Goal: Task Accomplishment & Management: Contribute content

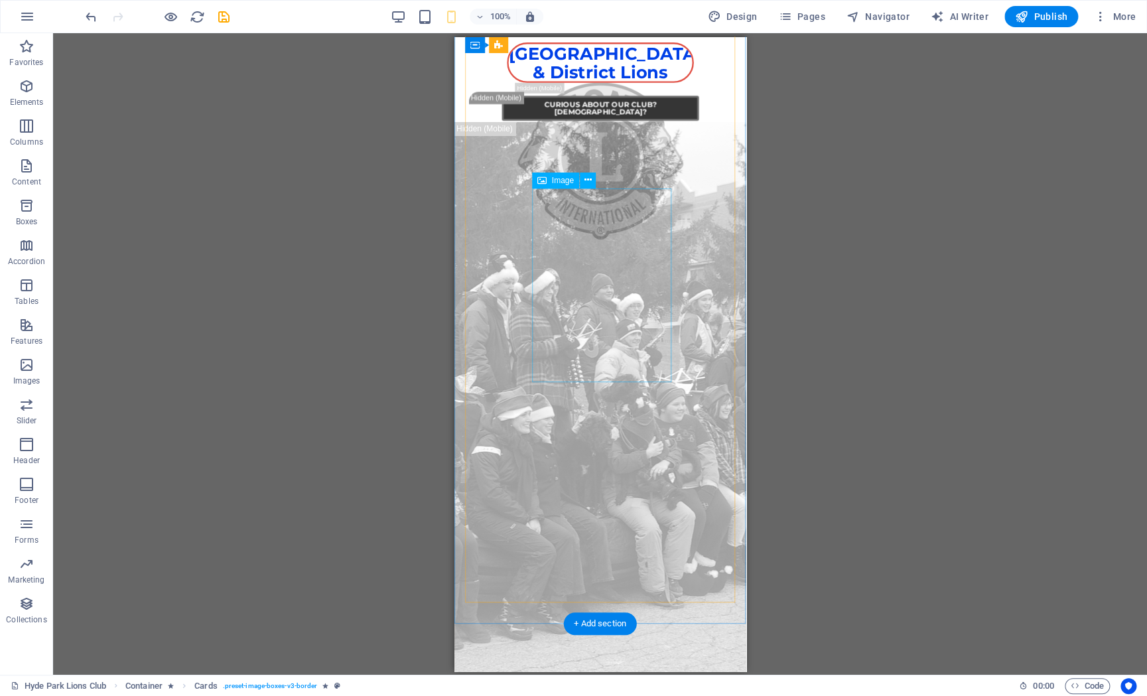
scroll to position [957, 0]
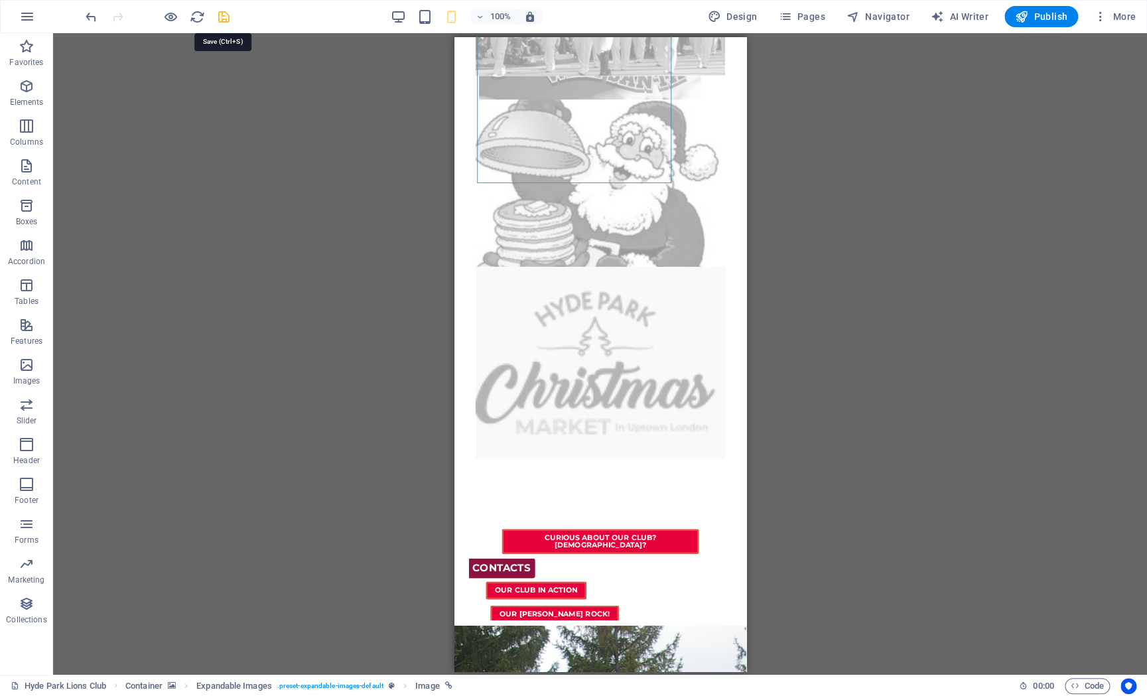
click at [225, 14] on icon "save" at bounding box center [223, 16] width 15 height 15
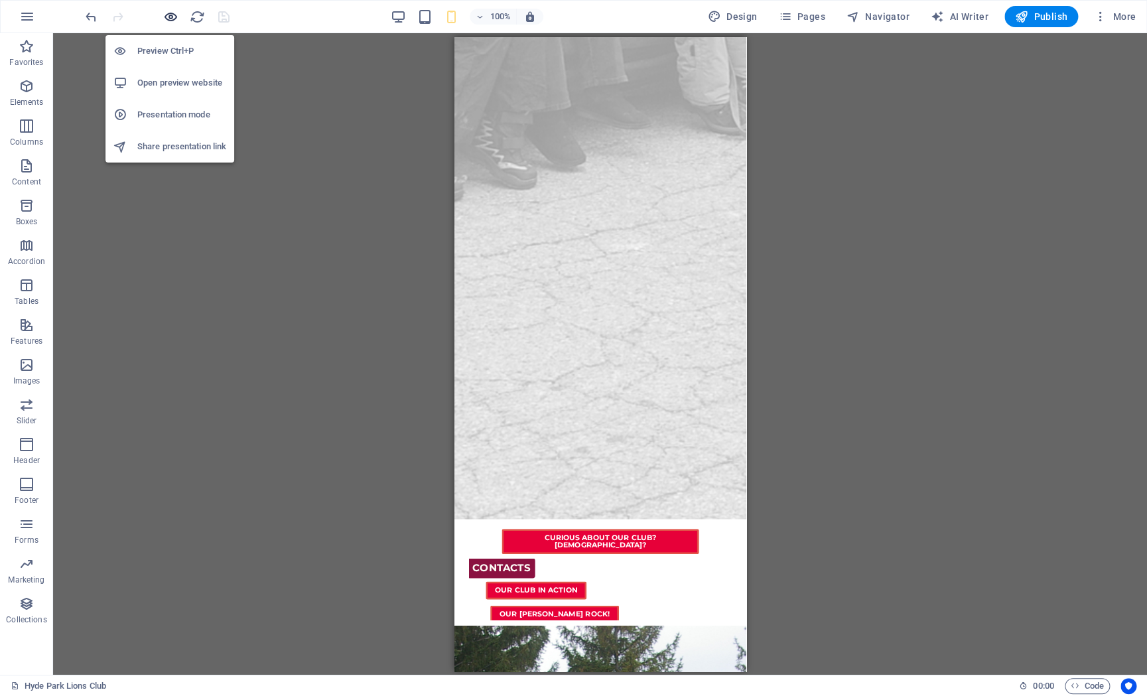
click at [172, 16] on icon "button" at bounding box center [170, 16] width 15 height 15
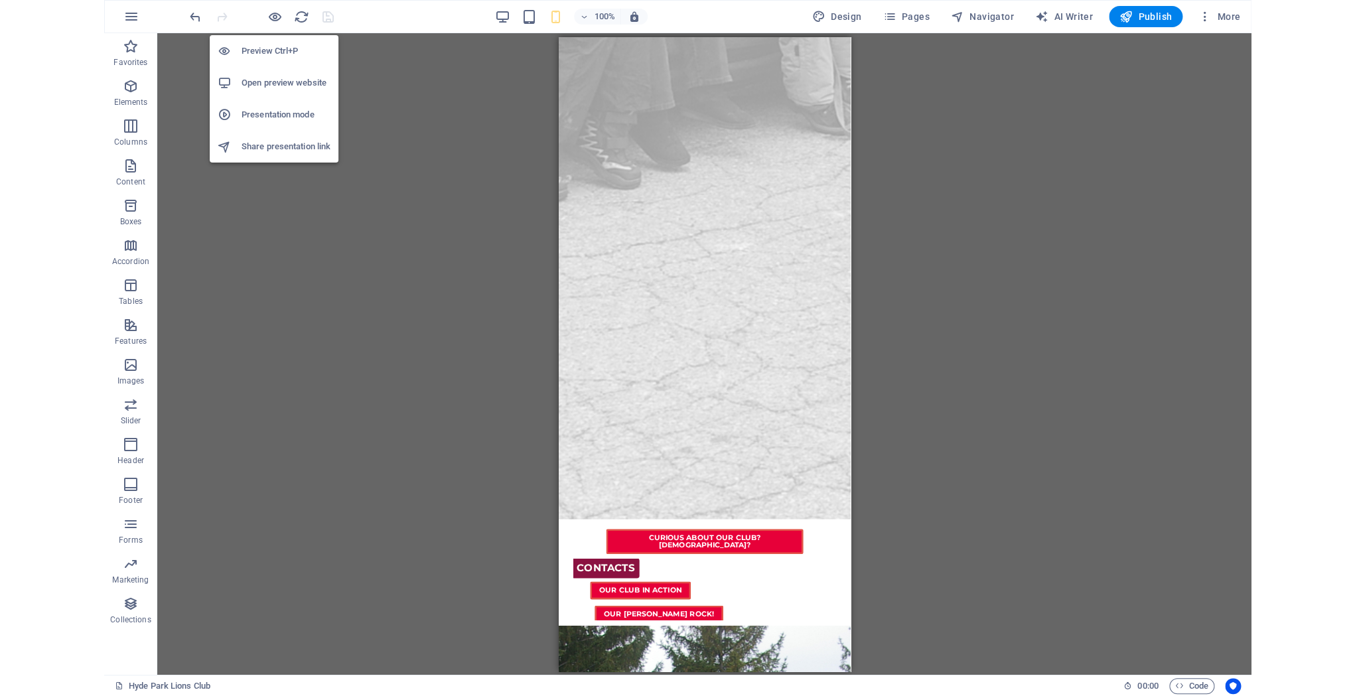
scroll to position [202, 0]
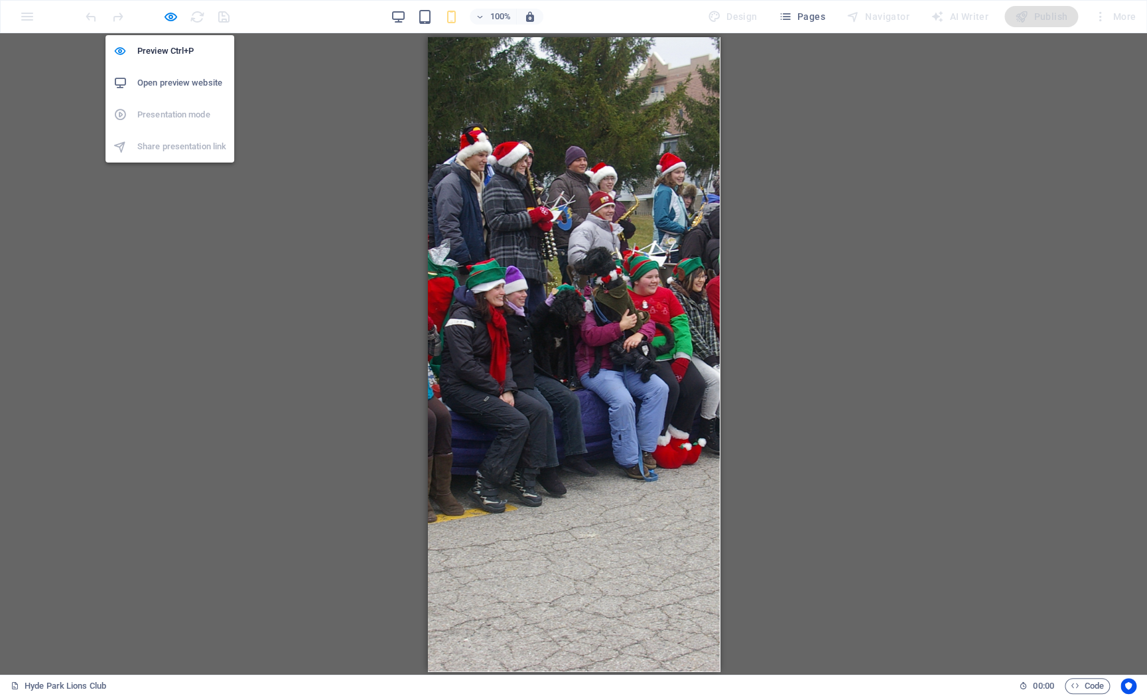
click at [206, 86] on h6 "Open preview website" at bounding box center [181, 83] width 89 height 16
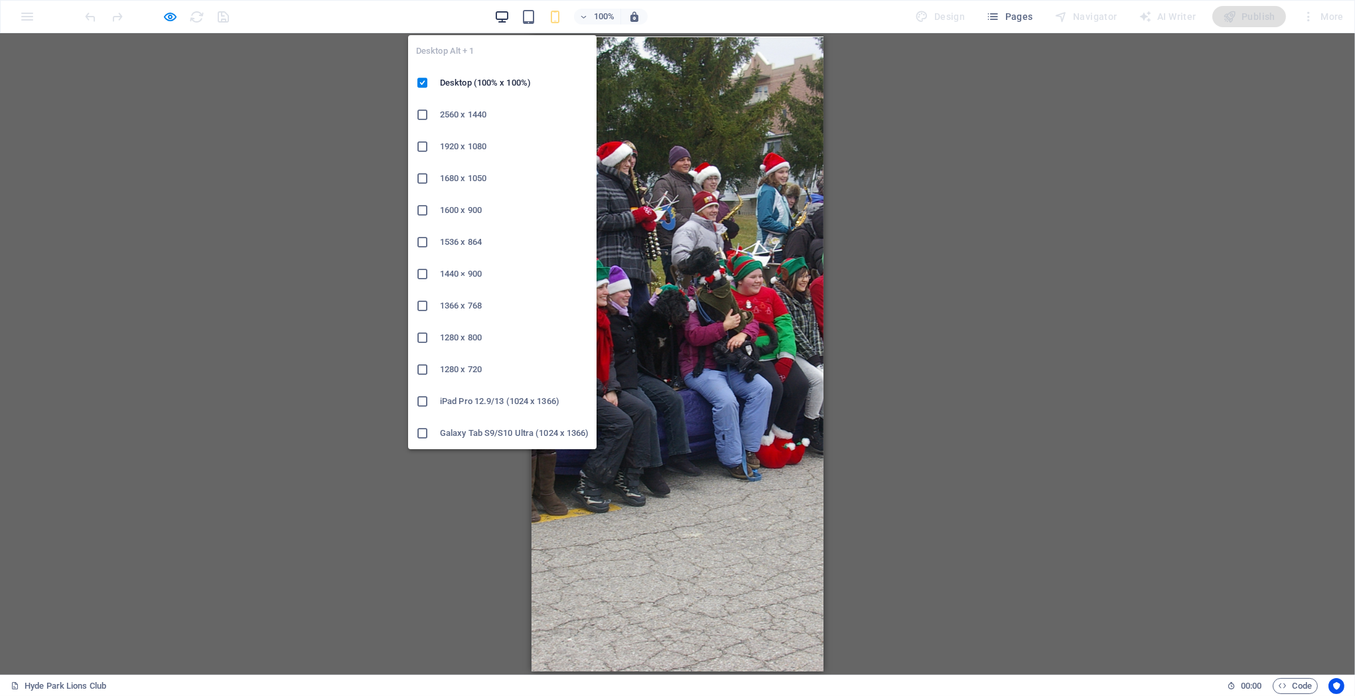
click at [500, 17] on icon "button" at bounding box center [501, 16] width 15 height 15
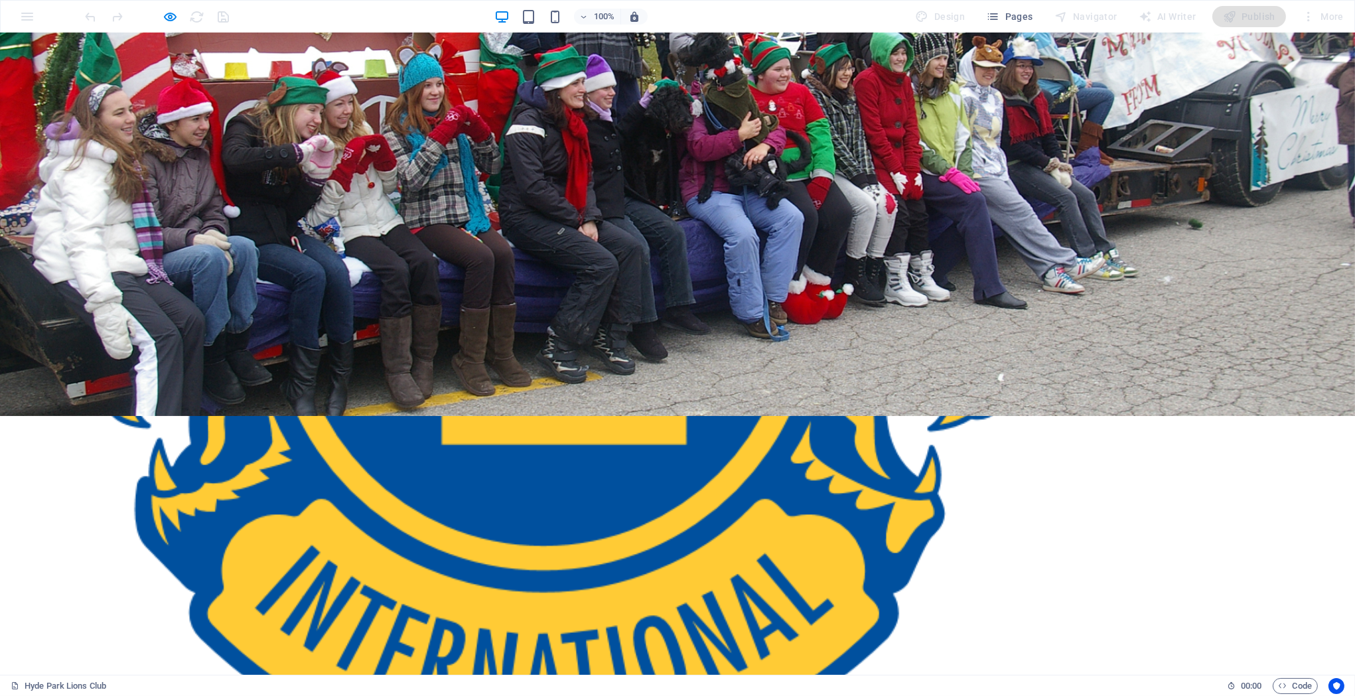
scroll to position [224, 0]
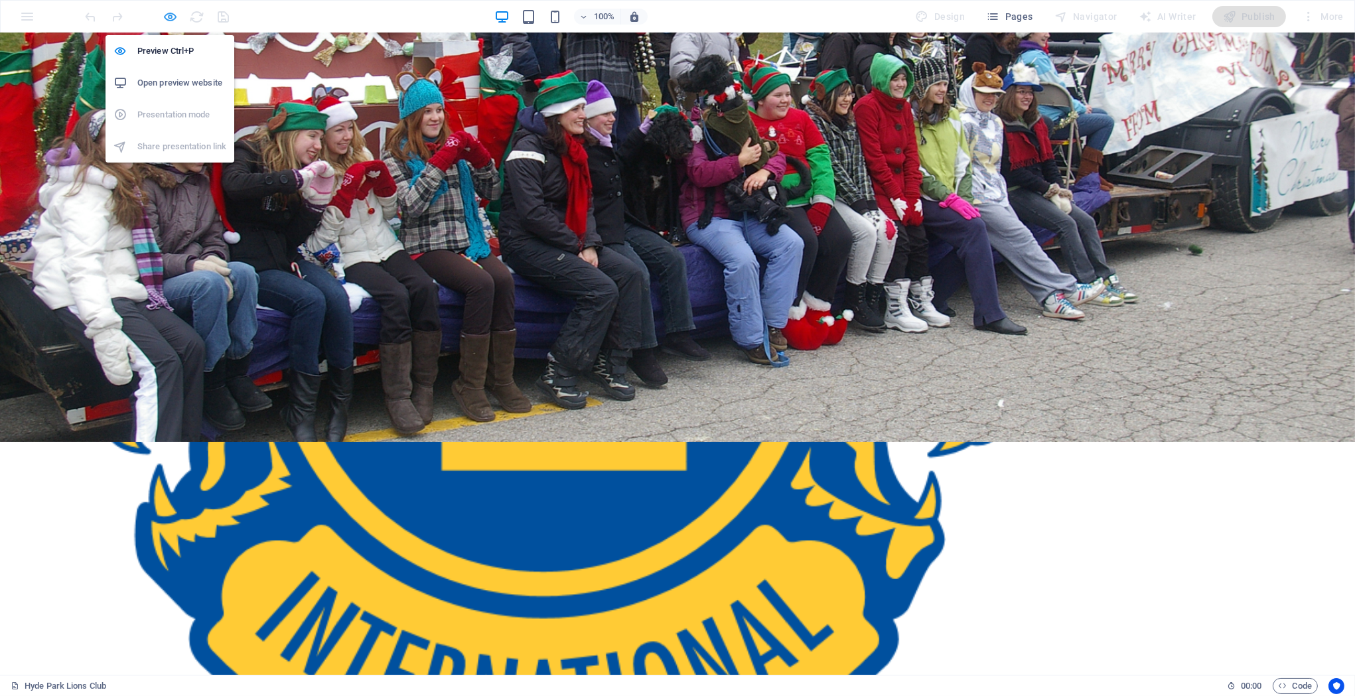
click at [169, 14] on icon "button" at bounding box center [170, 16] width 15 height 15
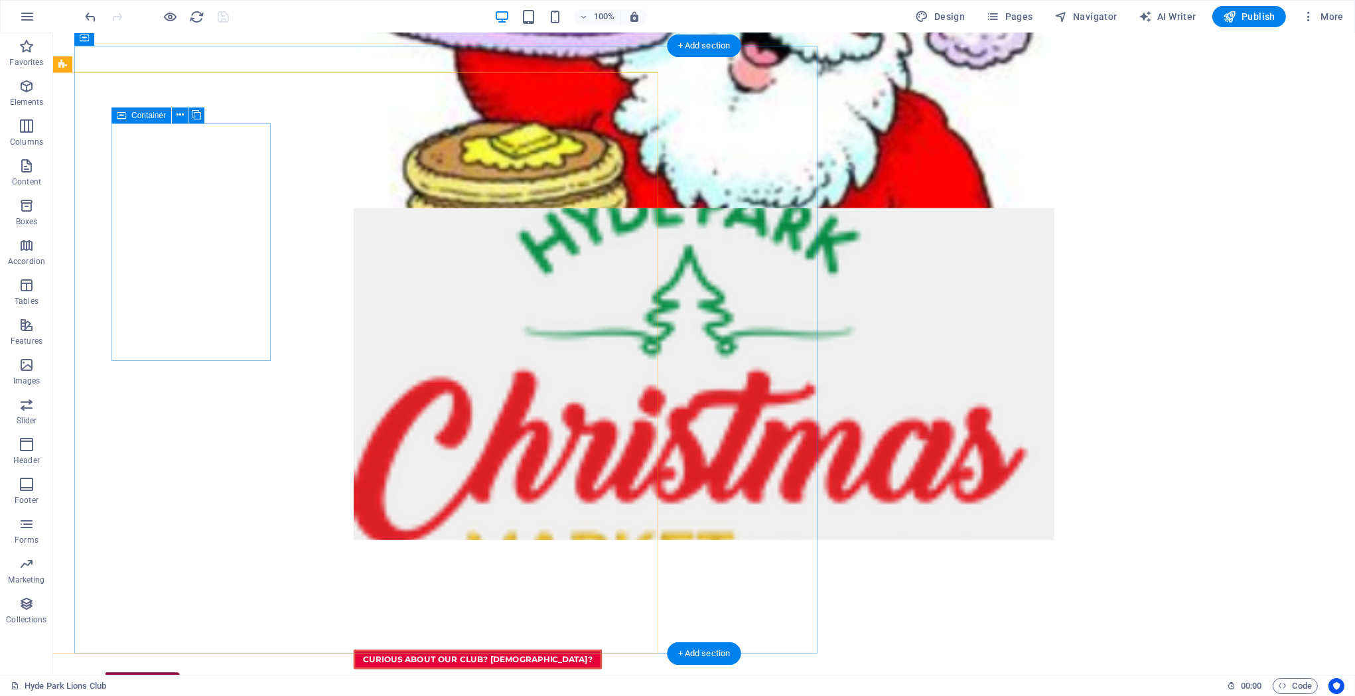
scroll to position [15, 0]
click at [128, 99] on div "Container" at bounding box center [141, 100] width 60 height 16
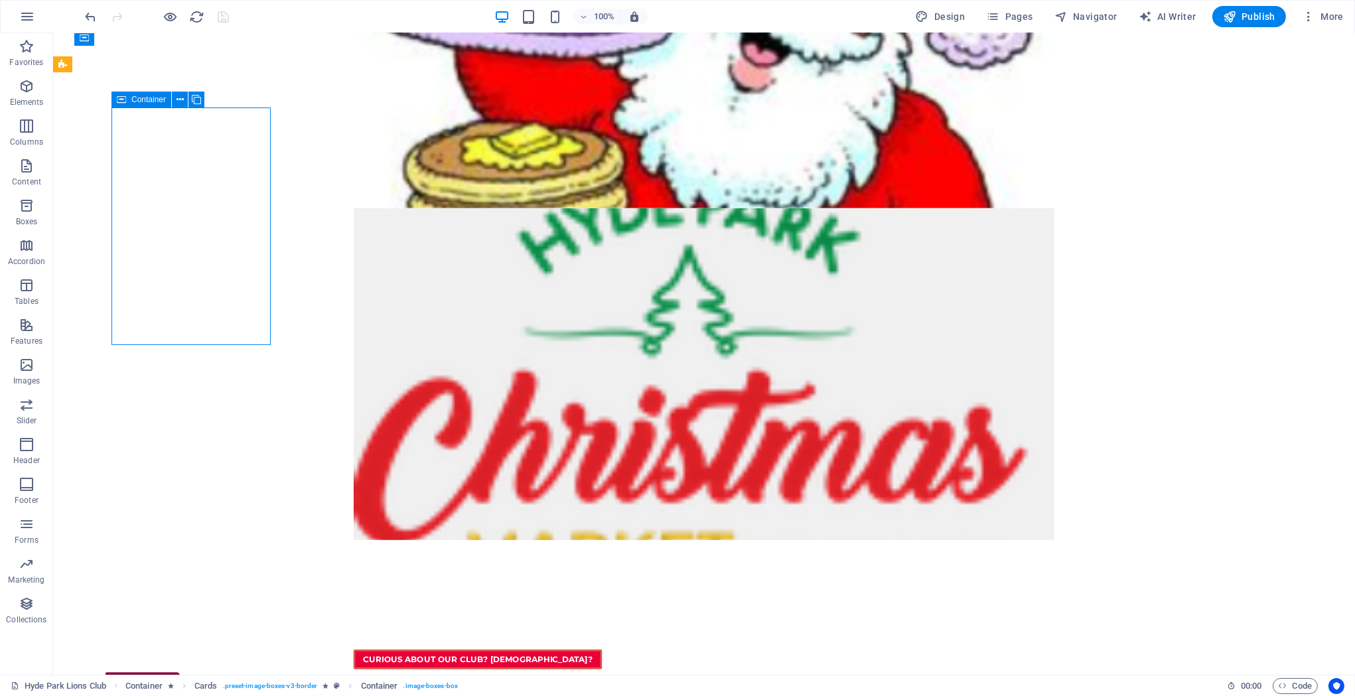
click at [125, 98] on icon at bounding box center [121, 100] width 9 height 16
click at [180, 98] on icon at bounding box center [179, 100] width 7 height 14
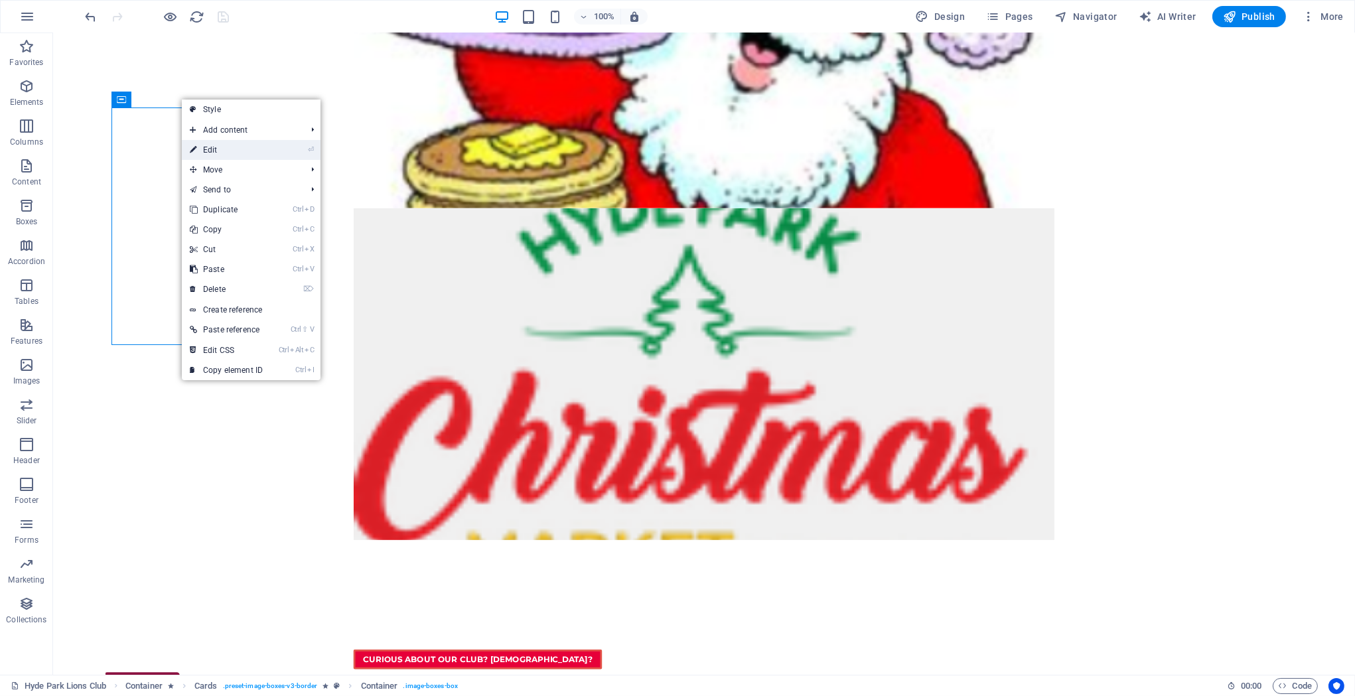
click at [218, 152] on link "⏎ Edit" at bounding box center [226, 150] width 89 height 20
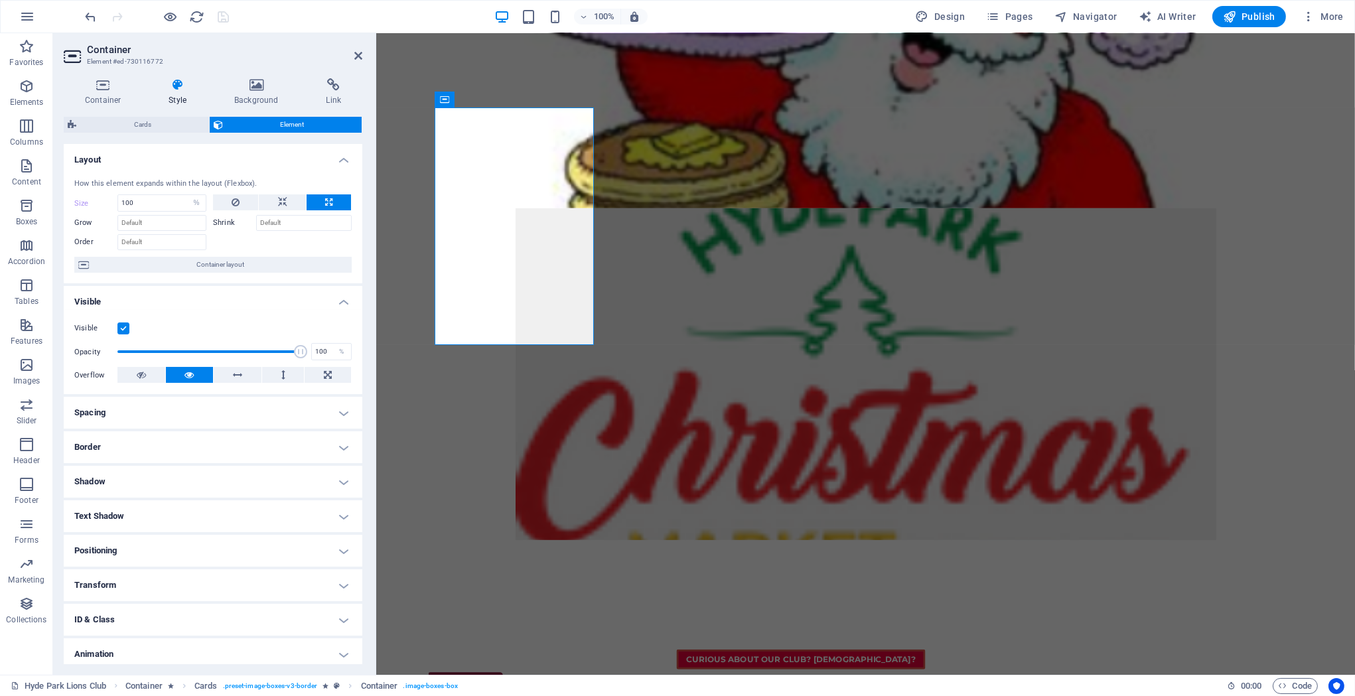
select select "DISABLED_OPTION_VALUE"
click at [249, 90] on icon at bounding box center [256, 84] width 86 height 13
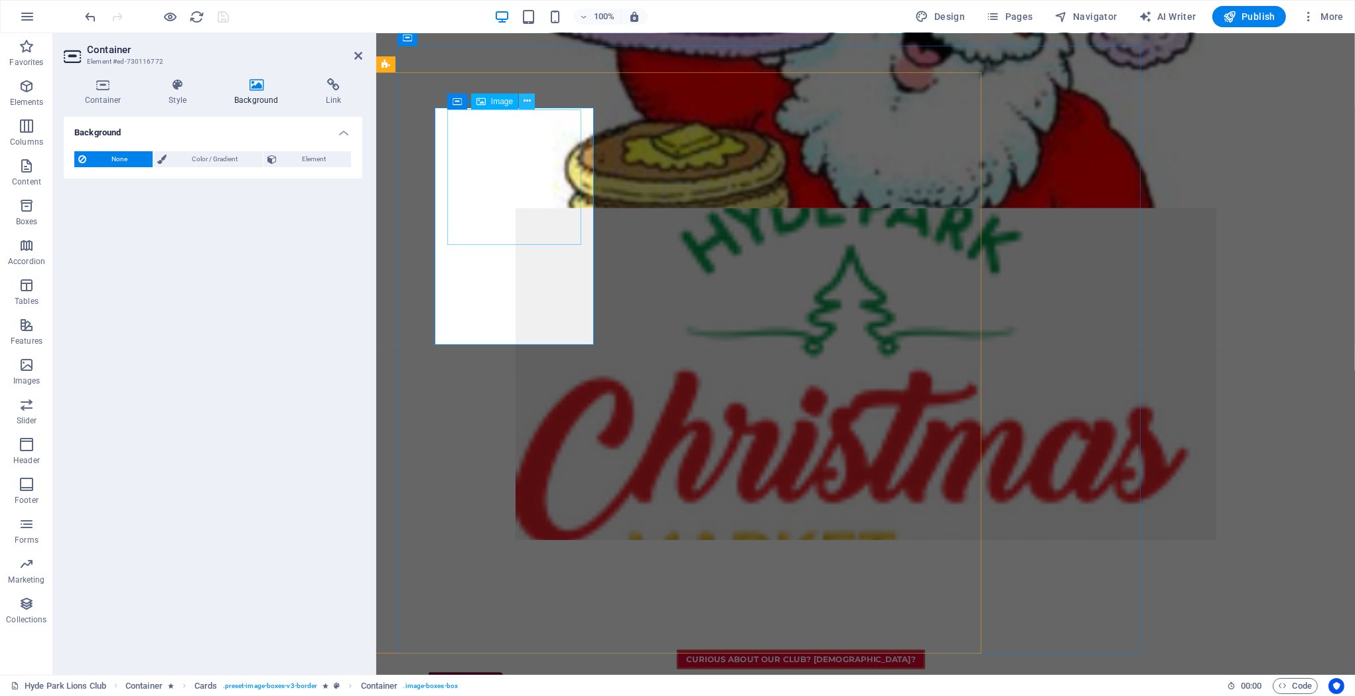
click at [531, 102] on button at bounding box center [527, 102] width 16 height 16
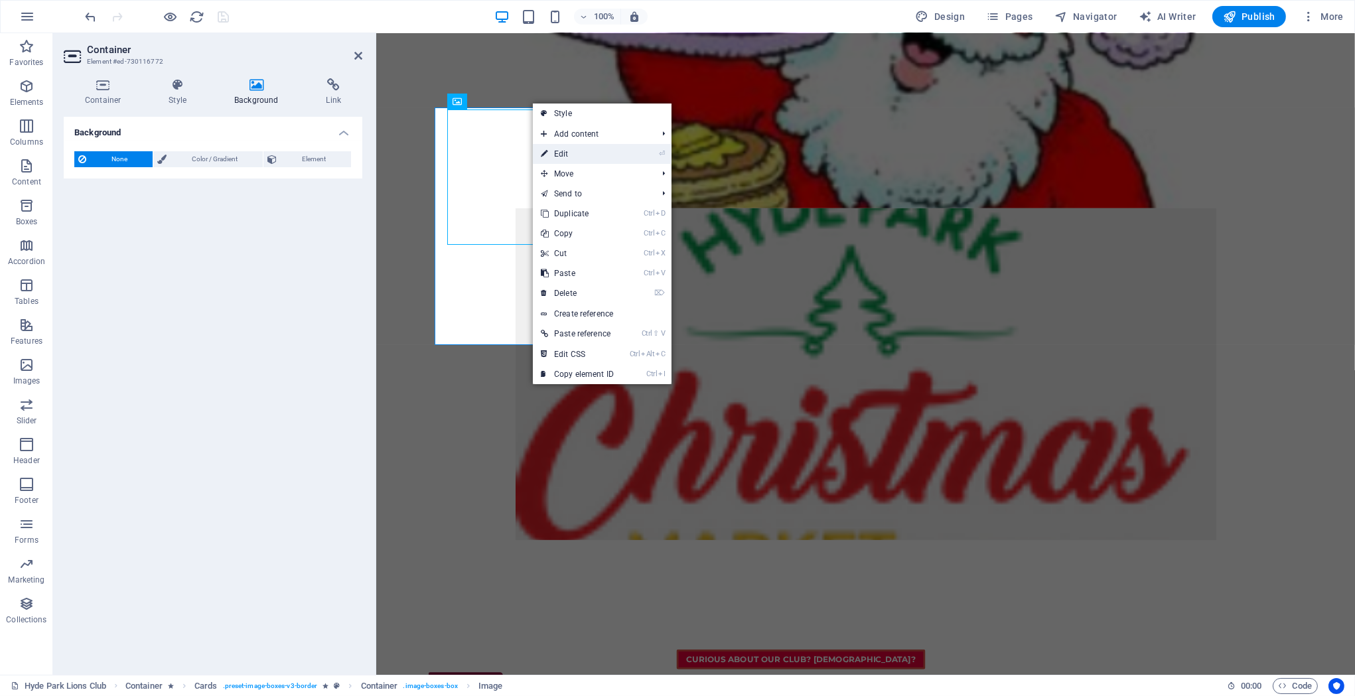
click at [567, 155] on link "⏎ Edit" at bounding box center [577, 154] width 89 height 20
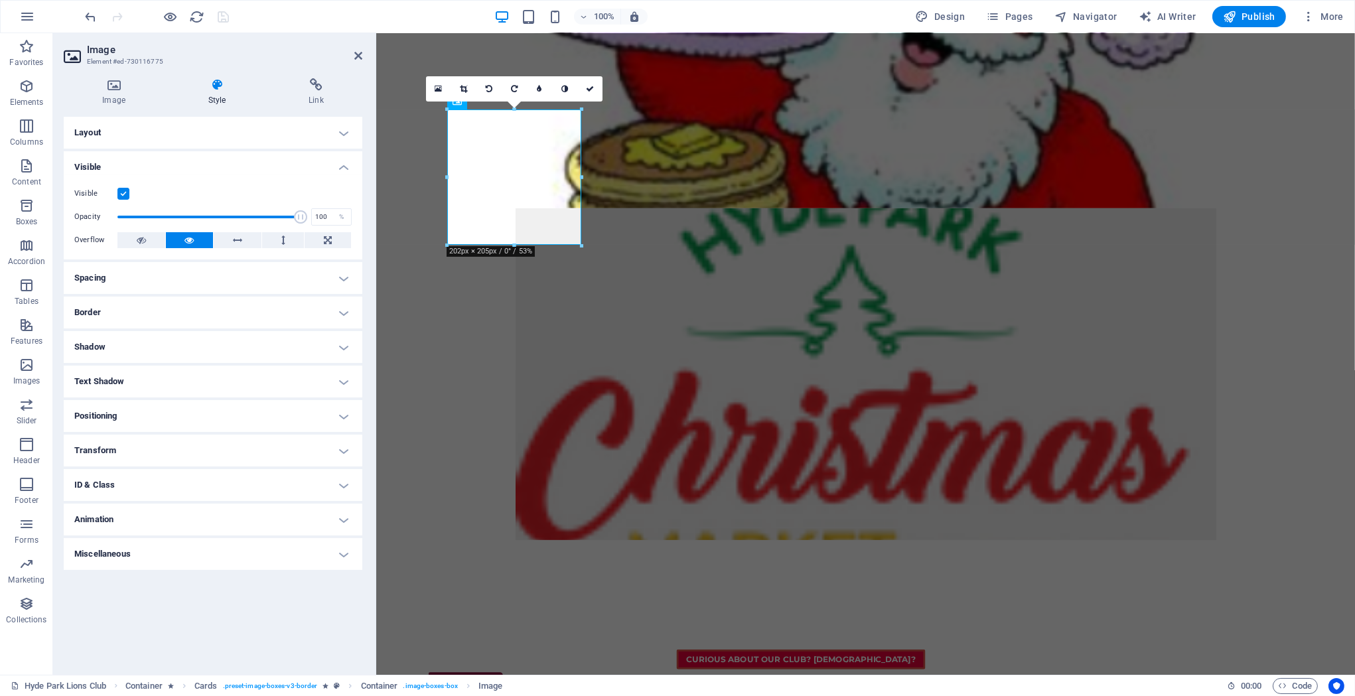
click at [213, 81] on icon at bounding box center [216, 84] width 95 height 13
click at [105, 89] on icon at bounding box center [114, 84] width 100 height 13
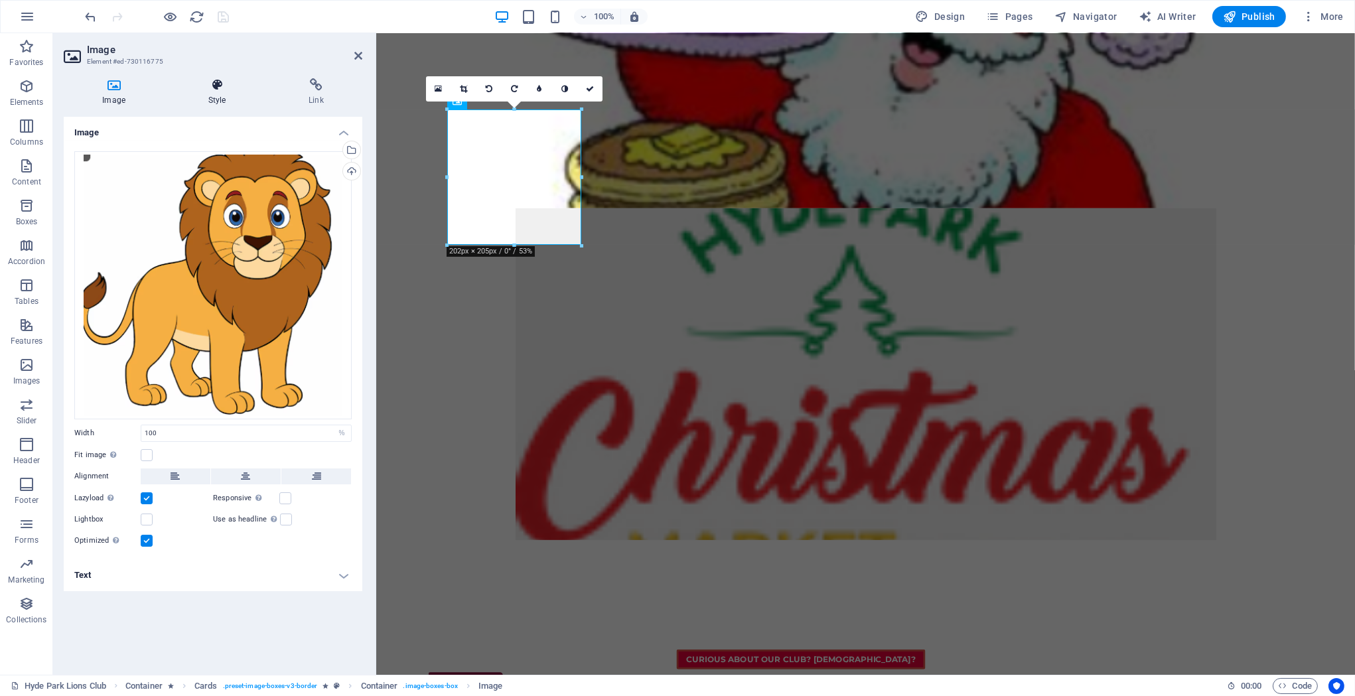
click at [226, 88] on icon at bounding box center [216, 84] width 95 height 13
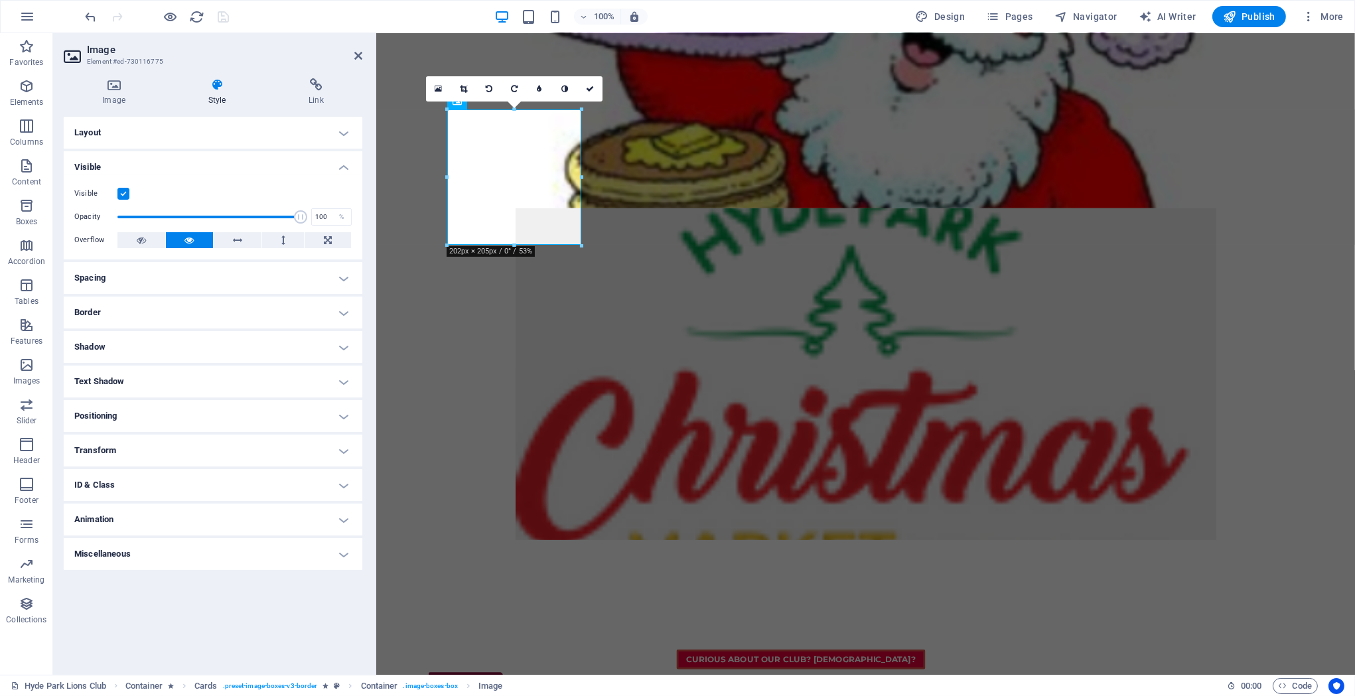
click at [170, 133] on h4 "Layout" at bounding box center [213, 133] width 299 height 32
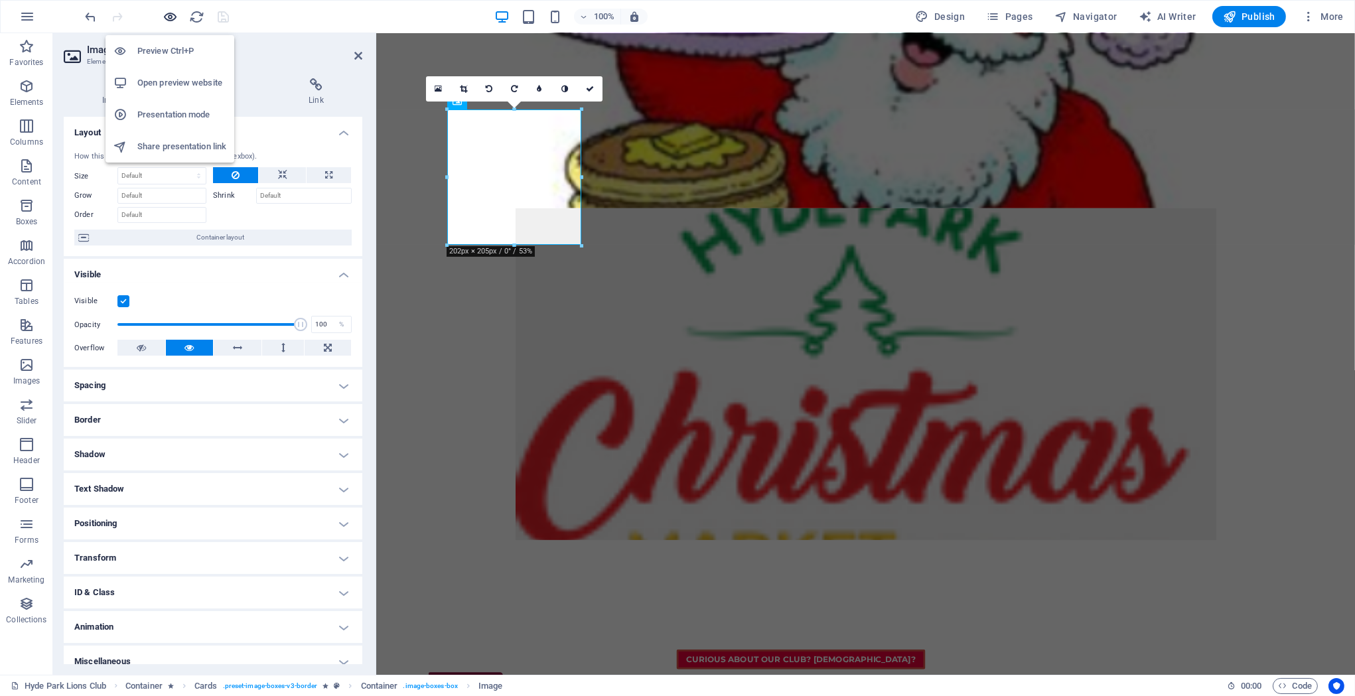
click at [174, 14] on icon "button" at bounding box center [170, 16] width 15 height 15
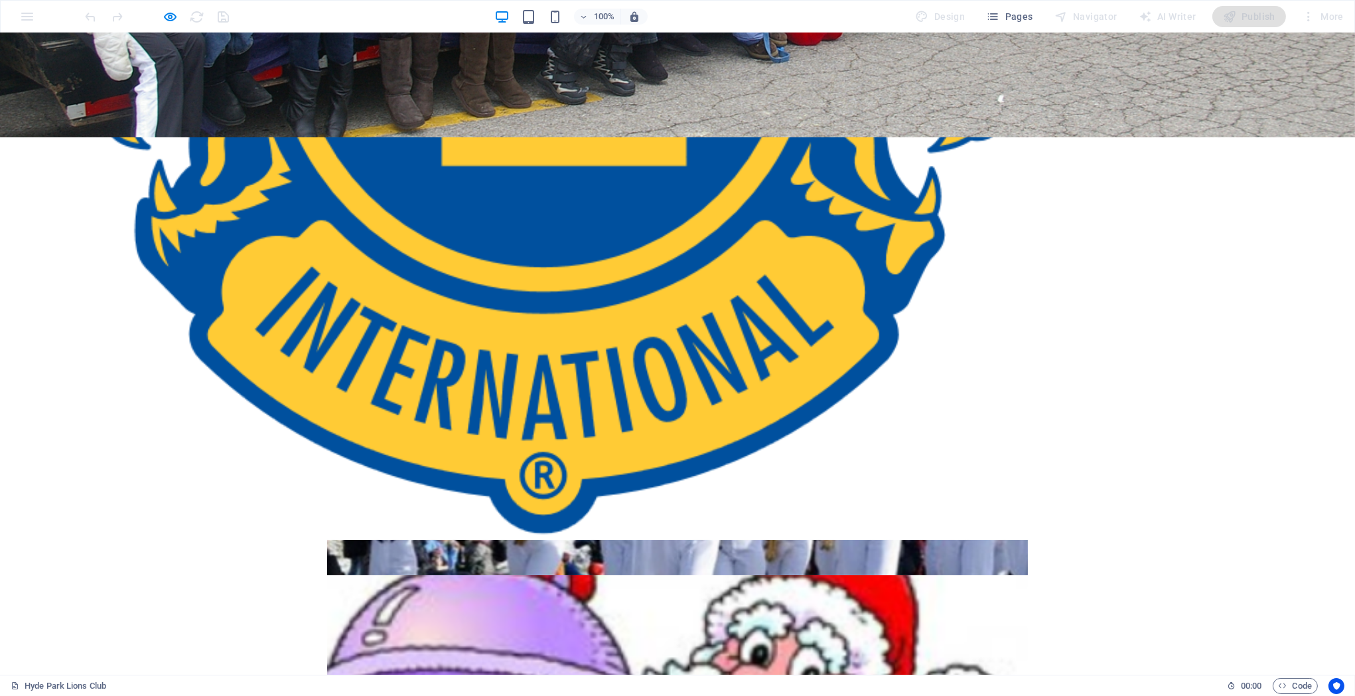
scroll to position [577, 0]
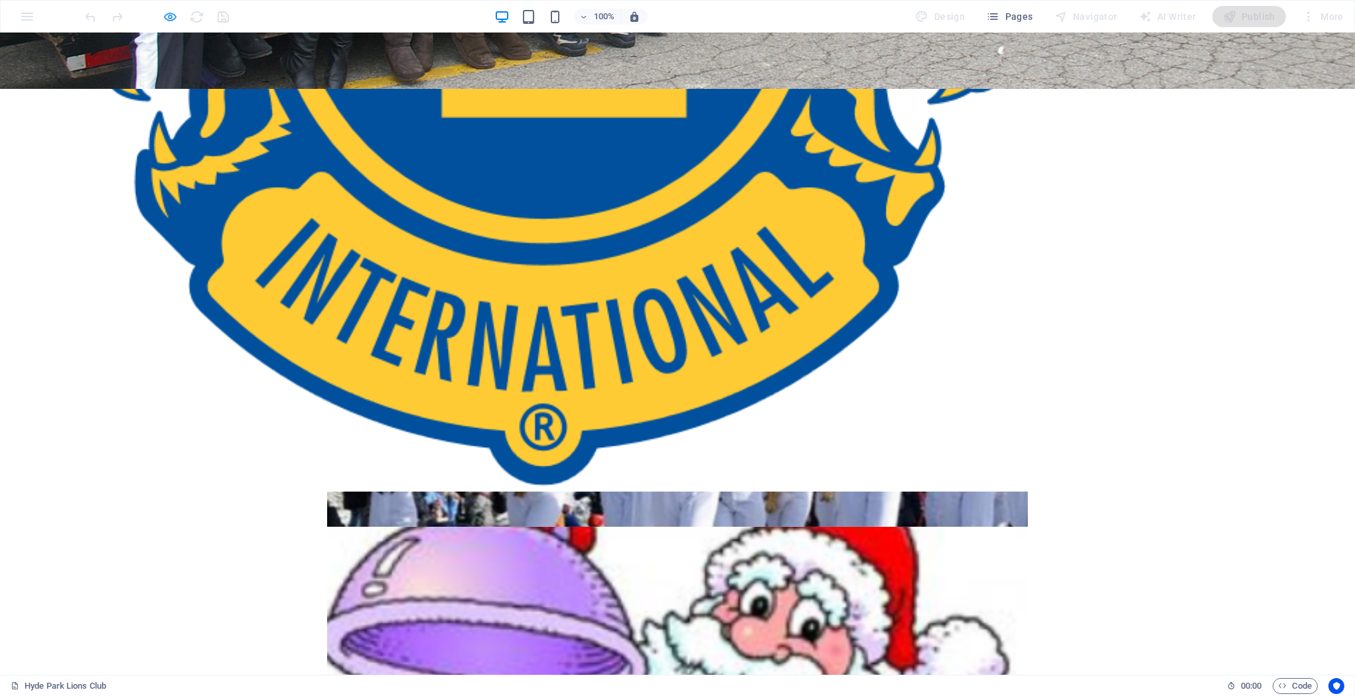
drag, startPoint x: 180, startPoint y: 18, endPoint x: 172, endPoint y: 18, distance: 8.0
click at [178, 18] on div at bounding box center [157, 16] width 149 height 21
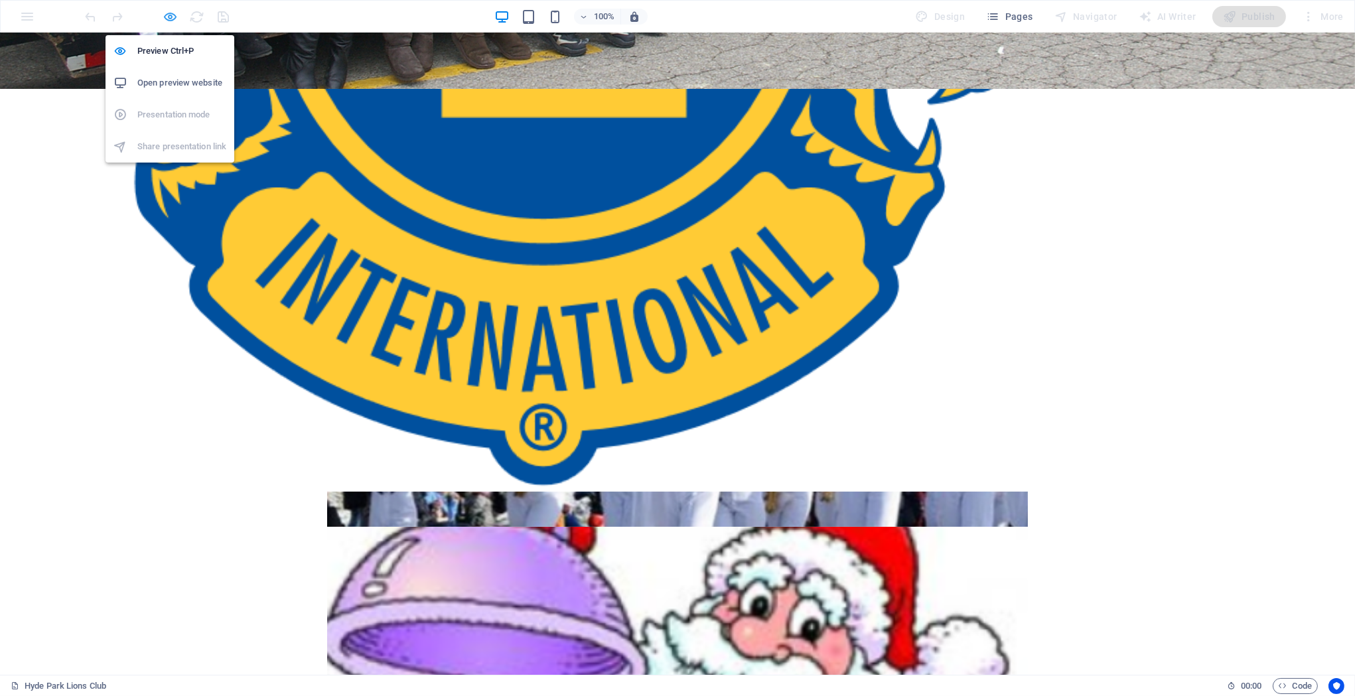
click at [170, 18] on icon "button" at bounding box center [170, 16] width 15 height 15
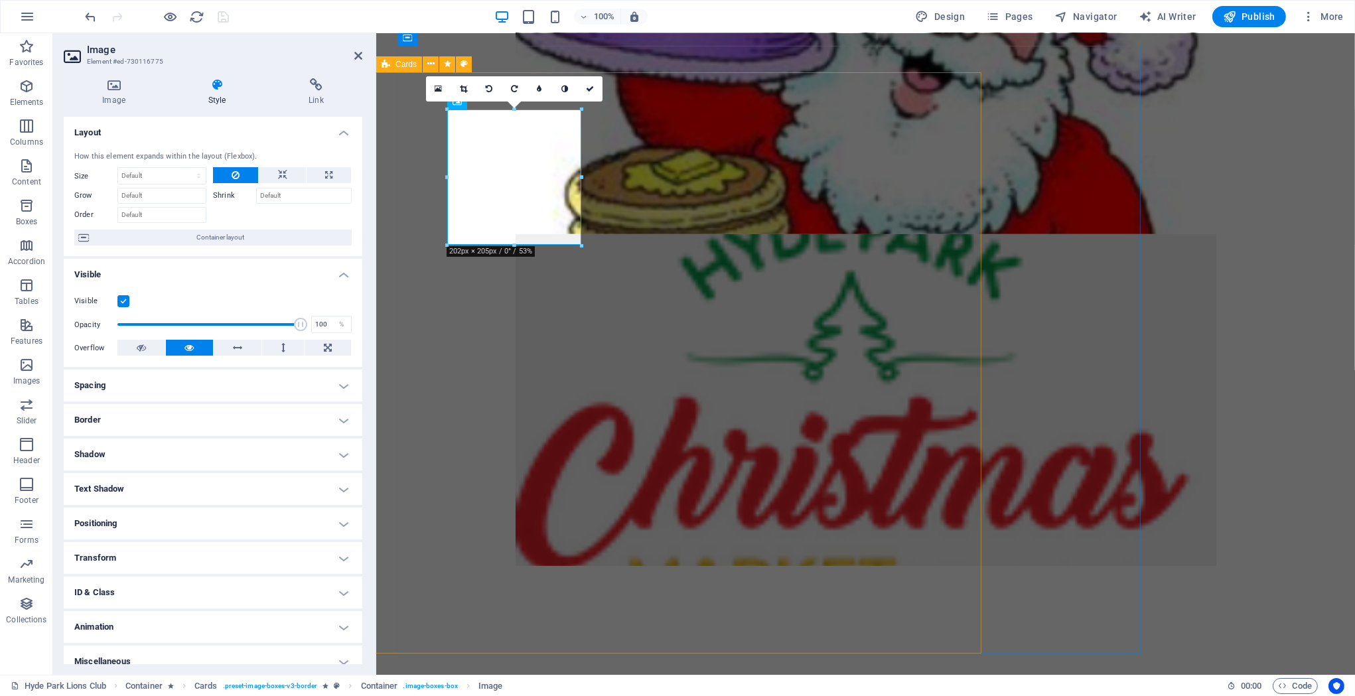
scroll to position [1227, 0]
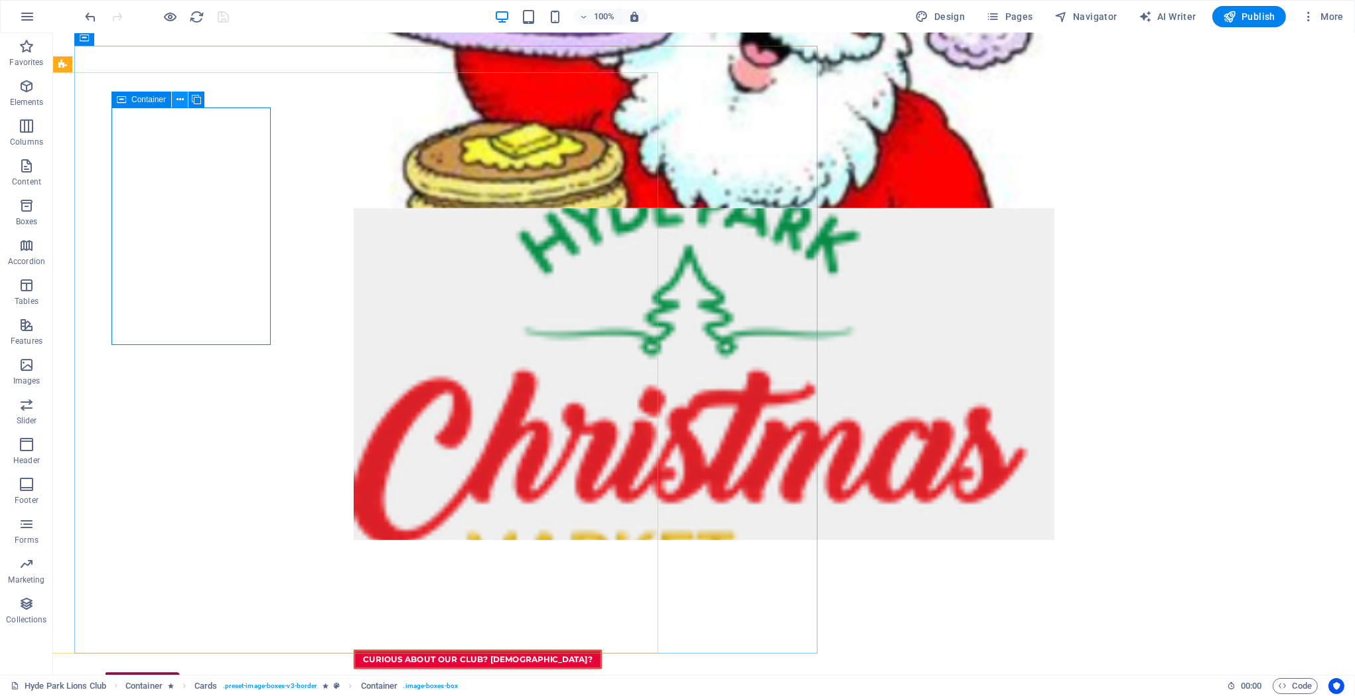
click at [175, 100] on button at bounding box center [180, 100] width 16 height 16
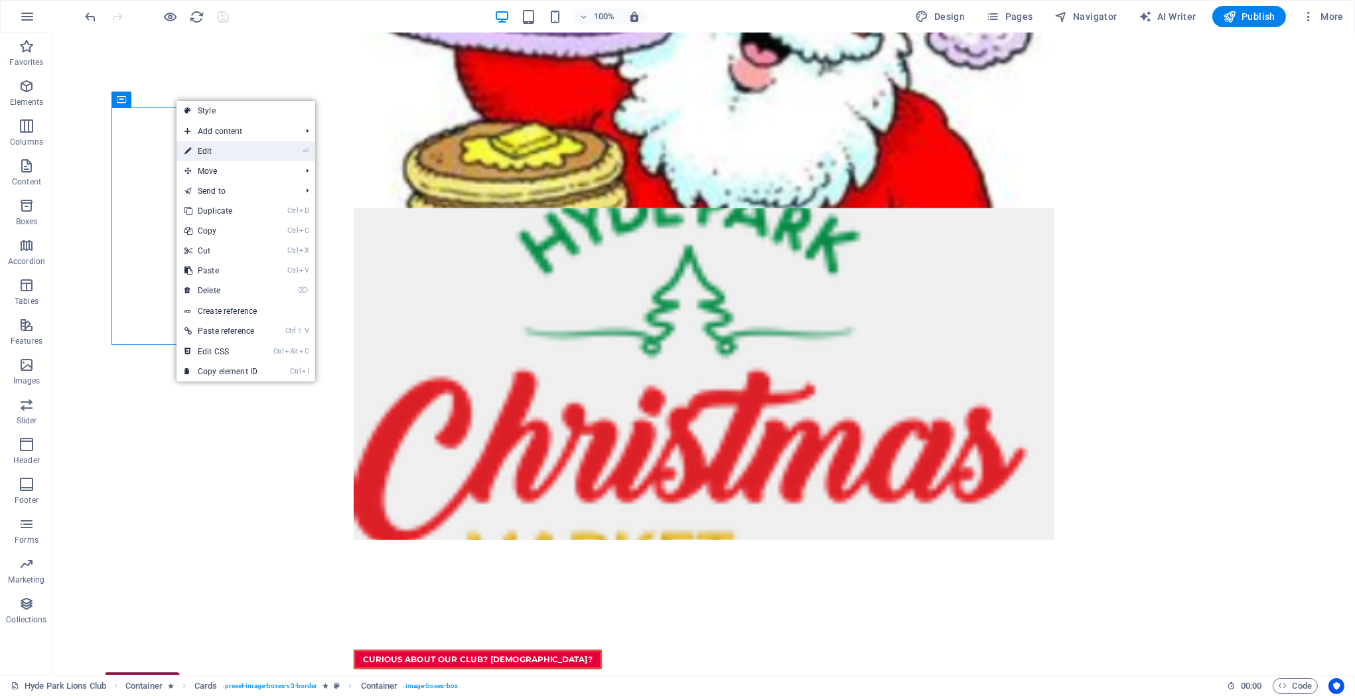
click at [199, 155] on link "⏎ Edit" at bounding box center [220, 151] width 89 height 20
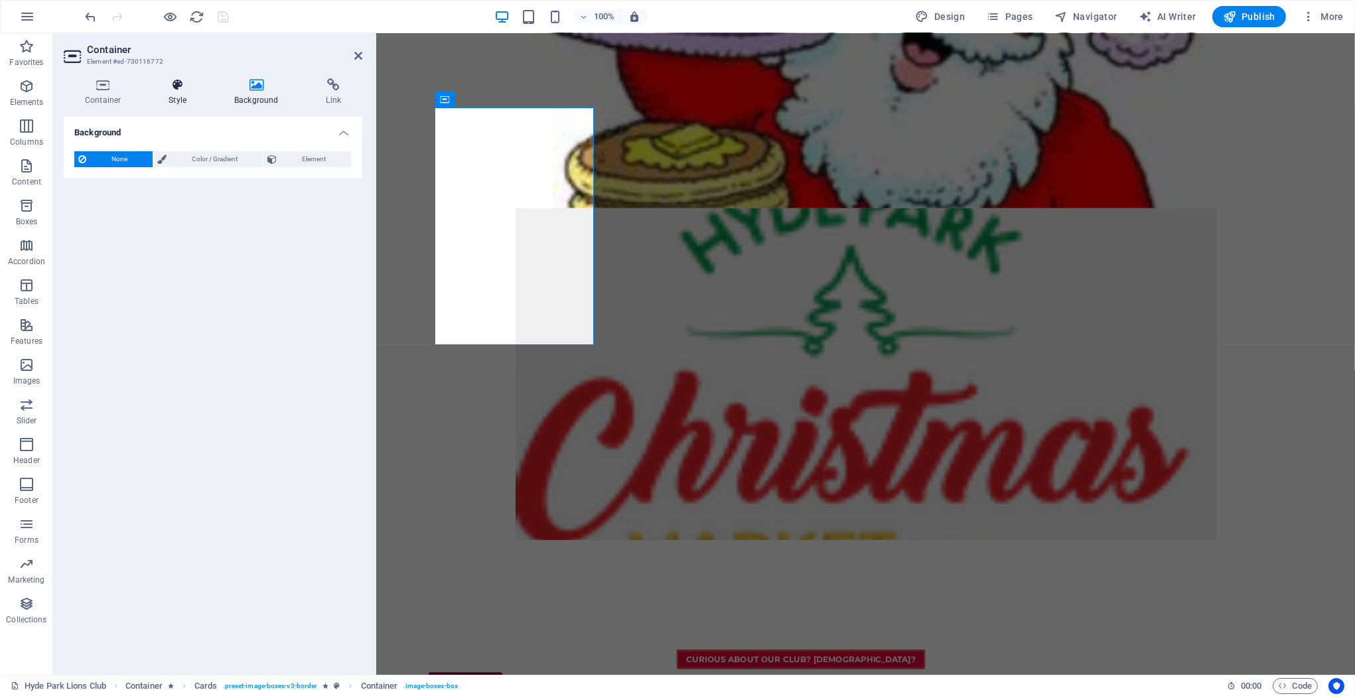
click at [180, 84] on icon at bounding box center [177, 84] width 60 height 13
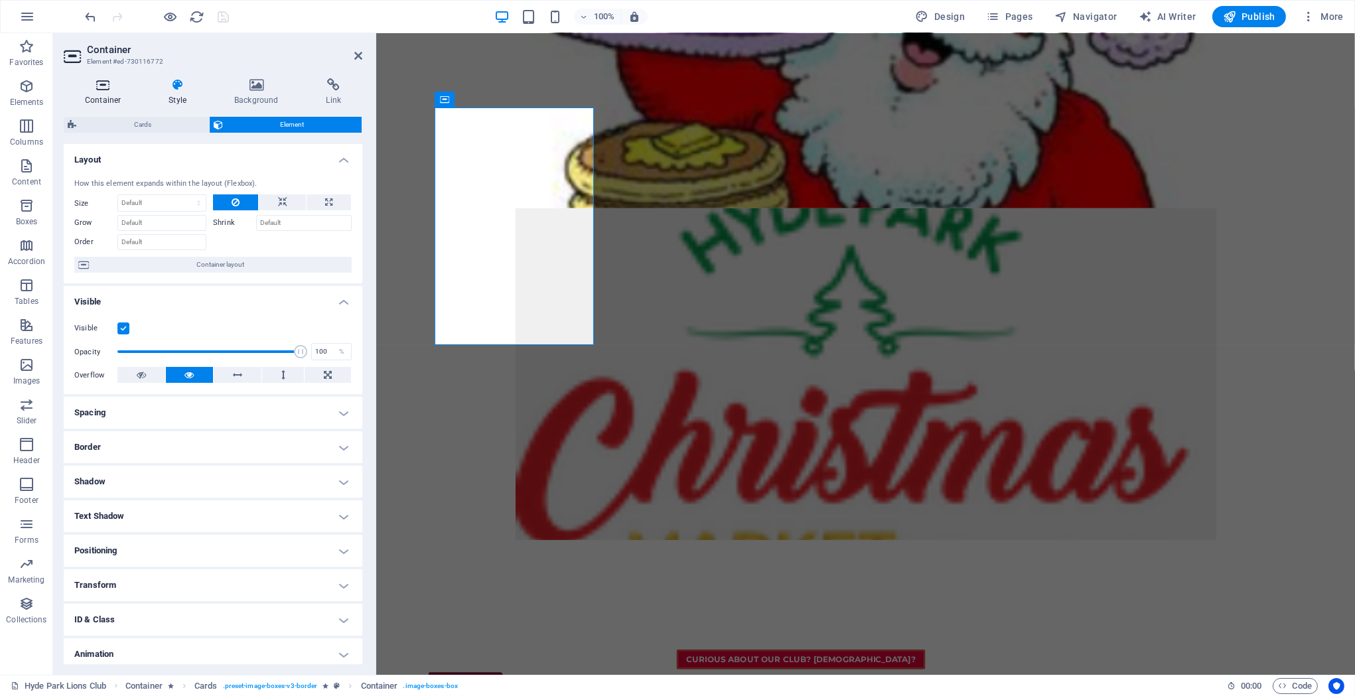
click at [91, 86] on icon at bounding box center [103, 84] width 78 height 13
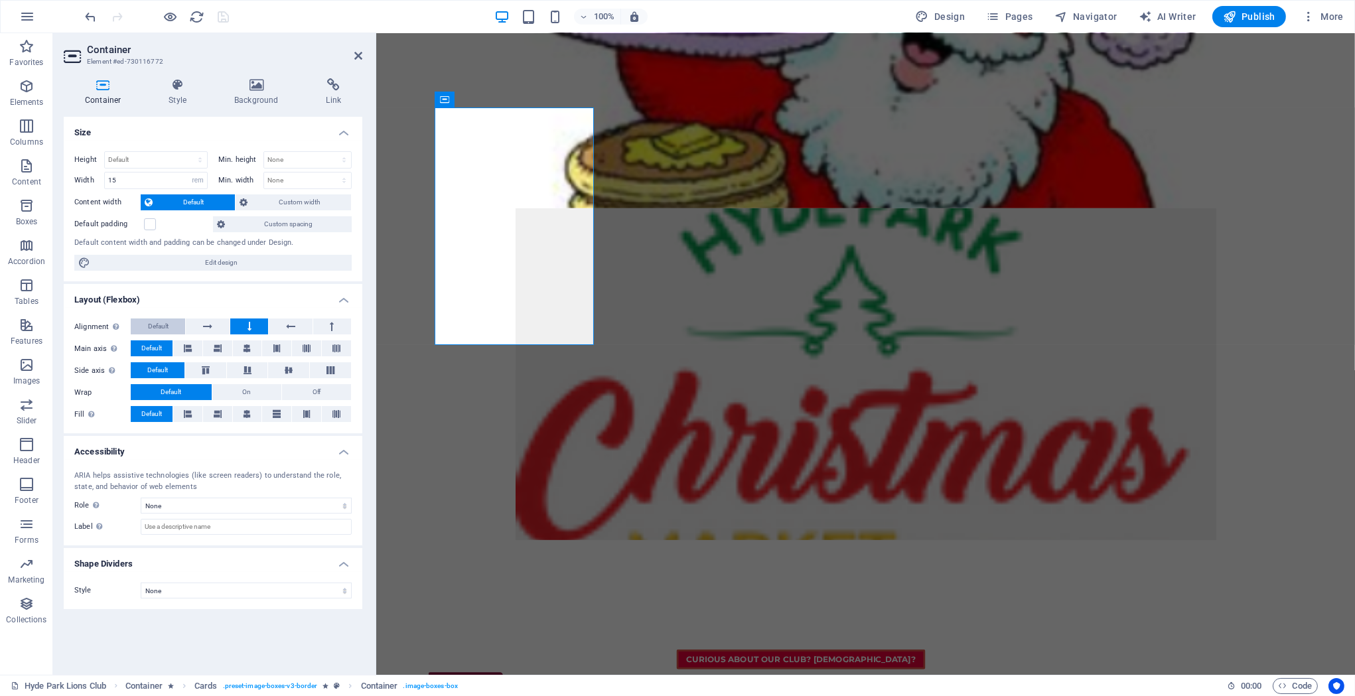
click at [158, 322] on span "Default" at bounding box center [158, 326] width 21 height 16
click at [220, 15] on icon "save" at bounding box center [223, 16] width 15 height 15
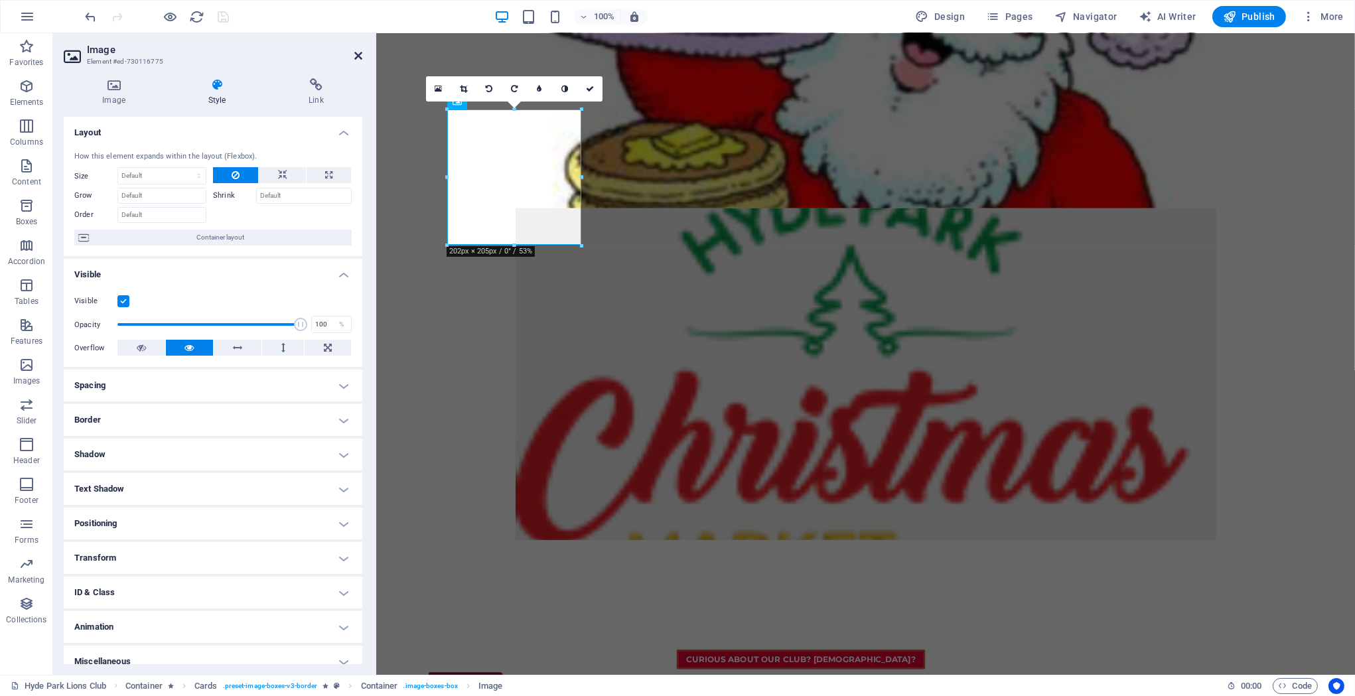
click at [356, 52] on icon at bounding box center [358, 55] width 8 height 11
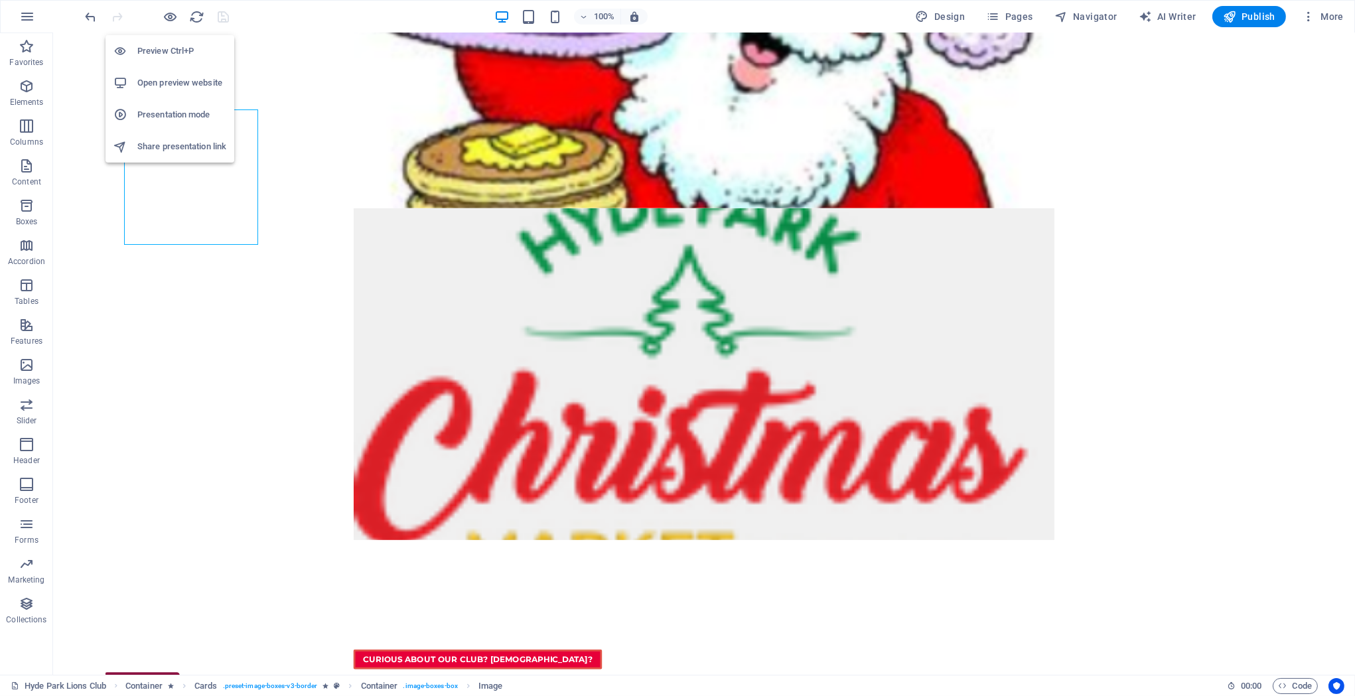
click at [163, 77] on h6 "Open preview website" at bounding box center [181, 83] width 89 height 16
click at [121, 98] on icon at bounding box center [121, 100] width 9 height 16
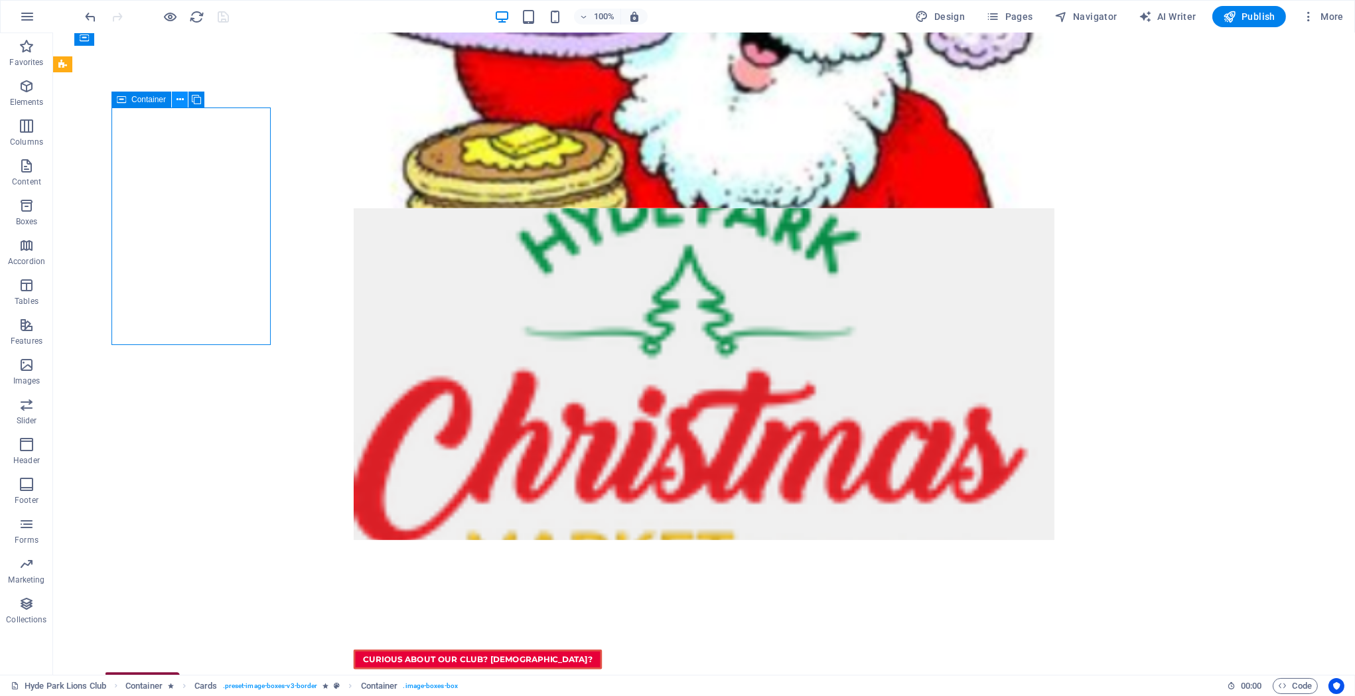
click at [173, 100] on button at bounding box center [180, 100] width 16 height 16
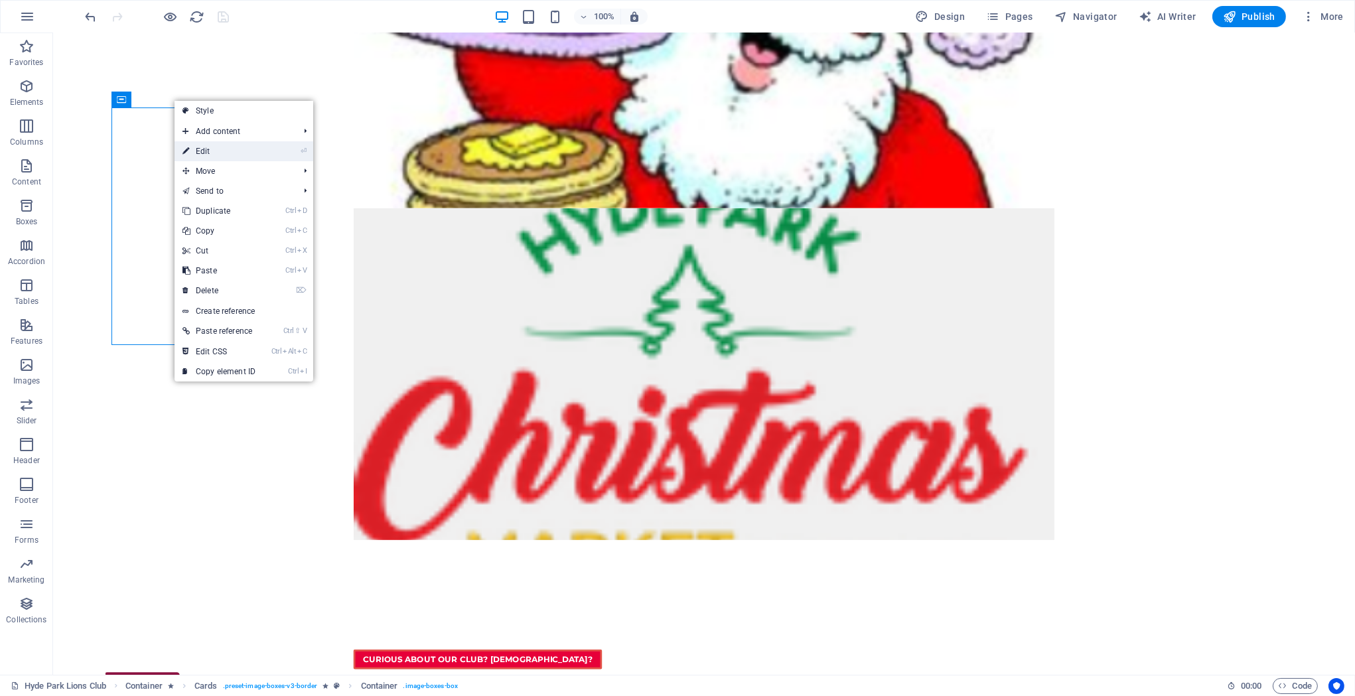
click at [209, 153] on link "⏎ Edit" at bounding box center [218, 151] width 89 height 20
select select "rem"
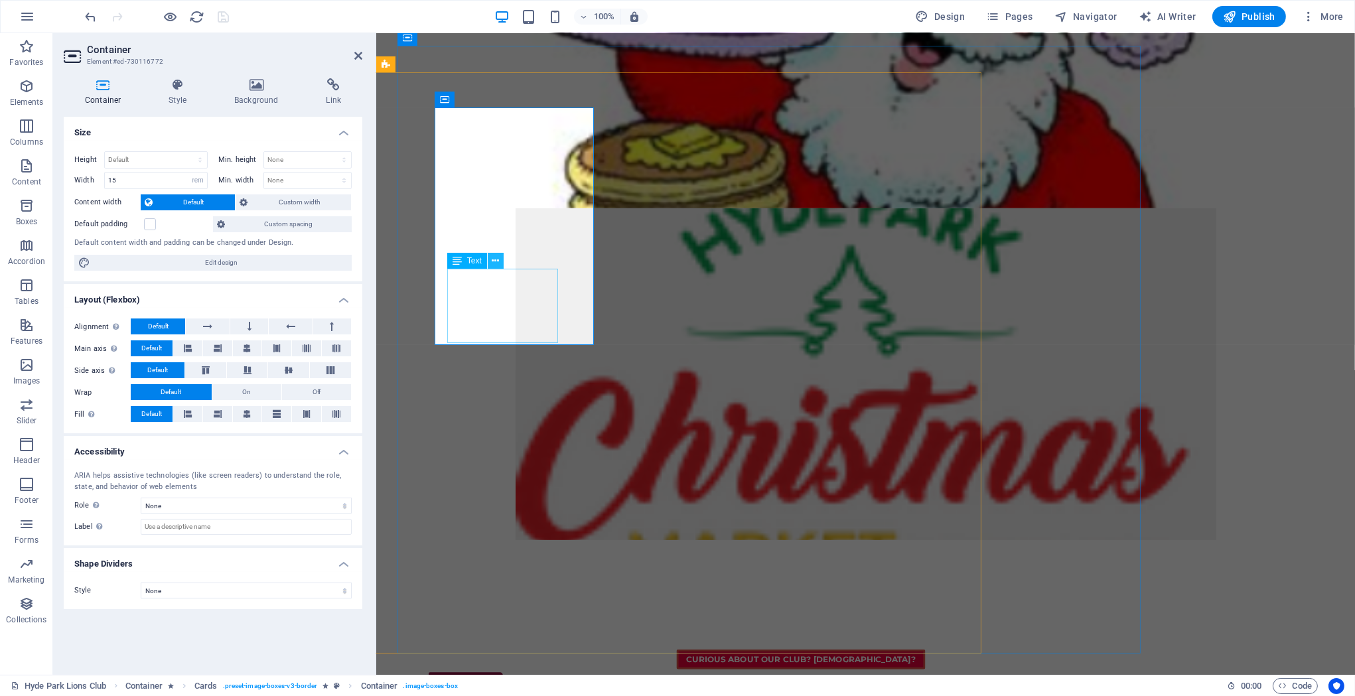
click at [498, 259] on icon at bounding box center [495, 261] width 7 height 14
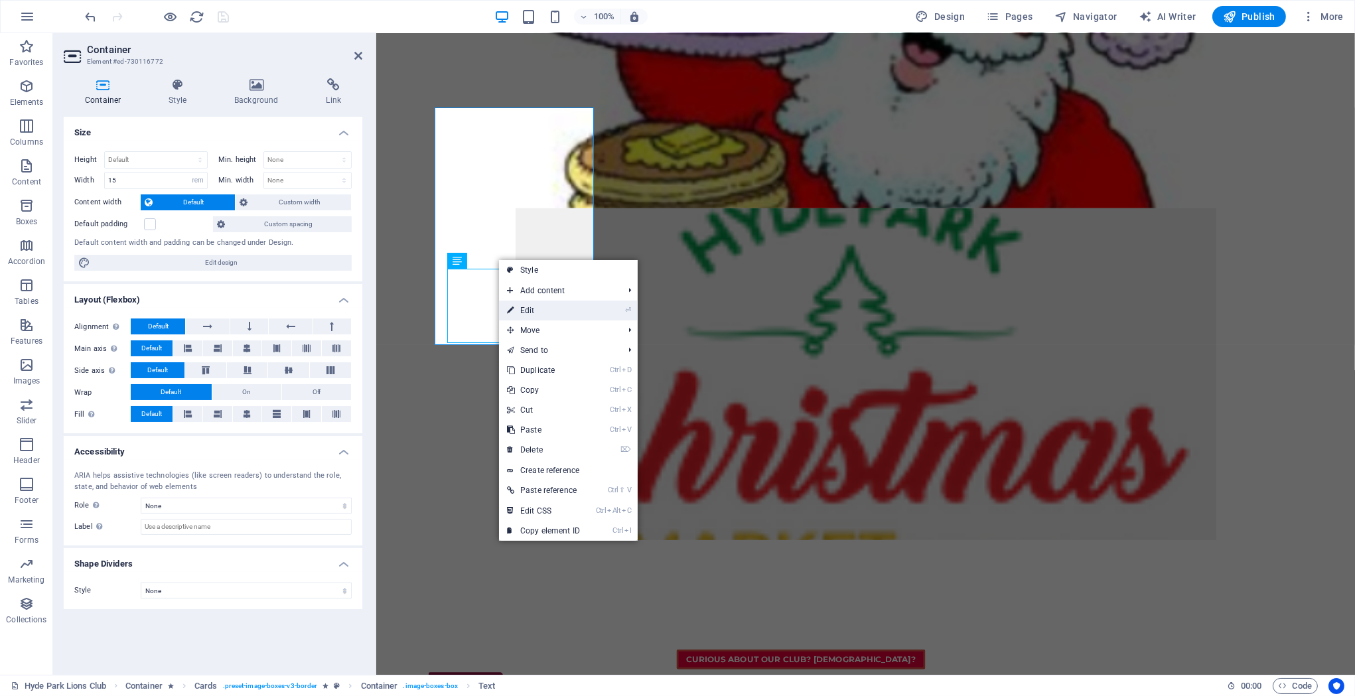
click at [533, 311] on link "⏎ Edit" at bounding box center [543, 311] width 89 height 20
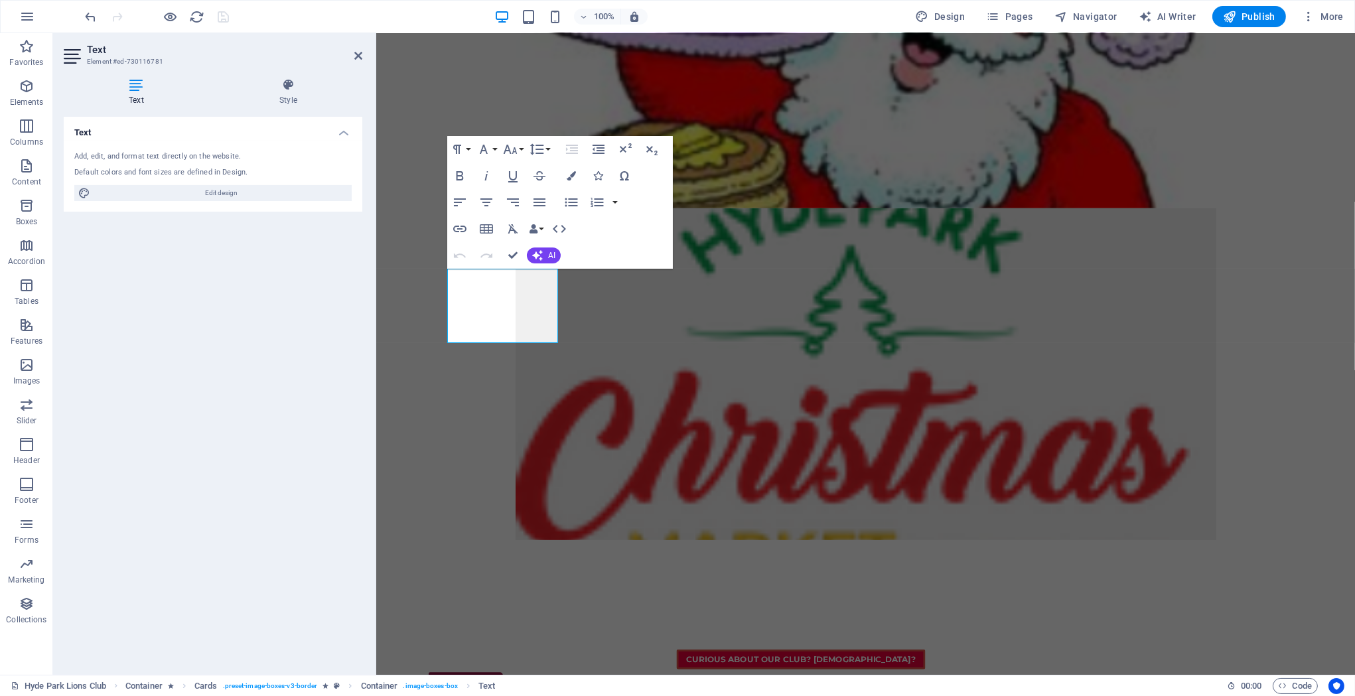
click at [133, 82] on icon at bounding box center [136, 84] width 145 height 13
click at [293, 86] on icon at bounding box center [288, 84] width 148 height 13
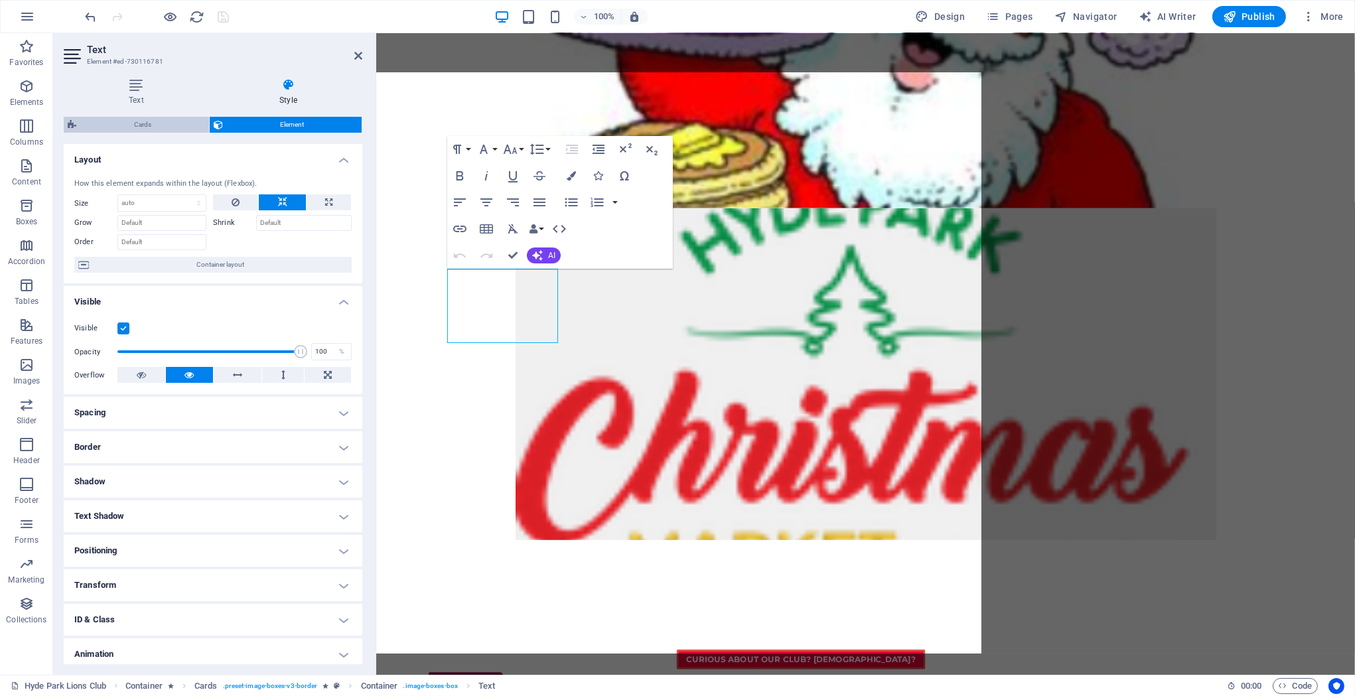
click at [176, 118] on span "Cards" at bounding box center [142, 125] width 125 height 16
select select "rem"
select select "preset-image-boxes-v3-border"
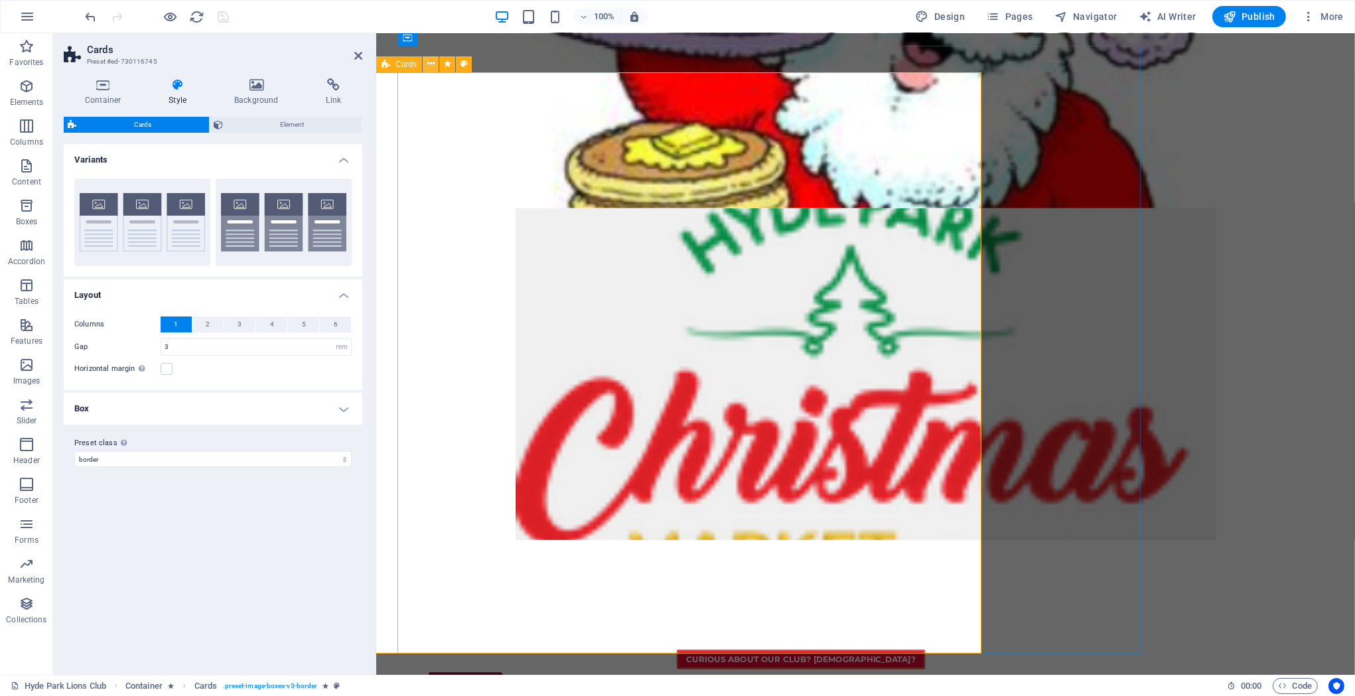
click at [431, 60] on icon at bounding box center [430, 64] width 7 height 14
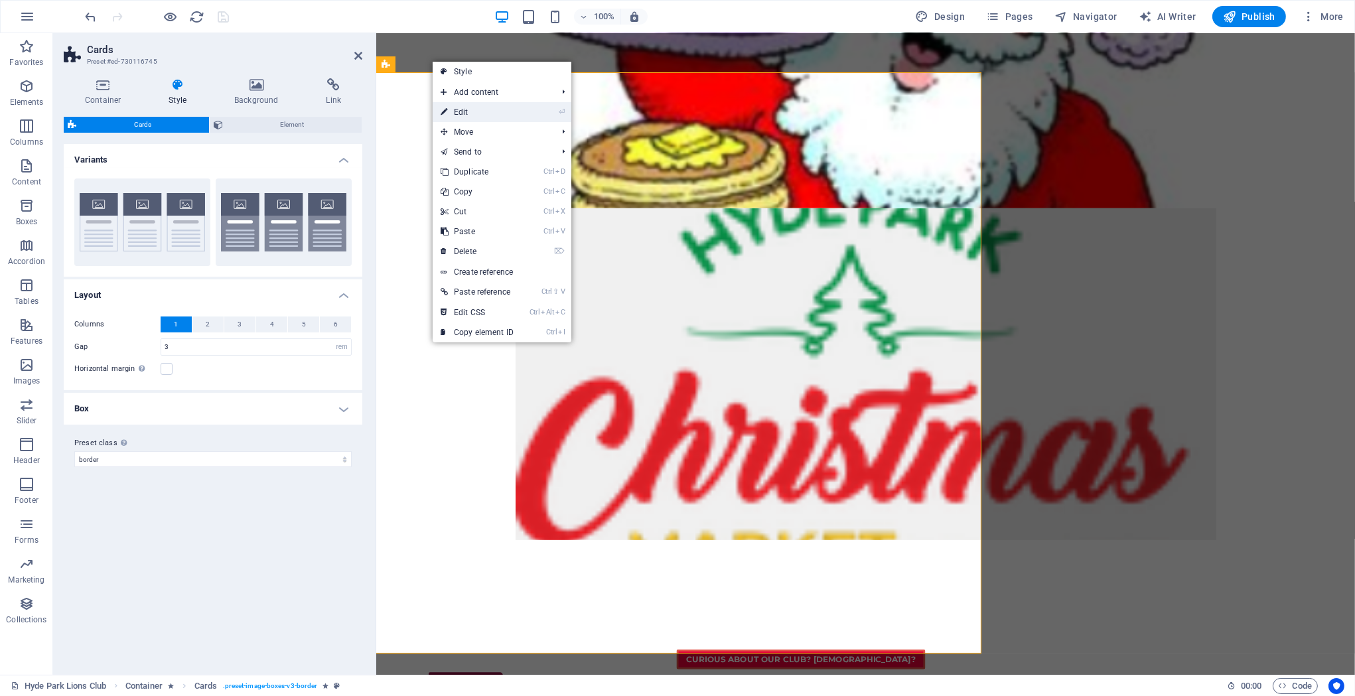
click at [452, 111] on link "⏎ Edit" at bounding box center [477, 112] width 89 height 20
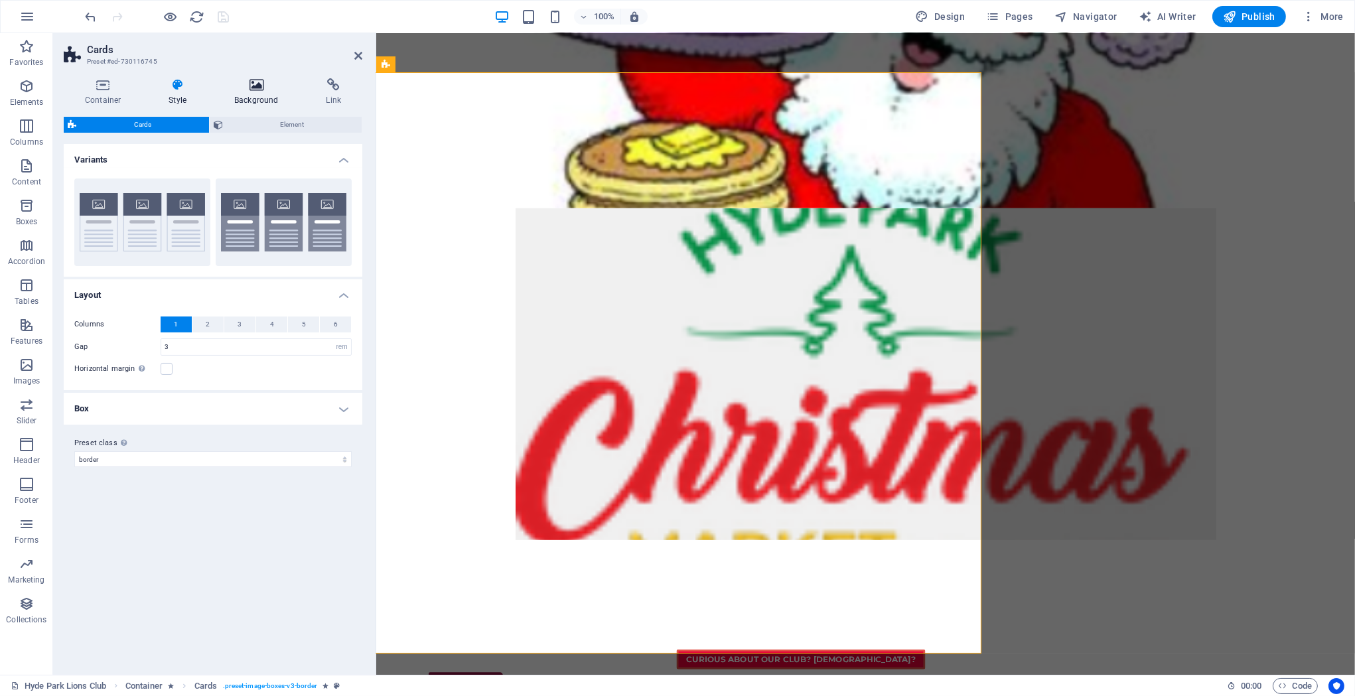
click at [247, 84] on icon at bounding box center [256, 84] width 86 height 13
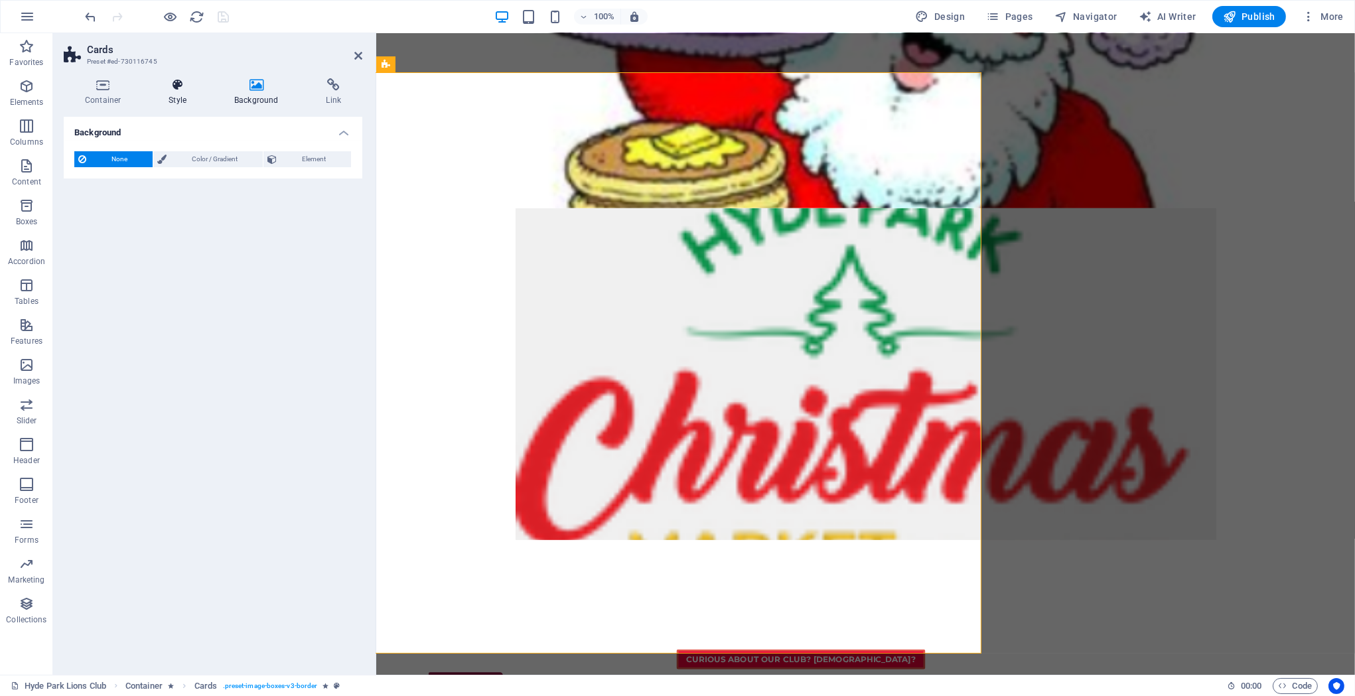
click at [174, 80] on icon at bounding box center [177, 84] width 60 height 13
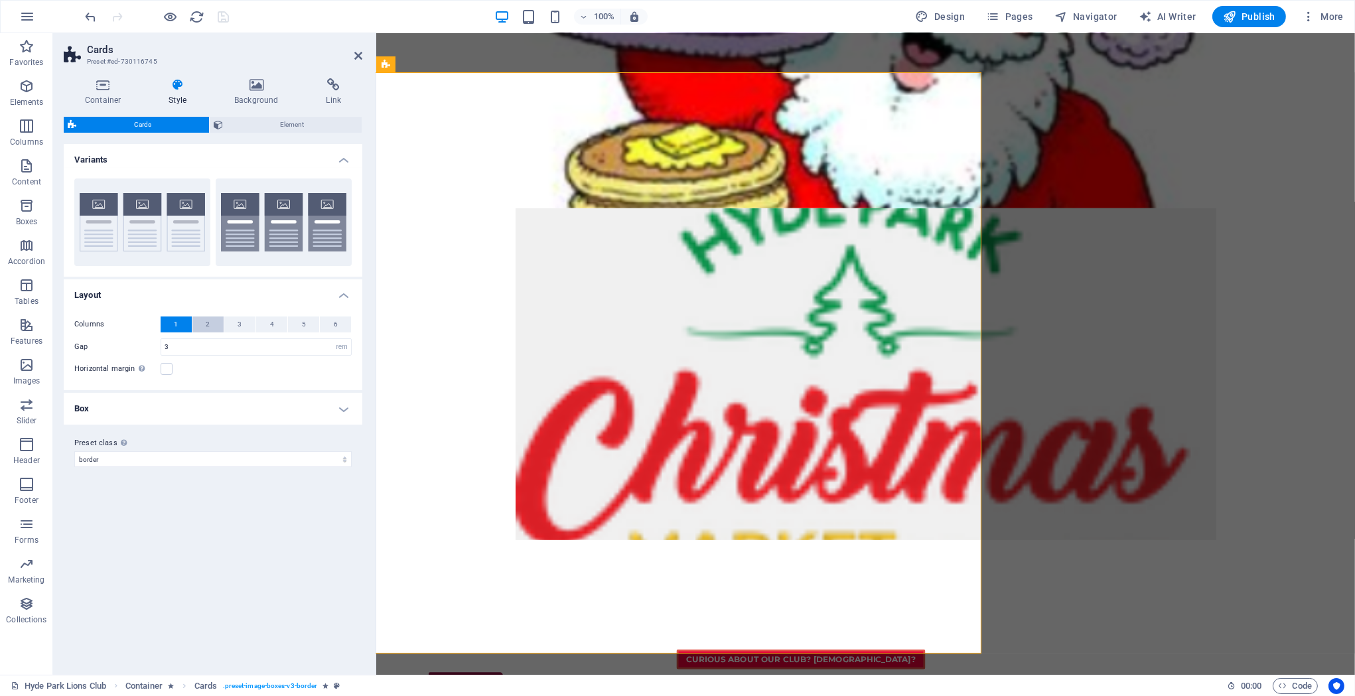
click at [200, 327] on button "2" at bounding box center [207, 324] width 31 height 16
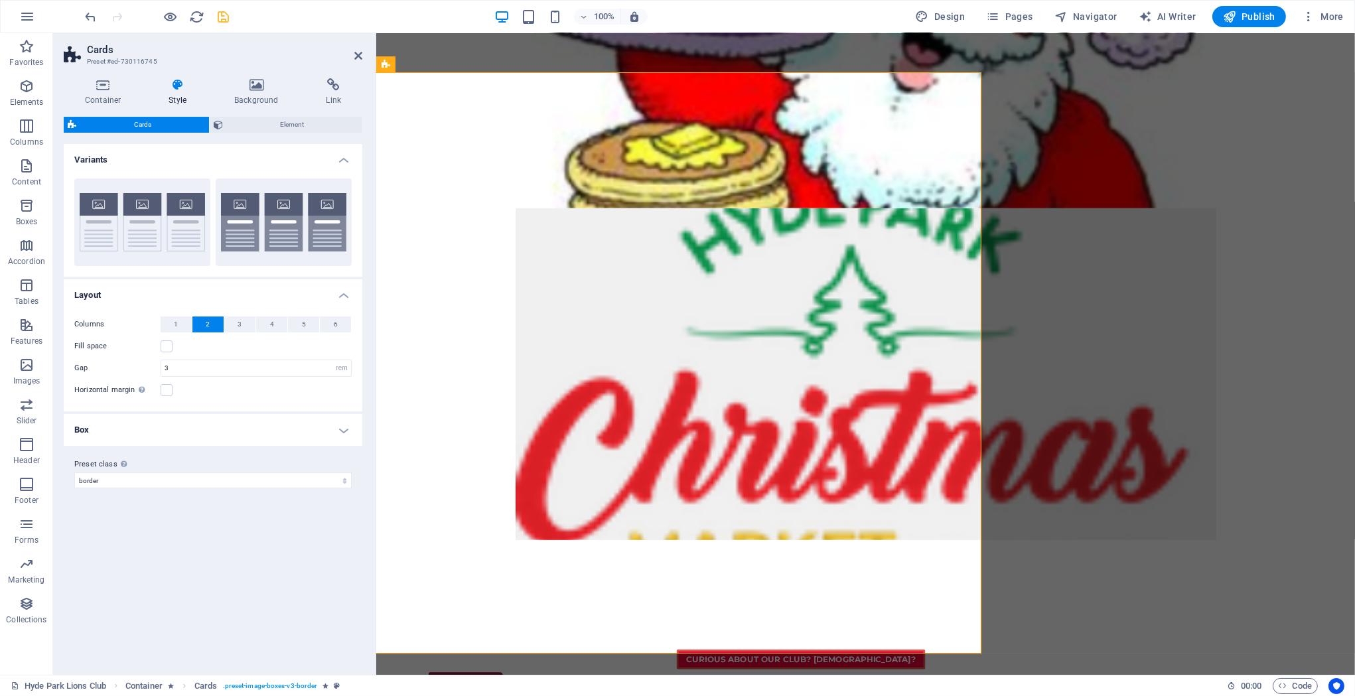
drag, startPoint x: 185, startPoint y: 366, endPoint x: 130, endPoint y: 368, distance: 55.1
click at [161, 368] on input "3" at bounding box center [256, 368] width 190 height 16
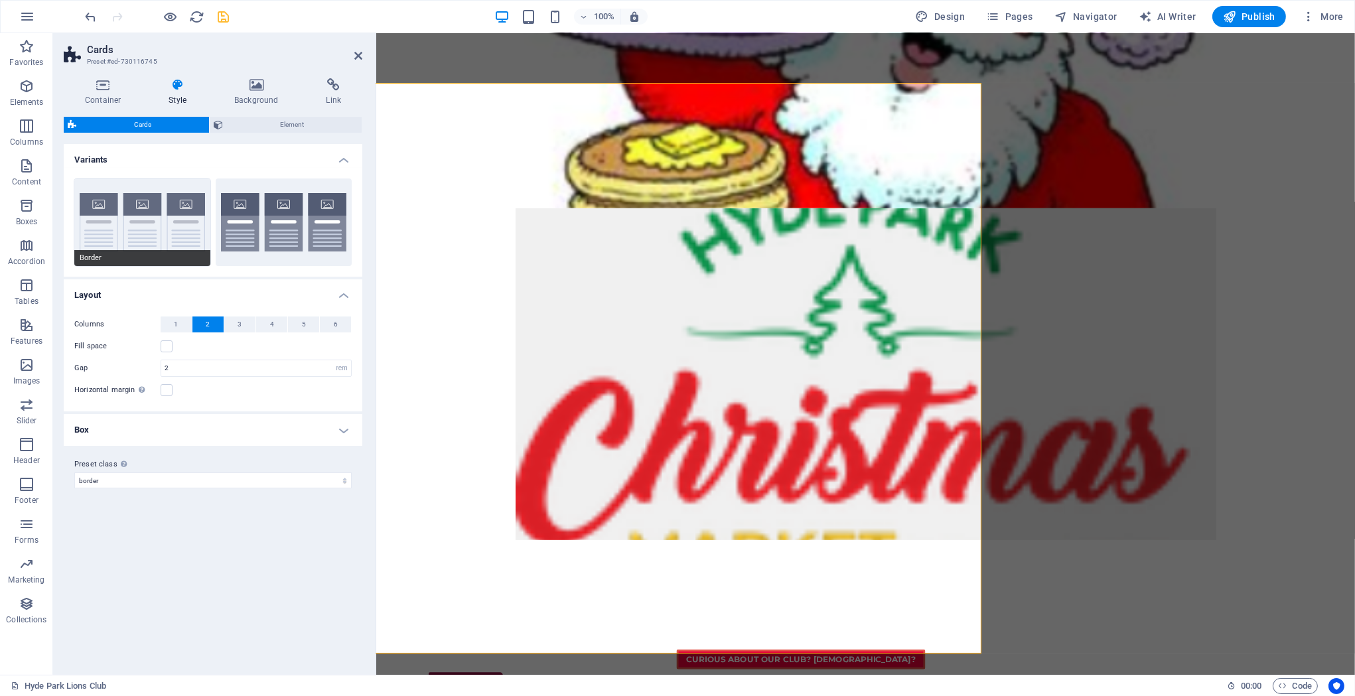
scroll to position [11, 0]
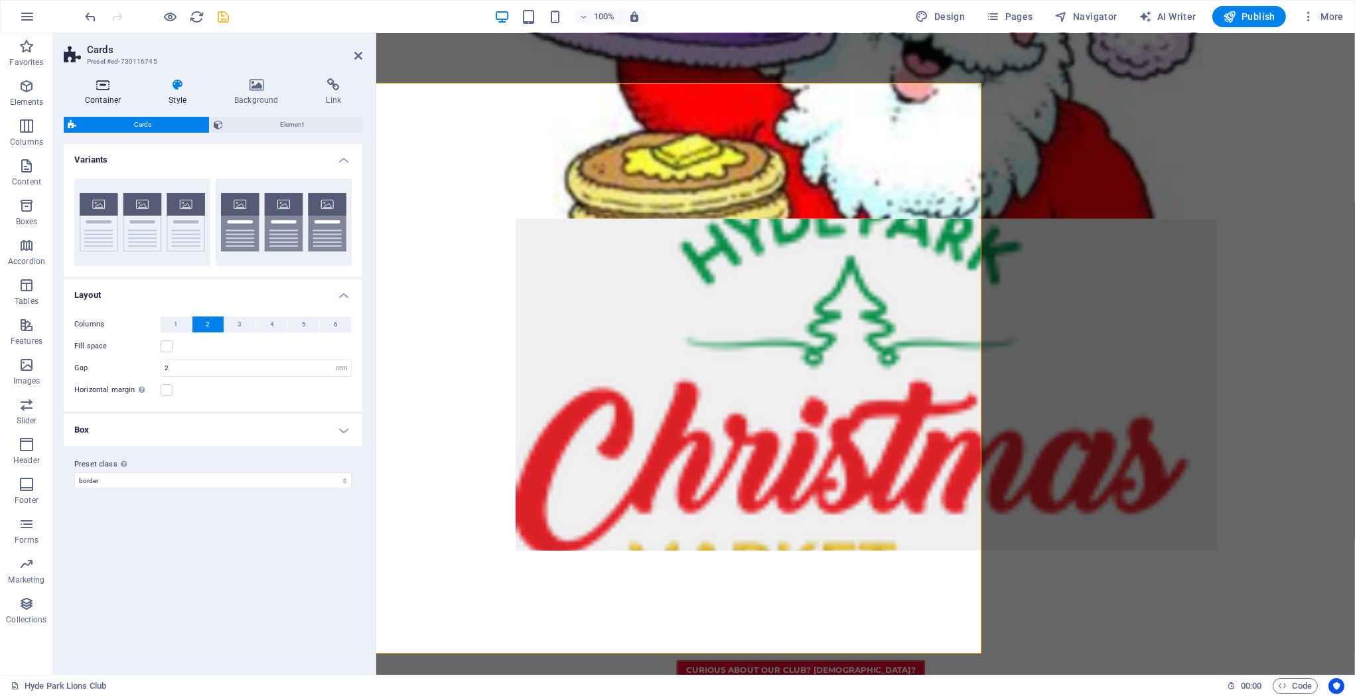
type input "2"
click at [119, 92] on h4 "Container" at bounding box center [106, 92] width 84 height 28
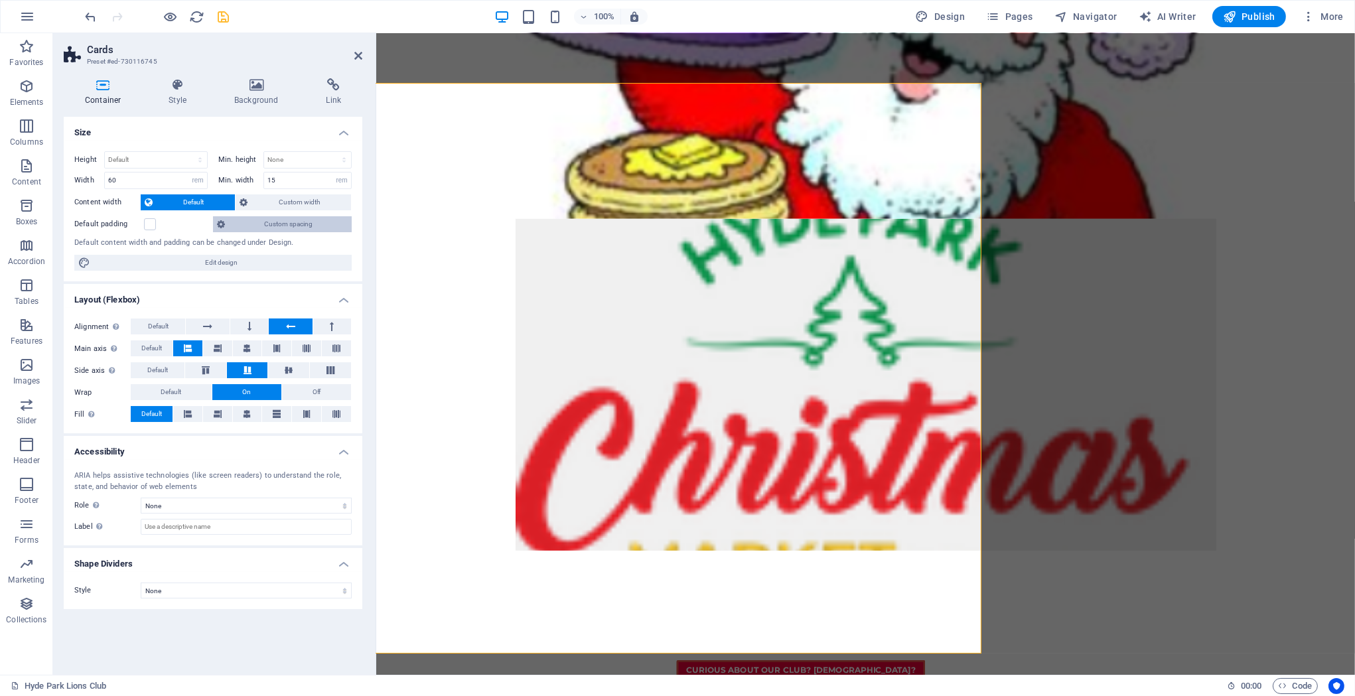
click at [237, 224] on span "Custom spacing" at bounding box center [288, 224] width 119 height 16
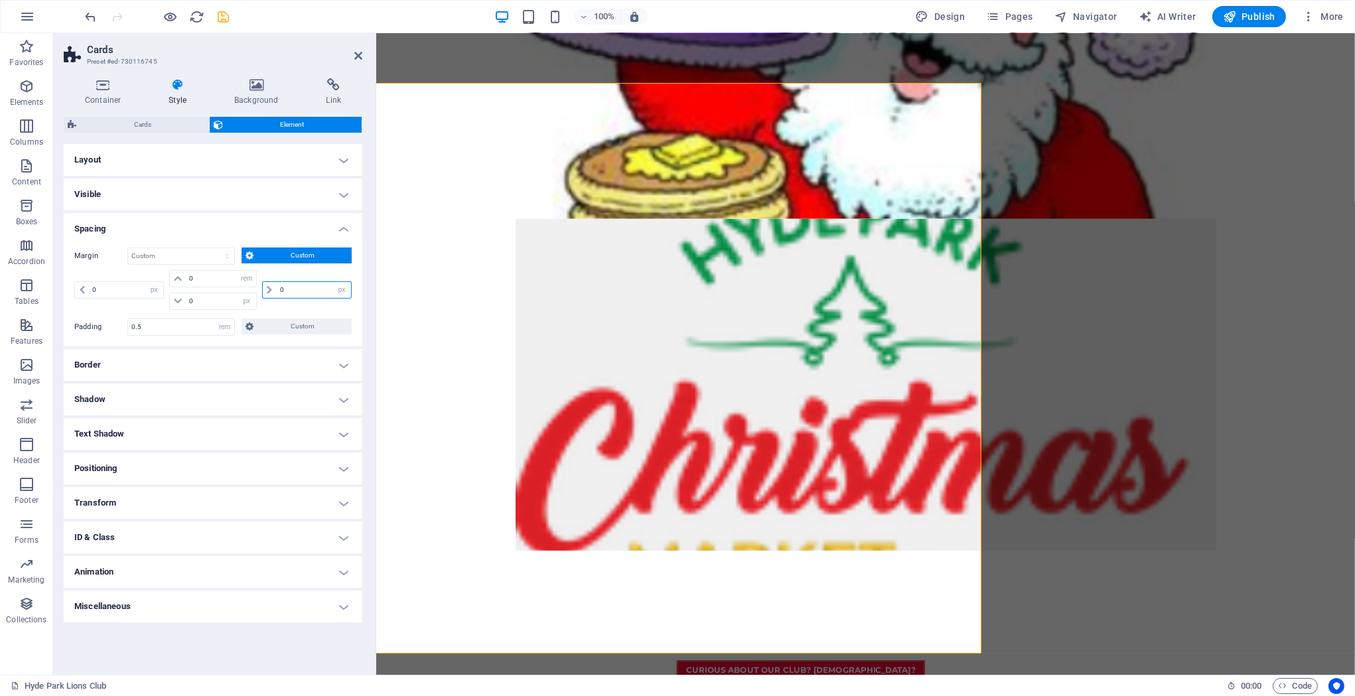
drag, startPoint x: 293, startPoint y: 284, endPoint x: 270, endPoint y: 288, distance: 22.9
click at [277, 288] on input "0" at bounding box center [314, 290] width 74 height 16
type input "5"
click at [332, 282] on select "auto px % rem vw vh" at bounding box center [341, 290] width 19 height 16
select select "rem"
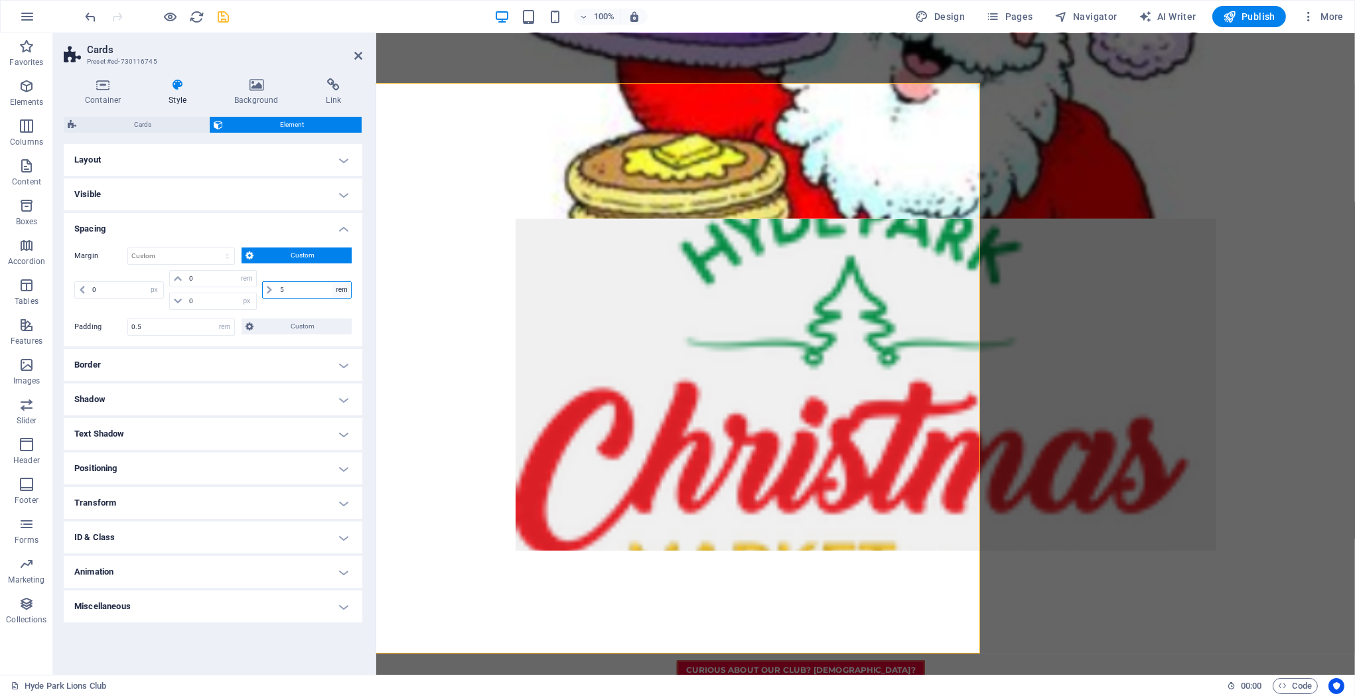
click option "rem" at bounding box center [0, 0] width 0 height 0
click at [311, 291] on input "5" at bounding box center [314, 290] width 74 height 16
drag, startPoint x: 311, startPoint y: 291, endPoint x: 275, endPoint y: 288, distance: 36.6
click at [277, 288] on input "5" at bounding box center [314, 290] width 74 height 16
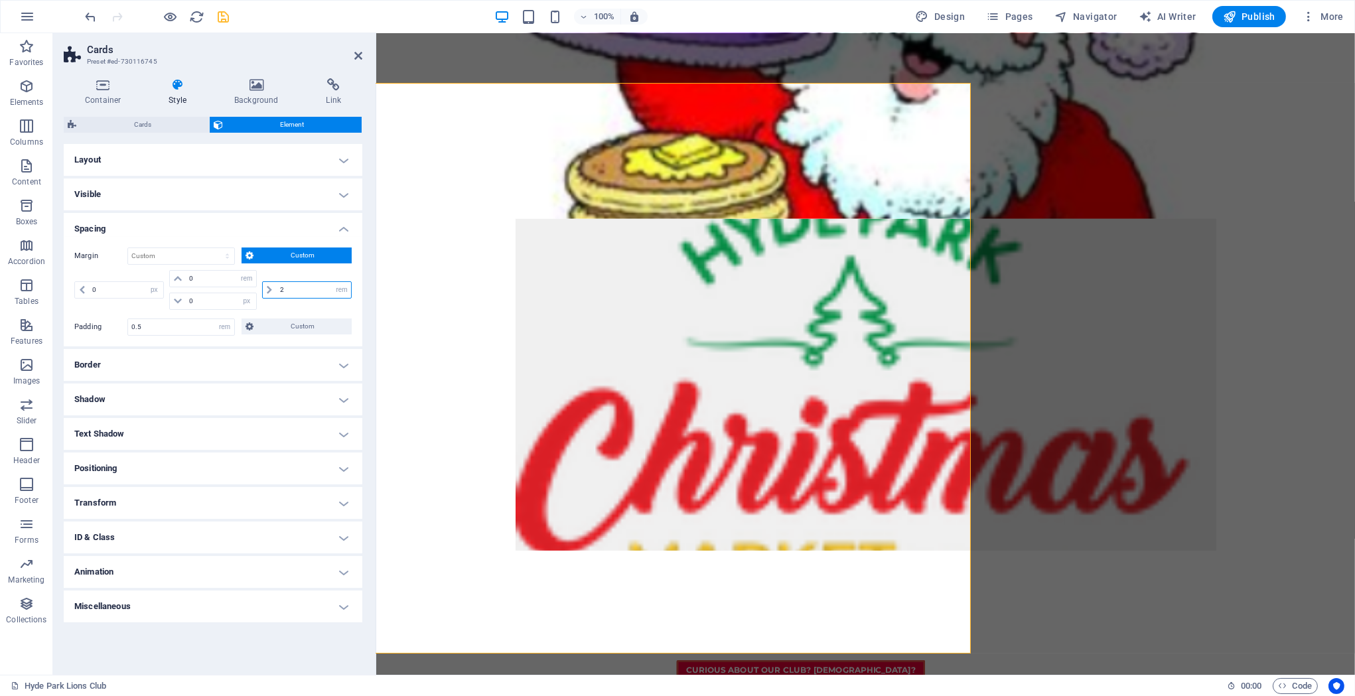
drag, startPoint x: 310, startPoint y: 290, endPoint x: 245, endPoint y: 286, distance: 64.5
click at [277, 286] on input "2" at bounding box center [314, 290] width 74 height 16
drag, startPoint x: 302, startPoint y: 285, endPoint x: 269, endPoint y: 285, distance: 33.2
click at [277, 285] on input "3" at bounding box center [314, 290] width 74 height 16
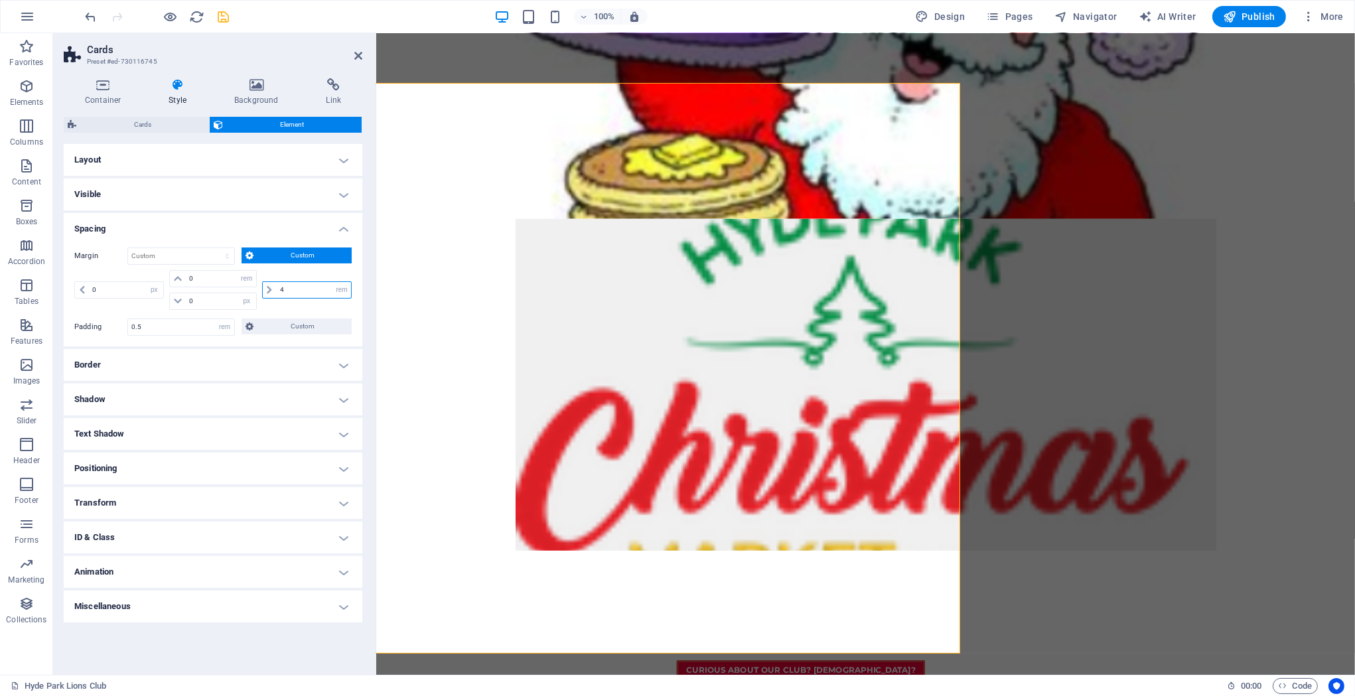
drag, startPoint x: 295, startPoint y: 290, endPoint x: 263, endPoint y: 287, distance: 32.6
click at [277, 287] on input "4" at bounding box center [314, 290] width 74 height 16
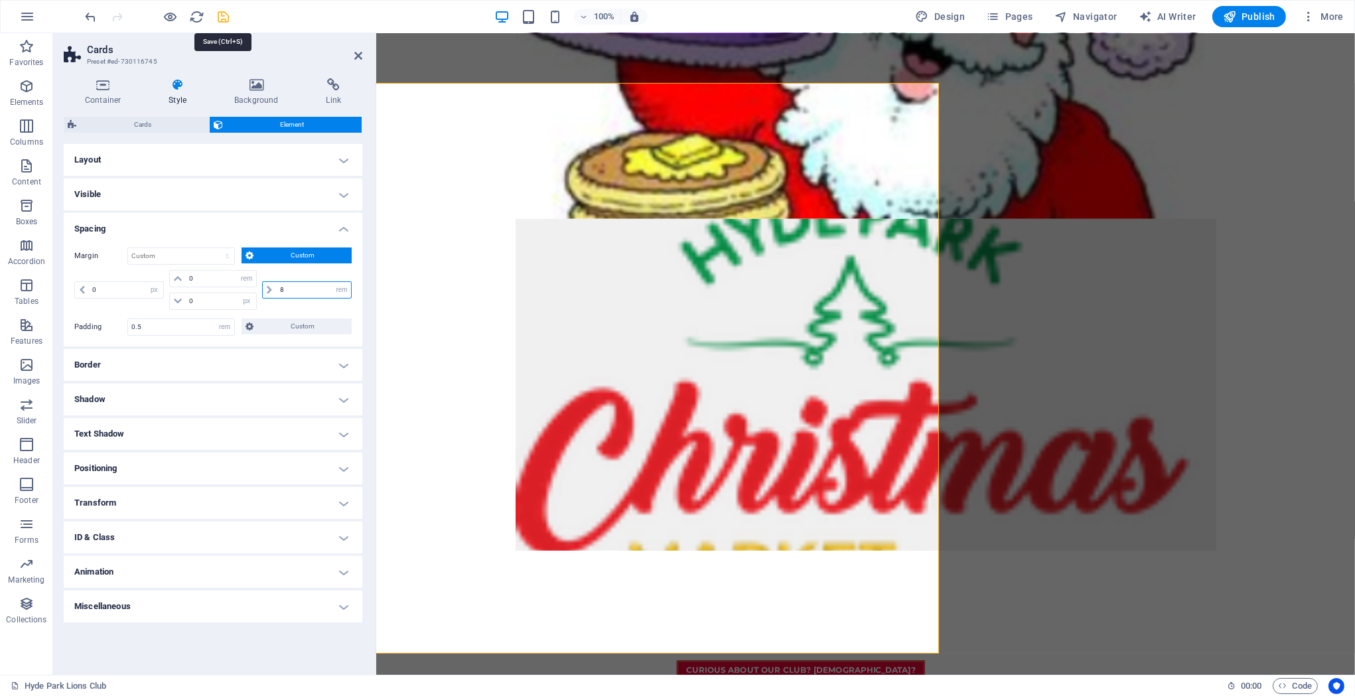
type input "8"
click at [225, 21] on icon "save" at bounding box center [223, 16] width 15 height 15
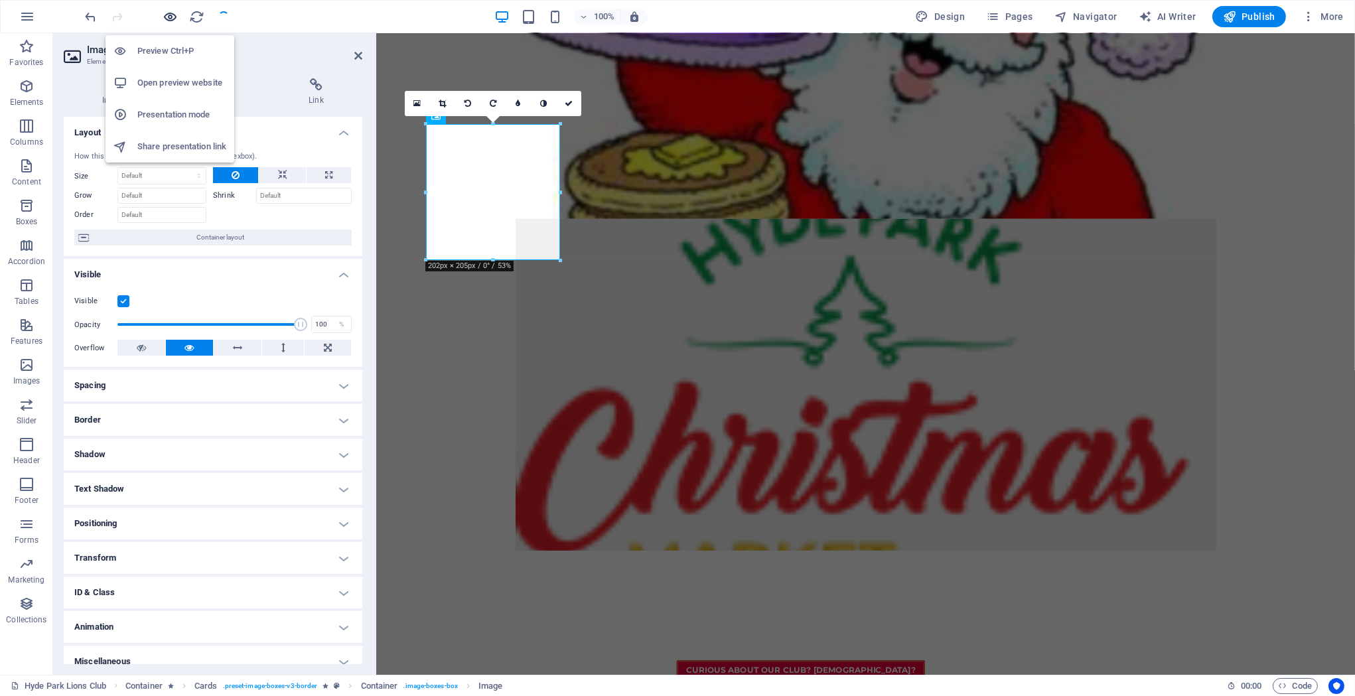
click at [170, 16] on icon "button" at bounding box center [170, 16] width 15 height 15
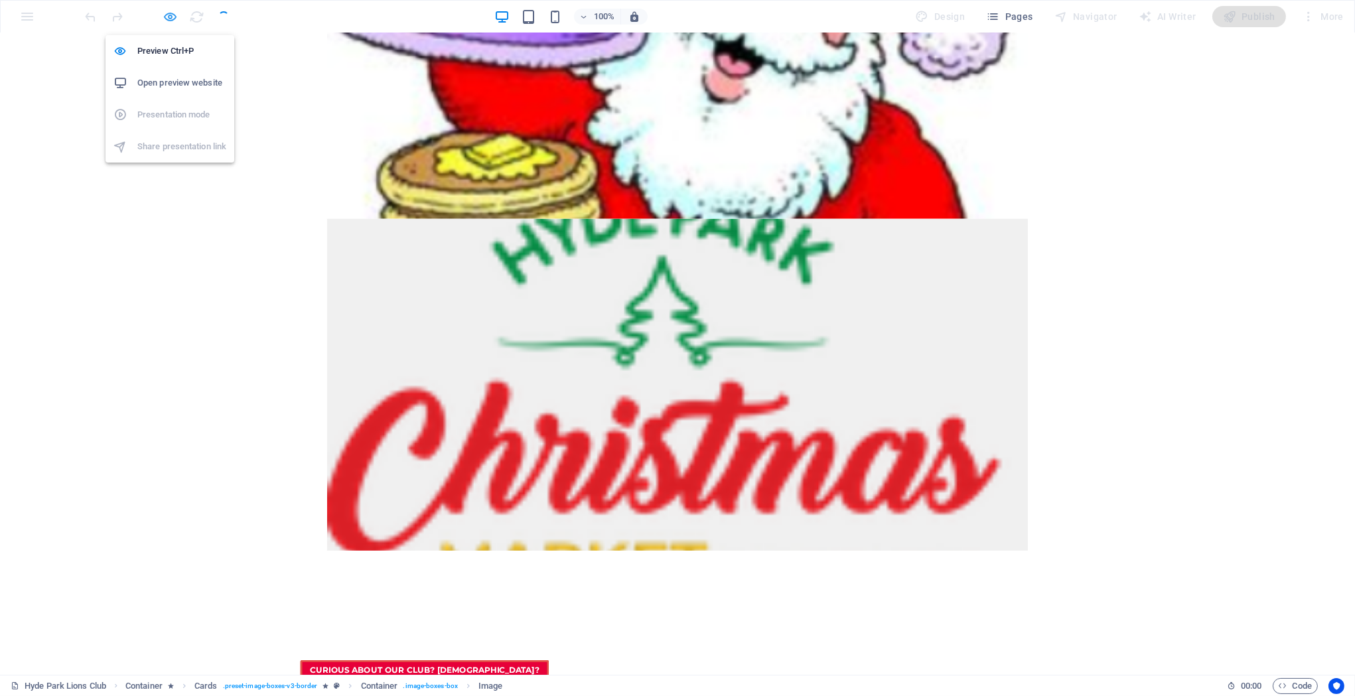
scroll to position [577, 0]
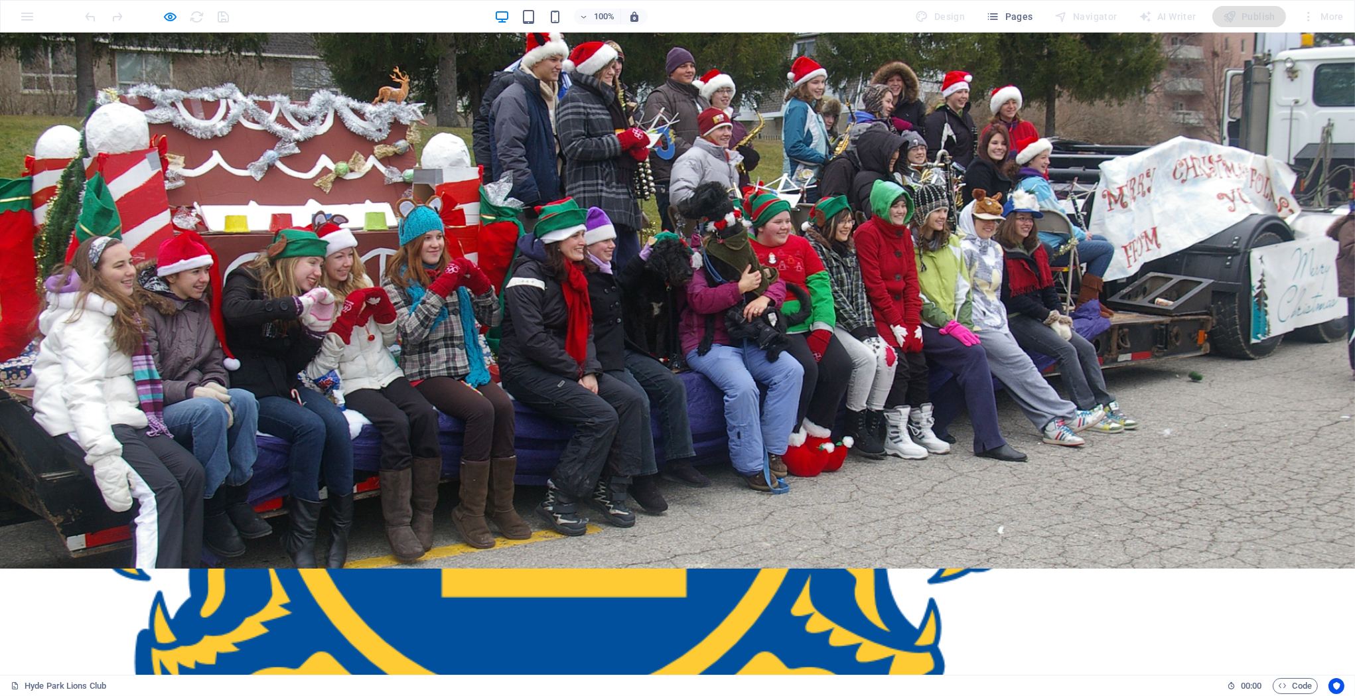
scroll to position [0, 0]
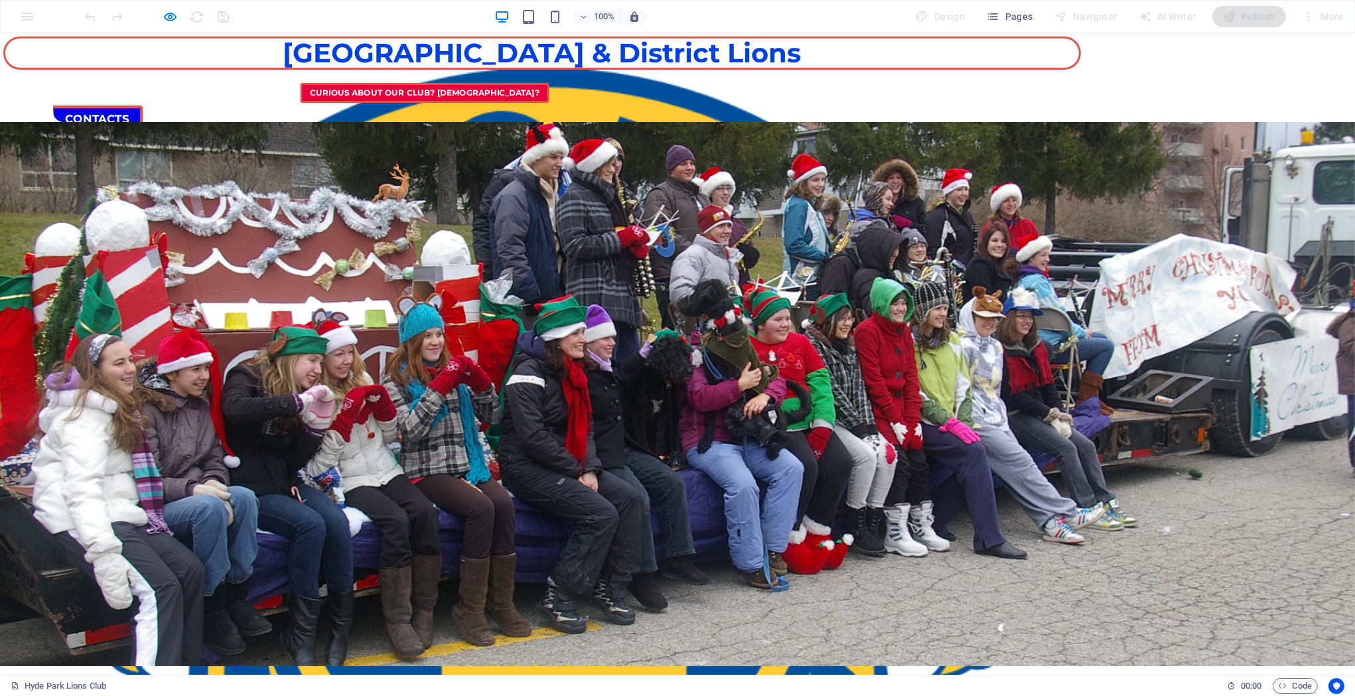
click at [143, 105] on link "Contacts" at bounding box center [97, 119] width 92 height 28
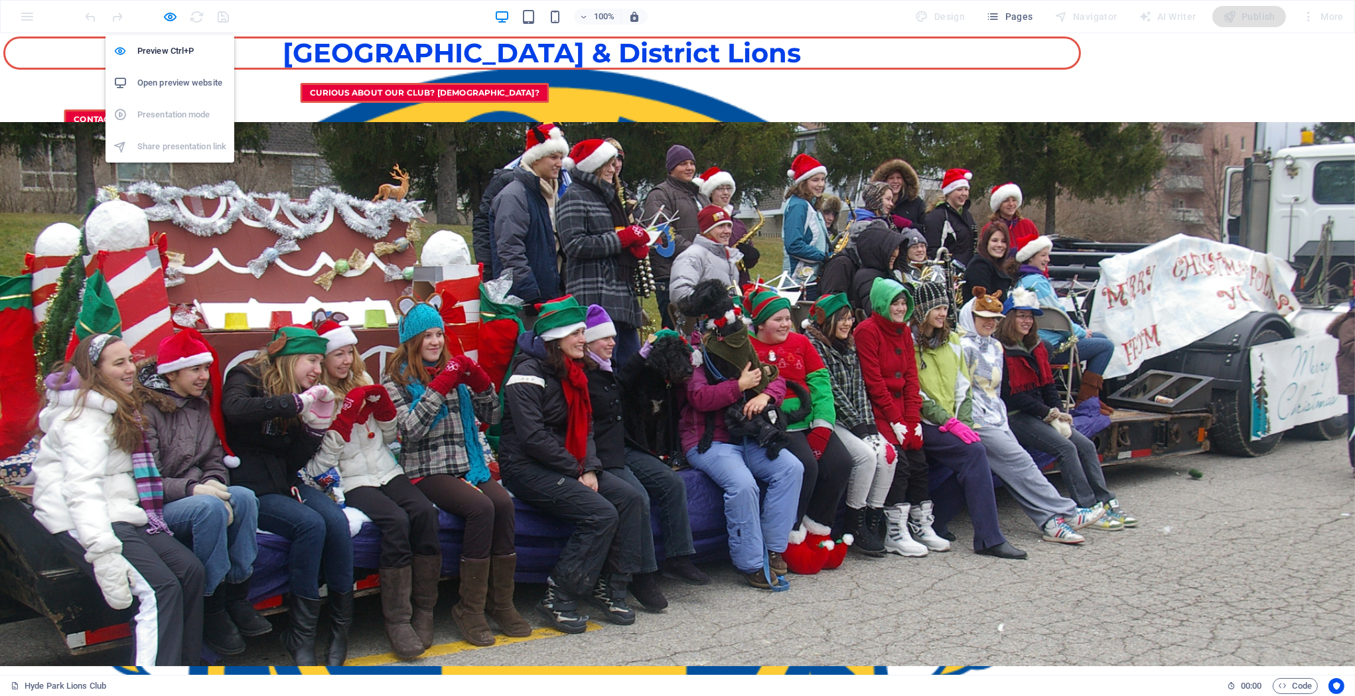
click at [174, 82] on h6 "Open preview website" at bounding box center [181, 83] width 89 height 16
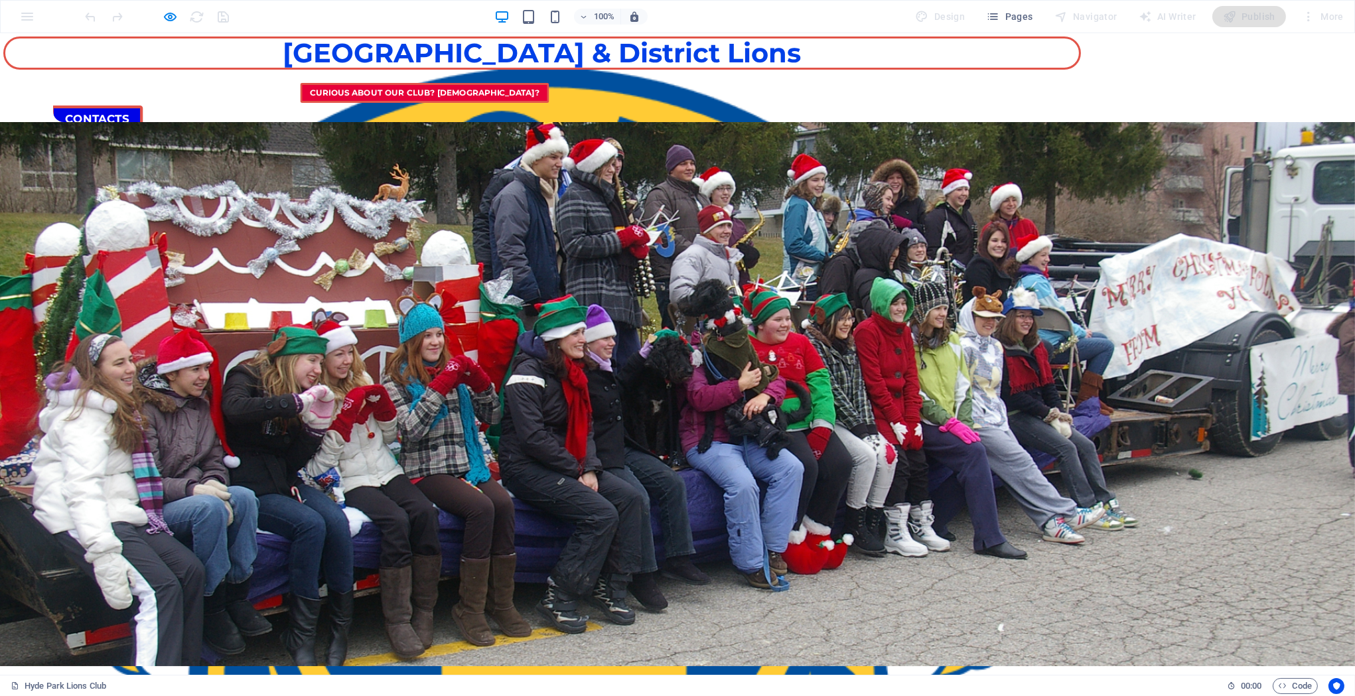
click at [143, 106] on link "Contacts" at bounding box center [97, 119] width 92 height 28
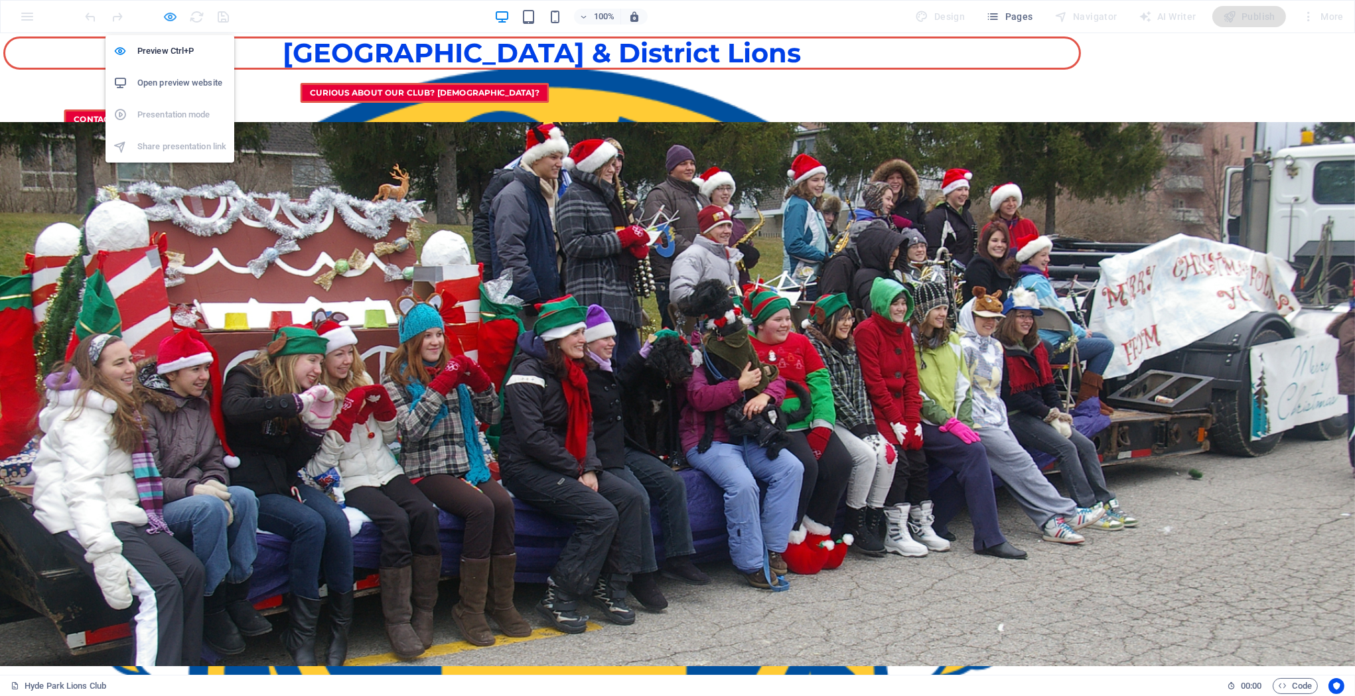
click at [167, 12] on icon "button" at bounding box center [170, 16] width 15 height 15
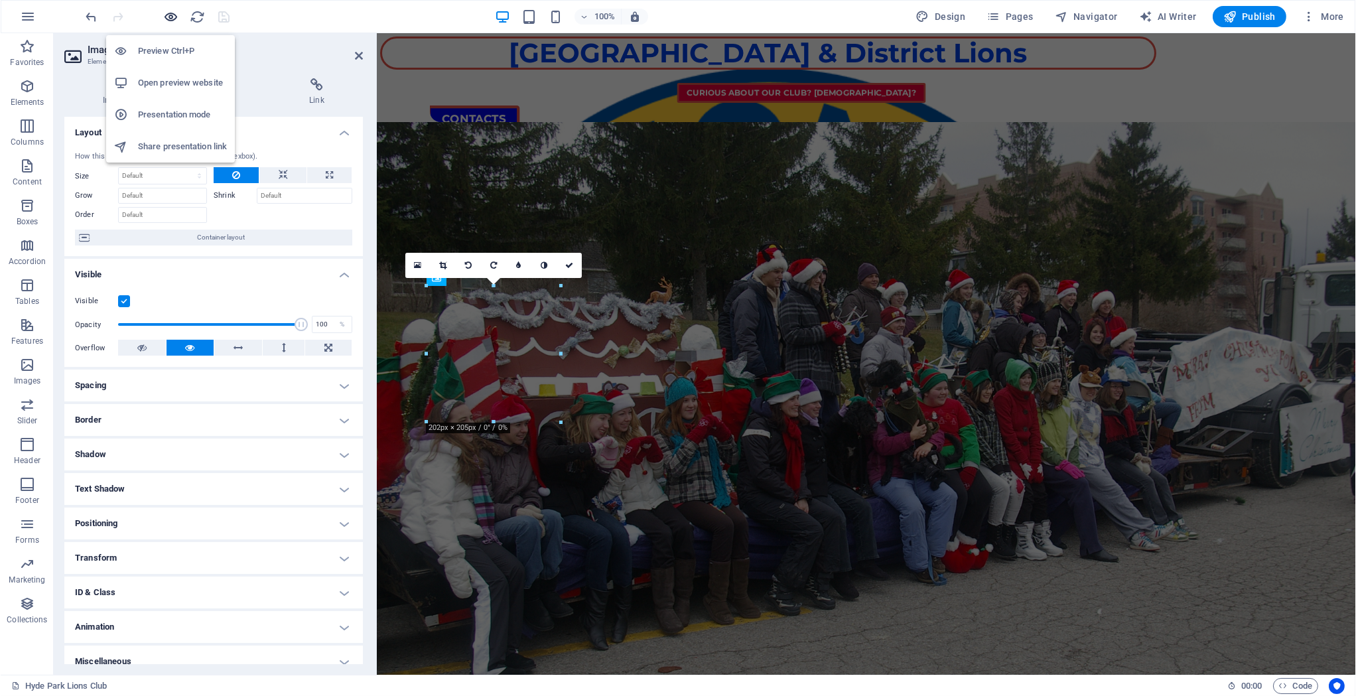
scroll to position [1067, 0]
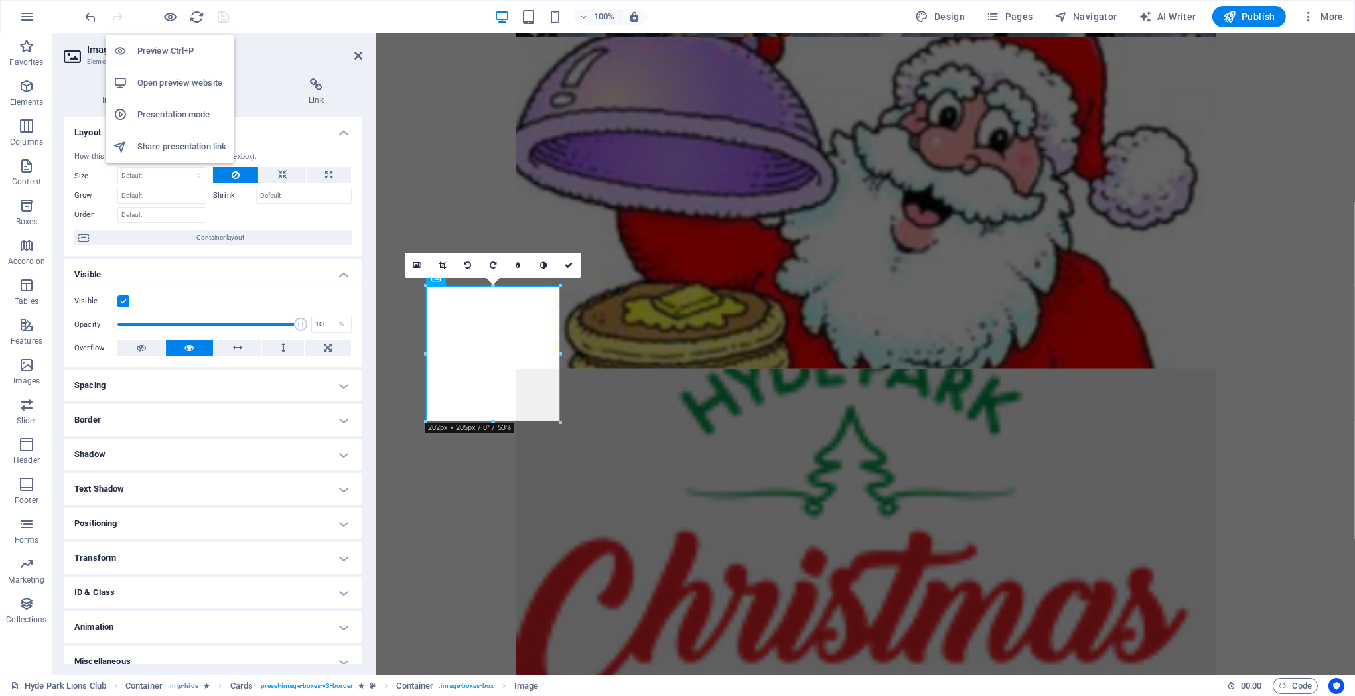
click at [172, 84] on h6 "Open preview website" at bounding box center [181, 83] width 89 height 16
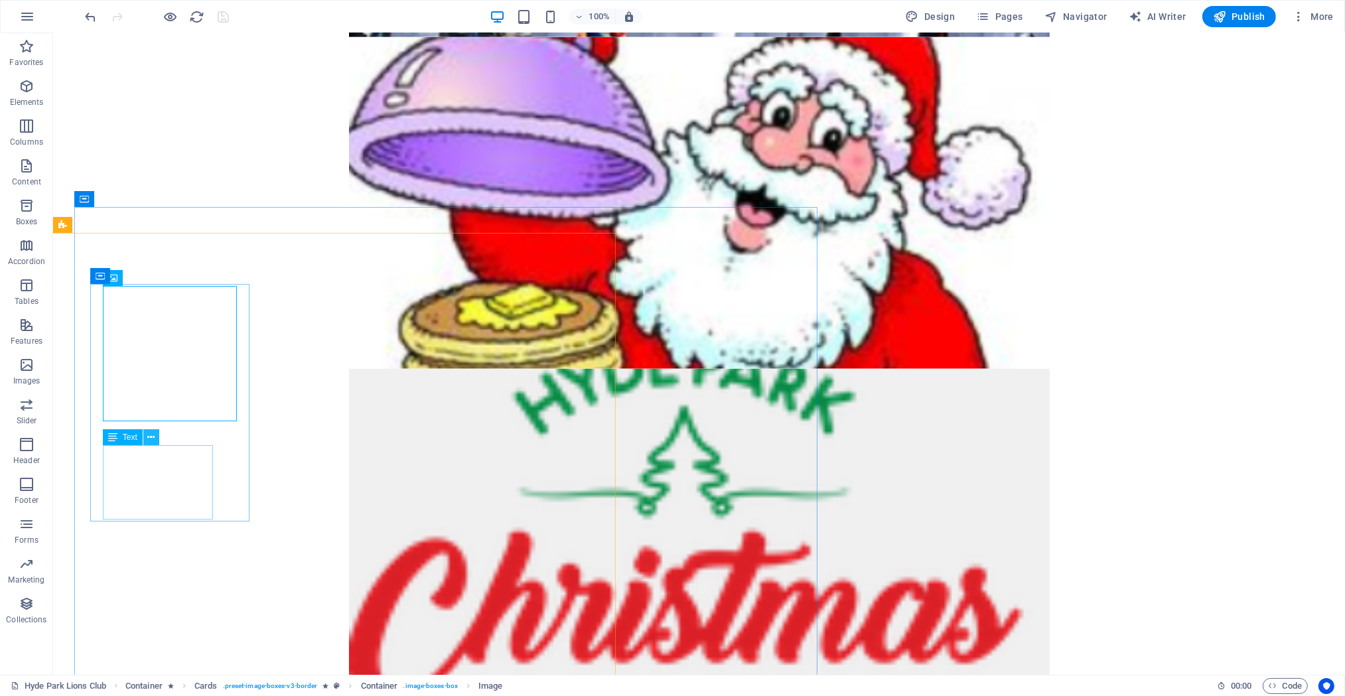
click at [154, 439] on icon at bounding box center [150, 438] width 7 height 14
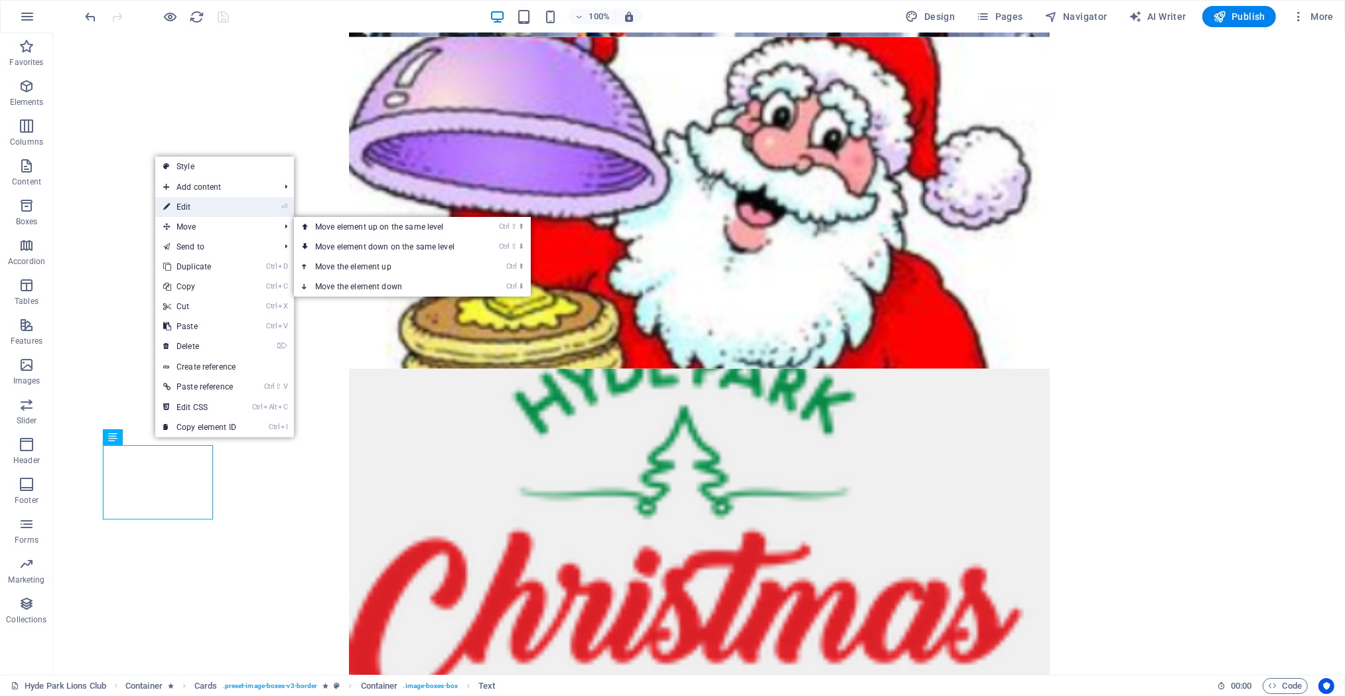
click at [216, 211] on link "⏎ Edit" at bounding box center [199, 207] width 89 height 20
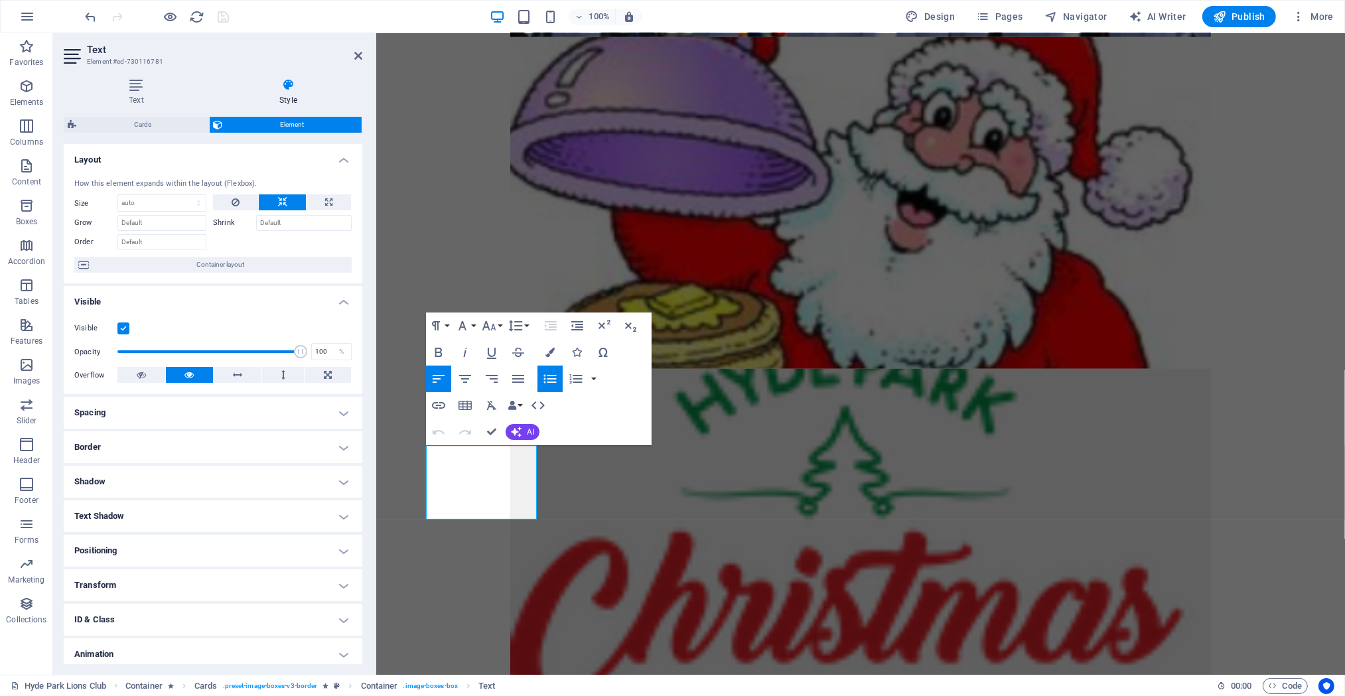
click at [287, 98] on h4 "Style" at bounding box center [288, 92] width 148 height 28
click at [356, 54] on icon at bounding box center [358, 55] width 8 height 11
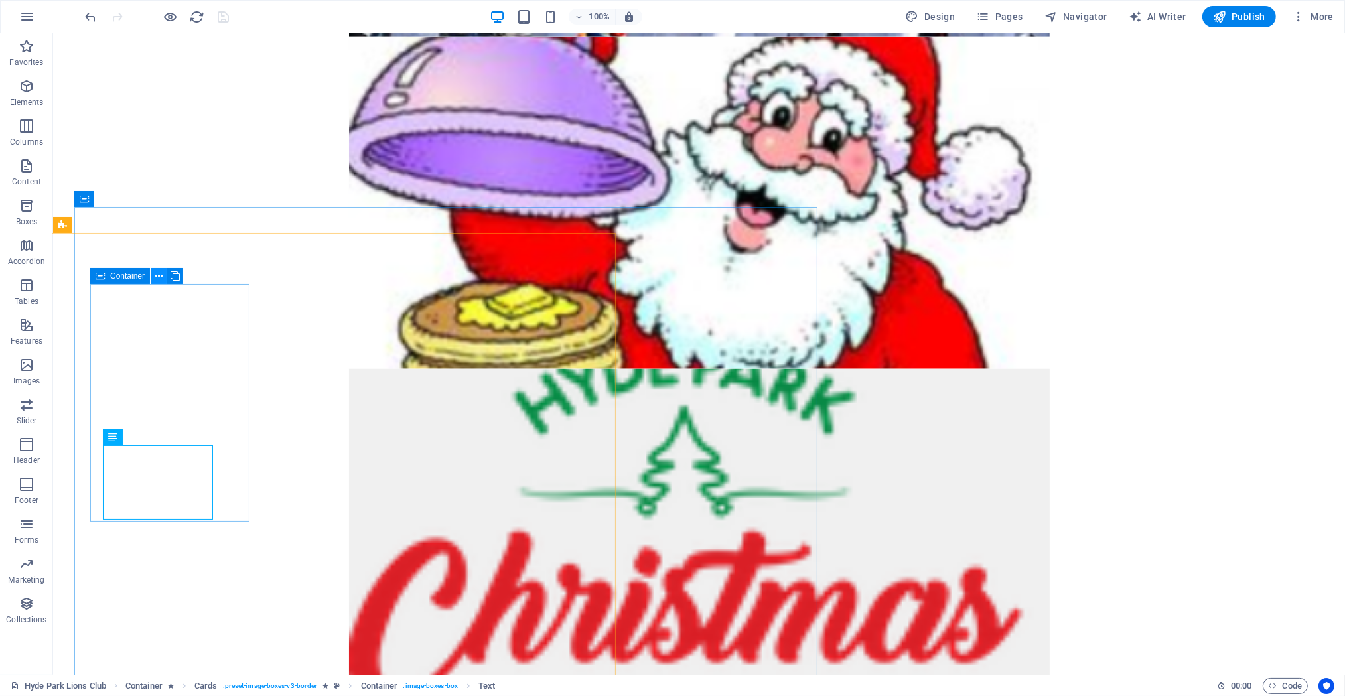
click at [156, 274] on icon at bounding box center [158, 276] width 7 height 14
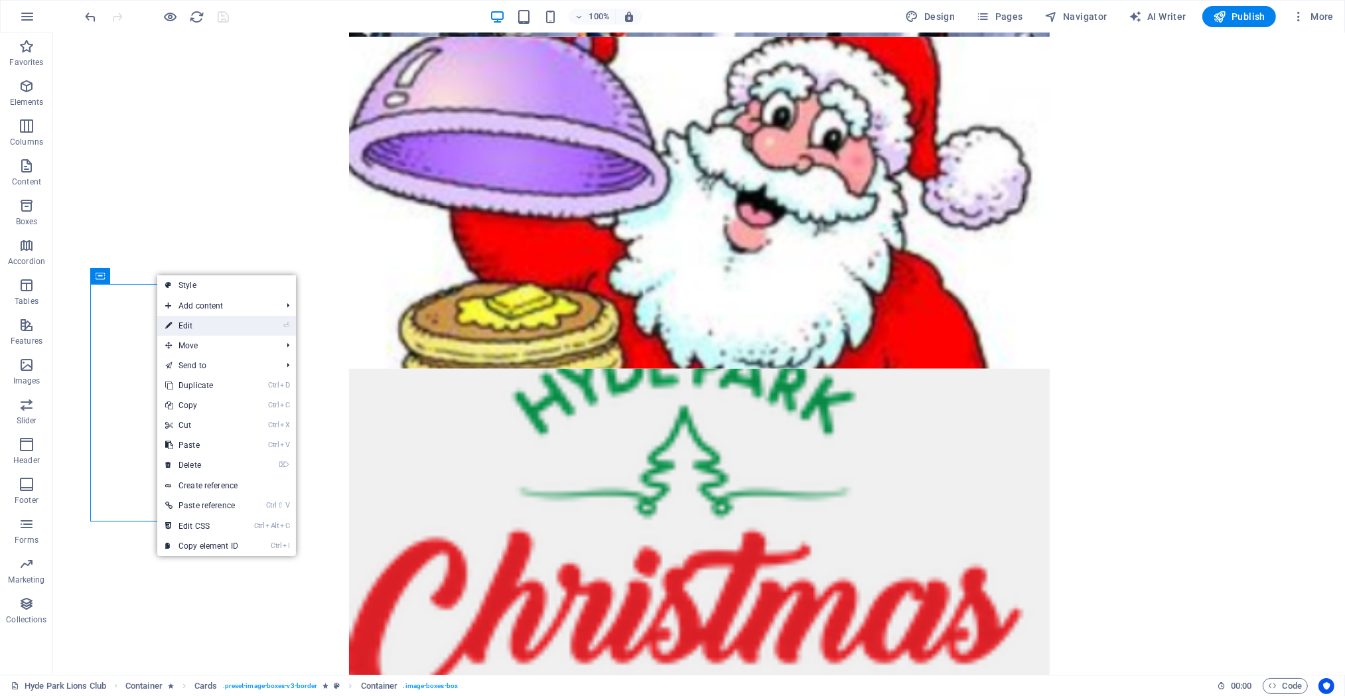
click at [208, 322] on link "⏎ Edit" at bounding box center [201, 326] width 89 height 20
select select "rem"
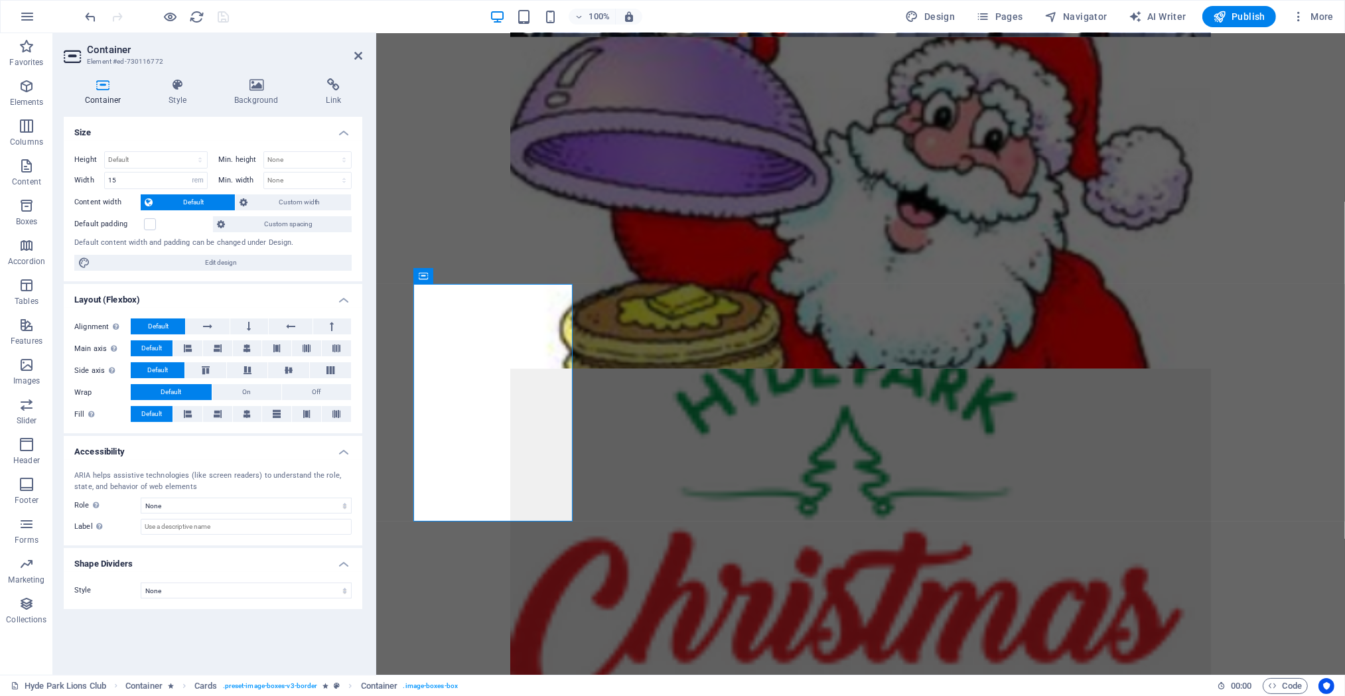
click at [336, 74] on div "Container Style Background Link Size Height Default px rem % vh vw Min. height …" at bounding box center [213, 371] width 320 height 607
click at [330, 89] on icon at bounding box center [334, 84] width 58 height 13
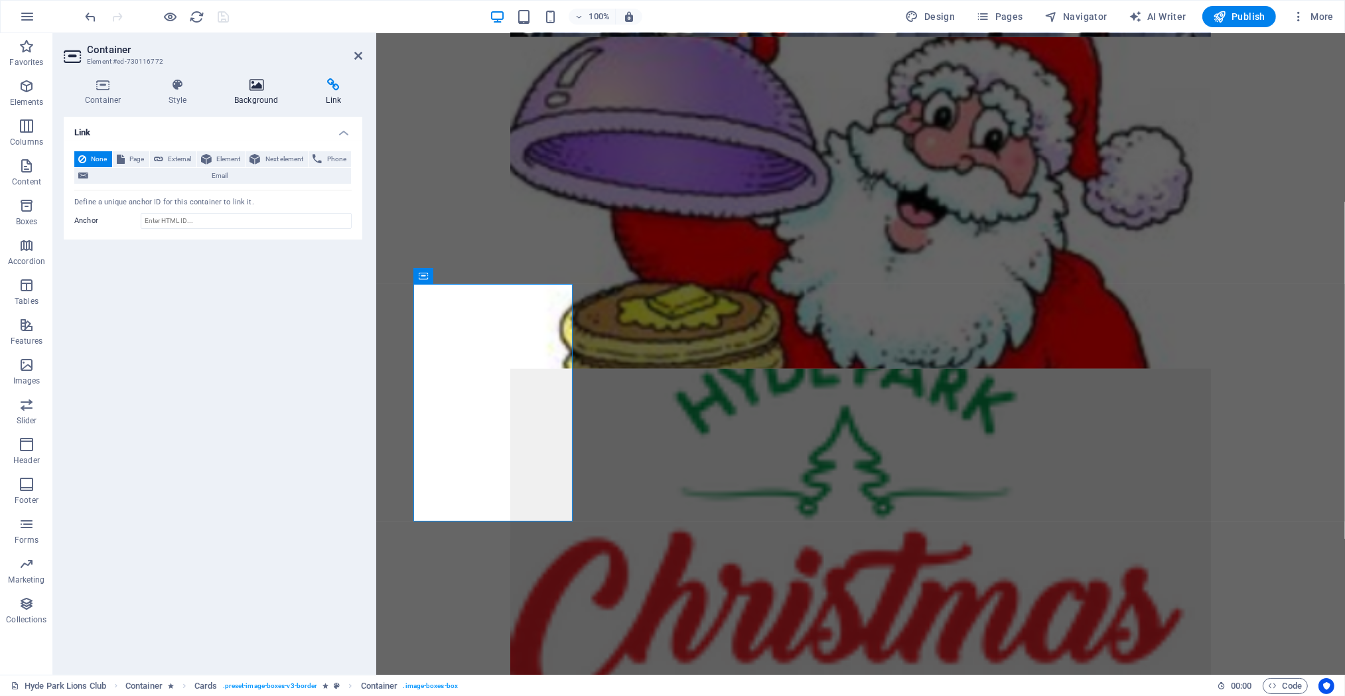
click at [266, 89] on icon at bounding box center [256, 84] width 86 height 13
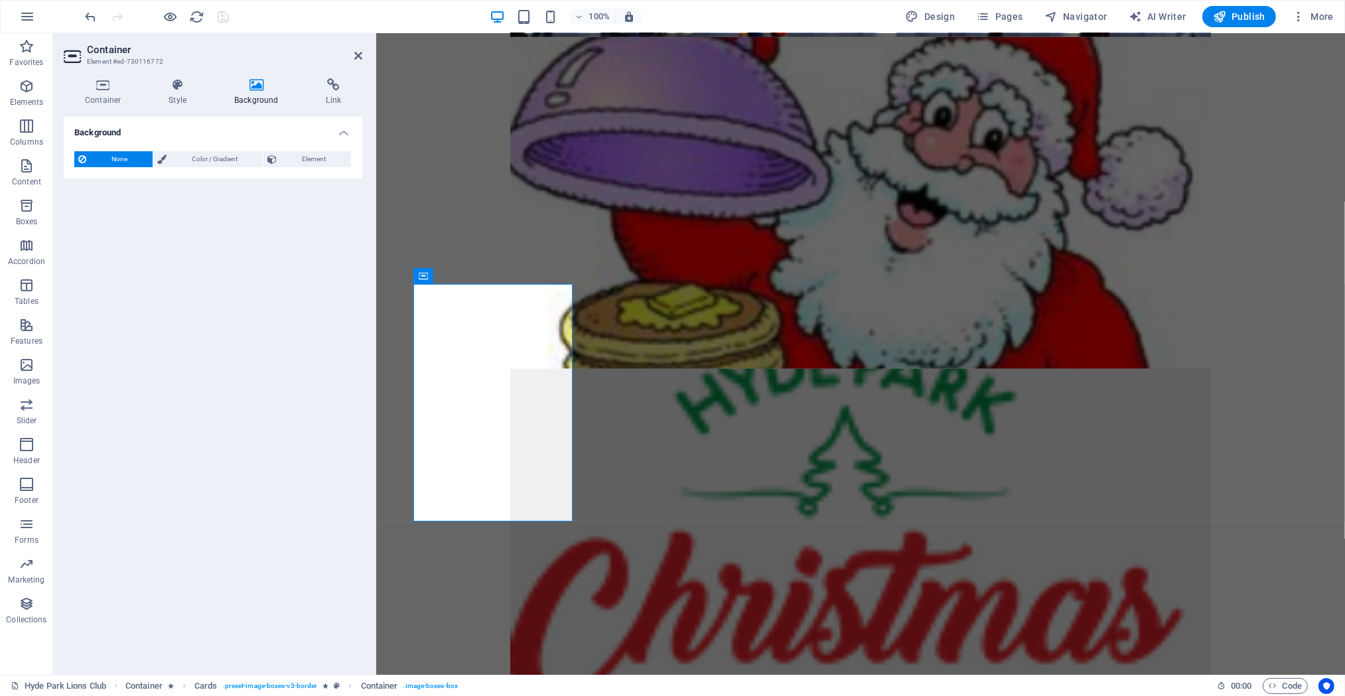
click at [125, 154] on span "None" at bounding box center [119, 159] width 58 height 16
click at [192, 159] on span "Color / Gradient" at bounding box center [214, 159] width 88 height 16
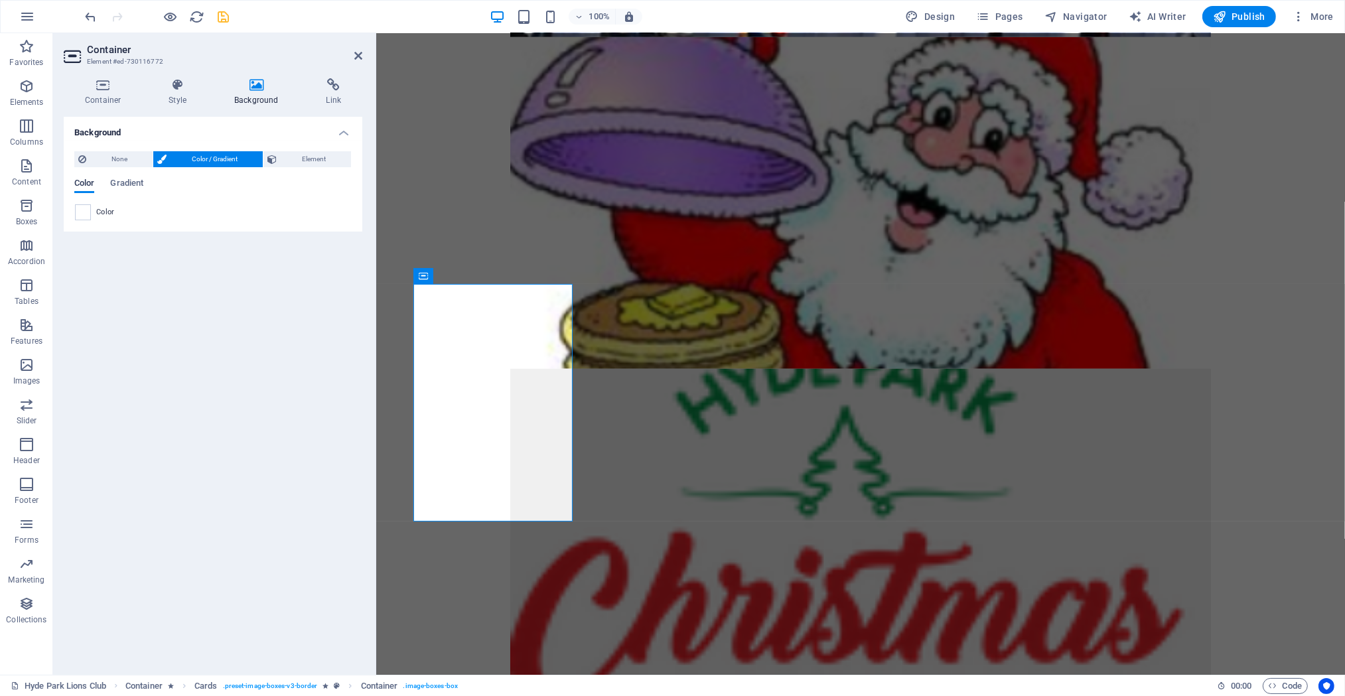
click at [88, 186] on span "Color" at bounding box center [84, 184] width 20 height 19
click at [83, 210] on span at bounding box center [83, 212] width 15 height 15
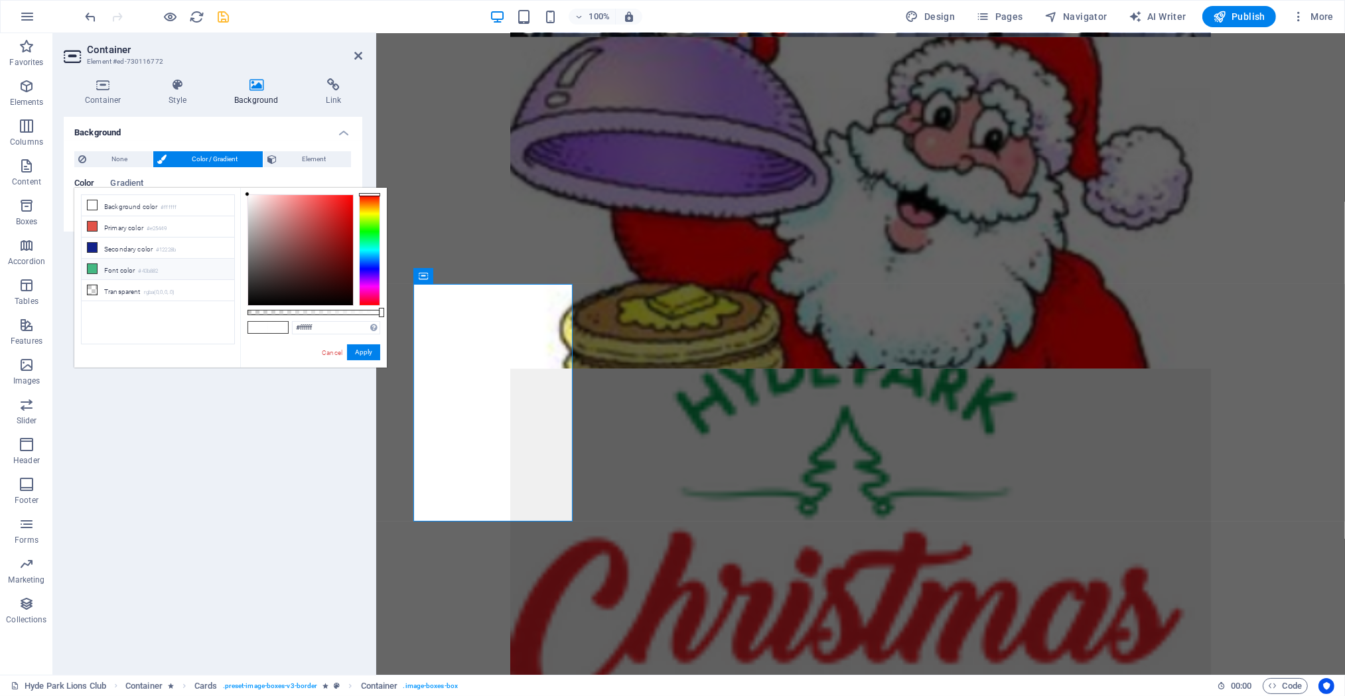
click at [93, 267] on icon at bounding box center [92, 268] width 9 height 9
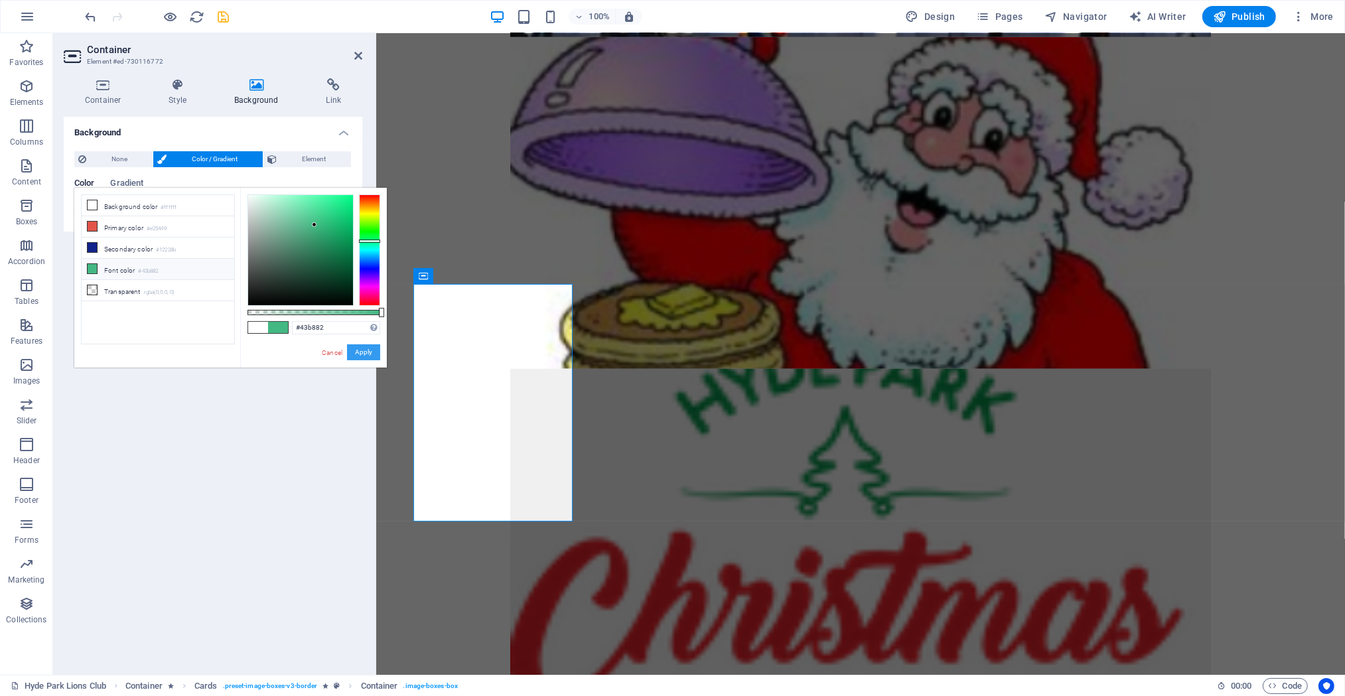
click at [359, 352] on button "Apply" at bounding box center [363, 352] width 33 height 16
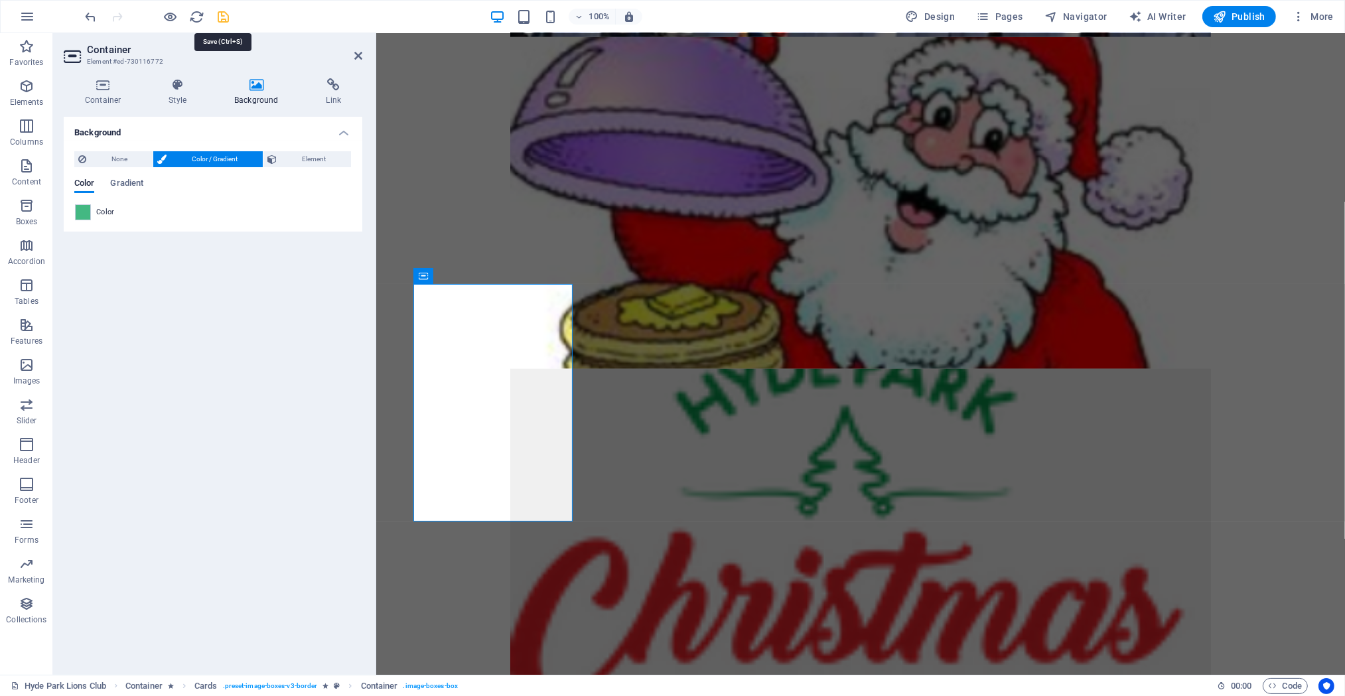
click at [218, 15] on icon "save" at bounding box center [223, 16] width 15 height 15
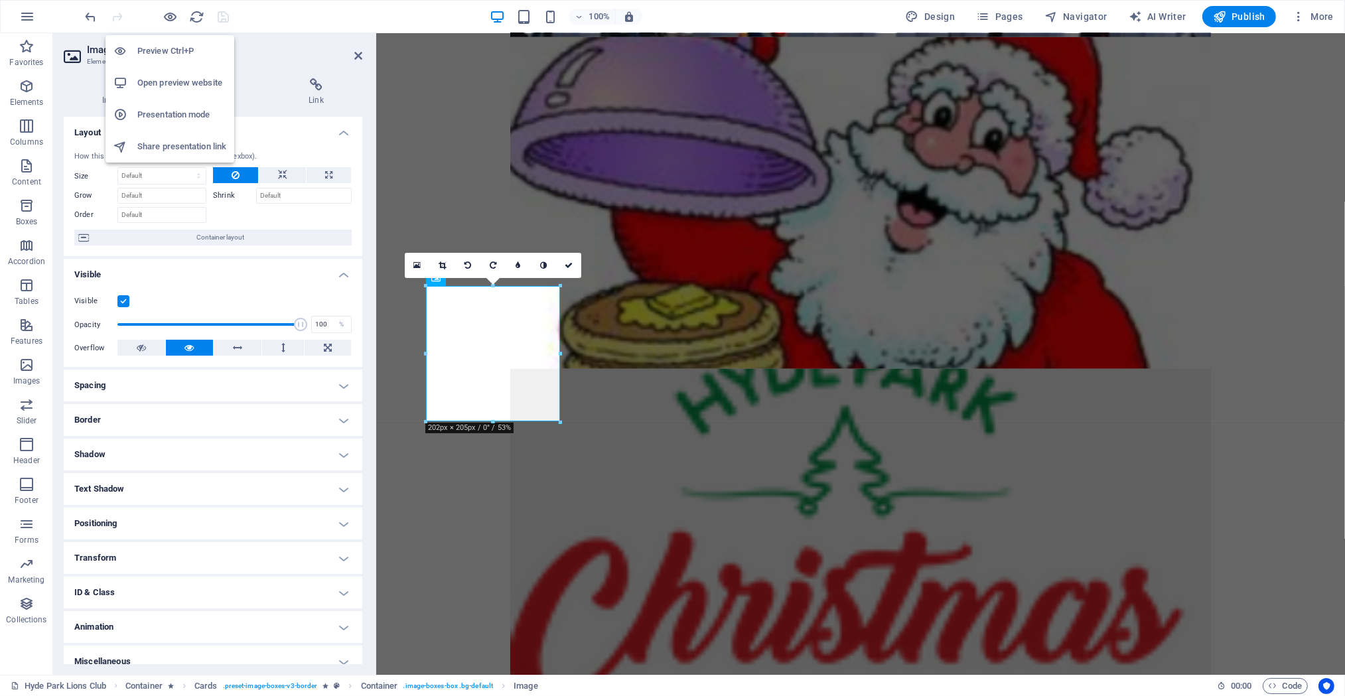
click at [174, 82] on h6 "Open preview website" at bounding box center [181, 83] width 89 height 16
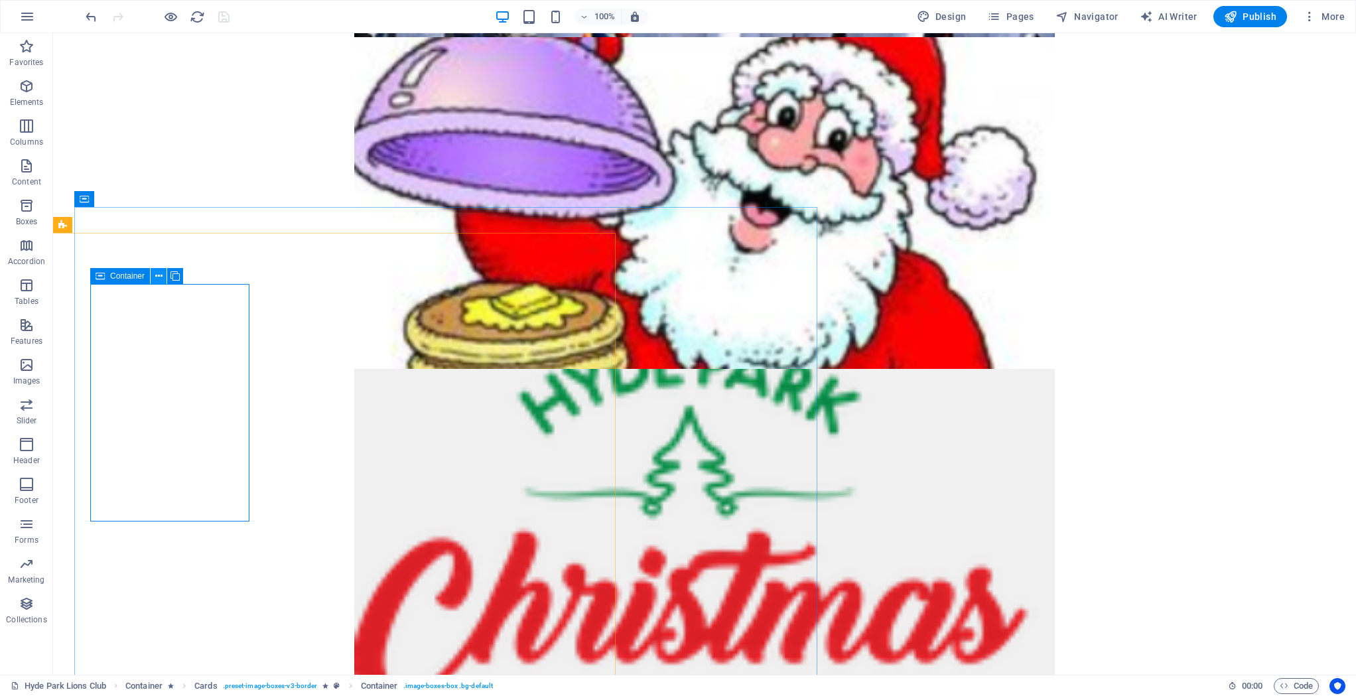
click at [161, 273] on icon at bounding box center [158, 276] width 7 height 14
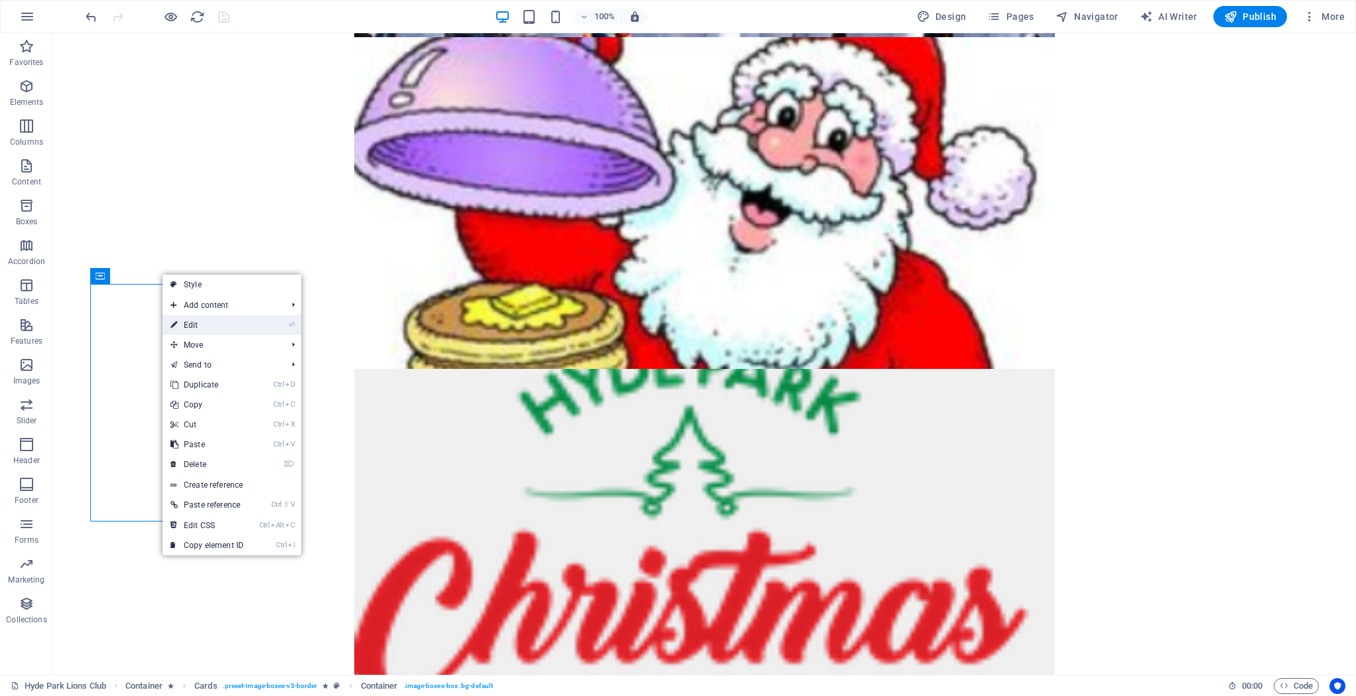
click at [192, 328] on link "⏎ Edit" at bounding box center [207, 325] width 89 height 20
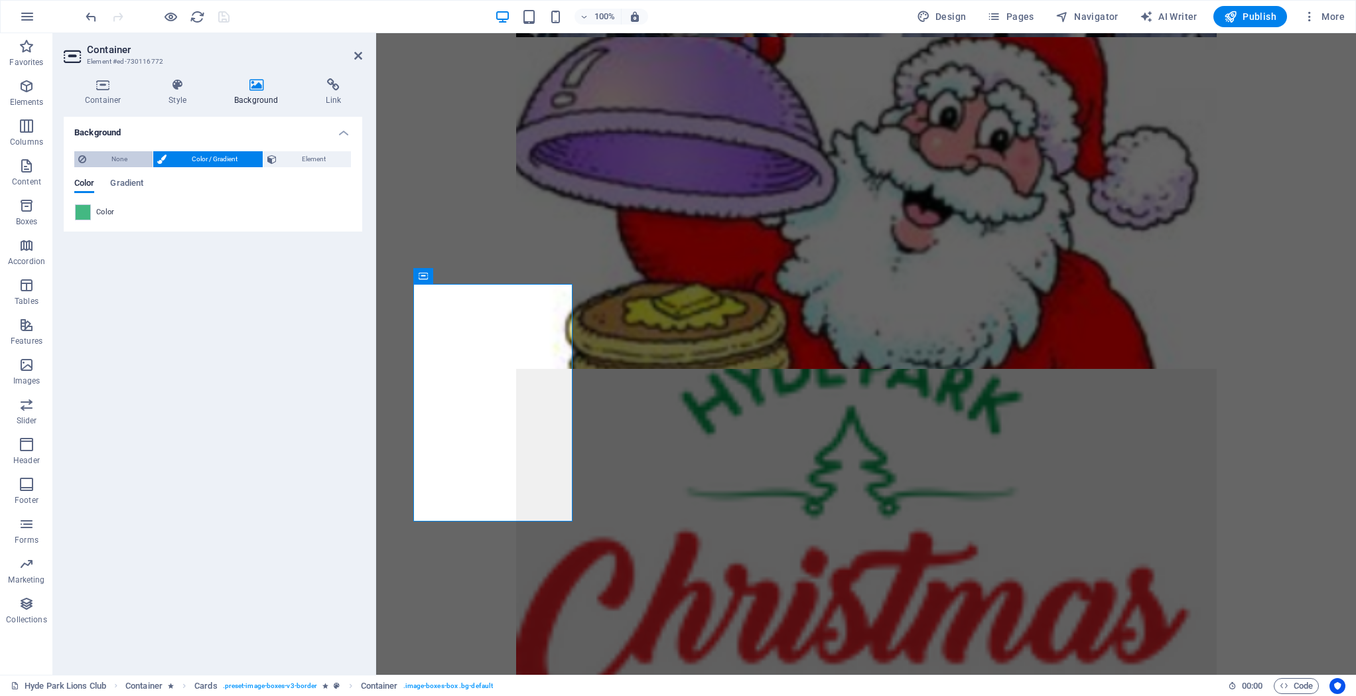
click at [119, 155] on span "None" at bounding box center [119, 159] width 58 height 16
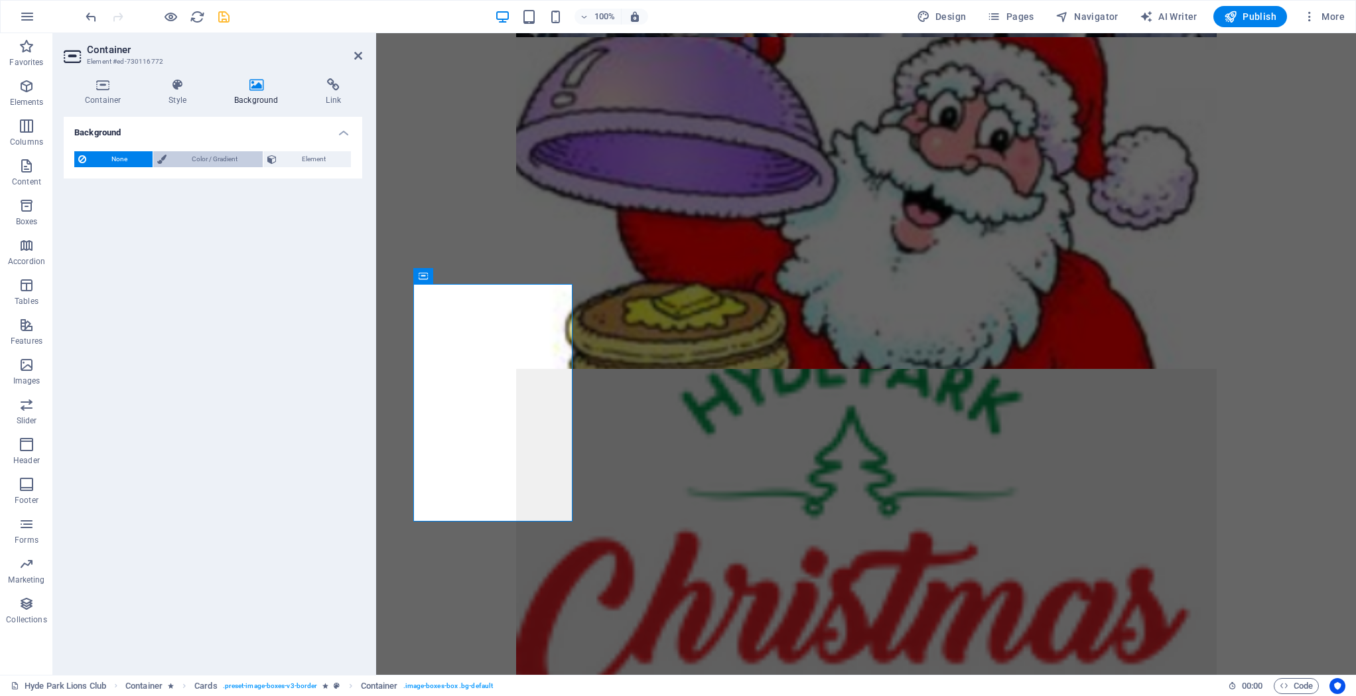
click at [190, 157] on span "Color / Gradient" at bounding box center [214, 159] width 88 height 16
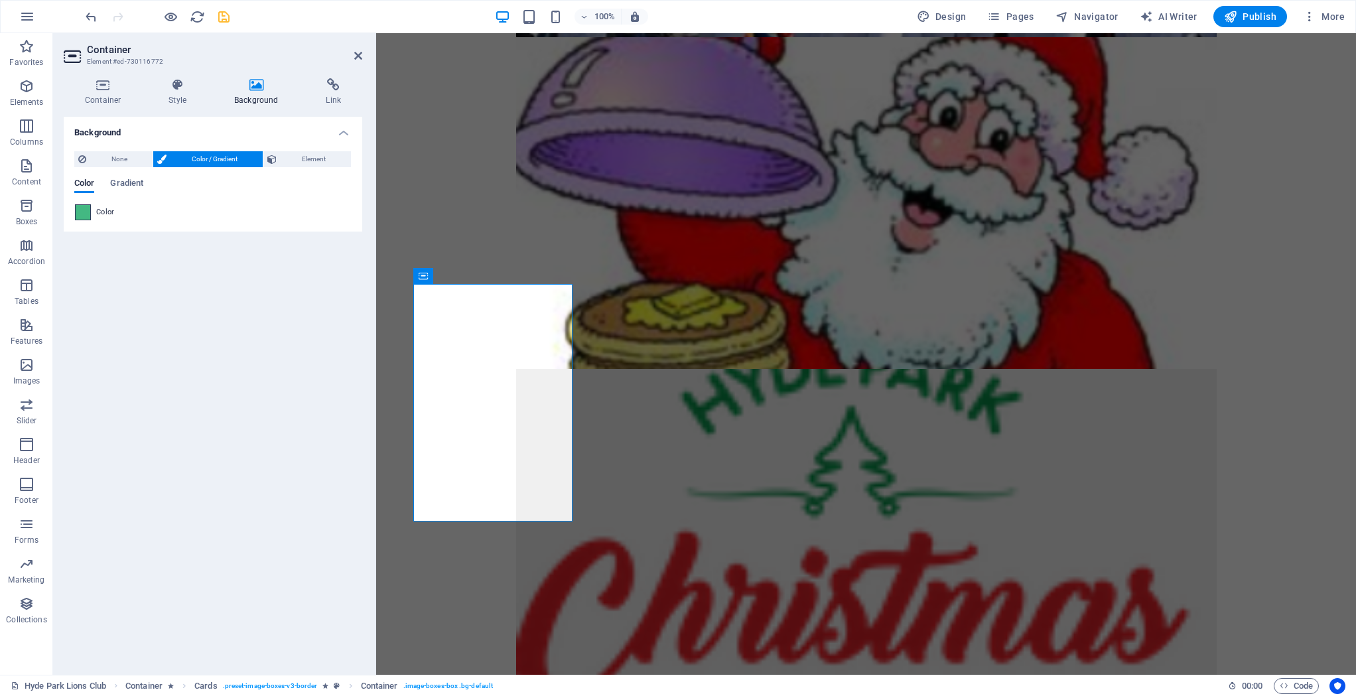
click at [80, 212] on span at bounding box center [83, 212] width 15 height 15
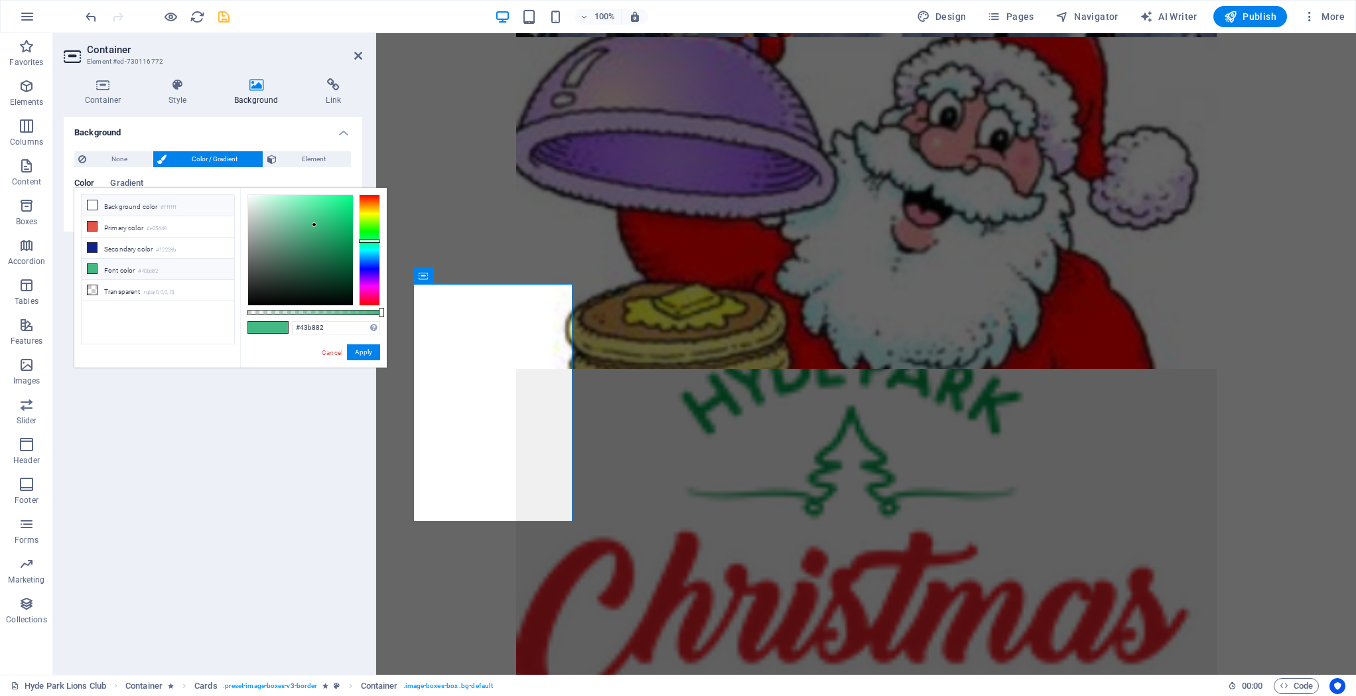
click at [96, 203] on icon at bounding box center [92, 204] width 9 height 9
type input "#ffffff"
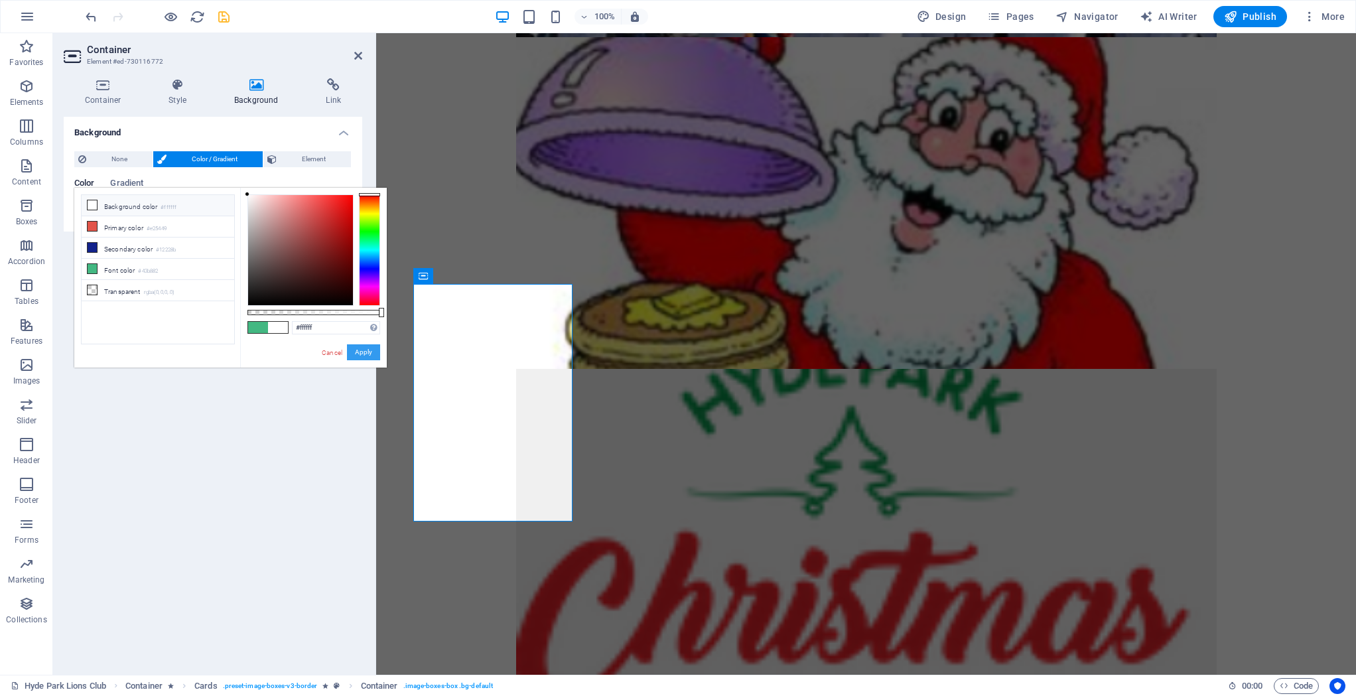
click at [366, 348] on button "Apply" at bounding box center [363, 352] width 33 height 16
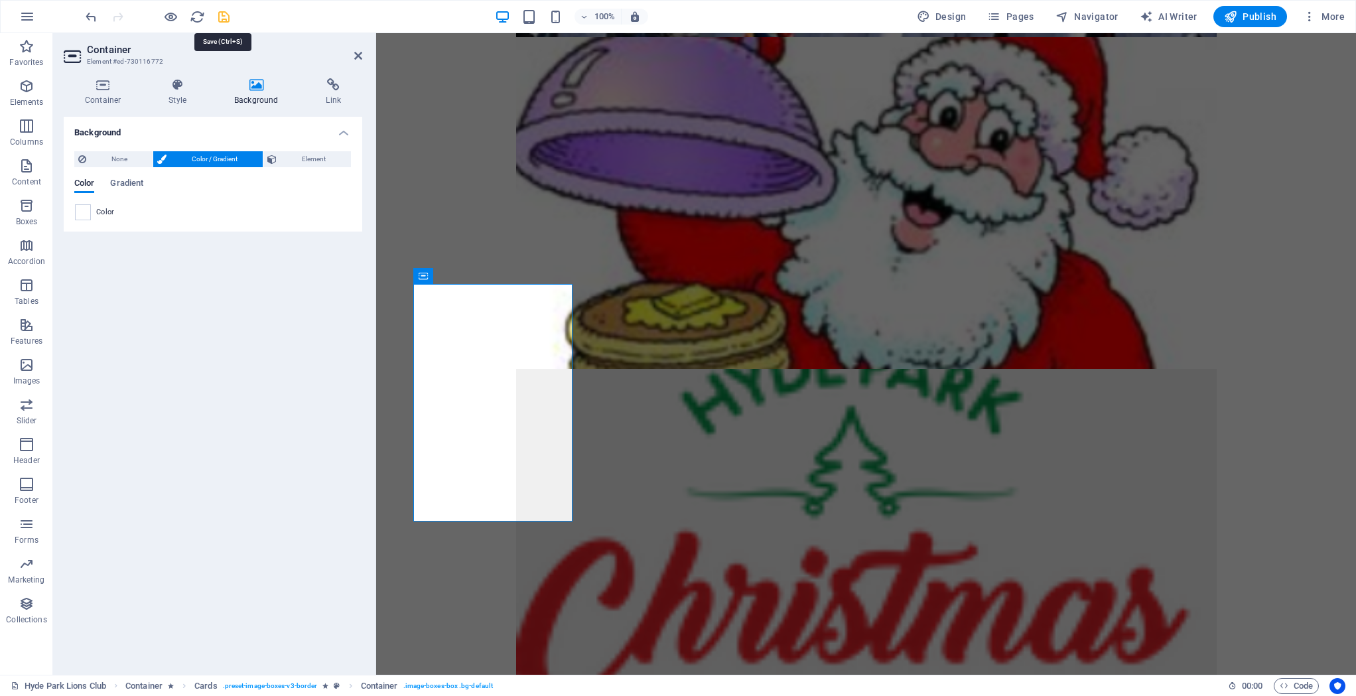
click at [227, 14] on icon "save" at bounding box center [223, 16] width 15 height 15
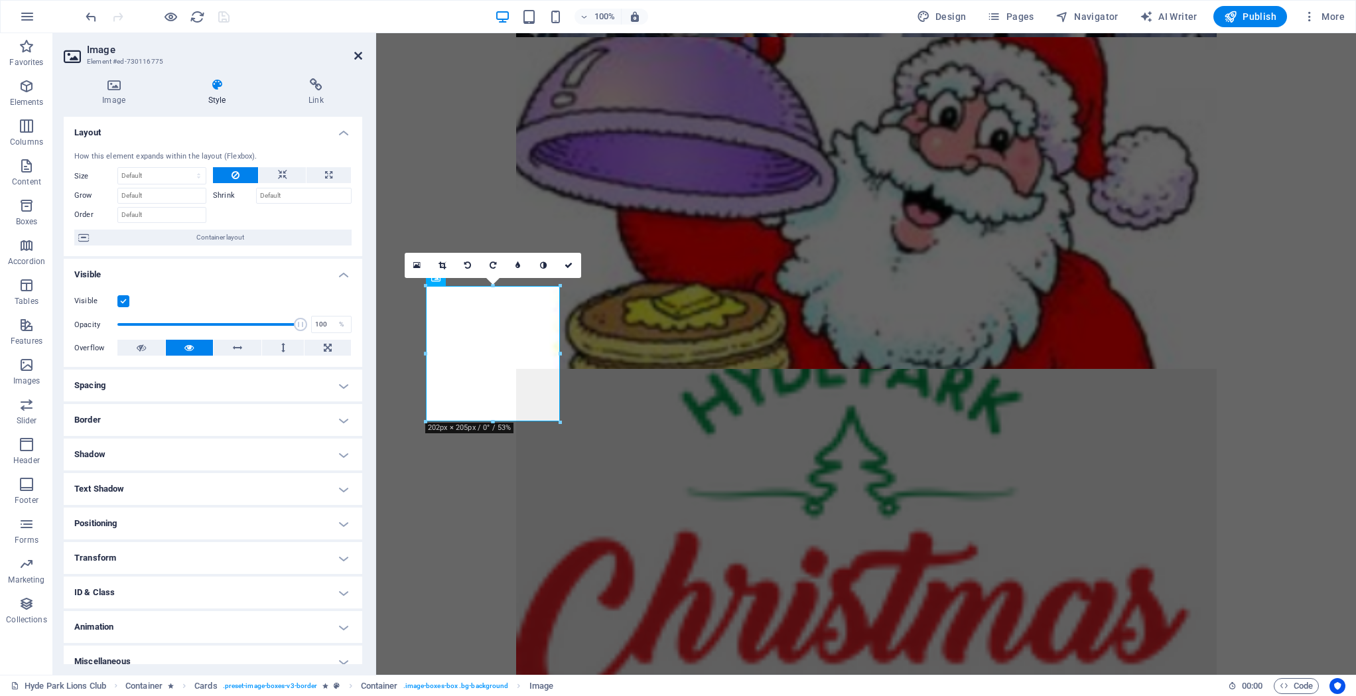
click at [358, 58] on icon at bounding box center [358, 55] width 8 height 11
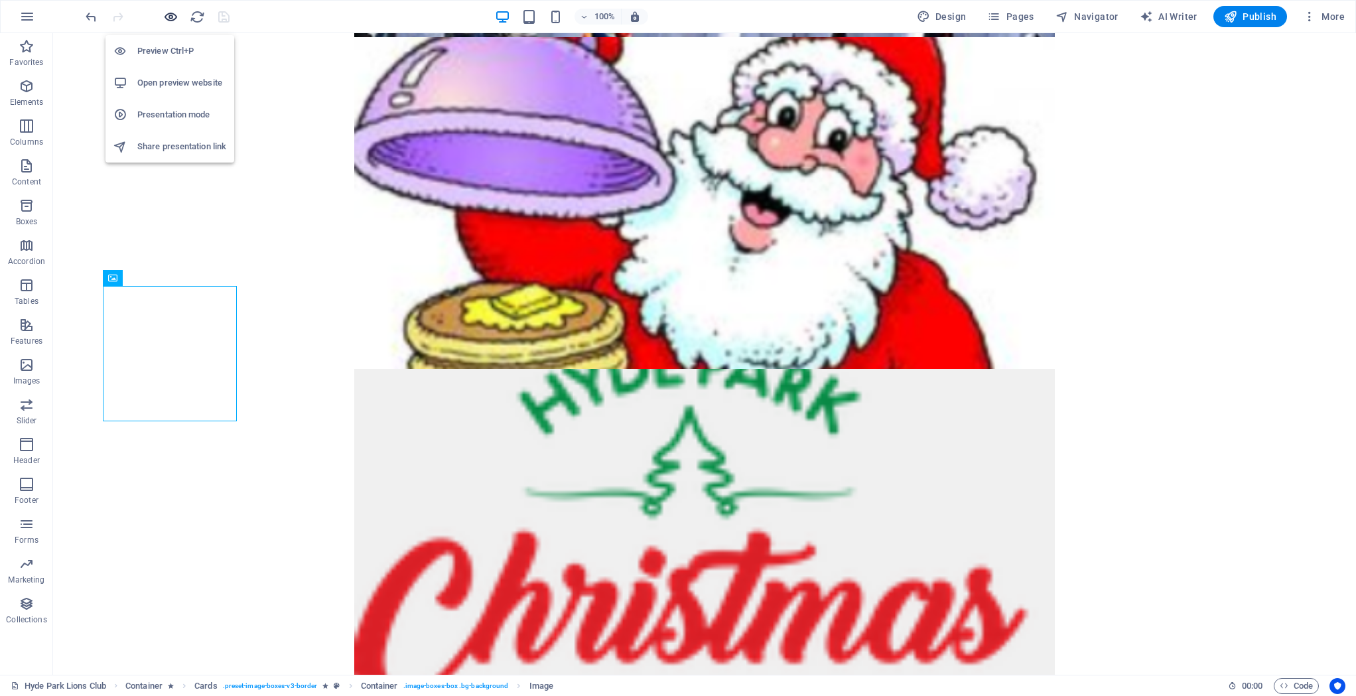
click at [168, 11] on icon "button" at bounding box center [170, 16] width 15 height 15
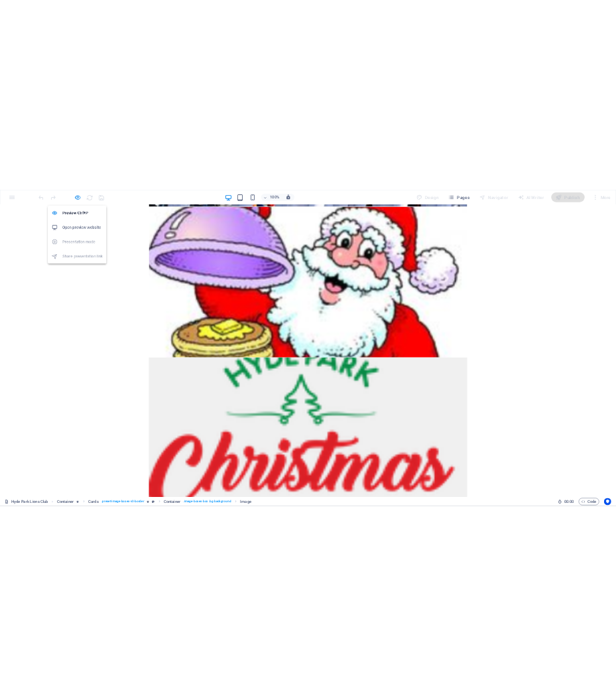
scroll to position [577, 0]
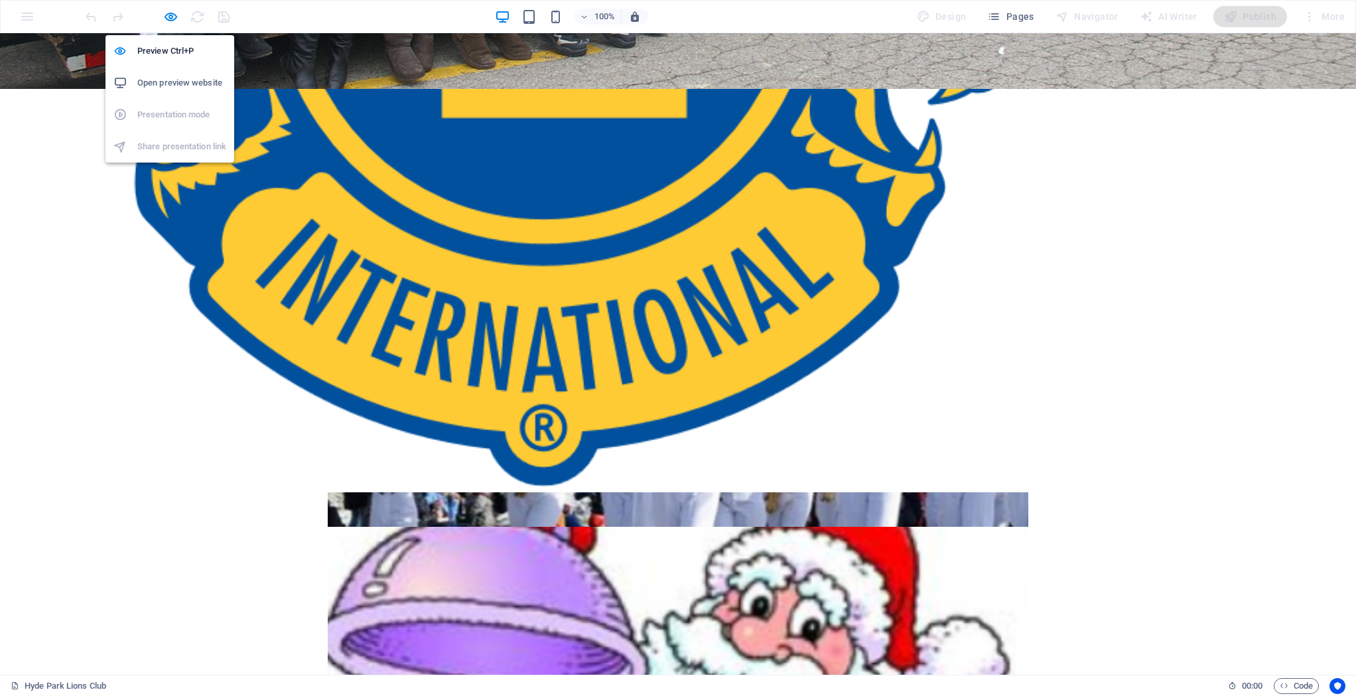
click at [171, 80] on h6 "Open preview website" at bounding box center [181, 83] width 89 height 16
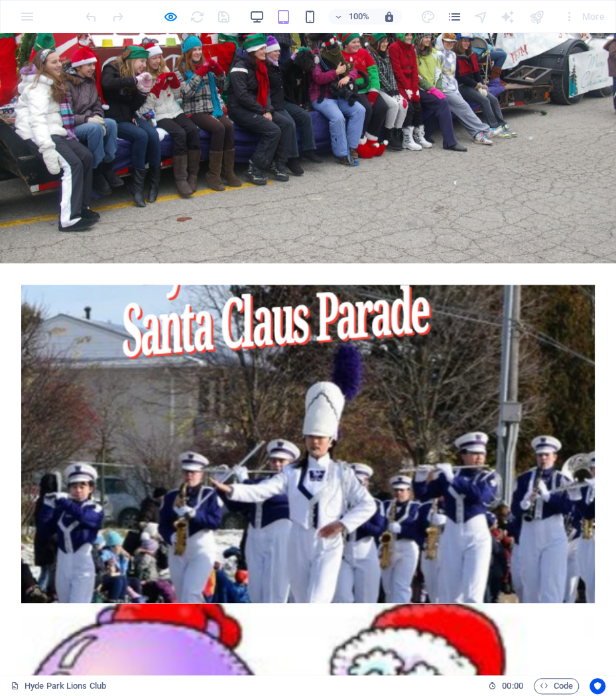
scroll to position [260, 0]
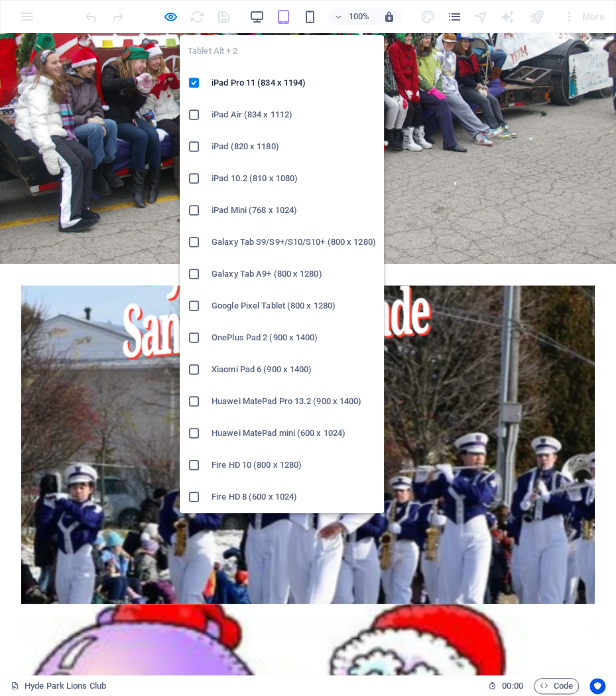
click at [282, 19] on icon "button" at bounding box center [283, 16] width 15 height 15
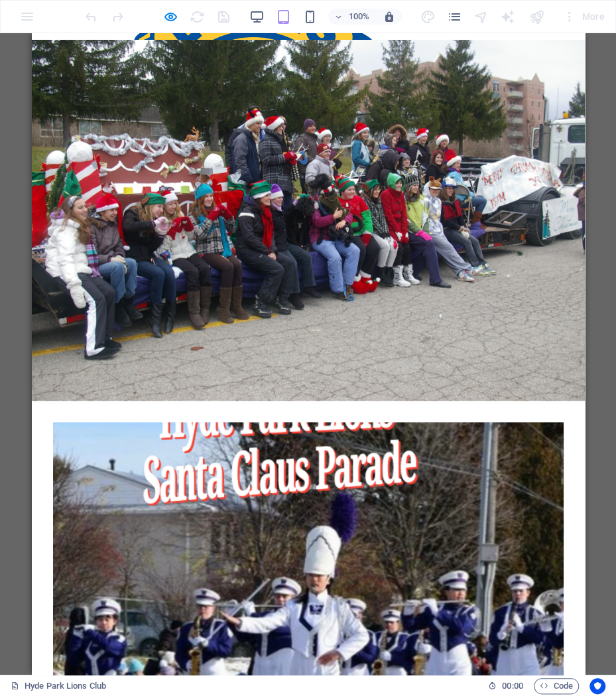
scroll to position [0, 0]
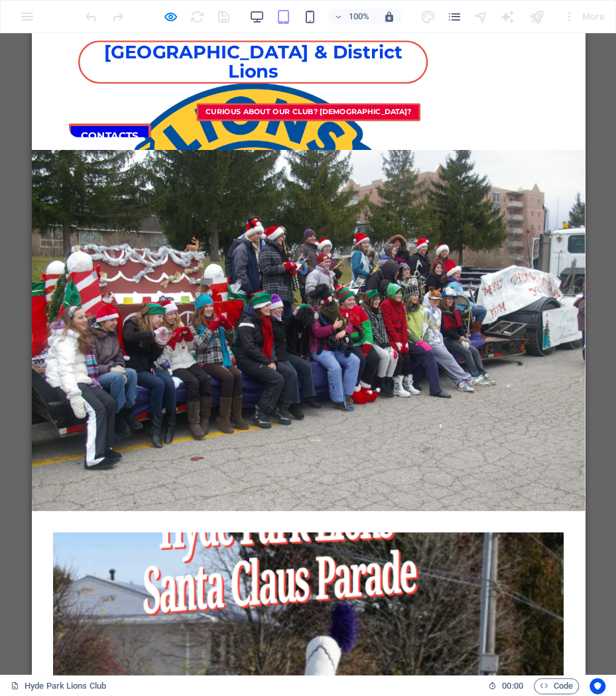
click at [151, 123] on link "Contacts" at bounding box center [109, 135] width 83 height 25
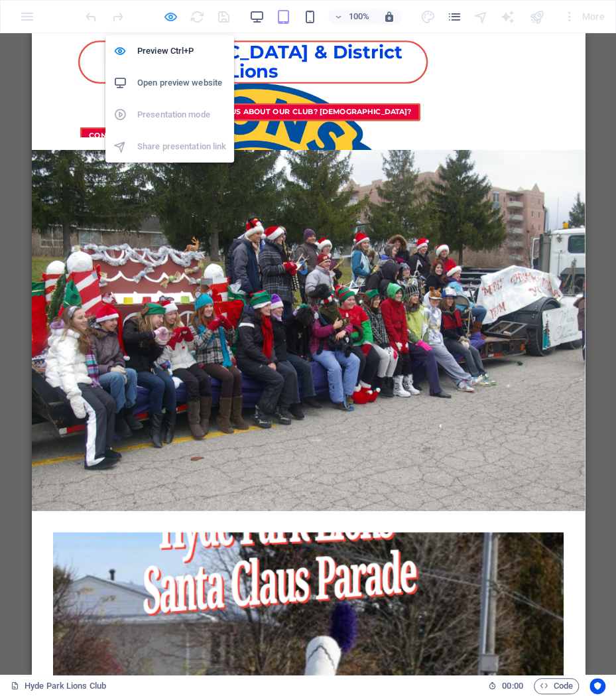
click at [172, 14] on icon "button" at bounding box center [170, 16] width 15 height 15
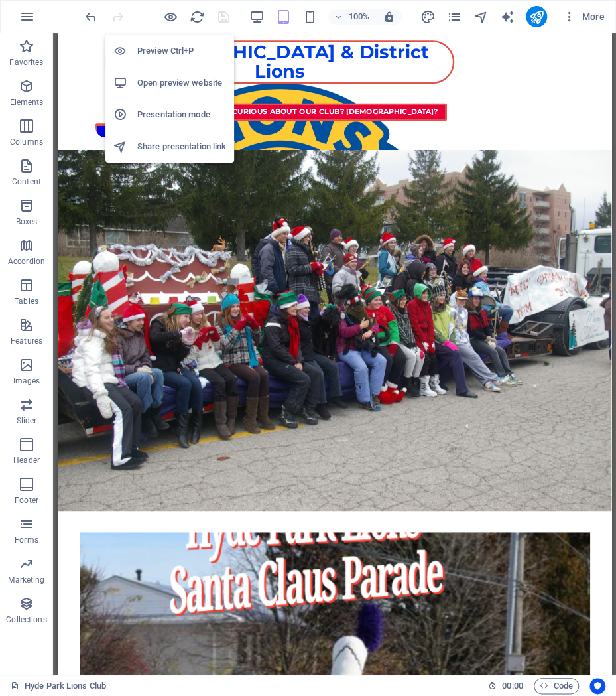
click at [162, 82] on h6 "Open preview website" at bounding box center [181, 83] width 89 height 16
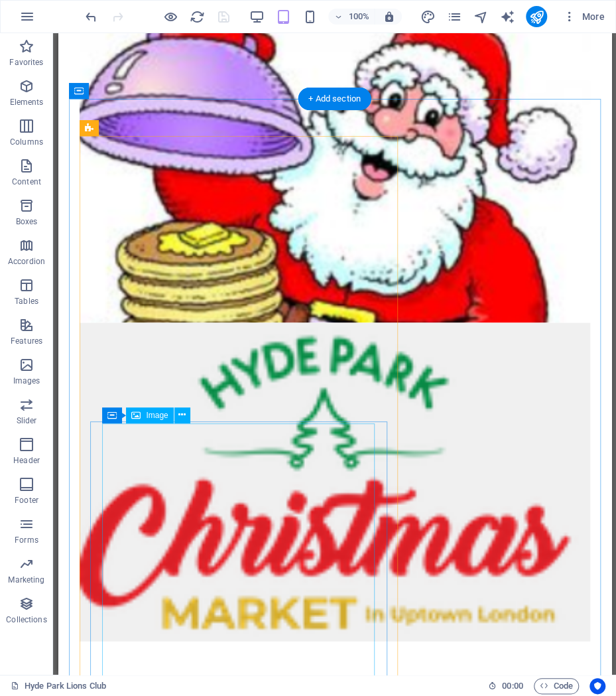
scroll to position [267, 0]
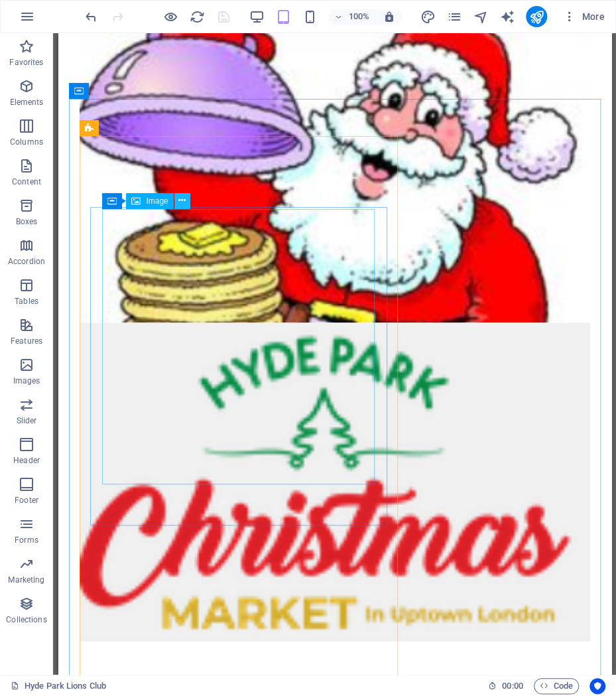
click at [180, 198] on icon at bounding box center [181, 201] width 7 height 14
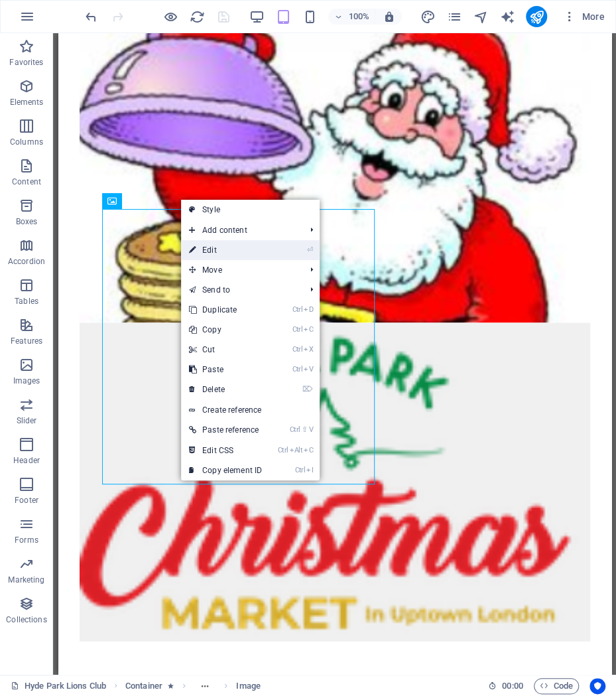
click at [212, 244] on link "⏎ Edit" at bounding box center [225, 250] width 89 height 20
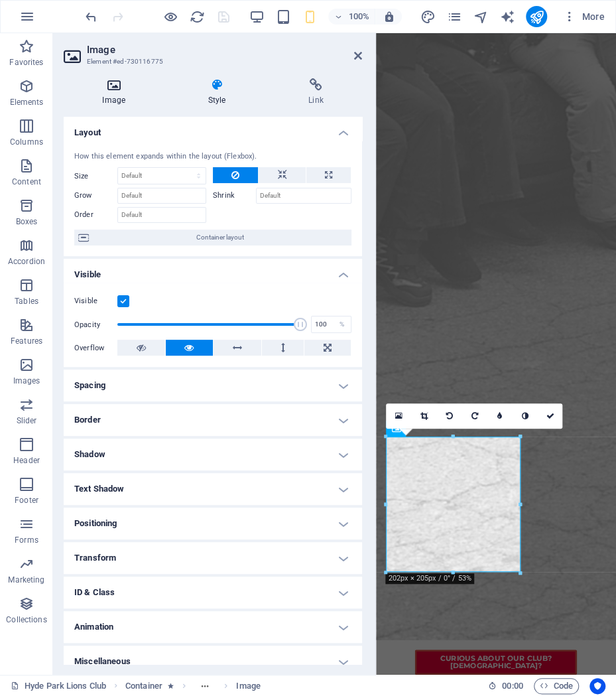
click at [110, 92] on h4 "Image" at bounding box center [116, 92] width 105 height 28
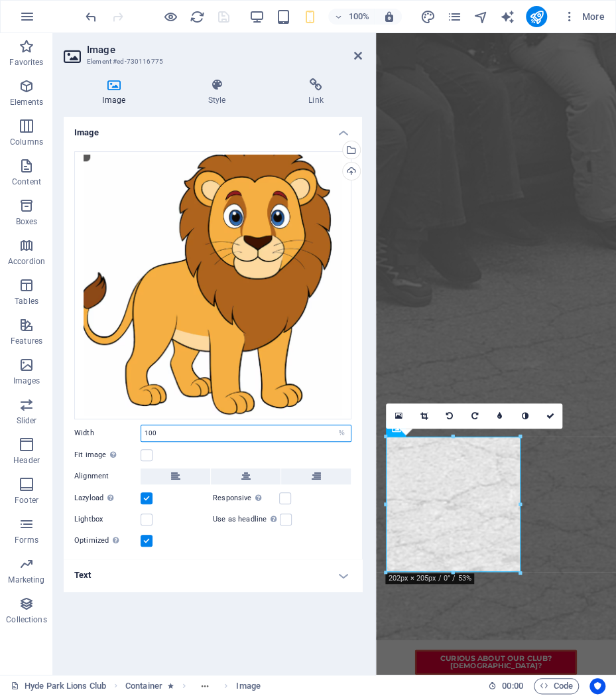
drag, startPoint x: 170, startPoint y: 433, endPoint x: 87, endPoint y: 425, distance: 83.3
click at [141, 425] on input "100" at bounding box center [246, 433] width 210 height 16
click at [332, 425] on select "Default auto px rem % em vh vw" at bounding box center [341, 433] width 19 height 16
select select "rem"
click option "rem" at bounding box center [0, 0] width 0 height 0
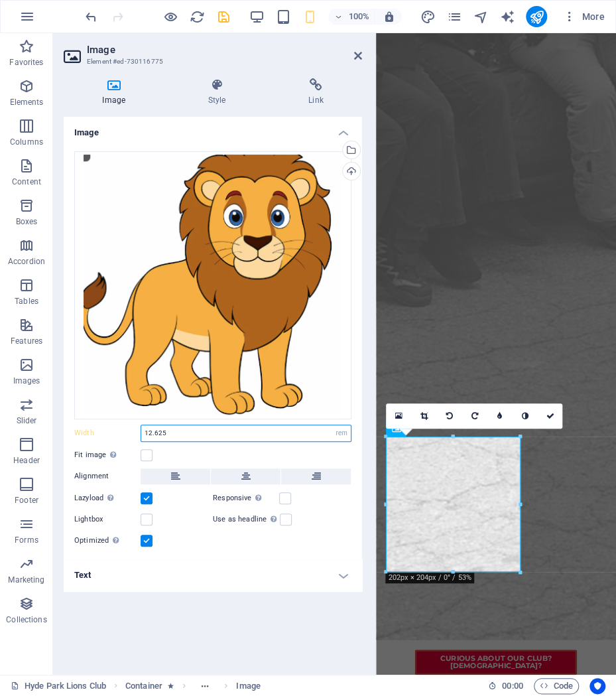
drag, startPoint x: 180, startPoint y: 434, endPoint x: 107, endPoint y: 431, distance: 73.0
click at [141, 431] on input "100" at bounding box center [246, 433] width 210 height 16
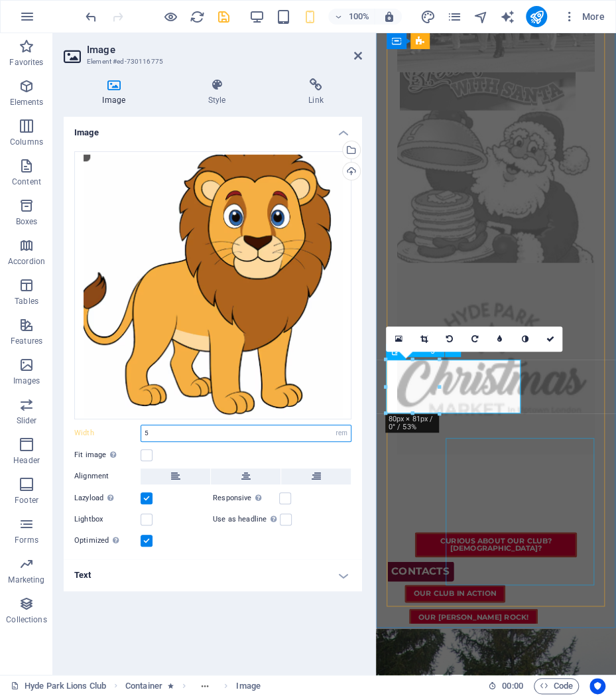
scroll to position [965, 0]
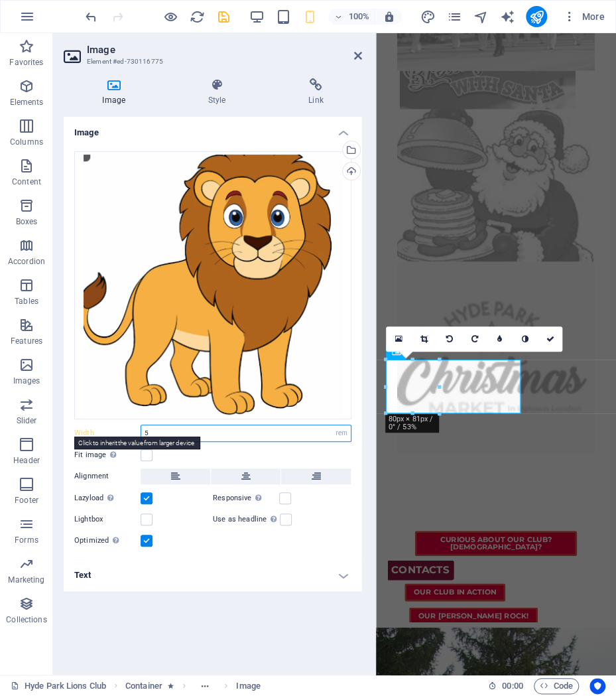
type input "5"
click at [80, 434] on label "Width" at bounding box center [107, 432] width 66 height 7
select select "%"
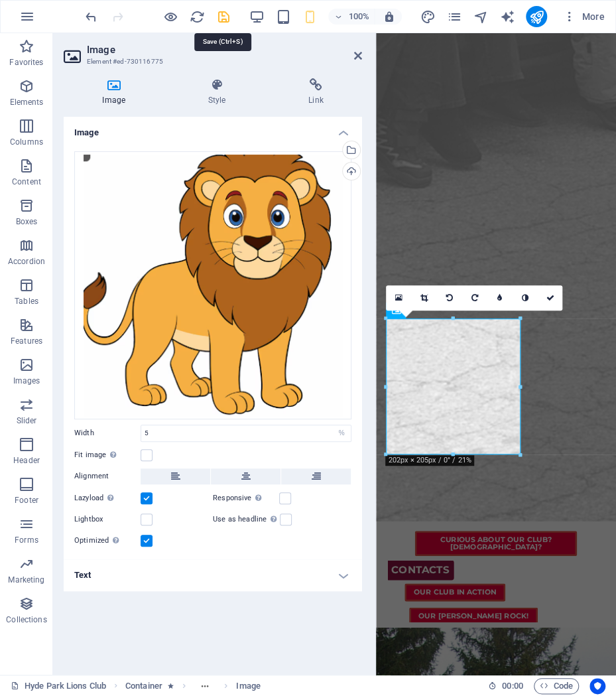
click at [223, 19] on icon "save" at bounding box center [223, 16] width 15 height 15
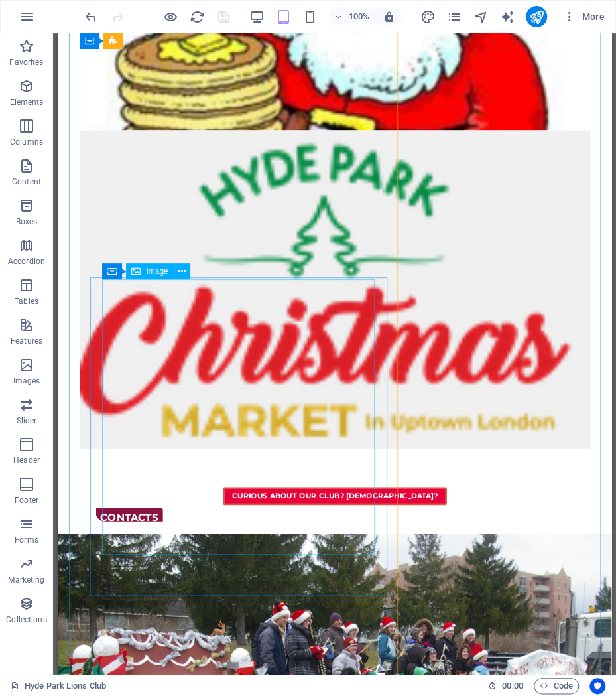
scroll to position [1065, 0]
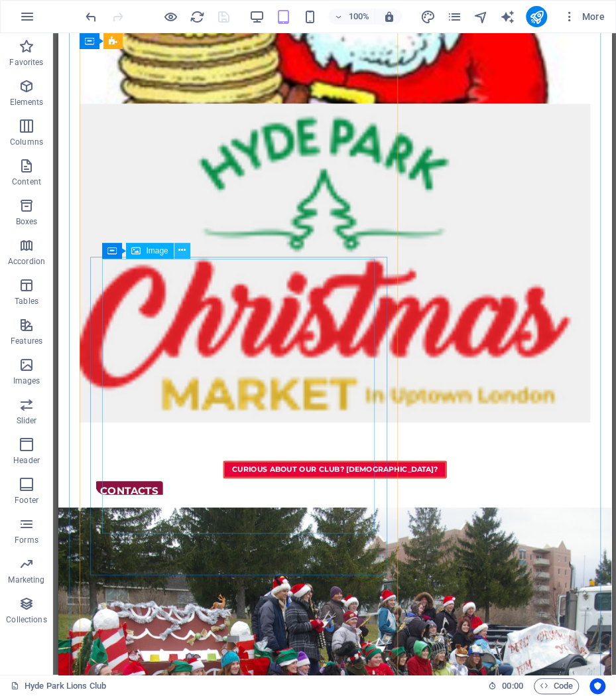
click at [179, 247] on button at bounding box center [182, 251] width 16 height 16
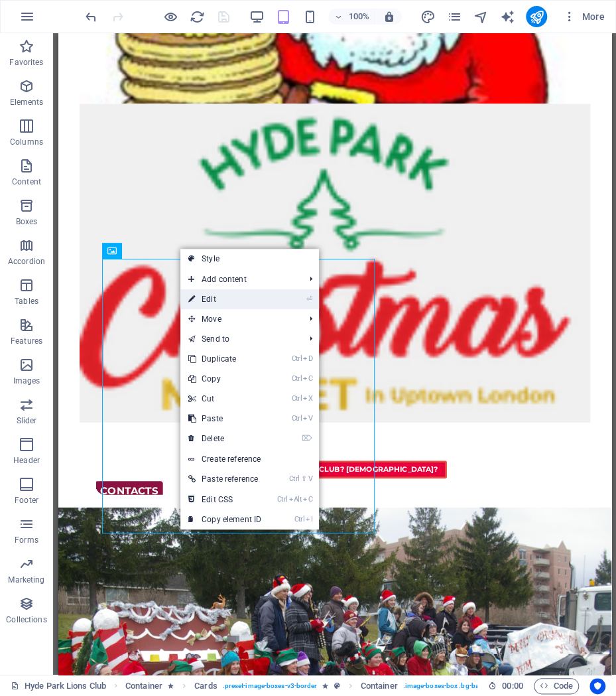
click at [202, 295] on link "⏎ Edit" at bounding box center [224, 299] width 89 height 20
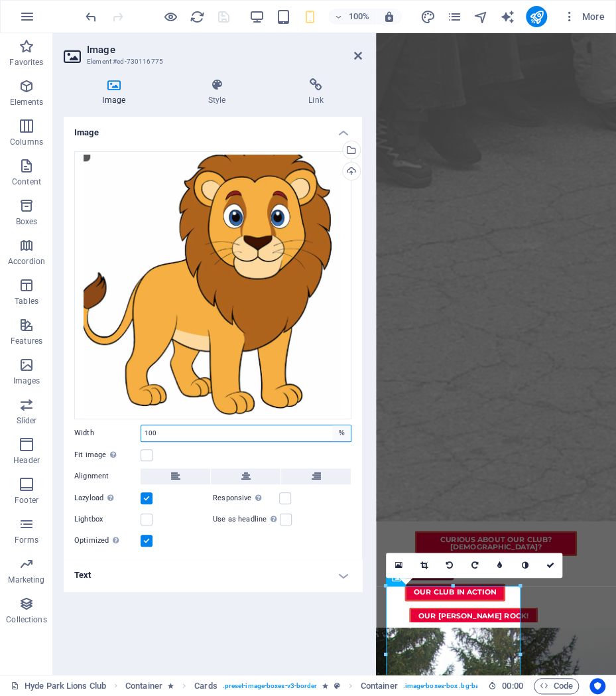
click at [332, 425] on select "Default auto px rem % em vh vw" at bounding box center [341, 433] width 19 height 16
click option "Default" at bounding box center [0, 0] width 0 height 0
select select "%"
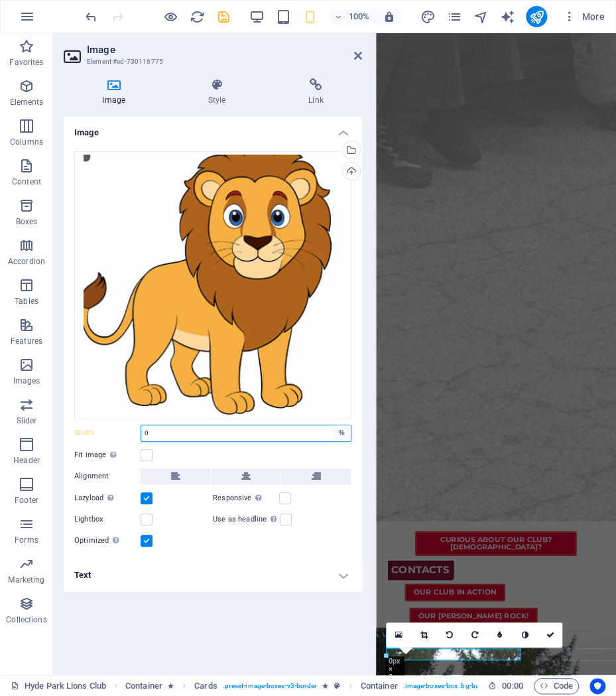
type input "0"
click at [332, 425] on select "Default auto px rem % em vh vw" at bounding box center [341, 433] width 19 height 16
click option "Default" at bounding box center [0, 0] width 0 height 0
select select "%"
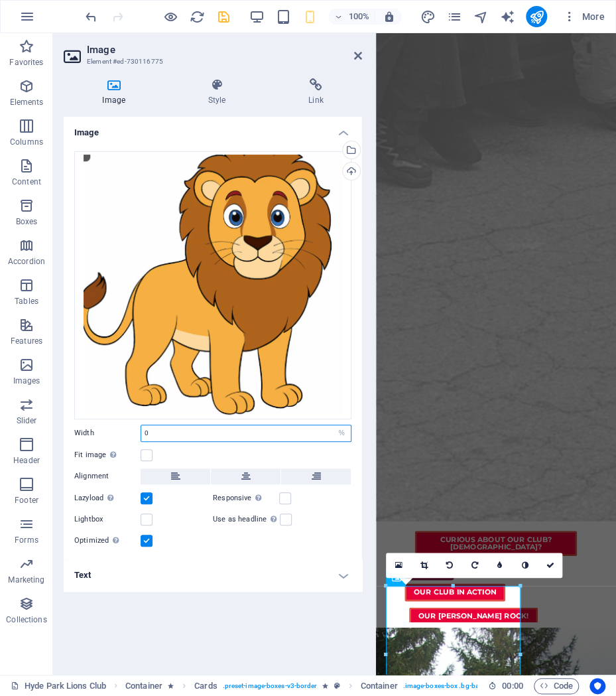
click at [192, 435] on input "0" at bounding box center [246, 433] width 210 height 16
drag, startPoint x: 180, startPoint y: 433, endPoint x: 79, endPoint y: 433, distance: 101.5
click at [141, 433] on input "0" at bounding box center [246, 433] width 210 height 16
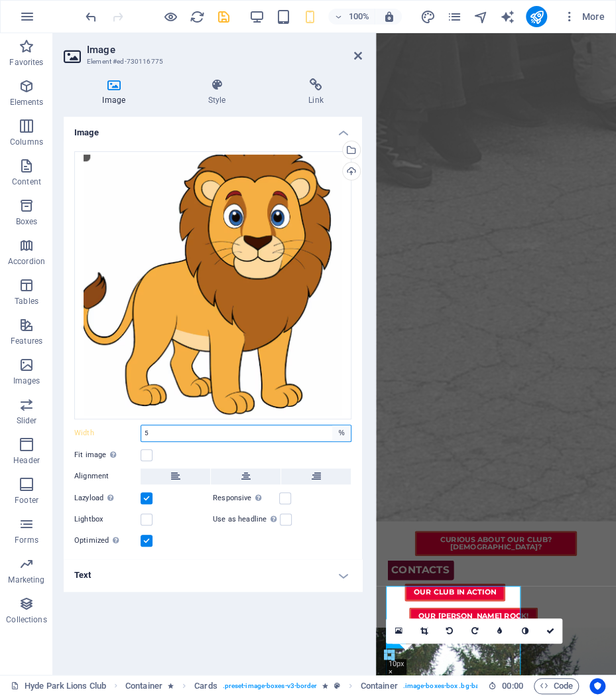
type input "5"
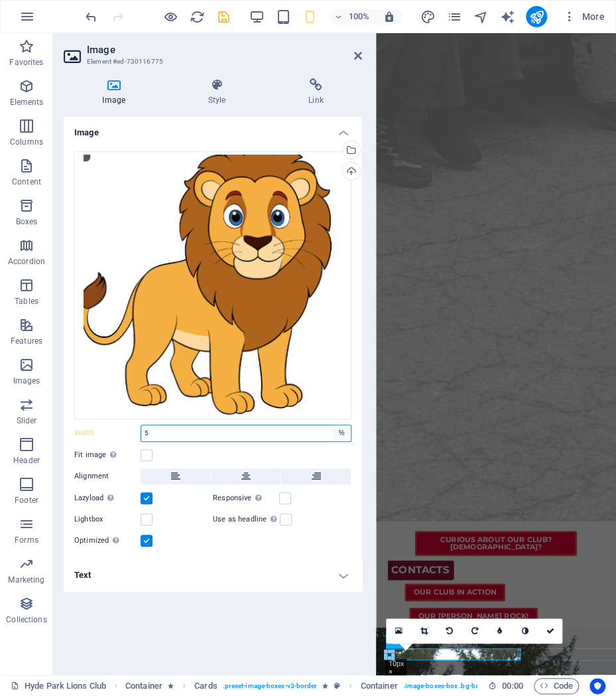
click at [332, 425] on select "Default auto px rem % em vh vw" at bounding box center [341, 433] width 19 height 16
select select "rem"
click option "rem" at bounding box center [0, 0] width 0 height 0
drag, startPoint x: 198, startPoint y: 435, endPoint x: 137, endPoint y: 434, distance: 61.0
click at [141, 434] on input "5" at bounding box center [246, 433] width 210 height 16
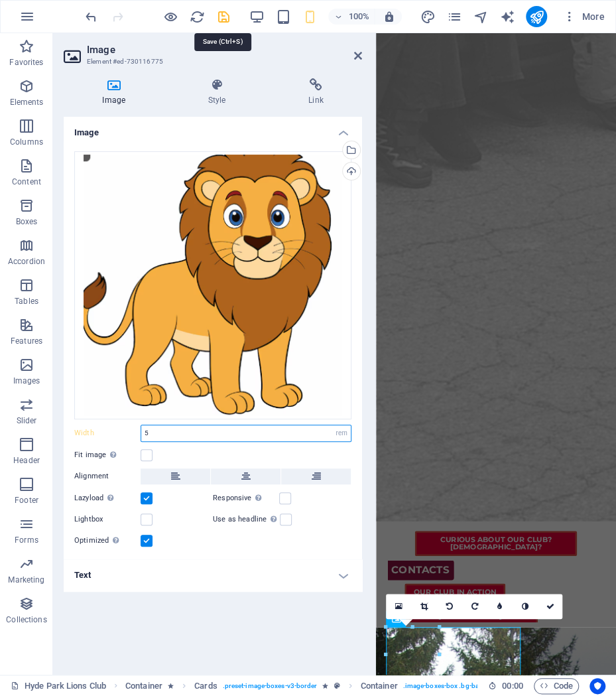
type input "5"
click at [230, 18] on icon "save" at bounding box center [223, 16] width 15 height 15
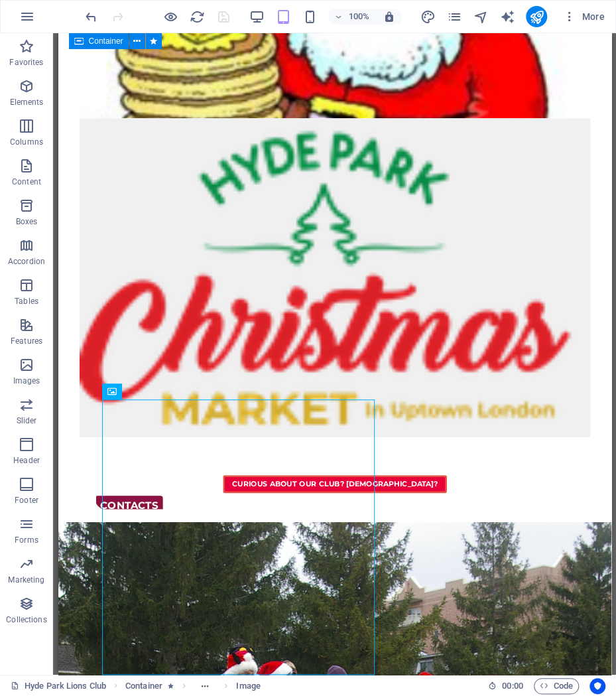
drag, startPoint x: 212, startPoint y: 425, endPoint x: 427, endPoint y: 460, distance: 217.1
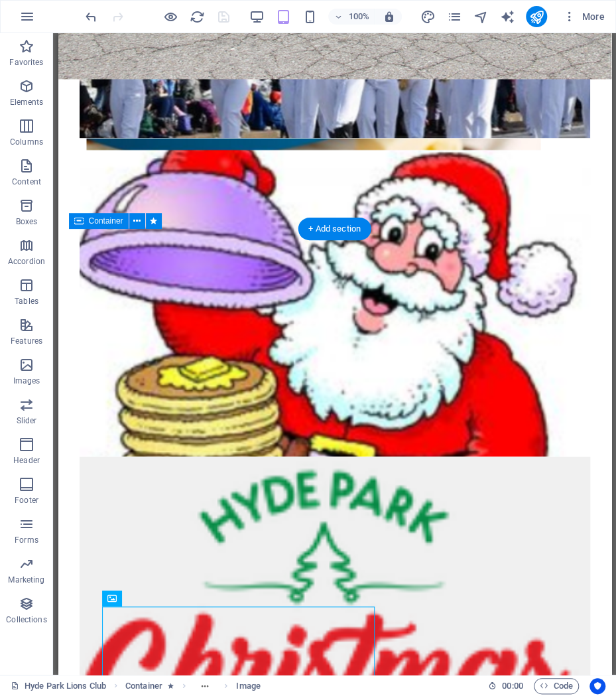
scroll to position [712, 0]
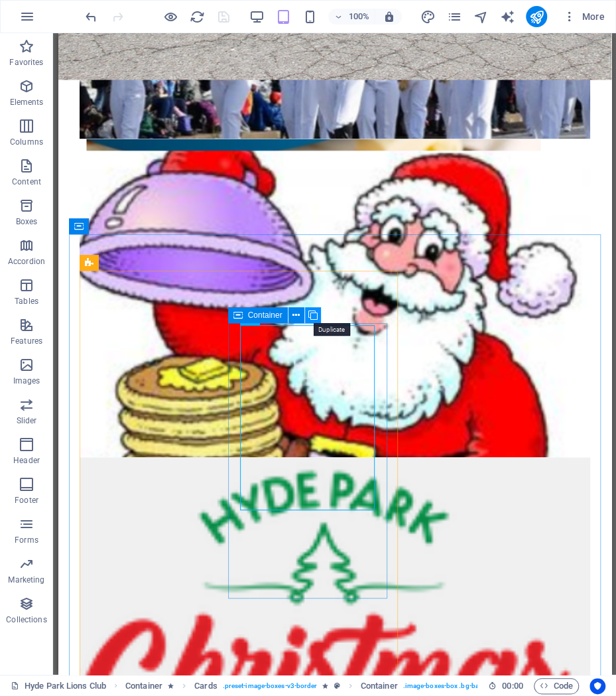
click at [310, 314] on icon at bounding box center [312, 315] width 9 height 14
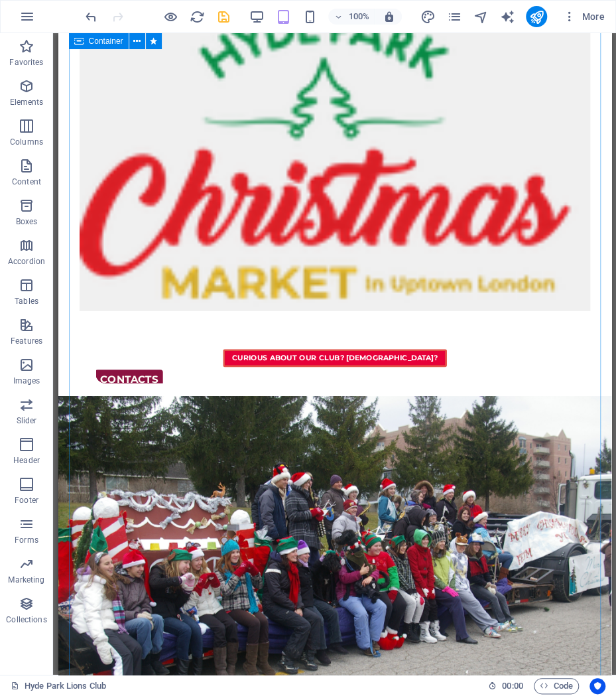
scroll to position [1178, 0]
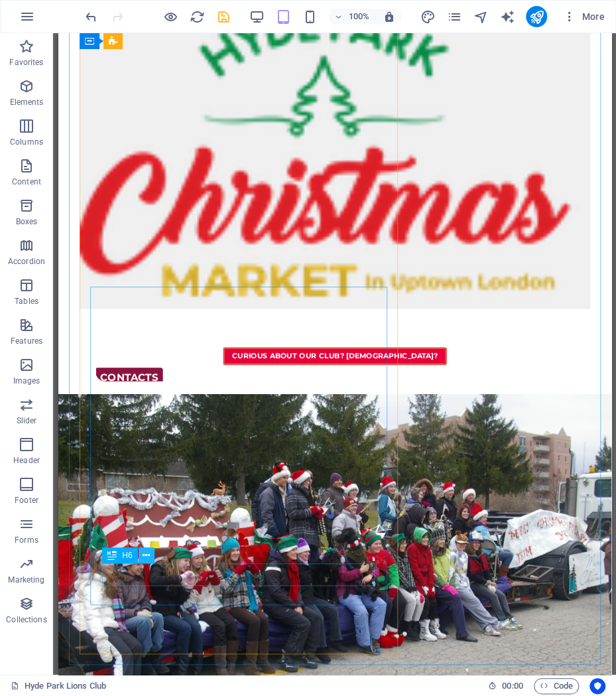
click at [152, 550] on button at bounding box center [147, 555] width 16 height 16
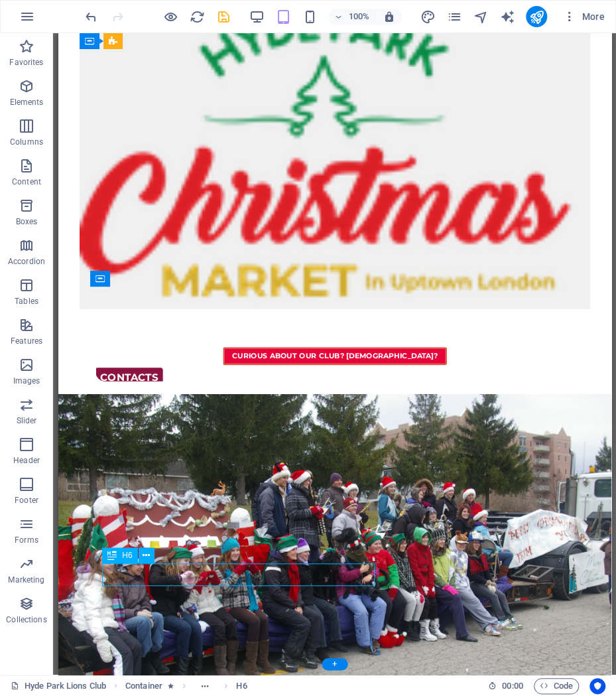
drag, startPoint x: 200, startPoint y: 580, endPoint x: 249, endPoint y: 579, distance: 49.1
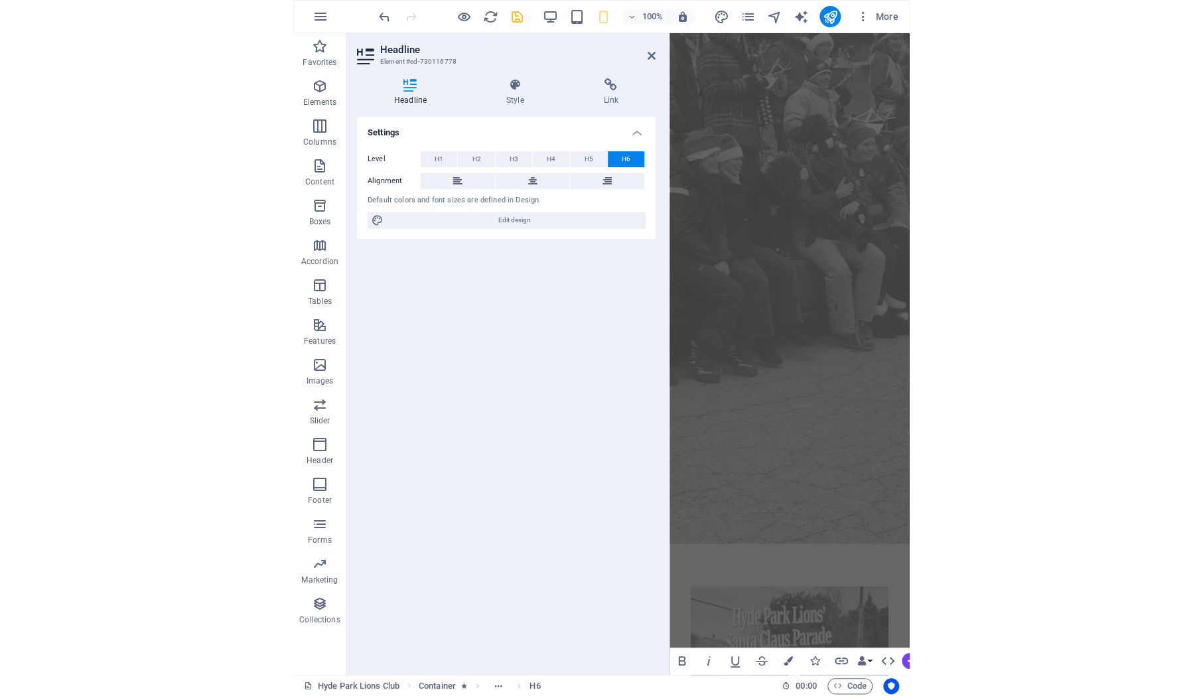
scroll to position [923, 0]
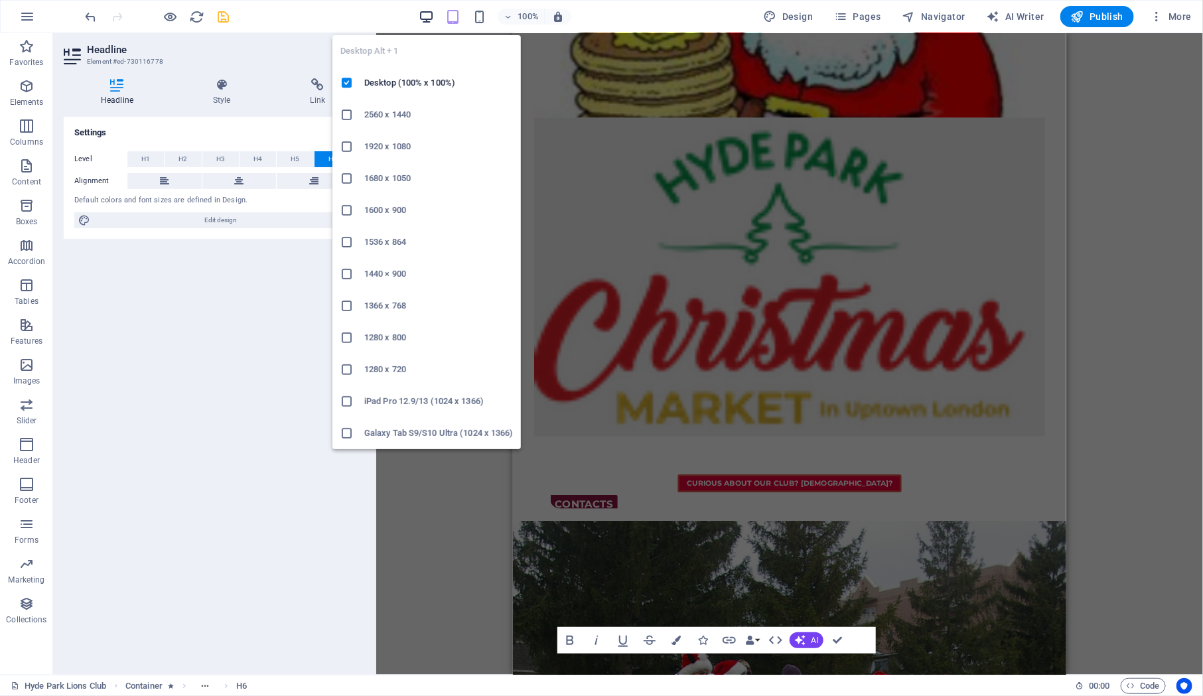
click at [432, 17] on icon "button" at bounding box center [426, 16] width 15 height 15
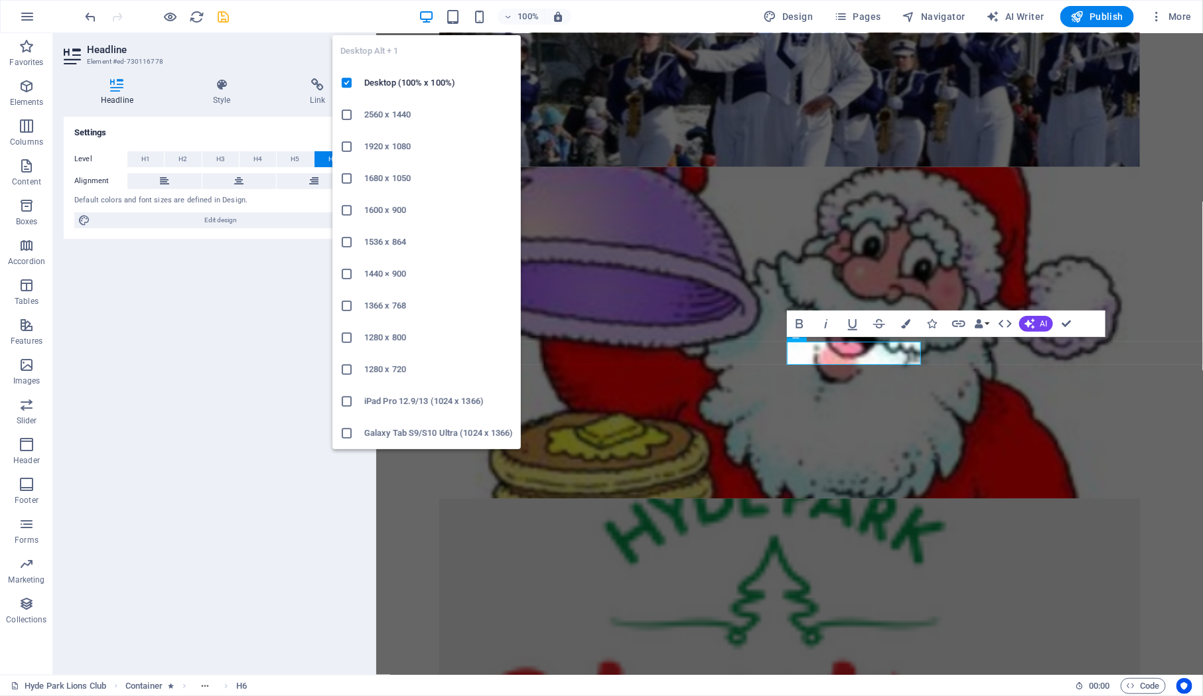
scroll to position [10, 0]
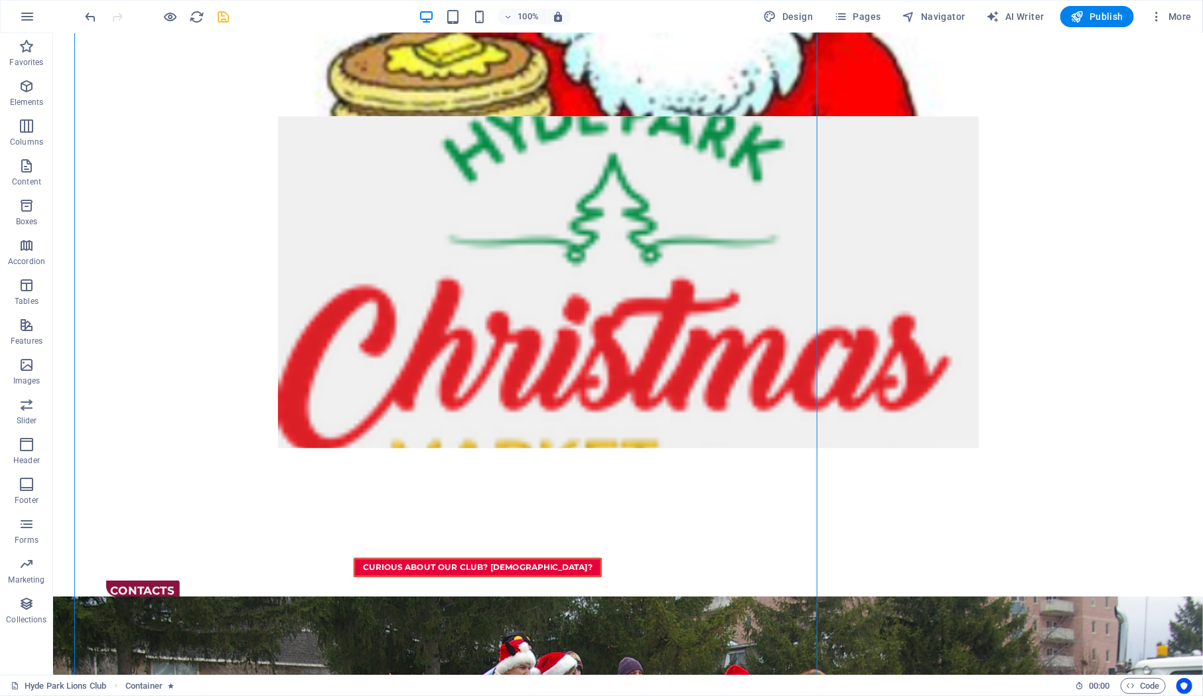
scroll to position [1320, 0]
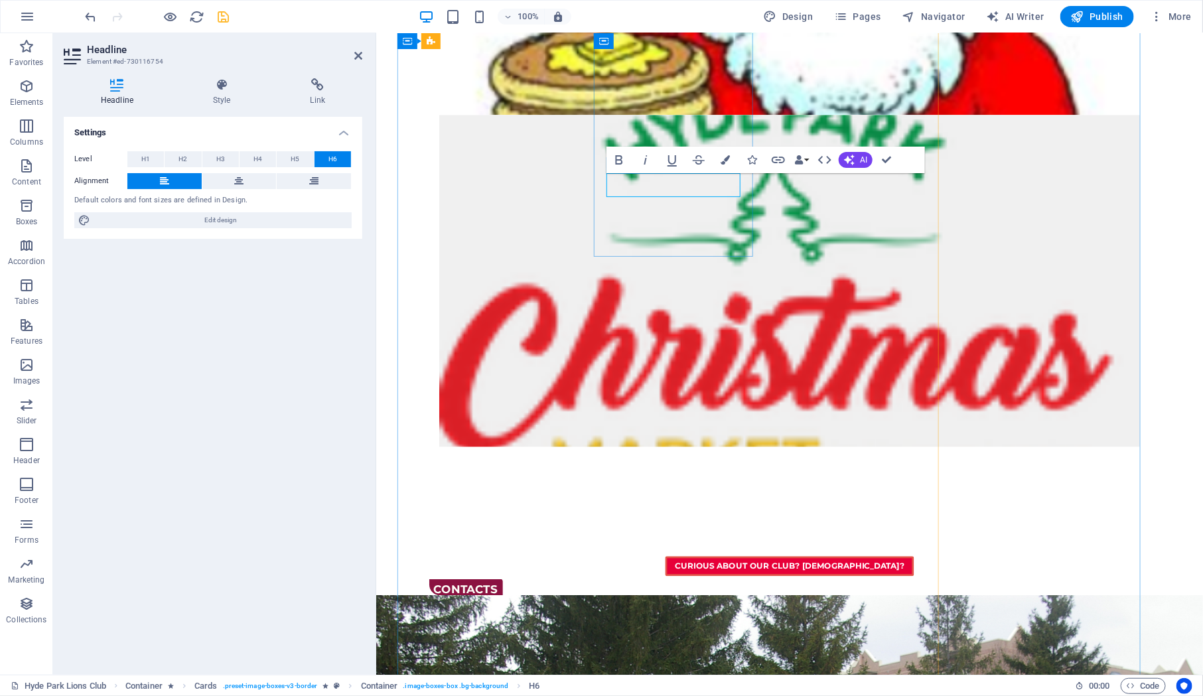
drag, startPoint x: 620, startPoint y: 188, endPoint x: 682, endPoint y: 190, distance: 62.4
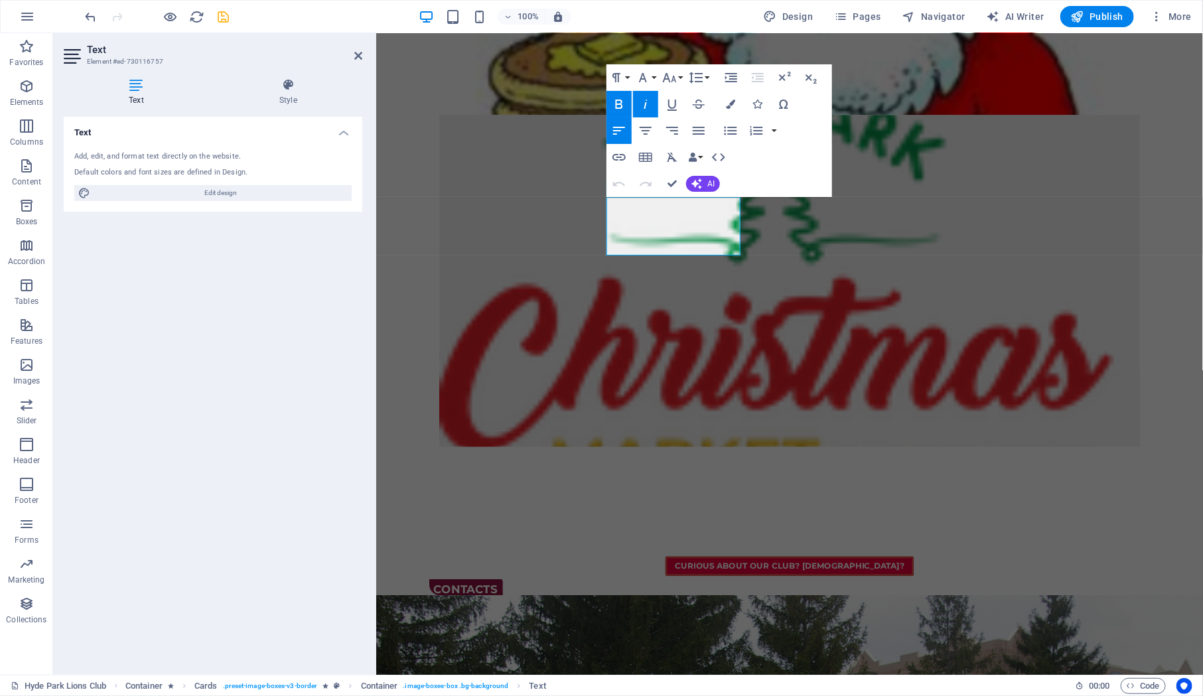
click at [285, 255] on div "Text Add, edit, and format text directly on the website. Default colors and fon…" at bounding box center [213, 390] width 299 height 547
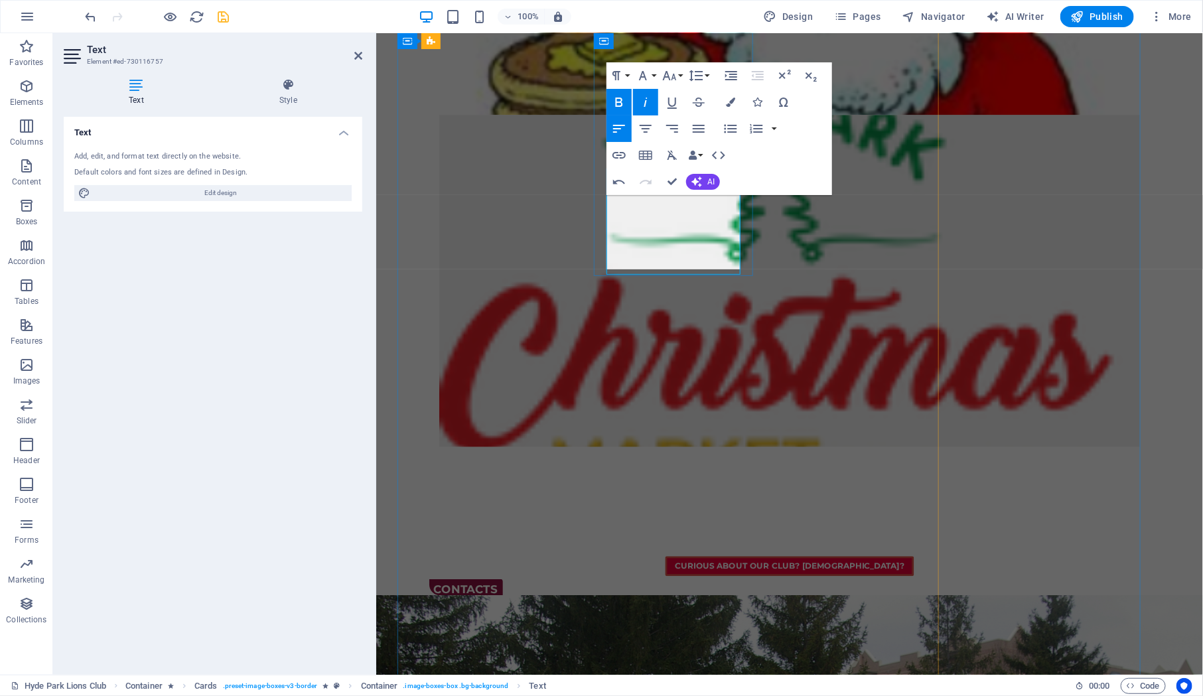
scroll to position [0, 0]
drag, startPoint x: 617, startPoint y: 250, endPoint x: 690, endPoint y: 251, distance: 73.0
drag, startPoint x: 618, startPoint y: 205, endPoint x: 726, endPoint y: 201, distance: 108.2
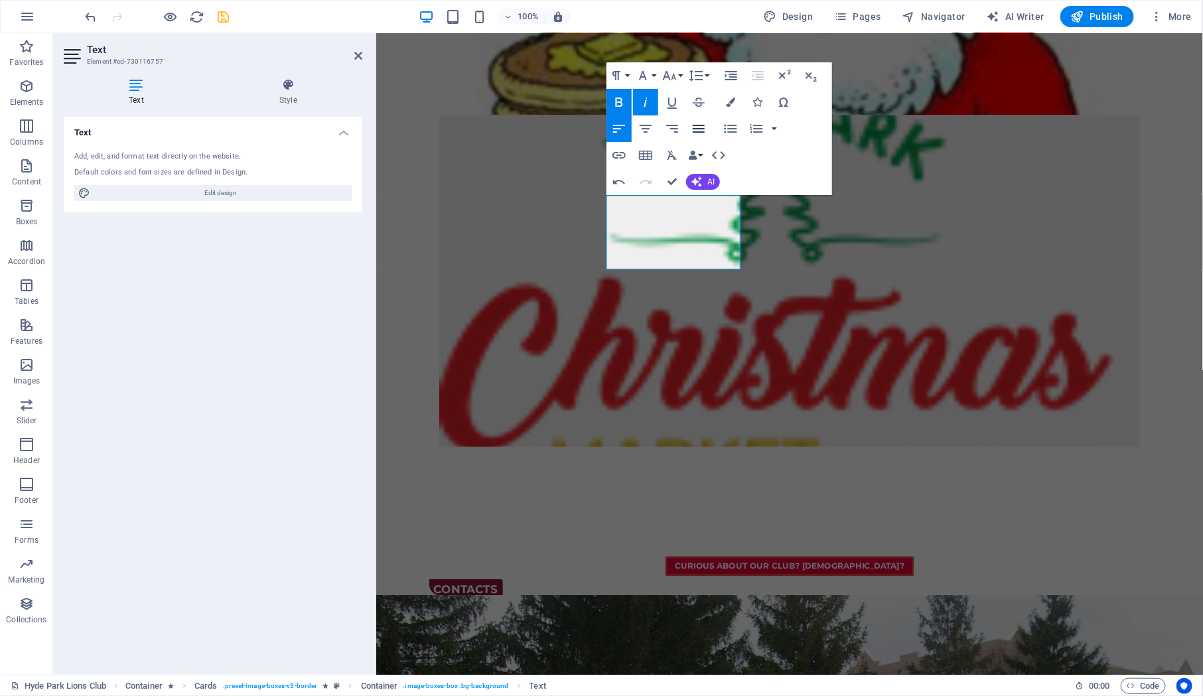
click at [696, 127] on icon "button" at bounding box center [699, 129] width 16 height 16
click at [630, 106] on button "Bold" at bounding box center [618, 102] width 25 height 27
click at [645, 105] on icon "button" at bounding box center [646, 102] width 16 height 16
click at [778, 124] on button "button" at bounding box center [774, 128] width 11 height 27
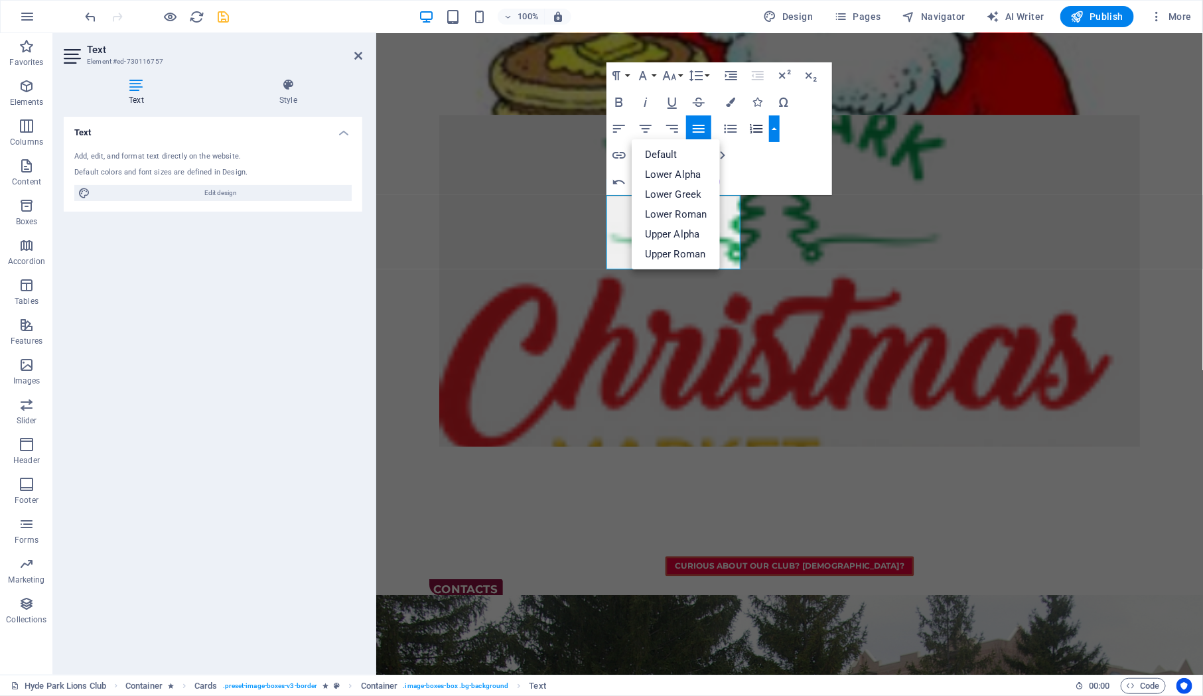
click at [782, 124] on div "Paragraph Format Normal Heading 1 Heading 2 Heading 3 Heading 4 Heading 5 Headi…" at bounding box center [719, 128] width 226 height 133
click at [805, 125] on div "Paragraph Format Normal Heading 1 Heading 2 Heading 3 Heading 4 Heading 5 Headi…" at bounding box center [719, 128] width 226 height 133
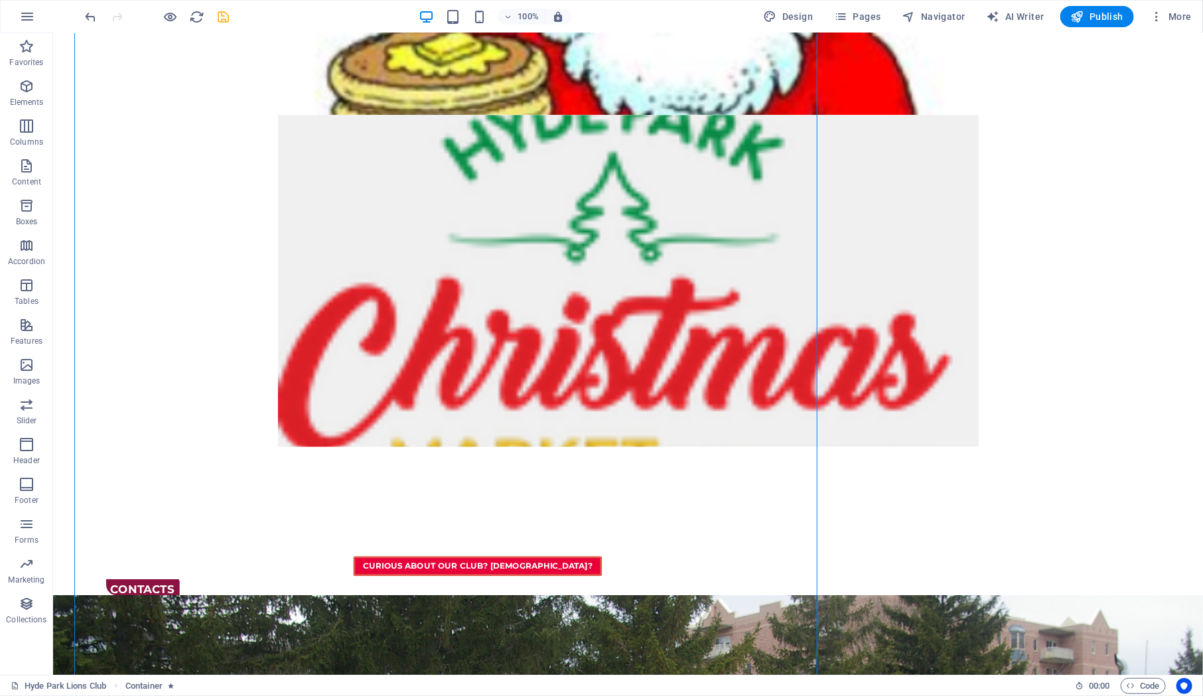
drag, startPoint x: 730, startPoint y: 191, endPoint x: 1053, endPoint y: 192, distance: 323.7
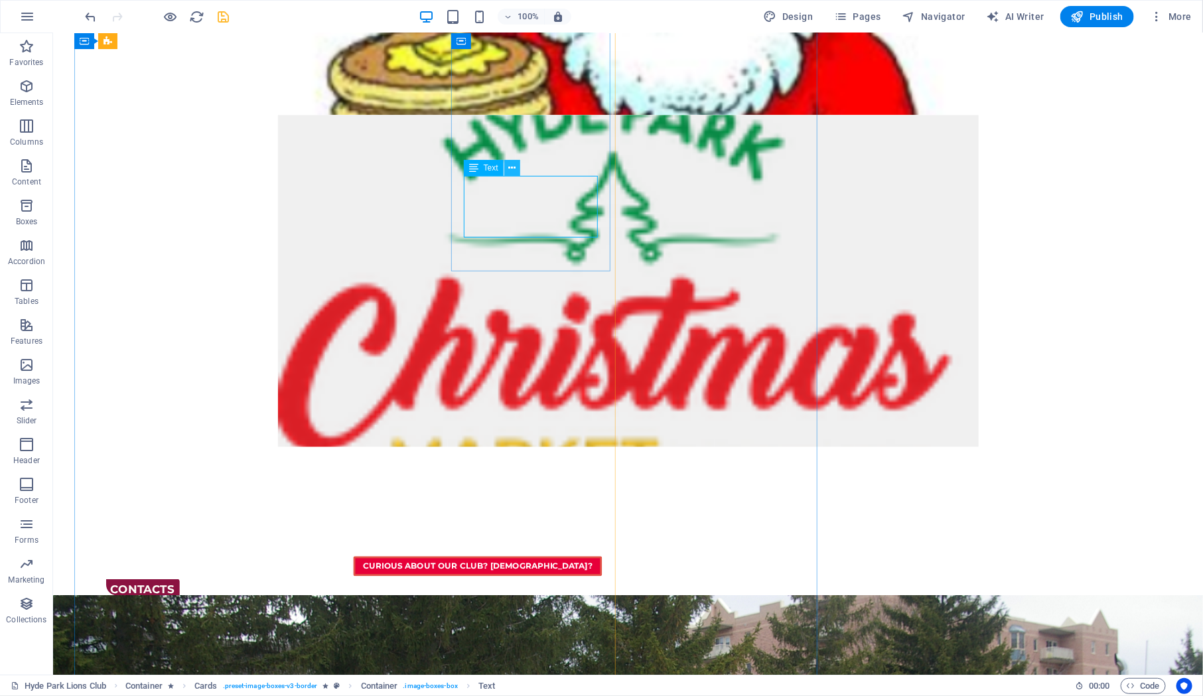
click at [509, 167] on icon at bounding box center [511, 168] width 7 height 14
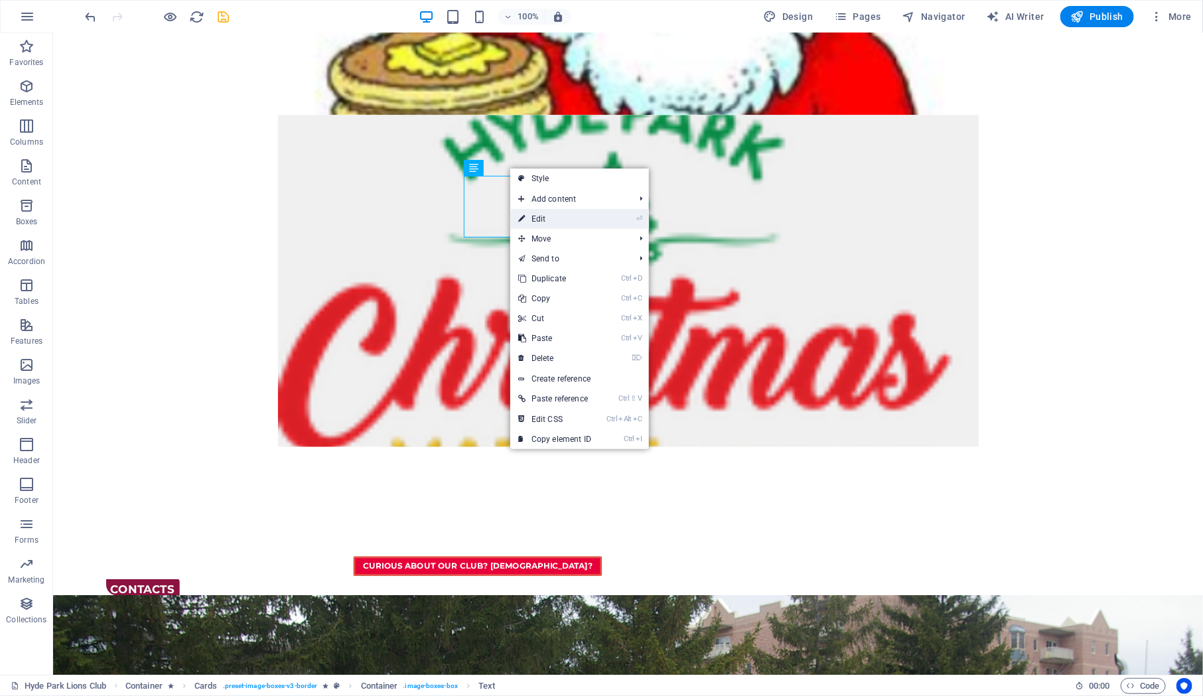
click at [538, 216] on link "⏎ Edit" at bounding box center [554, 219] width 89 height 20
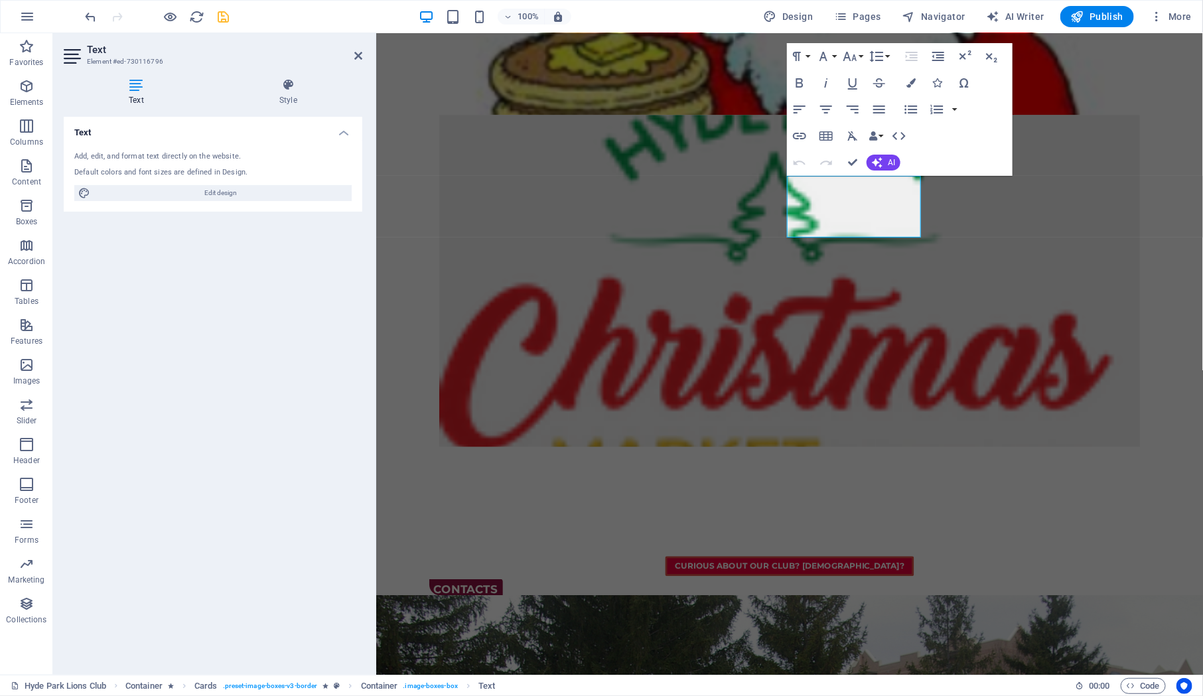
click at [131, 84] on icon at bounding box center [136, 84] width 145 height 13
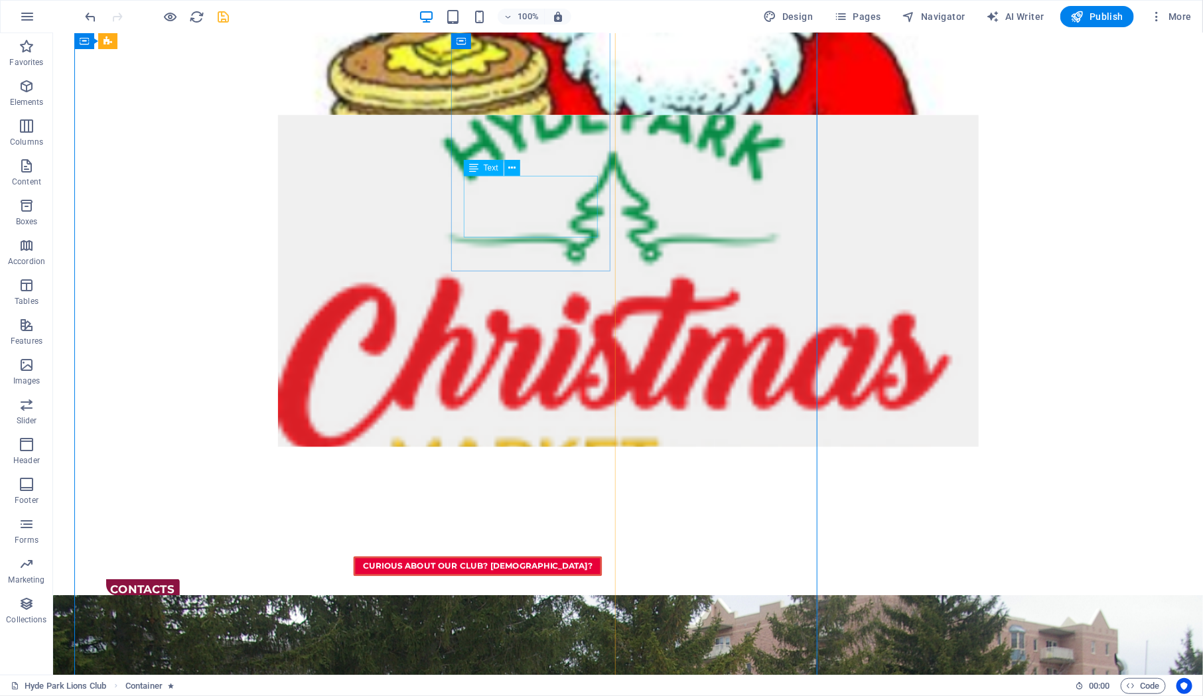
click at [495, 170] on span "Text" at bounding box center [491, 168] width 15 height 8
click at [511, 167] on icon at bounding box center [511, 168] width 7 height 14
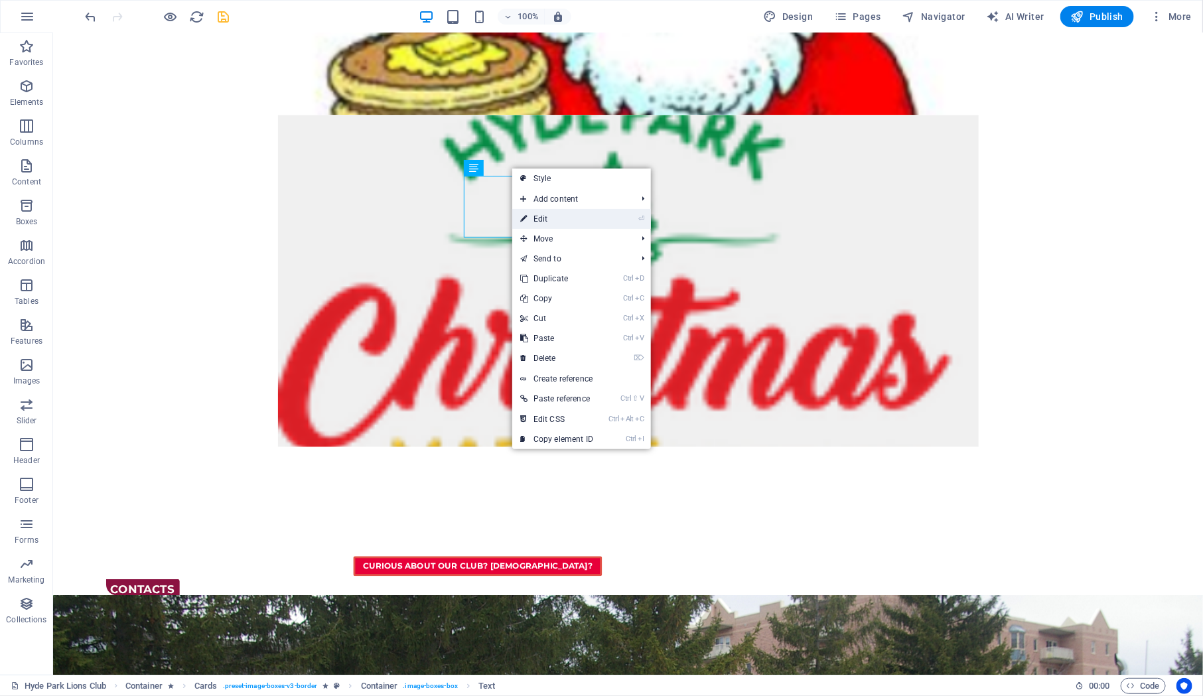
click at [557, 217] on link "⏎ Edit" at bounding box center [556, 219] width 89 height 20
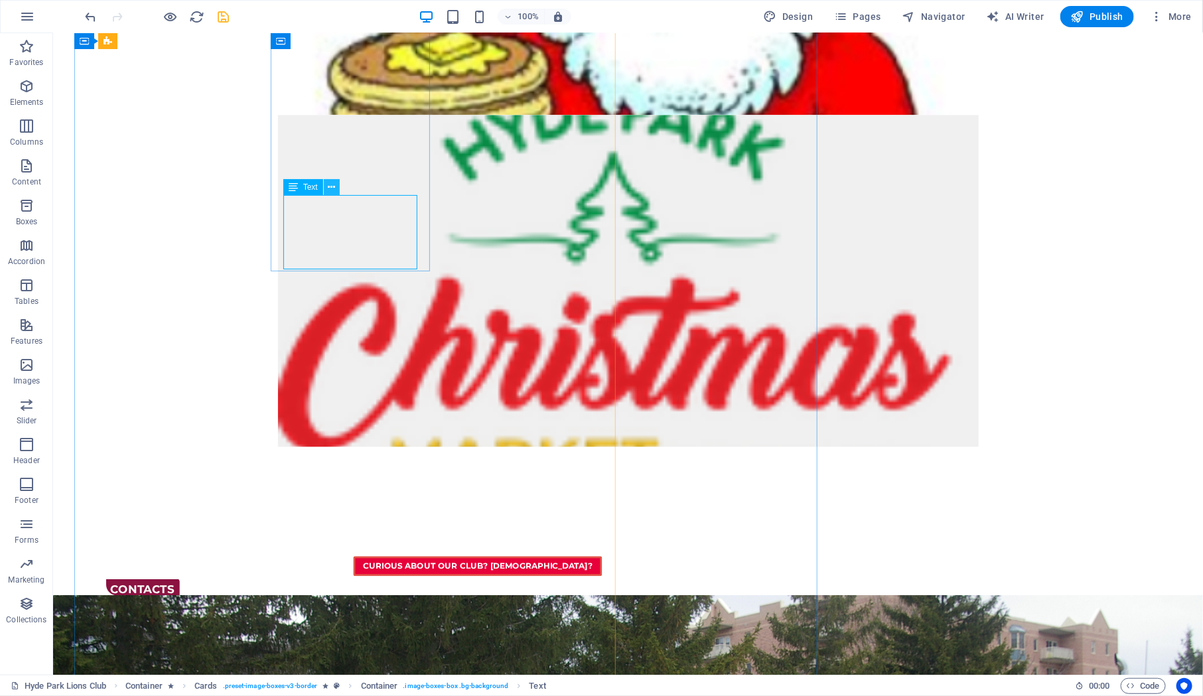
click at [333, 181] on icon at bounding box center [331, 187] width 7 height 14
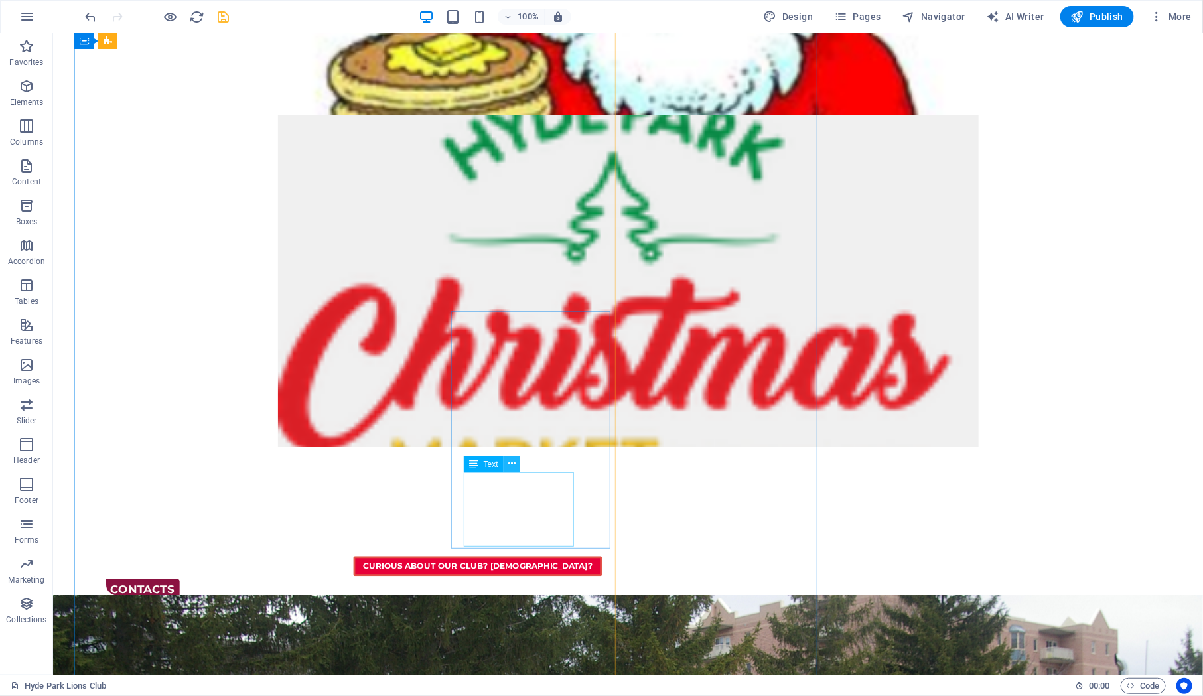
click at [512, 462] on icon at bounding box center [511, 464] width 7 height 14
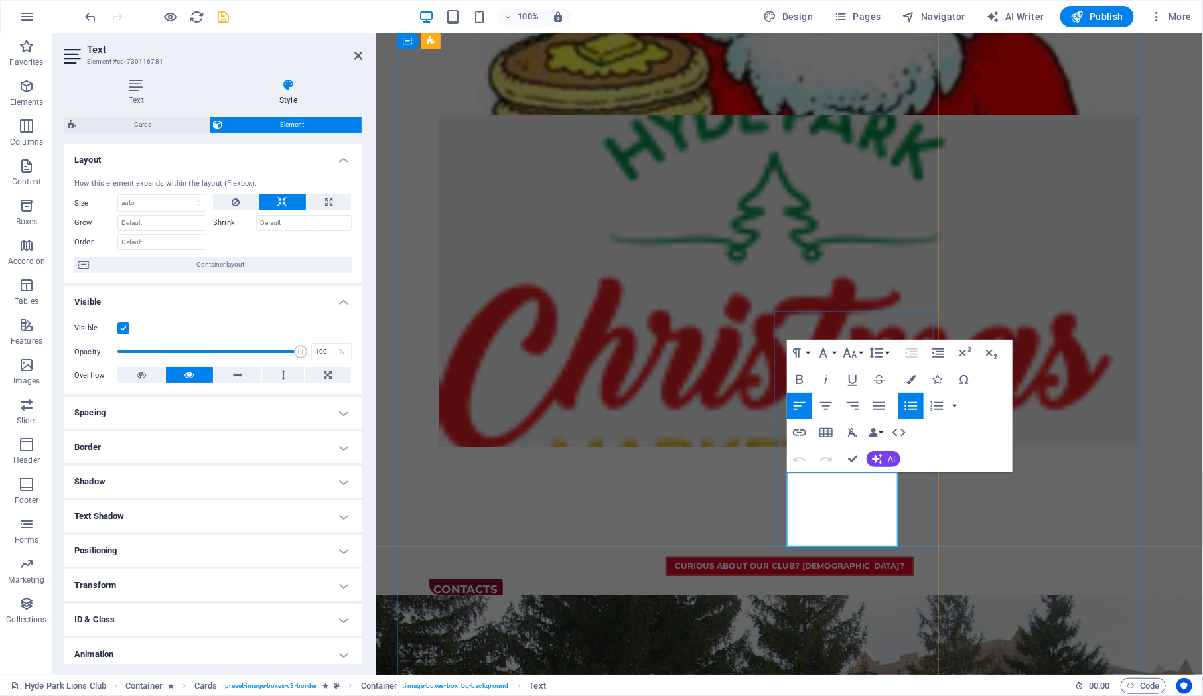
drag, startPoint x: 886, startPoint y: 484, endPoint x: 785, endPoint y: 484, distance: 100.8
copy span "General Inquires"
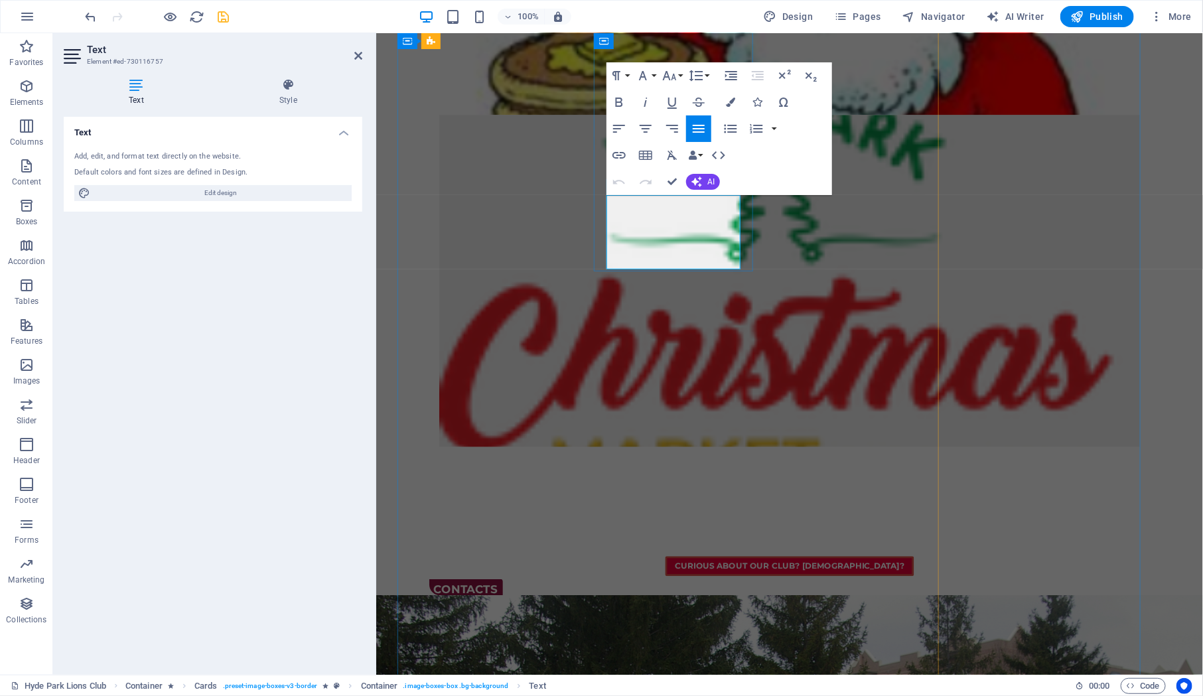
drag, startPoint x: 616, startPoint y: 203, endPoint x: 727, endPoint y: 199, distance: 110.9
click at [730, 126] on icon "button" at bounding box center [730, 129] width 13 height 9
drag, startPoint x: 620, startPoint y: 220, endPoint x: 722, endPoint y: 245, distance: 105.7
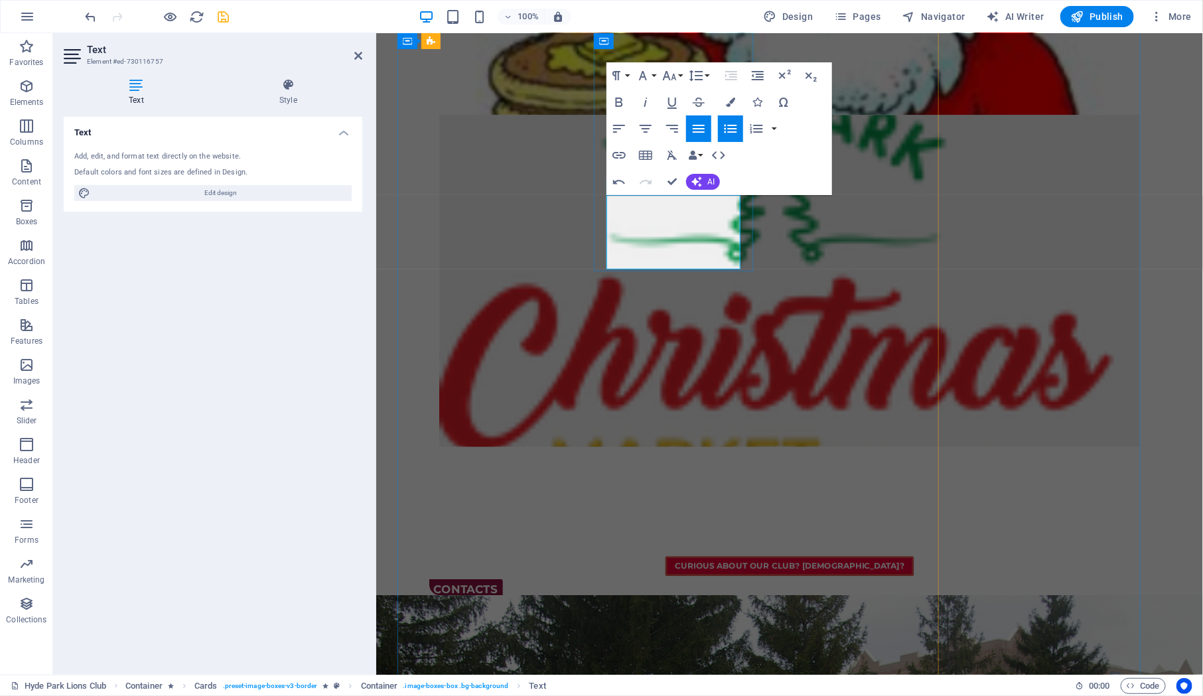
drag, startPoint x: 672, startPoint y: 253, endPoint x: 716, endPoint y: 253, distance: 44.4
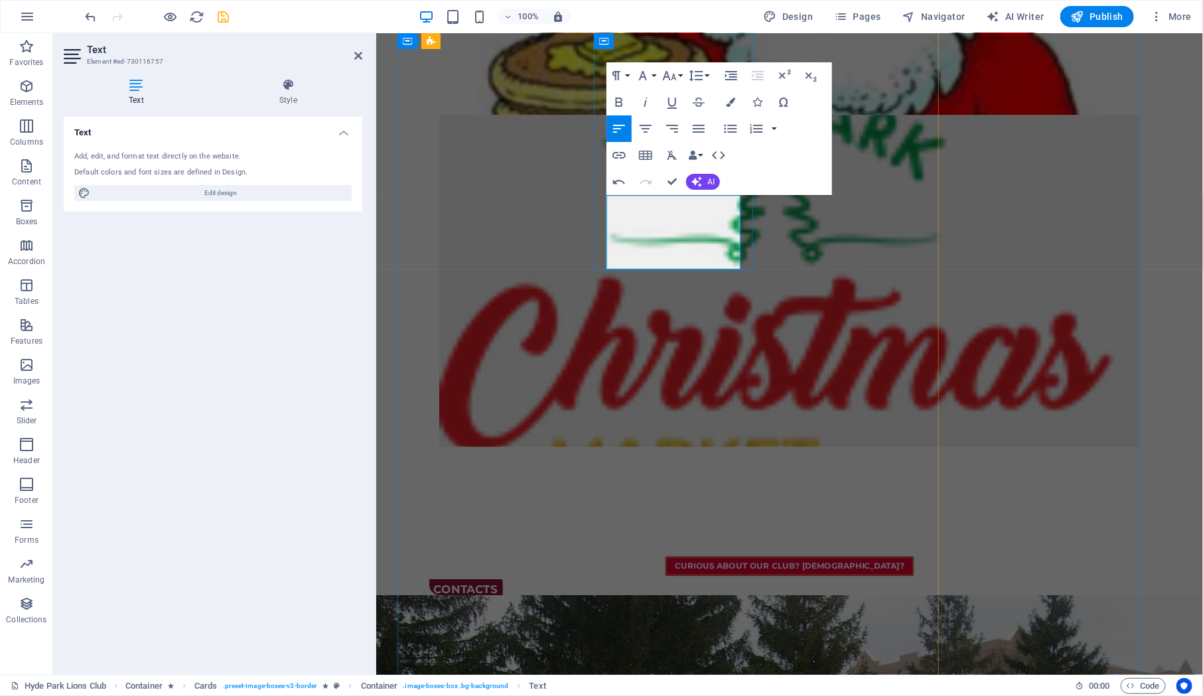
drag, startPoint x: 671, startPoint y: 252, endPoint x: 719, endPoint y: 251, distance: 48.4
drag, startPoint x: 622, startPoint y: 251, endPoint x: 671, endPoint y: 249, distance: 49.1
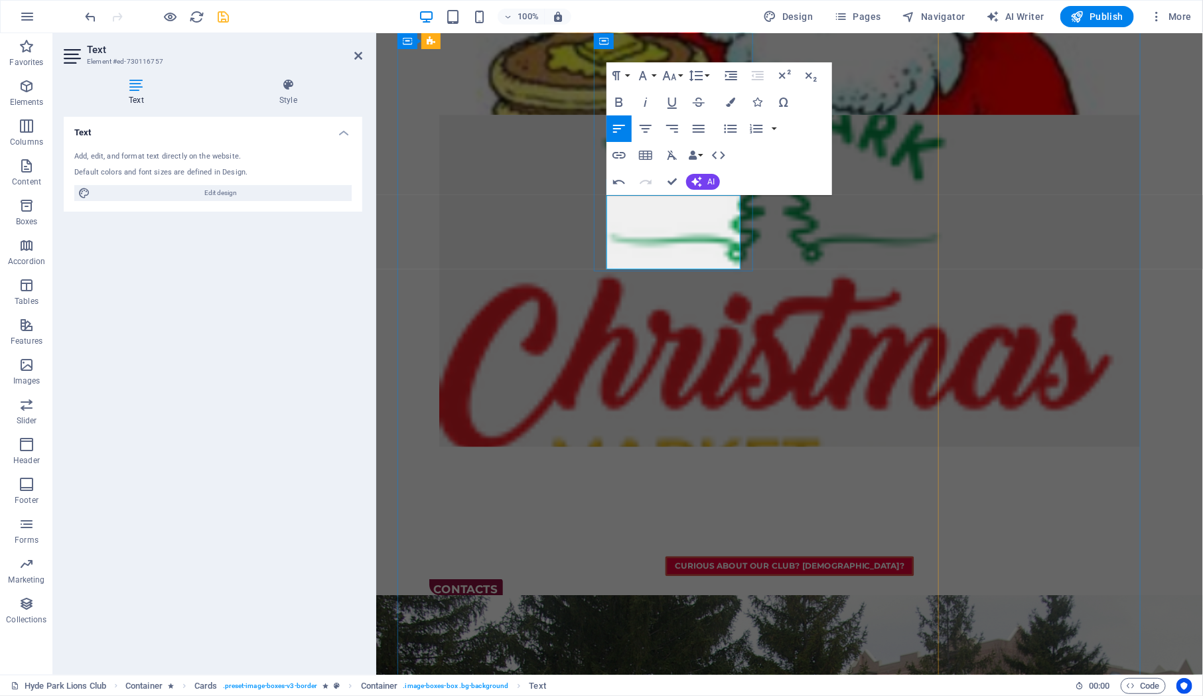
click at [680, 76] on button "Font Size" at bounding box center [671, 75] width 25 height 27
click at [683, 102] on link "8" at bounding box center [683, 102] width 48 height 20
click at [679, 73] on button "Font Size" at bounding box center [671, 75] width 25 height 27
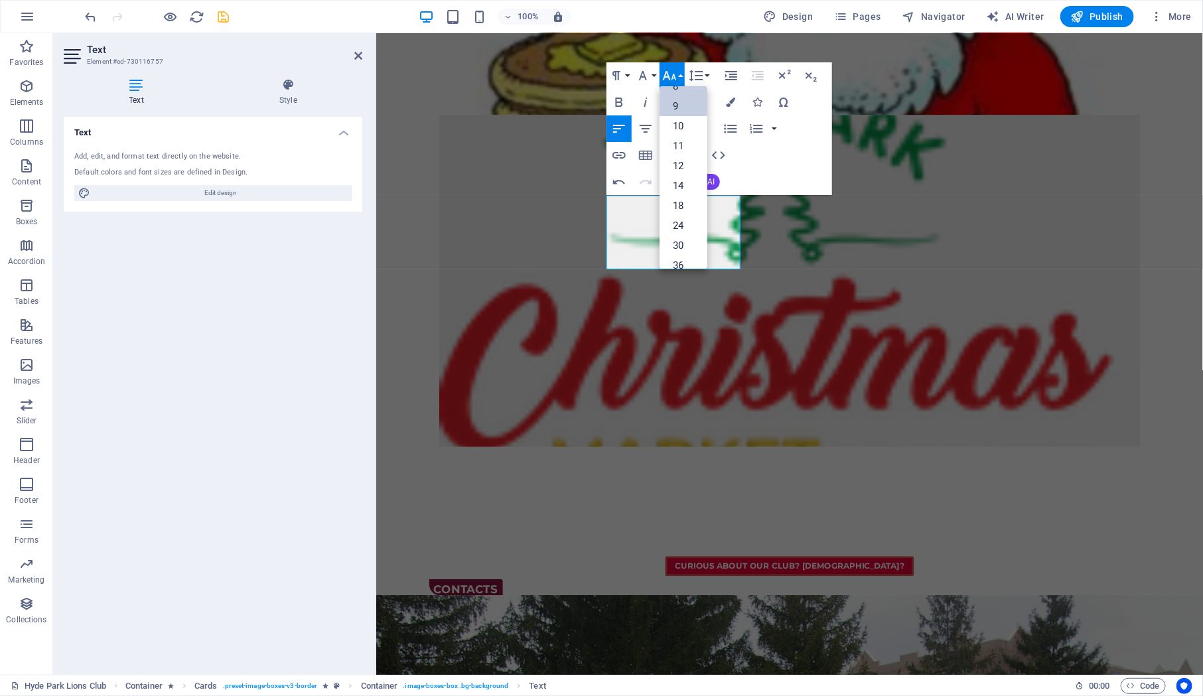
click at [683, 109] on link "9" at bounding box center [683, 106] width 48 height 20
click at [682, 77] on button "Font Size" at bounding box center [671, 75] width 25 height 27
click at [683, 103] on link "10" at bounding box center [683, 106] width 48 height 20
drag, startPoint x: 694, startPoint y: 252, endPoint x: 610, endPoint y: 254, distance: 83.6
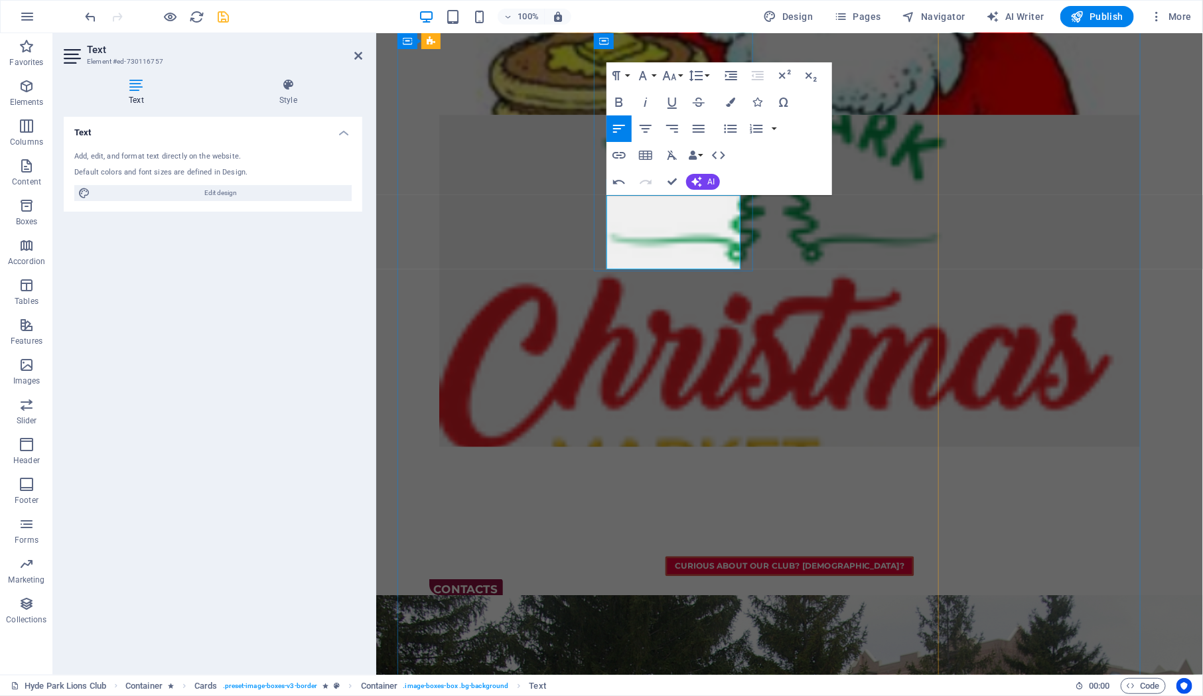
click at [679, 75] on button "Font Size" at bounding box center [671, 75] width 25 height 27
click at [685, 85] on div "Paragraph Format Normal Heading 1 Heading 2 Heading 3 Heading 4 Heading 5 Headi…" at bounding box center [658, 75] width 105 height 27
click at [679, 88] on link "10" at bounding box center [683, 86] width 48 height 20
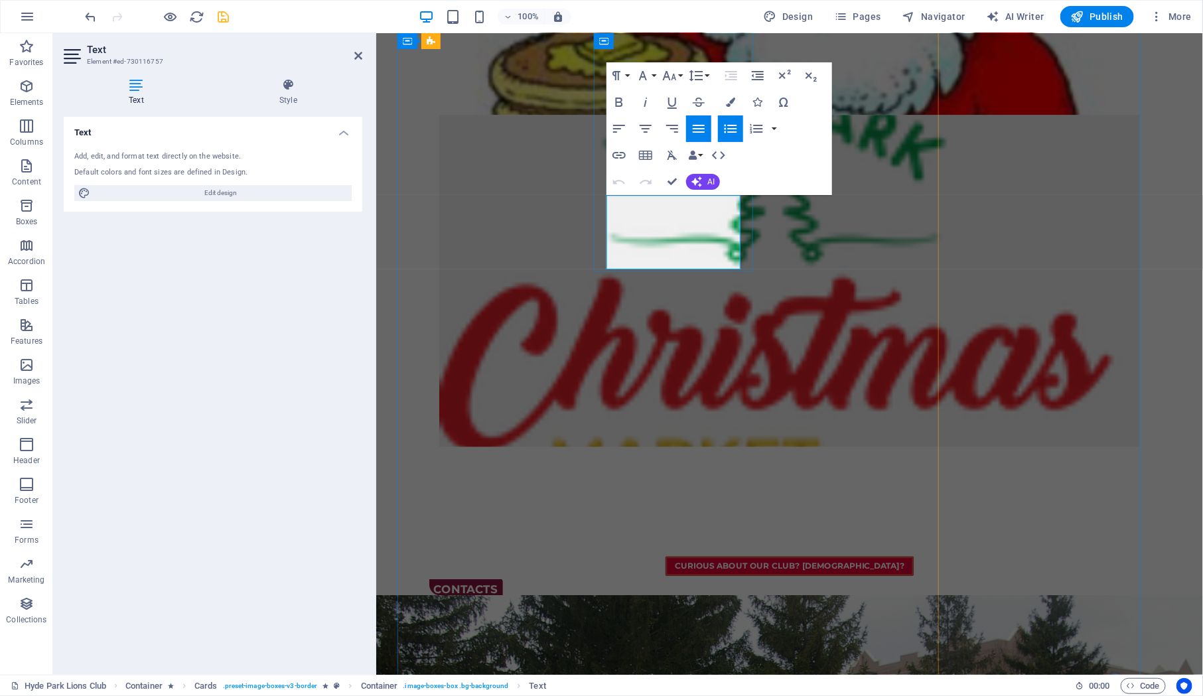
drag, startPoint x: 691, startPoint y: 248, endPoint x: 608, endPoint y: 251, distance: 82.3
click at [681, 78] on button "Font Size" at bounding box center [671, 75] width 25 height 27
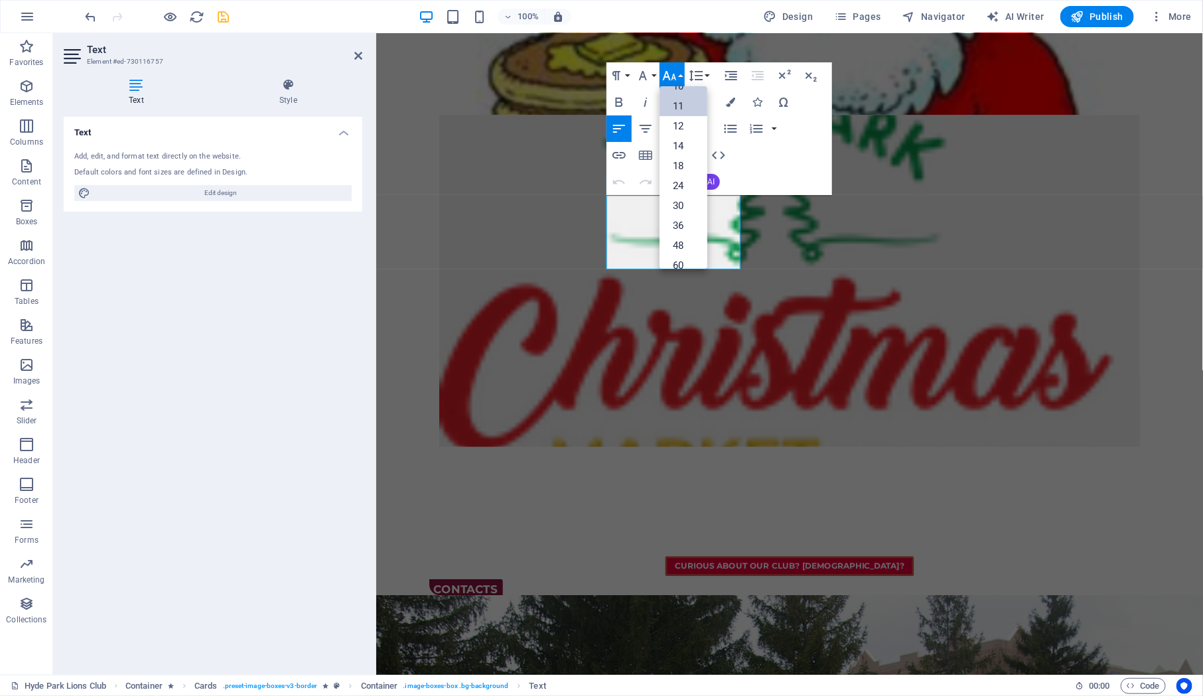
click at [684, 105] on link "11" at bounding box center [683, 106] width 48 height 20
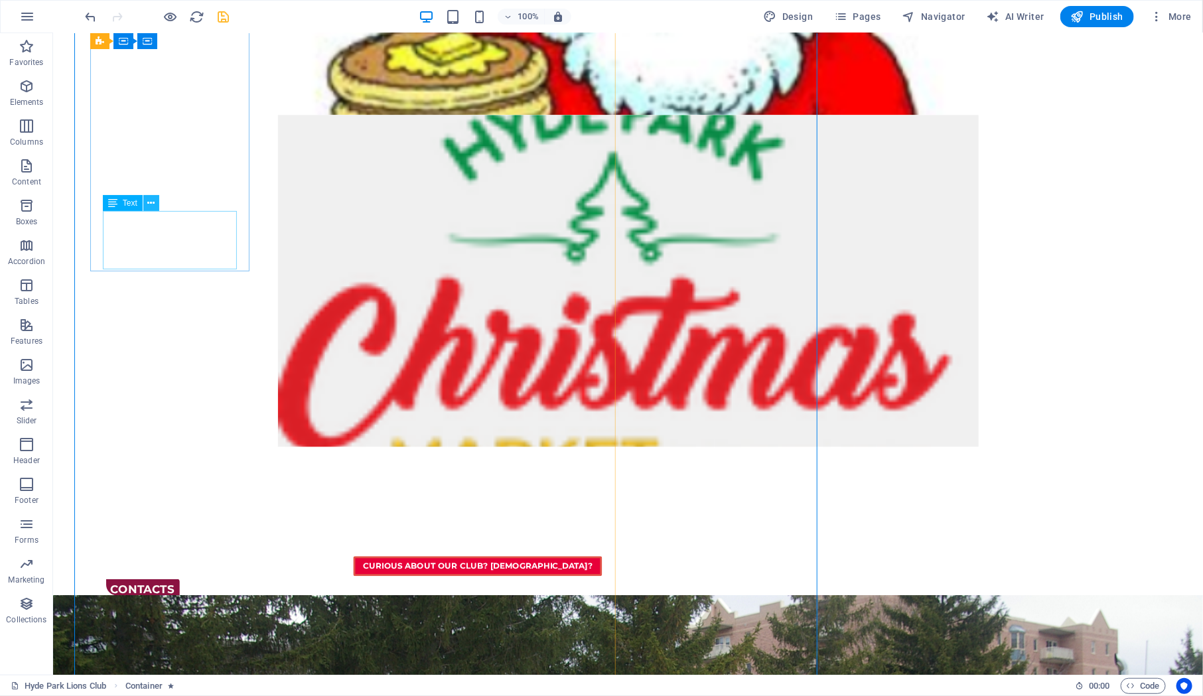
click at [155, 202] on button at bounding box center [151, 203] width 16 height 16
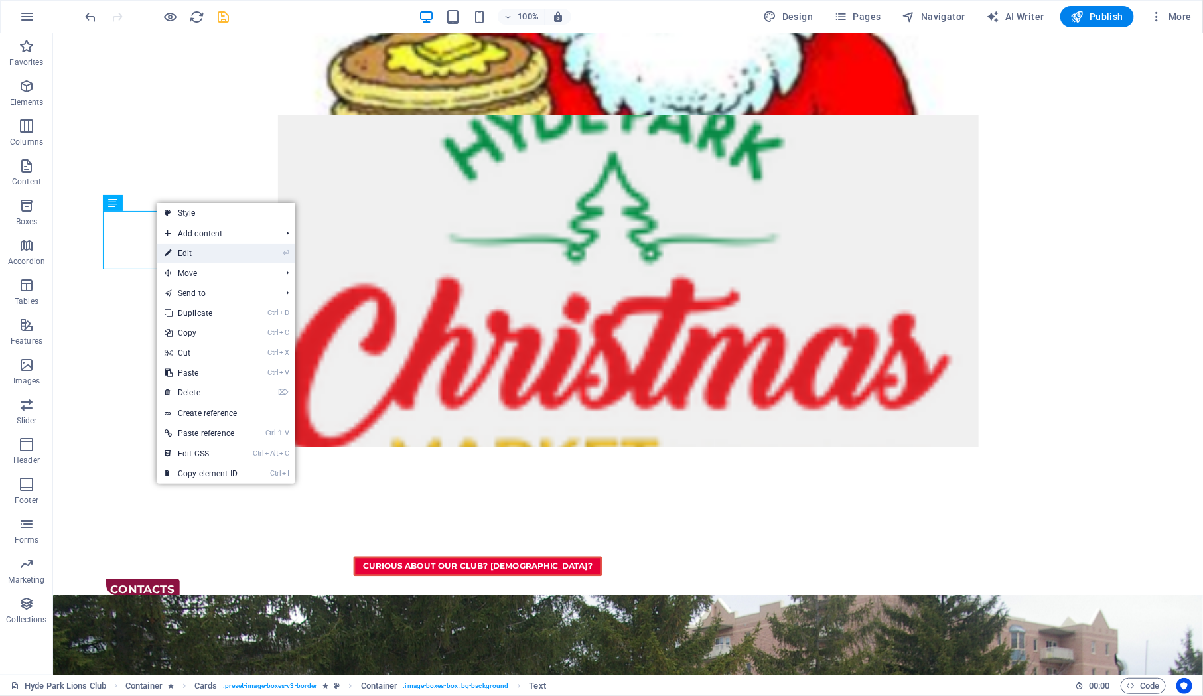
click at [185, 247] on link "⏎ Edit" at bounding box center [201, 253] width 89 height 20
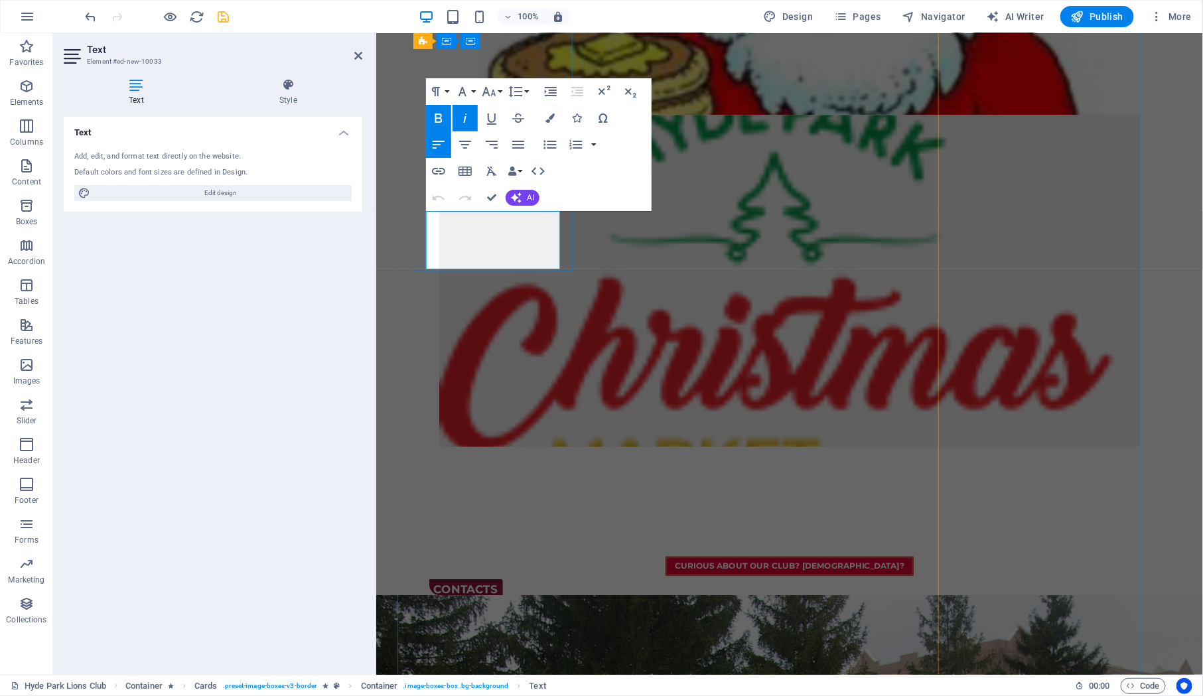
drag, startPoint x: 440, startPoint y: 249, endPoint x: 476, endPoint y: 251, distance: 36.6
click at [504, 94] on button "Font Size" at bounding box center [491, 91] width 25 height 27
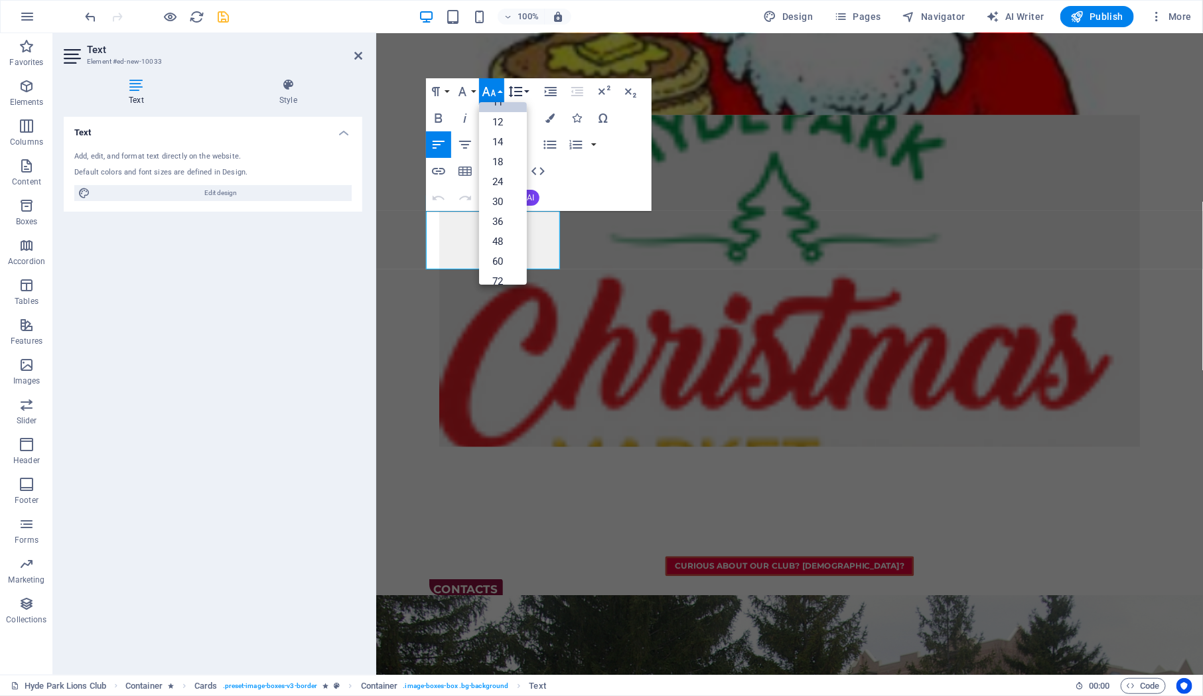
click at [508, 102] on button "Line Height" at bounding box center [518, 91] width 25 height 27
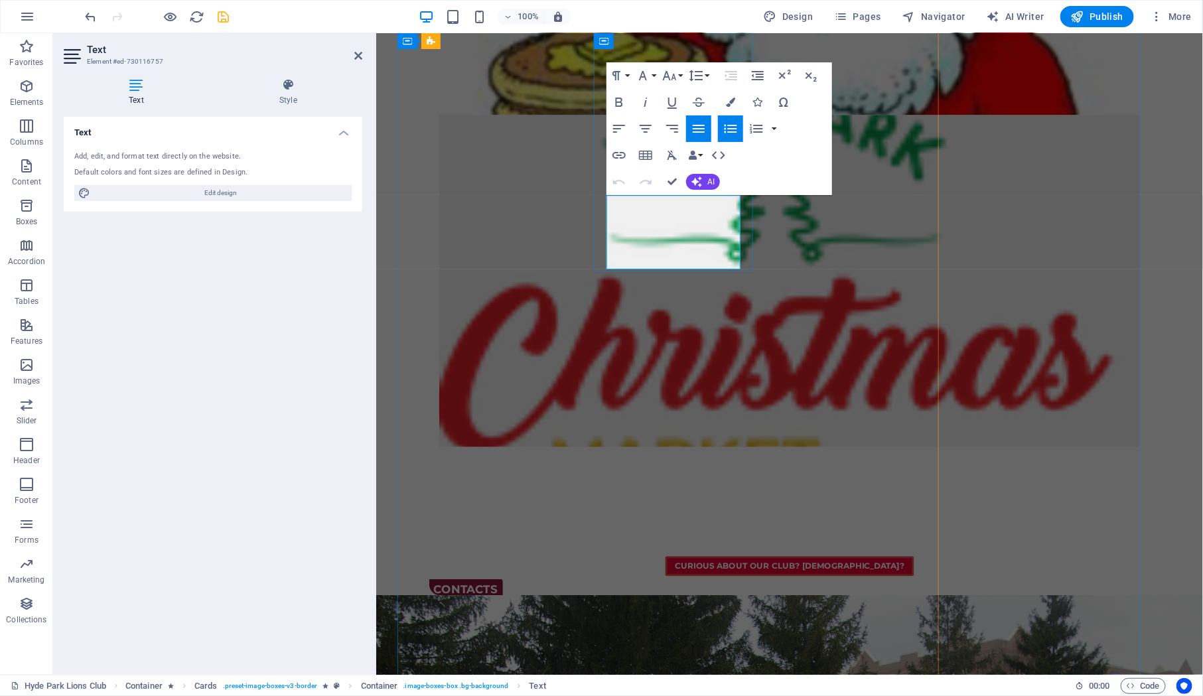
drag, startPoint x: 696, startPoint y: 251, endPoint x: 607, endPoint y: 252, distance: 88.9
click at [679, 78] on button "Font Size" at bounding box center [671, 75] width 25 height 27
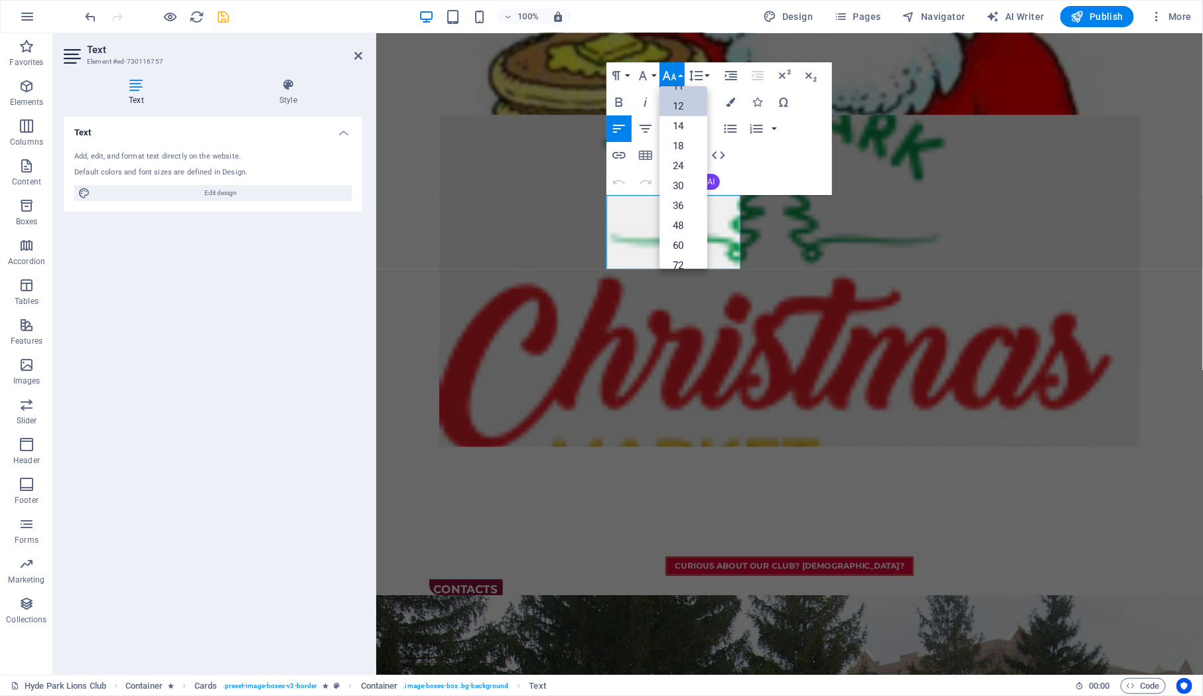
click at [685, 103] on link "12" at bounding box center [683, 106] width 48 height 20
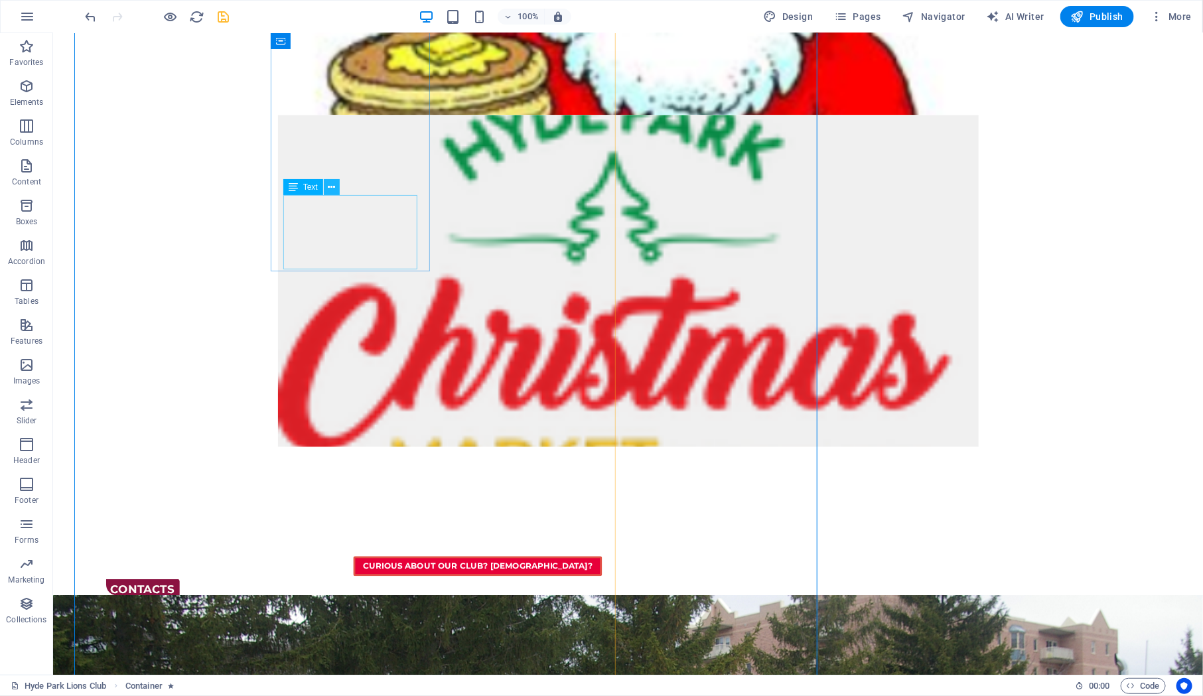
click at [327, 185] on button at bounding box center [332, 187] width 16 height 16
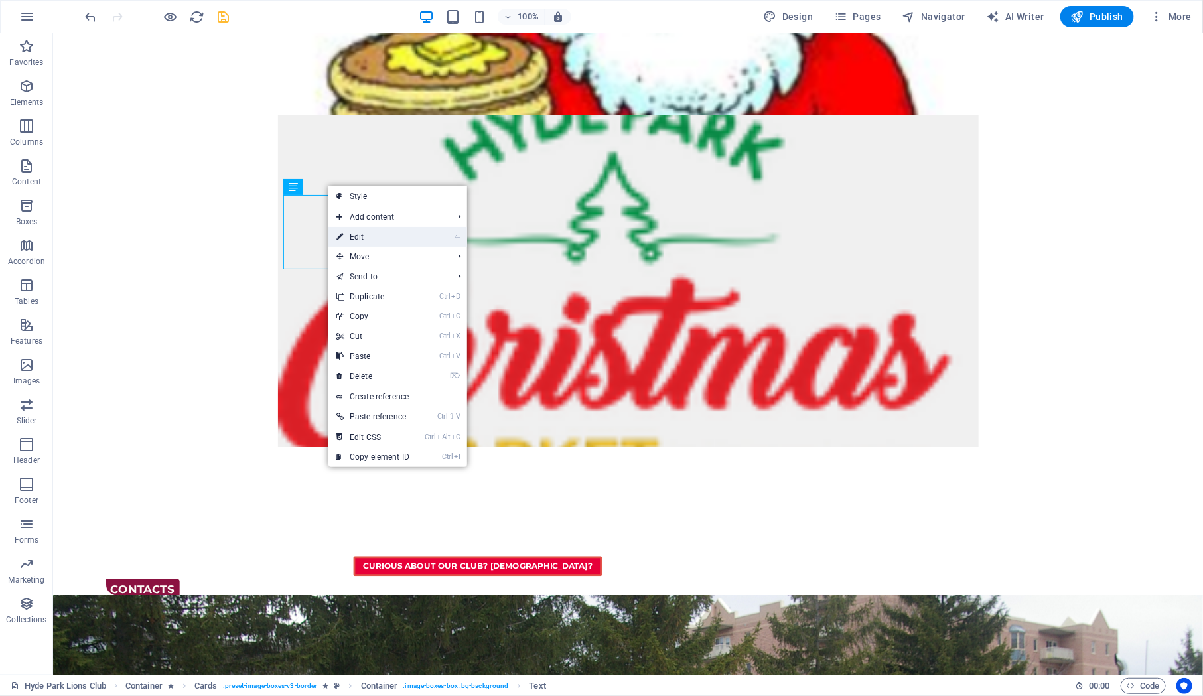
click at [367, 232] on link "⏎ Edit" at bounding box center [372, 237] width 89 height 20
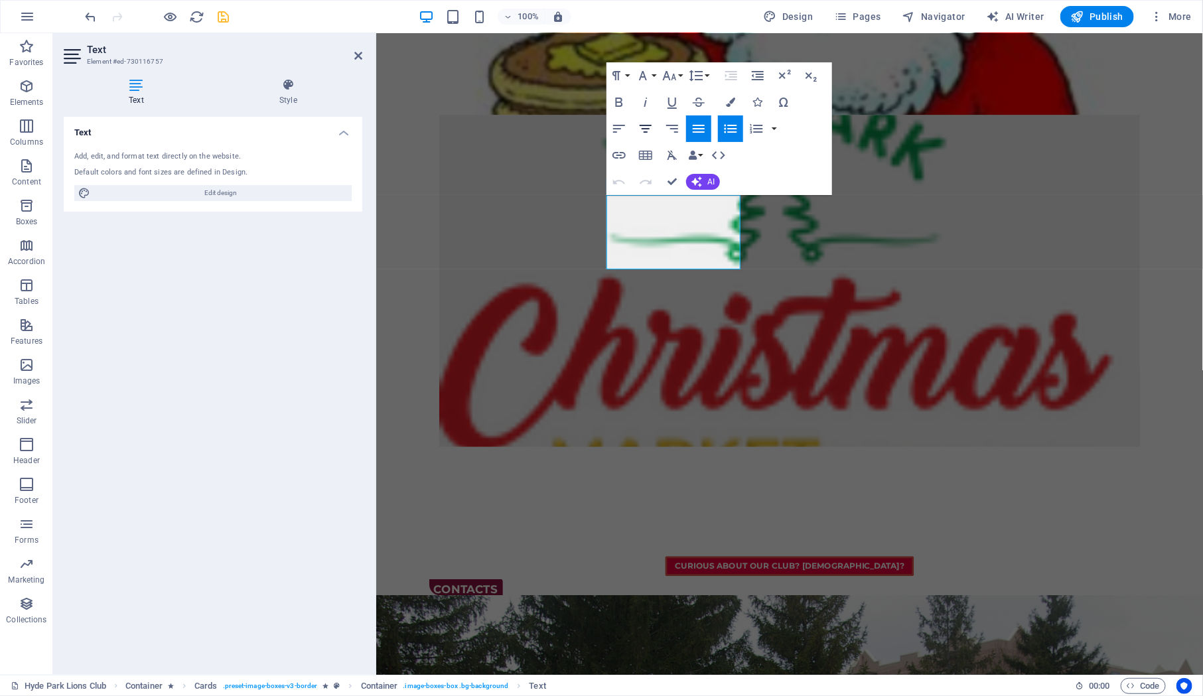
click at [645, 128] on icon "button" at bounding box center [646, 129] width 16 height 16
click at [618, 133] on icon "button" at bounding box center [619, 129] width 16 height 16
drag, startPoint x: 618, startPoint y: 218, endPoint x: 706, endPoint y: 232, distance: 89.2
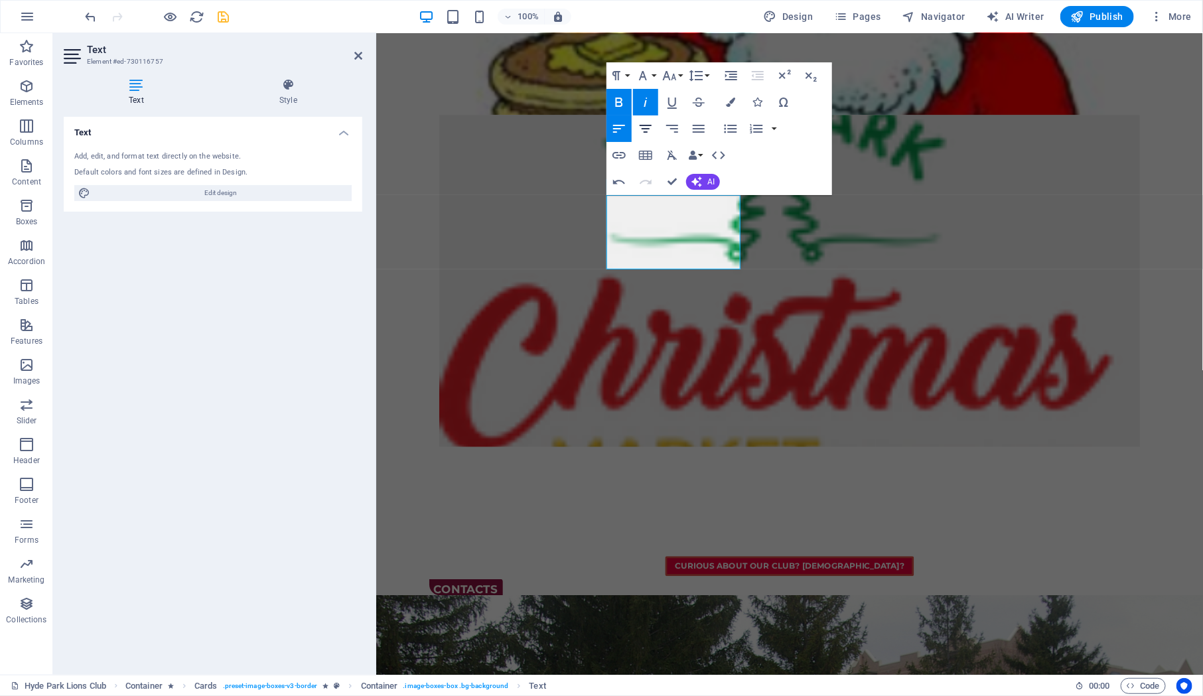
click at [646, 129] on icon "button" at bounding box center [646, 129] width 12 height 8
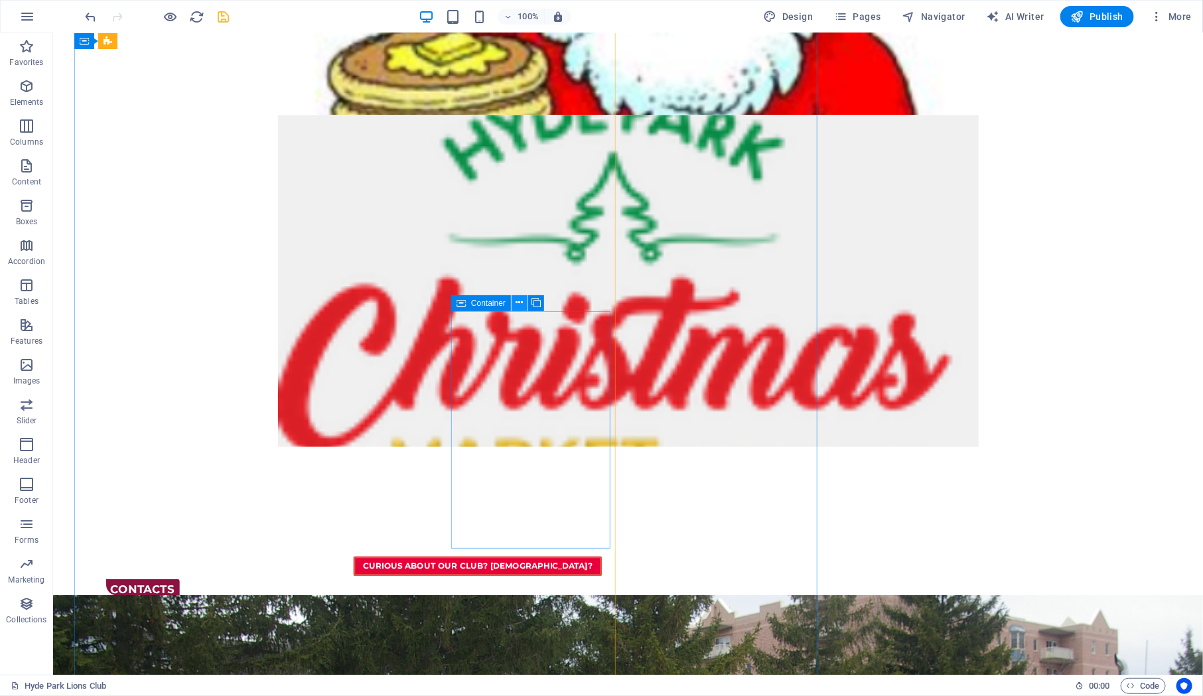
click at [521, 304] on icon at bounding box center [519, 303] width 7 height 14
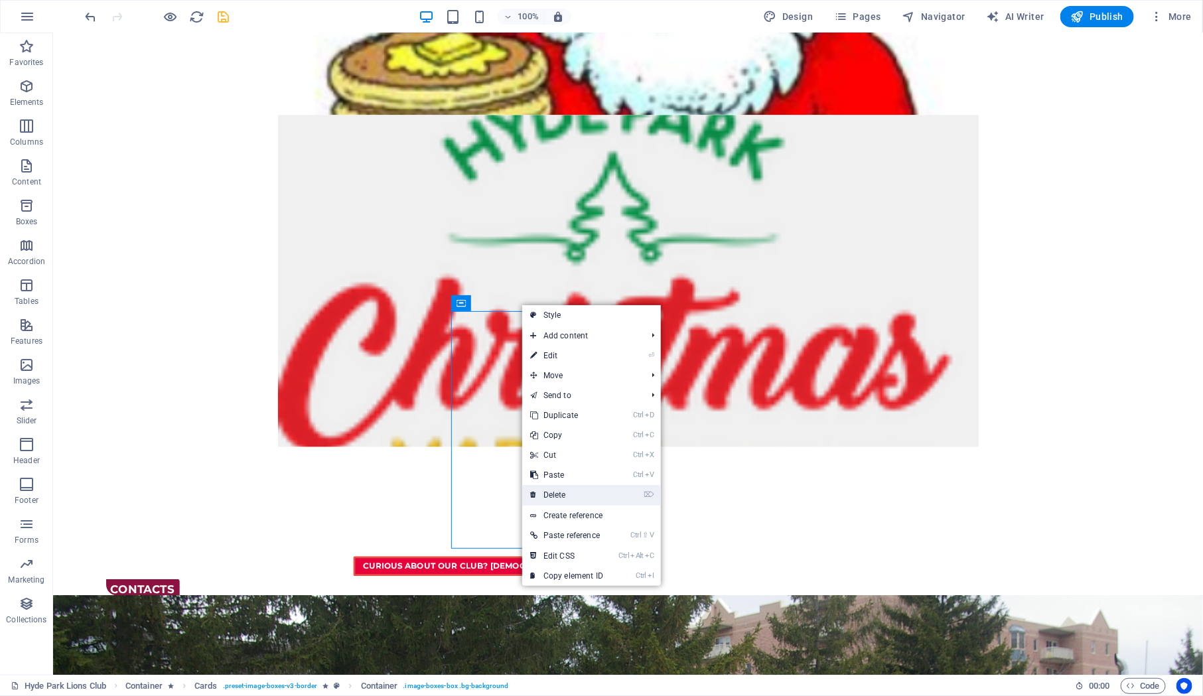
click at [584, 488] on link "⌦ Delete" at bounding box center [566, 495] width 89 height 20
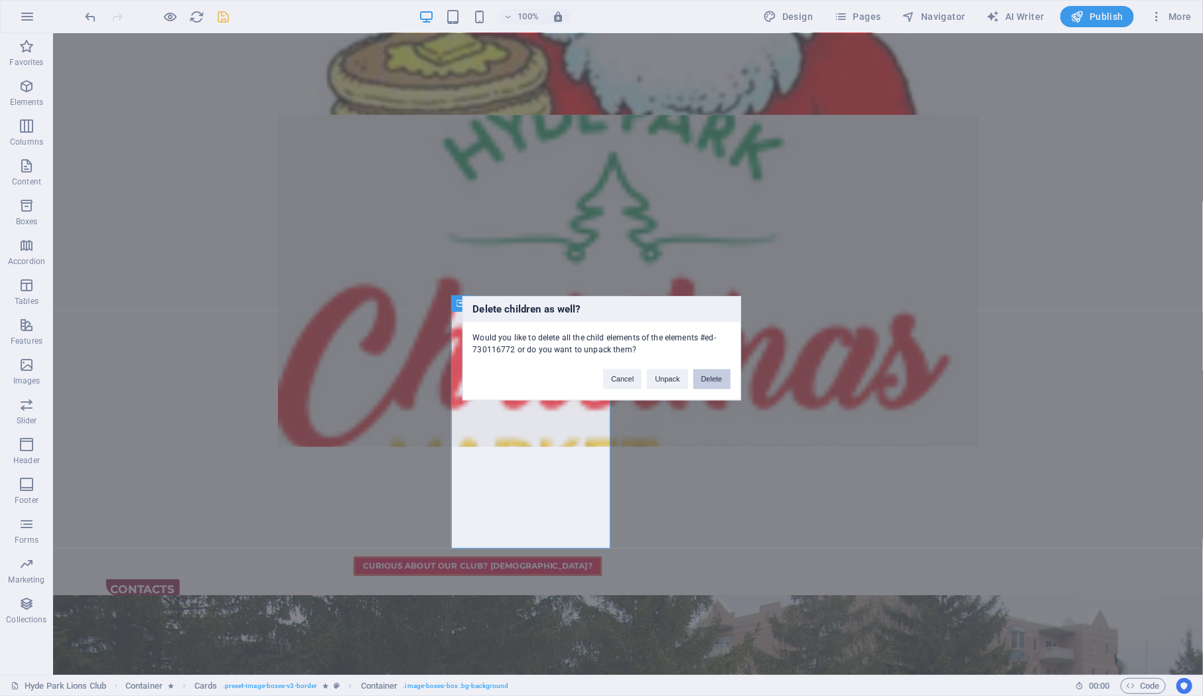
click at [719, 385] on button "Delete" at bounding box center [711, 379] width 37 height 20
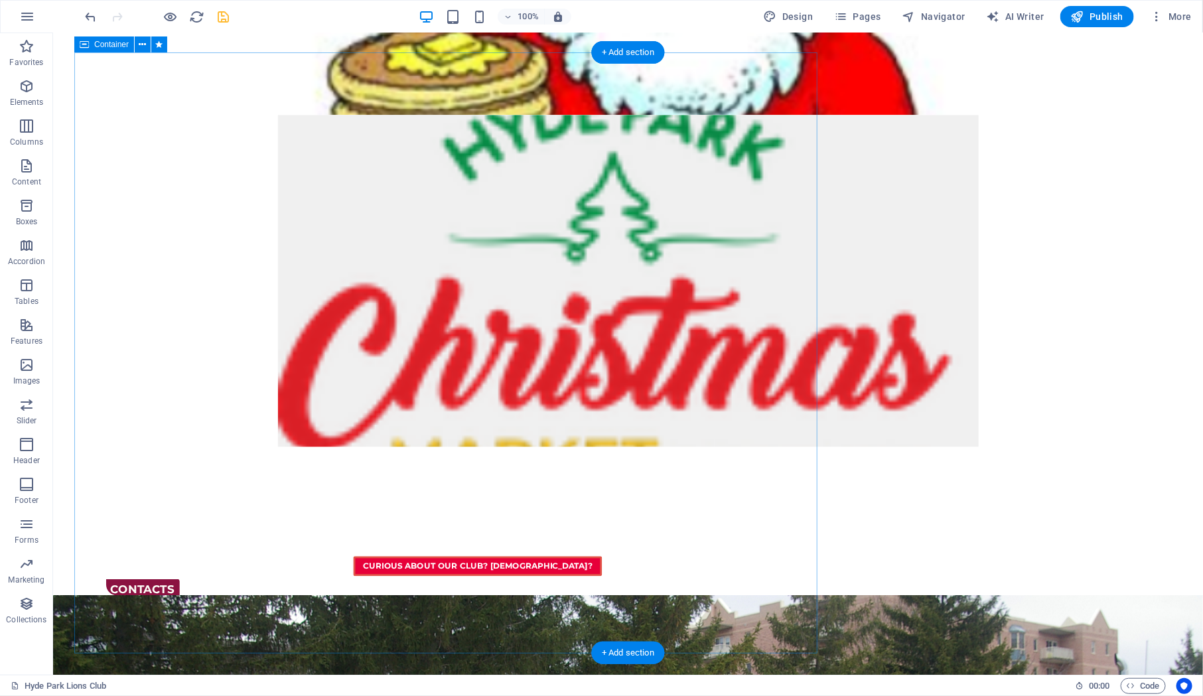
scroll to position [1221, 0]
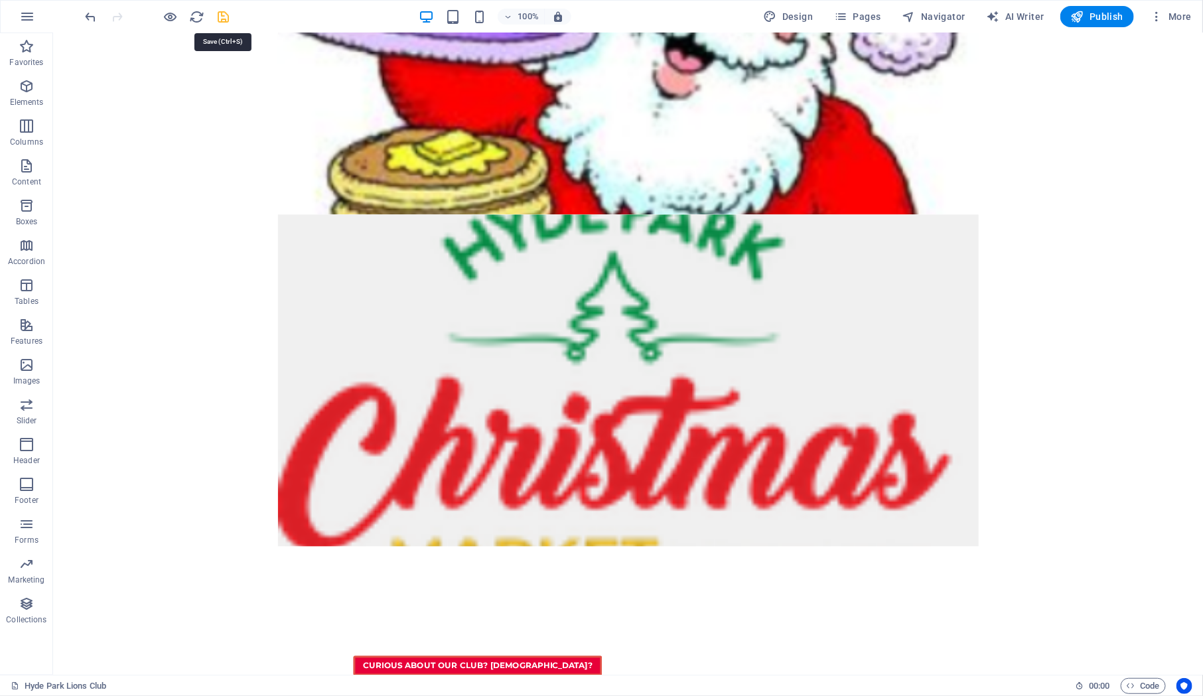
click at [216, 15] on icon "save" at bounding box center [223, 16] width 15 height 15
click at [176, 80] on h6 "Open preview website" at bounding box center [181, 83] width 89 height 16
click at [568, 77] on icon at bounding box center [566, 77] width 7 height 14
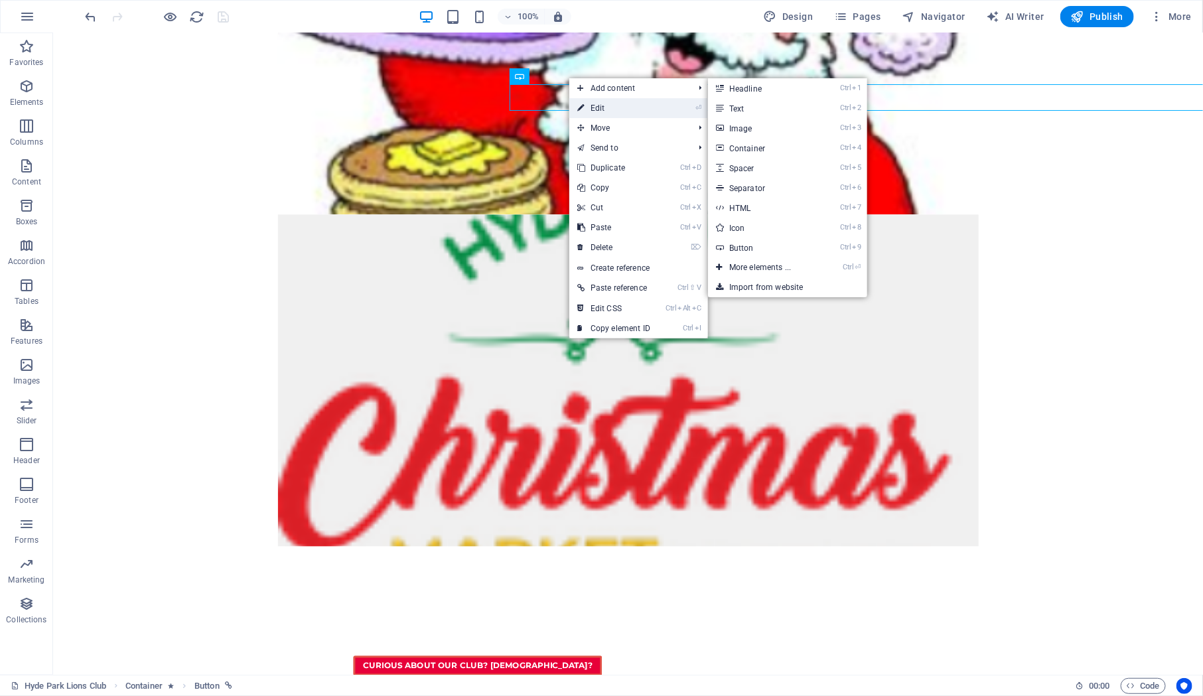
click at [596, 103] on link "⏎ Edit" at bounding box center [613, 108] width 89 height 20
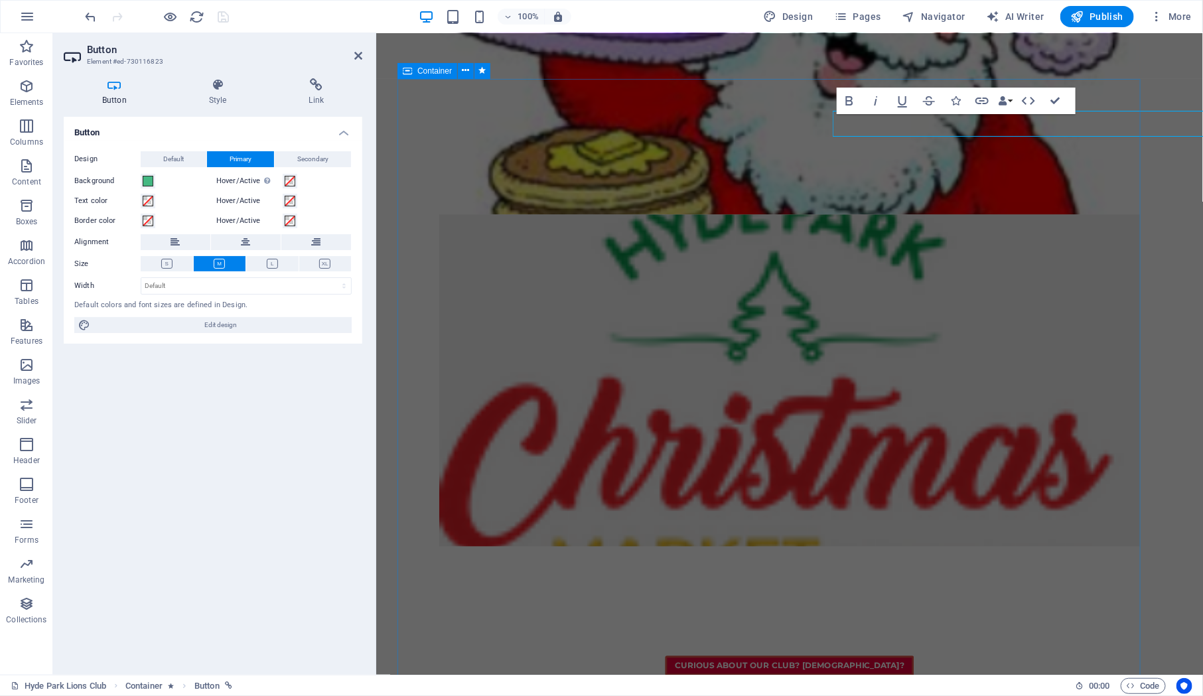
scroll to position [1195, 0]
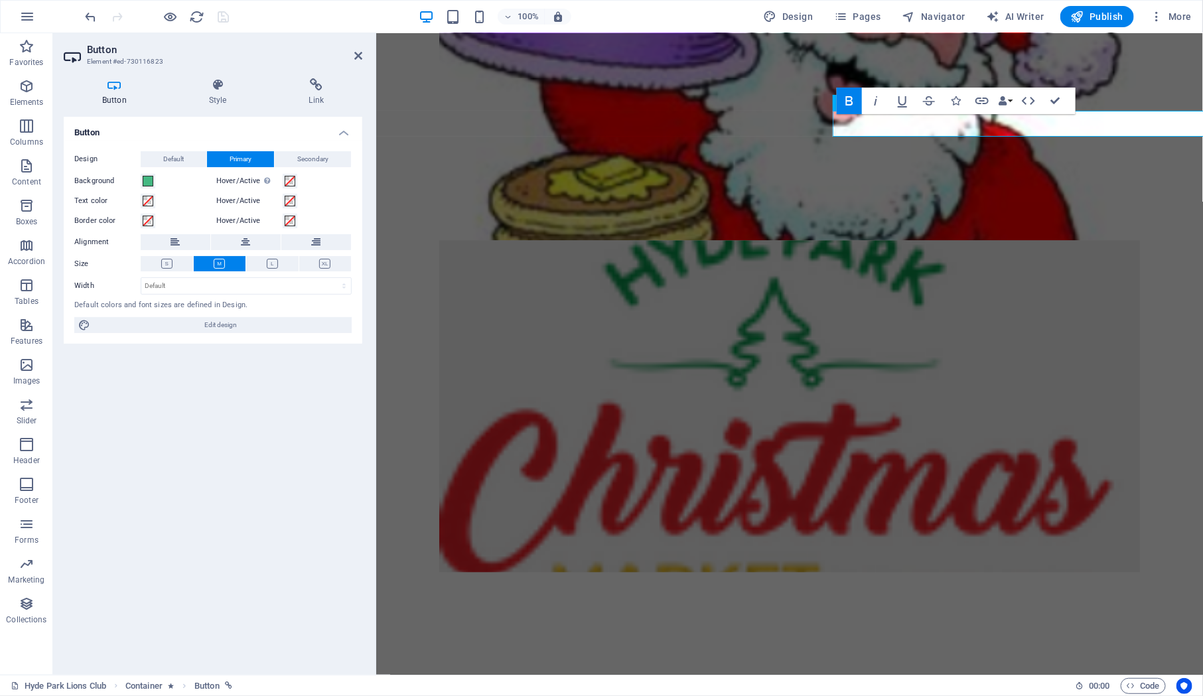
click at [119, 86] on icon at bounding box center [115, 84] width 102 height 13
click at [224, 92] on h4 "Style" at bounding box center [220, 92] width 100 height 28
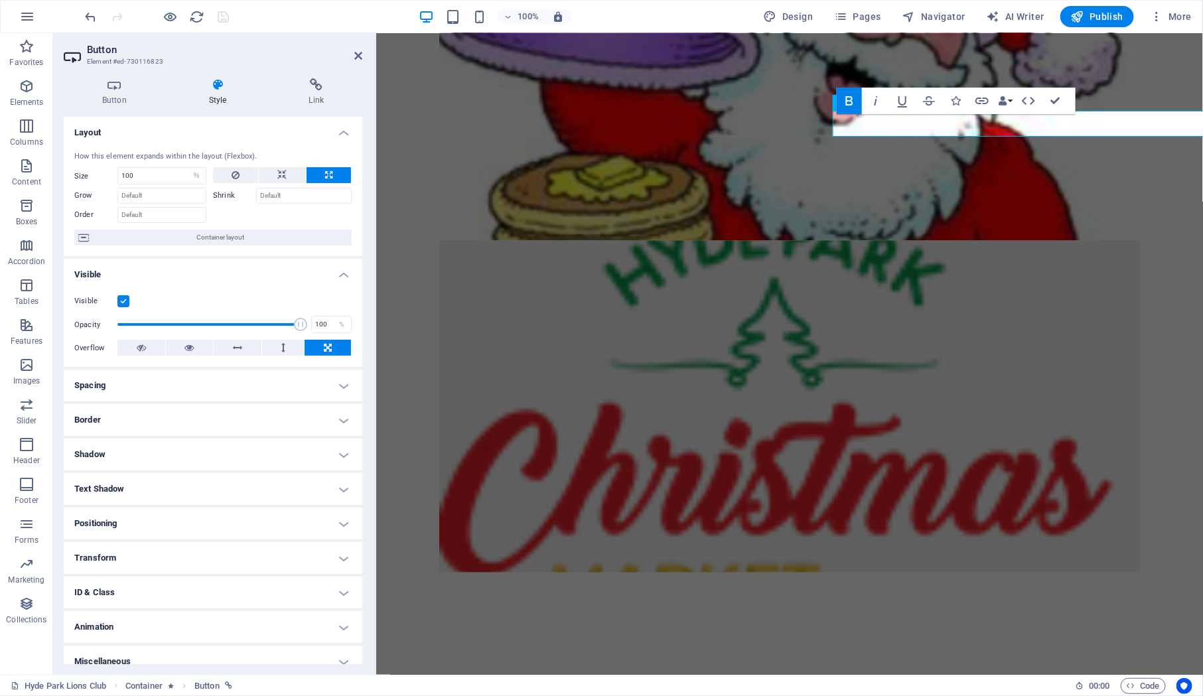
click at [226, 521] on h4 "Positioning" at bounding box center [213, 524] width 299 height 32
drag, startPoint x: 107, startPoint y: 610, endPoint x: 54, endPoint y: 606, distance: 53.9
click at [89, 607] on input "40" at bounding box center [127, 615] width 76 height 16
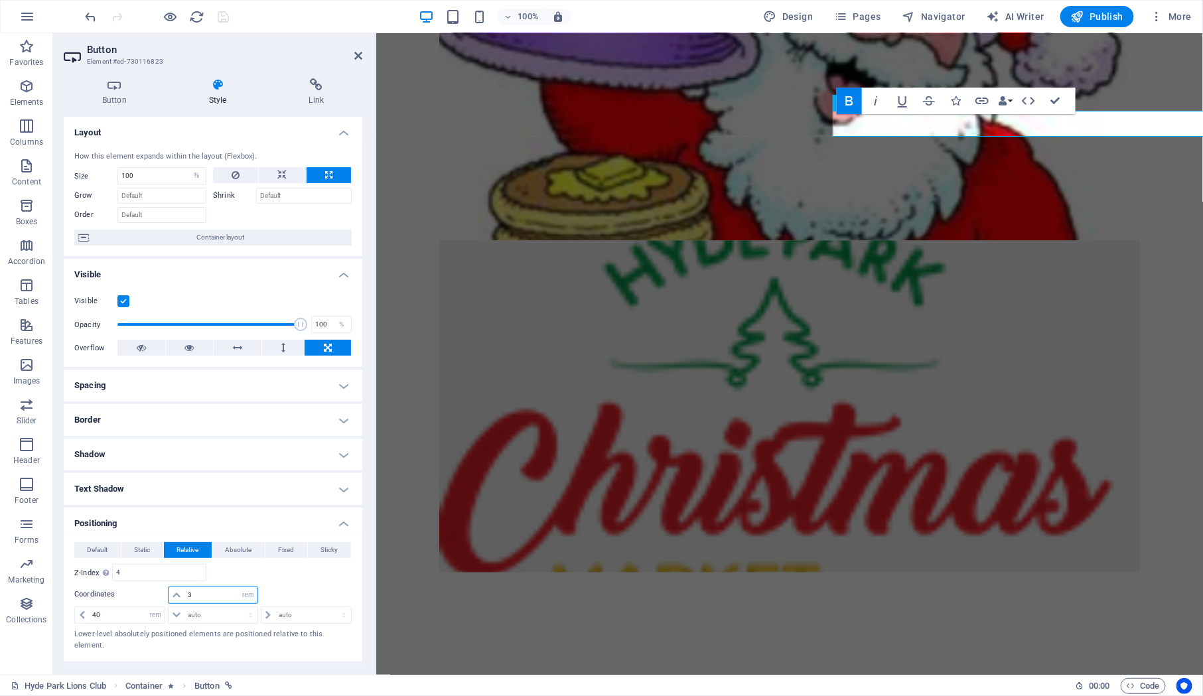
drag, startPoint x: 205, startPoint y: 592, endPoint x: 180, endPoint y: 592, distance: 24.6
click at [184, 592] on input "3" at bounding box center [220, 595] width 72 height 16
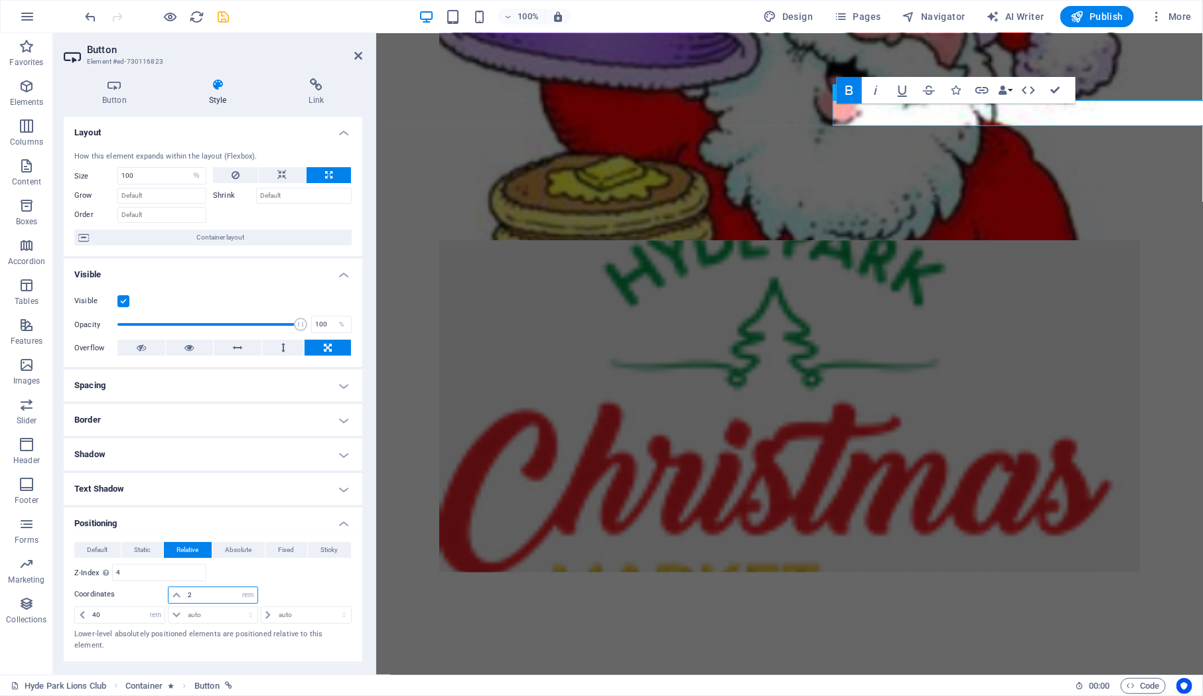
drag, startPoint x: 200, startPoint y: 594, endPoint x: 168, endPoint y: 594, distance: 32.5
click at [184, 594] on input "2" at bounding box center [220, 595] width 72 height 16
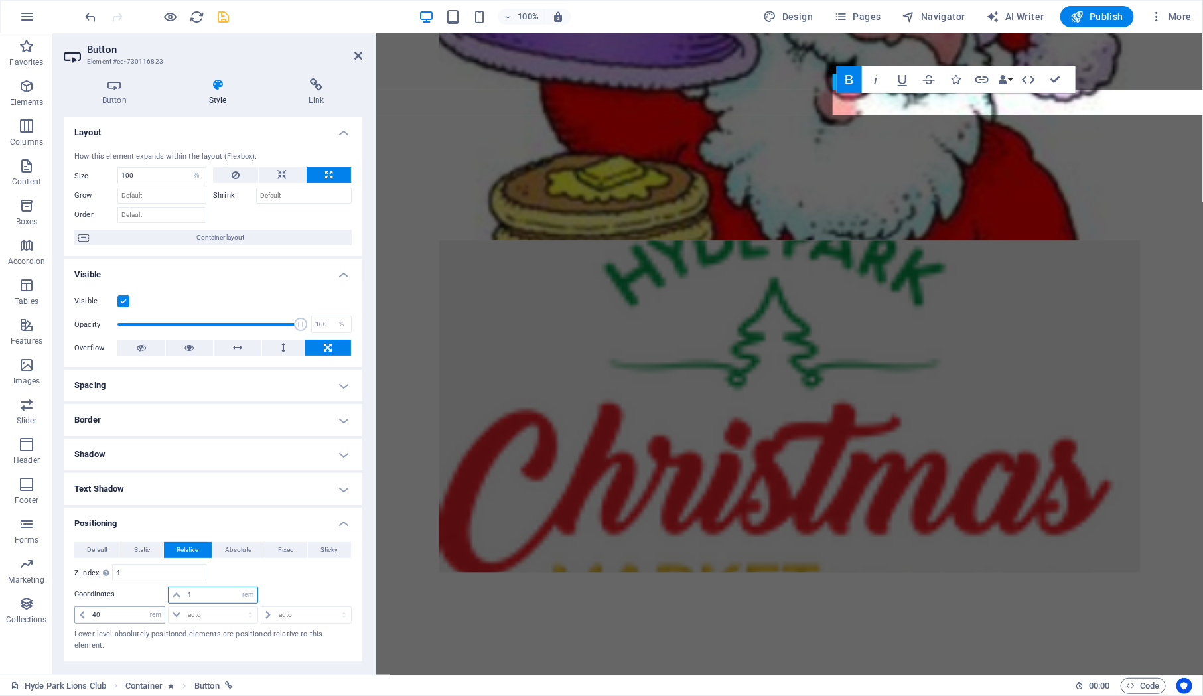
type input "1"
drag, startPoint x: 121, startPoint y: 614, endPoint x: 68, endPoint y: 608, distance: 54.0
click at [89, 608] on input "40" at bounding box center [127, 615] width 76 height 16
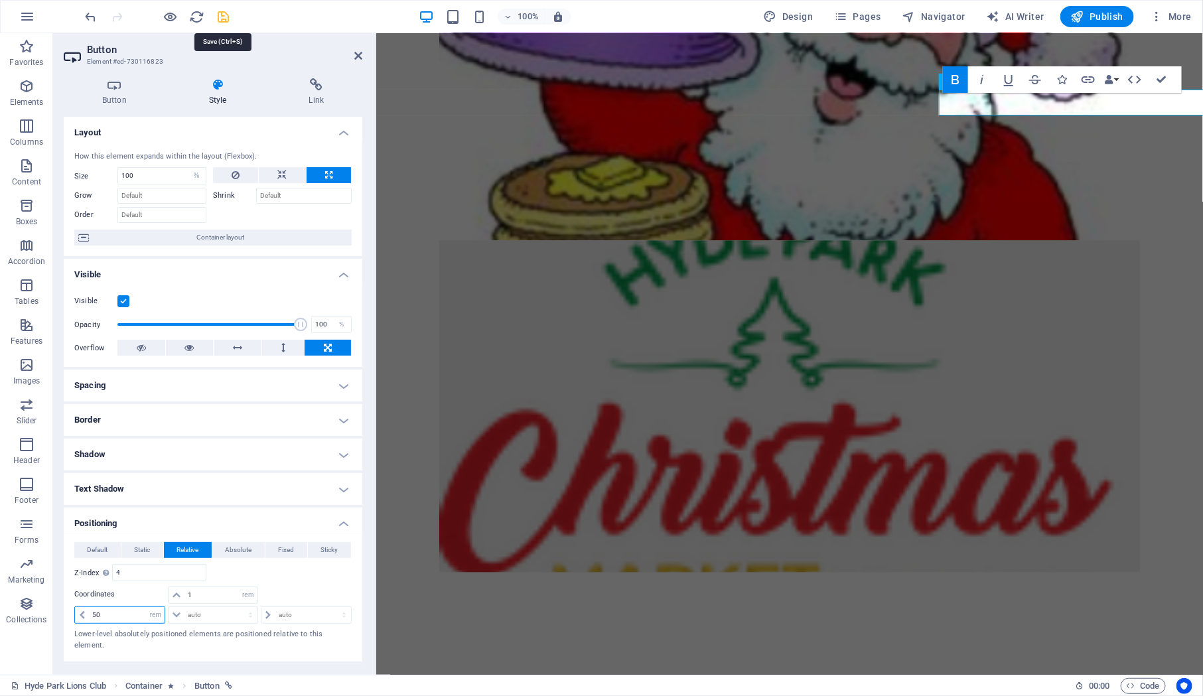
type input "50"
click at [226, 17] on icon "save" at bounding box center [223, 16] width 15 height 15
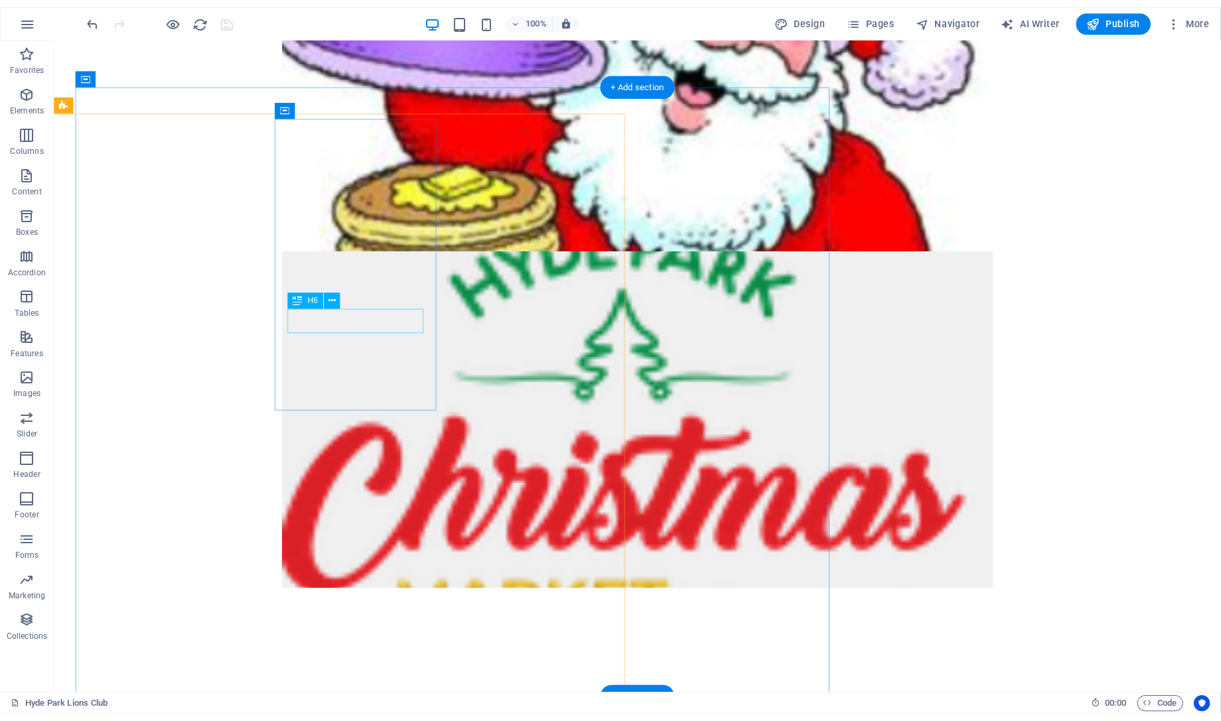
scroll to position [912, 0]
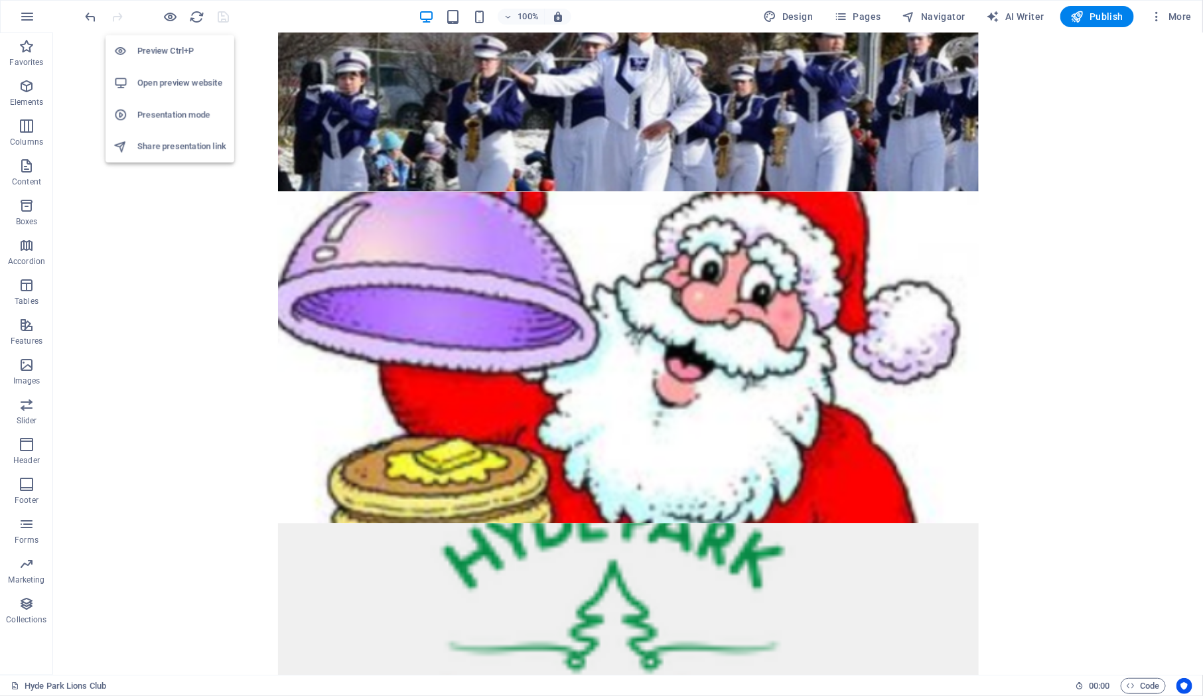
click at [193, 83] on h6 "Open preview website" at bounding box center [181, 83] width 89 height 16
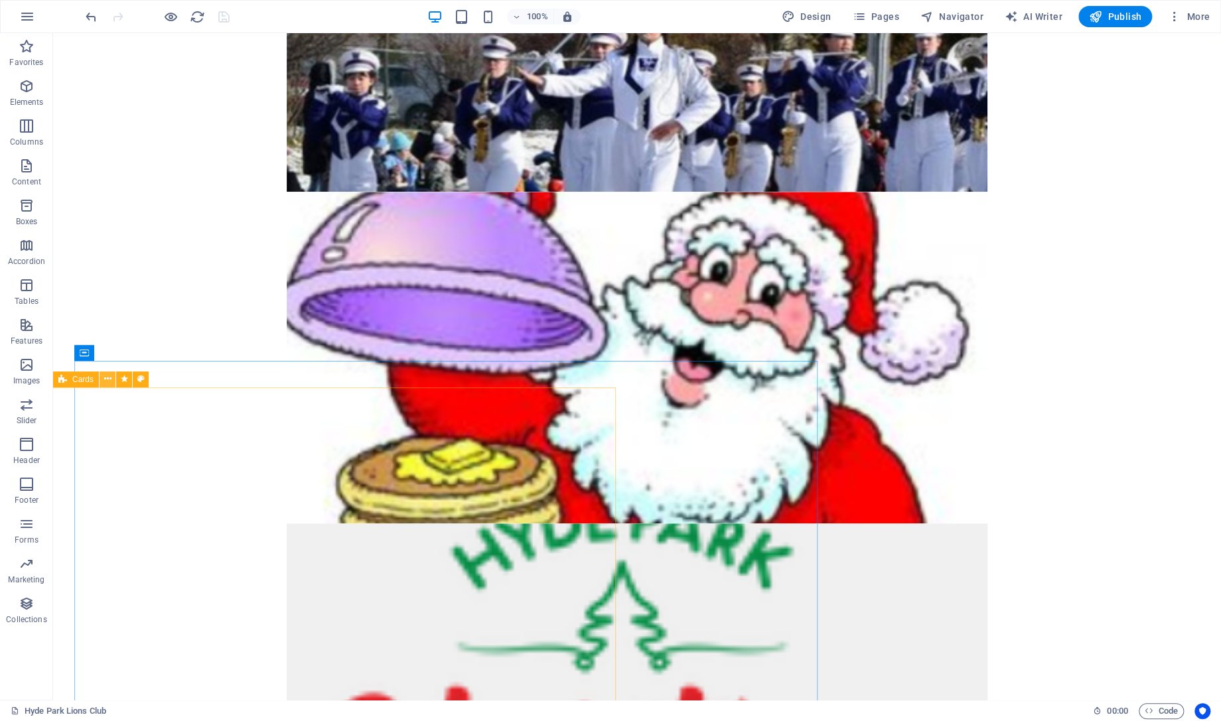
click at [109, 378] on icon at bounding box center [107, 379] width 7 height 14
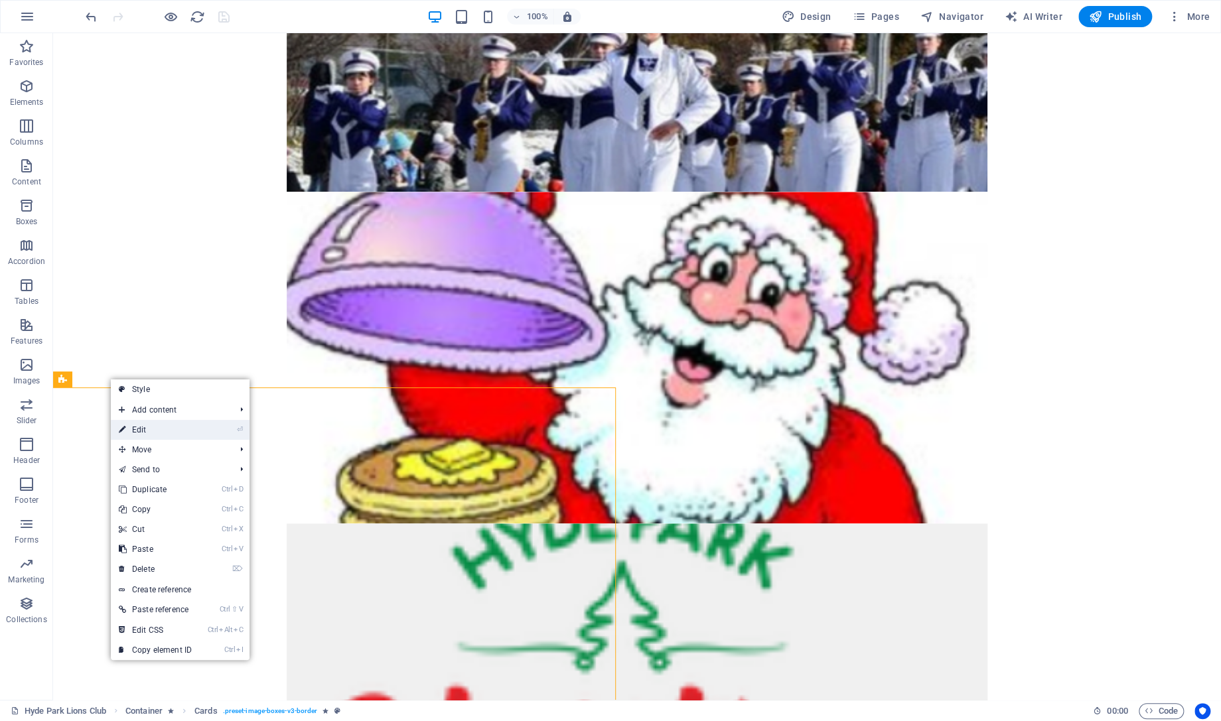
click at [146, 432] on link "⏎ Edit" at bounding box center [155, 430] width 89 height 20
select select "px"
select select "rem"
select select "px"
select select "rem"
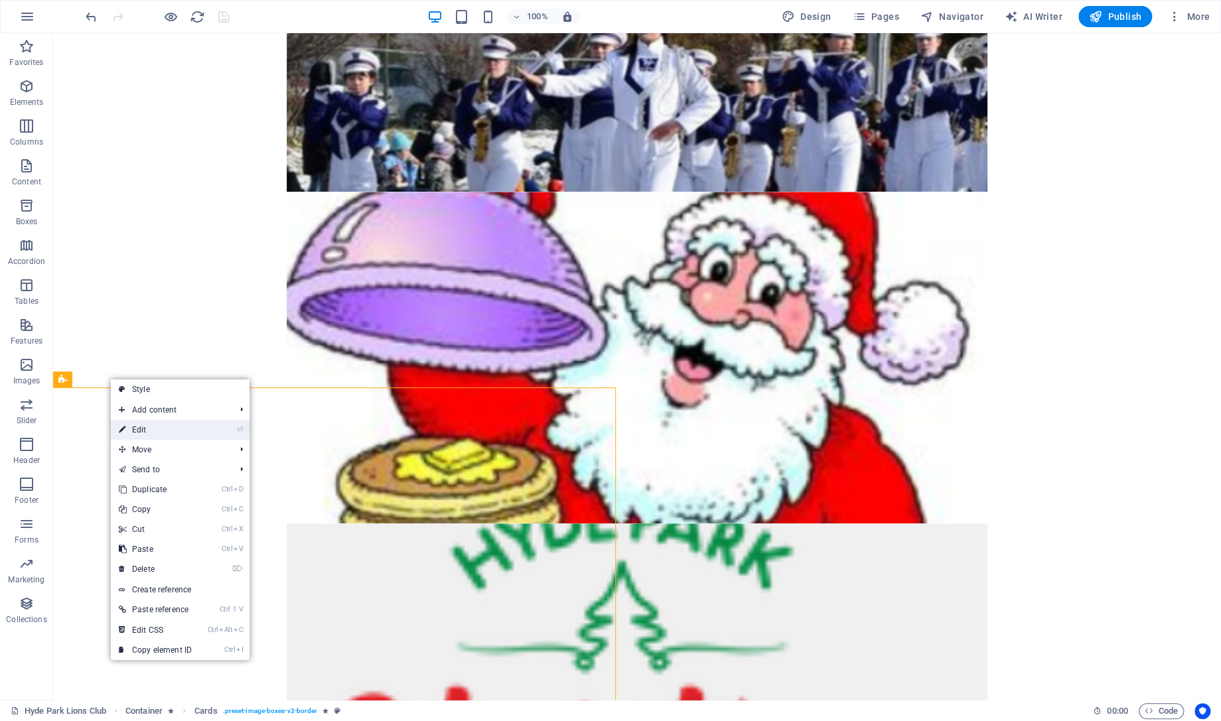
select select "rem"
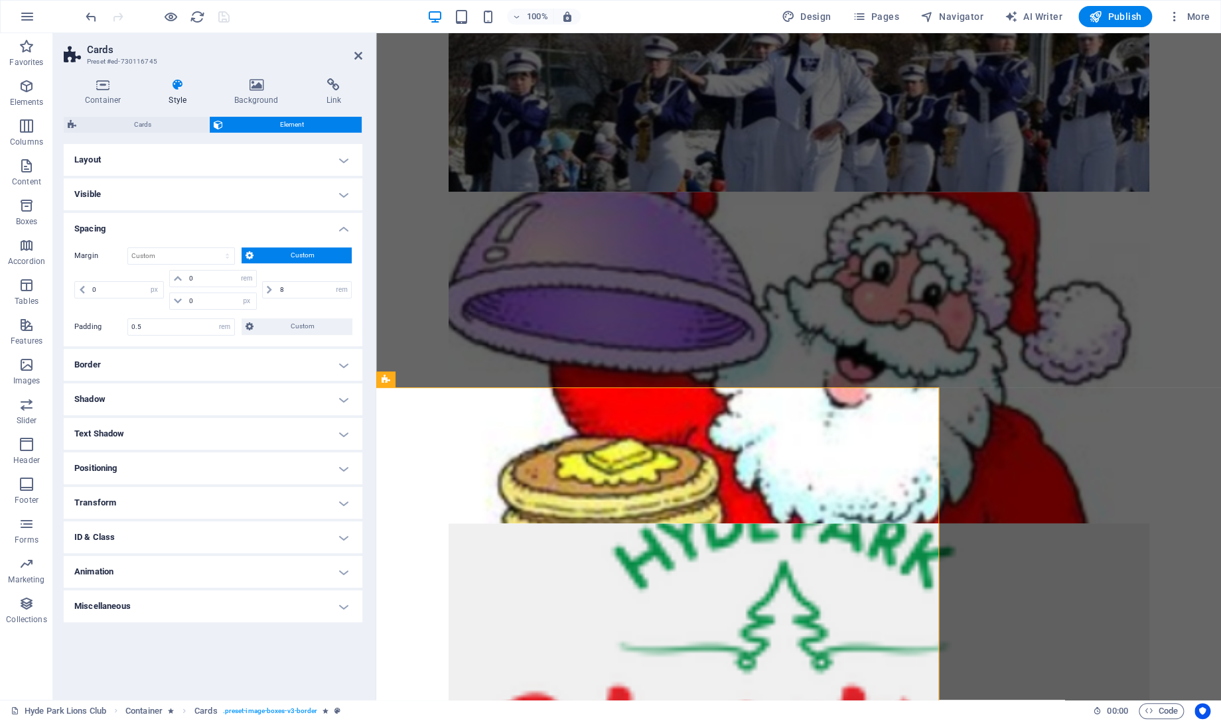
click at [171, 80] on icon at bounding box center [177, 84] width 60 height 13
click at [212, 165] on h4 "Layout" at bounding box center [213, 160] width 299 height 32
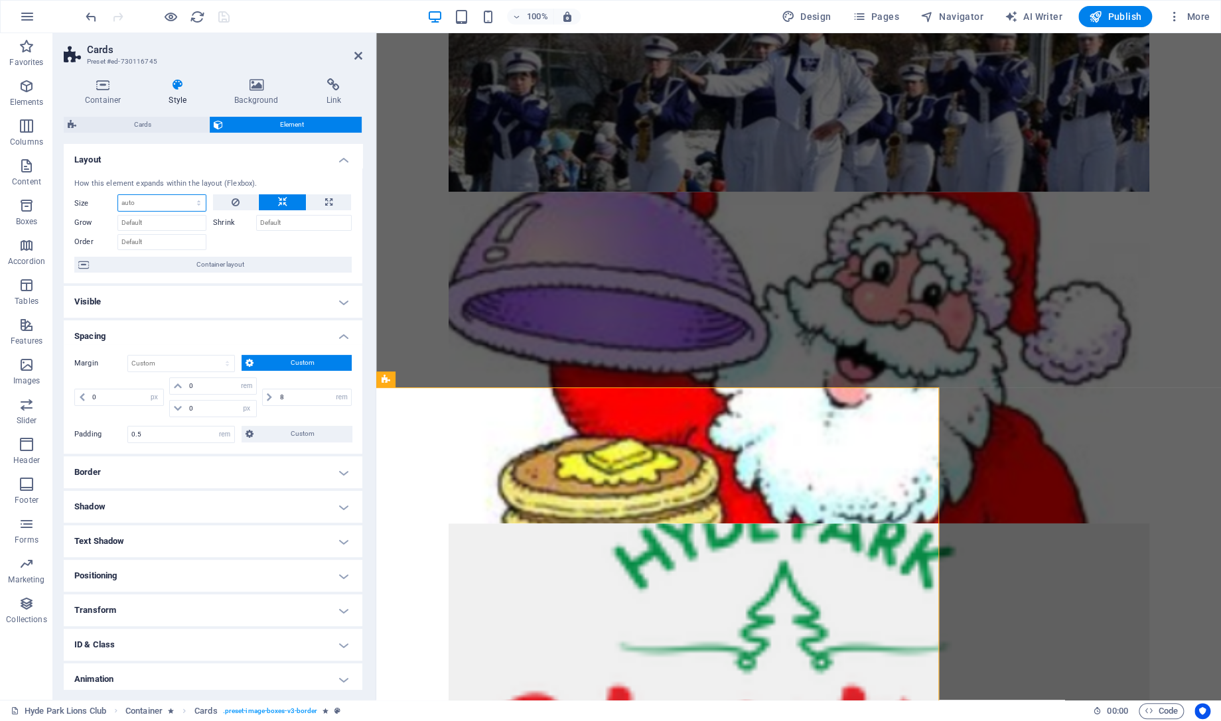
click at [118, 195] on select "Default auto px % 1/1 1/2 1/3 1/4 1/5 1/6 1/7 1/8 1/9 1/10" at bounding box center [162, 203] width 88 height 16
click option "auto" at bounding box center [0, 0] width 0 height 0
select select "DISABLED_OPTION_VALUE"
click at [234, 200] on icon at bounding box center [236, 202] width 8 height 16
click at [235, 225] on label "Shrink" at bounding box center [234, 223] width 43 height 16
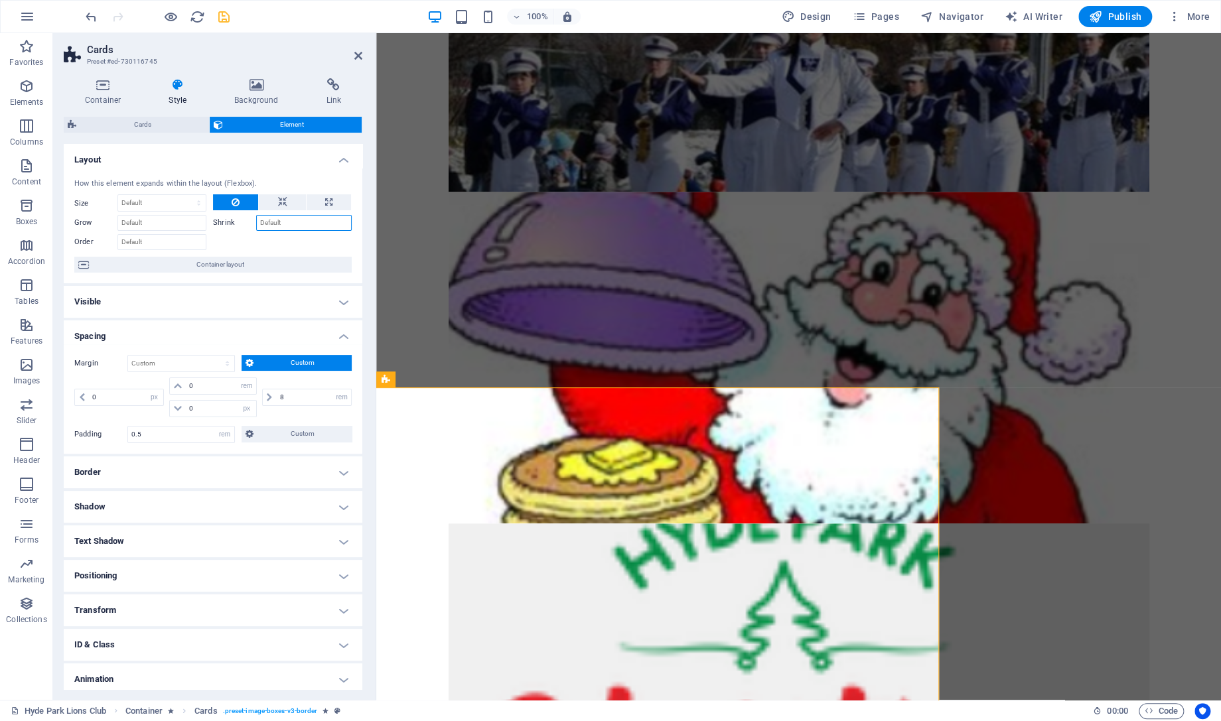
click at [256, 225] on input "Shrink" at bounding box center [304, 223] width 96 height 16
click at [285, 226] on input "Shrink" at bounding box center [304, 223] width 96 height 16
click at [220, 15] on icon "save" at bounding box center [223, 16] width 15 height 15
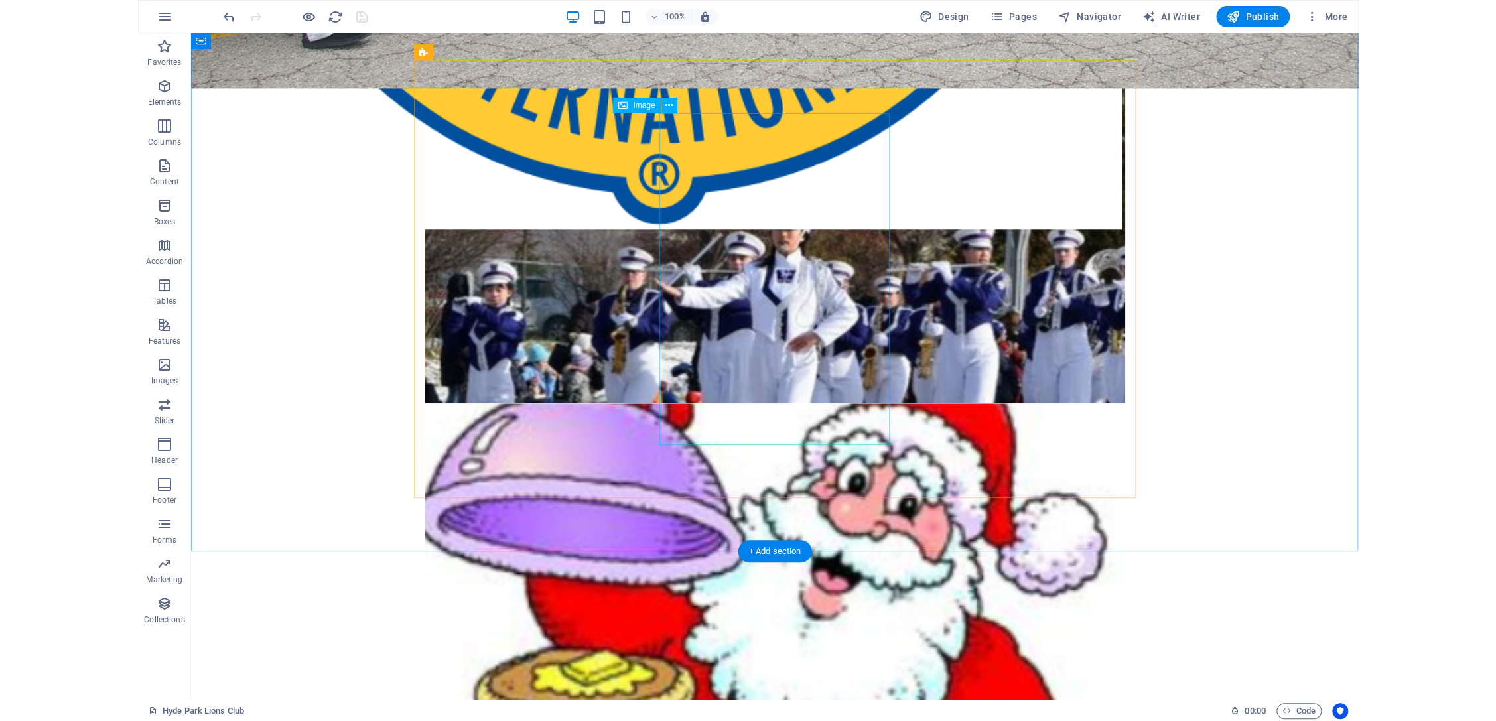
scroll to position [0, 0]
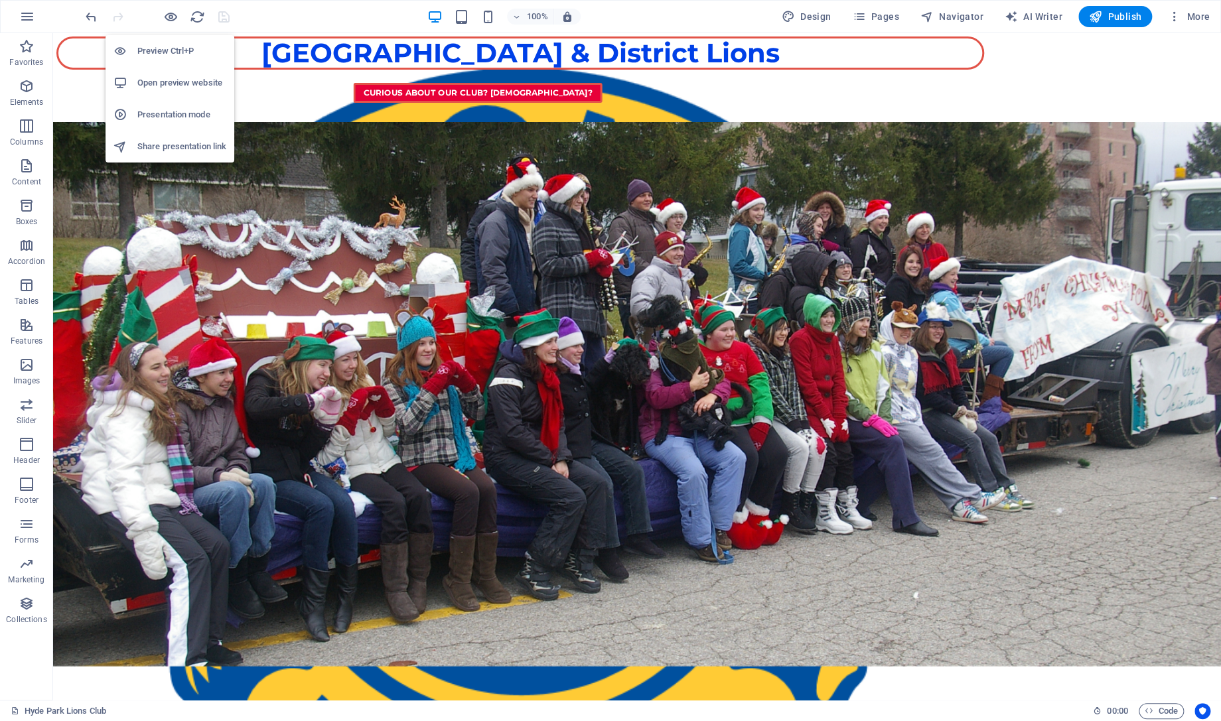
click at [171, 86] on h6 "Open preview website" at bounding box center [181, 83] width 89 height 16
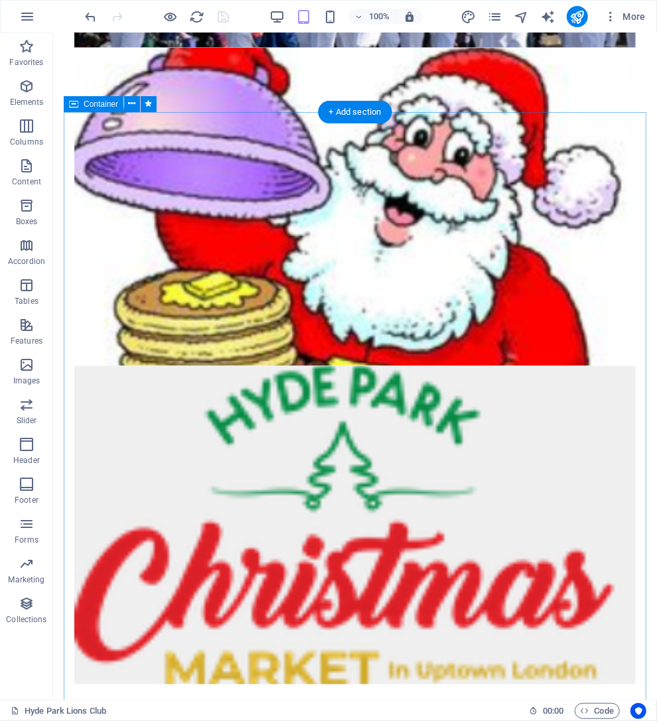
scroll to position [799, 0]
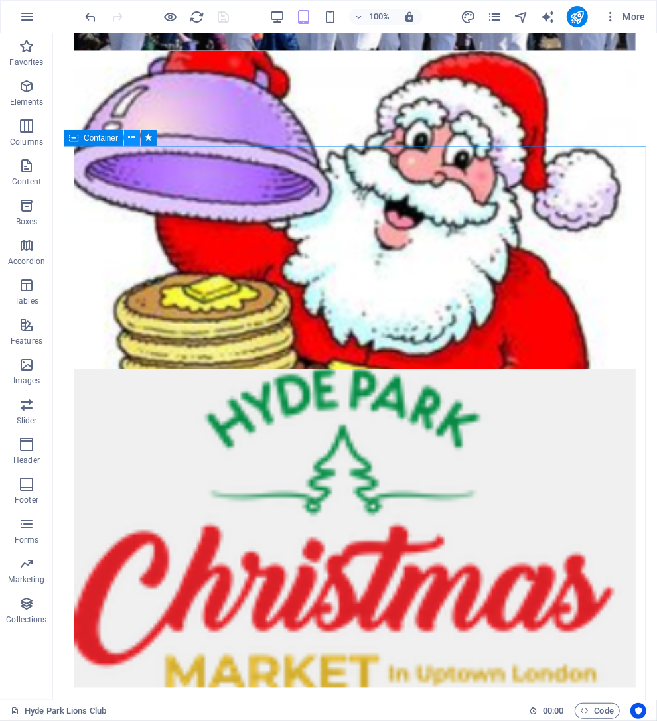
click at [127, 139] on button at bounding box center [132, 138] width 16 height 16
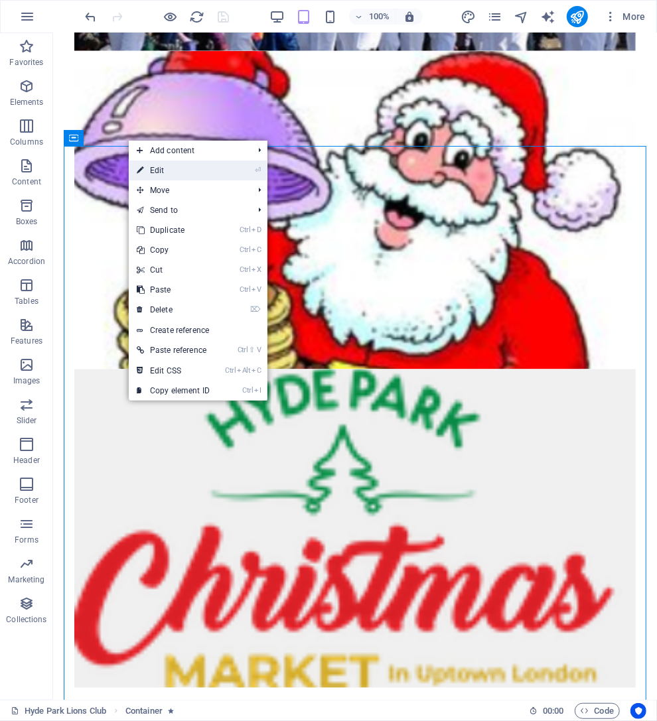
click at [147, 170] on link "⏎ Edit" at bounding box center [173, 171] width 89 height 20
select select "rem"
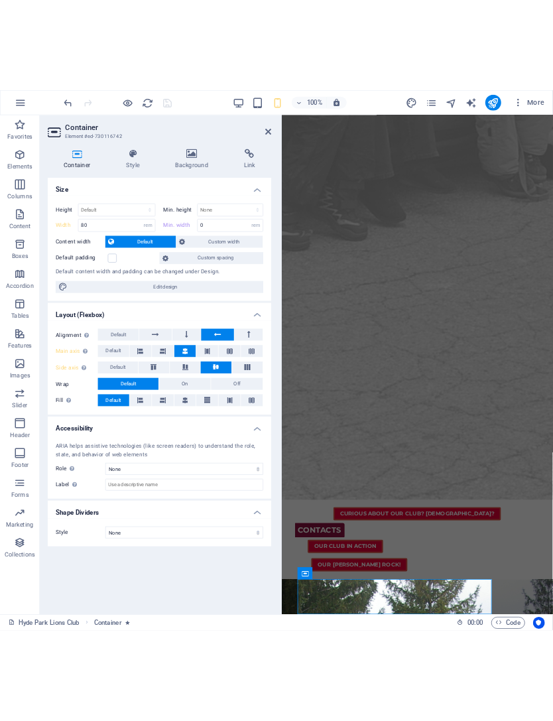
scroll to position [898, 0]
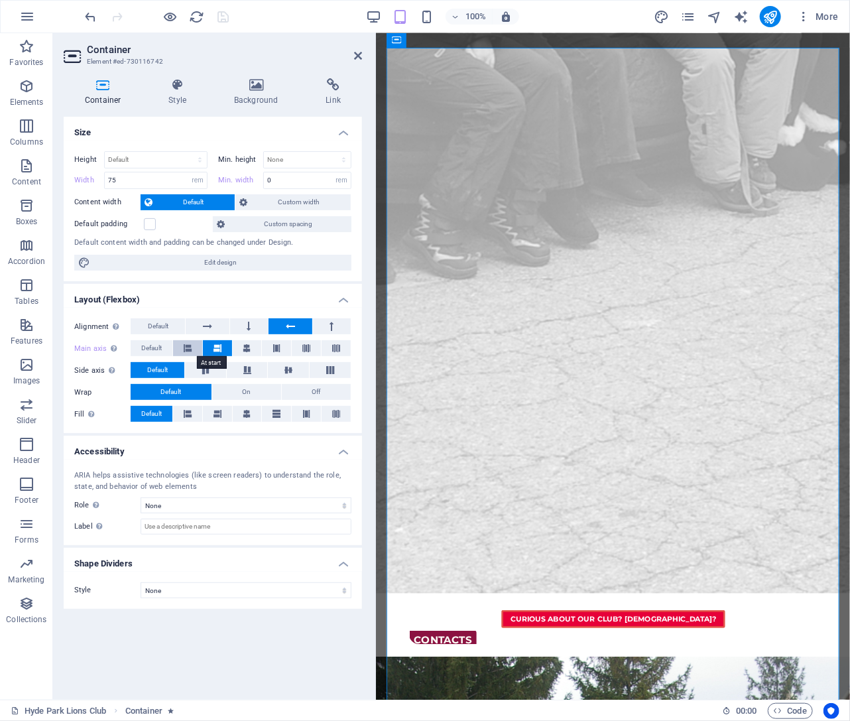
click at [186, 349] on icon at bounding box center [188, 348] width 8 height 16
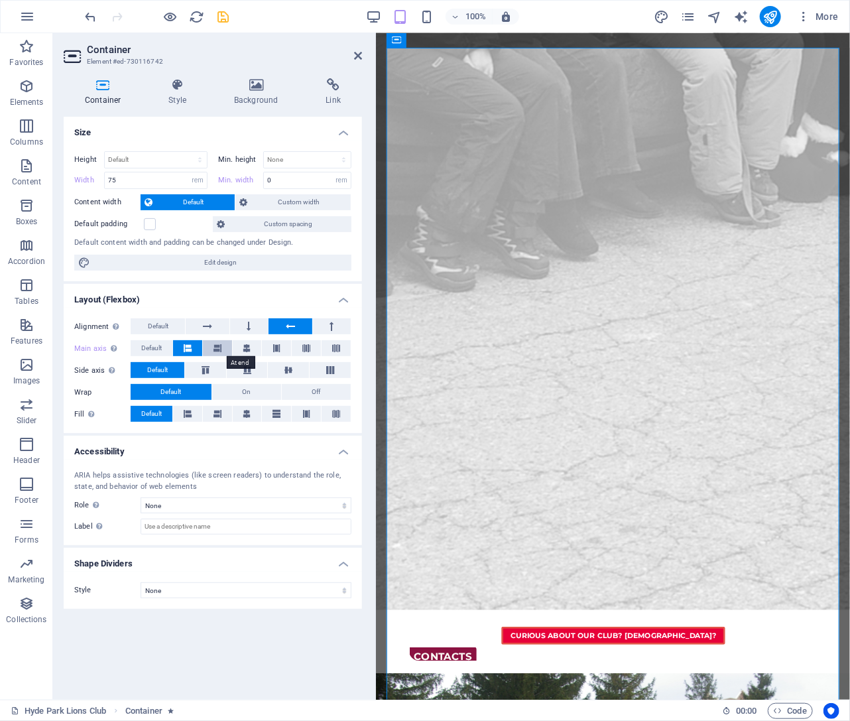
click at [218, 352] on icon at bounding box center [218, 348] width 8 height 16
click at [247, 353] on icon at bounding box center [247, 348] width 8 height 16
click at [252, 325] on button at bounding box center [249, 326] width 38 height 16
click at [220, 18] on icon "save" at bounding box center [223, 16] width 15 height 15
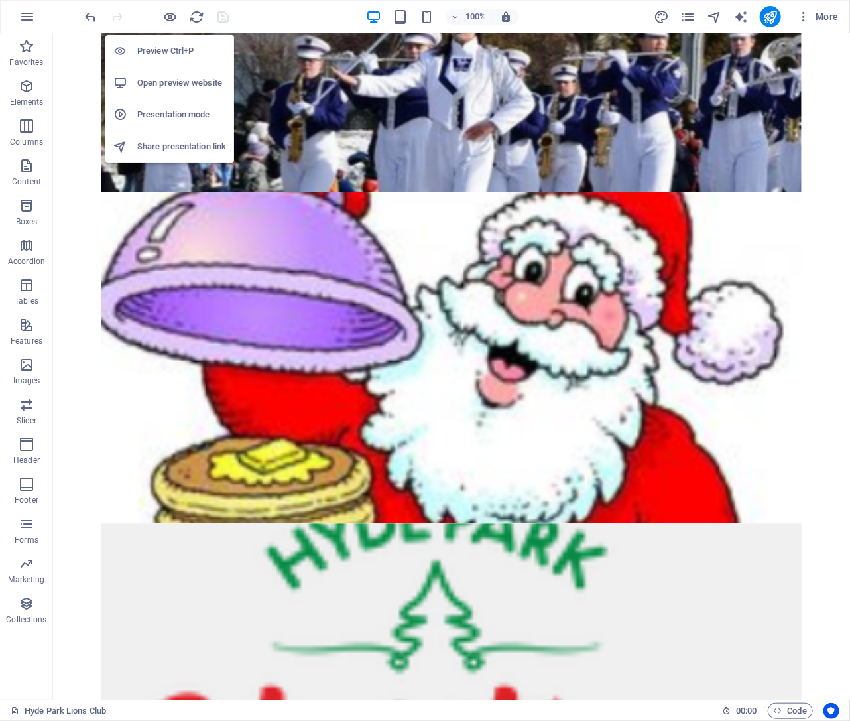
click at [170, 88] on h6 "Open preview website" at bounding box center [181, 83] width 89 height 16
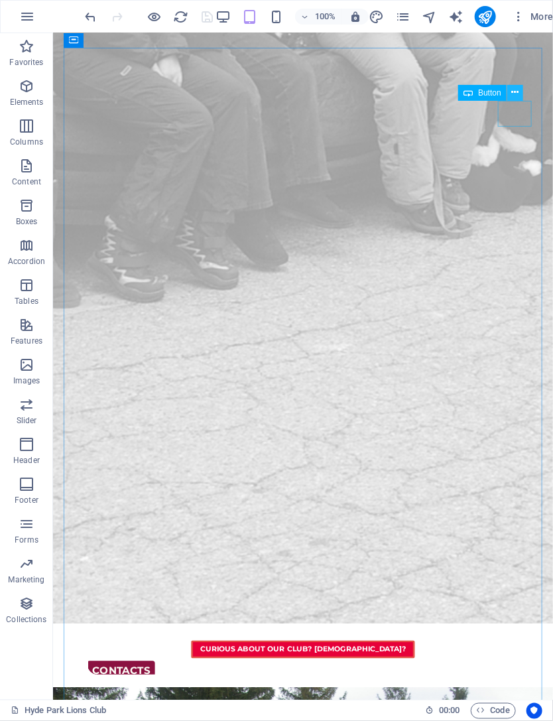
click at [514, 93] on icon at bounding box center [514, 93] width 7 height 14
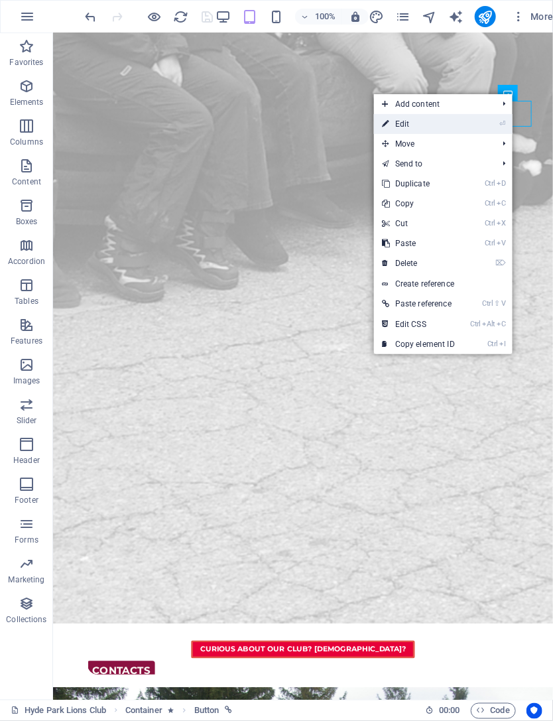
click at [420, 123] on link "⏎ Edit" at bounding box center [418, 124] width 89 height 20
select select "%"
select select "rem"
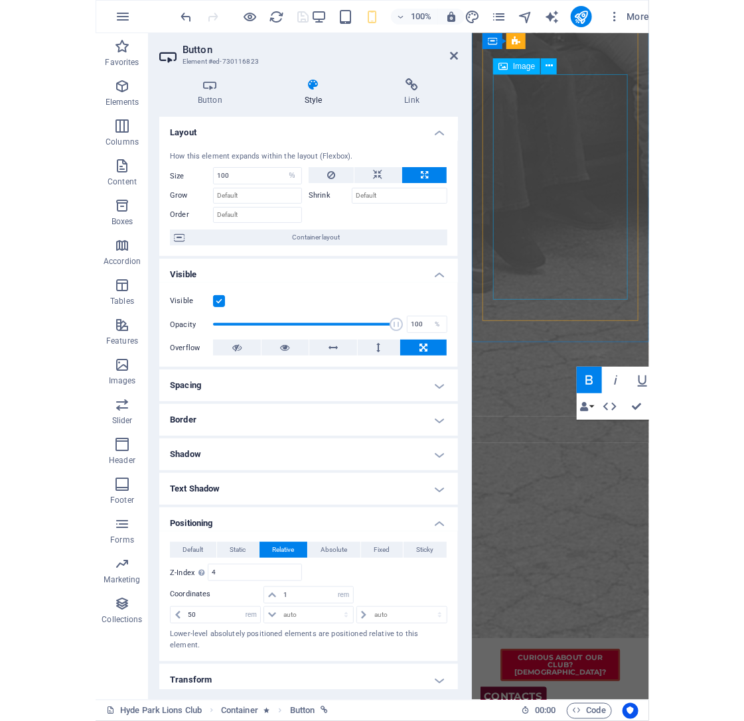
scroll to position [1300, 0]
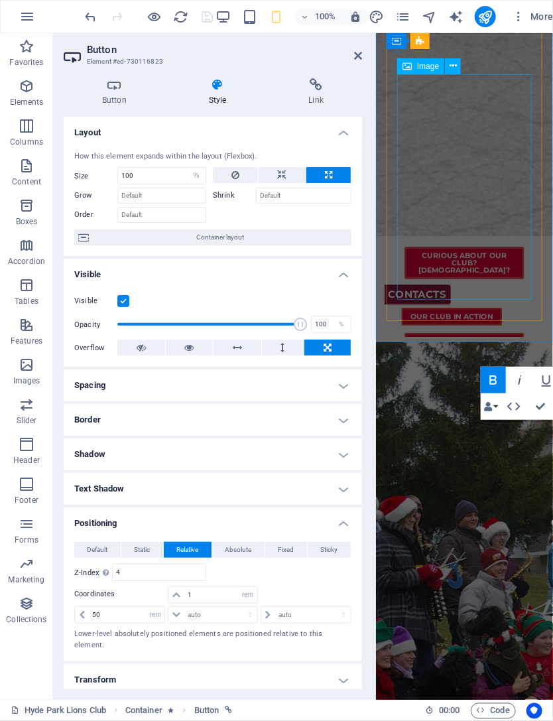
type input "3"
type input "6"
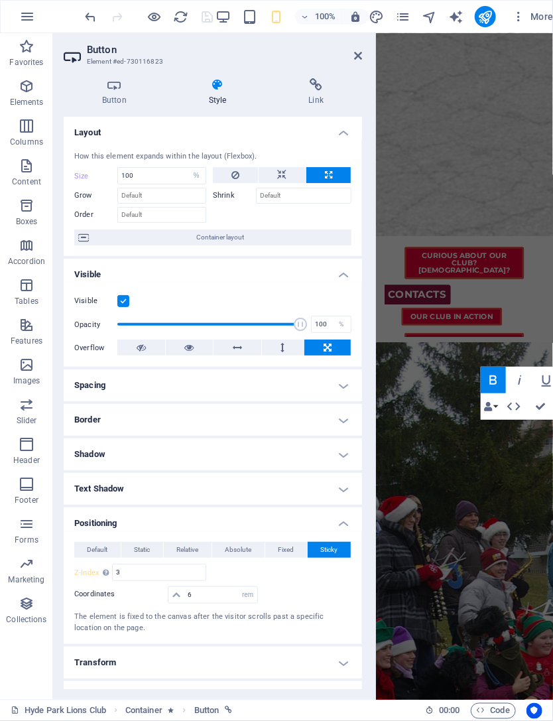
click at [194, 85] on icon at bounding box center [217, 84] width 95 height 13
click at [200, 86] on icon at bounding box center [217, 84] width 95 height 13
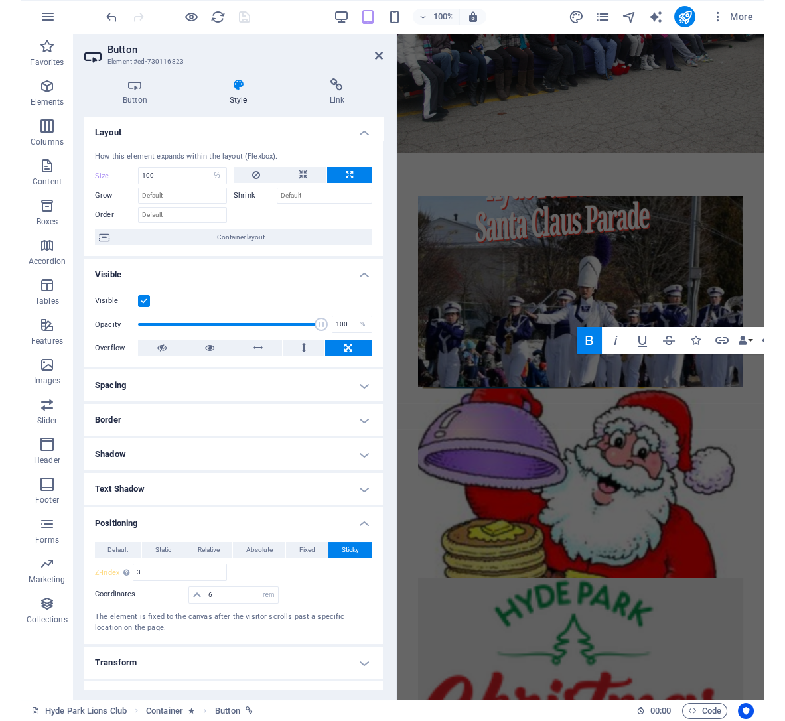
scroll to position [393, 0]
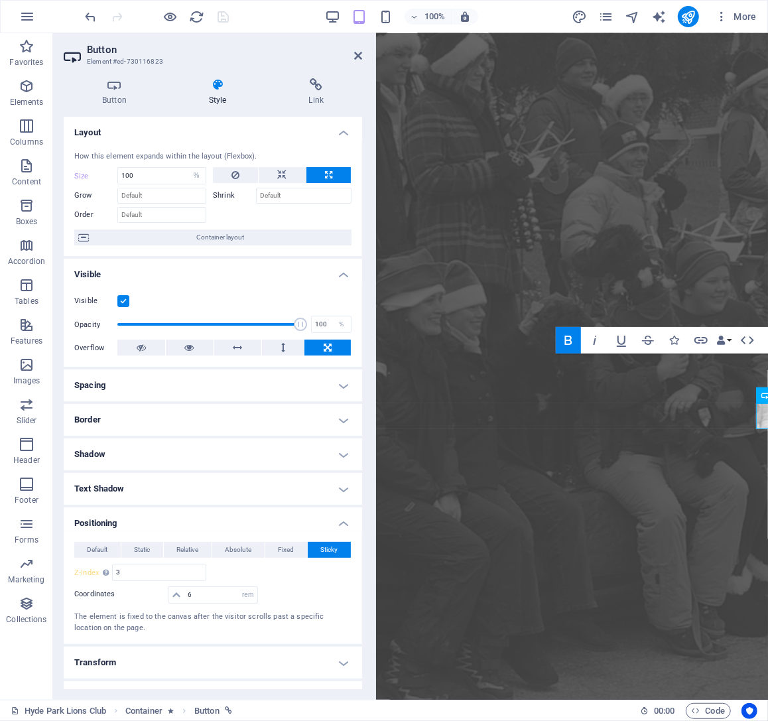
type input "4"
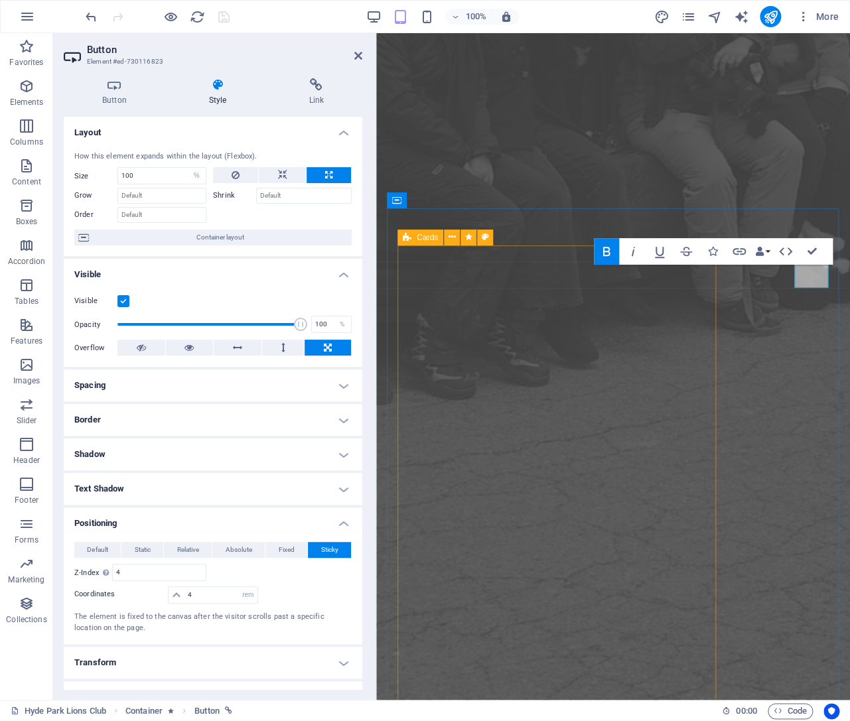
scroll to position [797, 0]
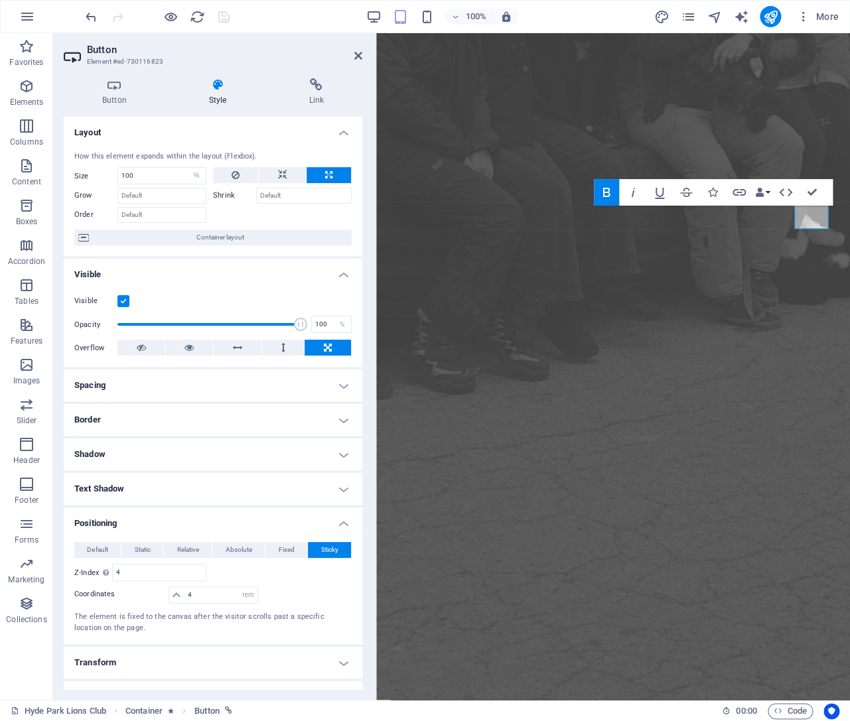
click at [402, 7] on div "100%" at bounding box center [442, 16] width 153 height 21
drag, startPoint x: 204, startPoint y: 596, endPoint x: 181, endPoint y: 599, distance: 23.5
click at [184, 599] on input "4" at bounding box center [220, 595] width 72 height 16
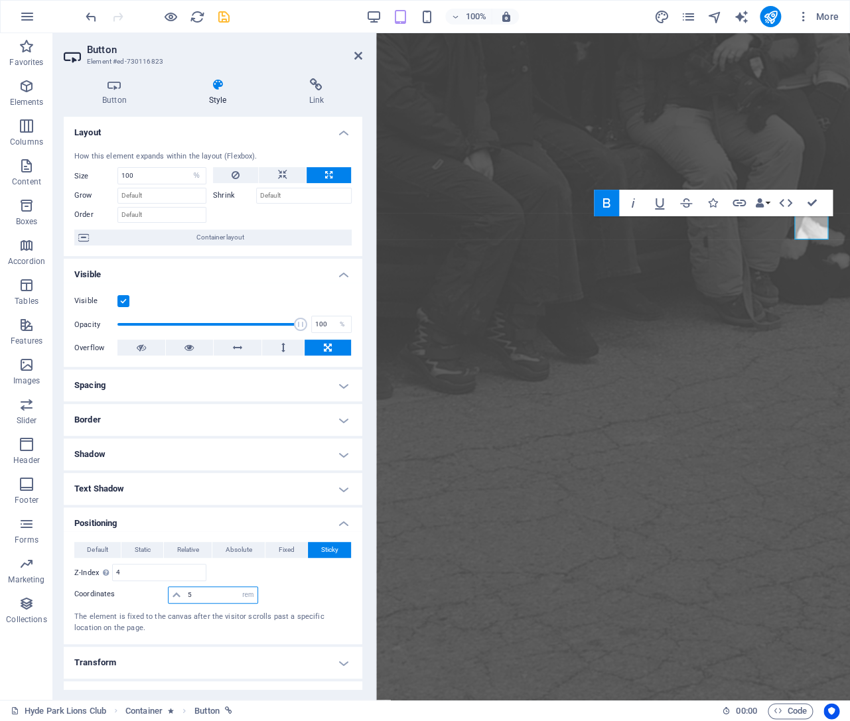
drag, startPoint x: 211, startPoint y: 598, endPoint x: 157, endPoint y: 590, distance: 55.0
click at [184, 590] on input "5" at bounding box center [220, 595] width 72 height 16
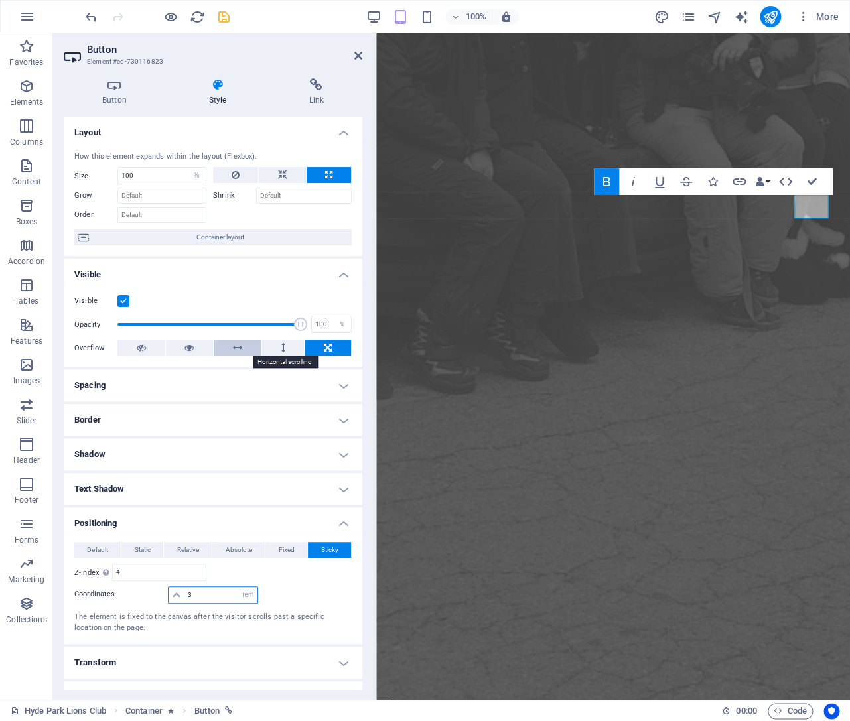
type input "3"
click at [245, 348] on button at bounding box center [238, 348] width 48 height 16
click at [282, 348] on icon at bounding box center [283, 348] width 4 height 16
click at [178, 346] on button at bounding box center [190, 348] width 48 height 16
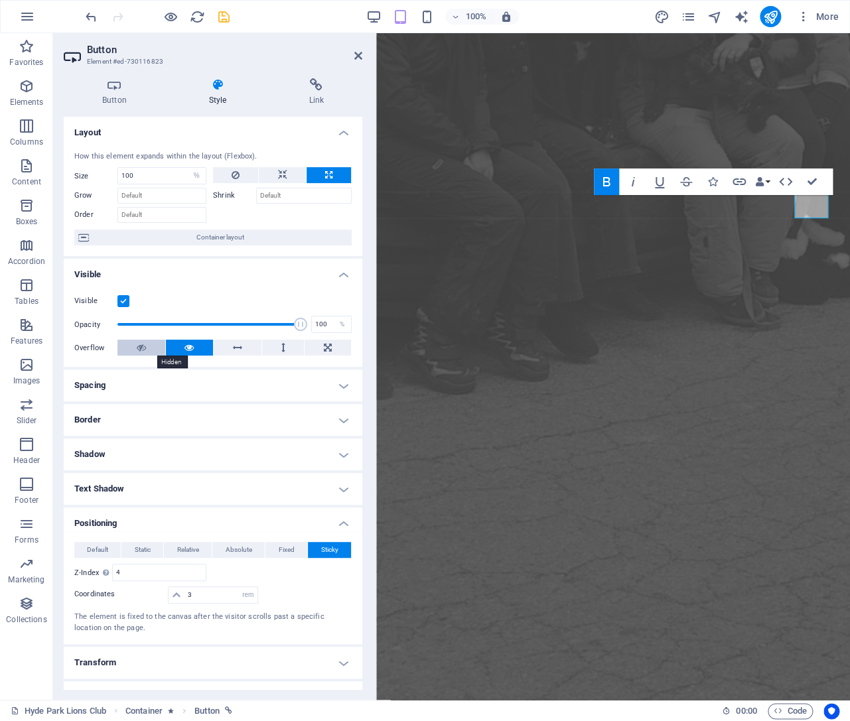
click at [145, 346] on icon at bounding box center [141, 348] width 9 height 16
click at [185, 346] on icon at bounding box center [188, 348] width 9 height 16
click at [279, 175] on icon at bounding box center [282, 175] width 9 height 16
select select "DISABLED_OPTION_VALUE"
click at [237, 175] on icon at bounding box center [236, 175] width 8 height 16
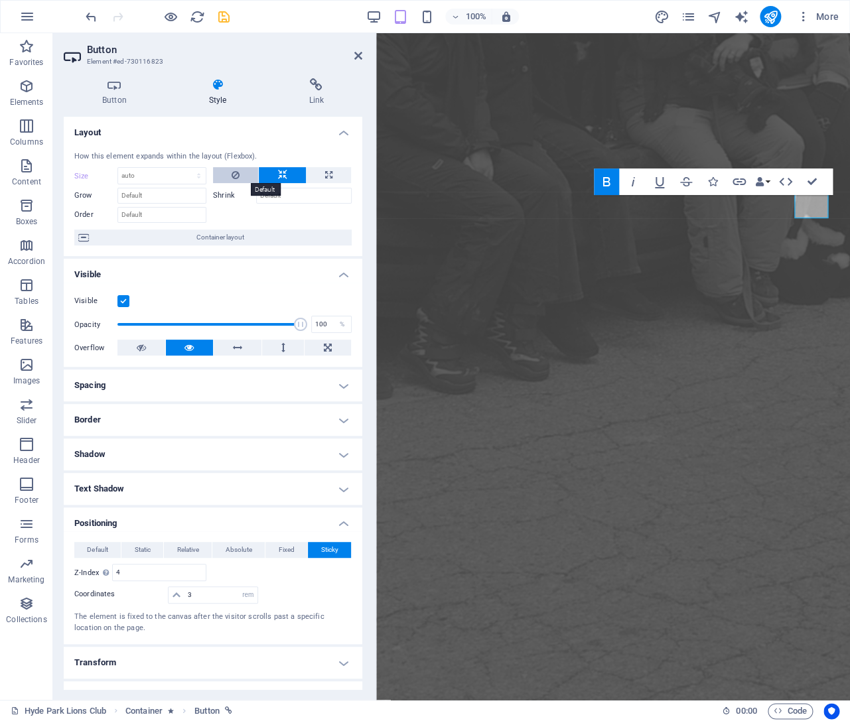
type input "100"
select select "%"
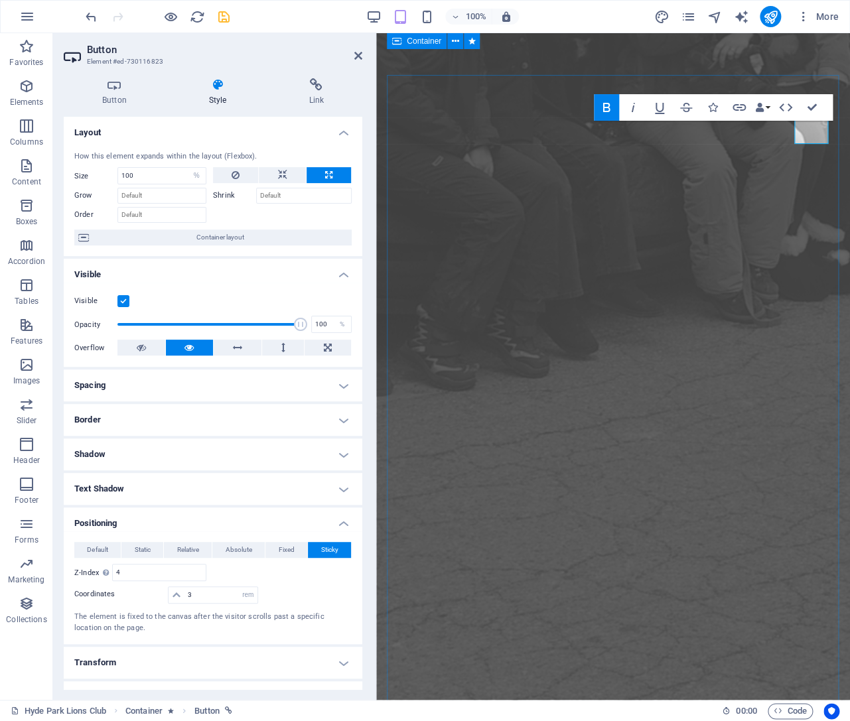
scroll to position [726, 0]
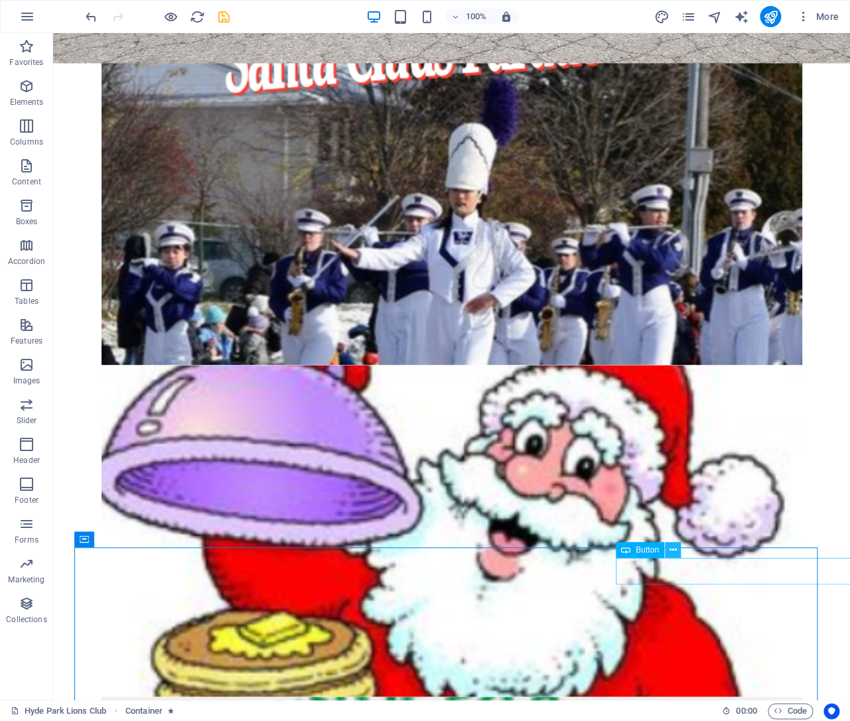
click at [672, 549] on icon at bounding box center [672, 550] width 7 height 14
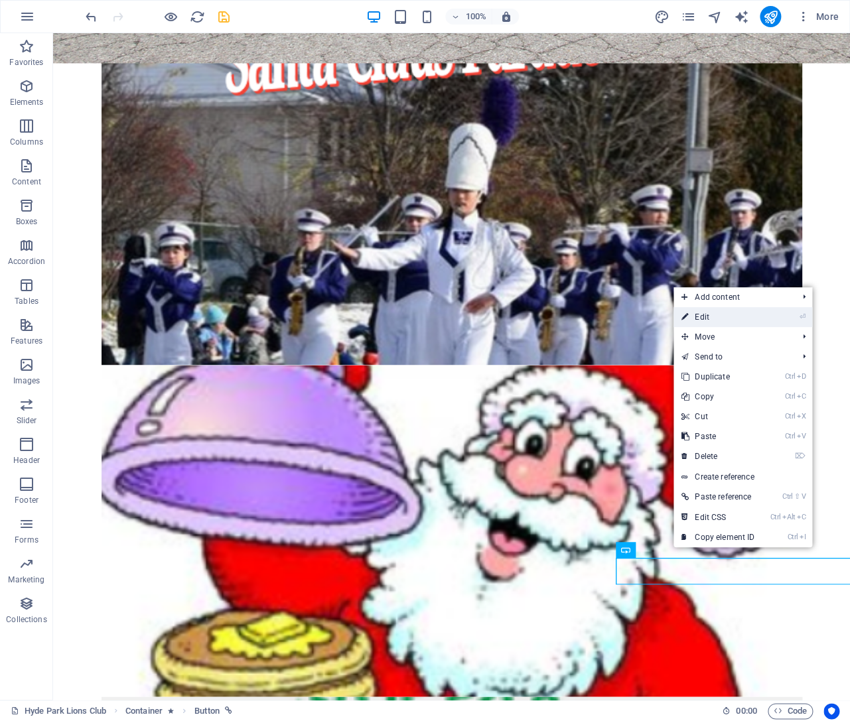
click at [748, 320] on link "⏎ Edit" at bounding box center [717, 317] width 89 height 20
select select "%"
select select "rem"
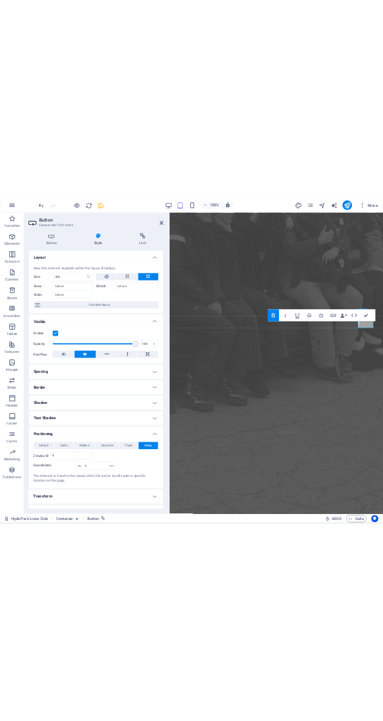
scroll to position [5, 0]
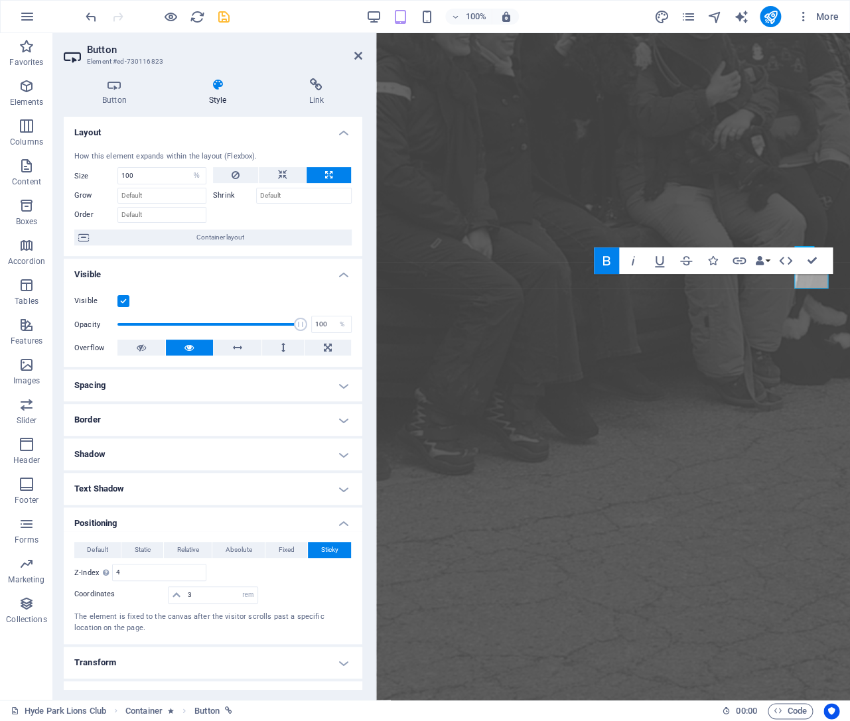
click at [218, 81] on icon at bounding box center [217, 84] width 95 height 13
click at [112, 89] on icon at bounding box center [115, 84] width 102 height 13
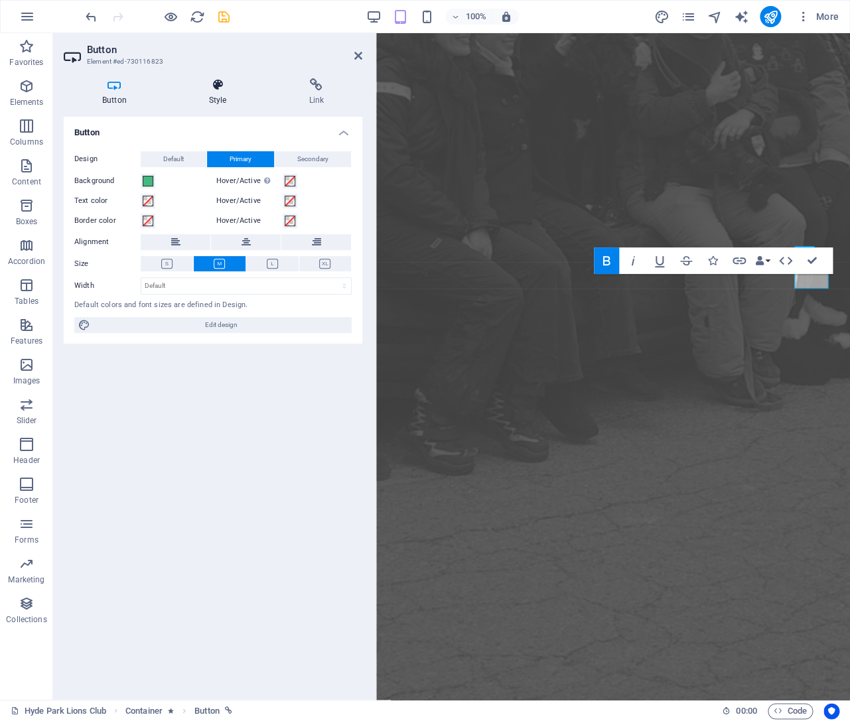
click at [209, 88] on icon at bounding box center [217, 84] width 95 height 13
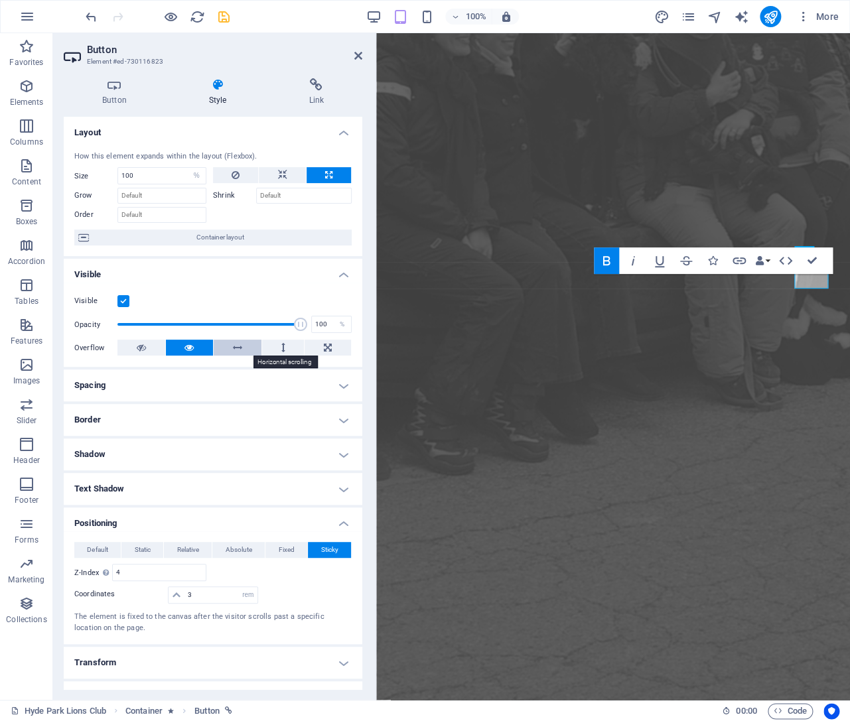
click at [228, 354] on button at bounding box center [238, 348] width 48 height 16
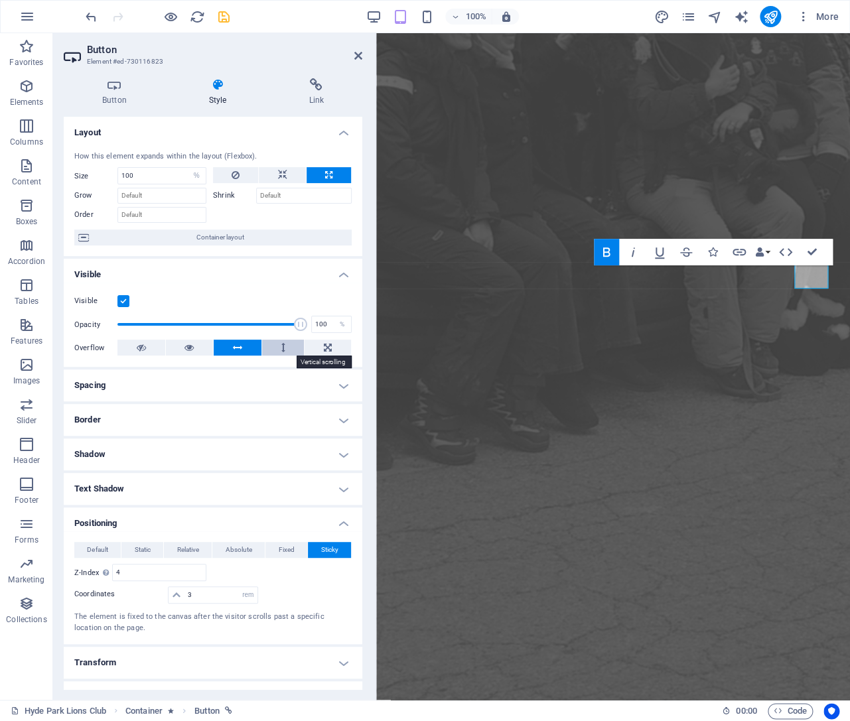
click at [280, 348] on button at bounding box center [283, 348] width 42 height 16
click at [320, 346] on button at bounding box center [328, 348] width 46 height 16
click at [219, 16] on icon "save" at bounding box center [223, 16] width 15 height 15
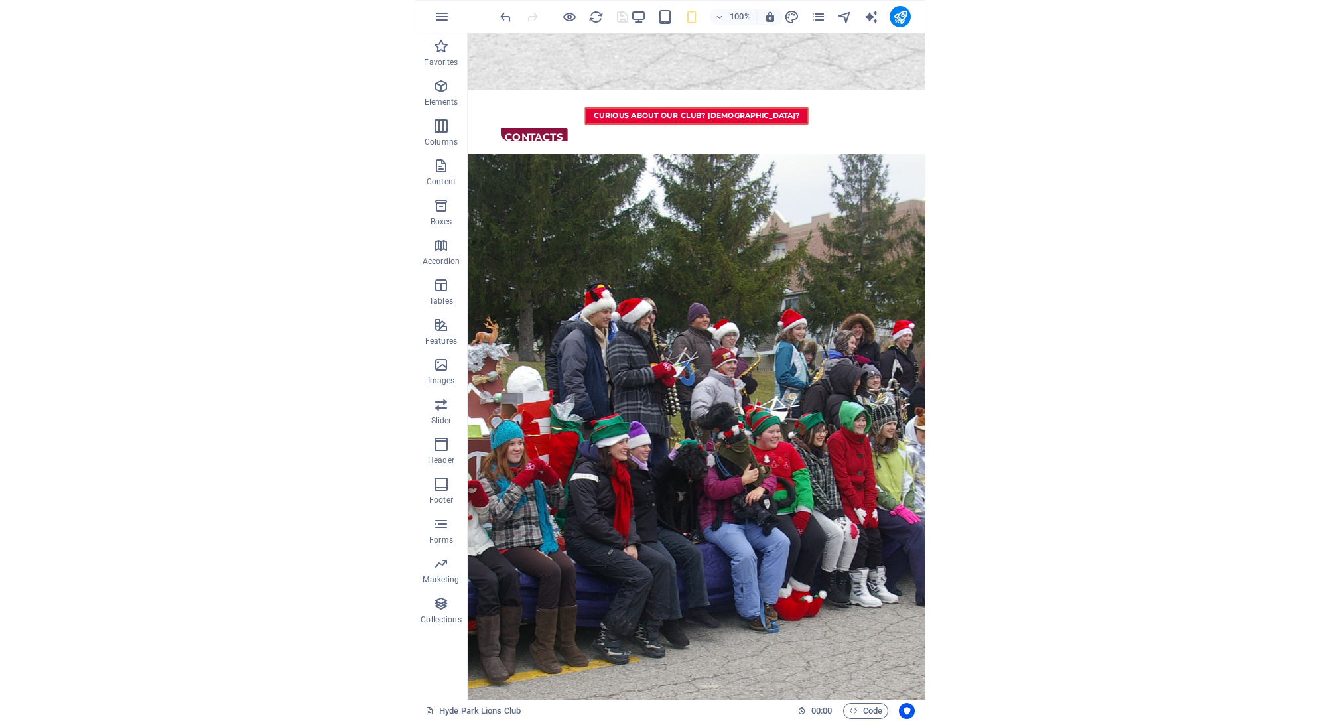
scroll to position [1095, 0]
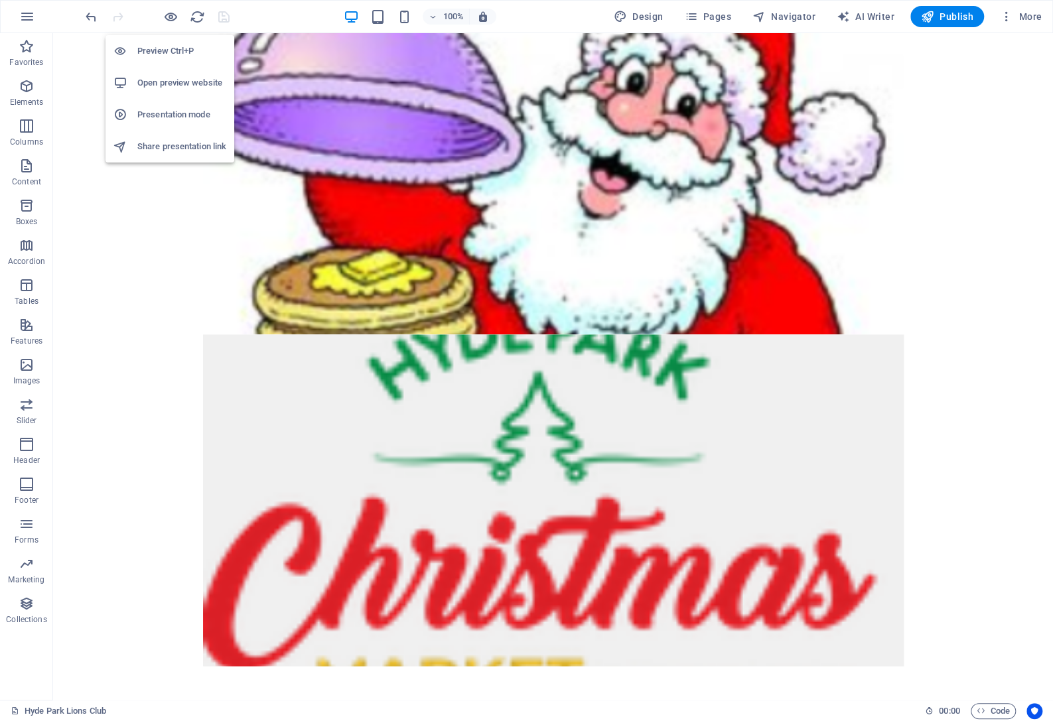
click at [174, 76] on h6 "Open preview website" at bounding box center [181, 83] width 89 height 16
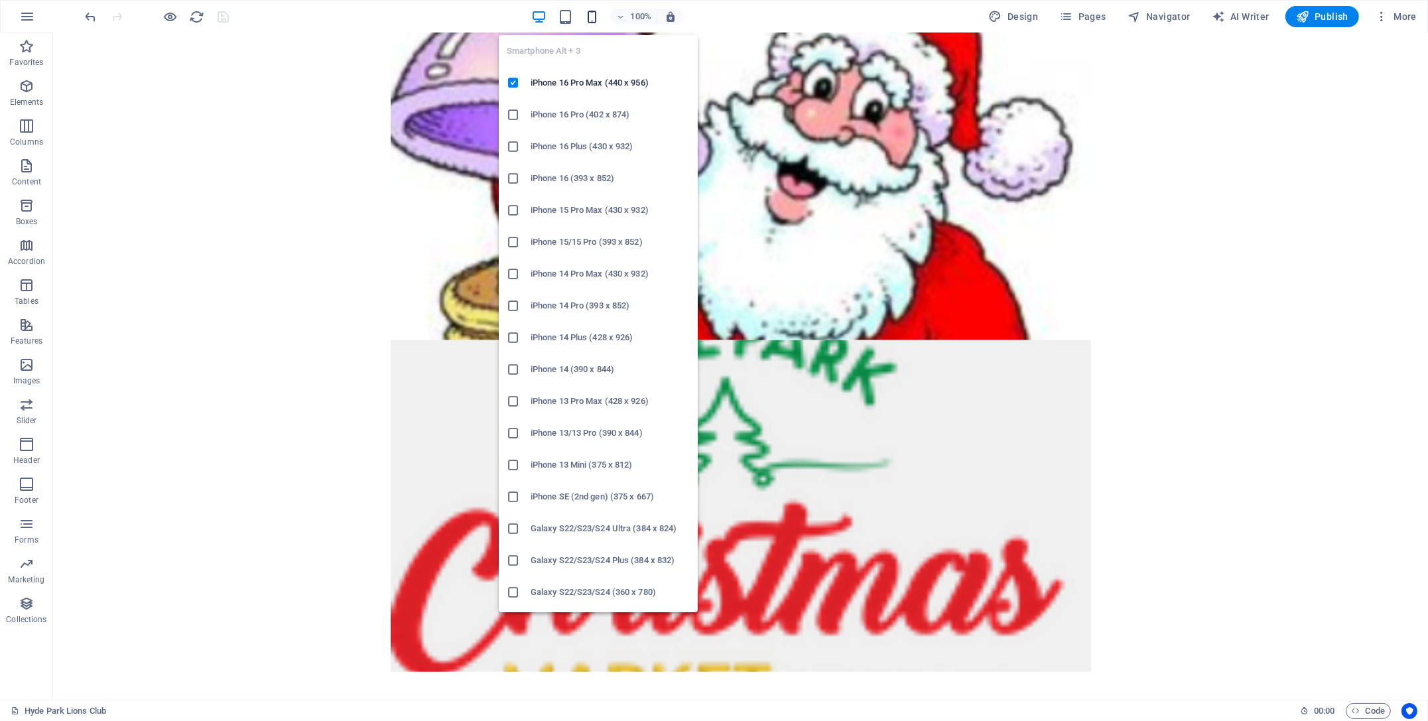
click at [598, 17] on icon "button" at bounding box center [591, 16] width 15 height 15
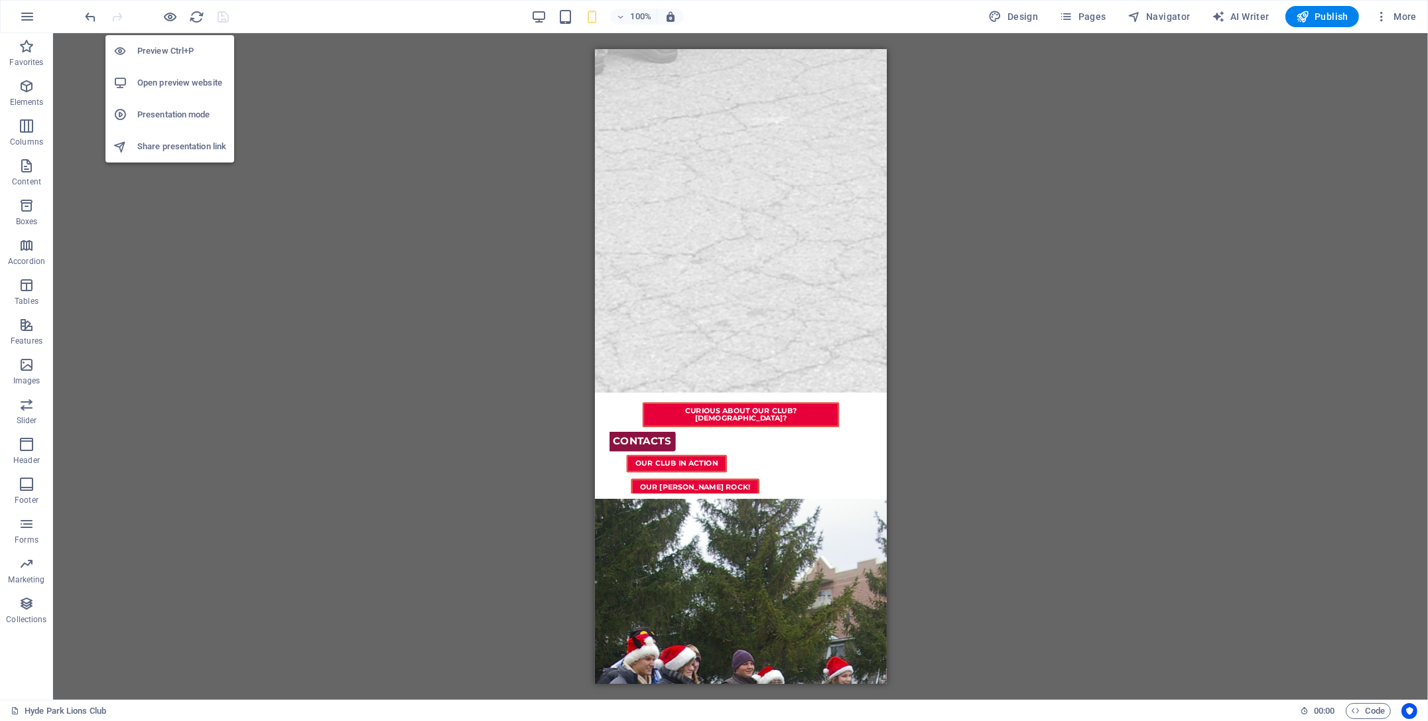
click at [181, 82] on h6 "Open preview website" at bounding box center [181, 83] width 89 height 16
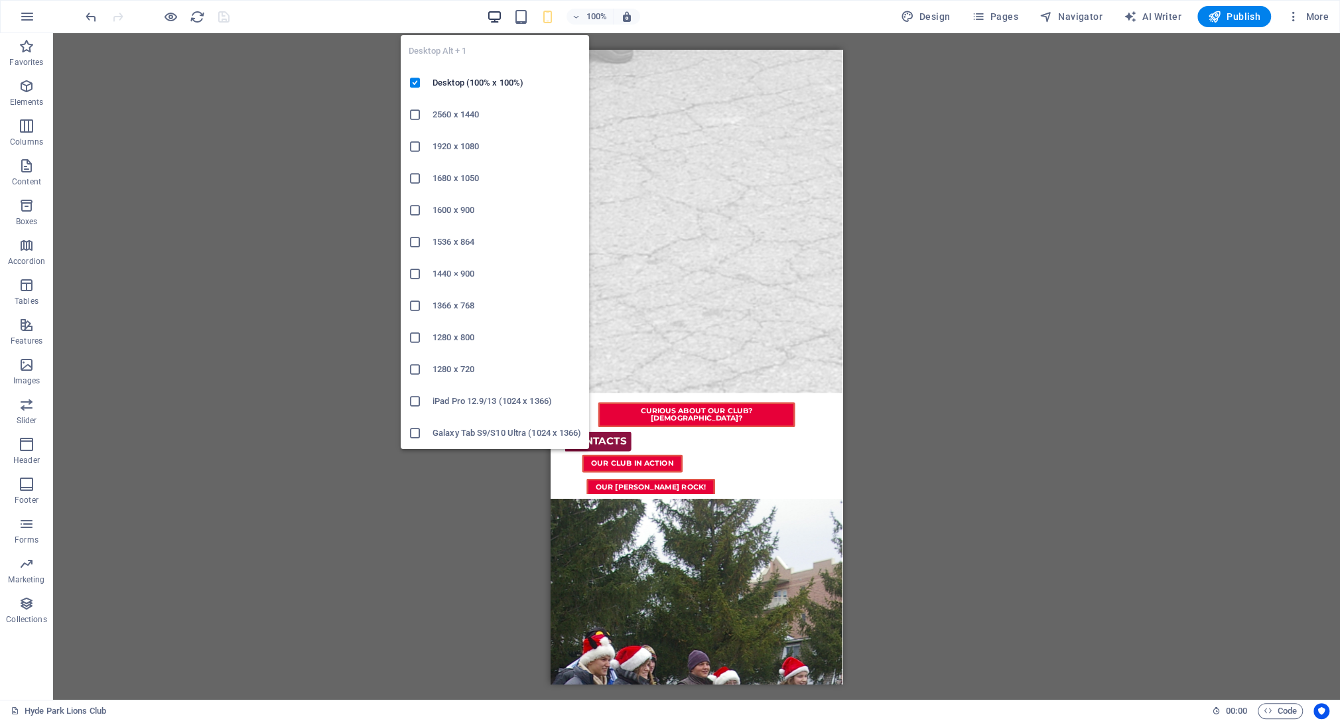
click at [498, 18] on icon "button" at bounding box center [494, 16] width 15 height 15
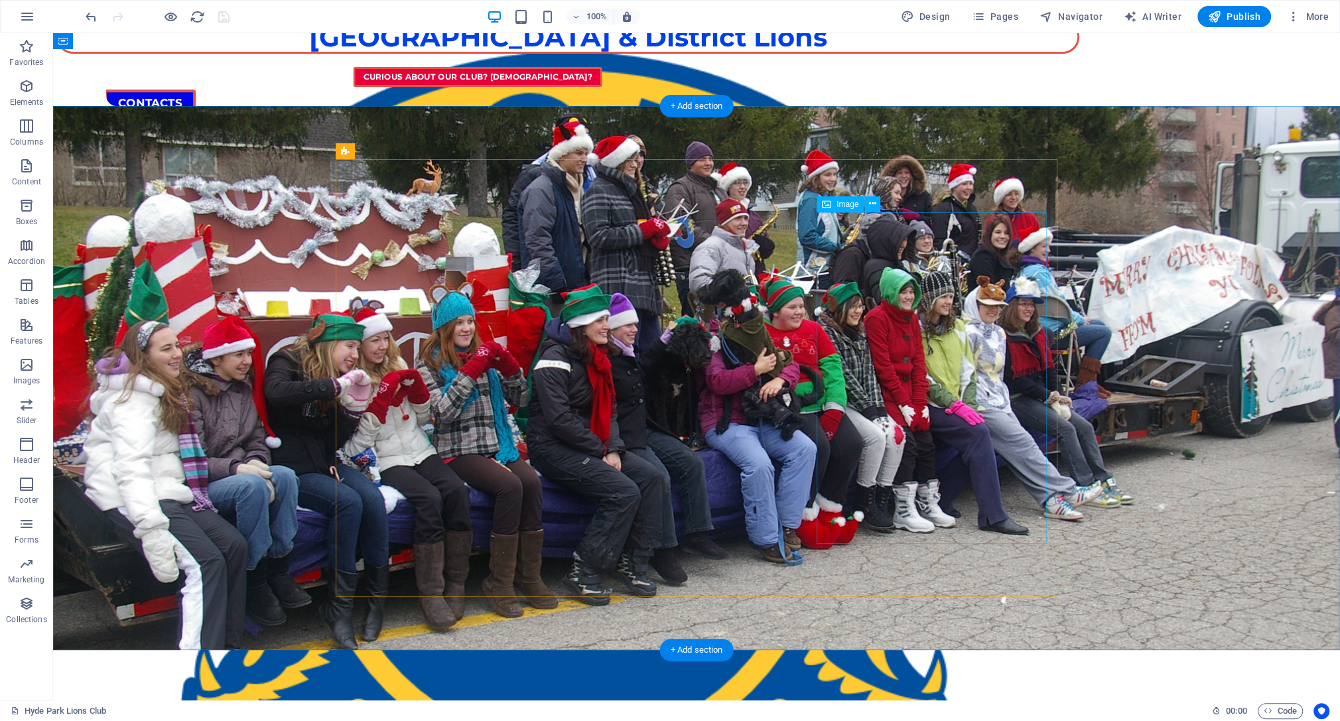
scroll to position [0, 0]
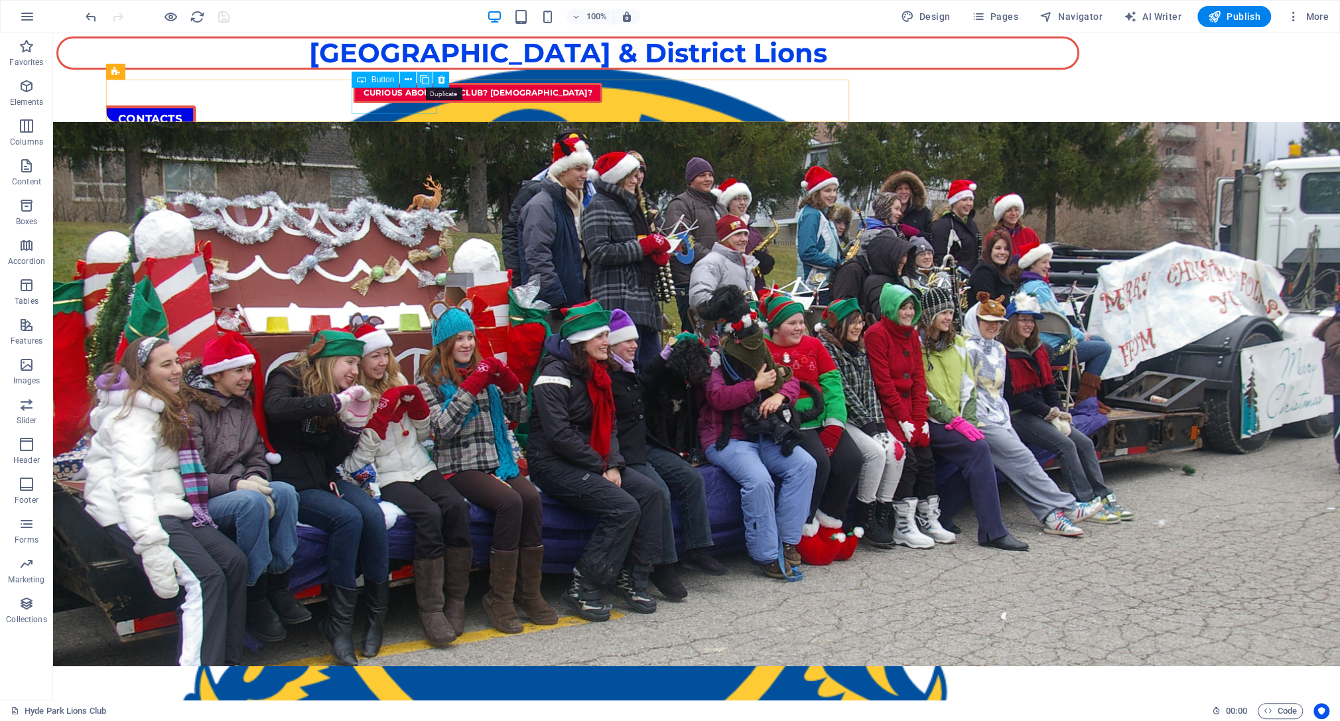
click at [428, 79] on icon at bounding box center [424, 80] width 9 height 14
click at [497, 79] on icon at bounding box center [494, 80] width 7 height 14
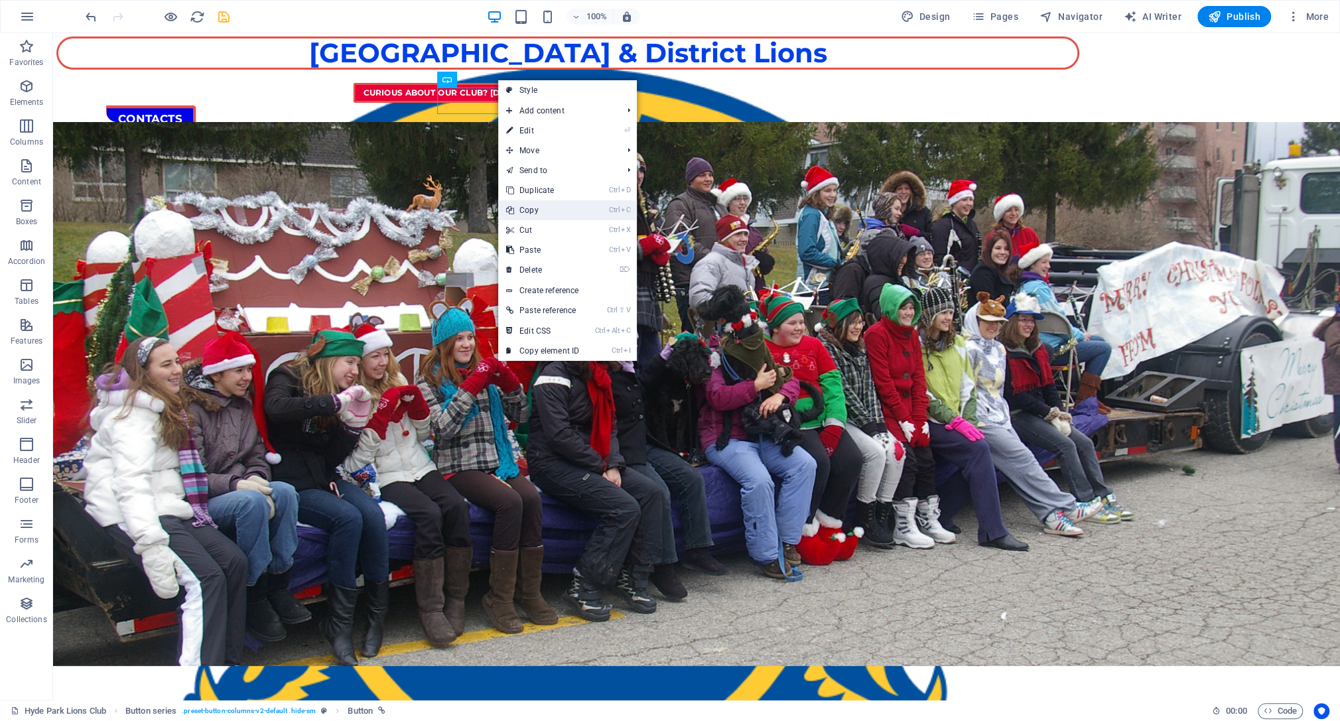
click at [557, 208] on link "Ctrl C Copy" at bounding box center [542, 210] width 89 height 20
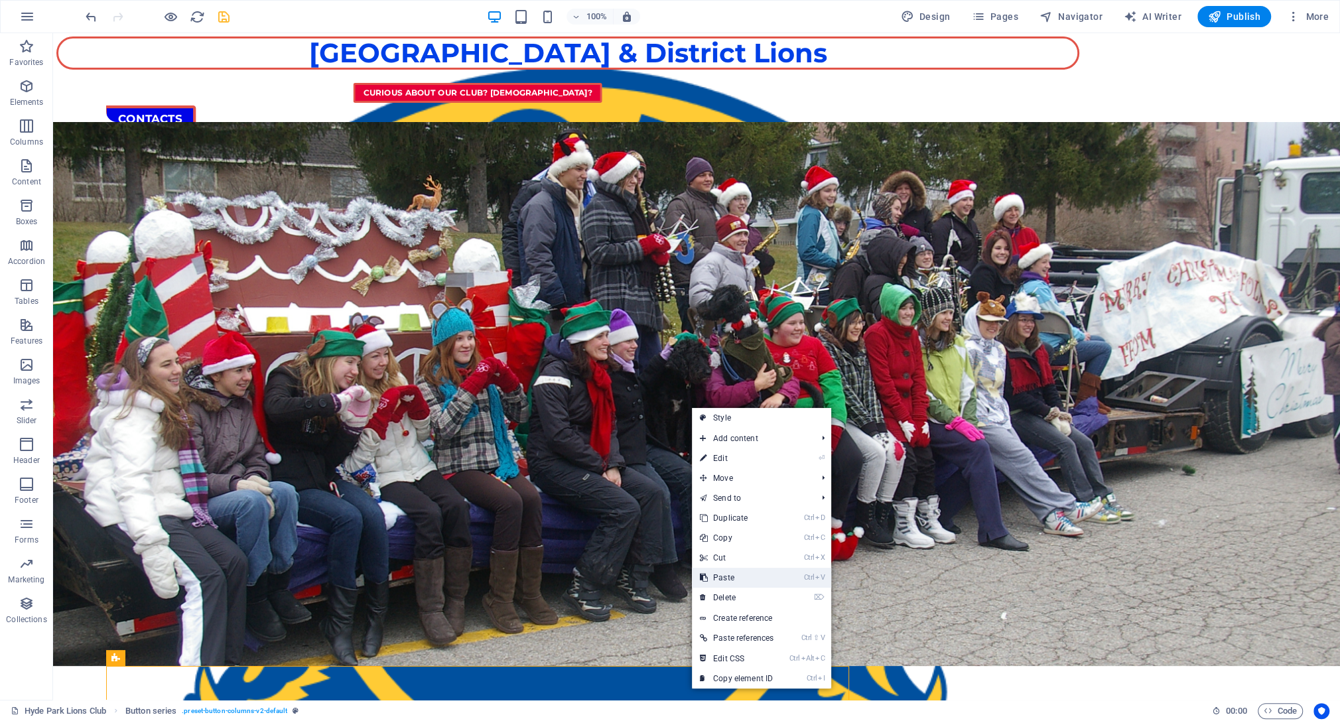
click at [780, 576] on link "Ctrl V Paste" at bounding box center [737, 578] width 90 height 20
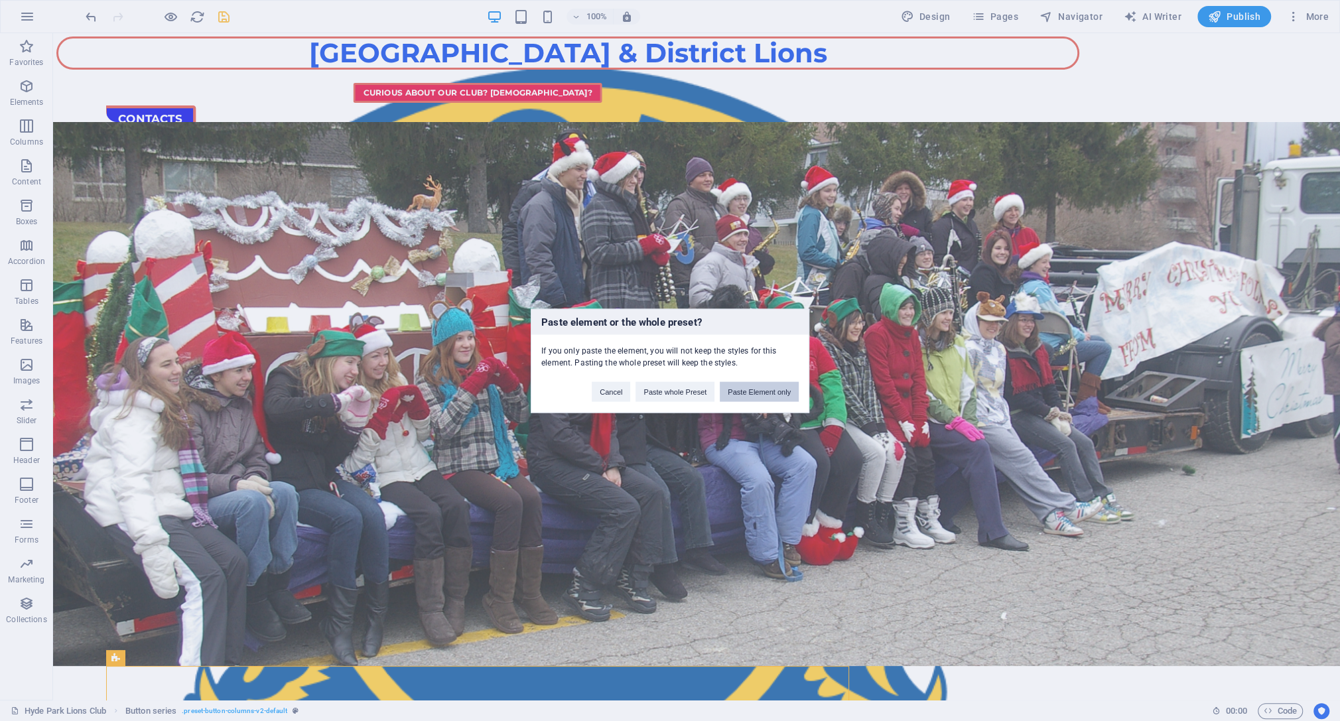
click at [760, 388] on button "Paste Element only" at bounding box center [759, 391] width 79 height 20
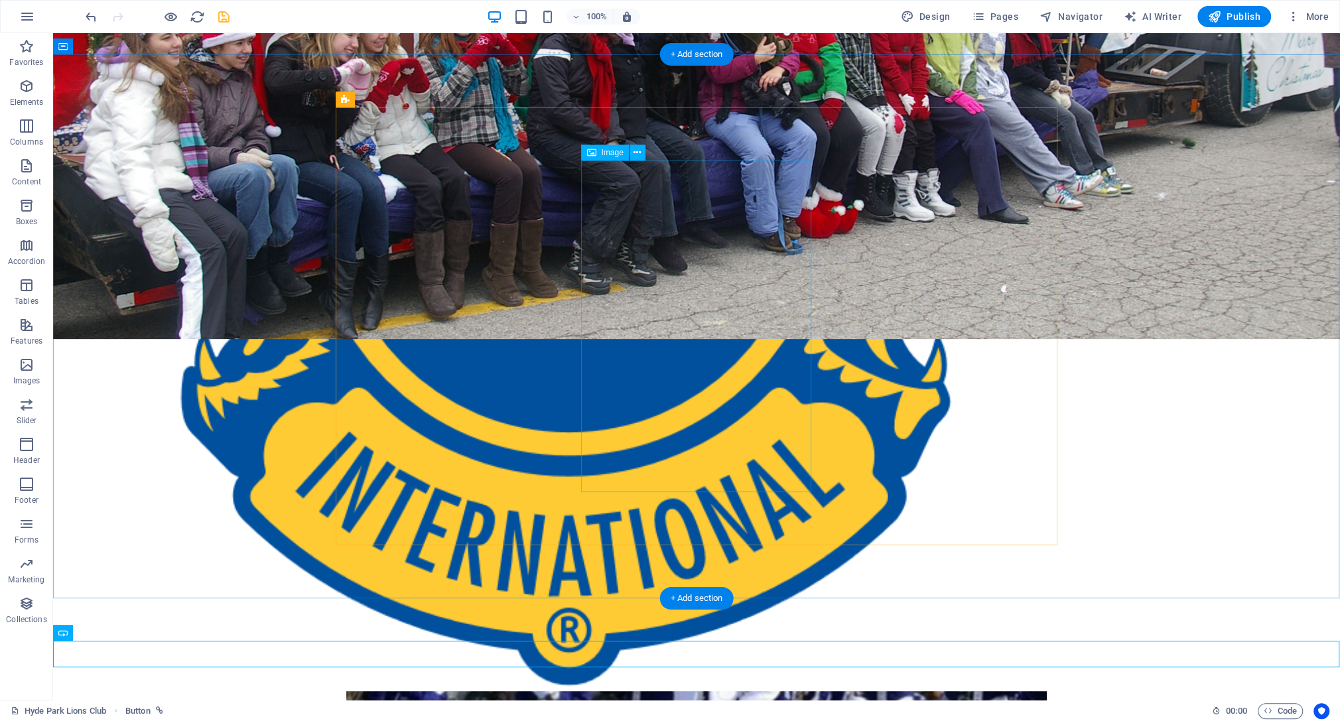
scroll to position [354, 0]
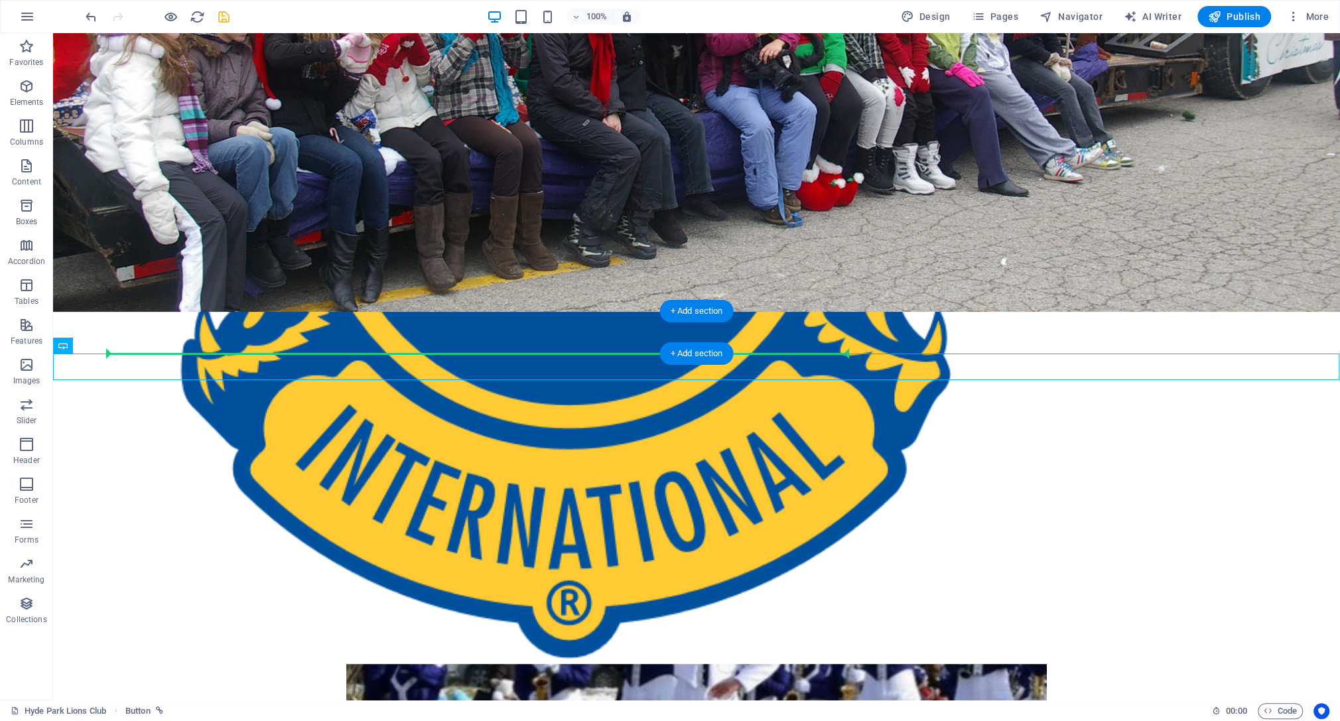
drag, startPoint x: 88, startPoint y: 366, endPoint x: 718, endPoint y: 338, distance: 630.8
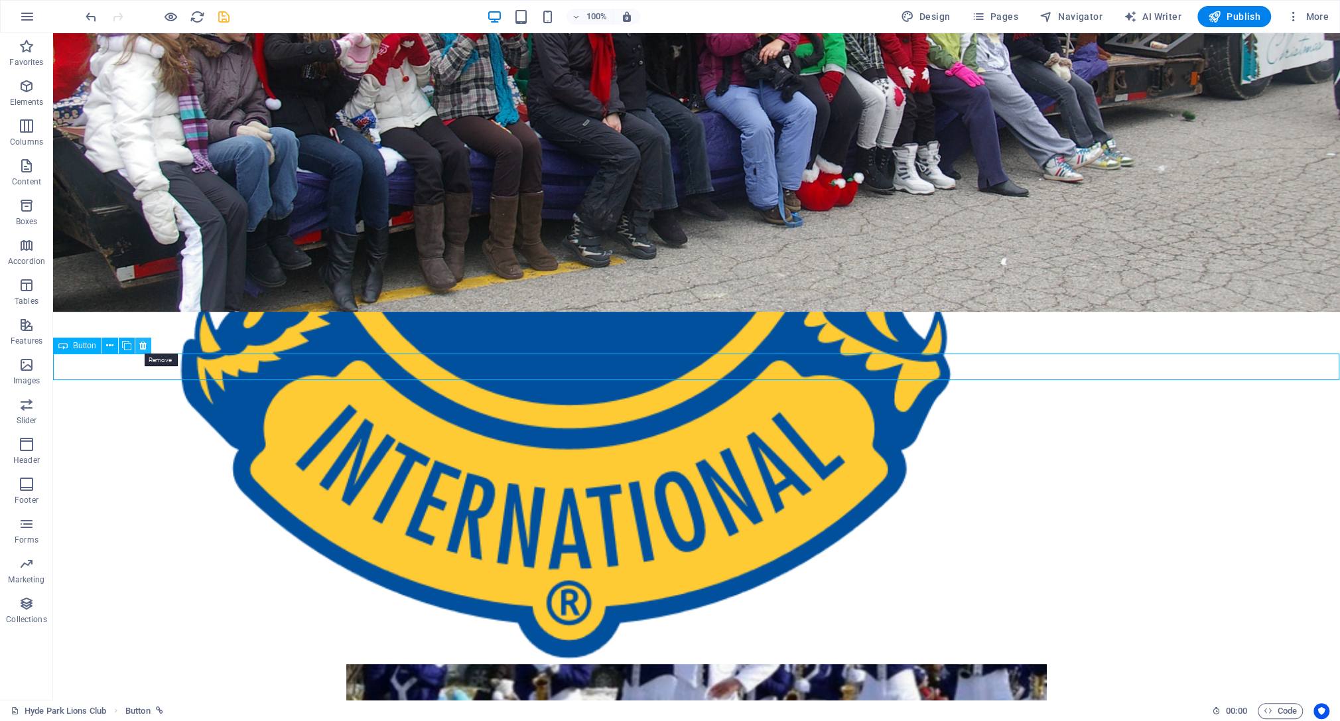
click at [143, 346] on icon at bounding box center [142, 346] width 7 height 14
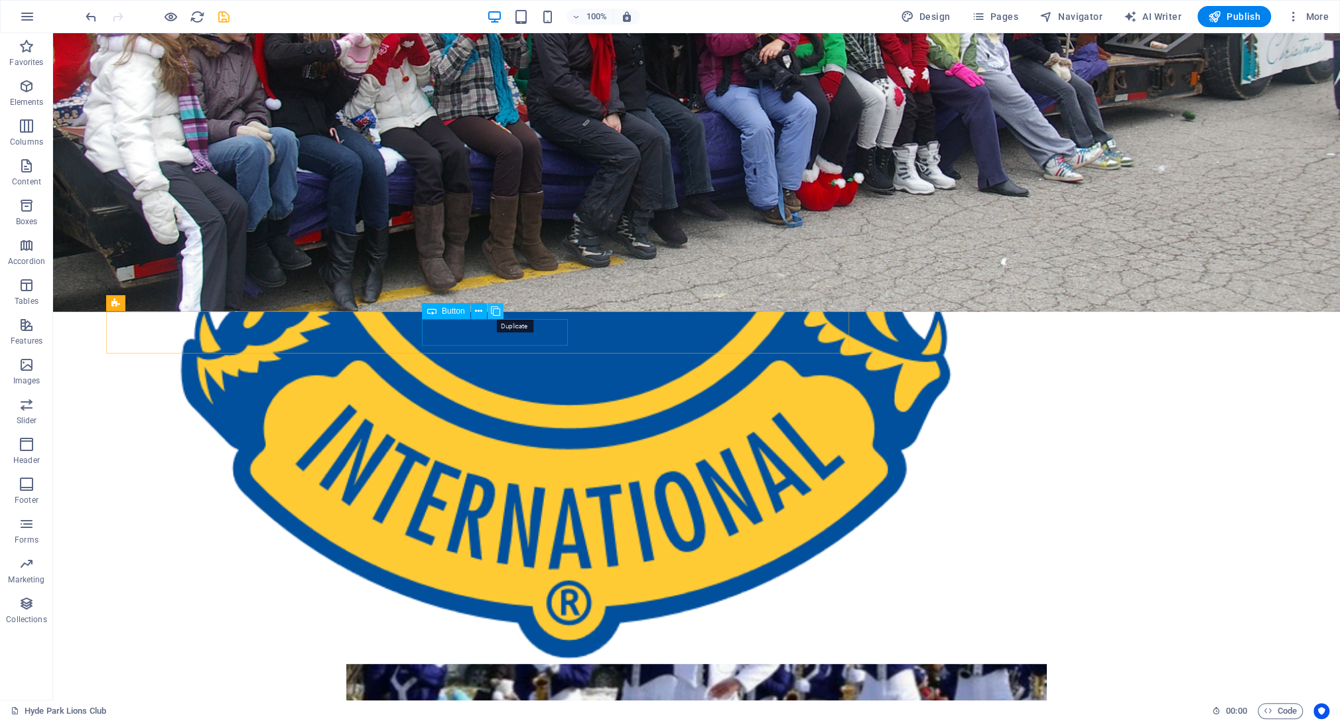
click at [492, 311] on icon at bounding box center [495, 312] width 9 height 14
click at [629, 311] on button at bounding box center [625, 311] width 16 height 16
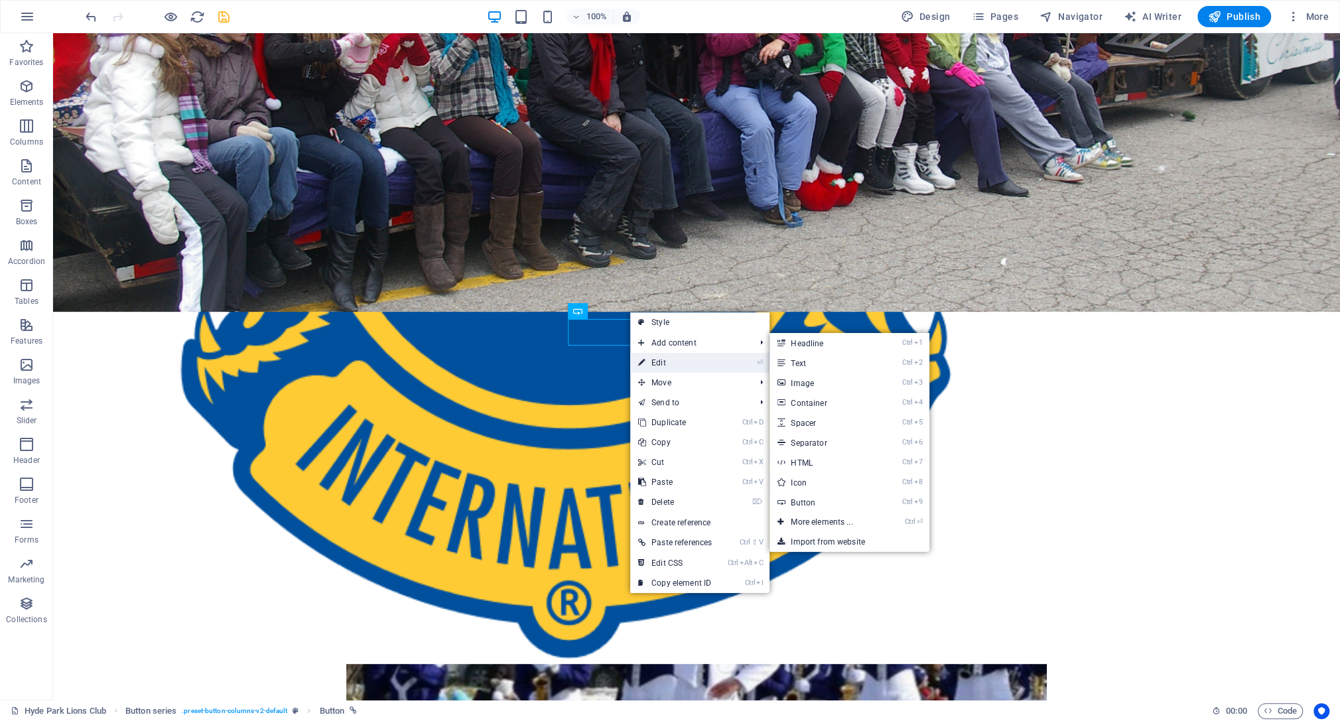
click at [653, 362] on link "⏎ Edit" at bounding box center [675, 363] width 90 height 20
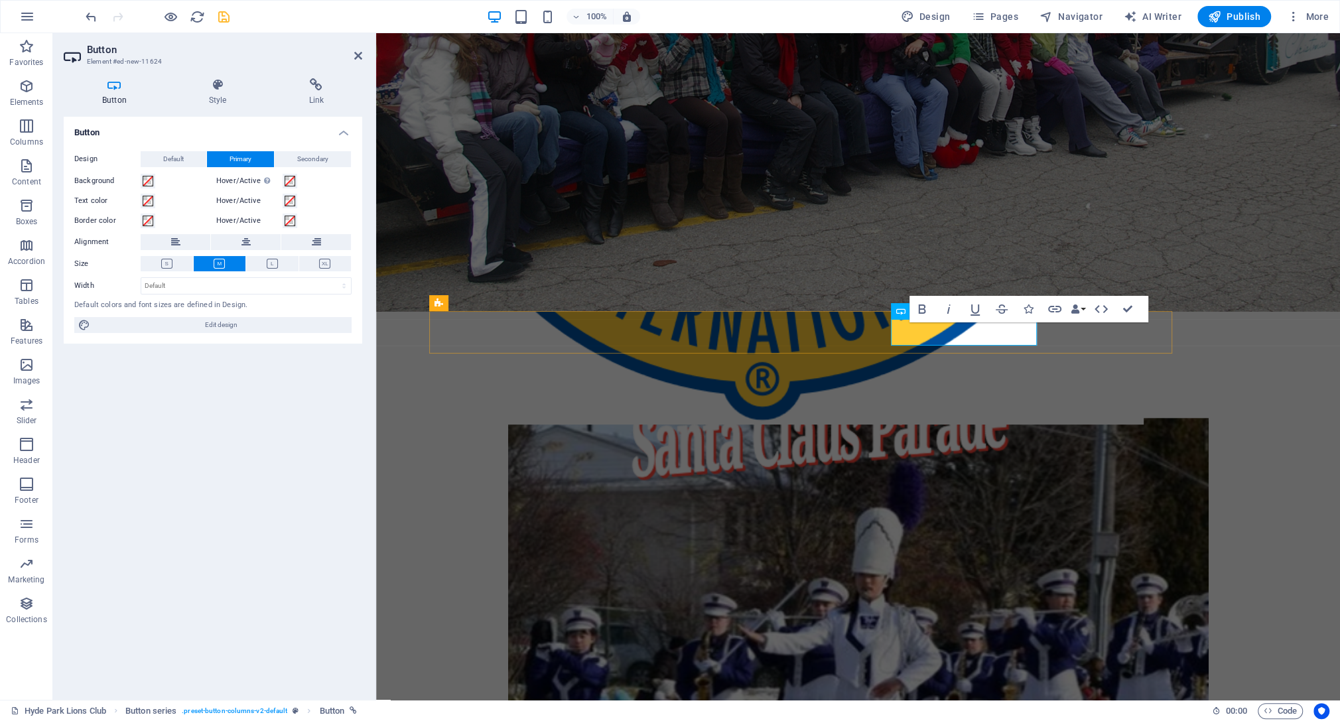
click at [728, 316] on button at bounding box center [731, 314] width 16 height 16
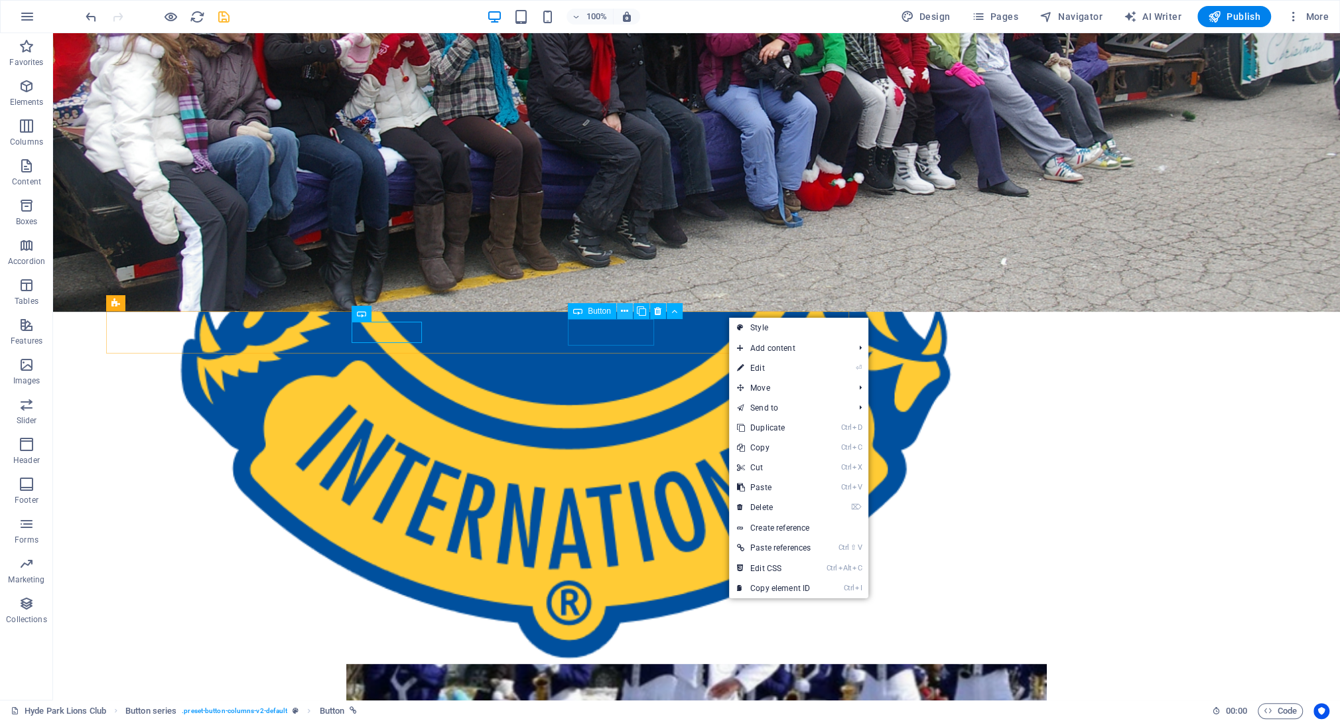
click at [628, 311] on button at bounding box center [625, 311] width 16 height 16
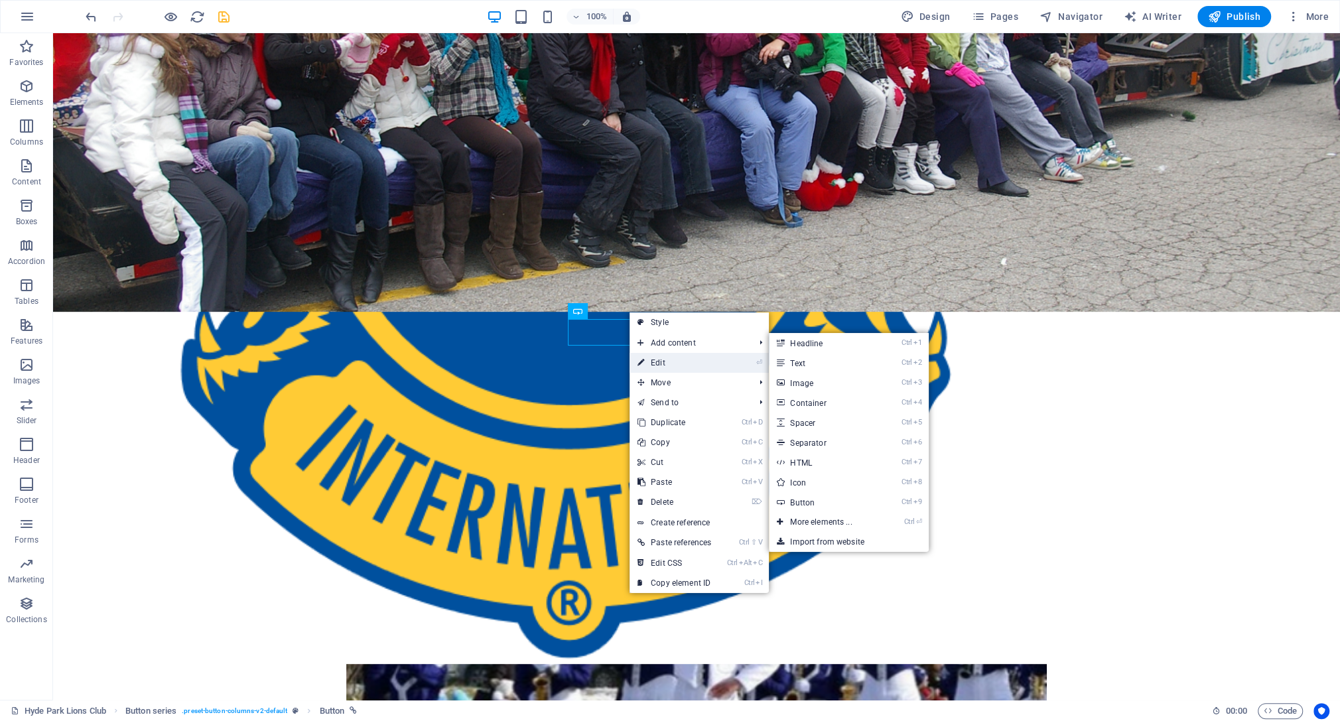
click at [663, 360] on link "⏎ Edit" at bounding box center [675, 363] width 90 height 20
select select "12"
select select
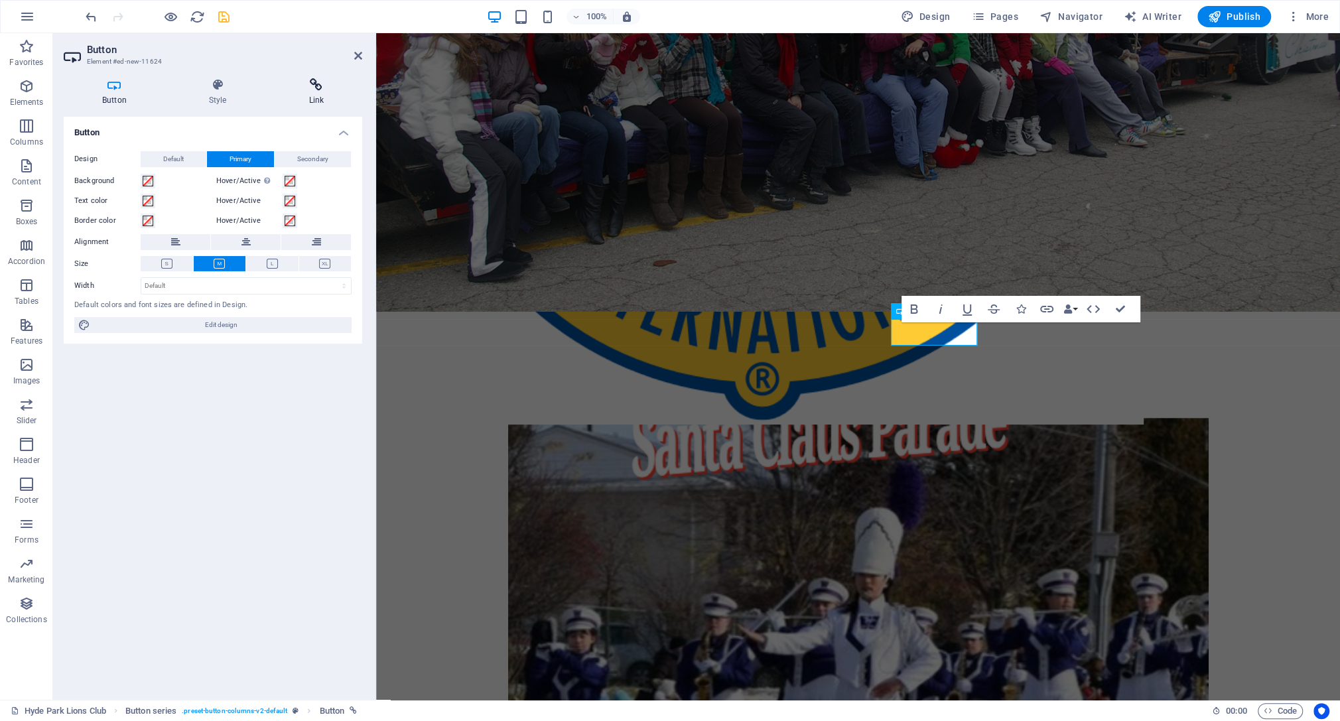
click at [316, 85] on icon at bounding box center [317, 84] width 92 height 13
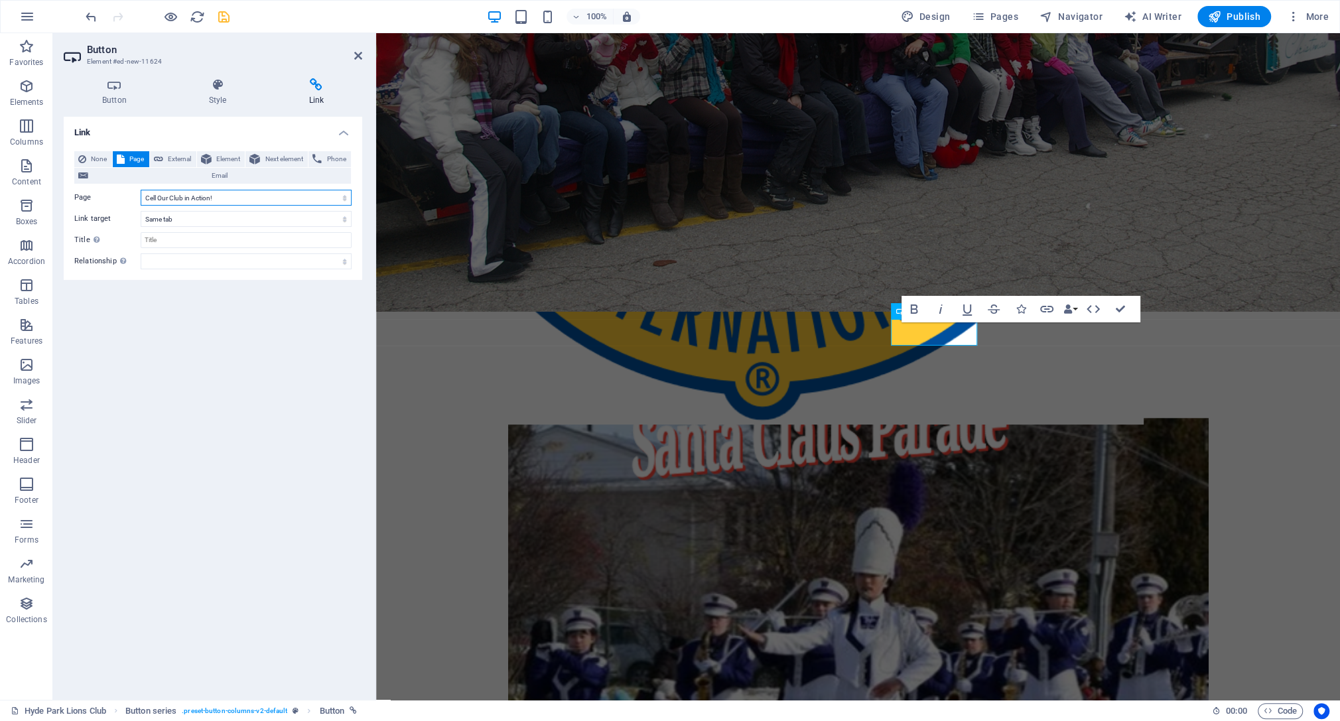
click at [141, 190] on select "Hyde Park Lions Club Hyde Park Lions Club (Parade) Curious about Our Club? Cell…" at bounding box center [246, 198] width 211 height 16
click at [224, 193] on select "Hyde Park Lions Club Hyde Park Lions Club (Parade) Curious about Our Club? Cell…" at bounding box center [246, 198] width 211 height 16
click at [219, 153] on span "Element" at bounding box center [229, 159] width 26 height 16
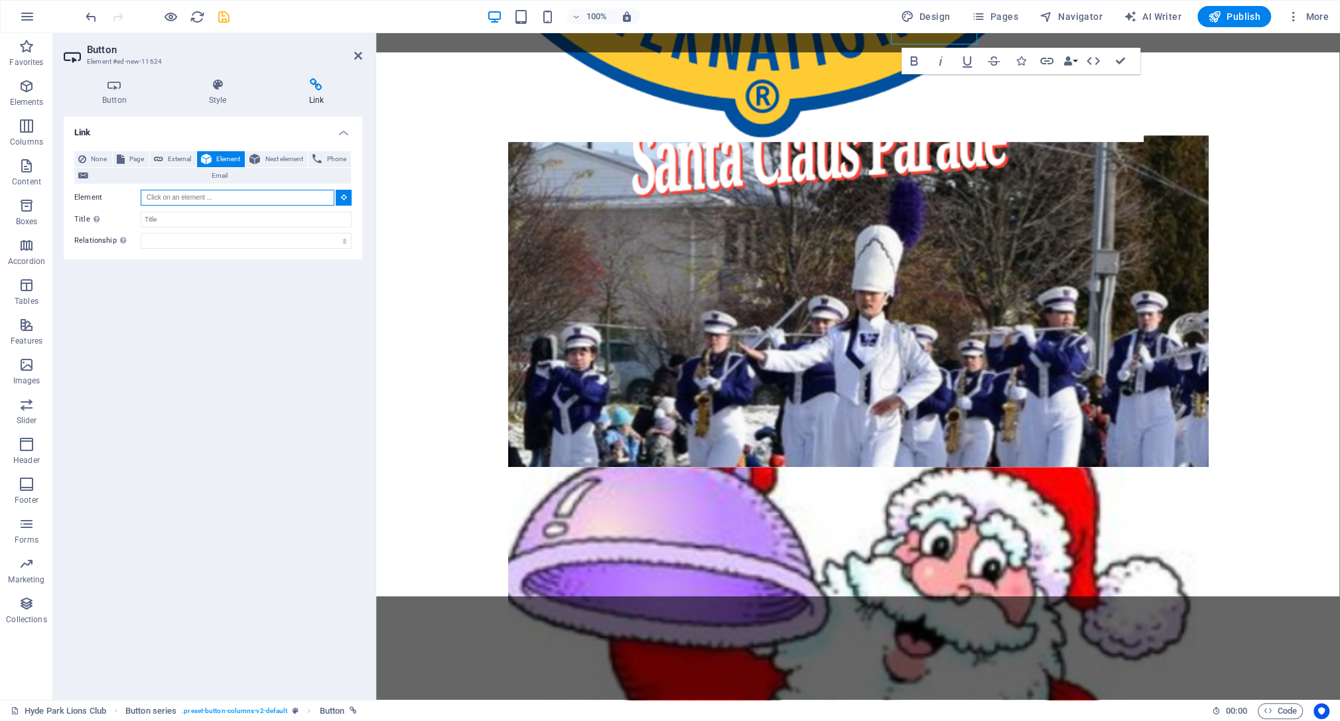
scroll to position [919, 0]
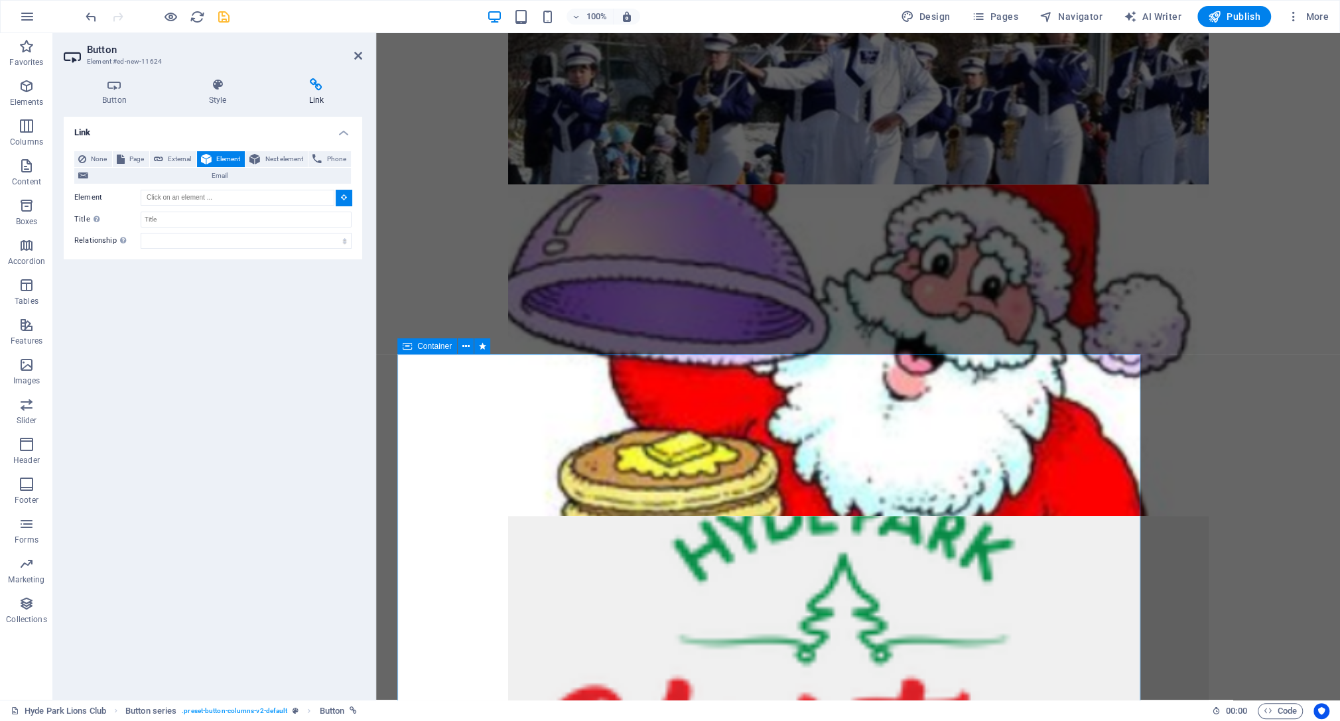
type input "#ed-730116742"
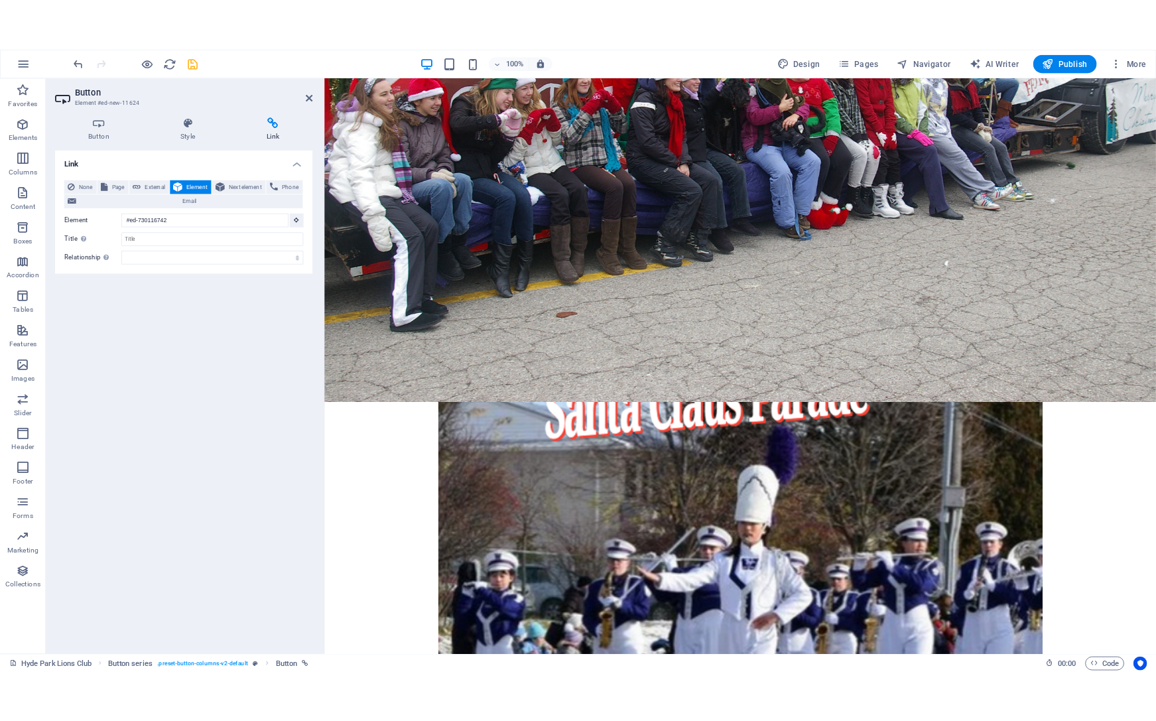
scroll to position [320, 0]
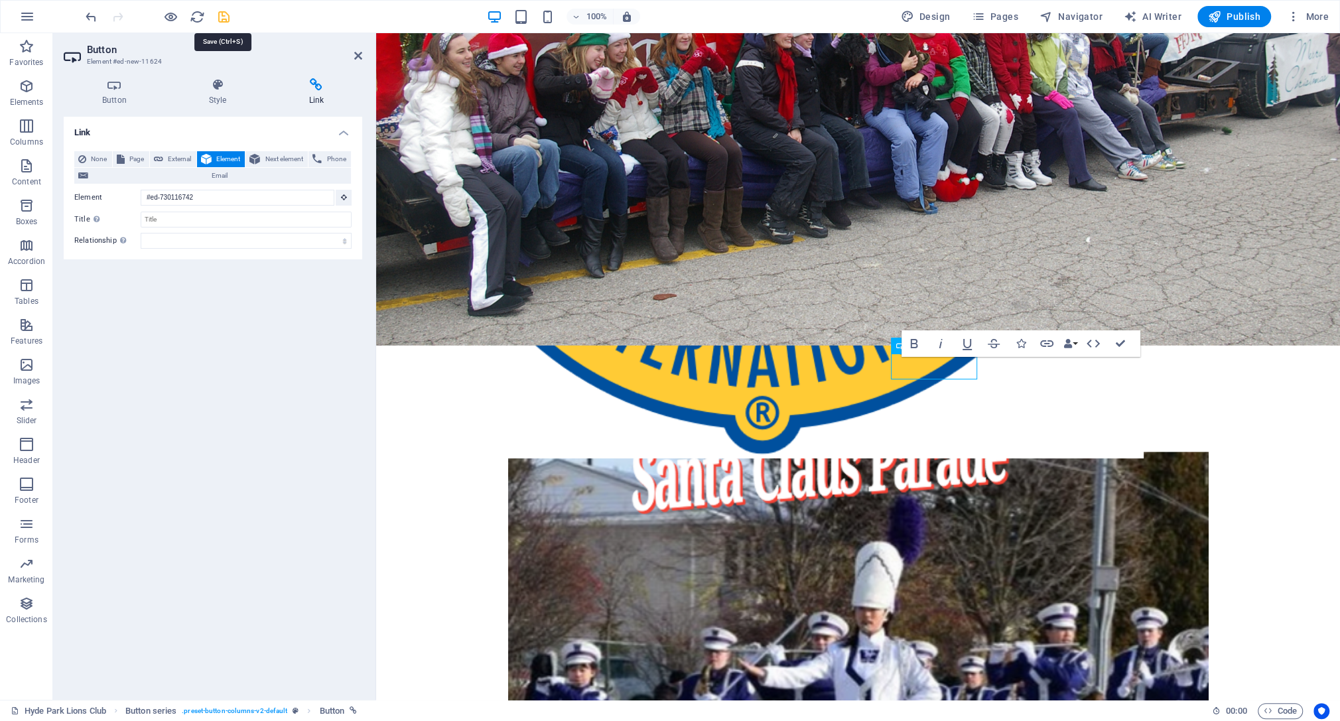
click at [220, 17] on icon "save" at bounding box center [223, 16] width 15 height 15
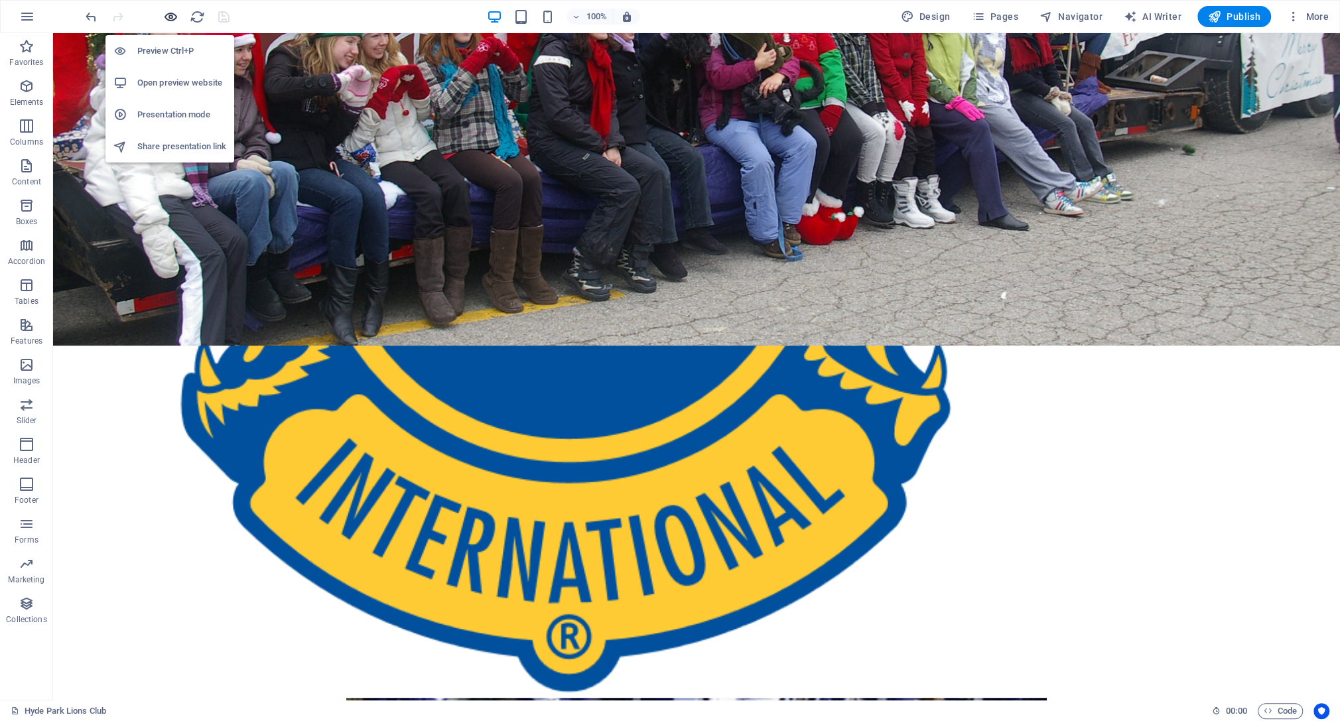
click at [170, 13] on icon "button" at bounding box center [170, 16] width 15 height 15
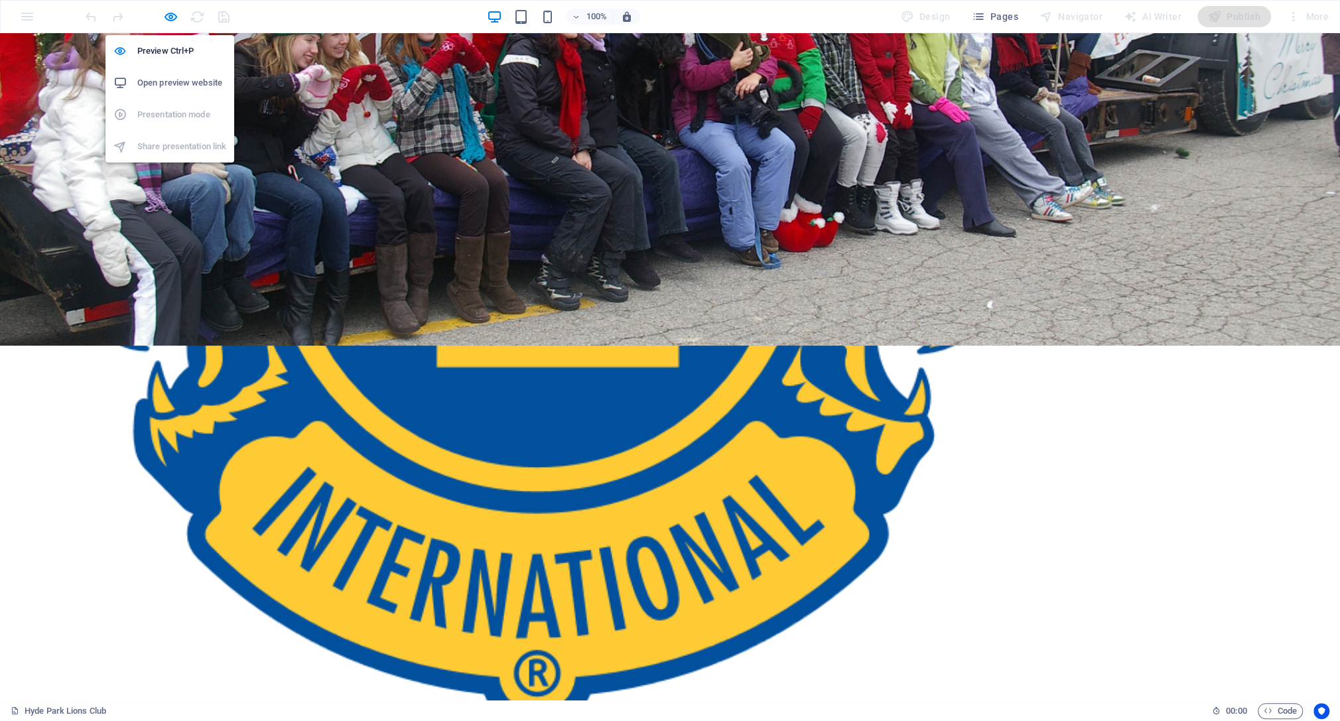
click at [186, 83] on h6 "Open preview website" at bounding box center [181, 83] width 89 height 16
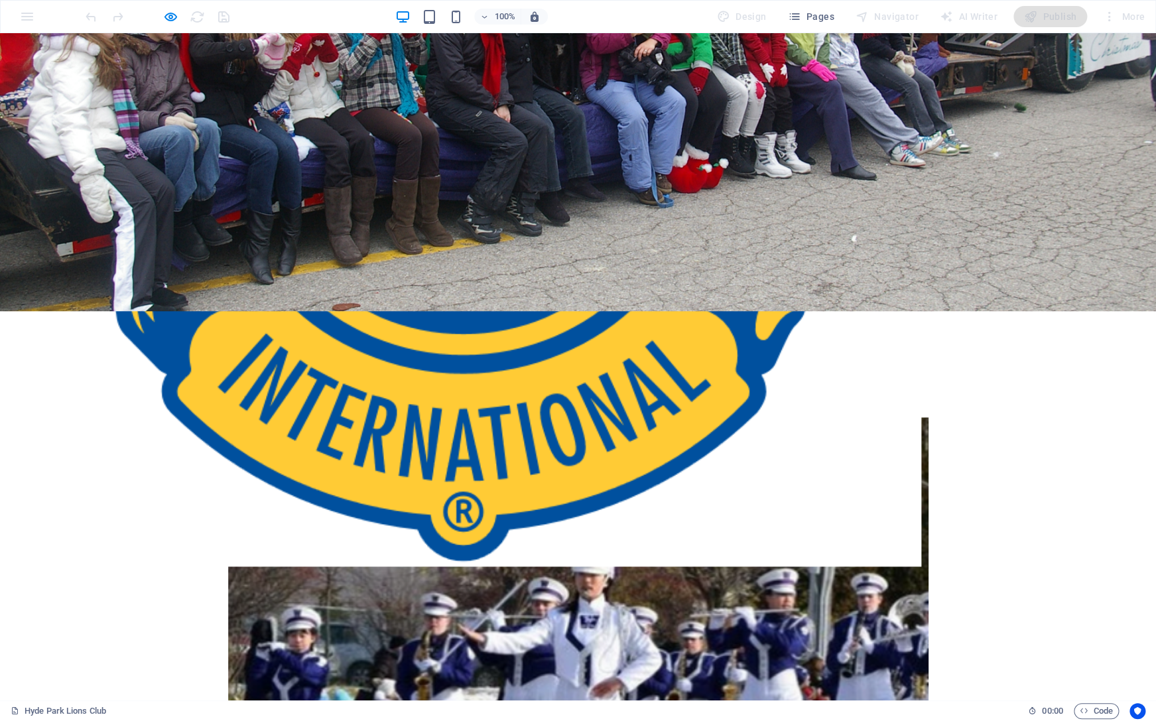
scroll to position [340, 0]
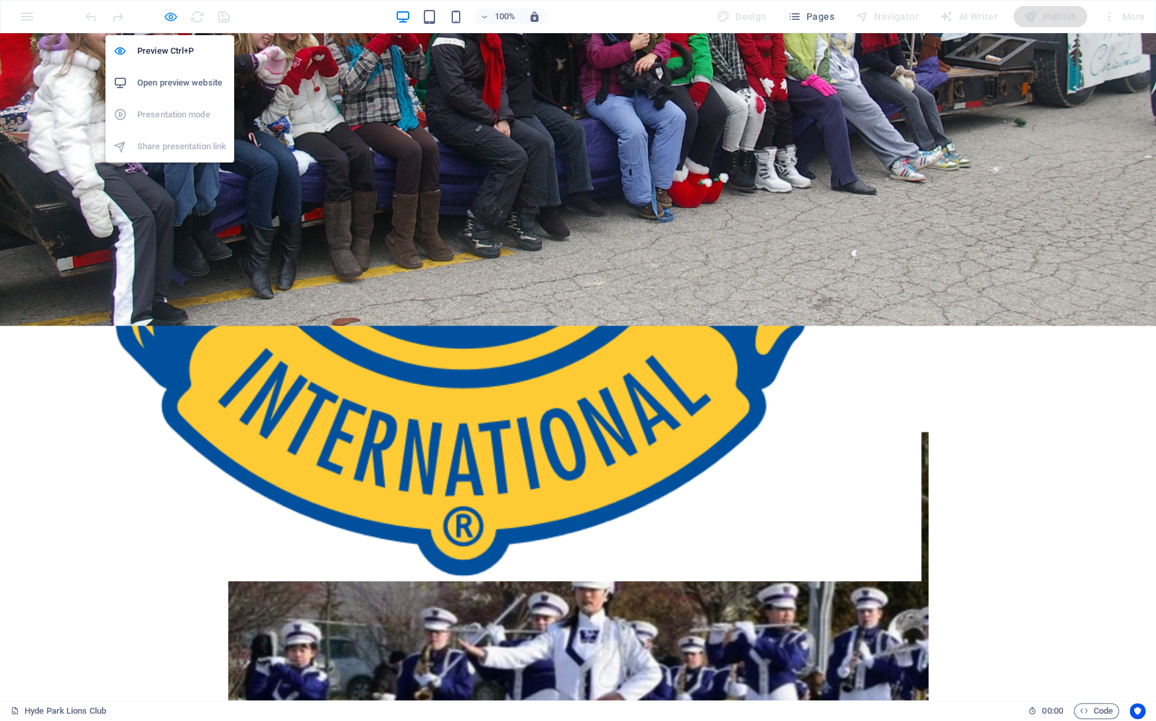
click at [170, 16] on icon "button" at bounding box center [170, 16] width 15 height 15
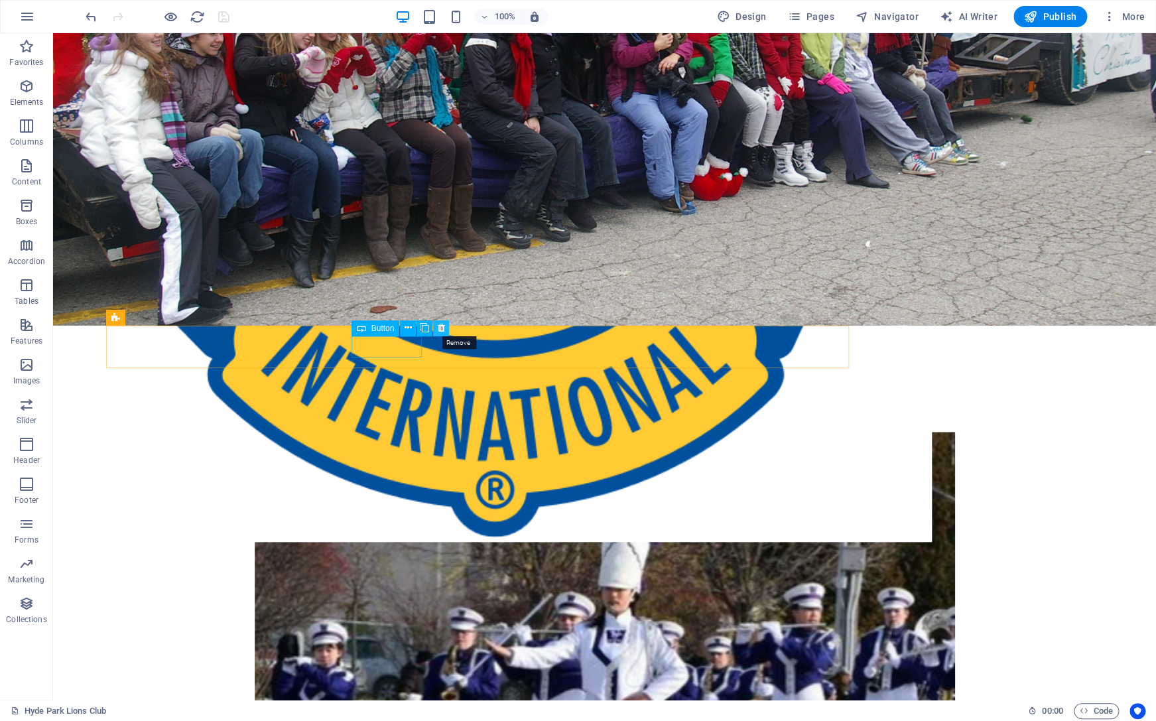
click at [442, 327] on icon at bounding box center [441, 328] width 7 height 14
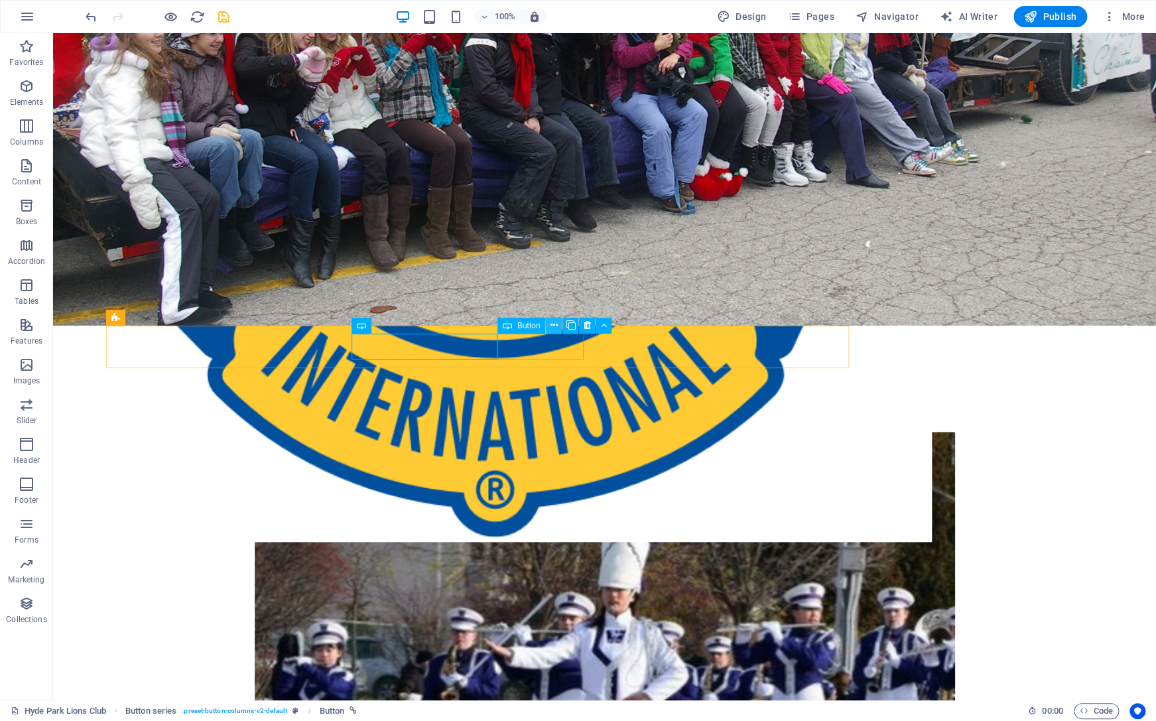
click at [556, 326] on icon at bounding box center [554, 325] width 7 height 14
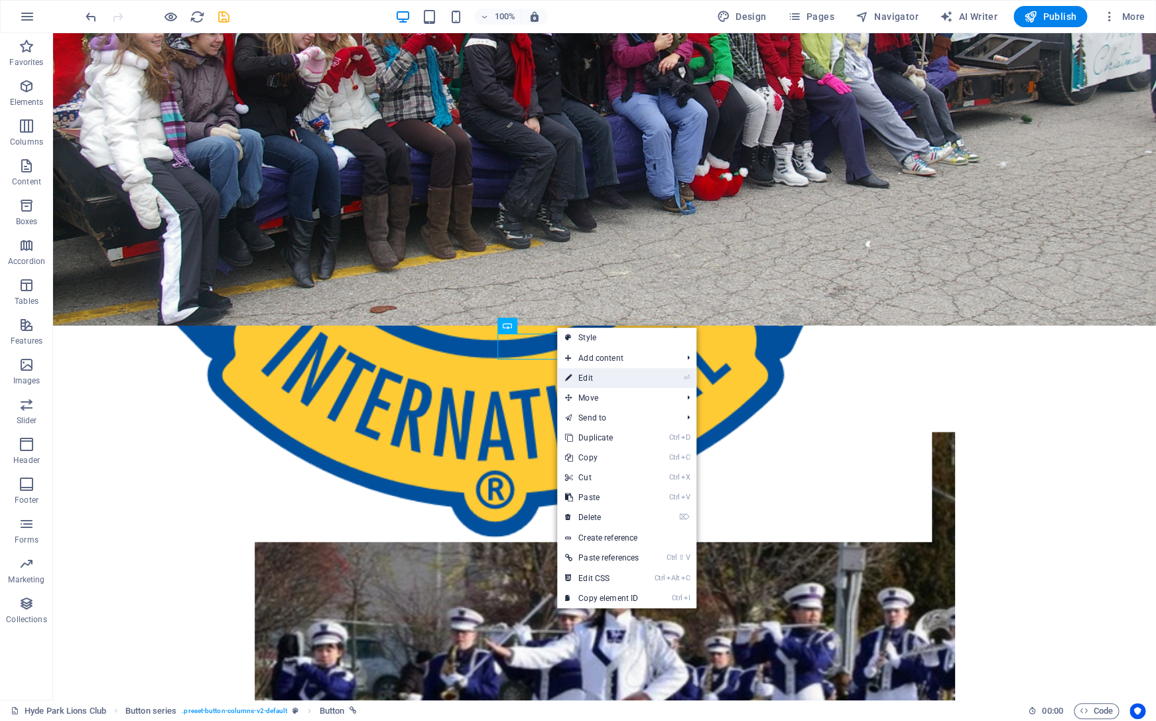
click at [594, 376] on link "⏎ Edit" at bounding box center [602, 378] width 90 height 20
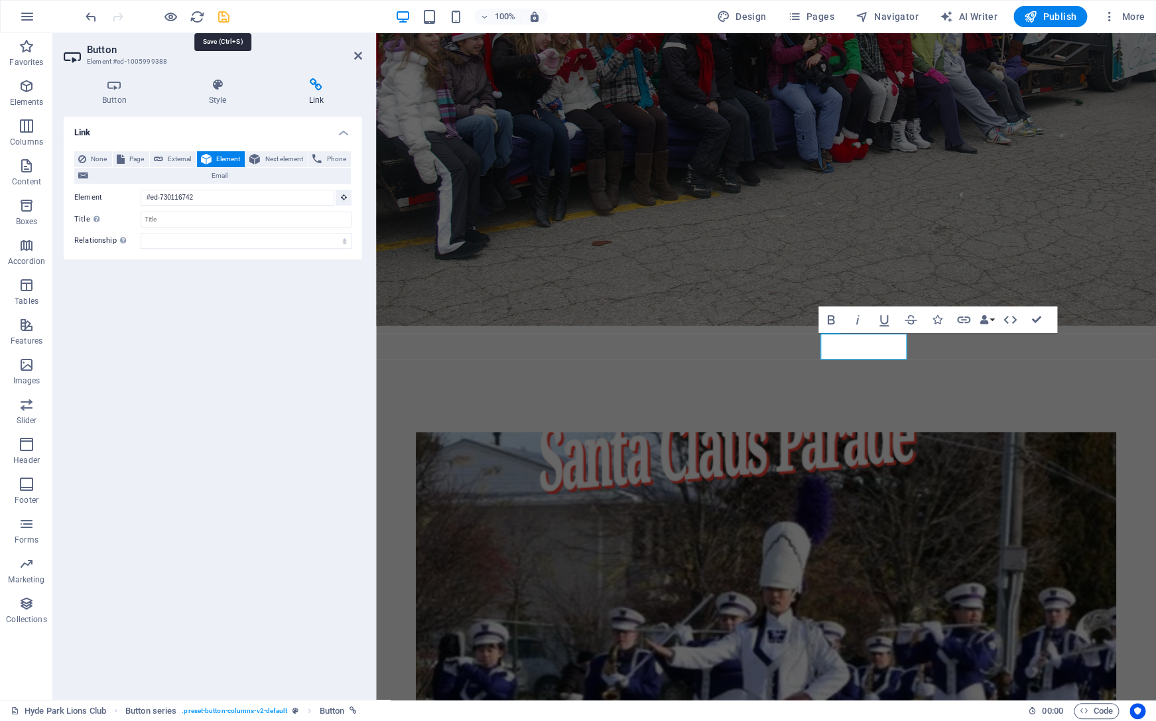
click at [226, 17] on icon "save" at bounding box center [223, 16] width 15 height 15
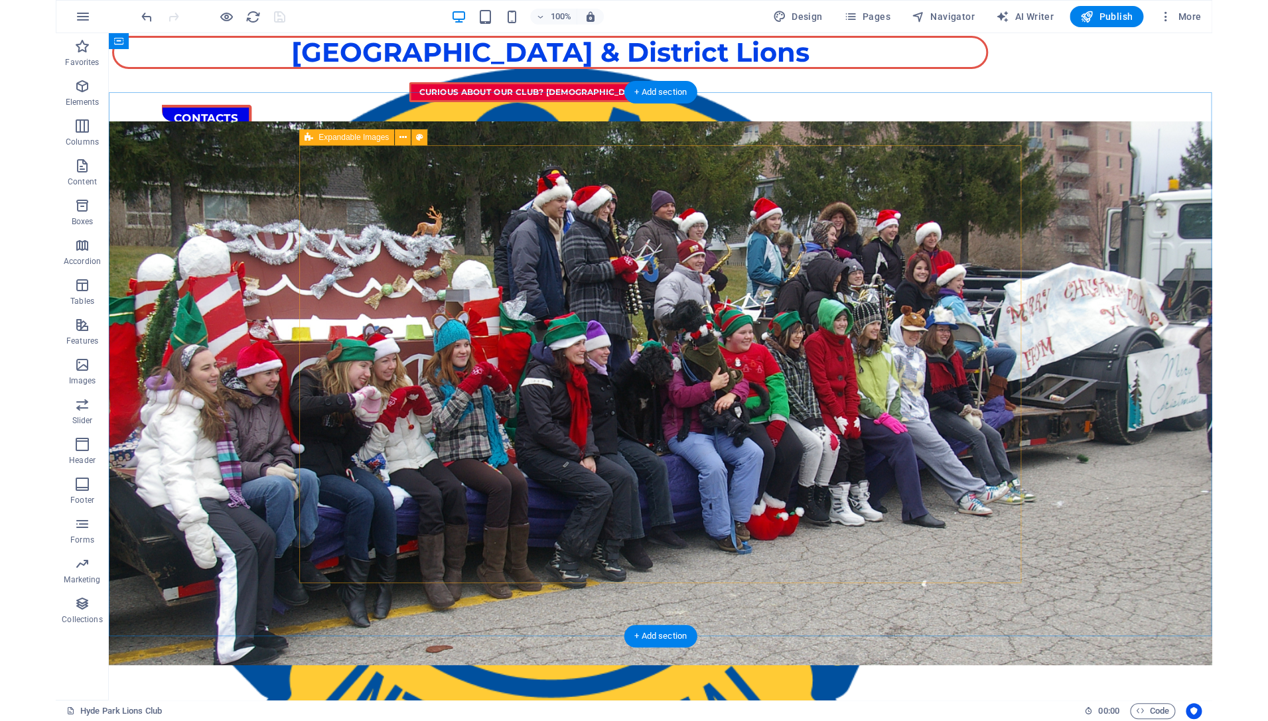
scroll to position [0, 0]
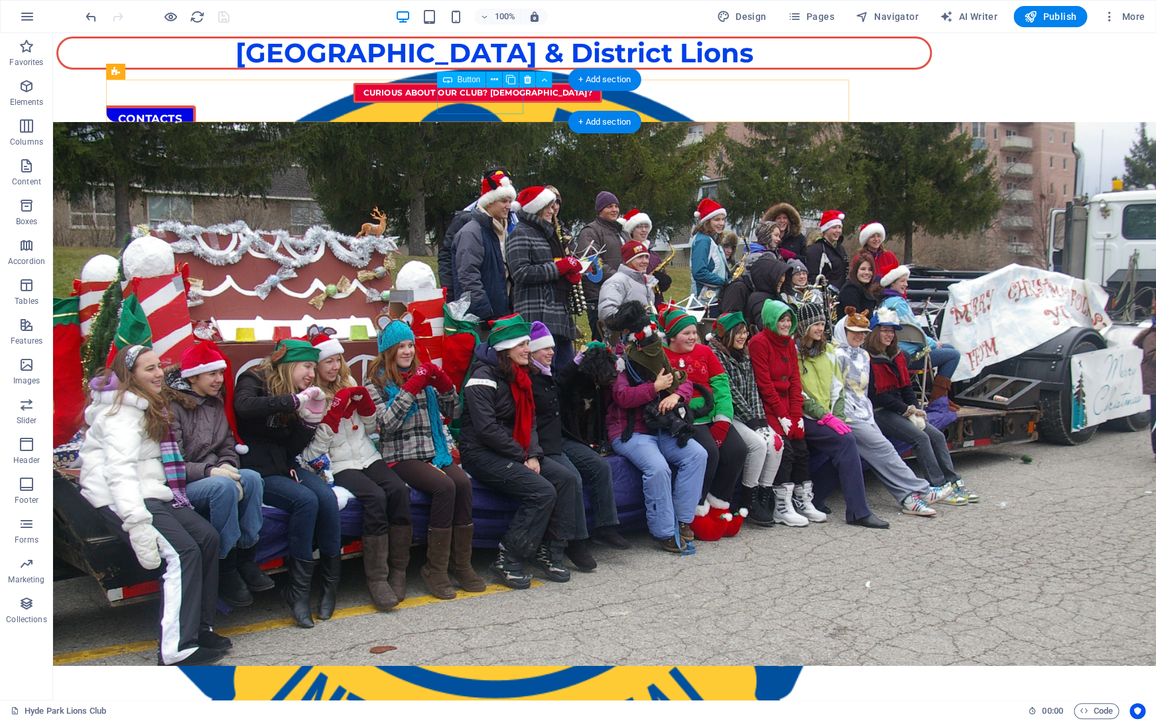
click at [463, 133] on div "Contacts" at bounding box center [477, 146] width 743 height 27
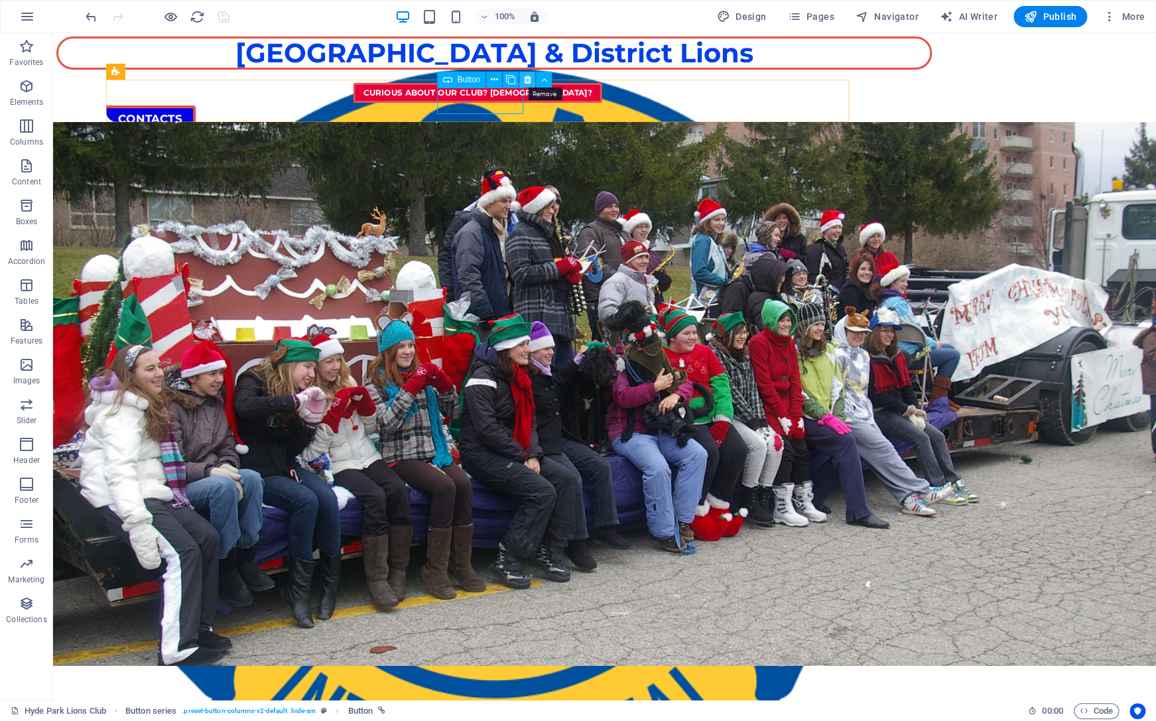
click at [529, 80] on icon at bounding box center [527, 80] width 7 height 14
click at [212, 18] on div at bounding box center [157, 16] width 149 height 21
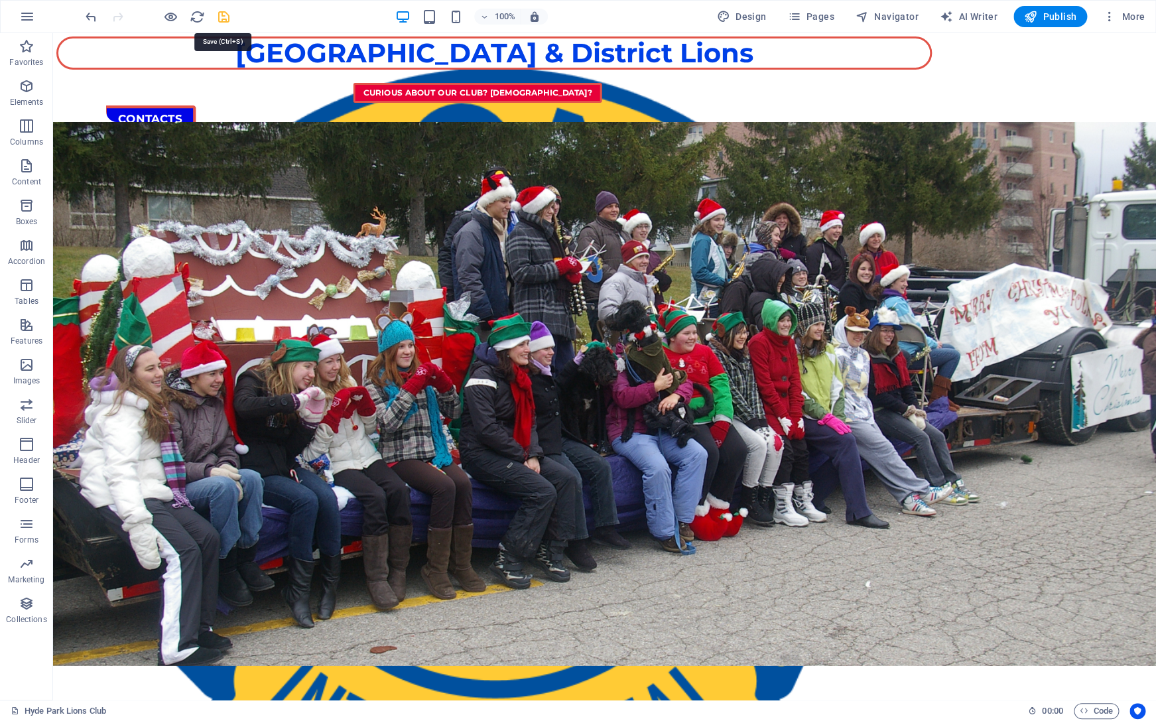
click at [219, 14] on icon "save" at bounding box center [223, 16] width 15 height 15
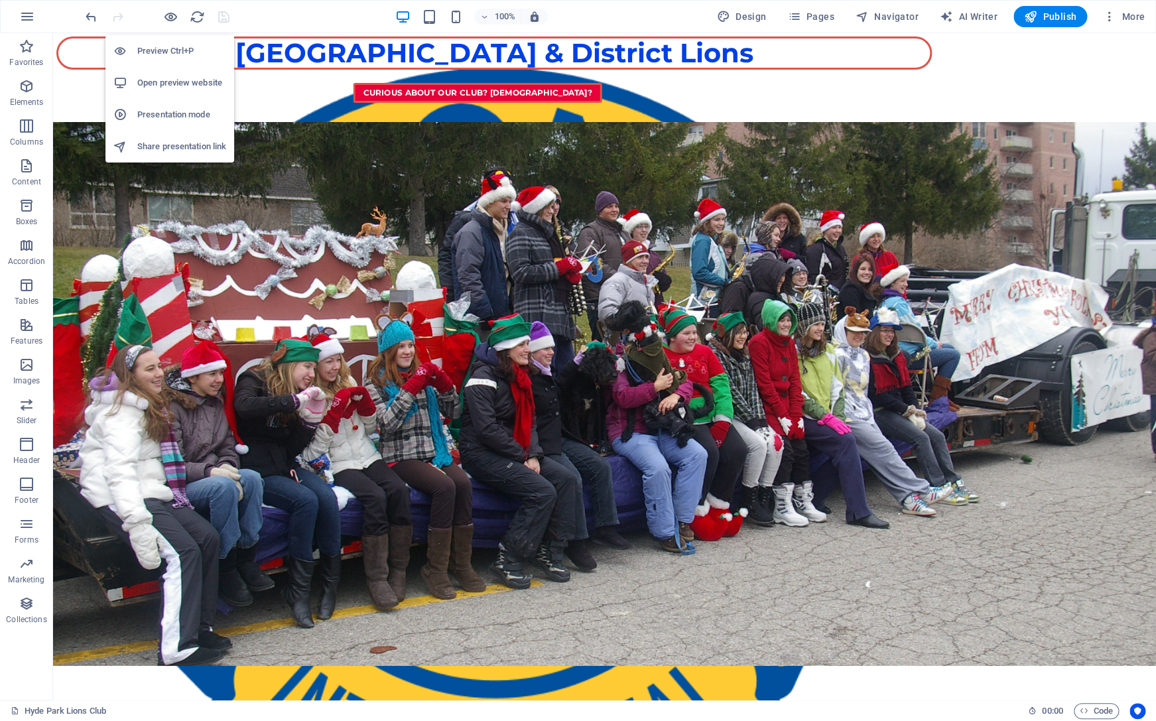
click at [194, 88] on h6 "Open preview website" at bounding box center [181, 83] width 89 height 16
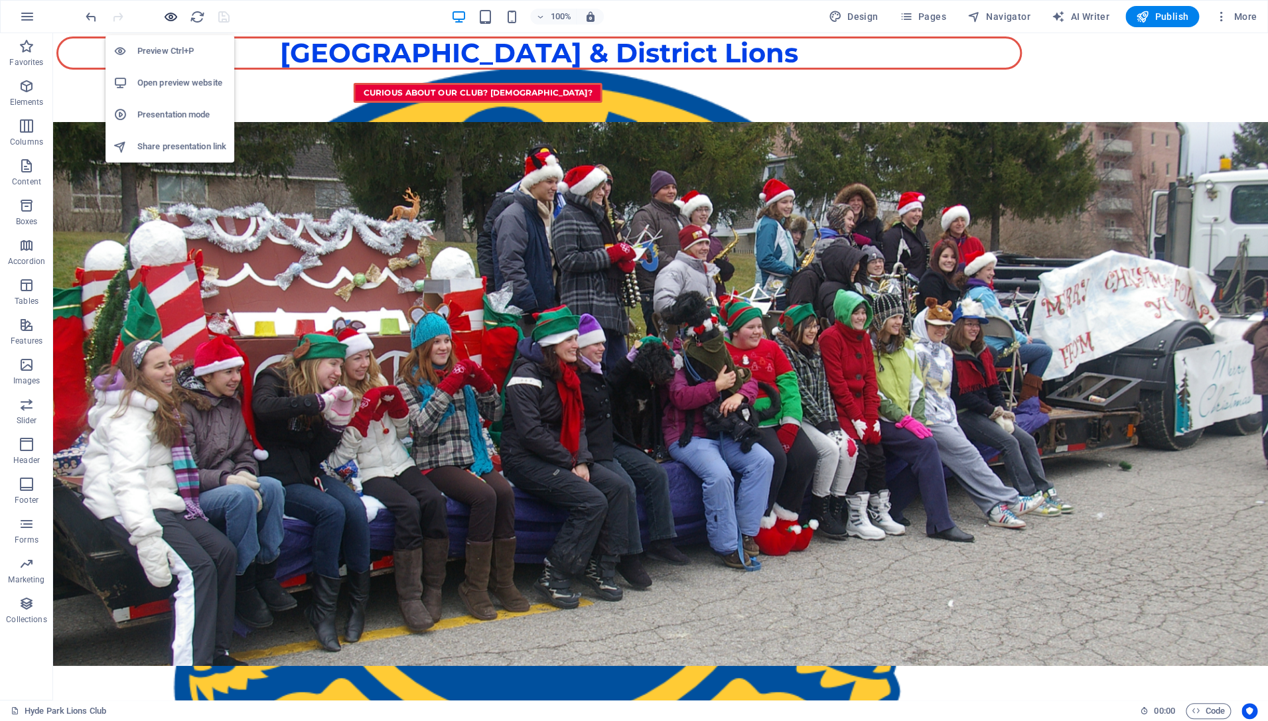
click at [170, 13] on icon "button" at bounding box center [170, 16] width 15 height 15
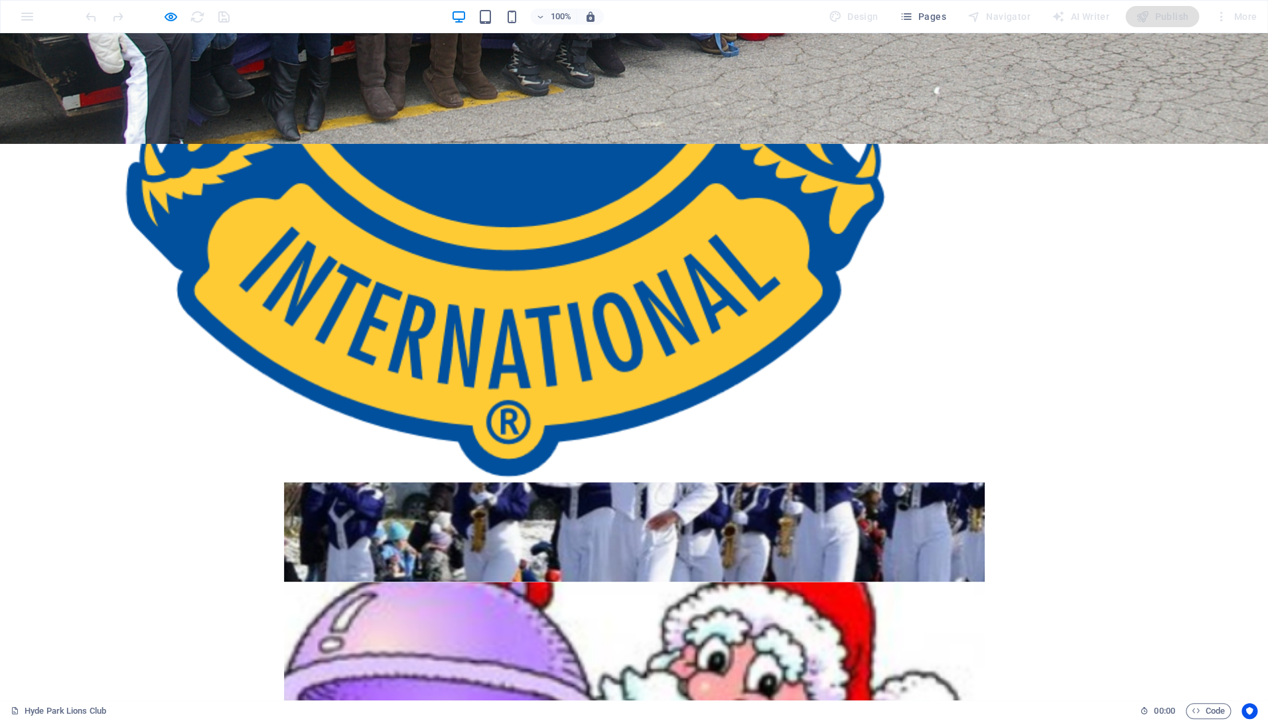
scroll to position [552, 0]
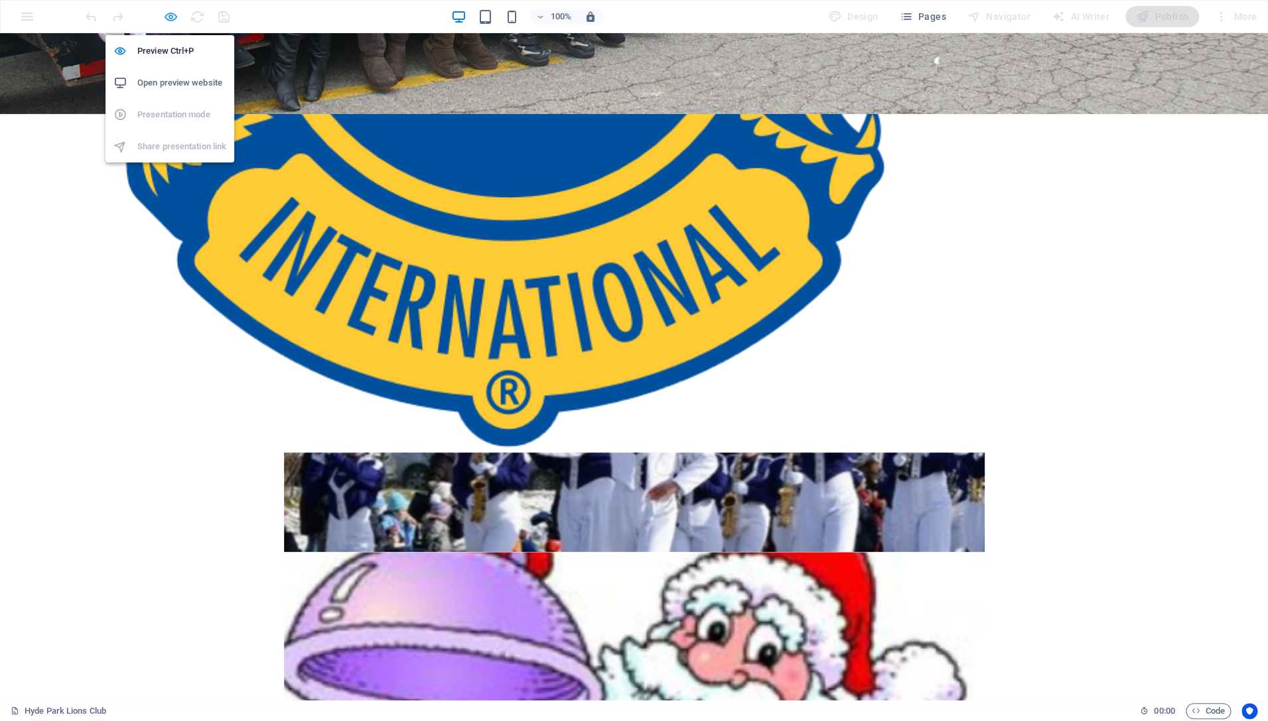
click at [170, 14] on icon "button" at bounding box center [170, 16] width 15 height 15
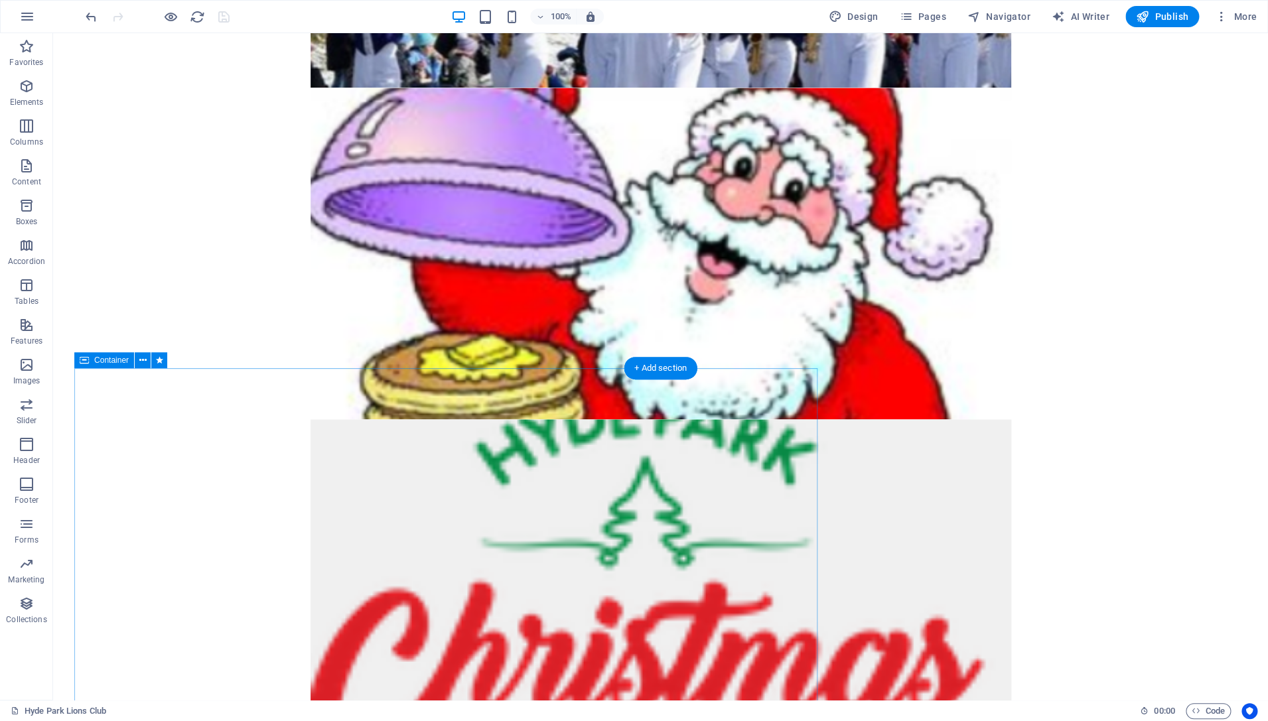
scroll to position [1117, 0]
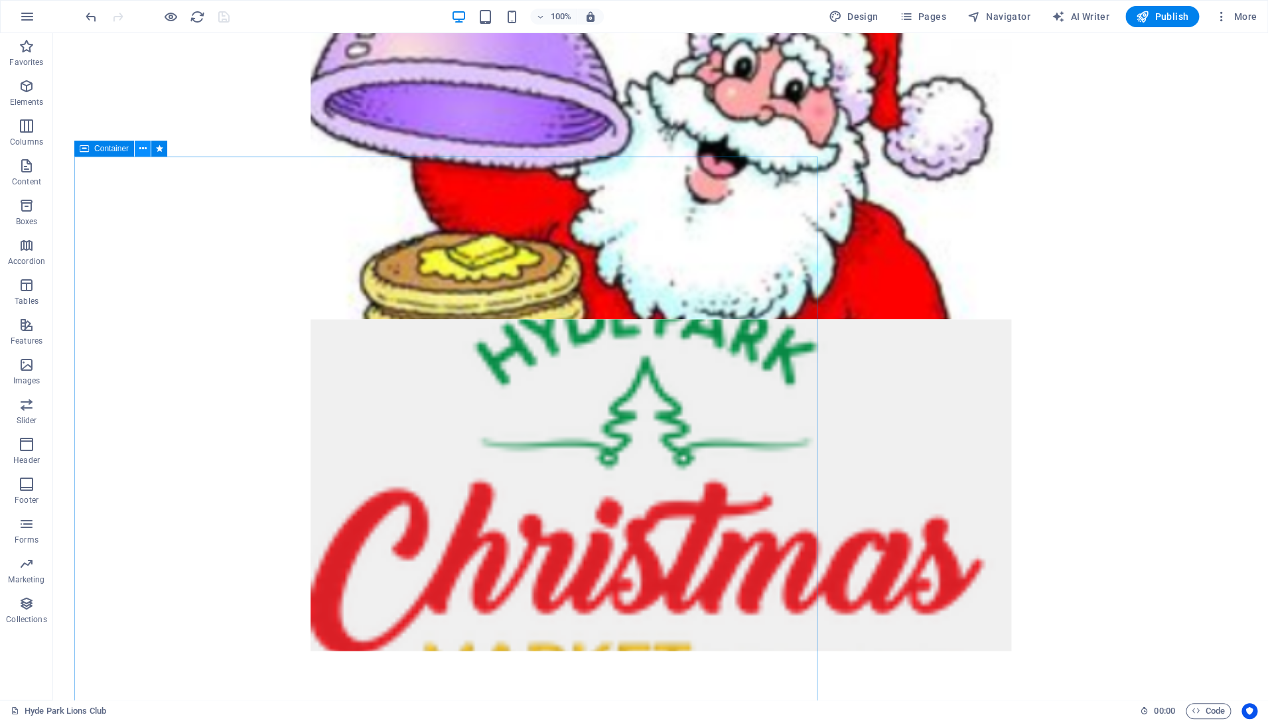
click at [143, 148] on icon at bounding box center [142, 149] width 7 height 14
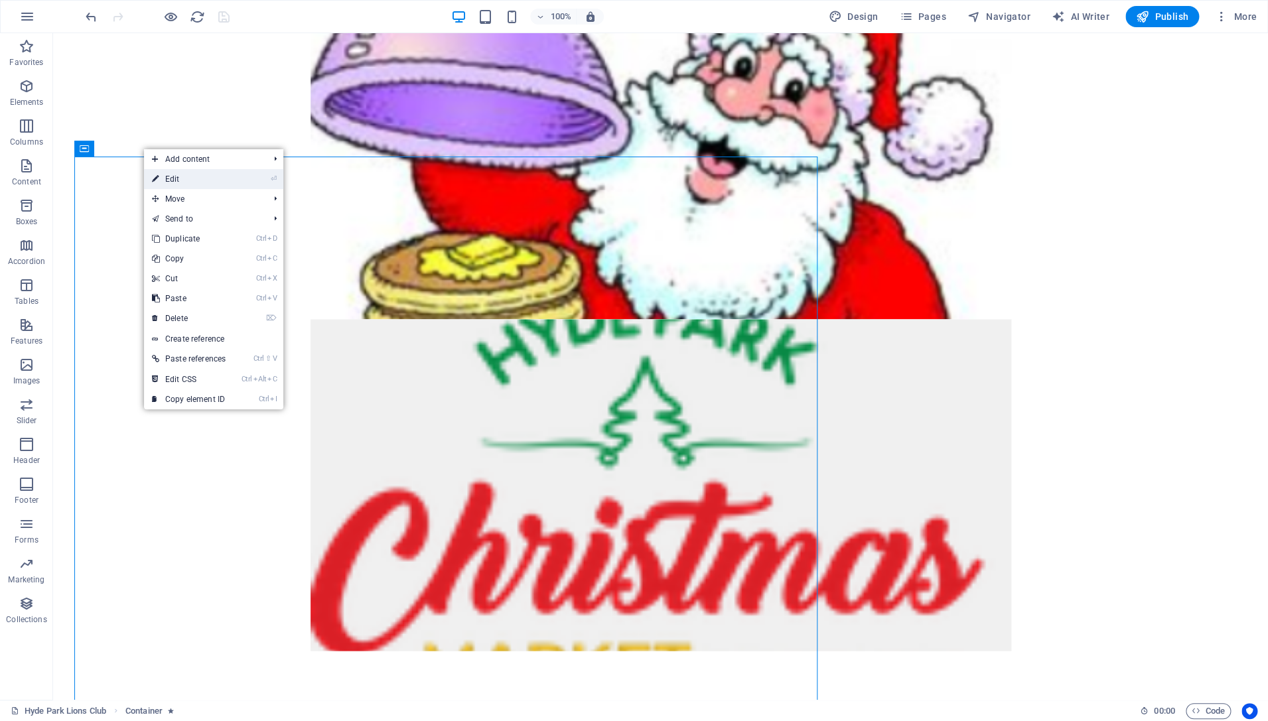
click at [165, 180] on link "⏎ Edit" at bounding box center [189, 179] width 90 height 20
select select "rem"
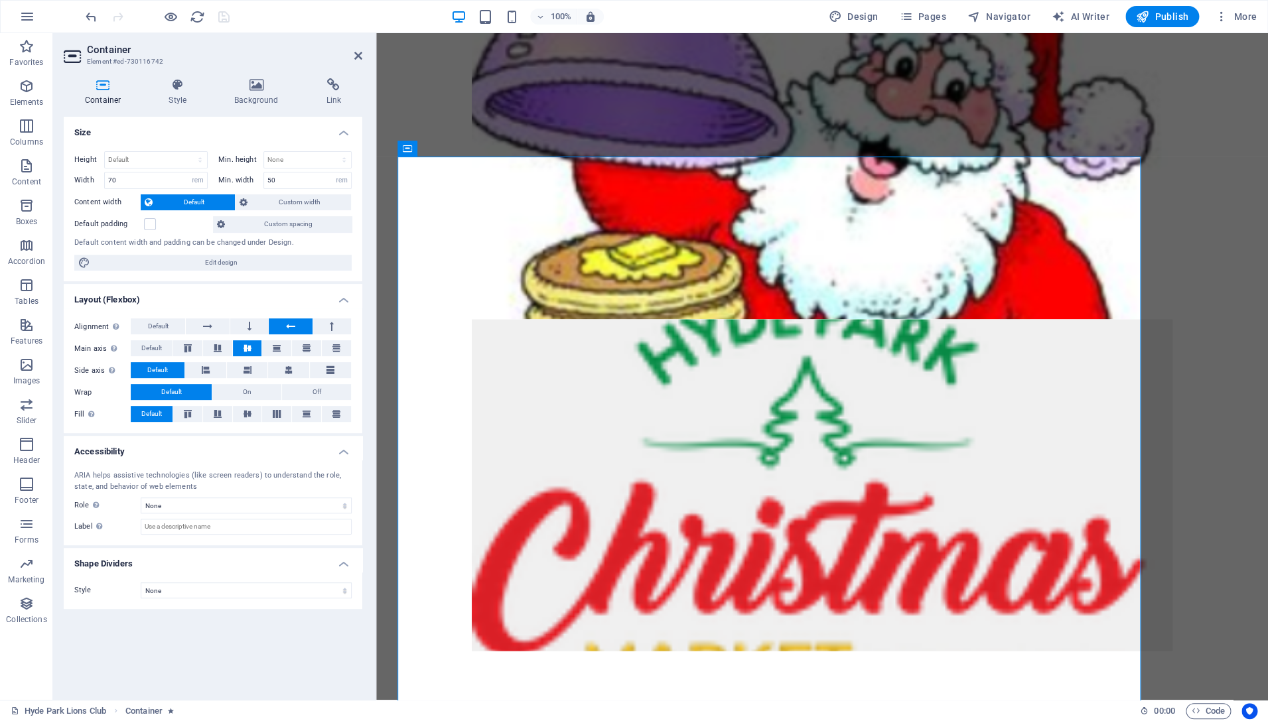
click at [95, 85] on icon at bounding box center [103, 84] width 78 height 13
click at [174, 84] on icon at bounding box center [177, 84] width 60 height 13
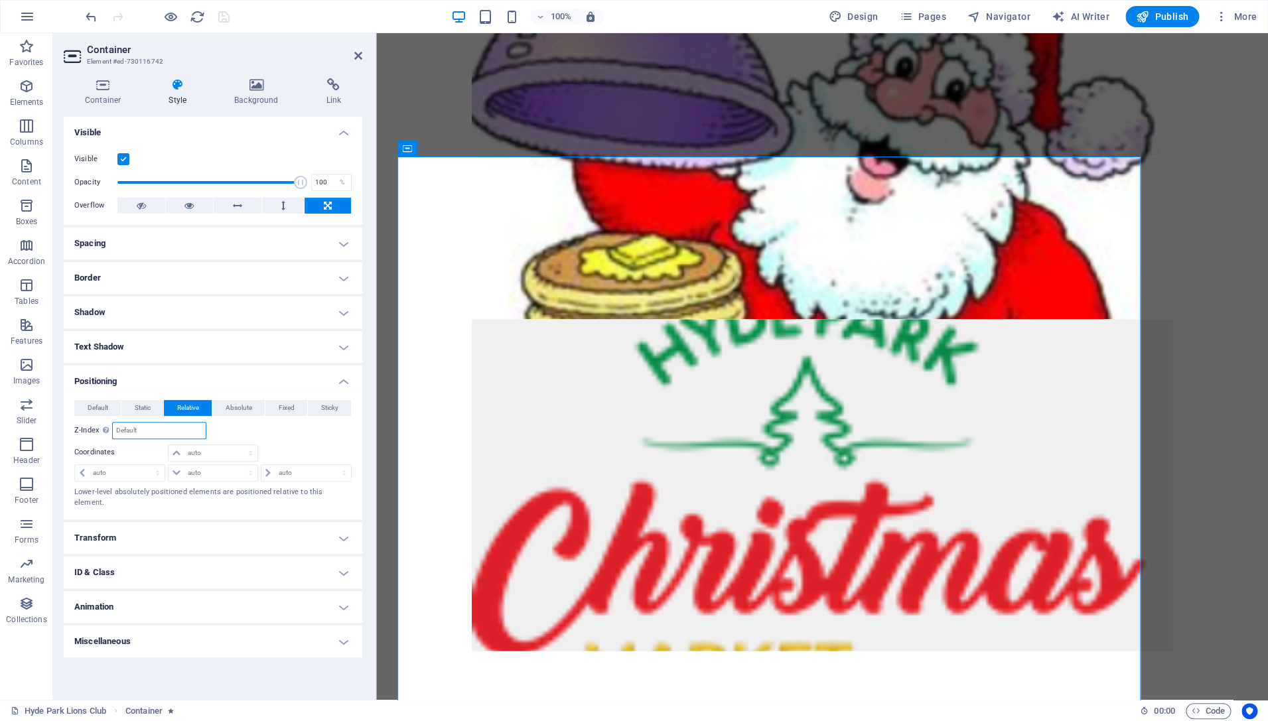
click at [139, 433] on input "number" at bounding box center [159, 431] width 93 height 16
type input "2"
click at [169, 465] on select "auto px rem % em" at bounding box center [213, 473] width 88 height 16
select select "rem"
click option "rem" at bounding box center [0, 0] width 0 height 0
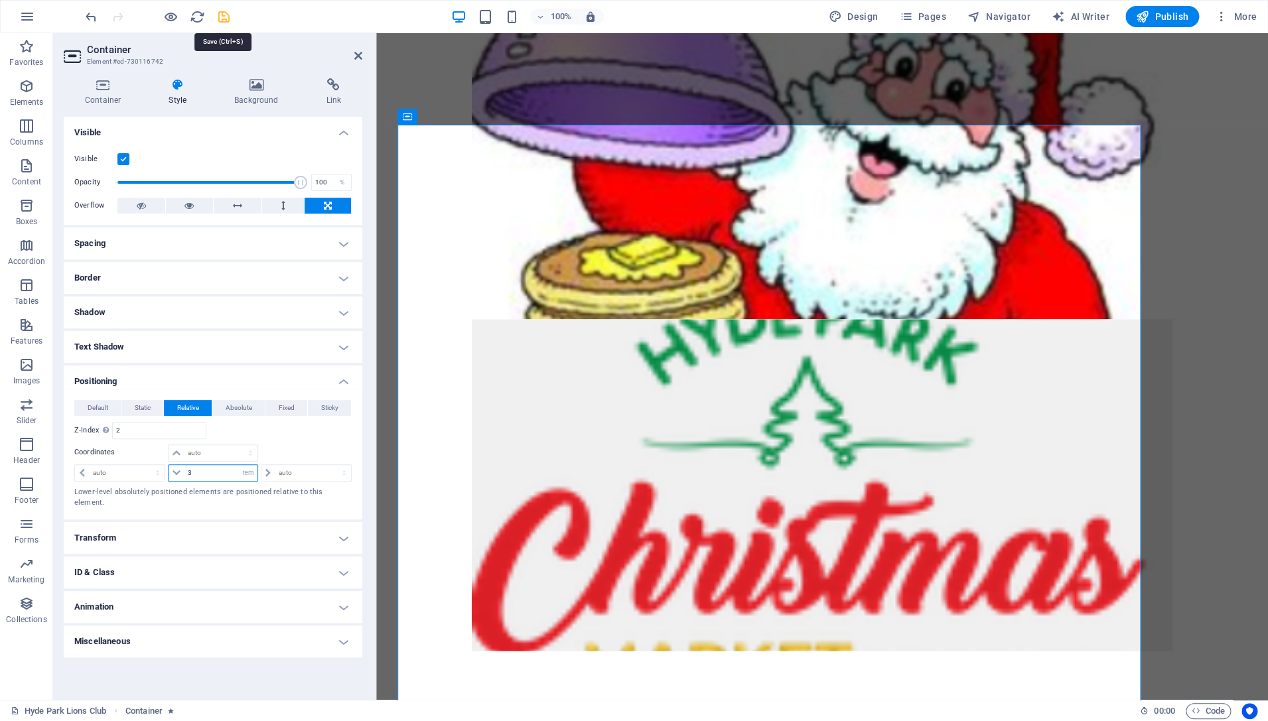
type input "3"
click at [223, 18] on icon "save" at bounding box center [223, 16] width 15 height 15
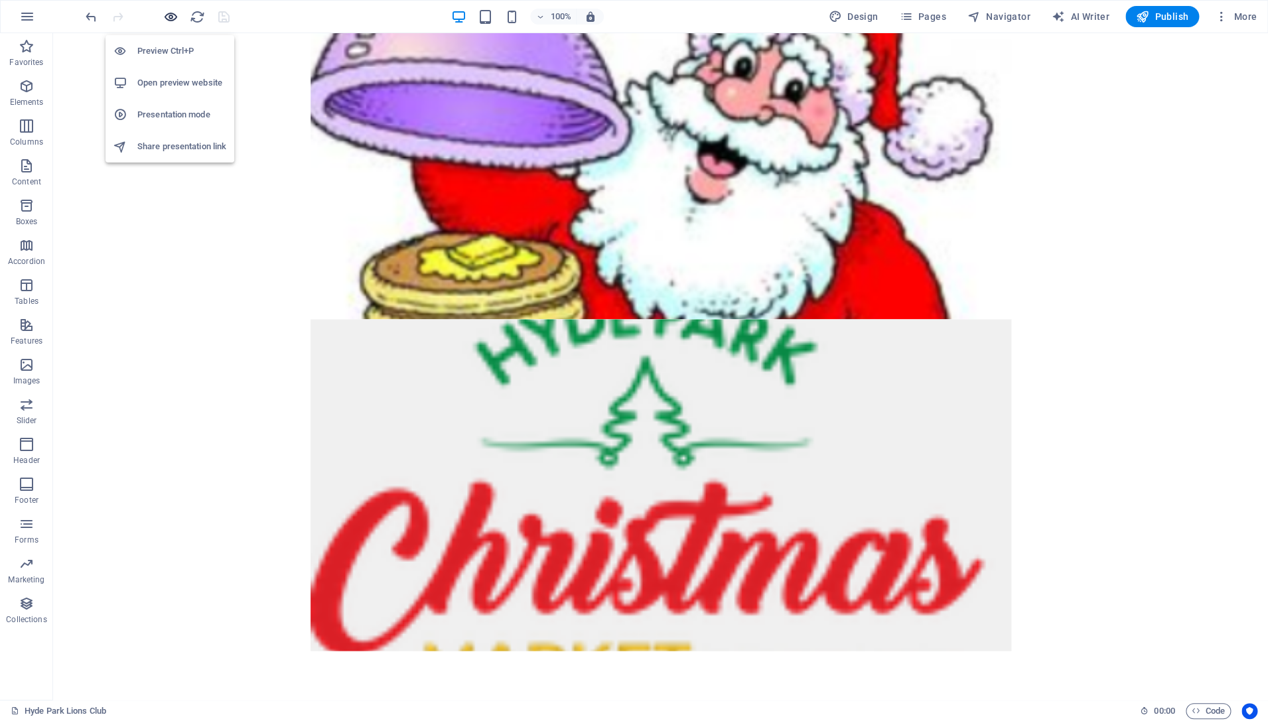
click at [170, 11] on icon "button" at bounding box center [170, 16] width 15 height 15
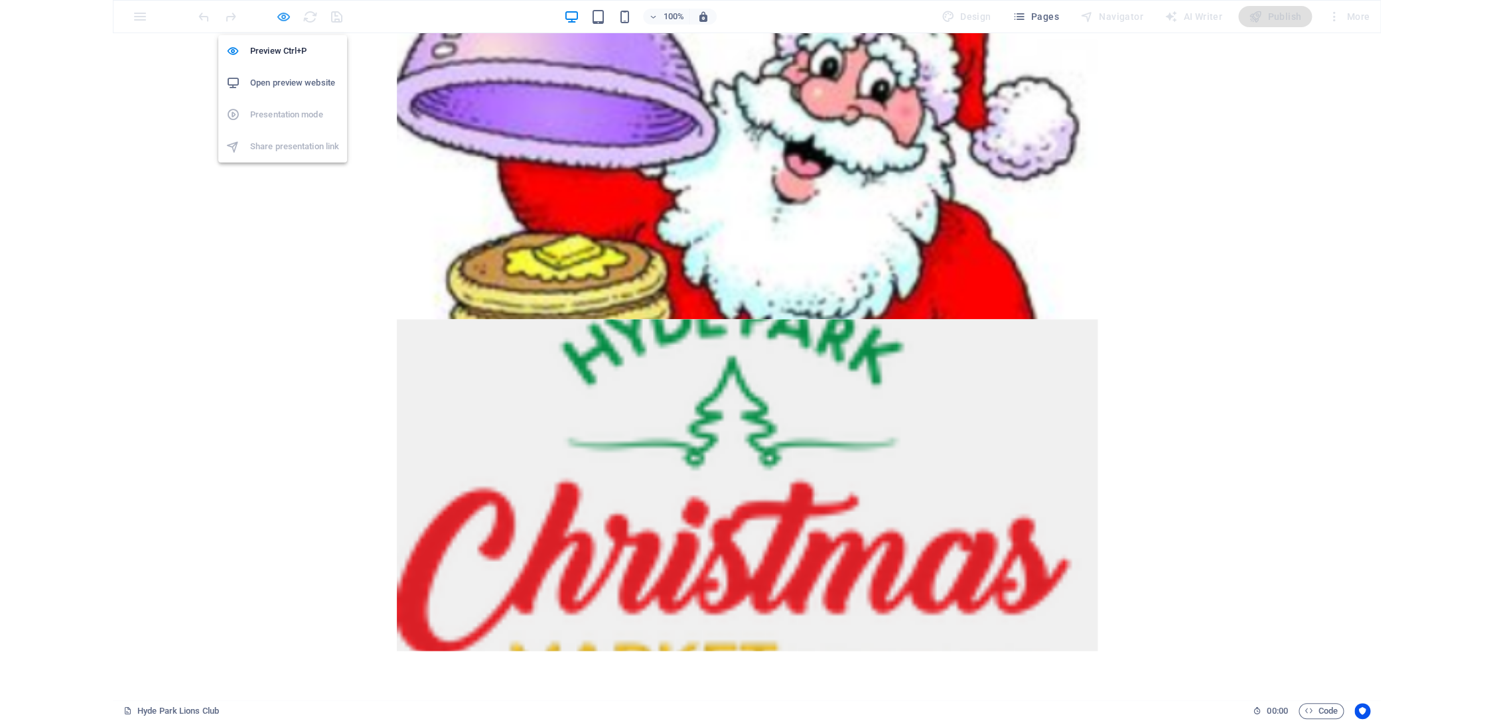
scroll to position [552, 0]
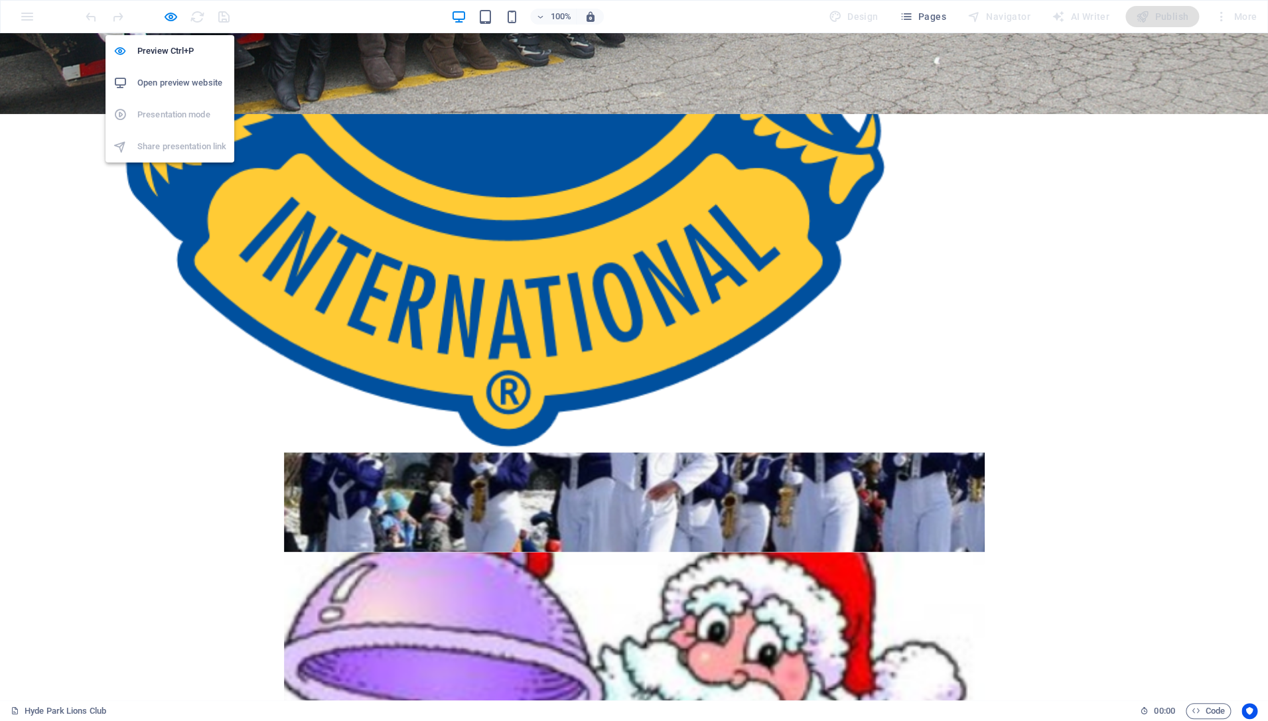
click at [181, 79] on h6 "Open preview website" at bounding box center [181, 83] width 89 height 16
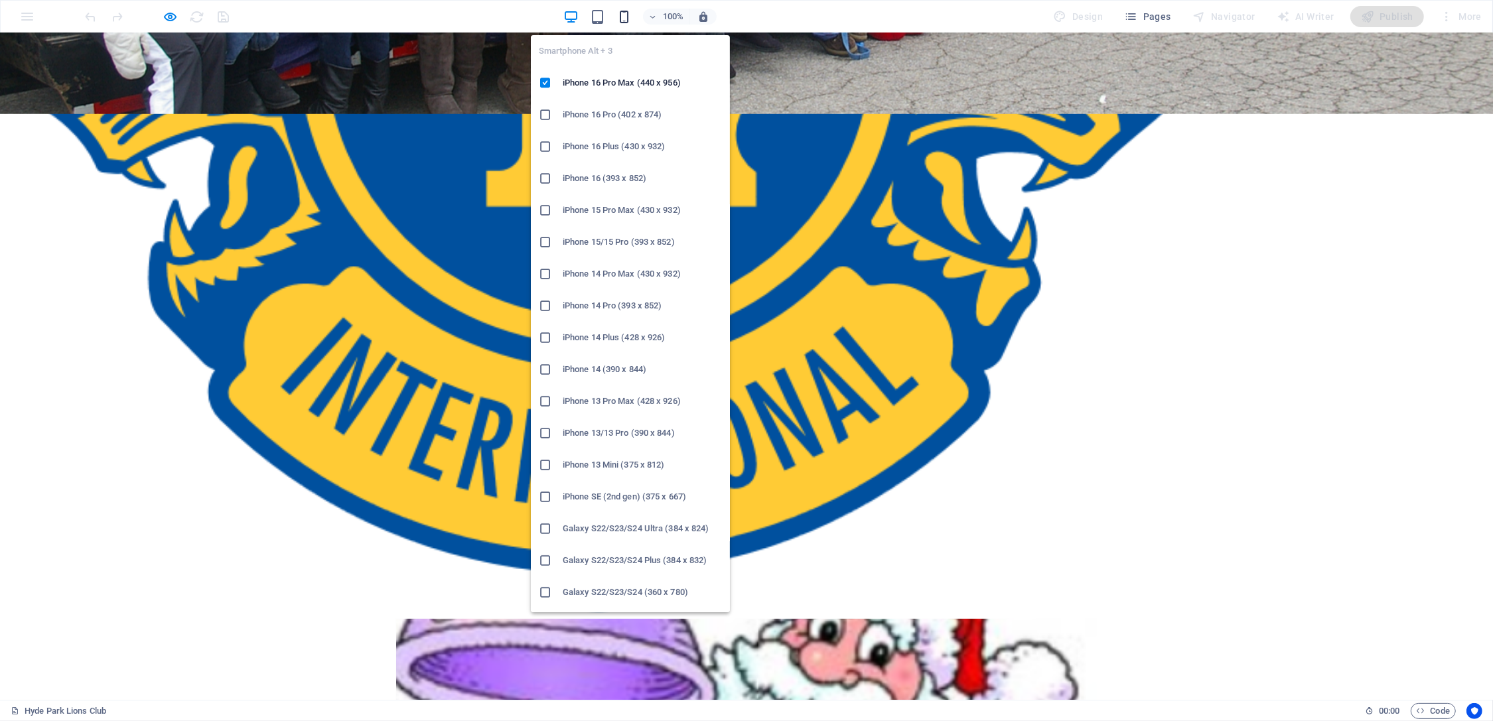
click at [625, 23] on icon "button" at bounding box center [623, 16] width 15 height 15
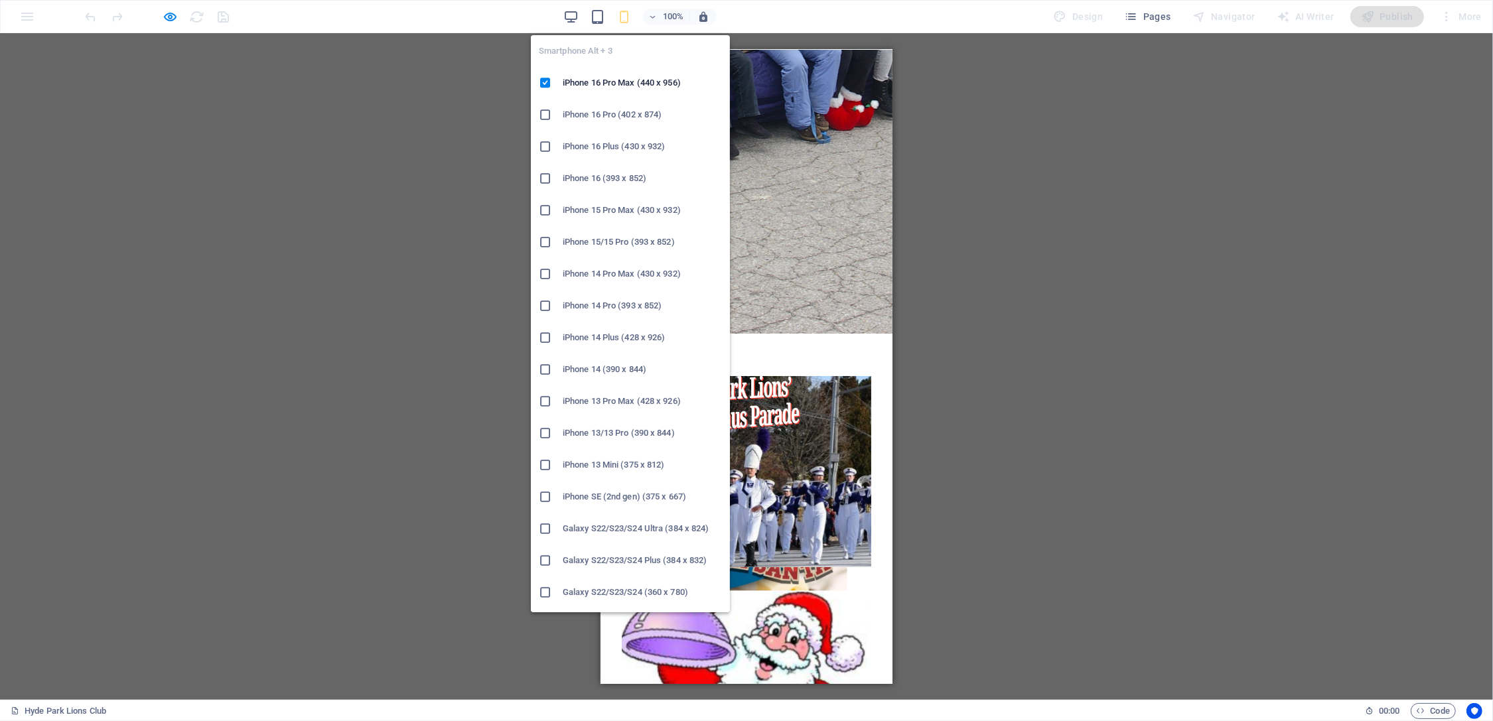
scroll to position [202, 0]
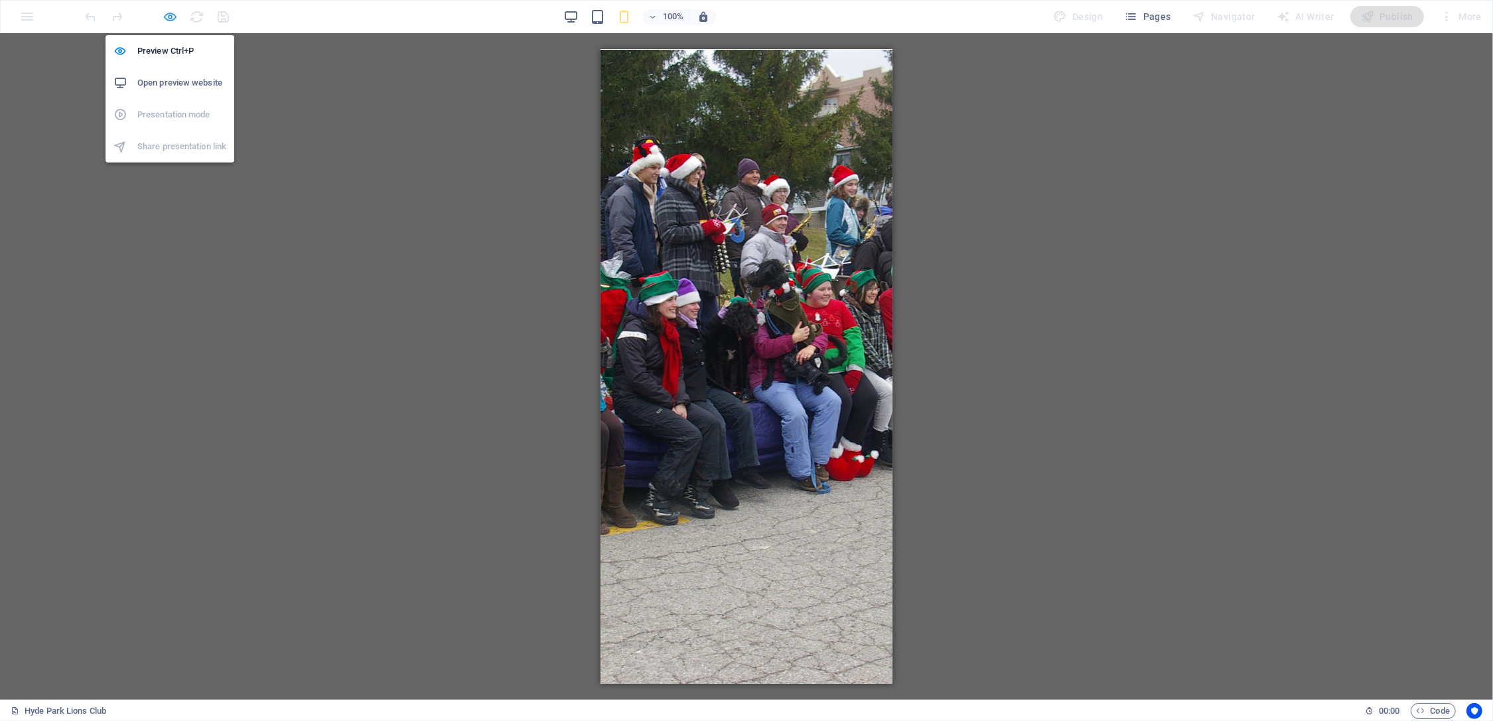
click at [170, 13] on icon "button" at bounding box center [170, 16] width 15 height 15
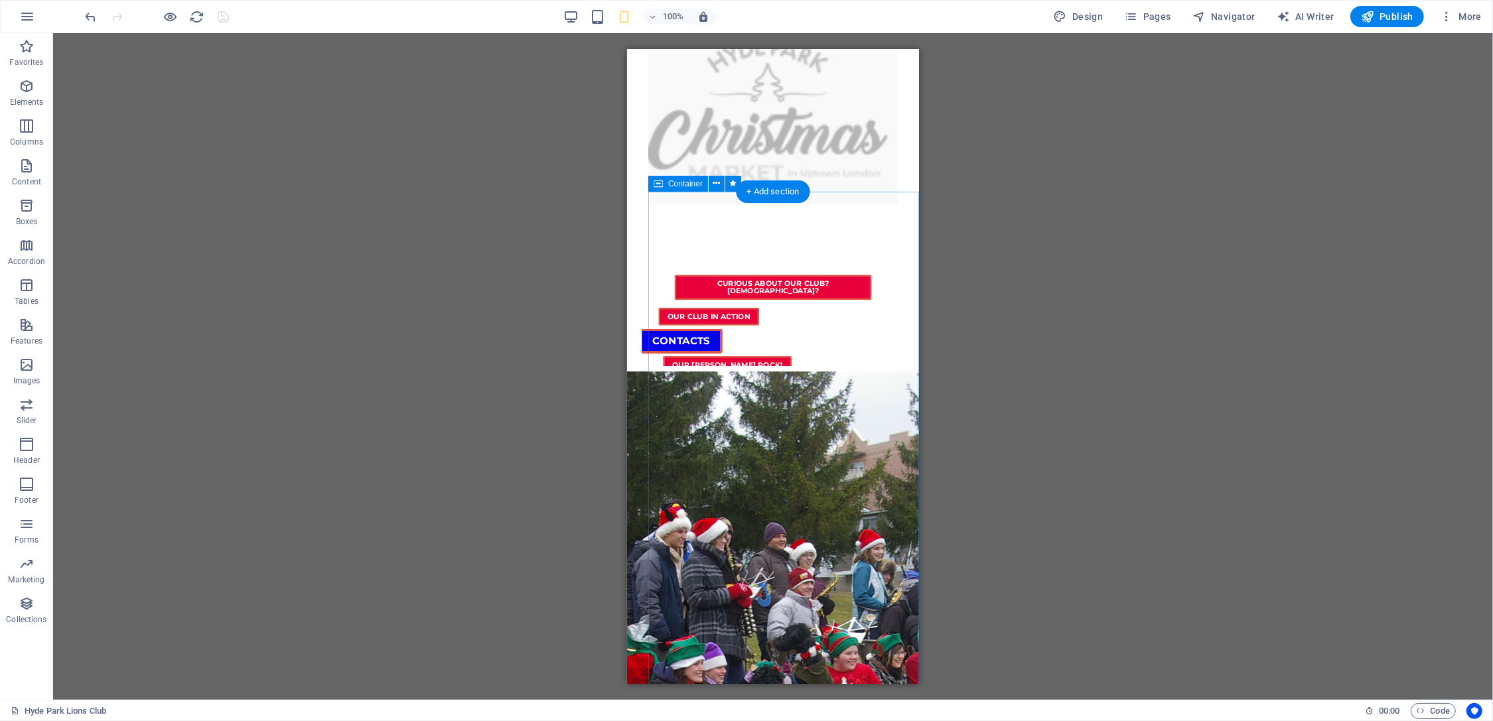
scroll to position [1402, 0]
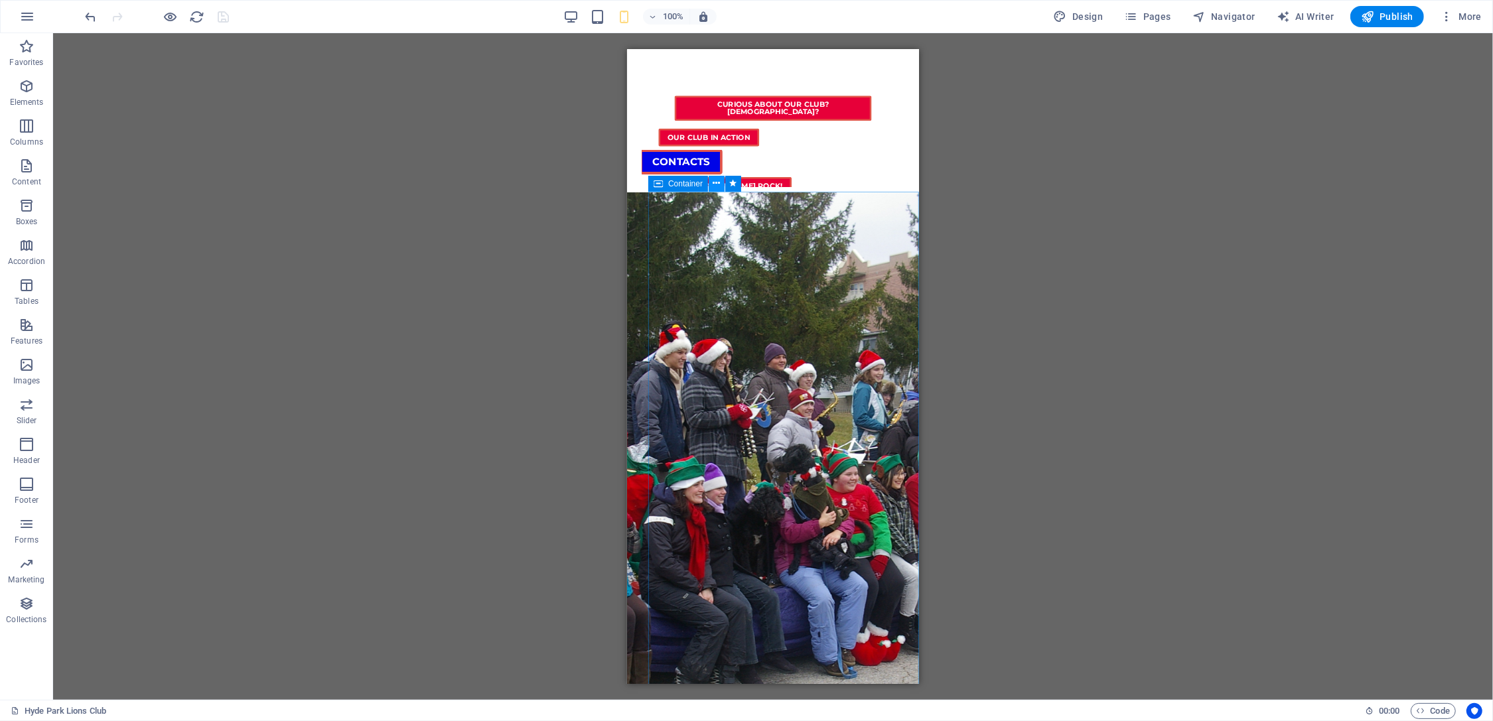
click at [718, 185] on icon at bounding box center [716, 183] width 7 height 14
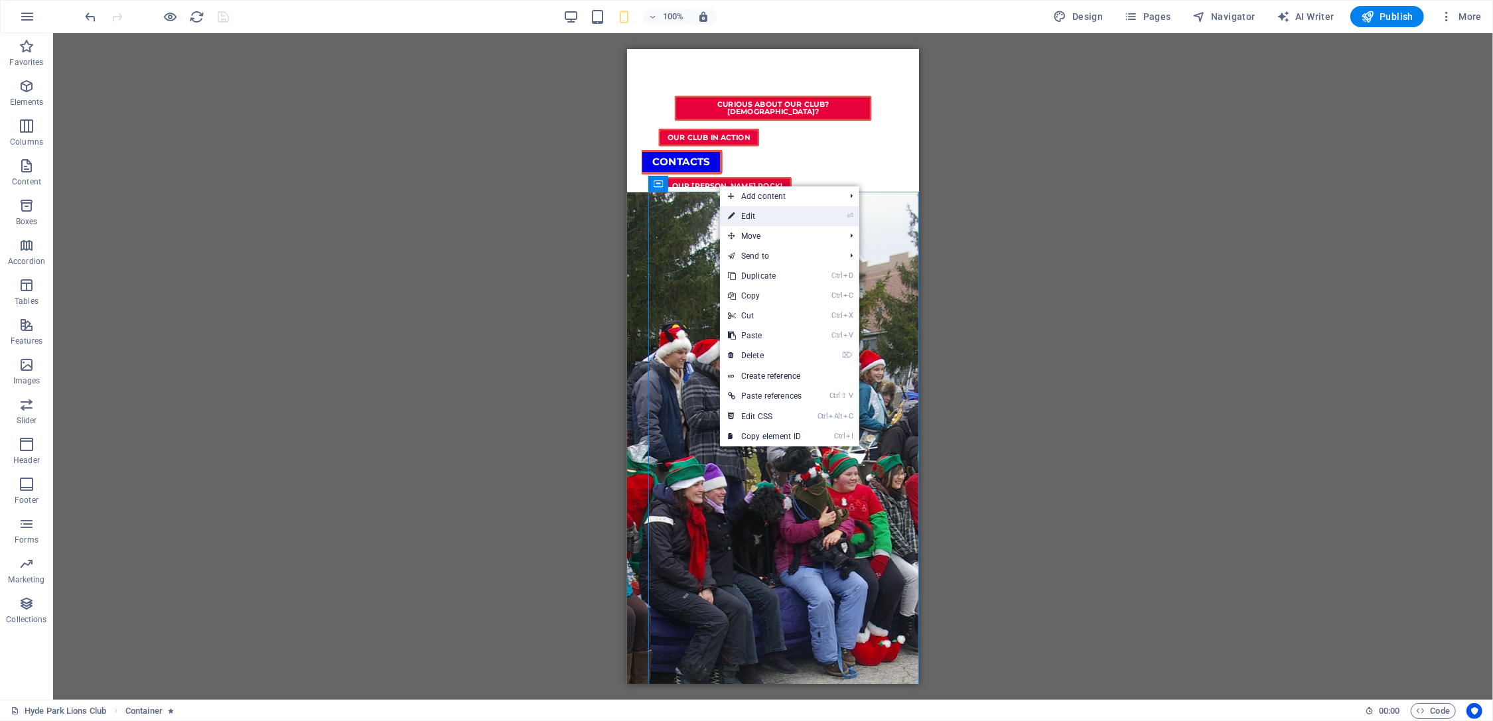
click at [764, 222] on link "⏎ Edit" at bounding box center [765, 216] width 90 height 20
select select "rem"
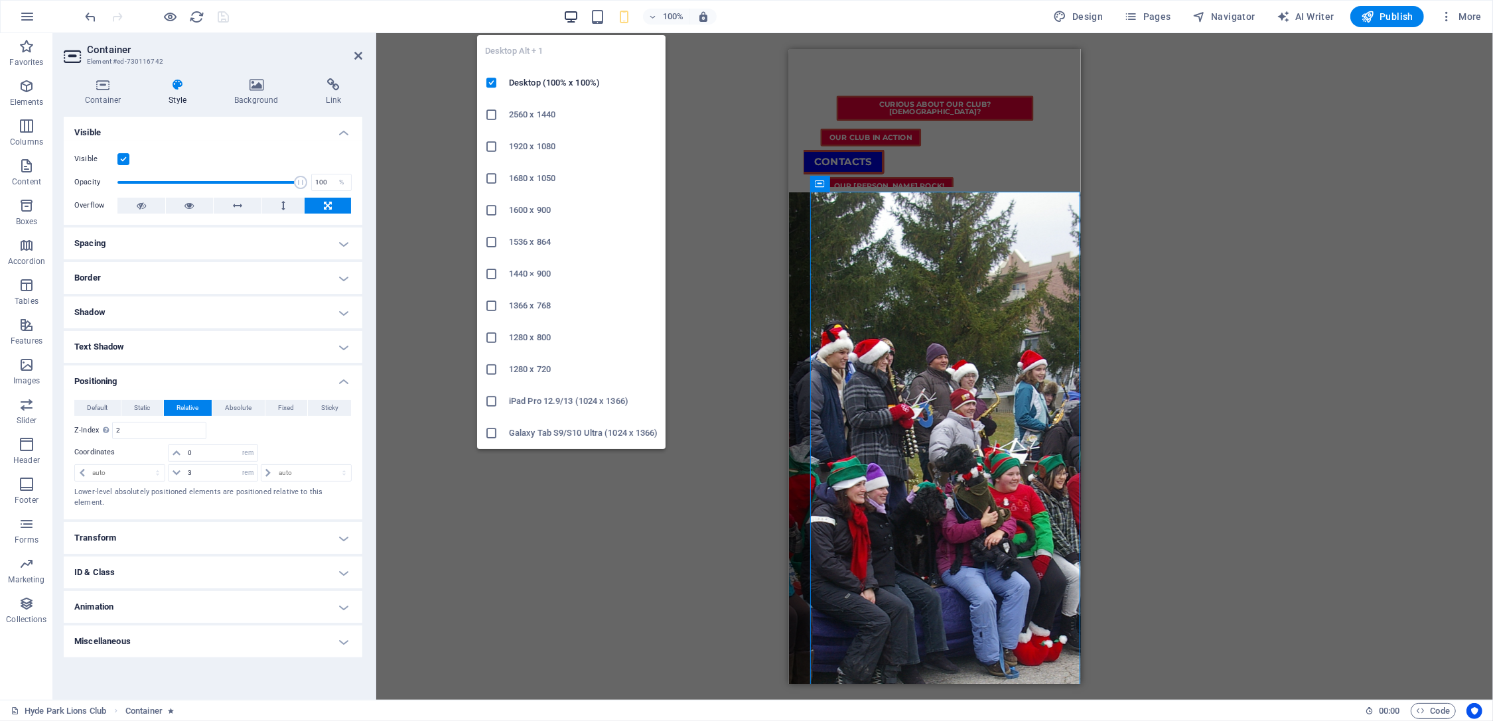
click at [569, 19] on icon "button" at bounding box center [570, 16] width 15 height 15
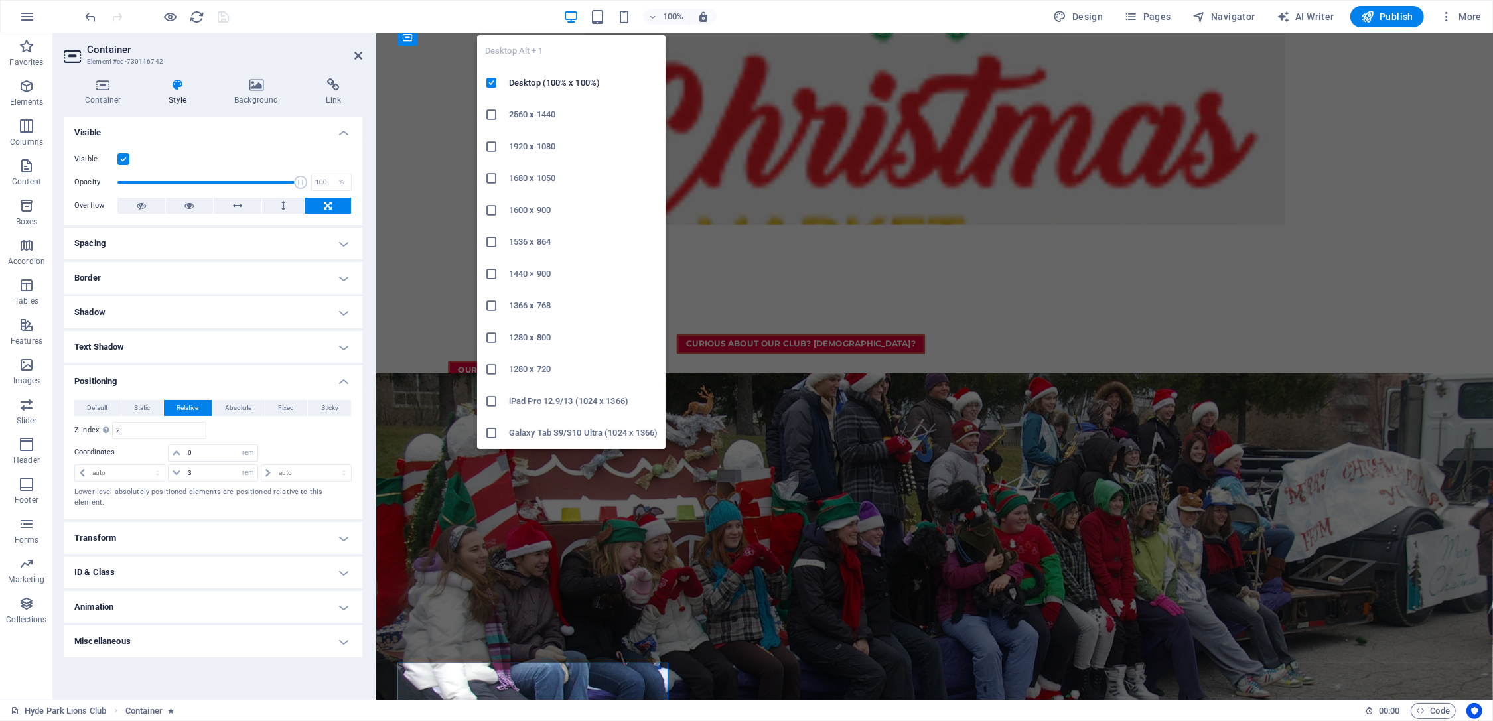
scroll to position [914, 0]
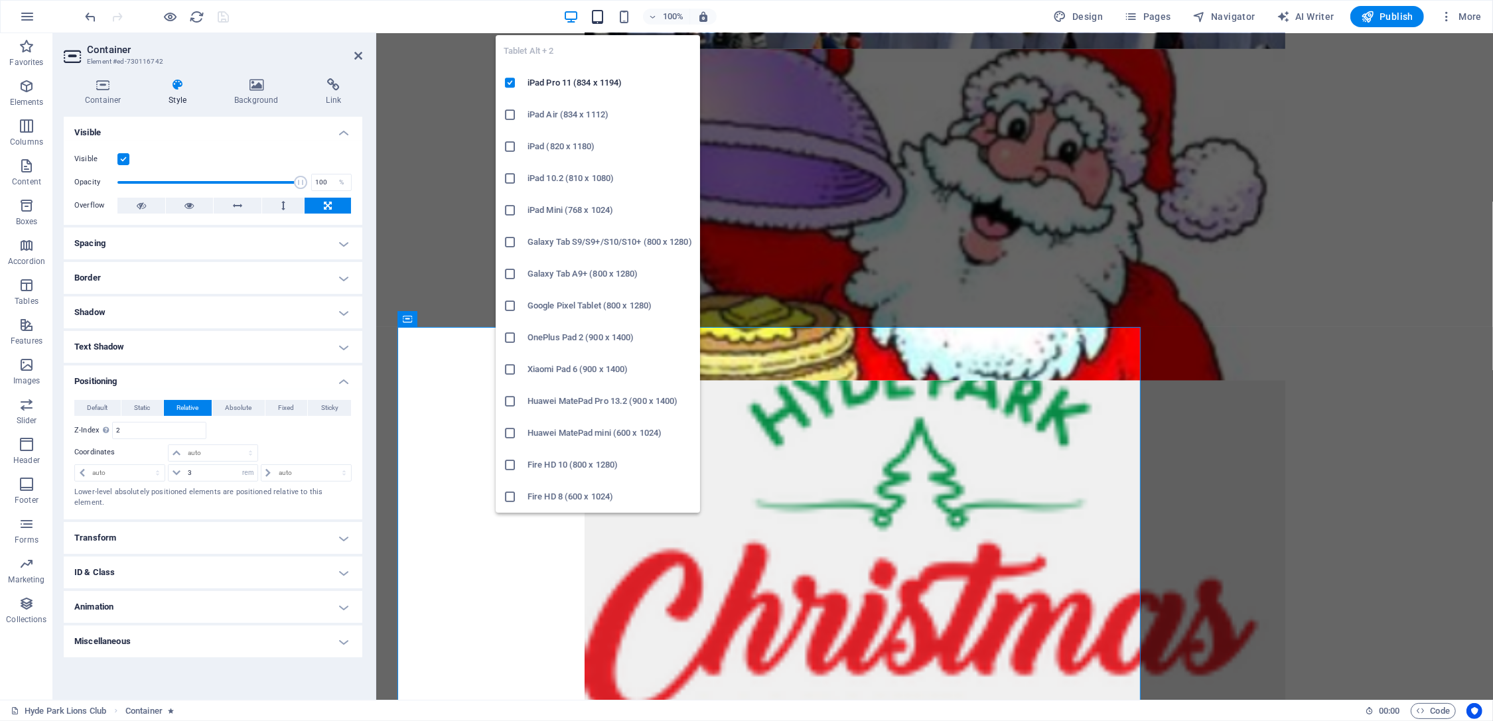
click at [596, 17] on icon "button" at bounding box center [597, 16] width 15 height 15
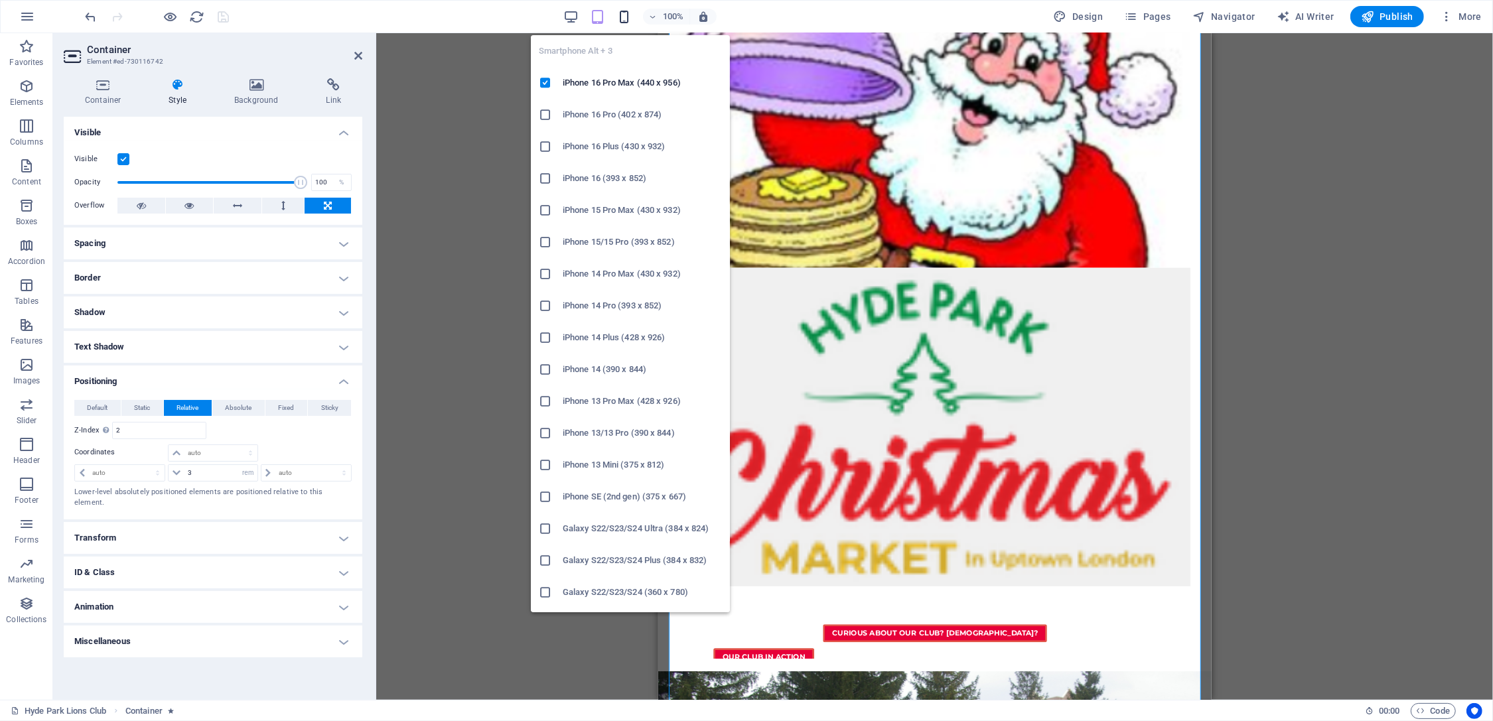
click at [626, 14] on icon "button" at bounding box center [623, 16] width 15 height 15
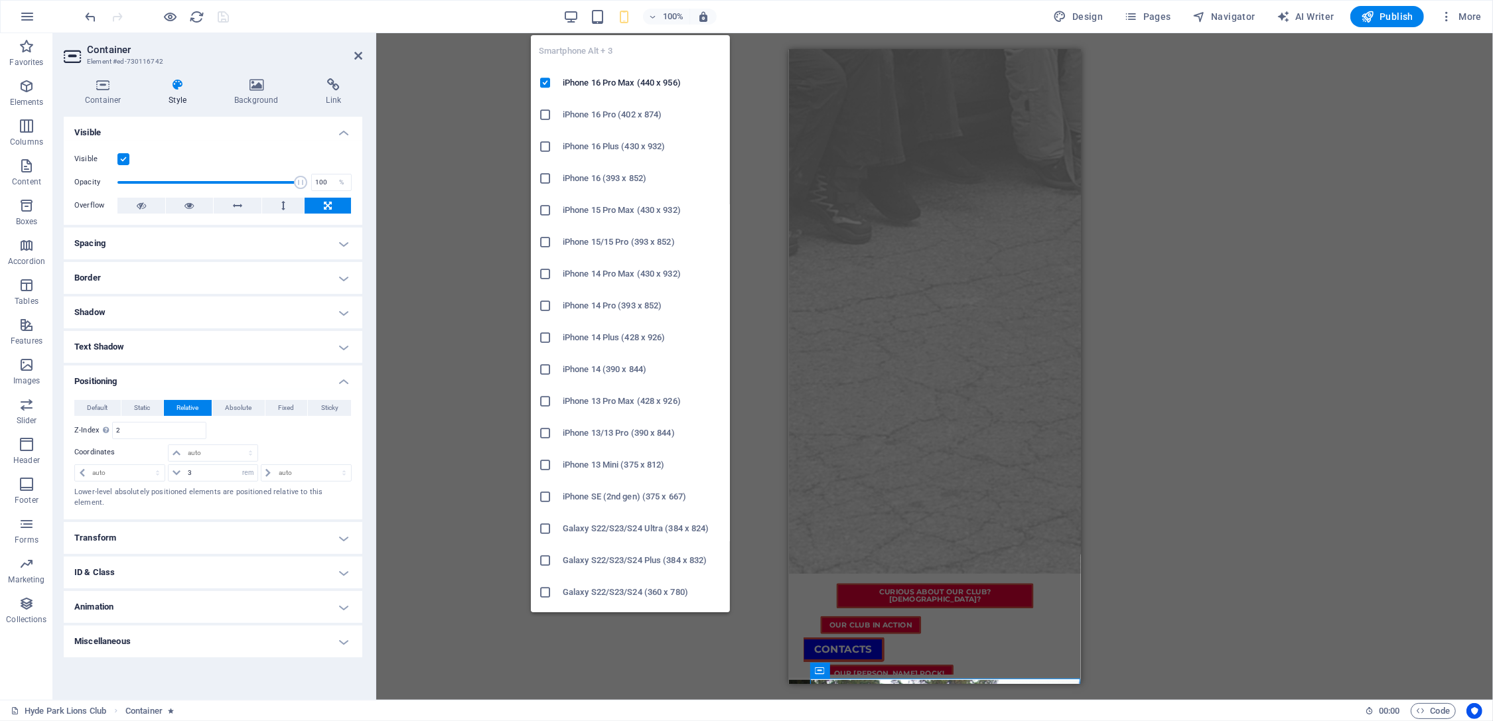
select select "rem"
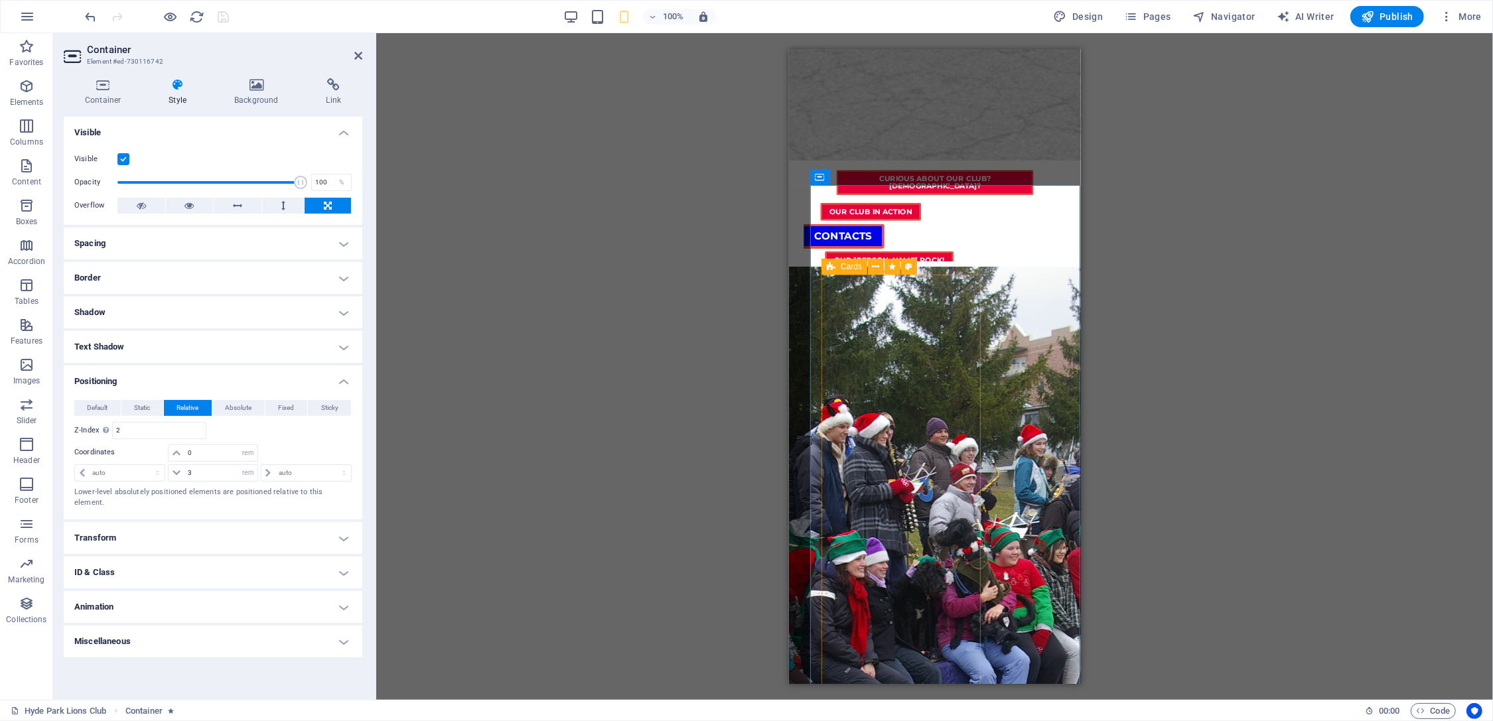
scroll to position [1408, 0]
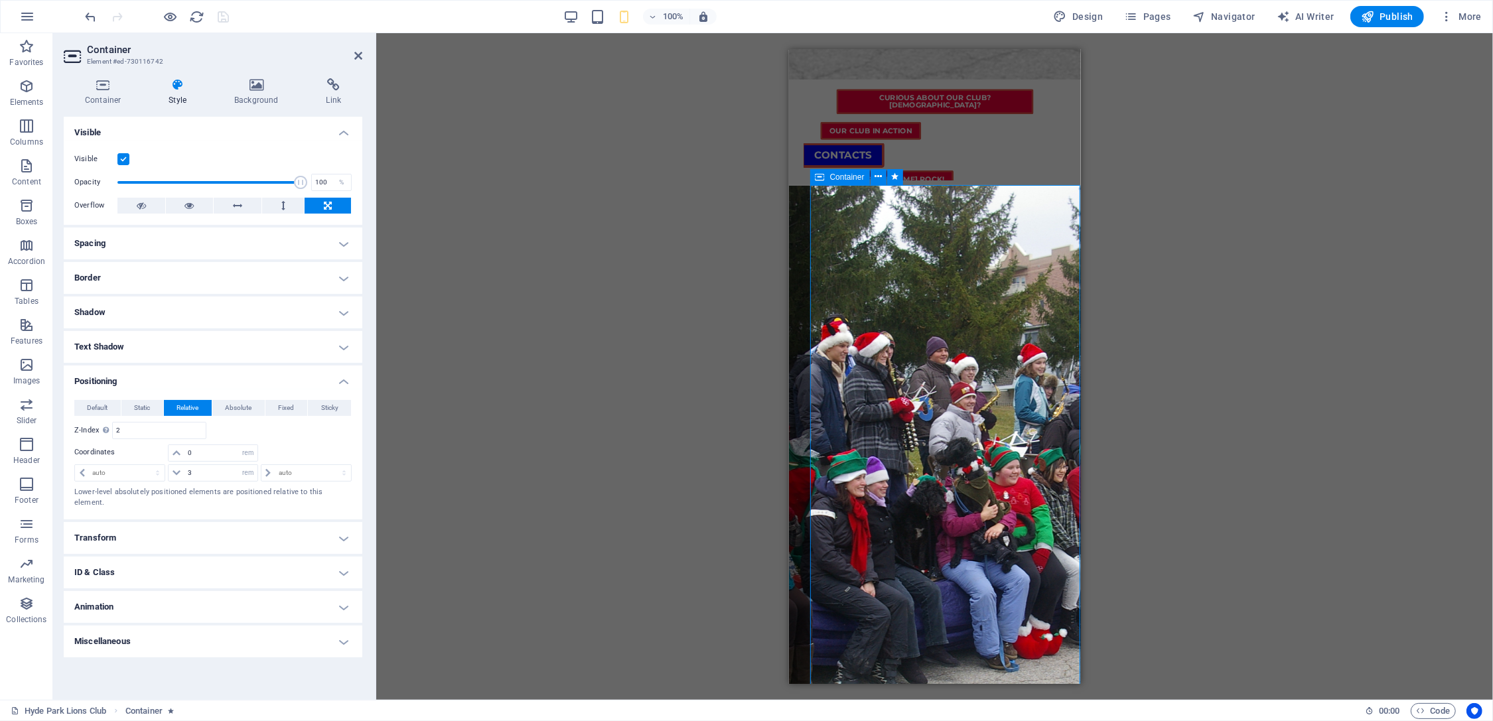
click at [358, 56] on icon at bounding box center [358, 55] width 8 height 11
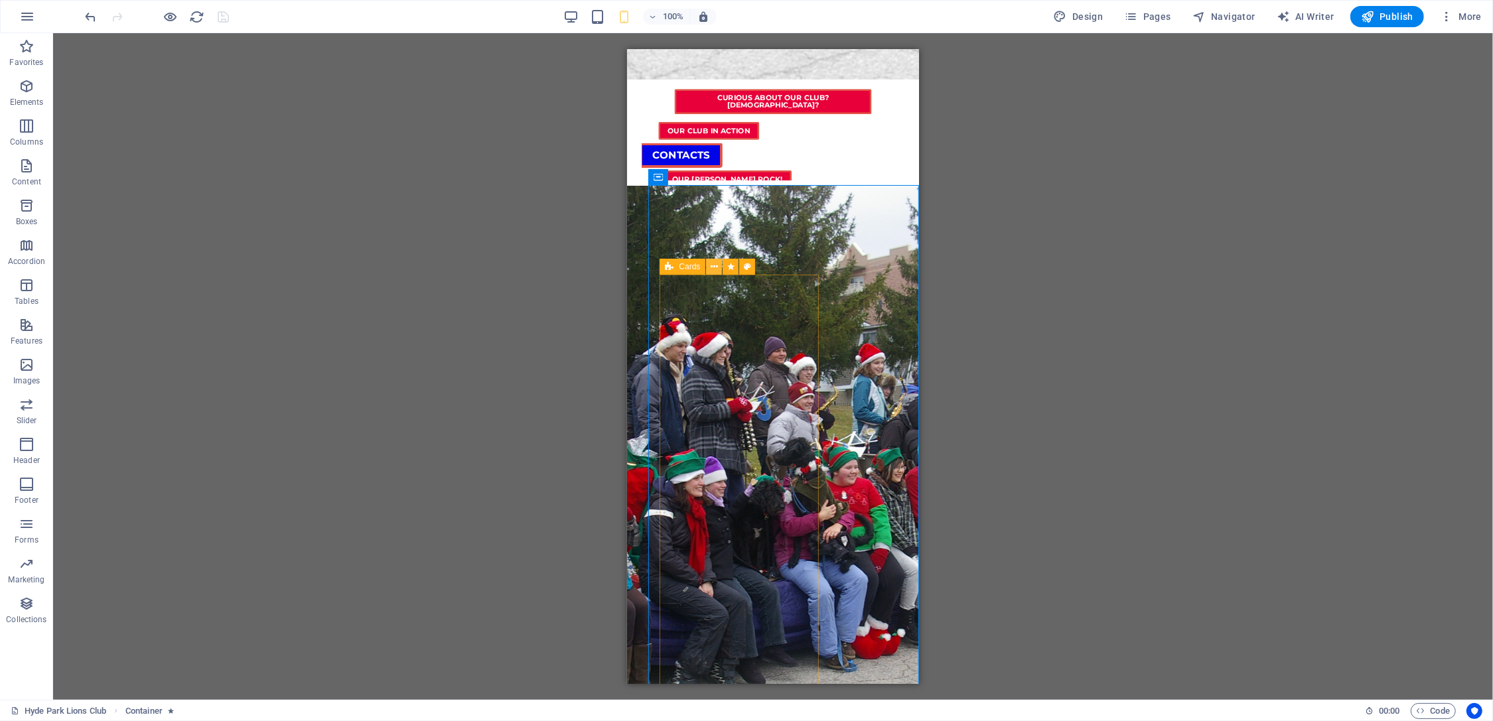
click at [714, 264] on icon at bounding box center [714, 267] width 7 height 14
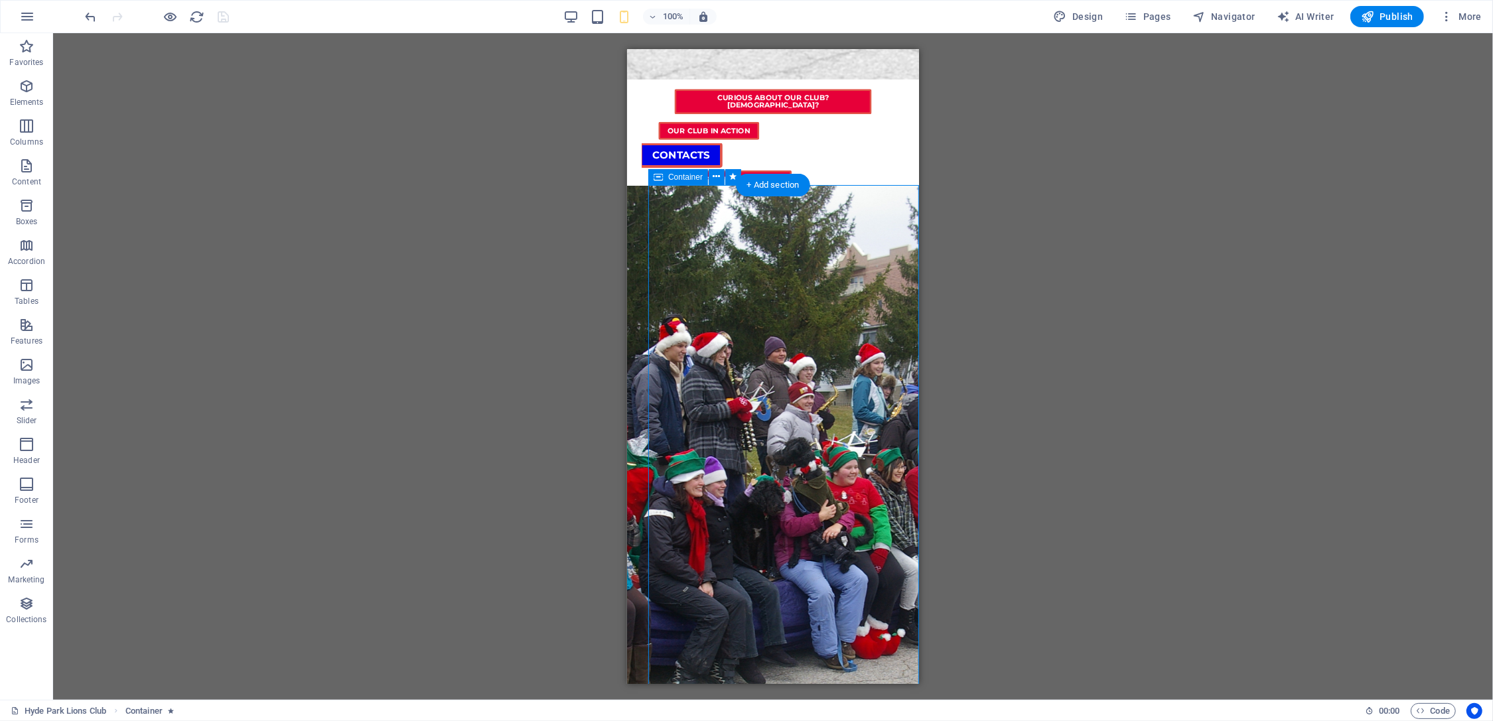
click at [718, 176] on icon at bounding box center [716, 177] width 7 height 14
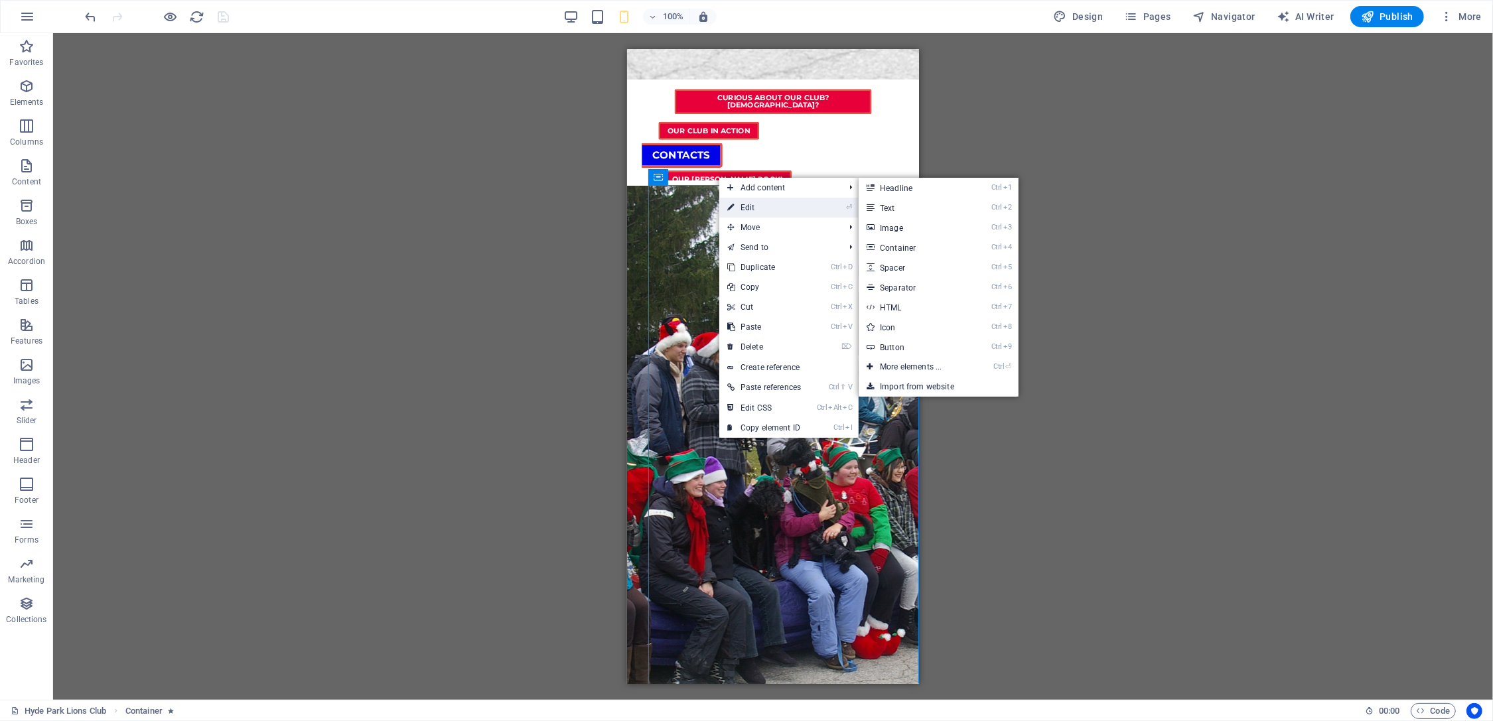
click at [748, 206] on link "⏎ Edit" at bounding box center [764, 208] width 90 height 20
select select "rem"
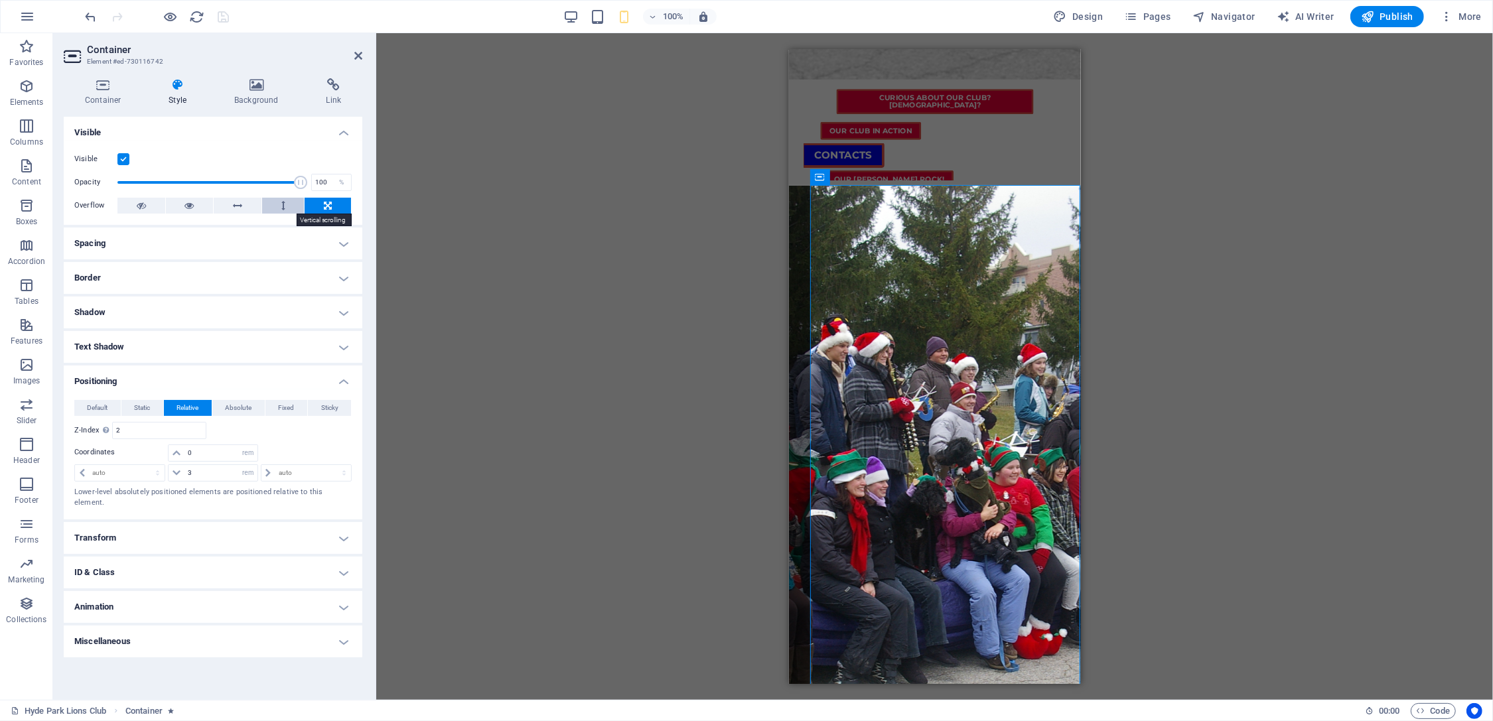
click at [287, 203] on button at bounding box center [283, 206] width 42 height 16
click at [186, 206] on icon at bounding box center [188, 206] width 9 height 16
drag, startPoint x: 212, startPoint y: 472, endPoint x: 180, endPoint y: 470, distance: 31.9
click at [184, 470] on input "3" at bounding box center [220, 473] width 72 height 16
type input "6"
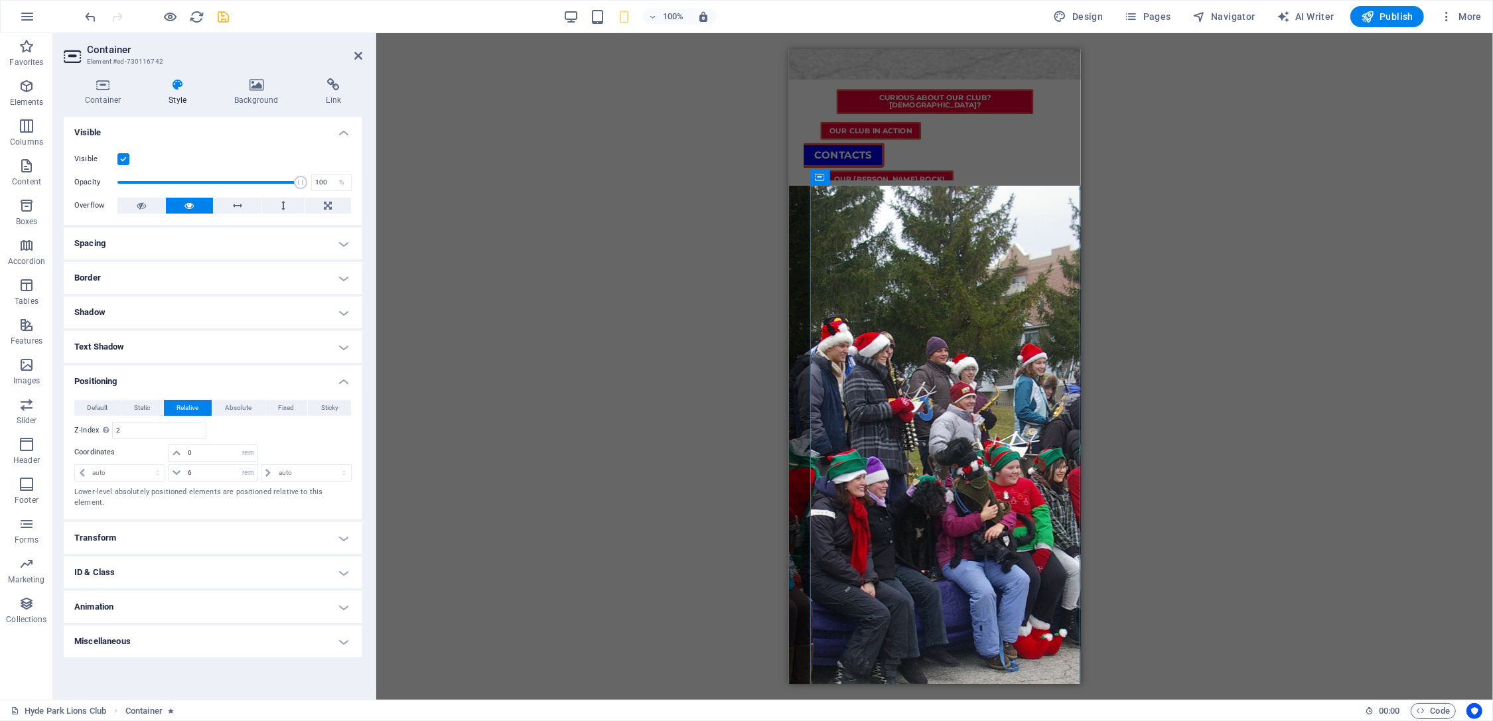
click at [153, 274] on h4 "Border" at bounding box center [213, 278] width 299 height 32
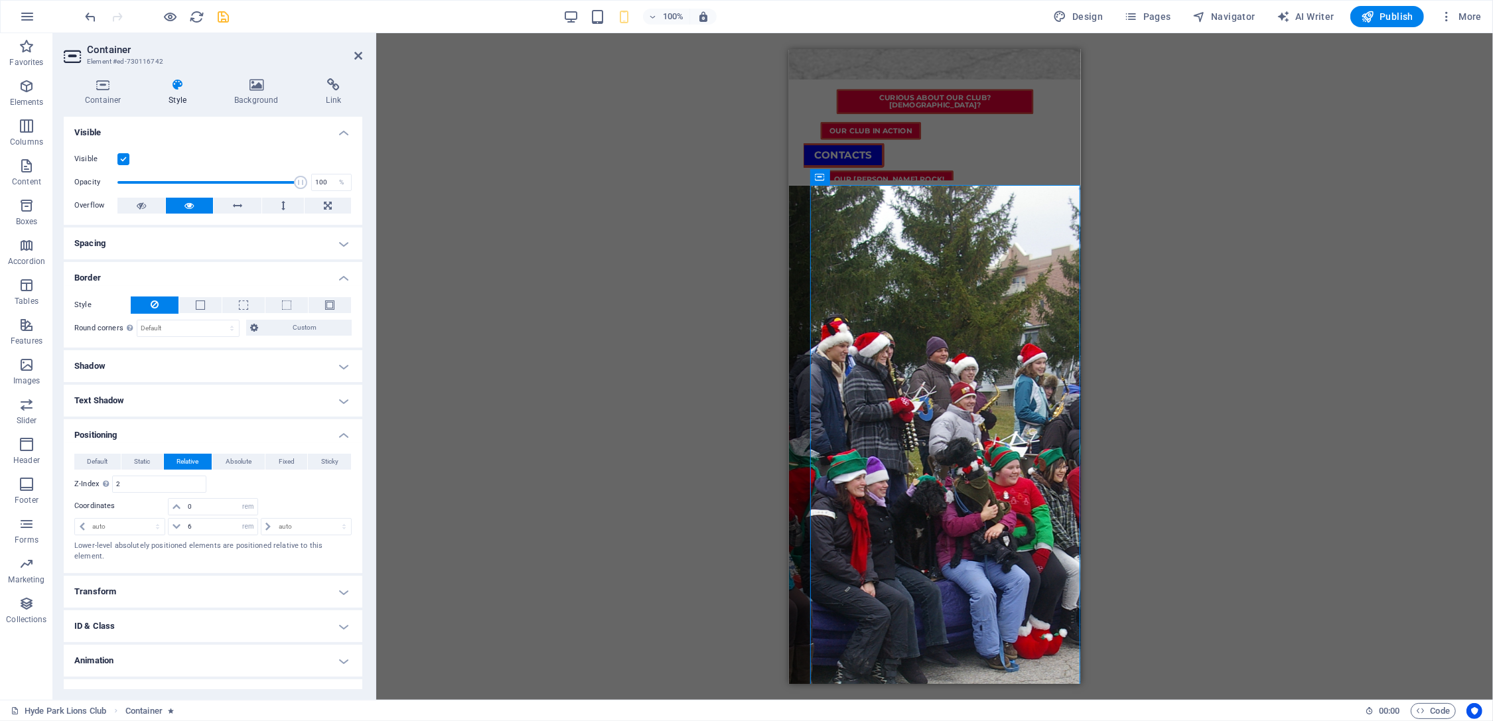
click at [163, 271] on h4 "Border" at bounding box center [213, 274] width 299 height 24
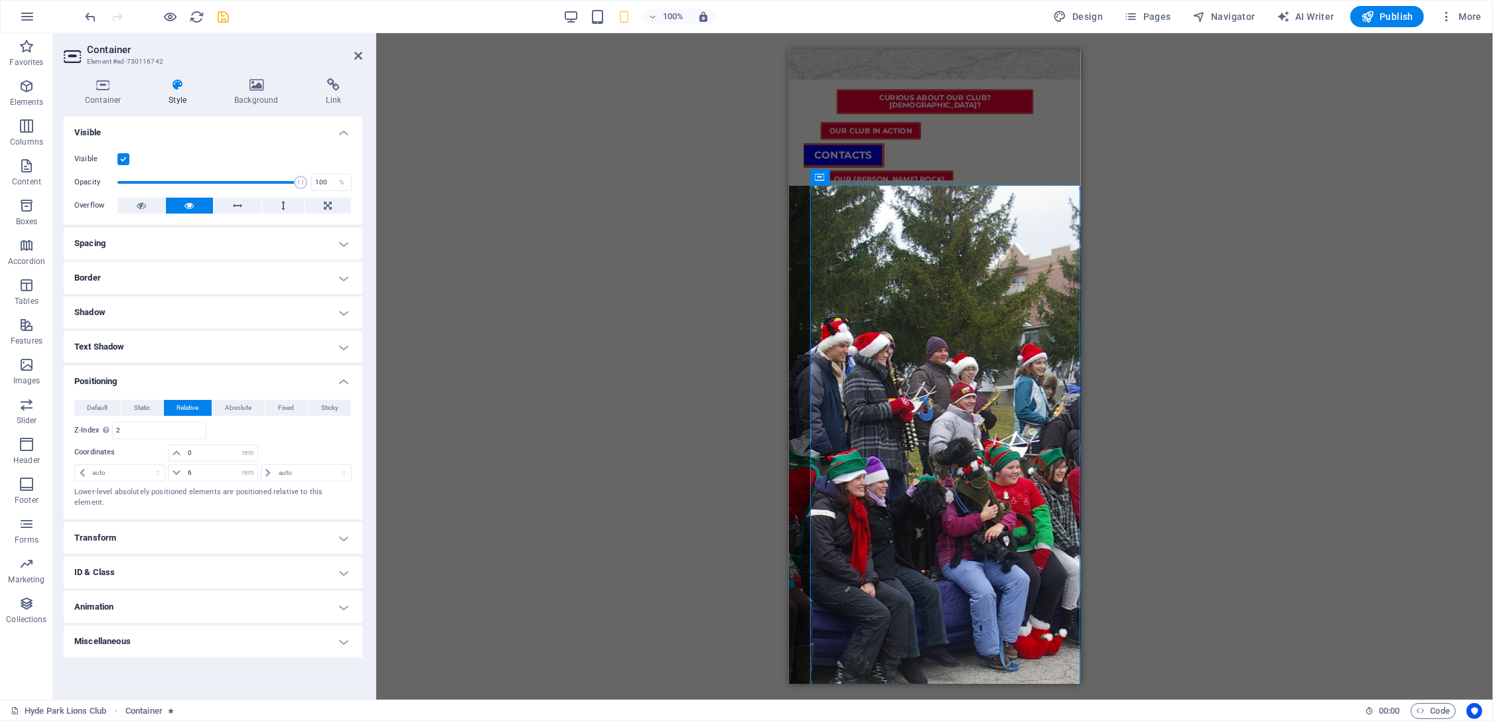
click at [169, 237] on h4 "Spacing" at bounding box center [213, 244] width 299 height 32
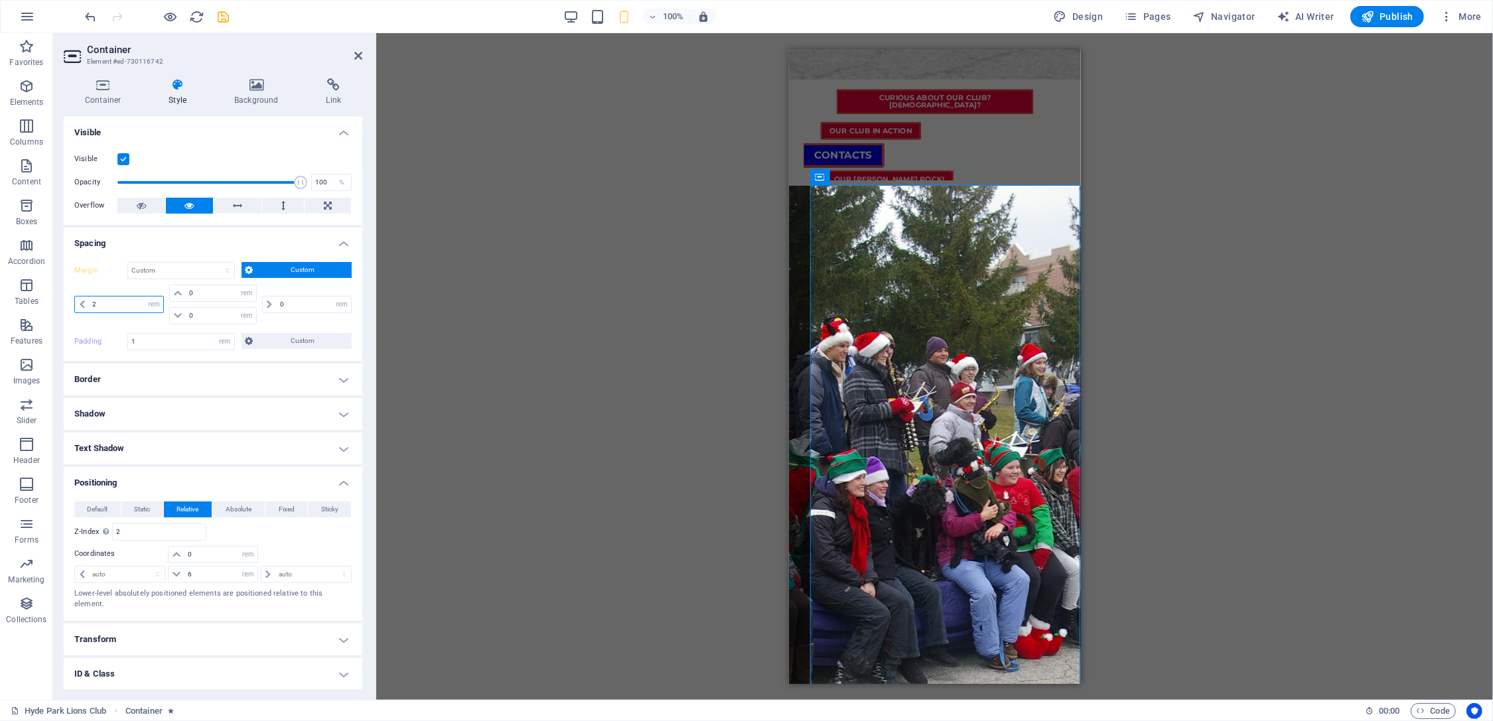
drag, startPoint x: 107, startPoint y: 306, endPoint x: 81, endPoint y: 306, distance: 26.5
click at [89, 306] on input "2" at bounding box center [126, 305] width 74 height 16
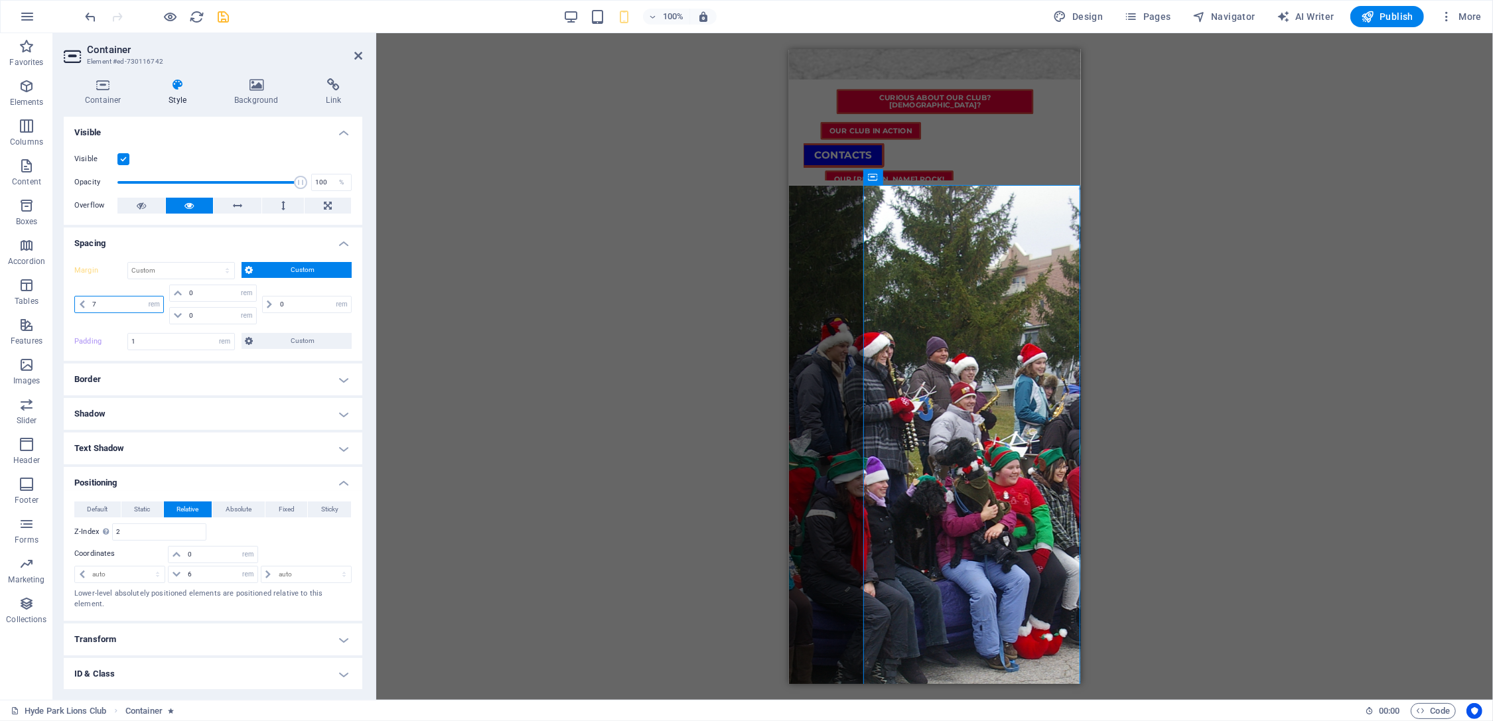
type input "70"
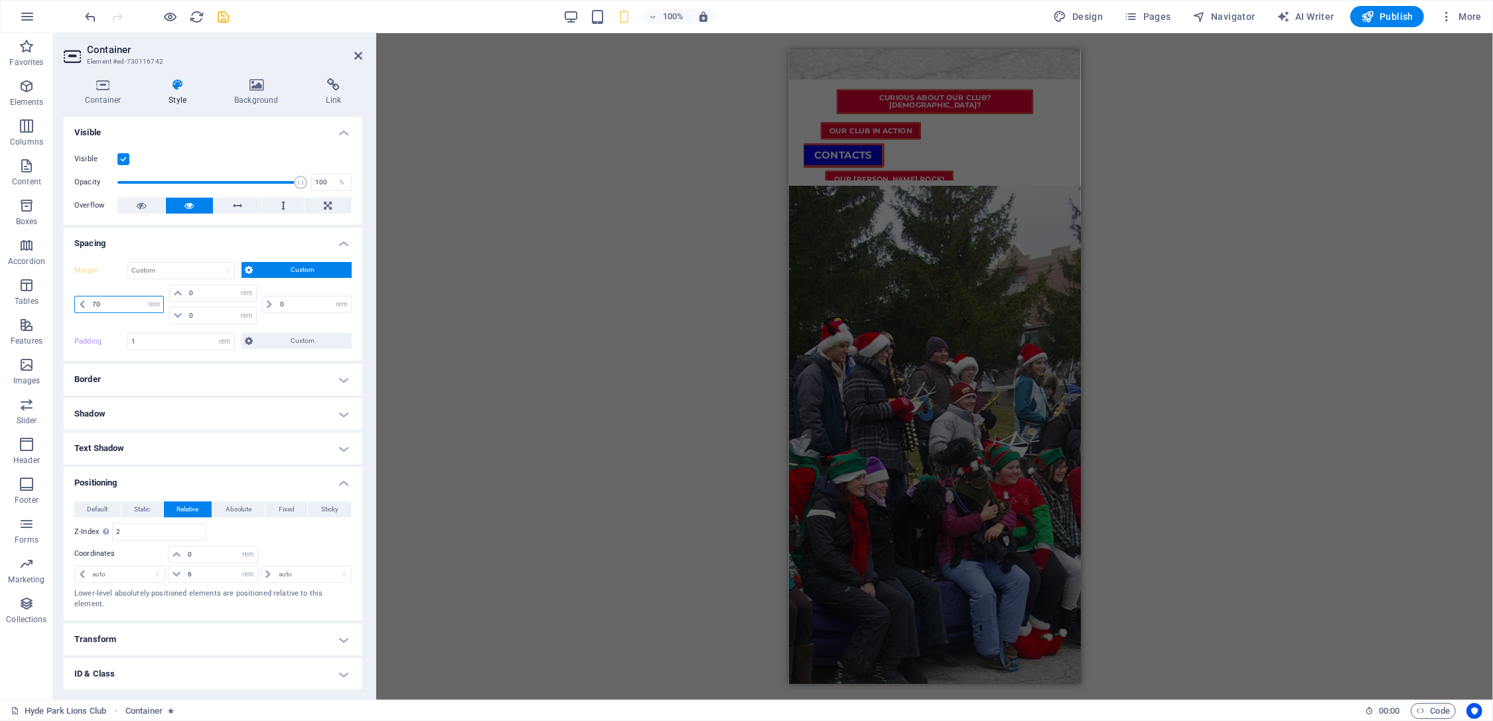
drag, startPoint x: 121, startPoint y: 306, endPoint x: 63, endPoint y: 303, distance: 57.9
click at [89, 303] on input "70" at bounding box center [126, 305] width 74 height 16
type input "0"
select select "rem"
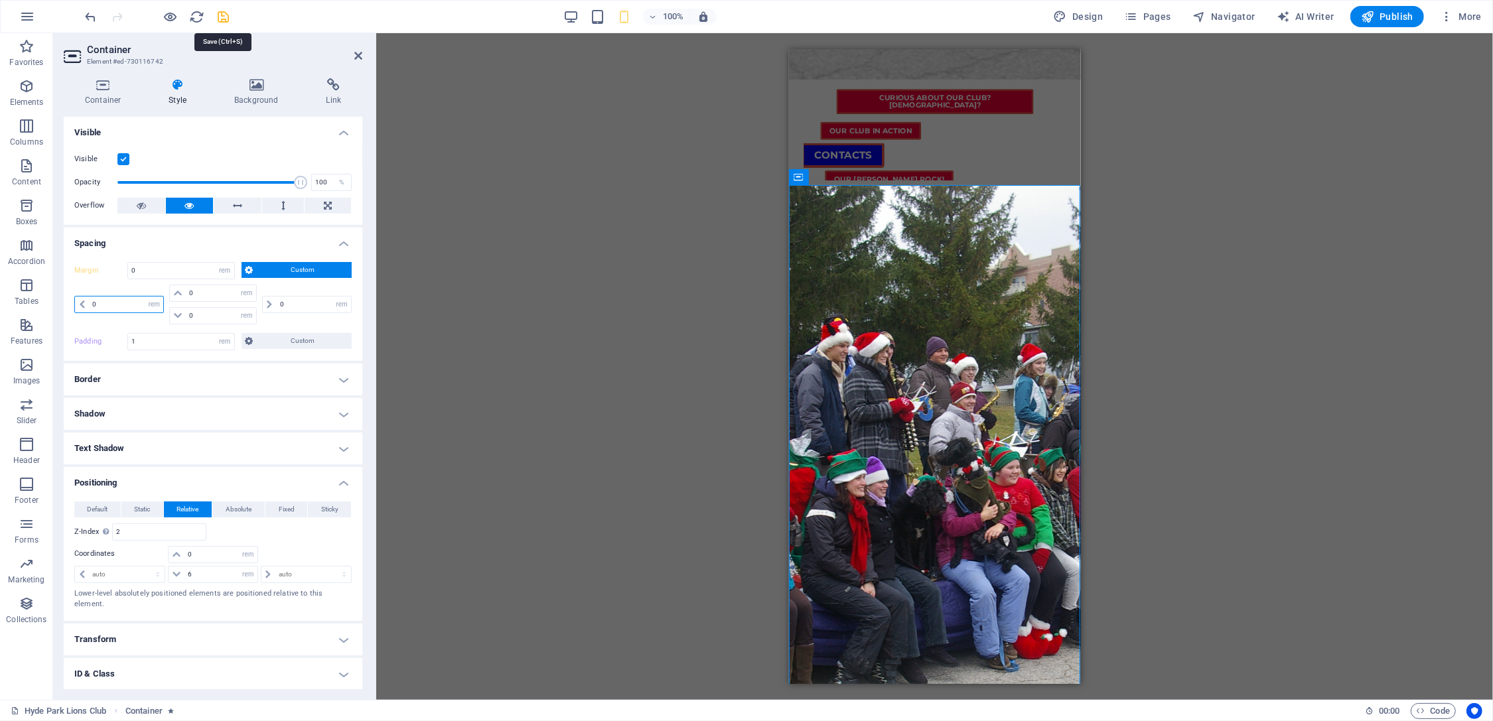
type input "0"
click at [227, 14] on icon "save" at bounding box center [223, 16] width 15 height 15
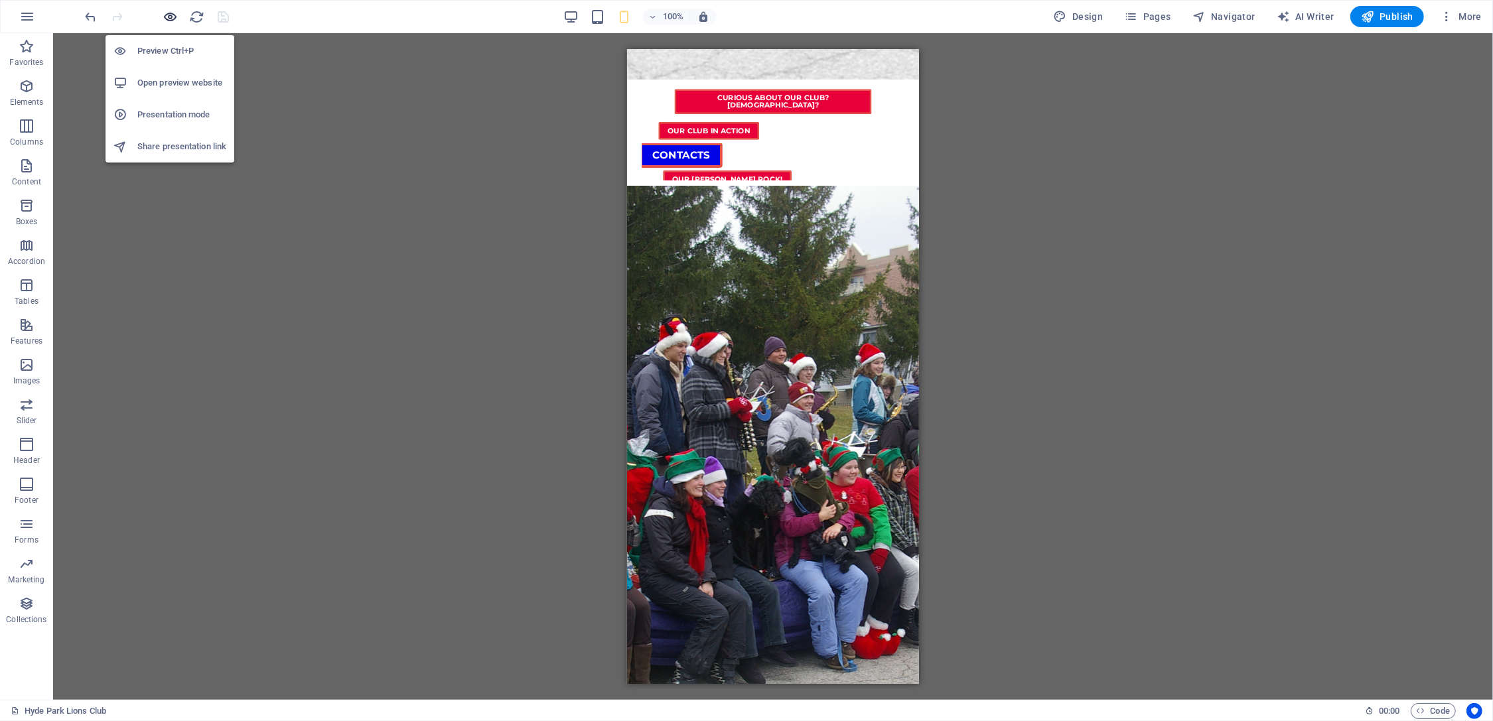
click at [172, 15] on icon "button" at bounding box center [170, 16] width 15 height 15
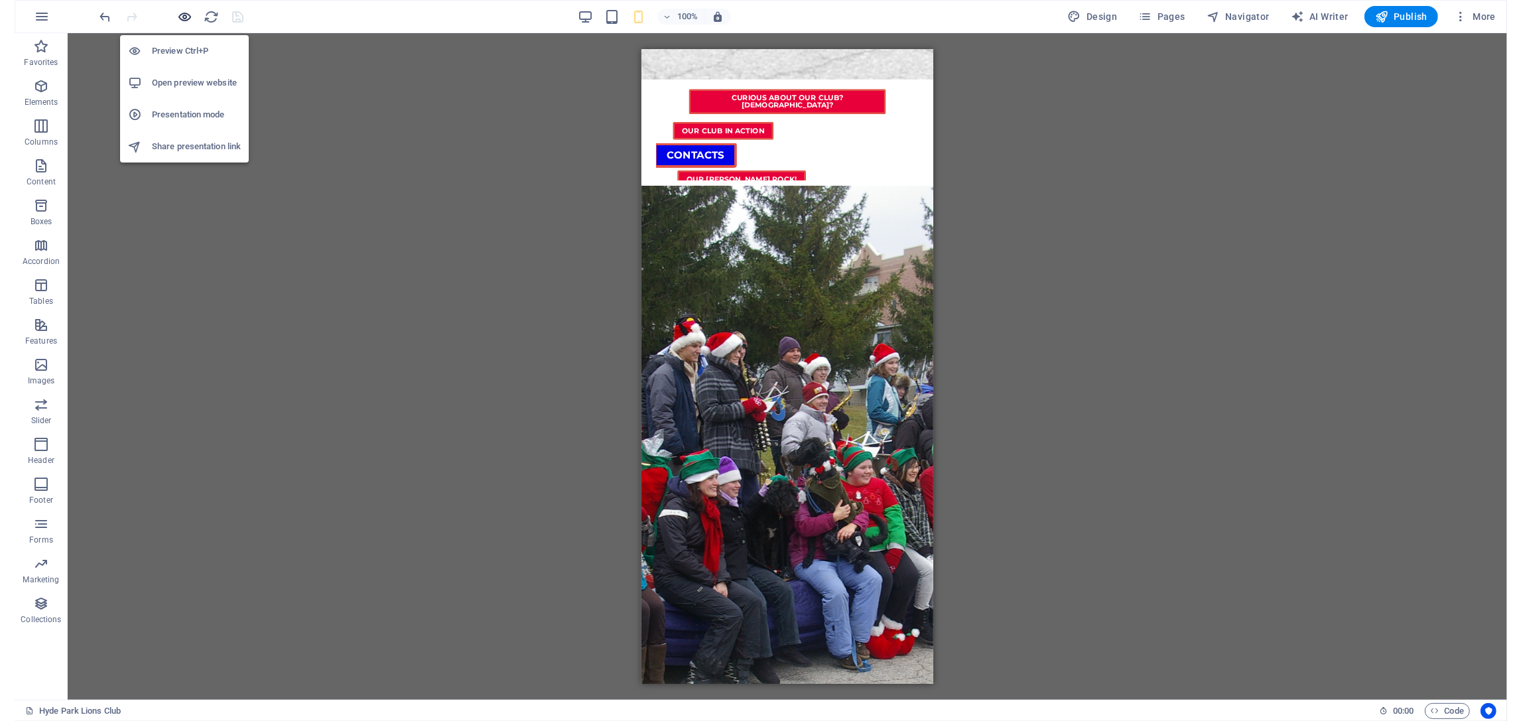
scroll to position [202, 0]
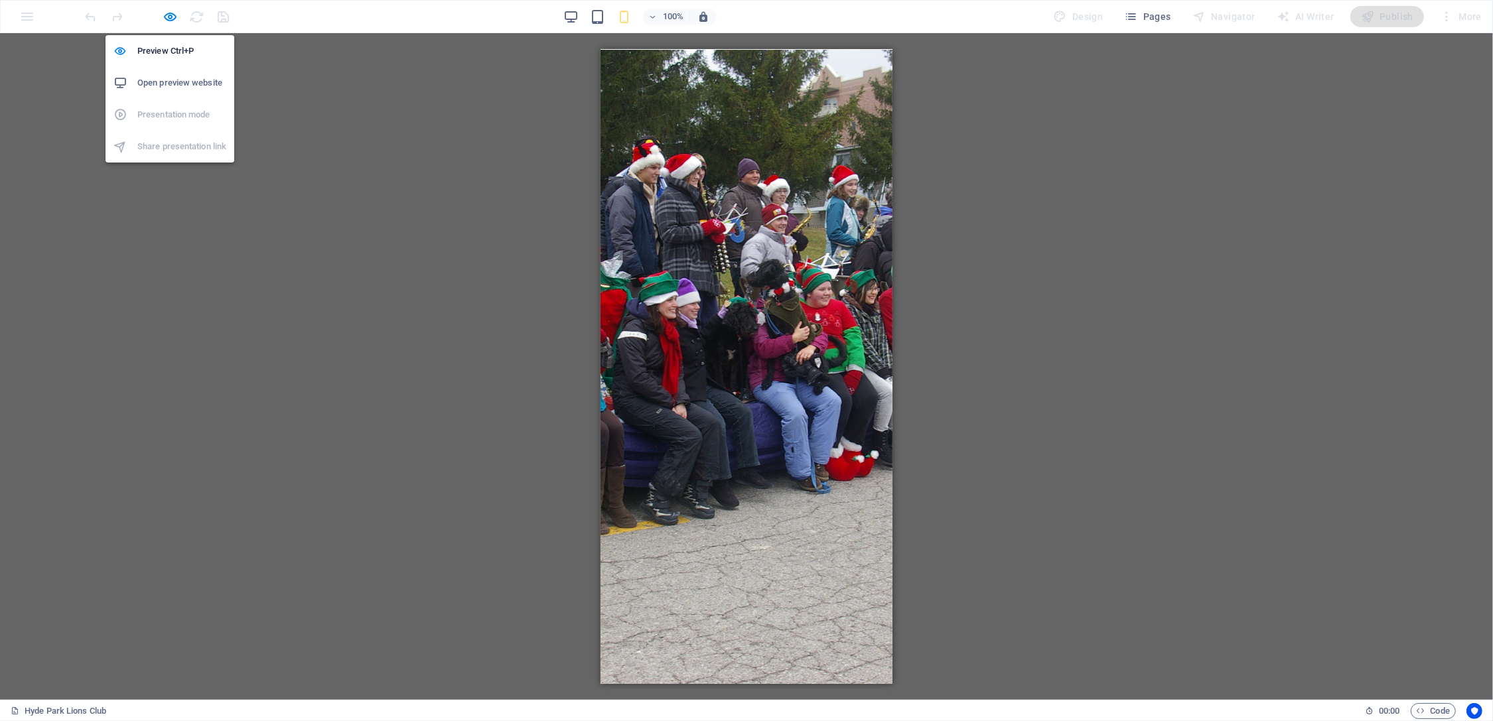
click at [178, 84] on h6 "Open preview website" at bounding box center [181, 83] width 89 height 16
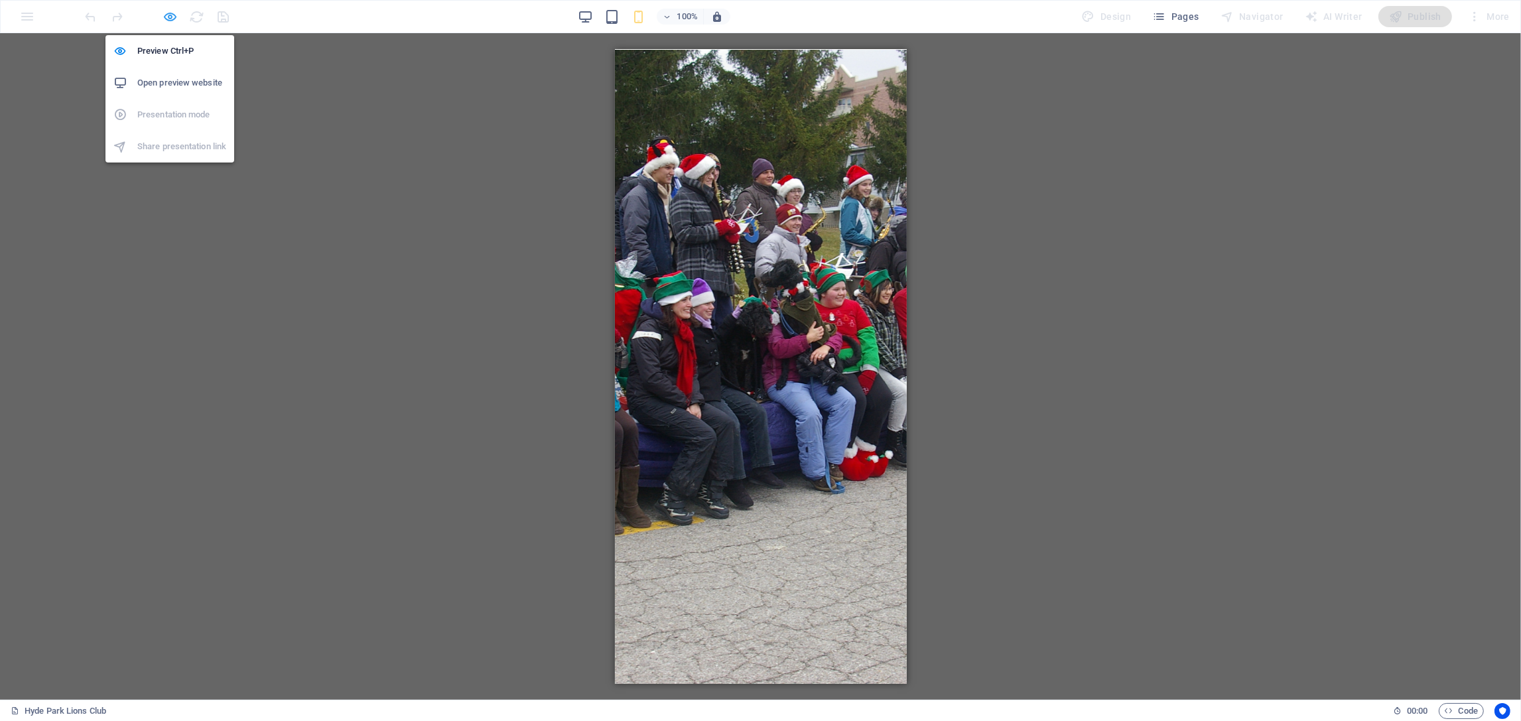
click at [176, 15] on icon "button" at bounding box center [170, 16] width 15 height 15
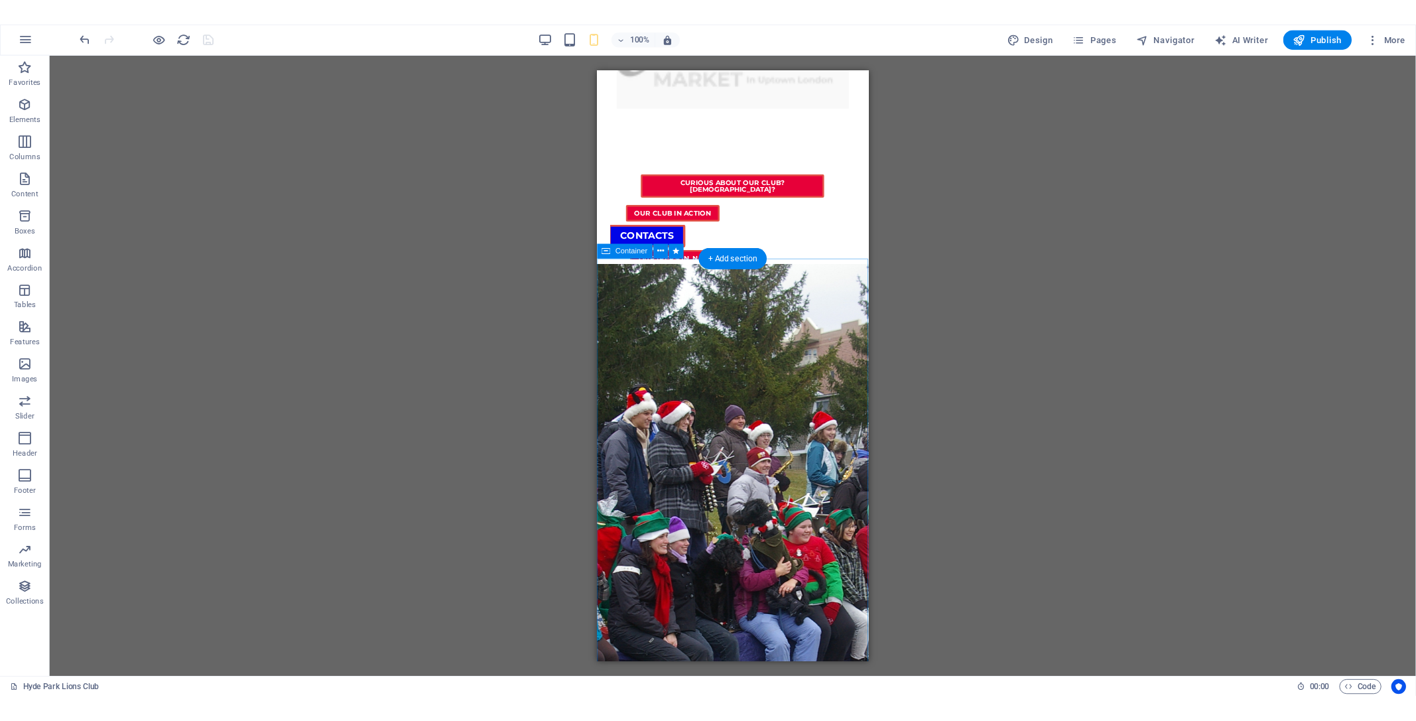
scroll to position [1331, 0]
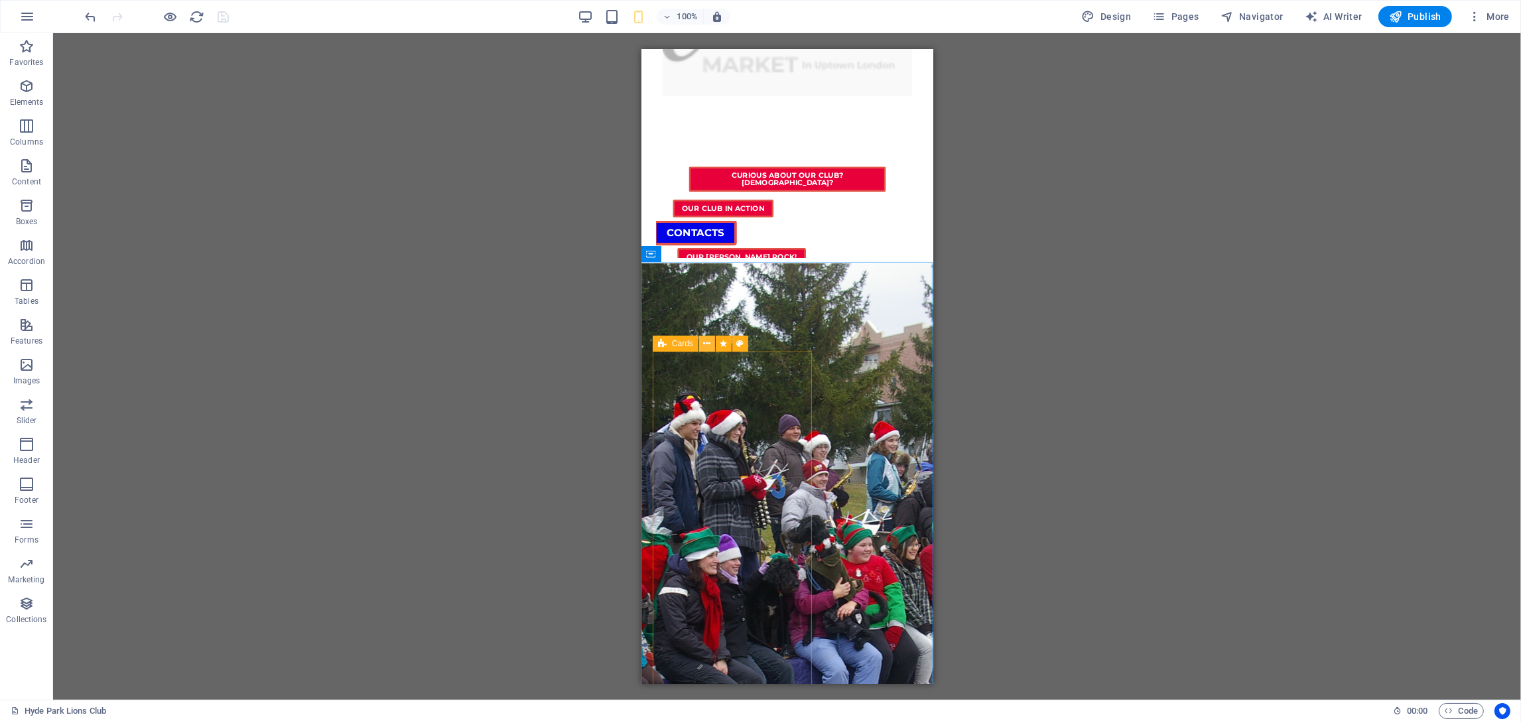
click at [712, 344] on button at bounding box center [707, 344] width 16 height 16
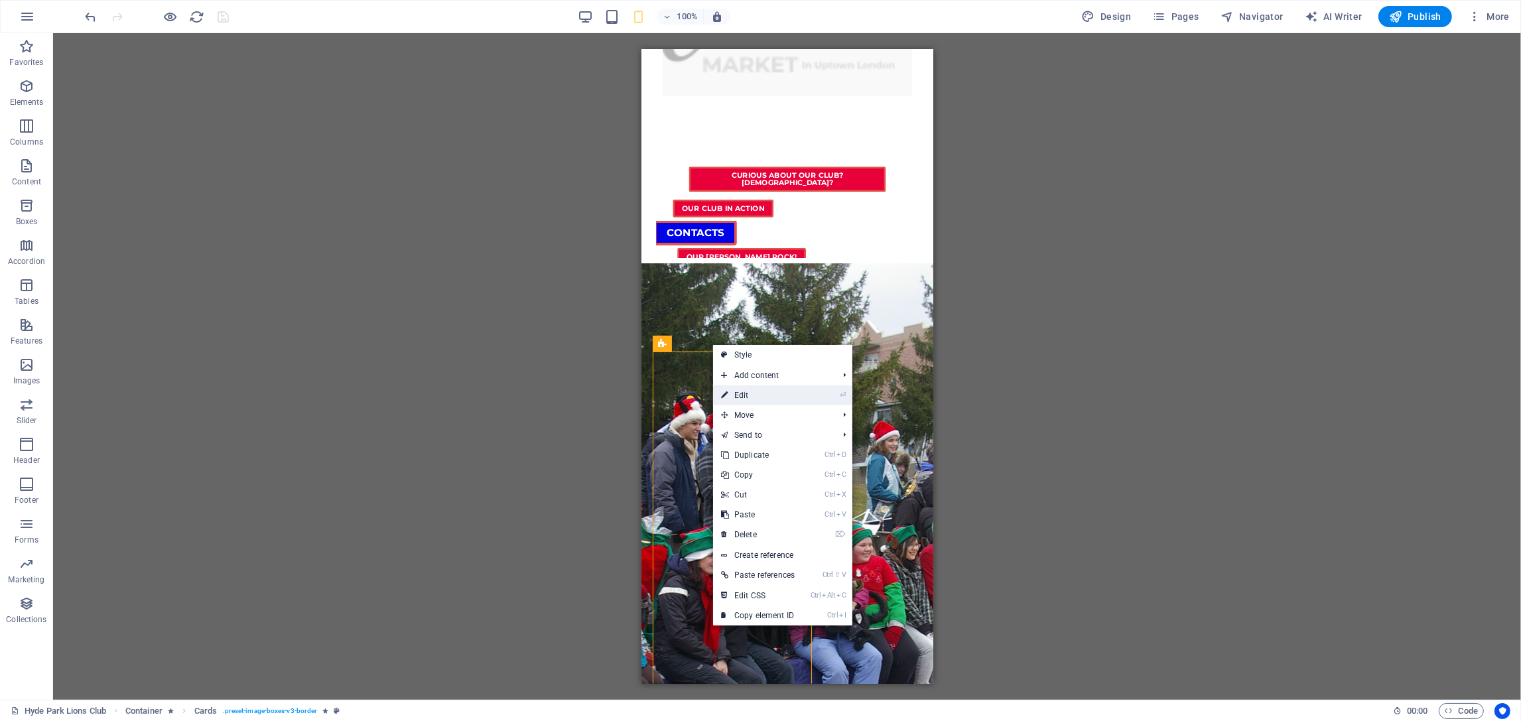
click at [764, 399] on link "⏎ Edit" at bounding box center [758, 395] width 90 height 20
select select "px"
select select "rem"
select select "px"
select select "rem"
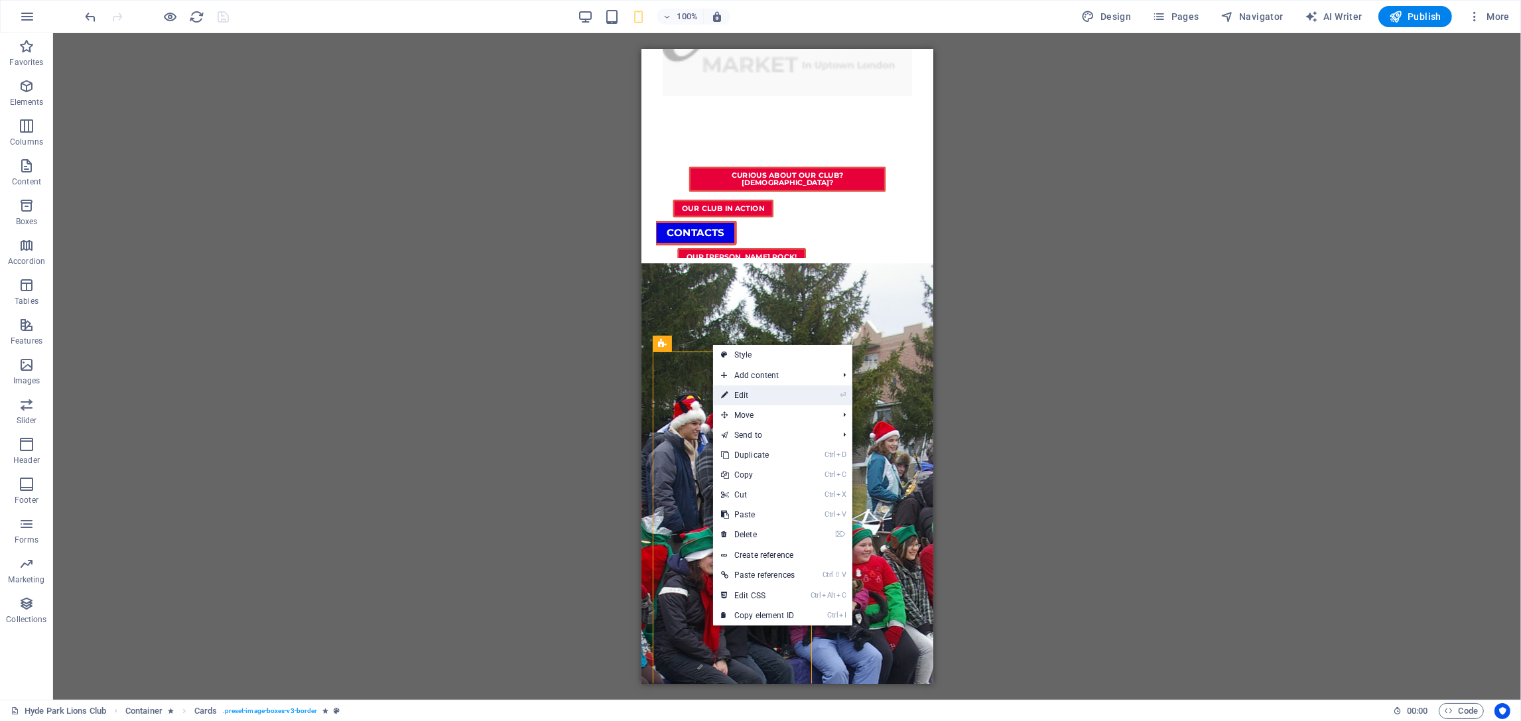
select select "rem"
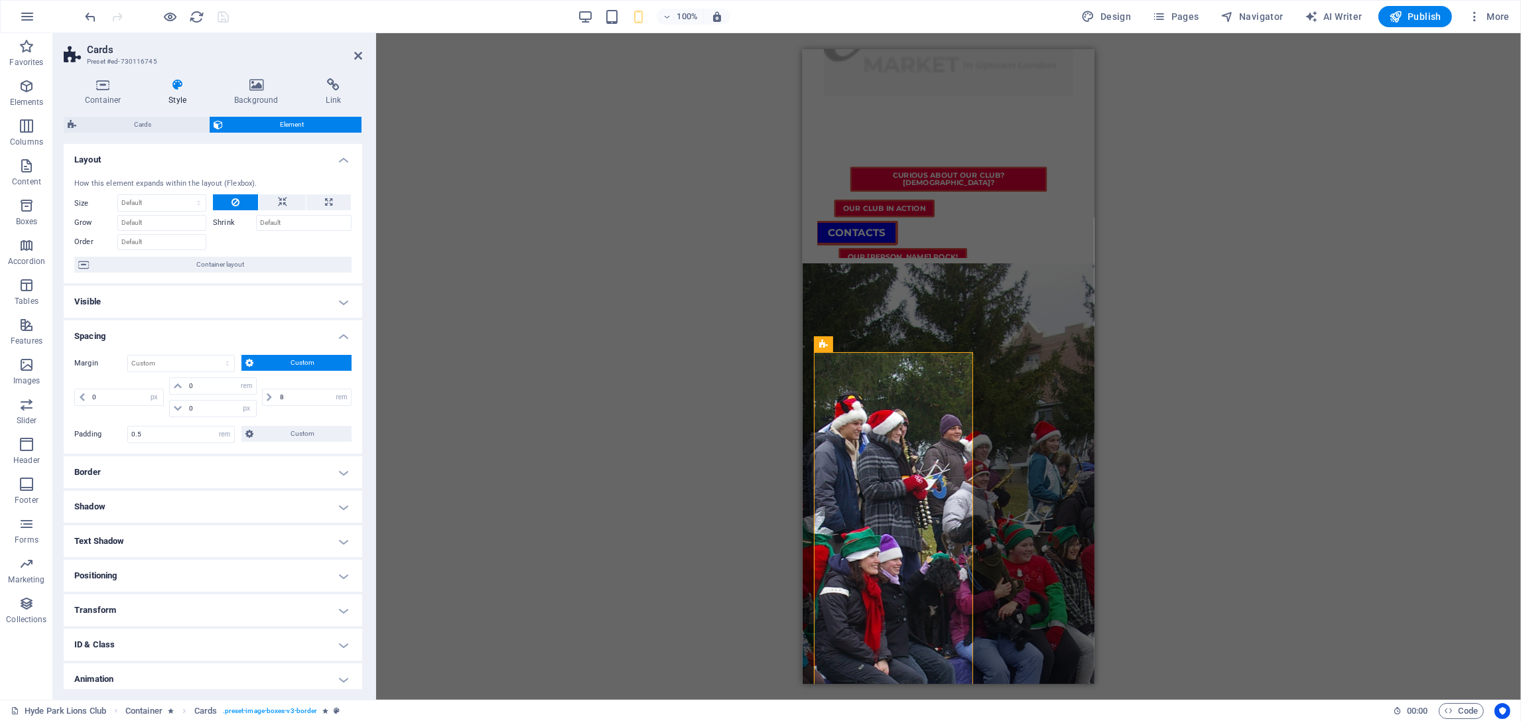
select select "rem"
click at [203, 571] on h4 "Positioning" at bounding box center [213, 576] width 299 height 32
drag, startPoint x: 204, startPoint y: 647, endPoint x: 147, endPoint y: 642, distance: 57.3
click at [184, 642] on input "number" at bounding box center [220, 648] width 72 height 16
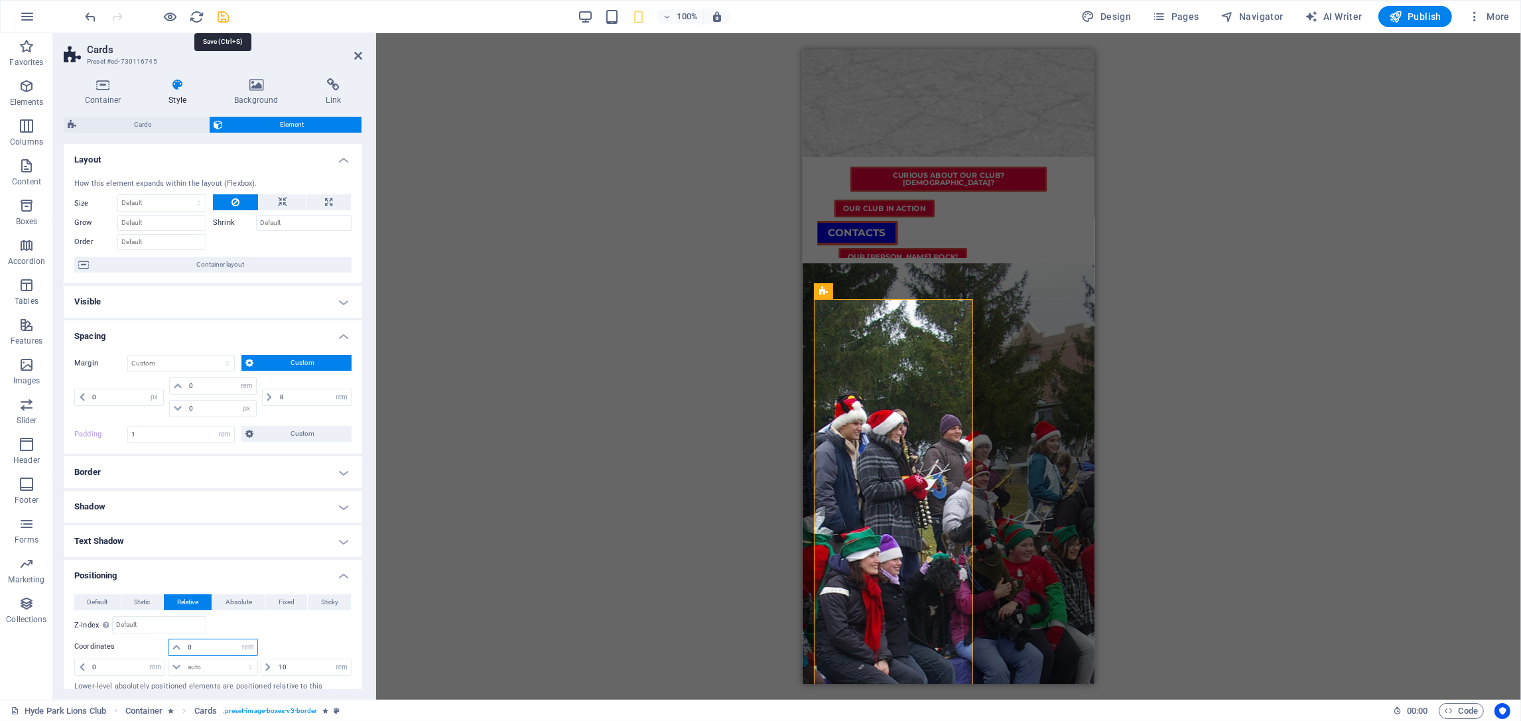
type input "0"
click at [221, 20] on icon "save" at bounding box center [223, 16] width 15 height 15
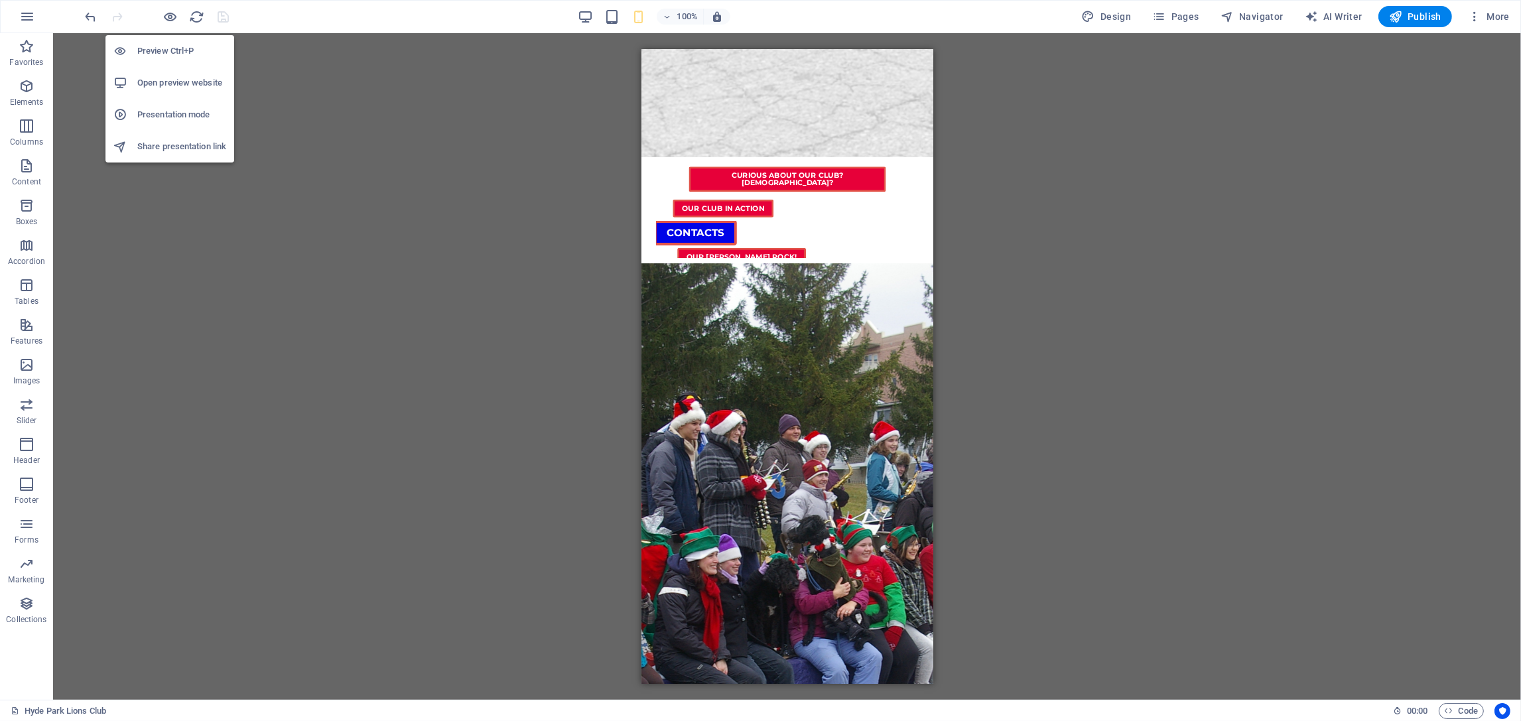
click at [181, 79] on h6 "Open preview website" at bounding box center [181, 83] width 89 height 16
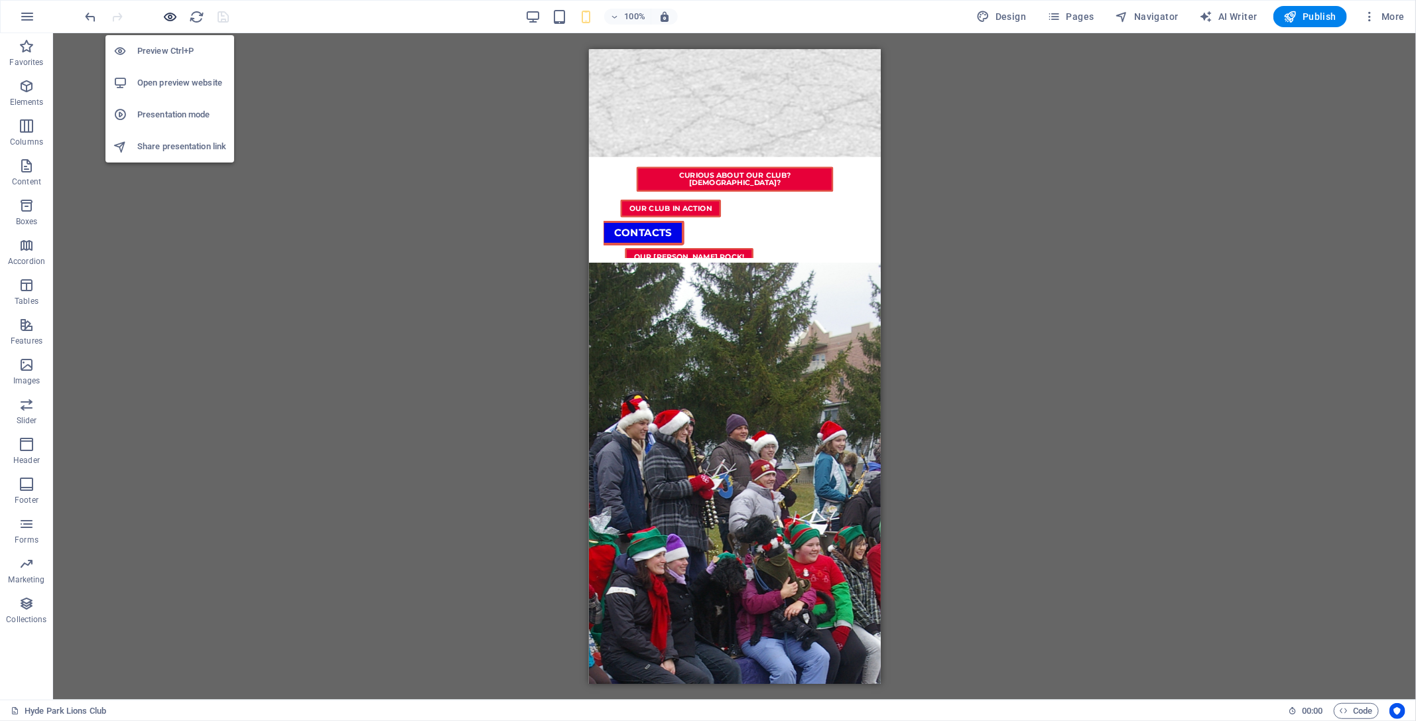
click at [172, 16] on icon "button" at bounding box center [170, 16] width 15 height 15
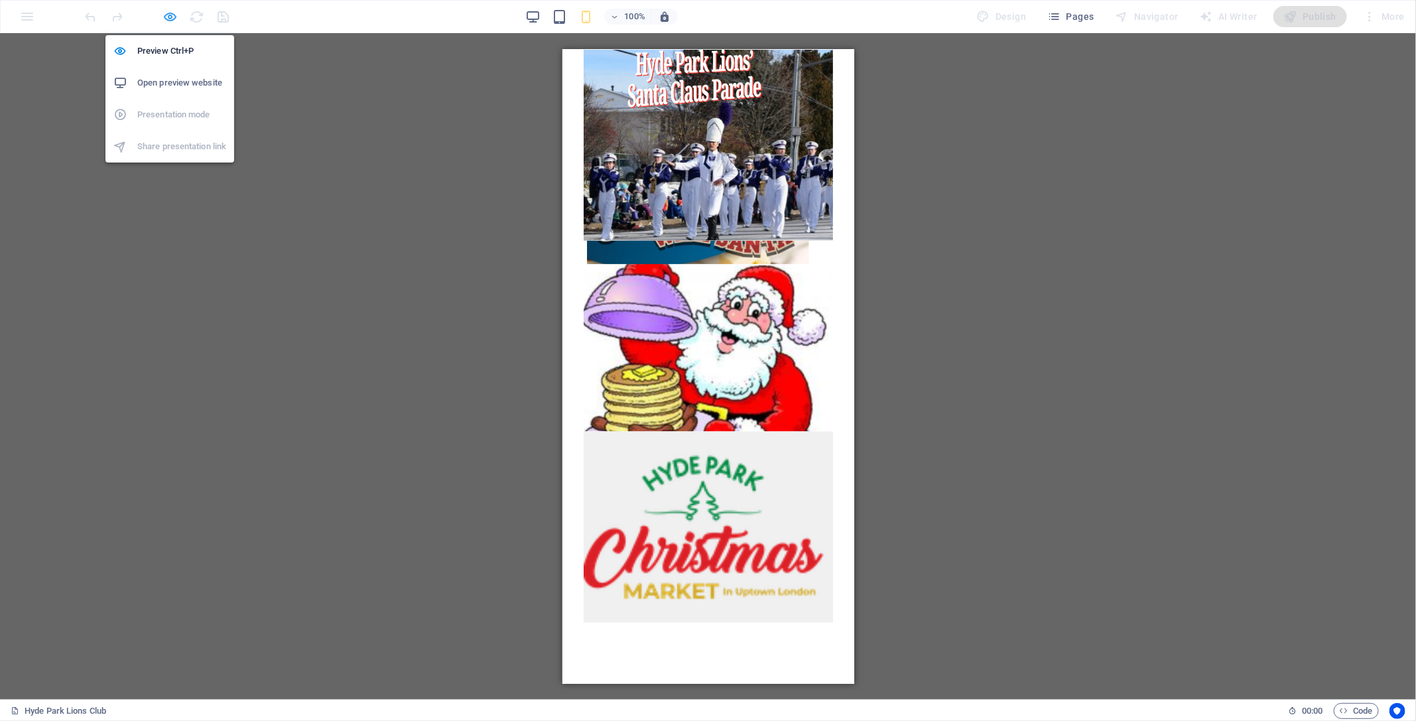
scroll to position [202, 0]
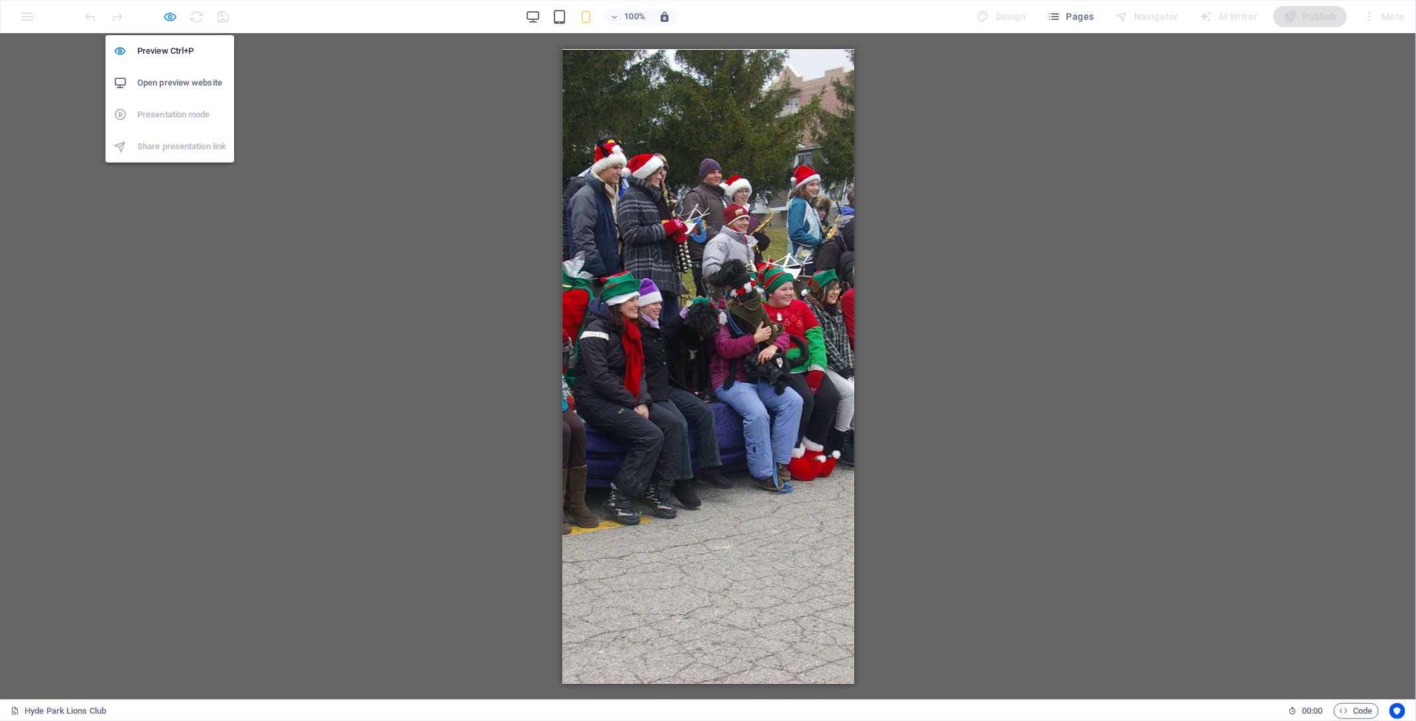
click at [169, 18] on icon "button" at bounding box center [170, 16] width 15 height 15
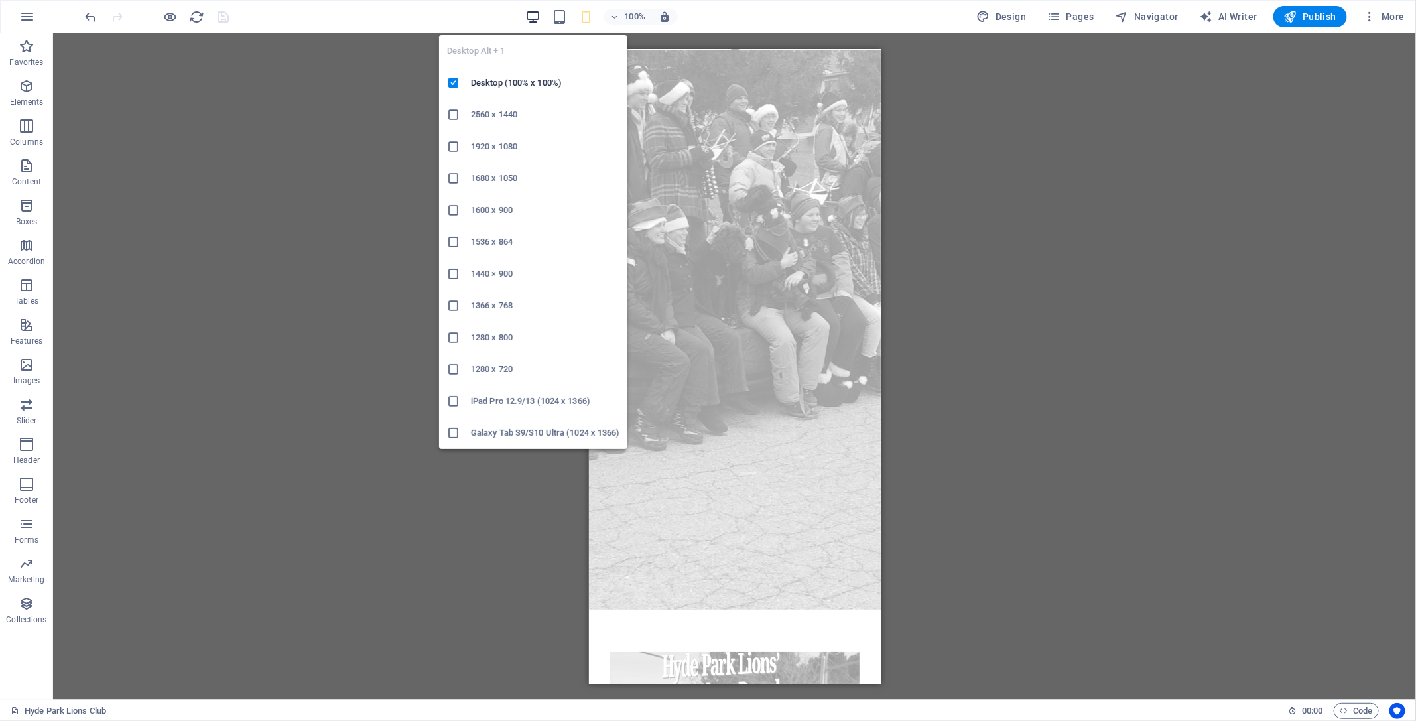
click at [535, 17] on icon "button" at bounding box center [532, 16] width 15 height 15
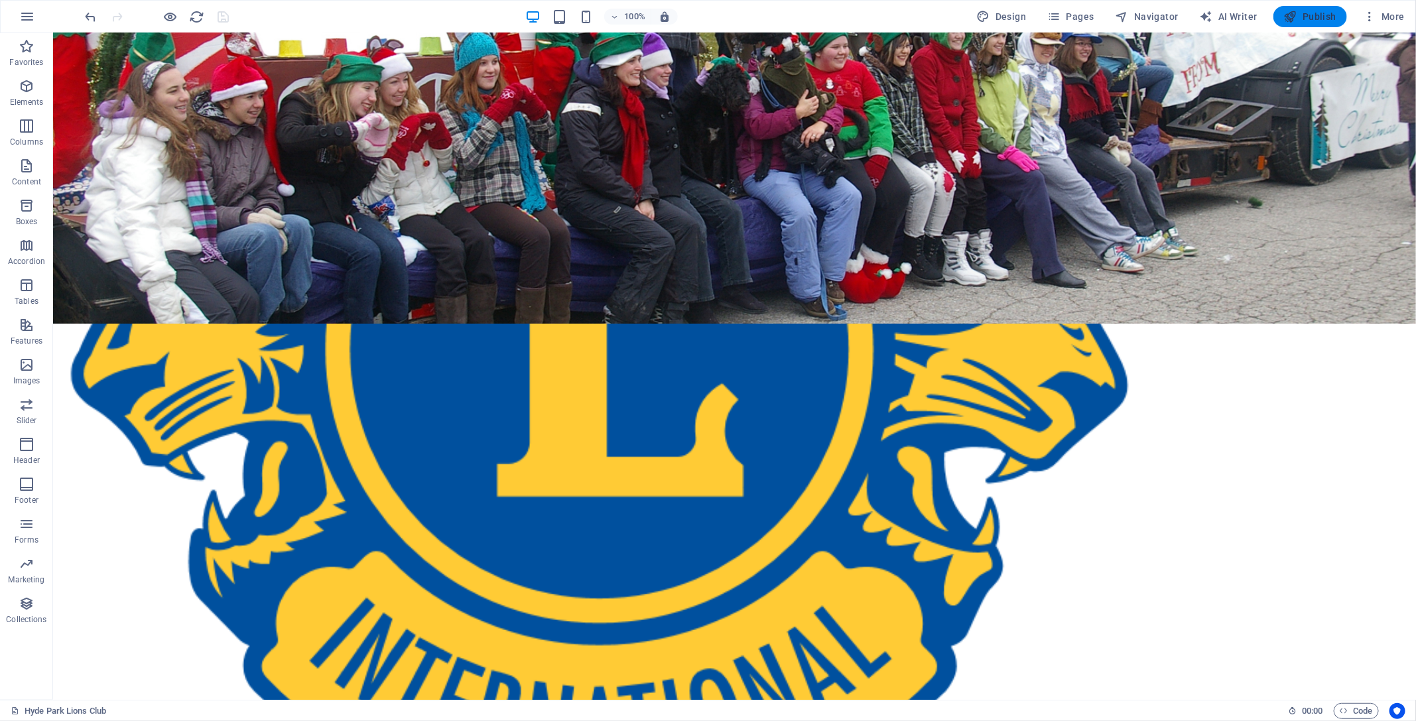
click at [1146, 11] on span "Publish" at bounding box center [1310, 16] width 52 height 13
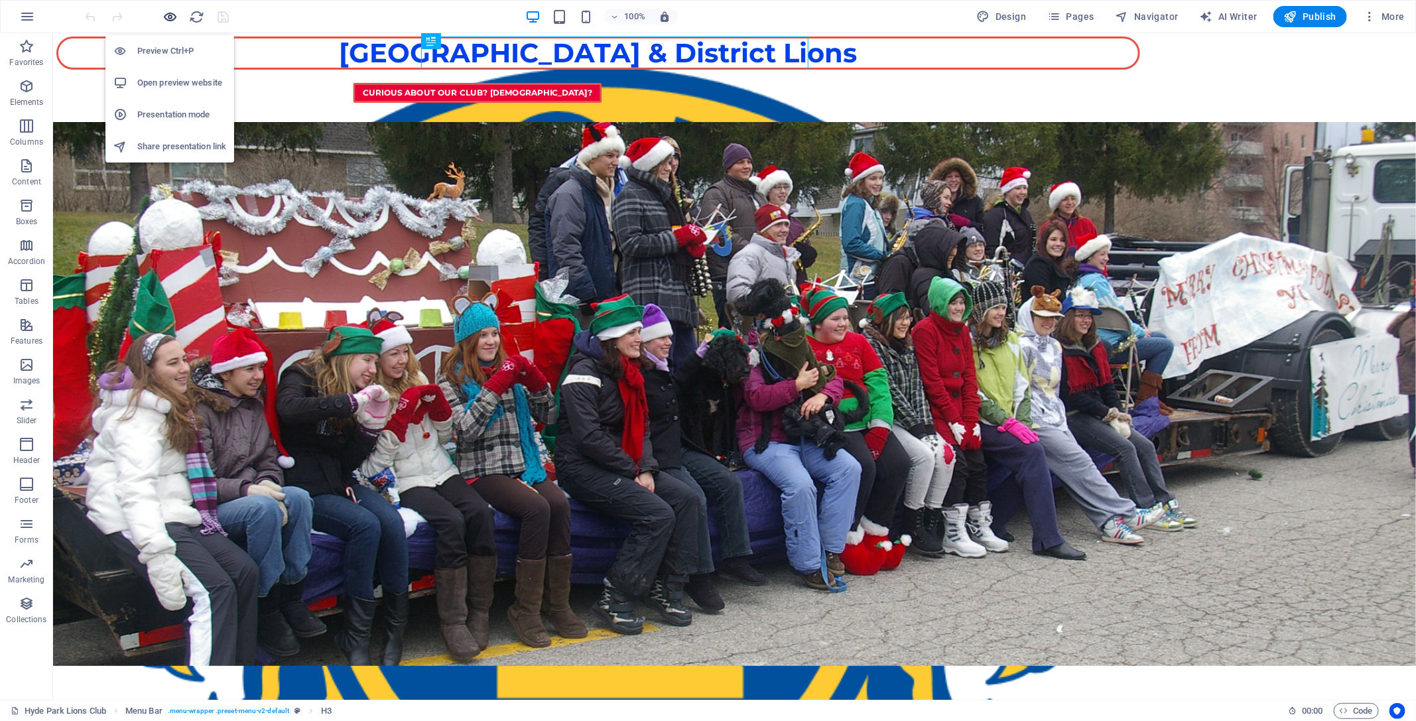
click at [169, 16] on icon "button" at bounding box center [170, 16] width 15 height 15
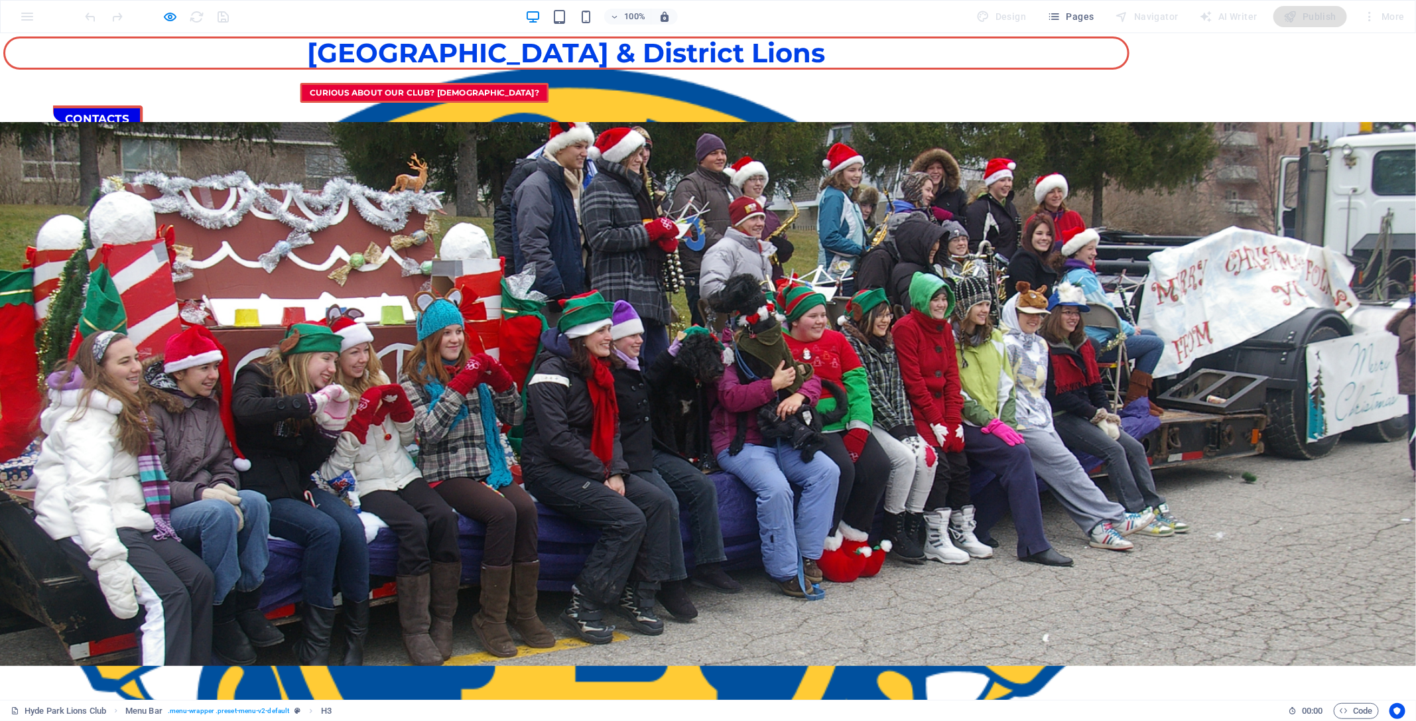
click at [143, 106] on link "Contacts" at bounding box center [97, 119] width 92 height 28
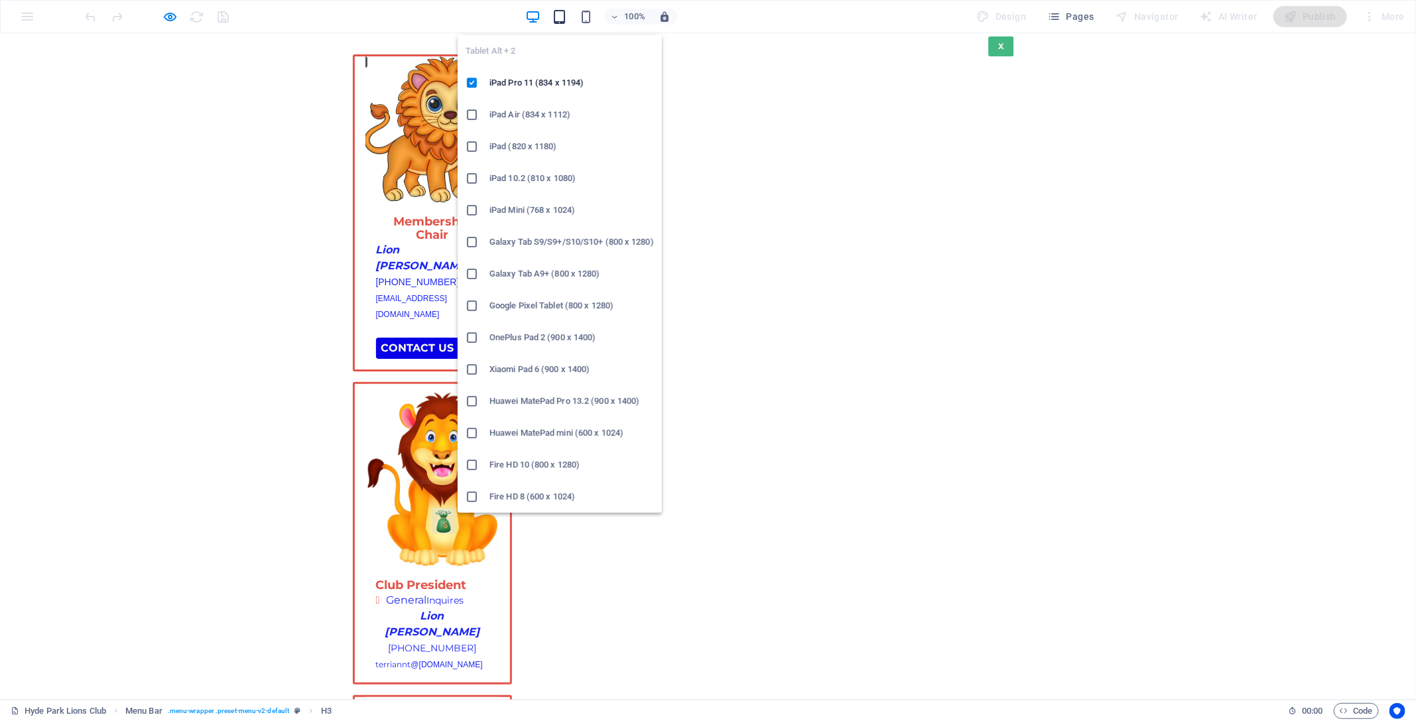
click at [562, 15] on icon "button" at bounding box center [559, 16] width 15 height 15
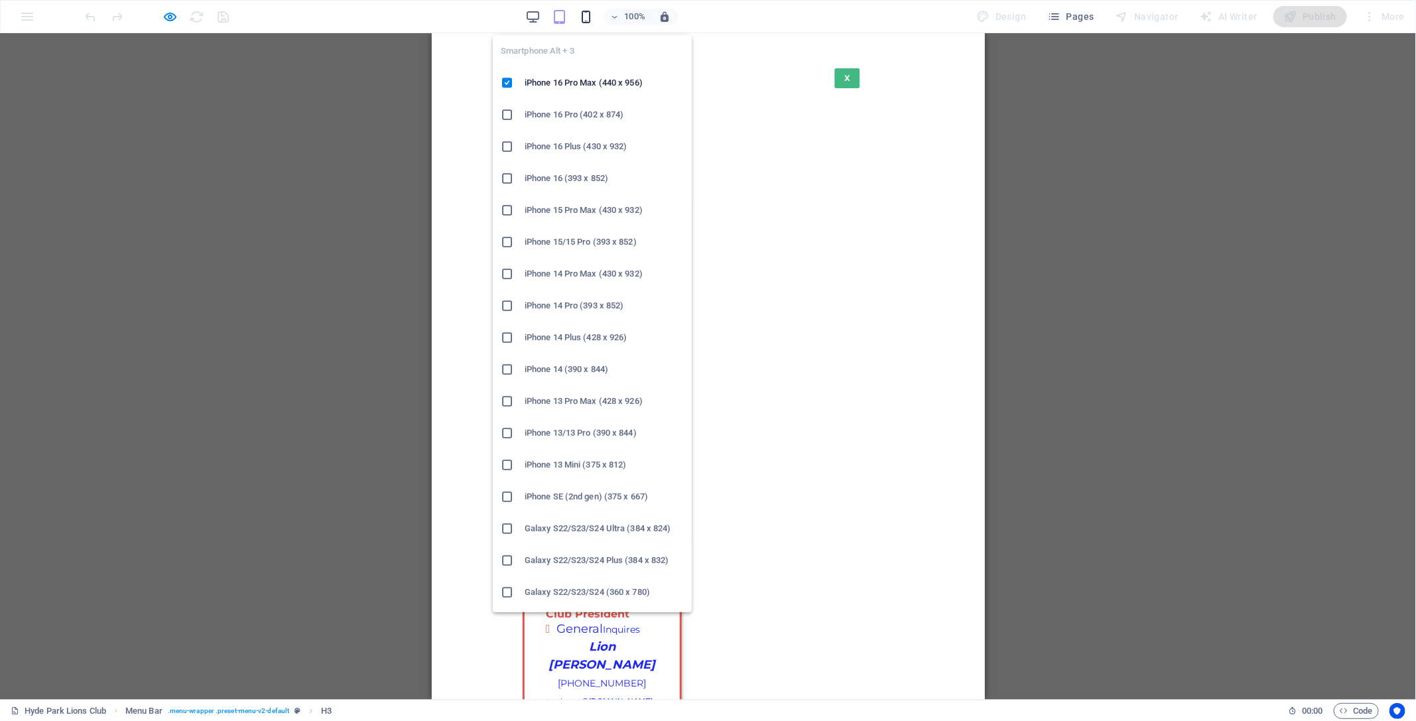
click at [586, 11] on icon "button" at bounding box center [585, 16] width 15 height 15
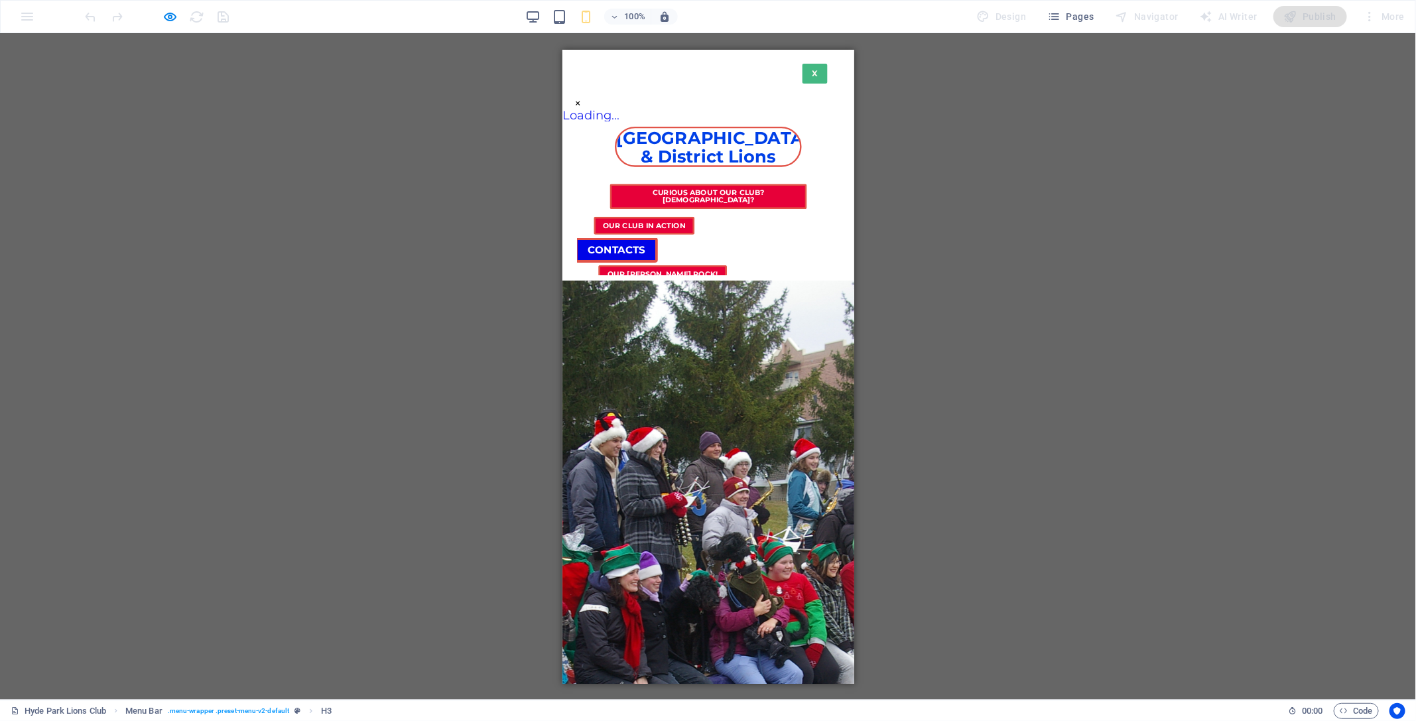
click at [639, 373] on link "Contact Us" at bounding box center [660, 384] width 88 height 23
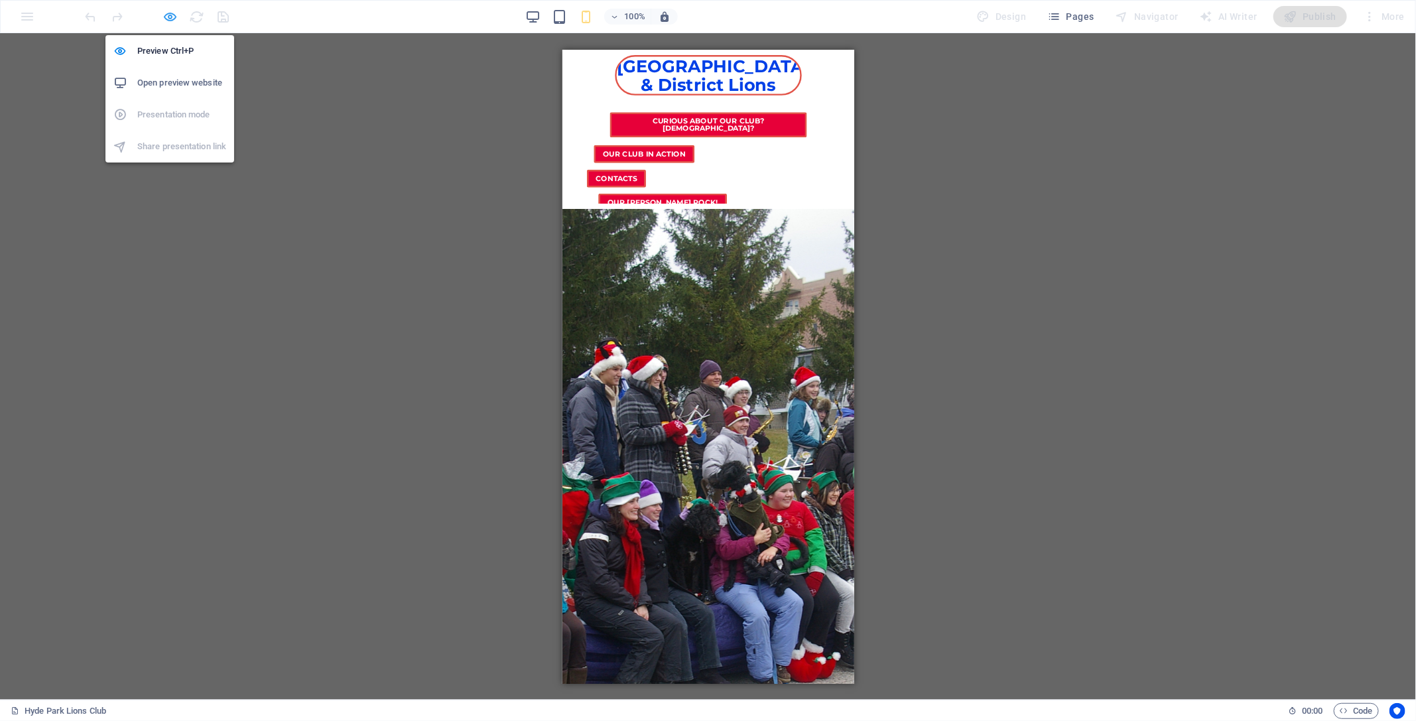
click at [170, 17] on icon "button" at bounding box center [170, 16] width 15 height 15
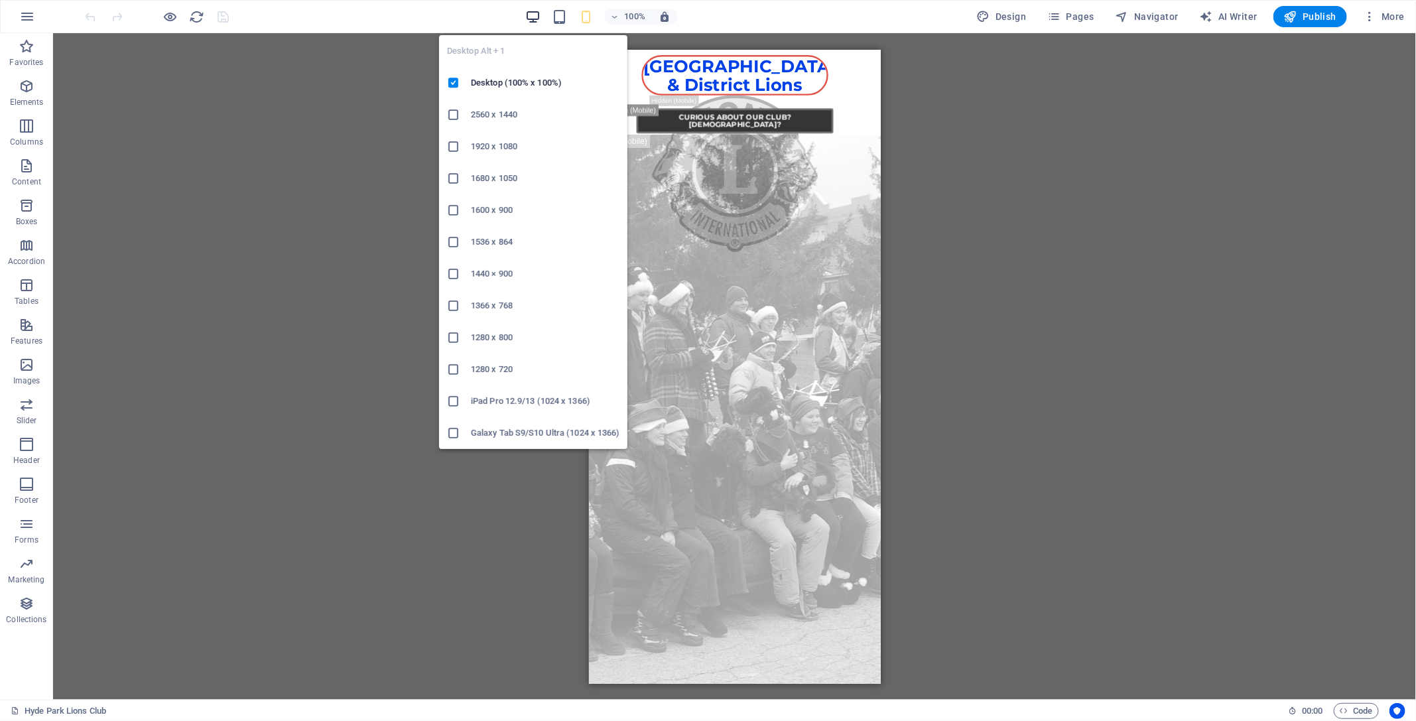
click at [540, 14] on icon "button" at bounding box center [532, 16] width 15 height 15
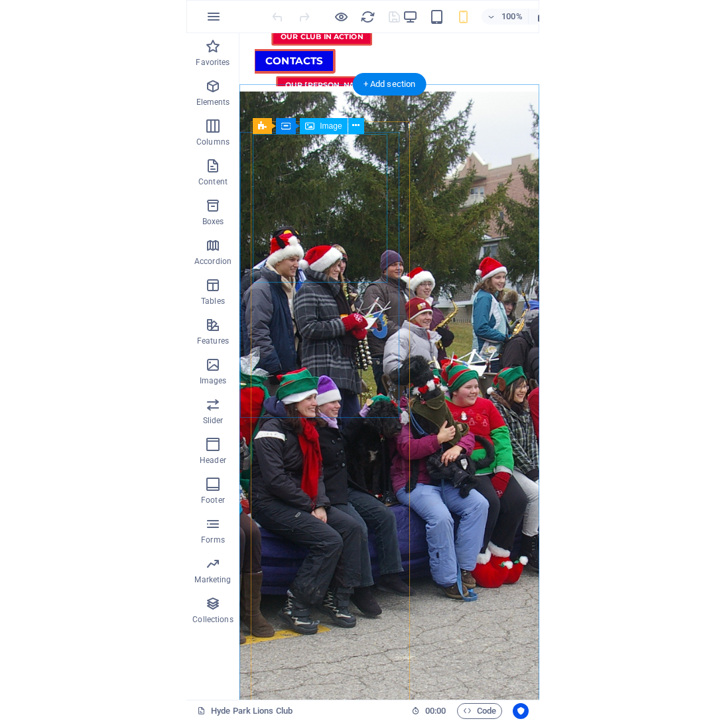
scroll to position [1482, 0]
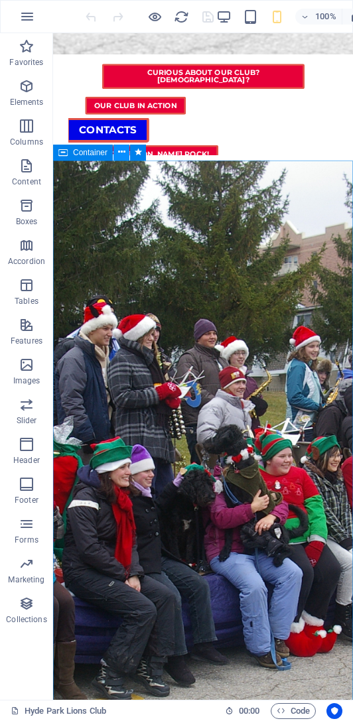
click at [119, 151] on icon at bounding box center [121, 152] width 7 height 14
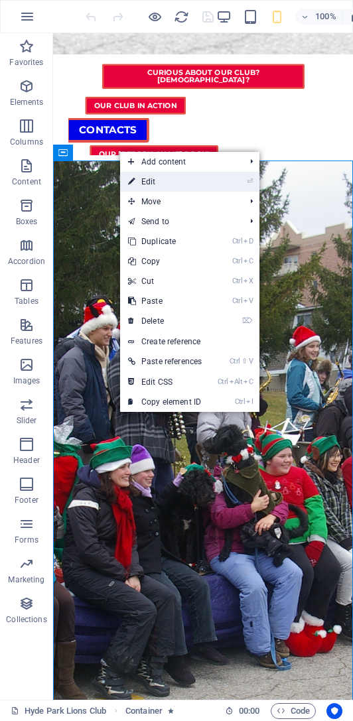
click at [153, 177] on link "⏎ Edit" at bounding box center [165, 182] width 90 height 20
select select "rem"
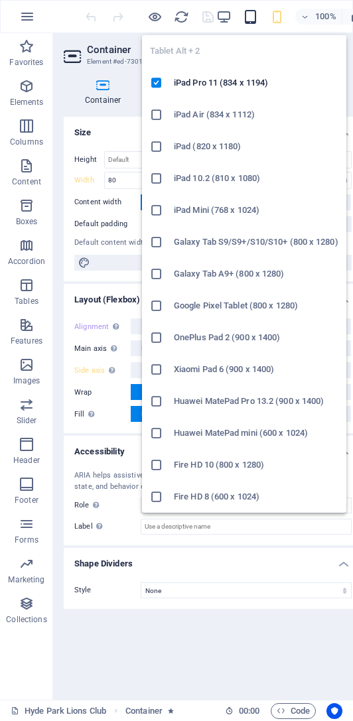
click at [254, 17] on icon "button" at bounding box center [250, 16] width 15 height 15
click at [248, 15] on icon "button" at bounding box center [250, 16] width 15 height 15
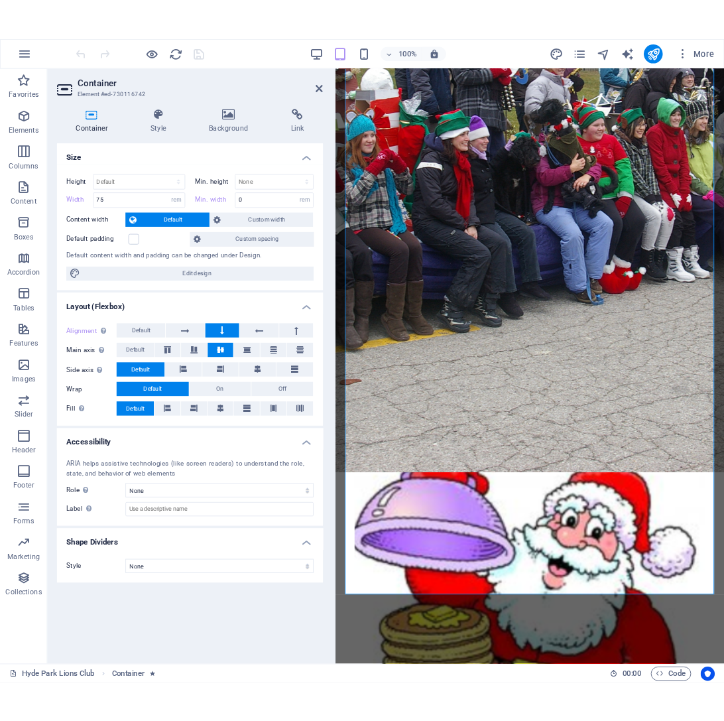
scroll to position [1673, 0]
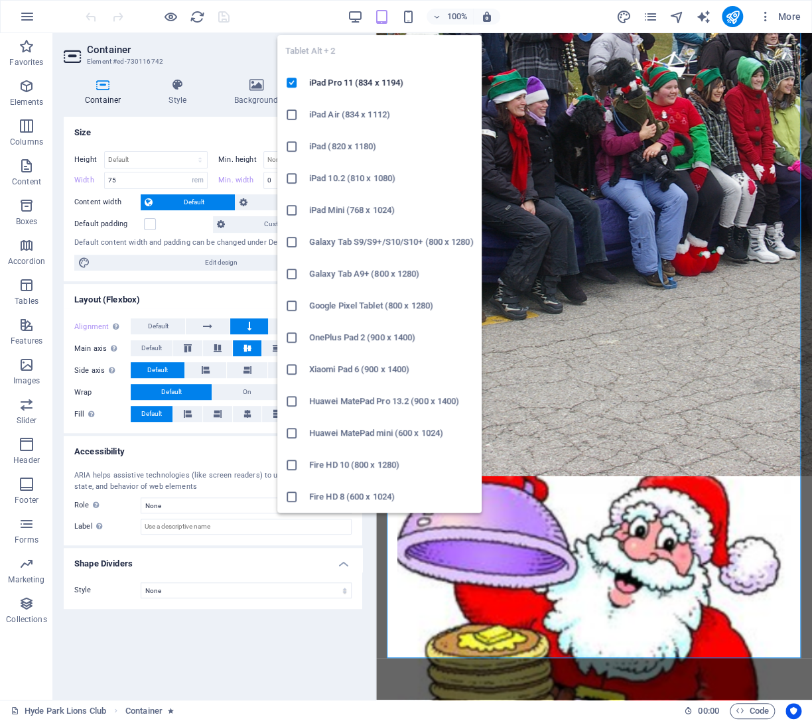
click at [385, 15] on icon "button" at bounding box center [380, 16] width 15 height 15
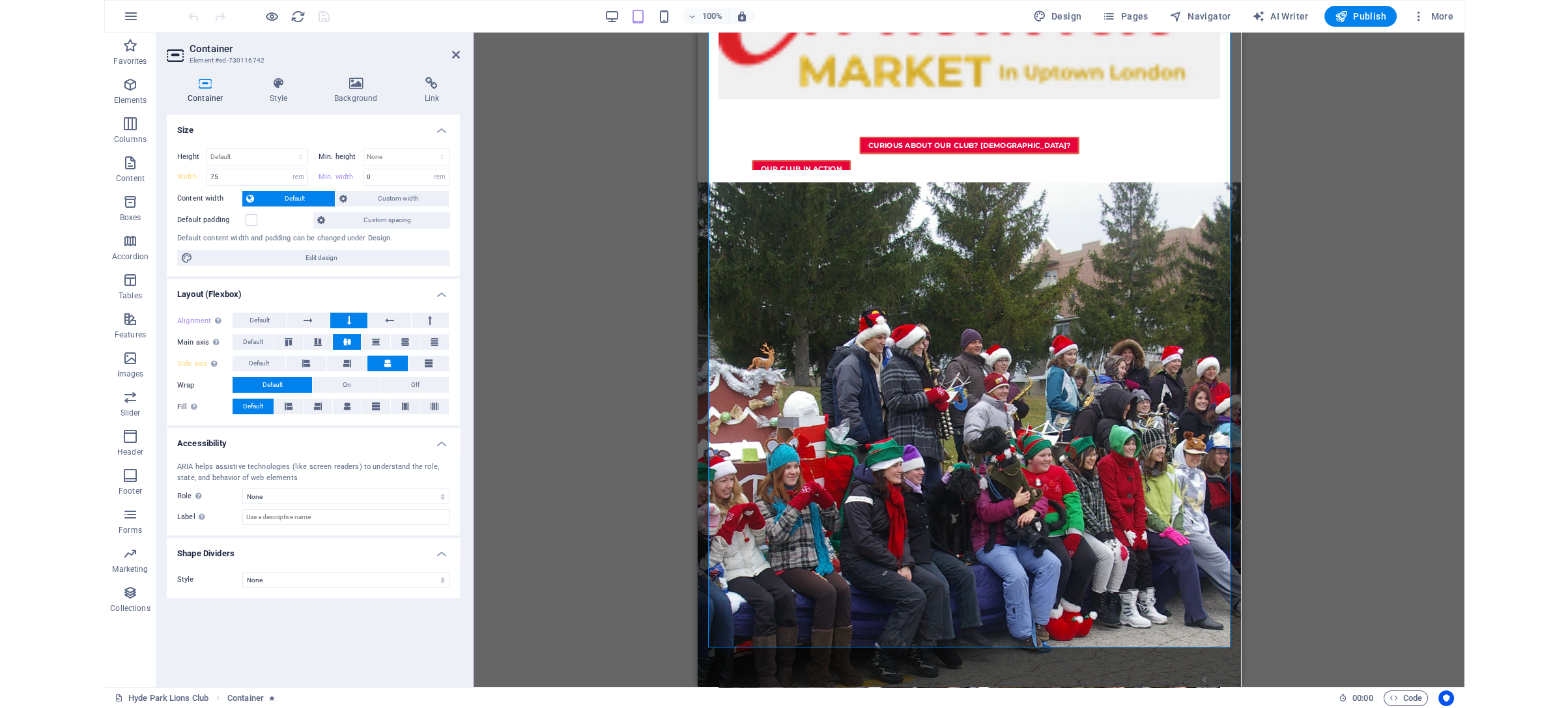
scroll to position [1334, 0]
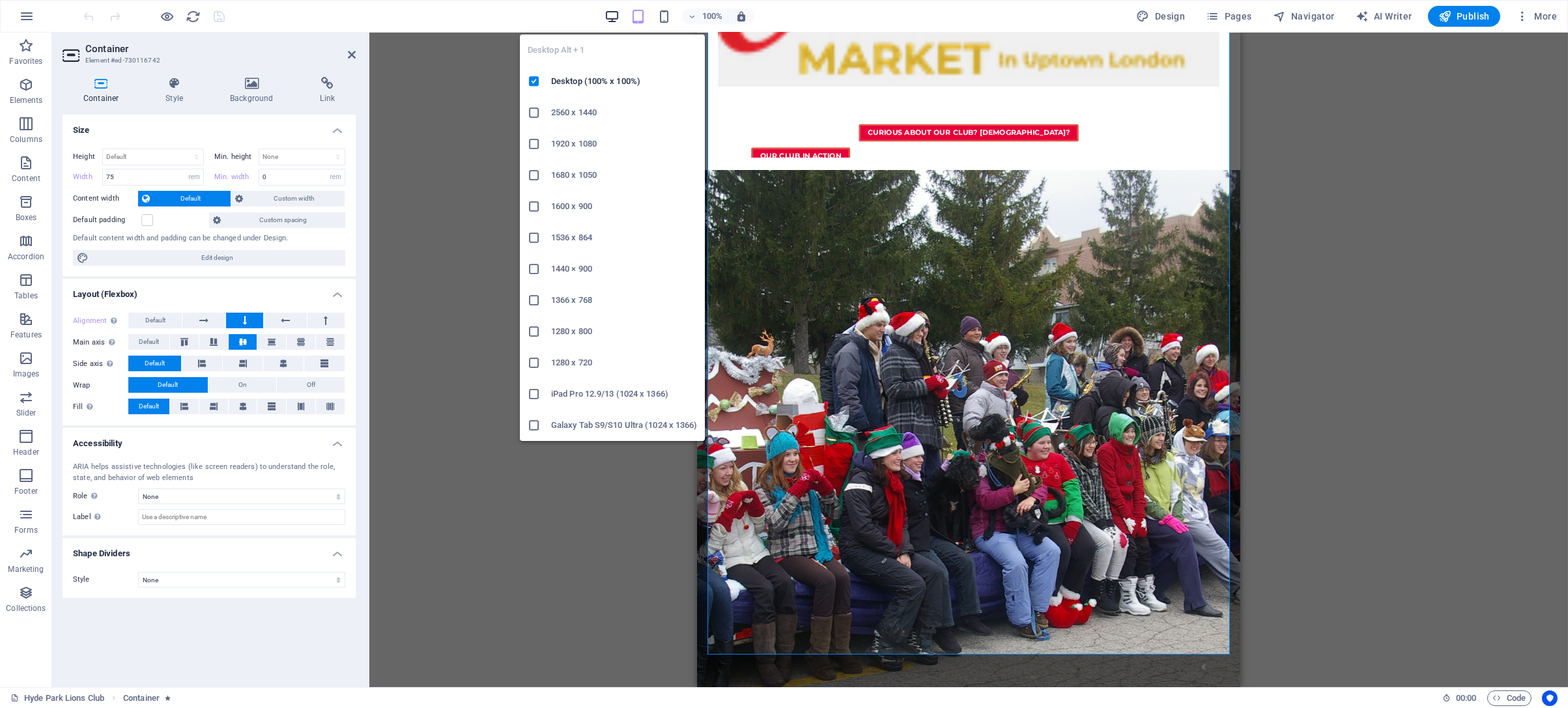
click at [616, 10] on icon "button" at bounding box center [612, 16] width 15 height 15
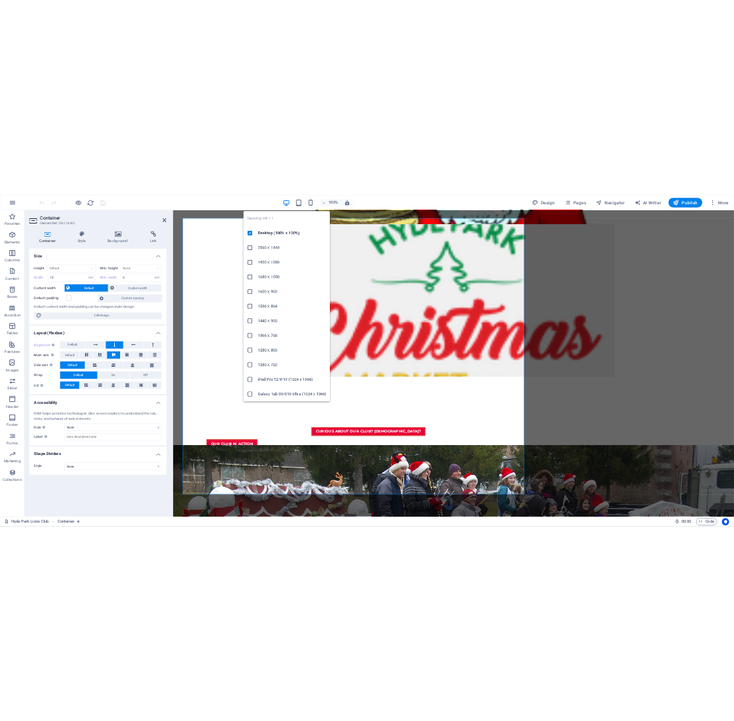
scroll to position [1169, 0]
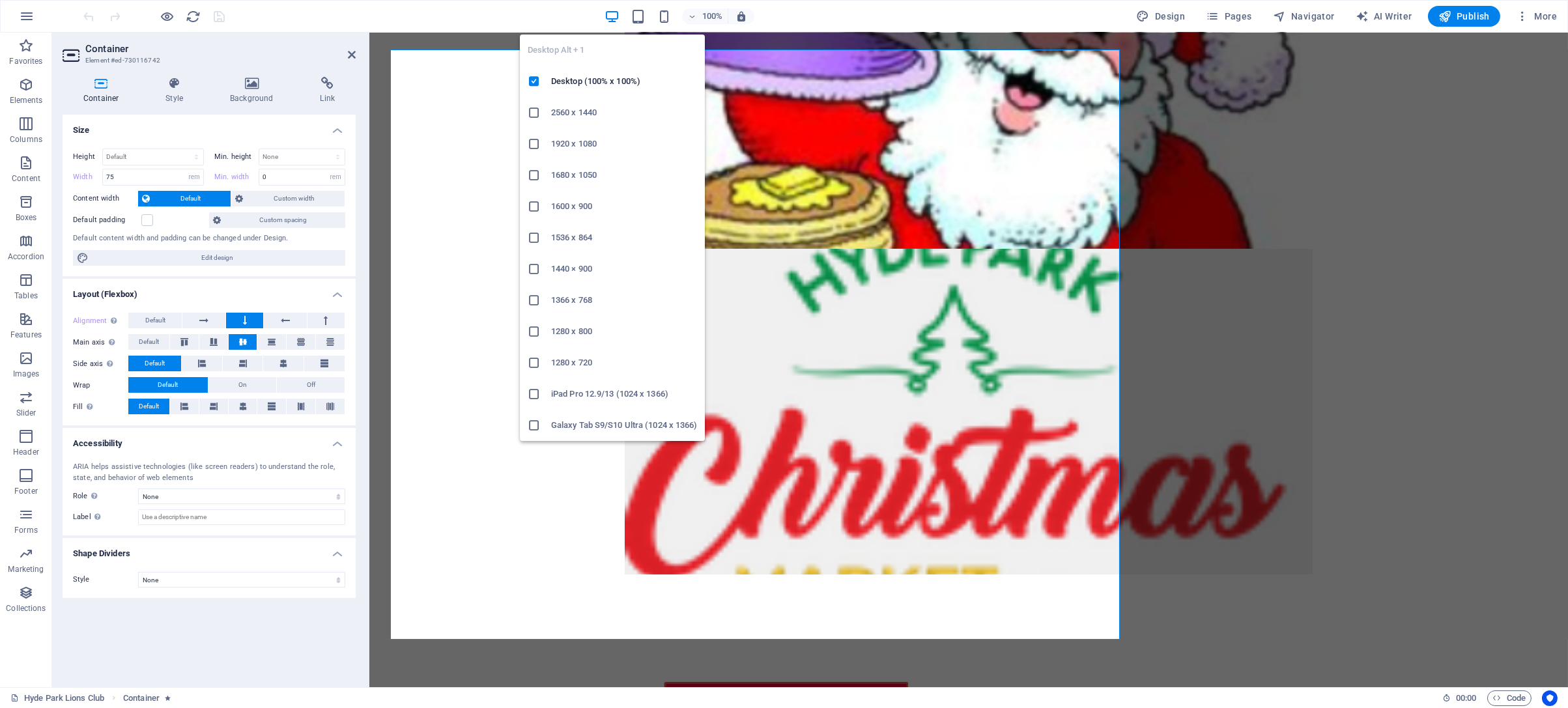
type input "70"
type input "50"
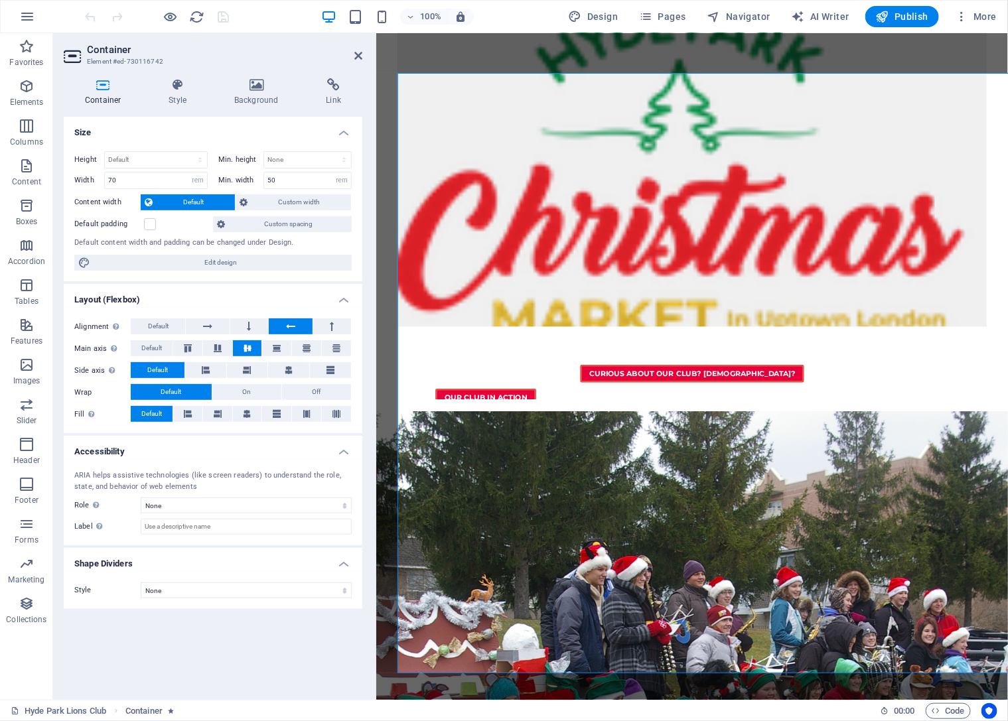
type input "75"
type input "0"
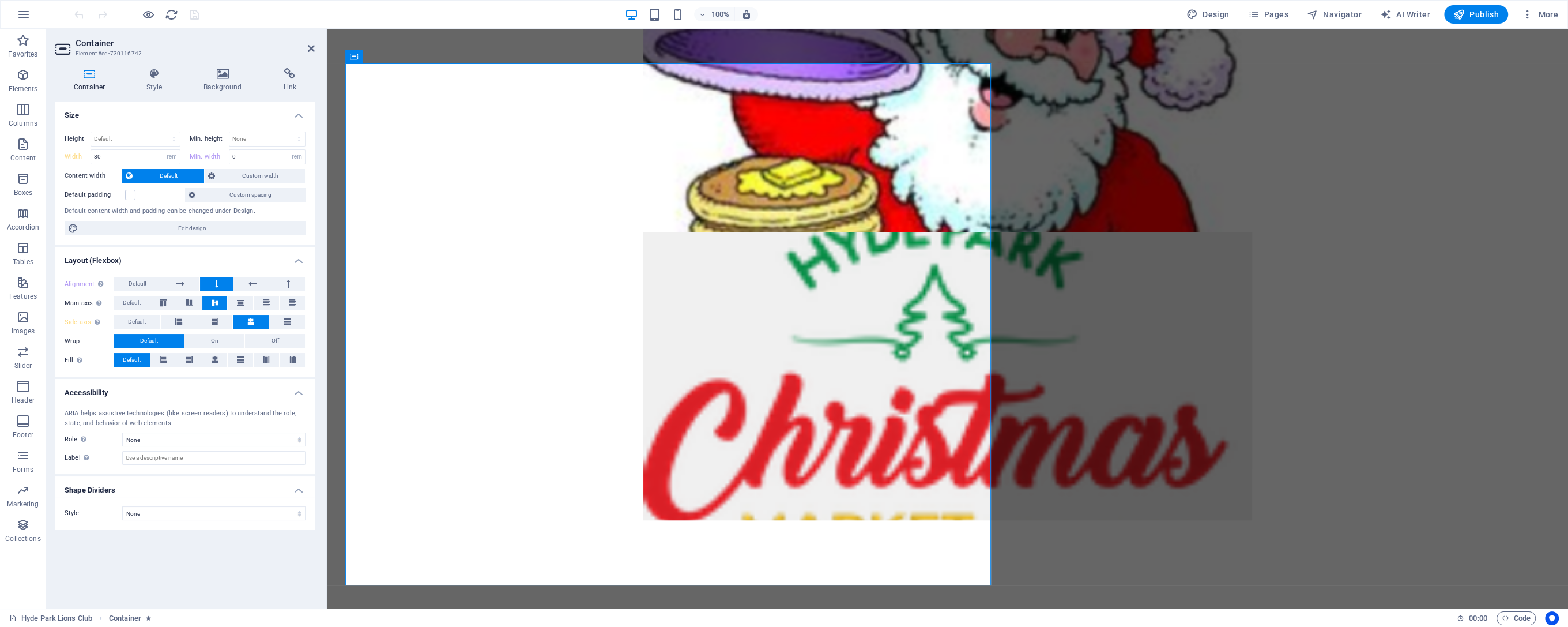
type input "70"
type input "50"
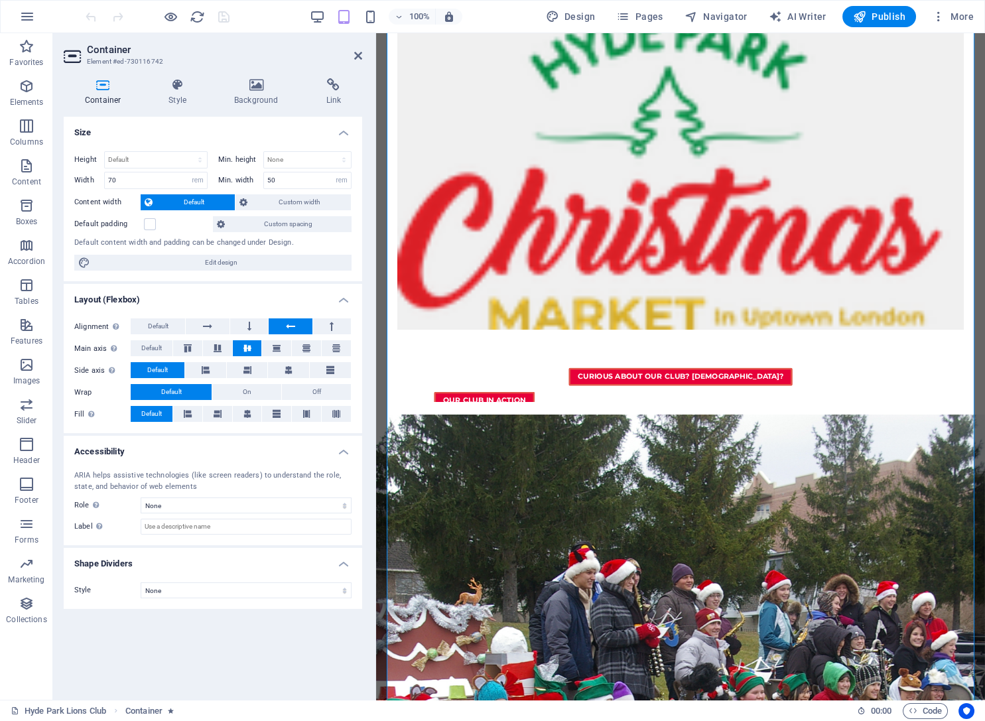
type input "75"
type input "0"
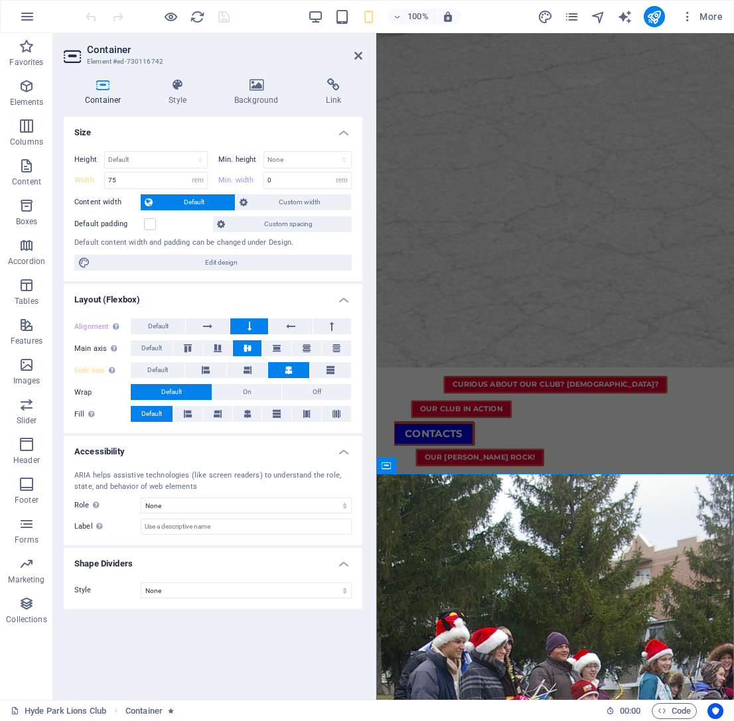
type input "80"
click at [161, 367] on span "Default" at bounding box center [157, 370] width 21 height 16
click at [226, 17] on icon "save" at bounding box center [223, 16] width 15 height 15
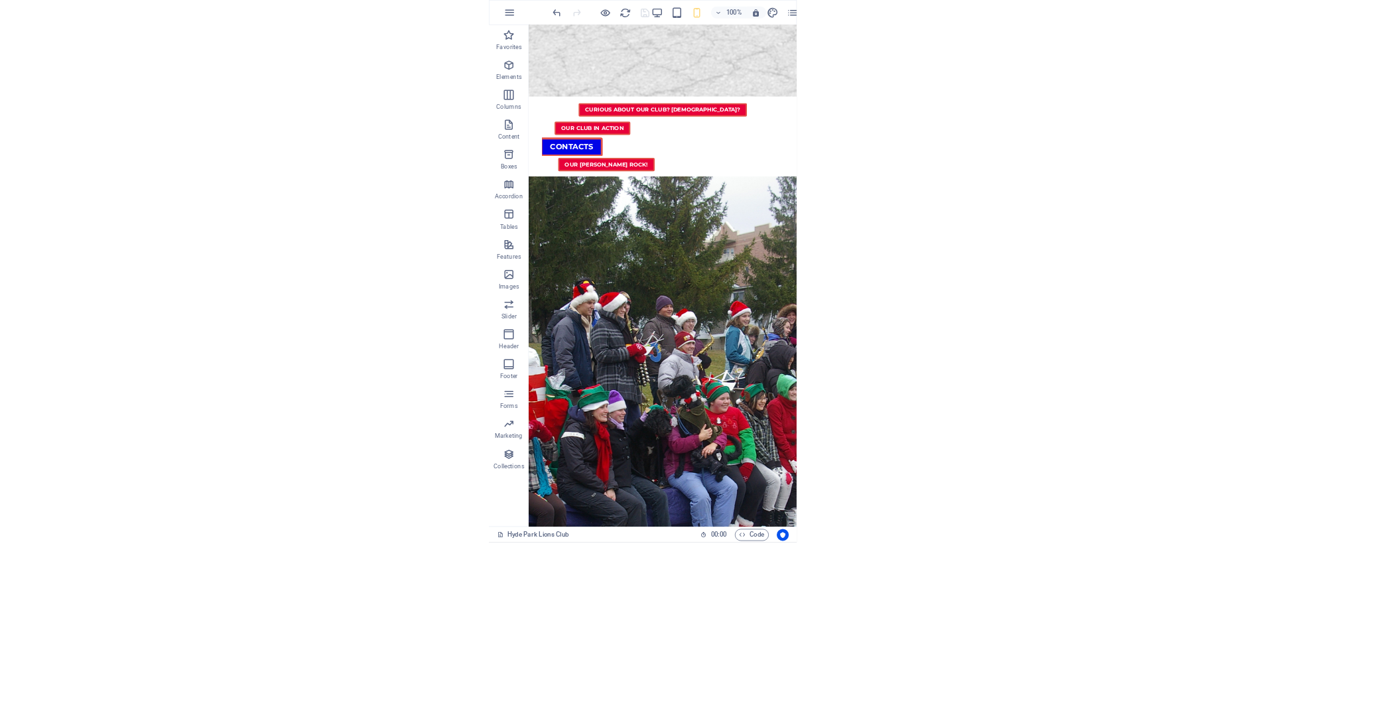
scroll to position [1113, 0]
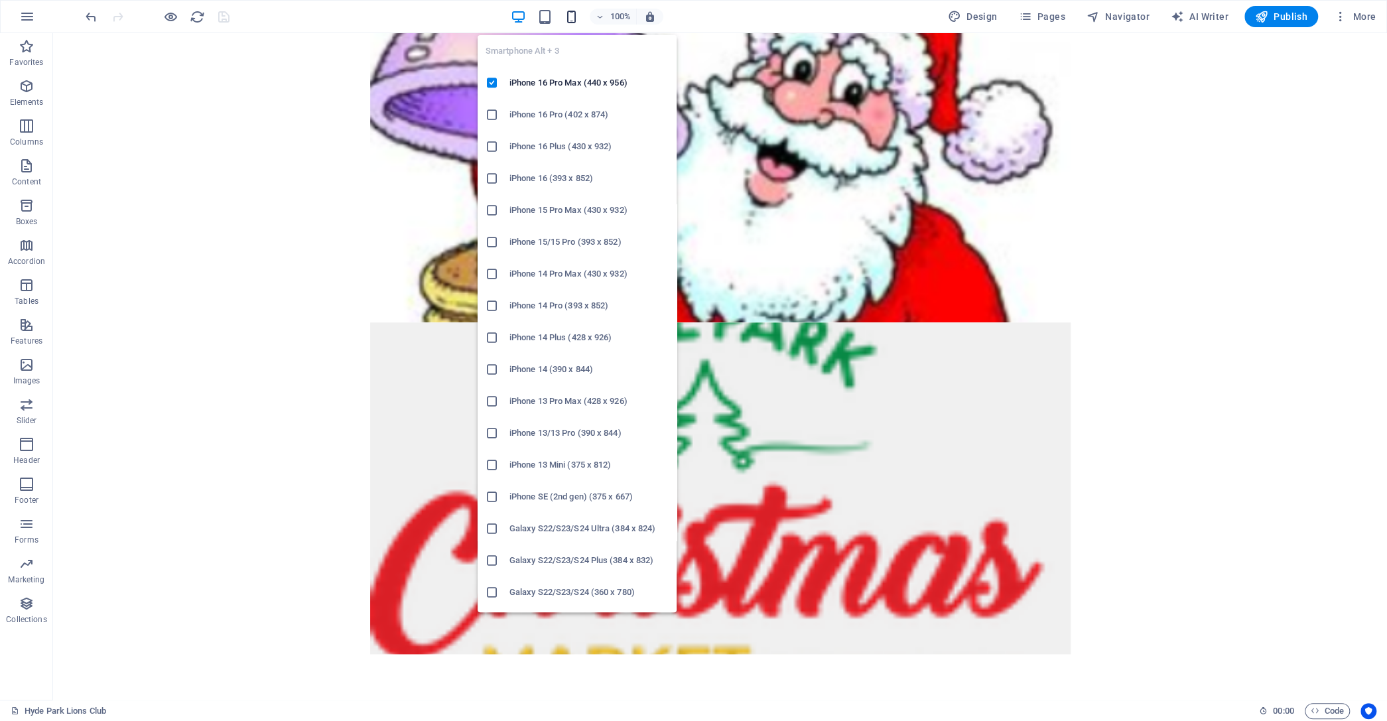
click at [571, 15] on icon "button" at bounding box center [571, 16] width 15 height 15
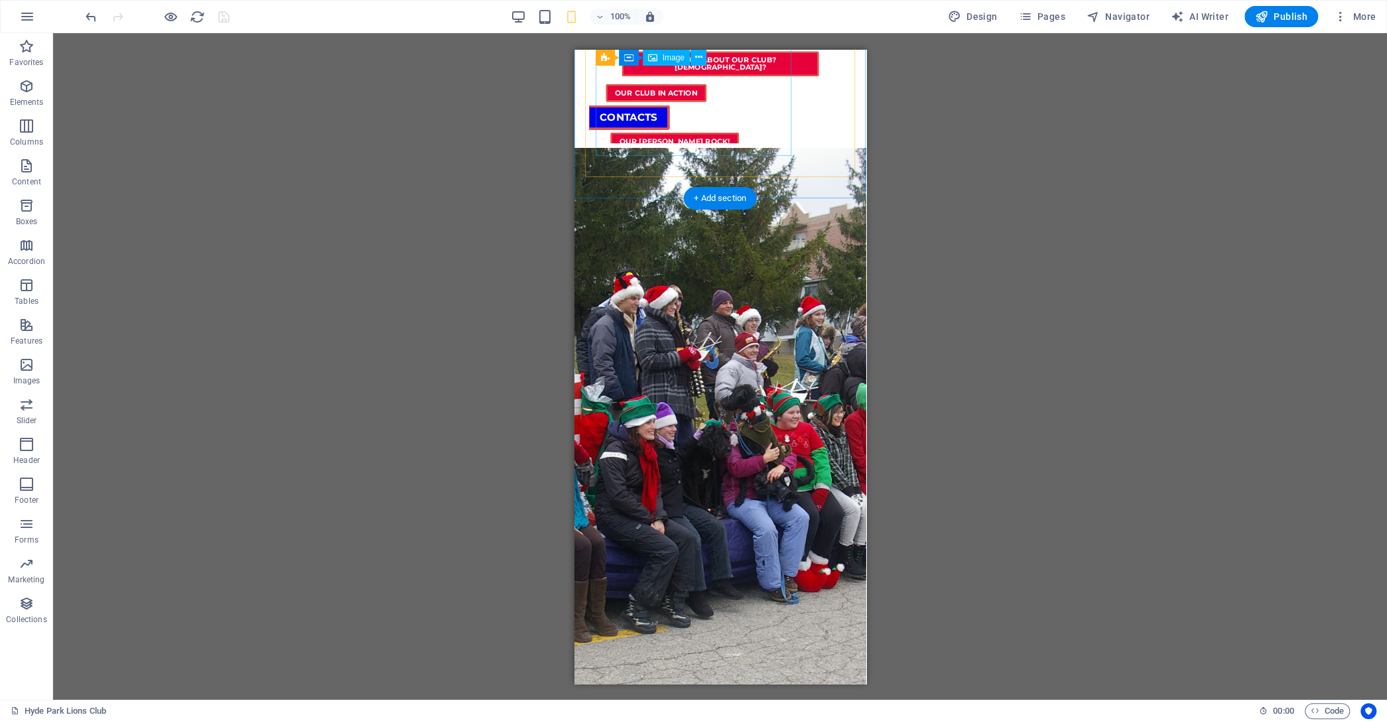
scroll to position [1325, 0]
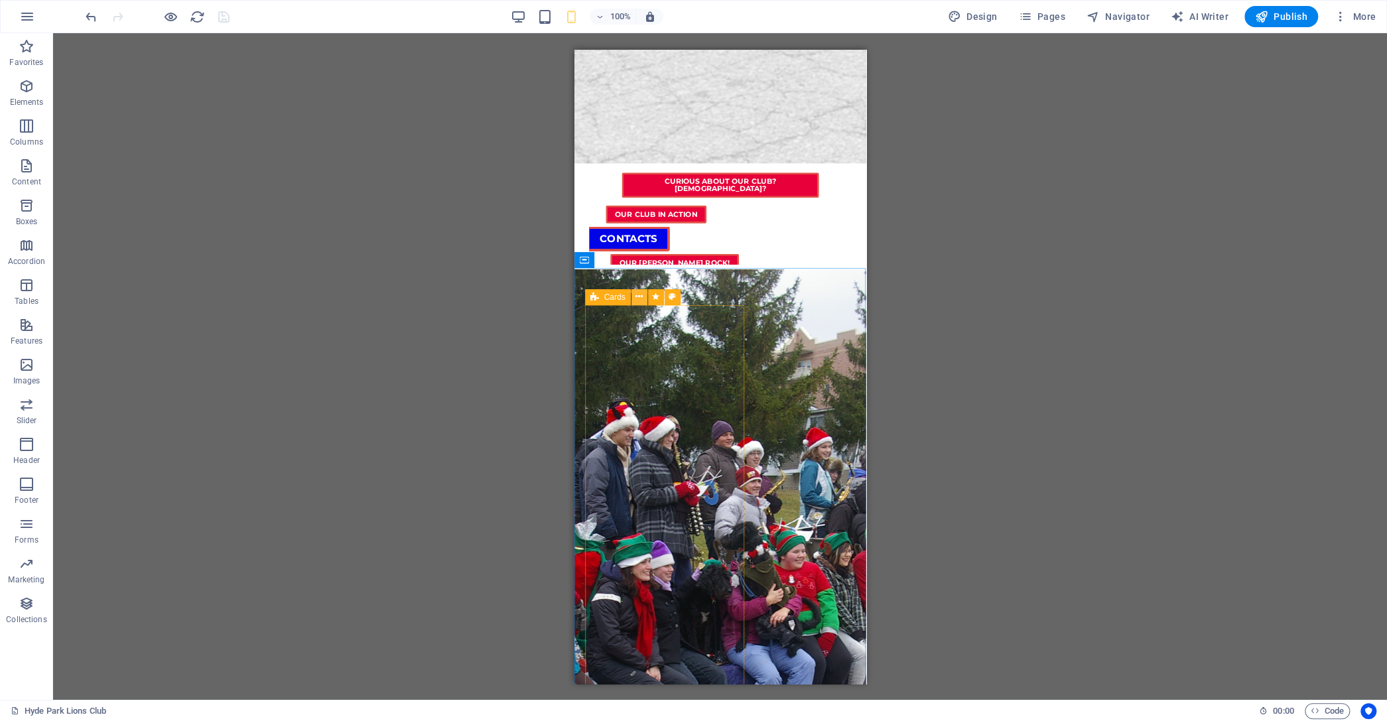
click at [638, 297] on icon at bounding box center [639, 297] width 7 height 14
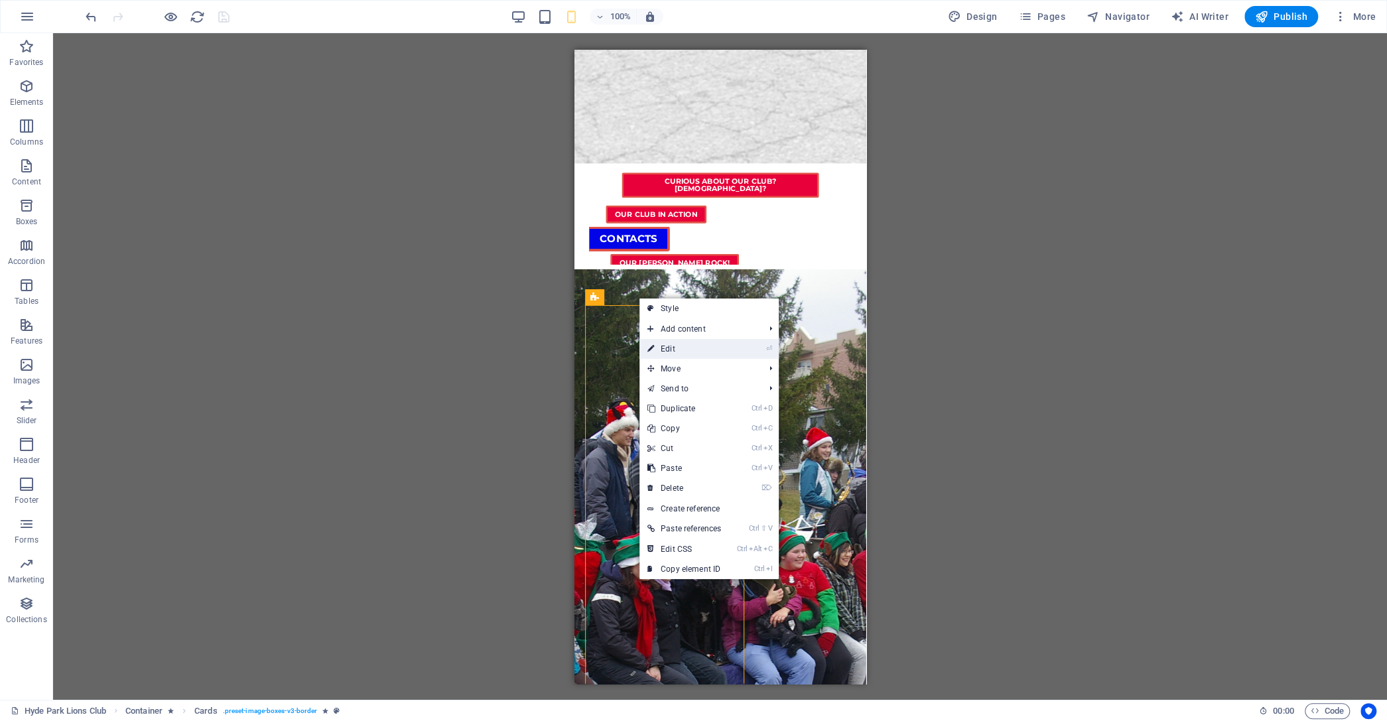
click at [677, 348] on link "⏎ Edit" at bounding box center [685, 349] width 90 height 20
select select "rem"
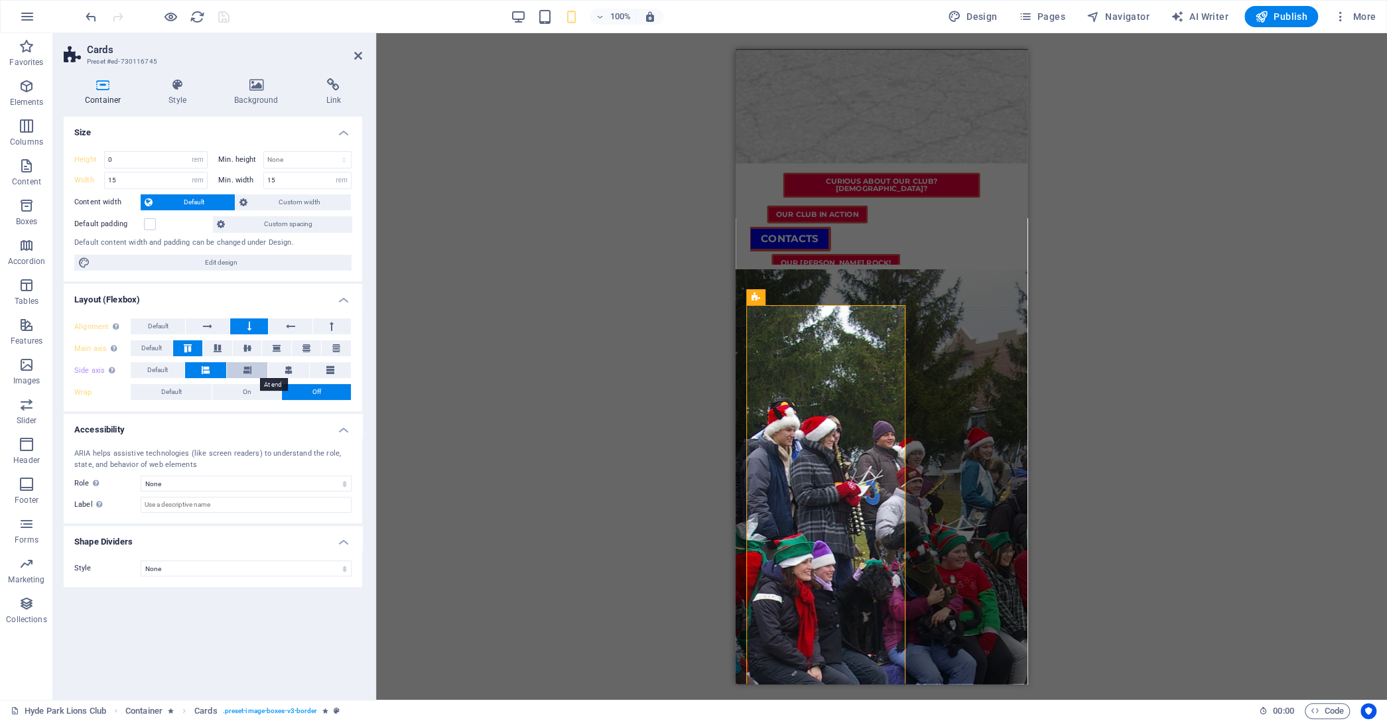
click at [255, 369] on button at bounding box center [247, 370] width 41 height 16
click at [276, 369] on button at bounding box center [288, 370] width 41 height 16
click at [330, 370] on icon at bounding box center [330, 370] width 8 height 16
click at [303, 369] on button at bounding box center [288, 370] width 41 height 16
click at [257, 367] on button at bounding box center [247, 370] width 41 height 16
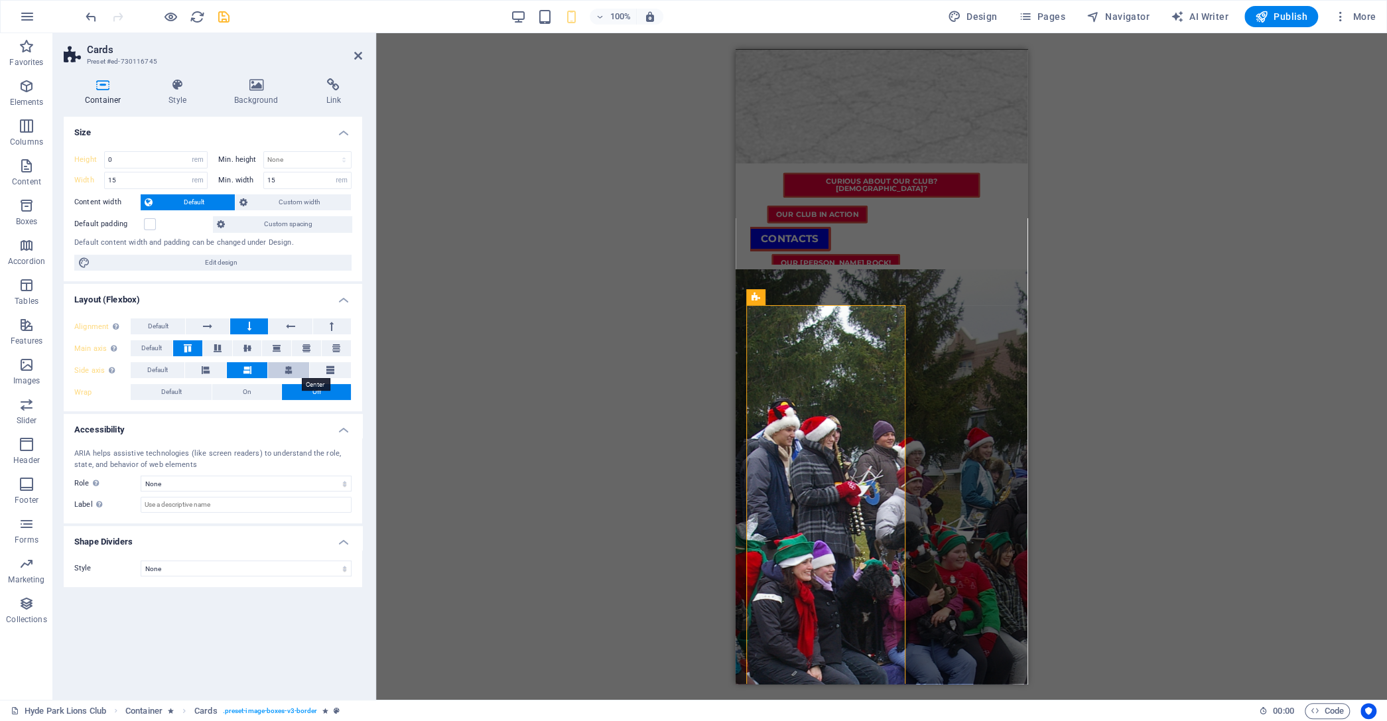
click at [289, 368] on icon at bounding box center [289, 370] width 8 height 16
click at [111, 88] on icon at bounding box center [103, 84] width 78 height 13
click at [296, 206] on span "Custom width" at bounding box center [299, 202] width 96 height 16
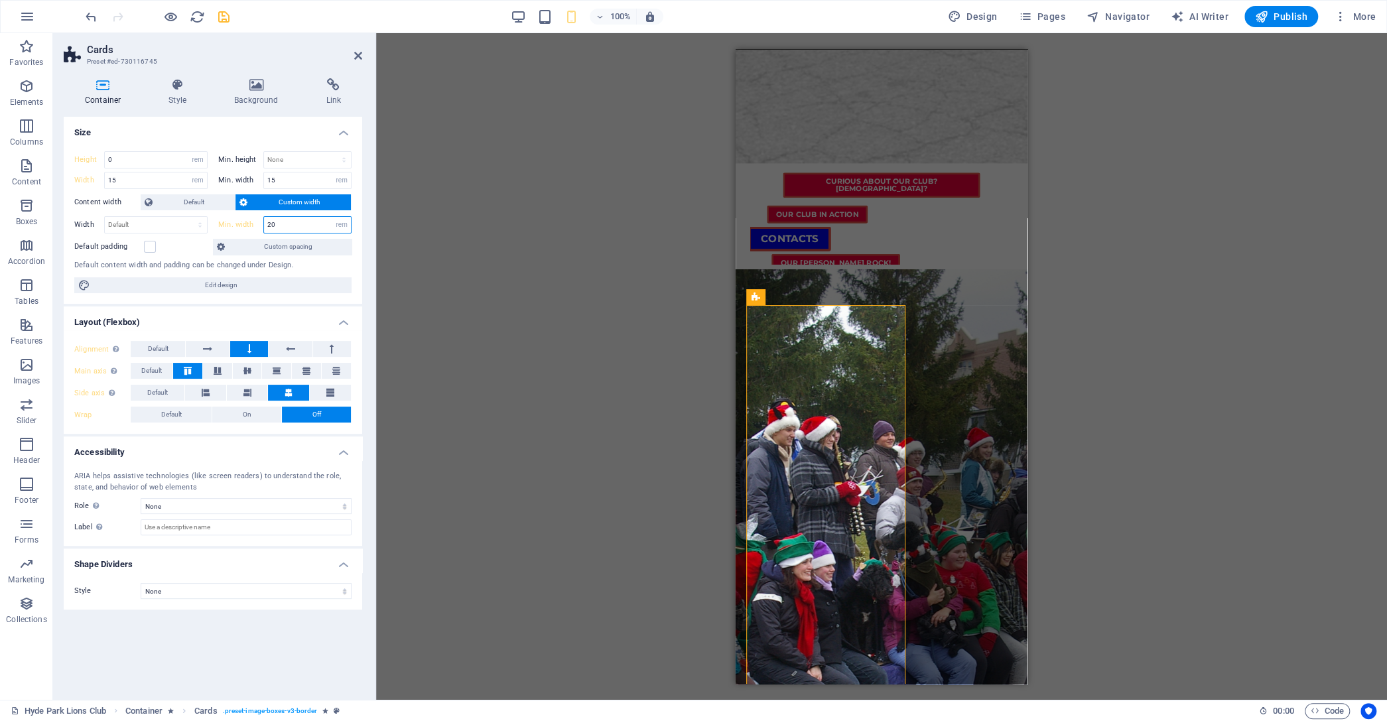
click at [306, 222] on input "20" at bounding box center [307, 225] width 87 height 16
click at [180, 200] on span "Default" at bounding box center [194, 202] width 74 height 16
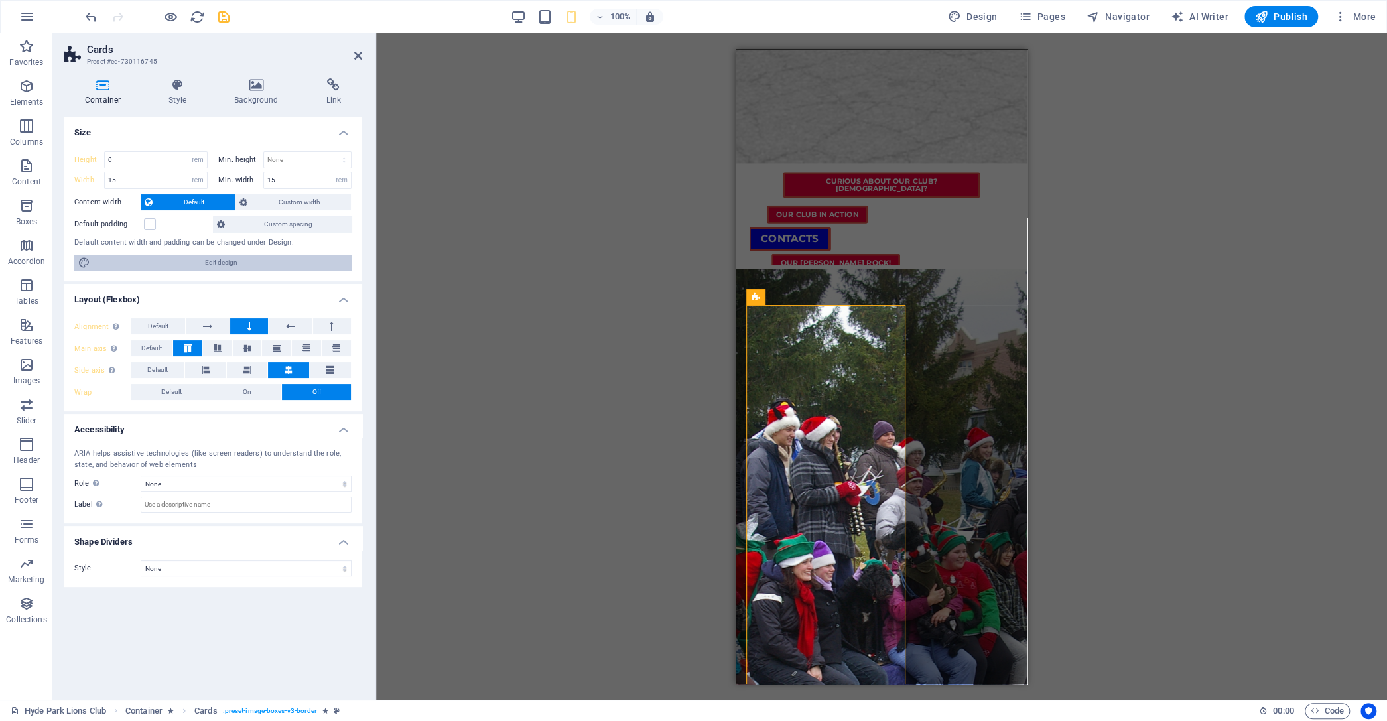
click at [256, 260] on span "Edit design" at bounding box center [220, 263] width 253 height 16
select select "px"
select select "500"
select select "px"
select select "rem"
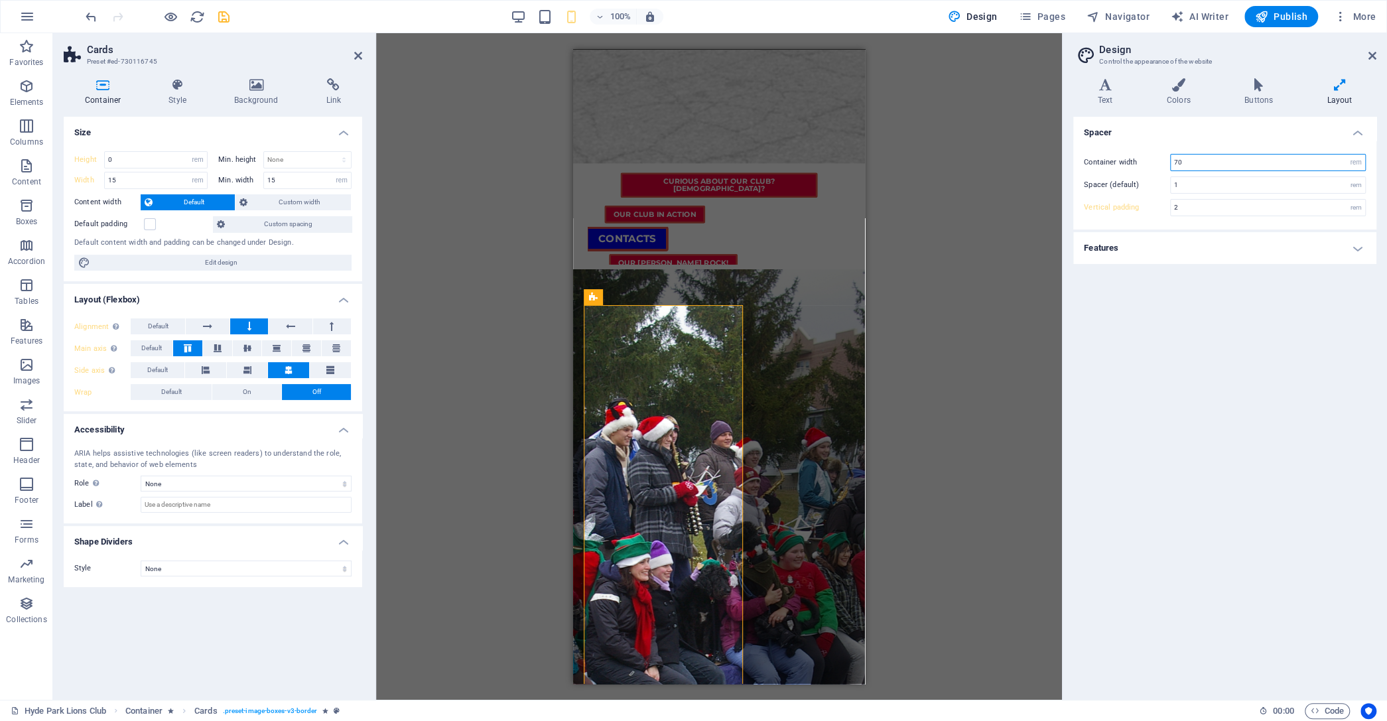
drag, startPoint x: 1173, startPoint y: 165, endPoint x: 1223, endPoint y: 168, distance: 49.9
click at [1223, 168] on input "70" at bounding box center [1268, 163] width 194 height 16
type input "80"
click at [1260, 348] on div "Spacer Container width 80 rem px Spacer (default) 1 rem Vertical padding 2 rem …" at bounding box center [1224, 403] width 303 height 573
click at [1136, 208] on label "Vertical padding" at bounding box center [1127, 207] width 86 height 7
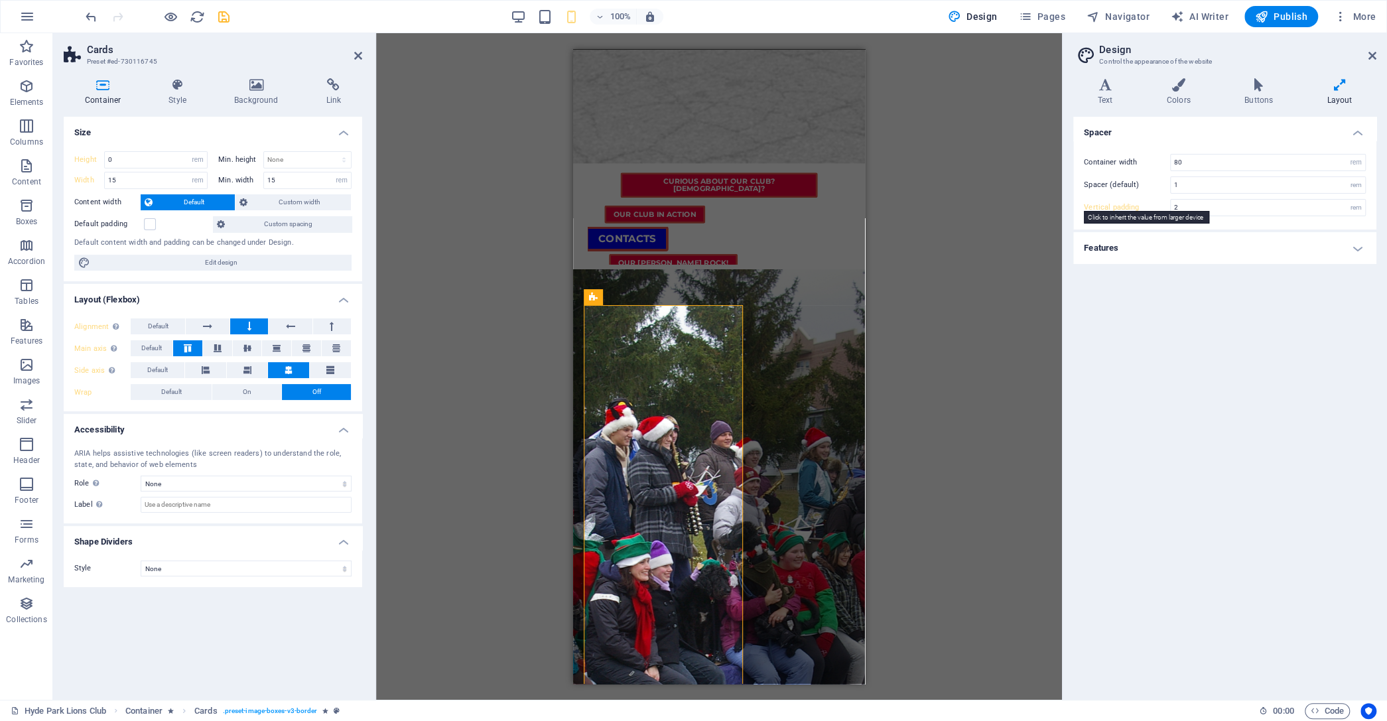
type input "1"
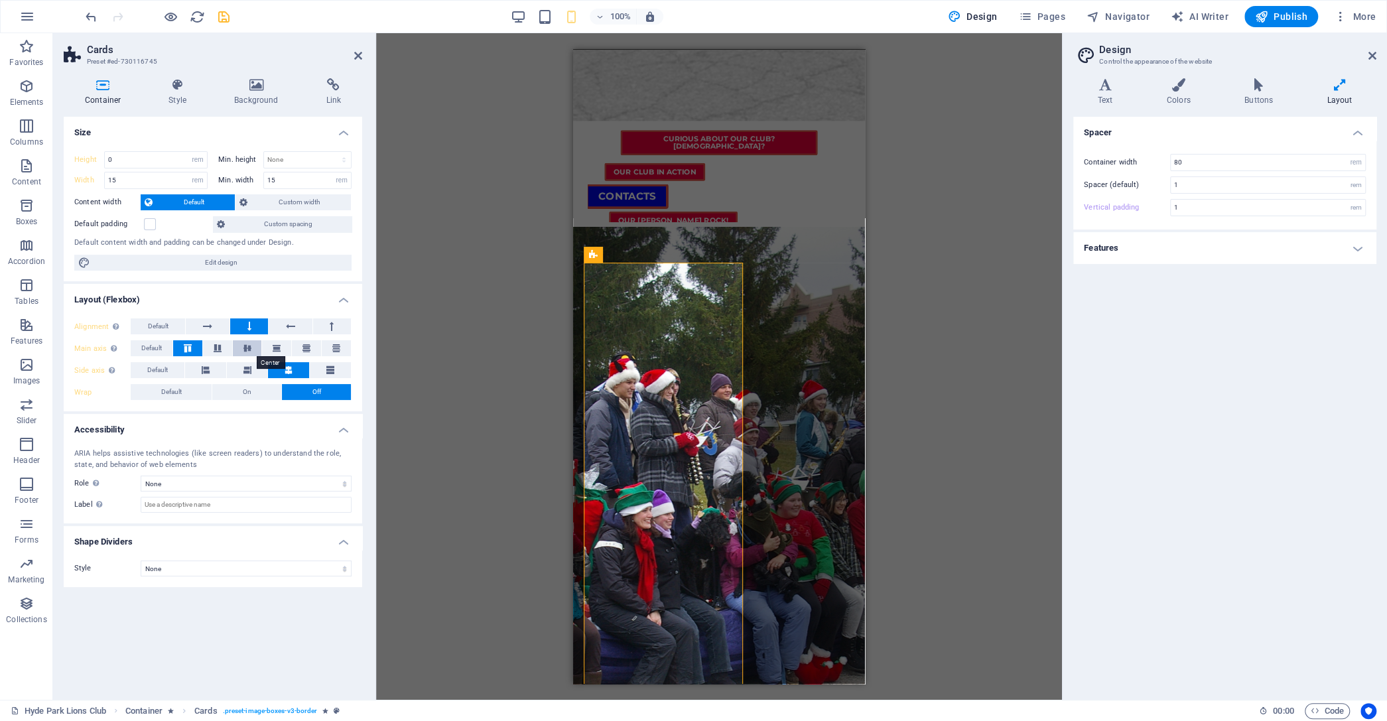
click at [240, 347] on icon at bounding box center [247, 348] width 16 height 8
click at [276, 348] on icon at bounding box center [277, 348] width 16 height 8
click at [157, 346] on span "Default" at bounding box center [151, 348] width 21 height 16
click at [332, 369] on icon at bounding box center [330, 370] width 8 height 16
click at [250, 368] on icon at bounding box center [247, 370] width 8 height 16
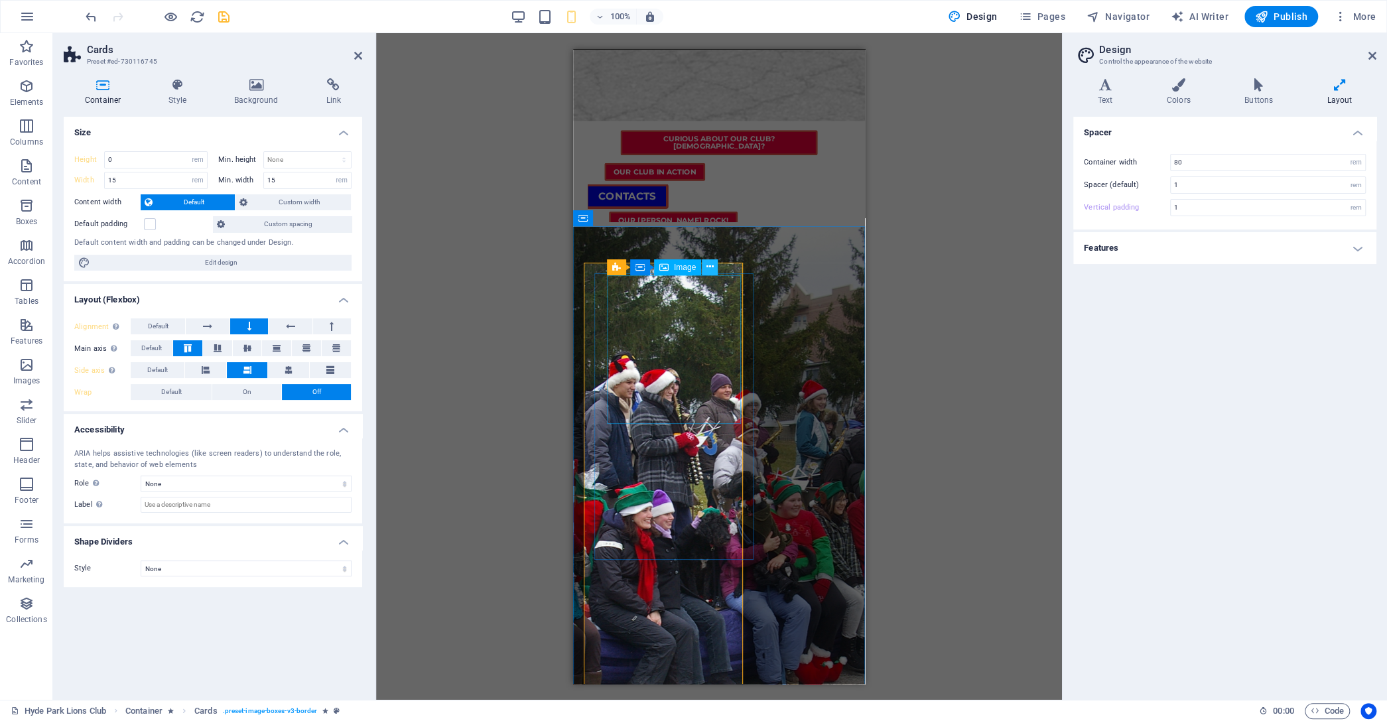
click at [706, 269] on button at bounding box center [710, 267] width 16 height 16
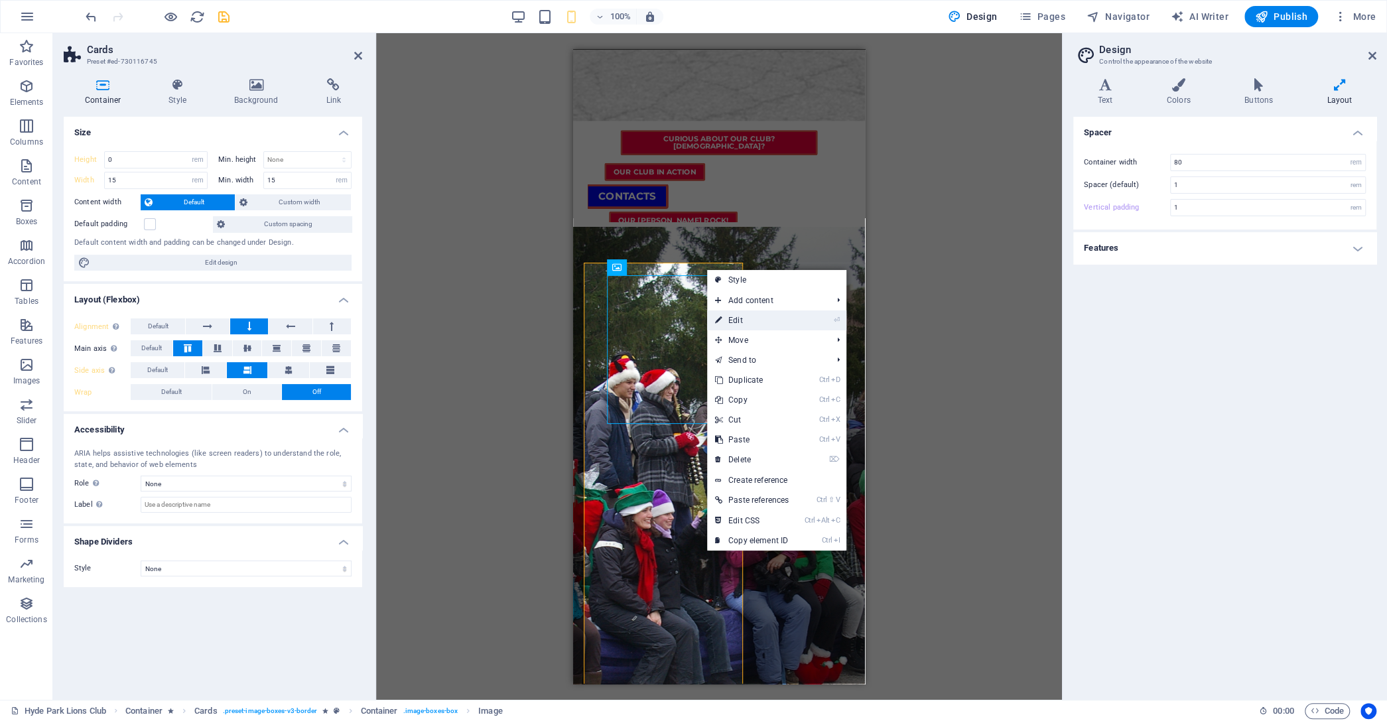
click at [741, 320] on link "⏎ Edit" at bounding box center [752, 320] width 90 height 20
select select "%"
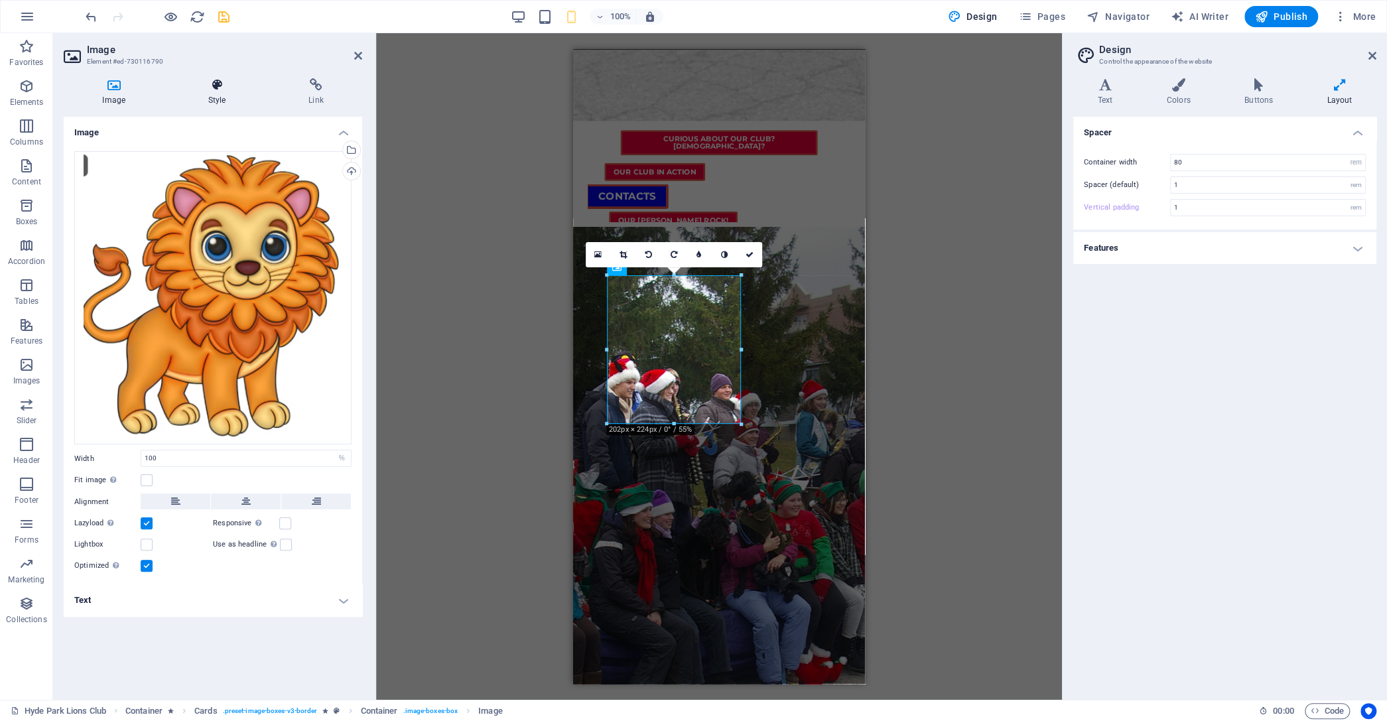
click at [214, 92] on icon at bounding box center [216, 84] width 95 height 13
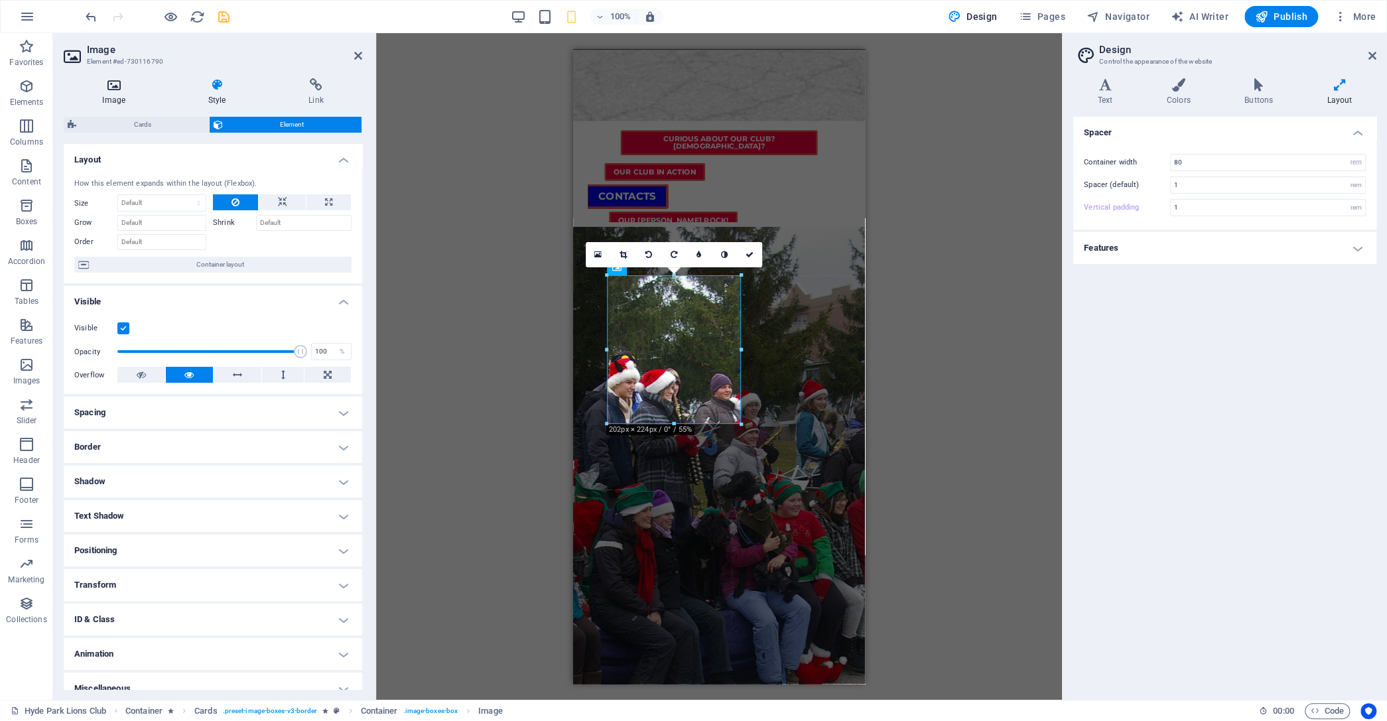
click at [117, 90] on icon at bounding box center [114, 84] width 100 height 13
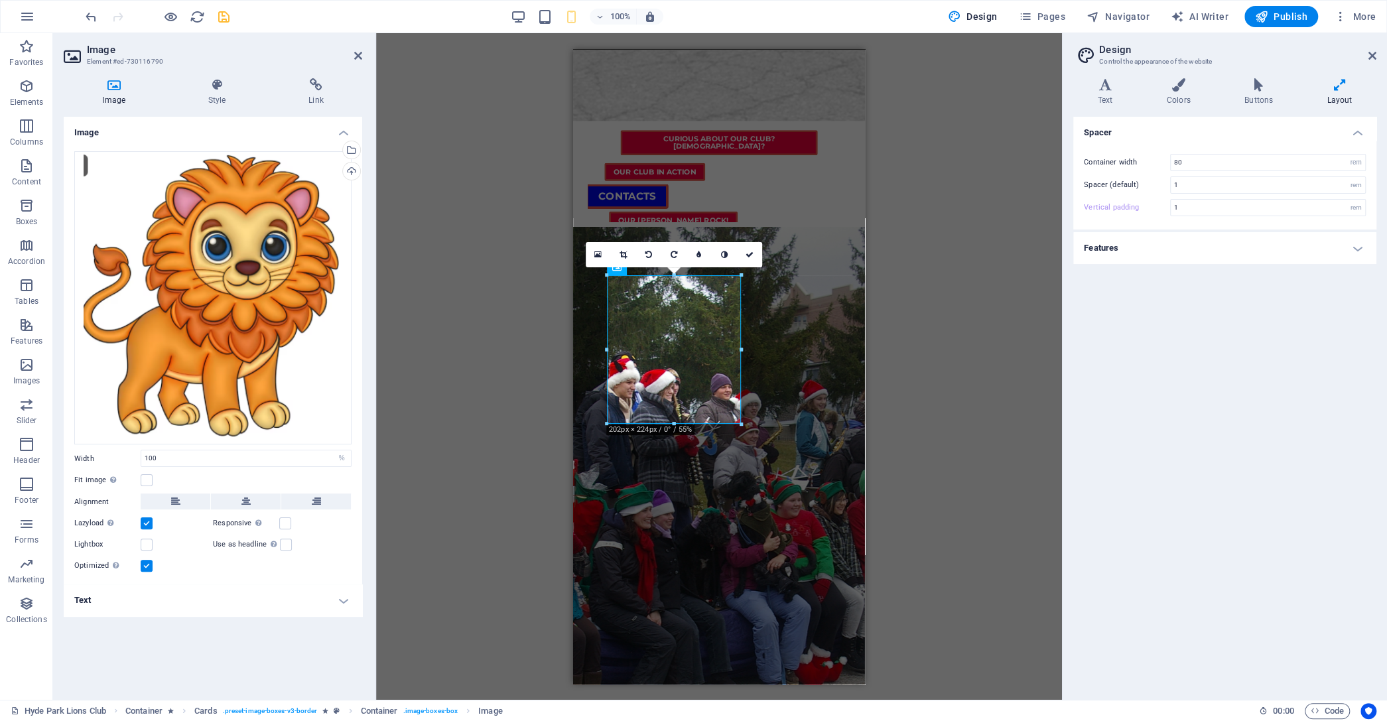
click at [618, 267] on div "16:10 16:9 4:3 1:1 1:2 0" at bounding box center [674, 254] width 176 height 25
click at [619, 267] on div "16:10 16:9 4:3 1:1 1:2 0" at bounding box center [674, 254] width 176 height 25
click at [360, 54] on icon at bounding box center [358, 55] width 8 height 11
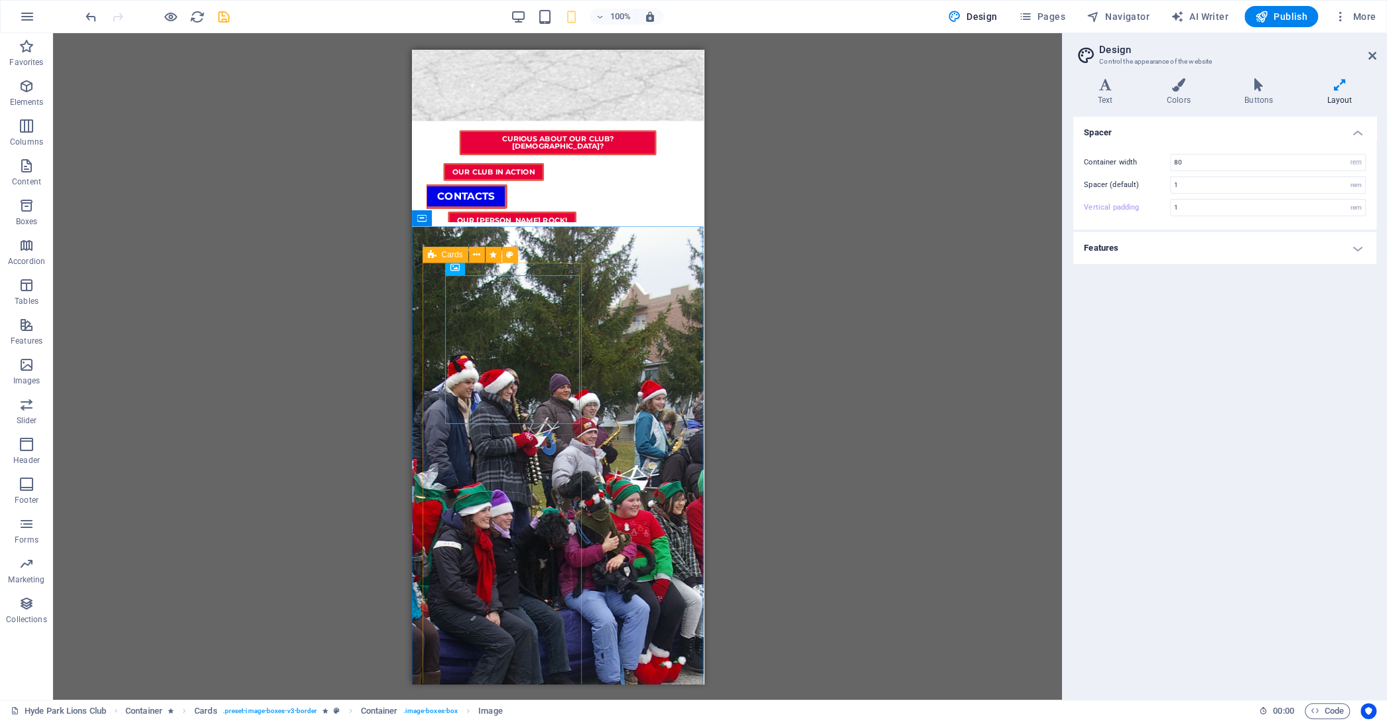
click at [458, 267] on icon at bounding box center [454, 267] width 9 height 16
click at [520, 264] on button at bounding box center [525, 265] width 16 height 16
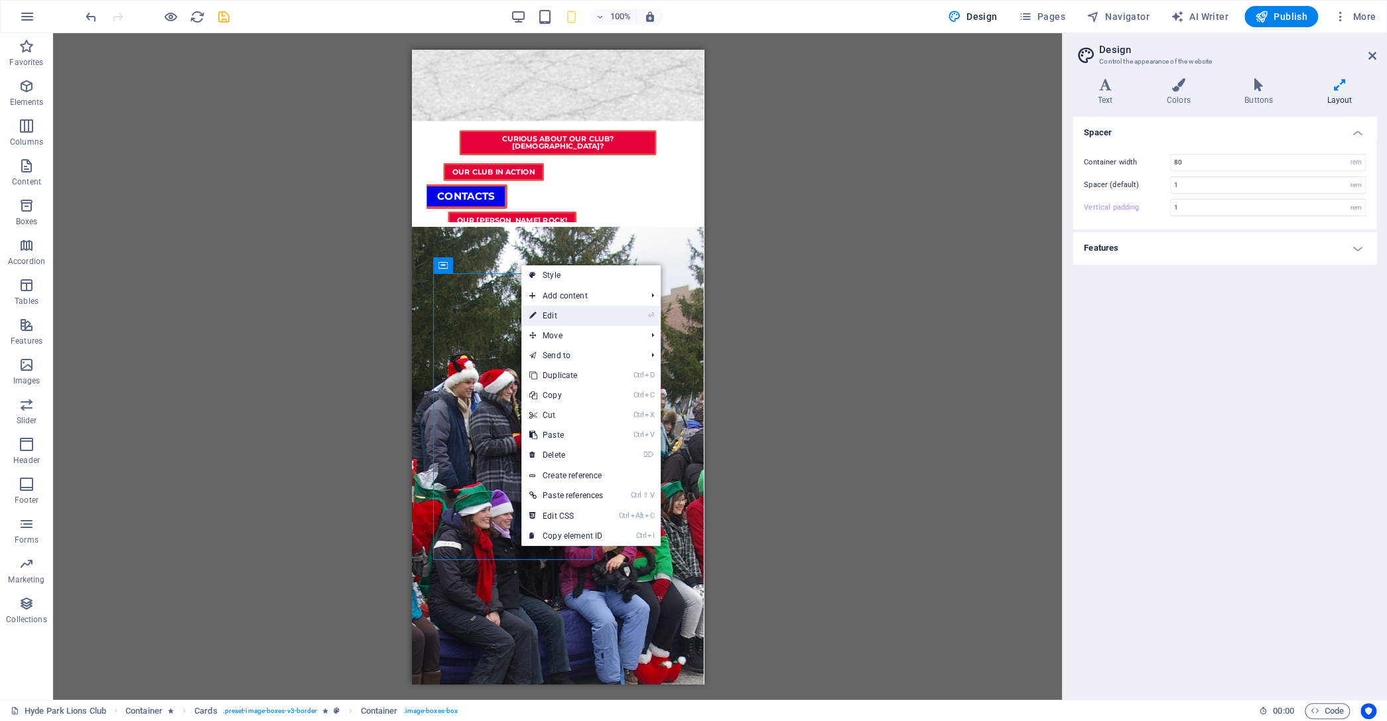
click at [569, 310] on link "⏎ Edit" at bounding box center [566, 316] width 90 height 20
select select "rem"
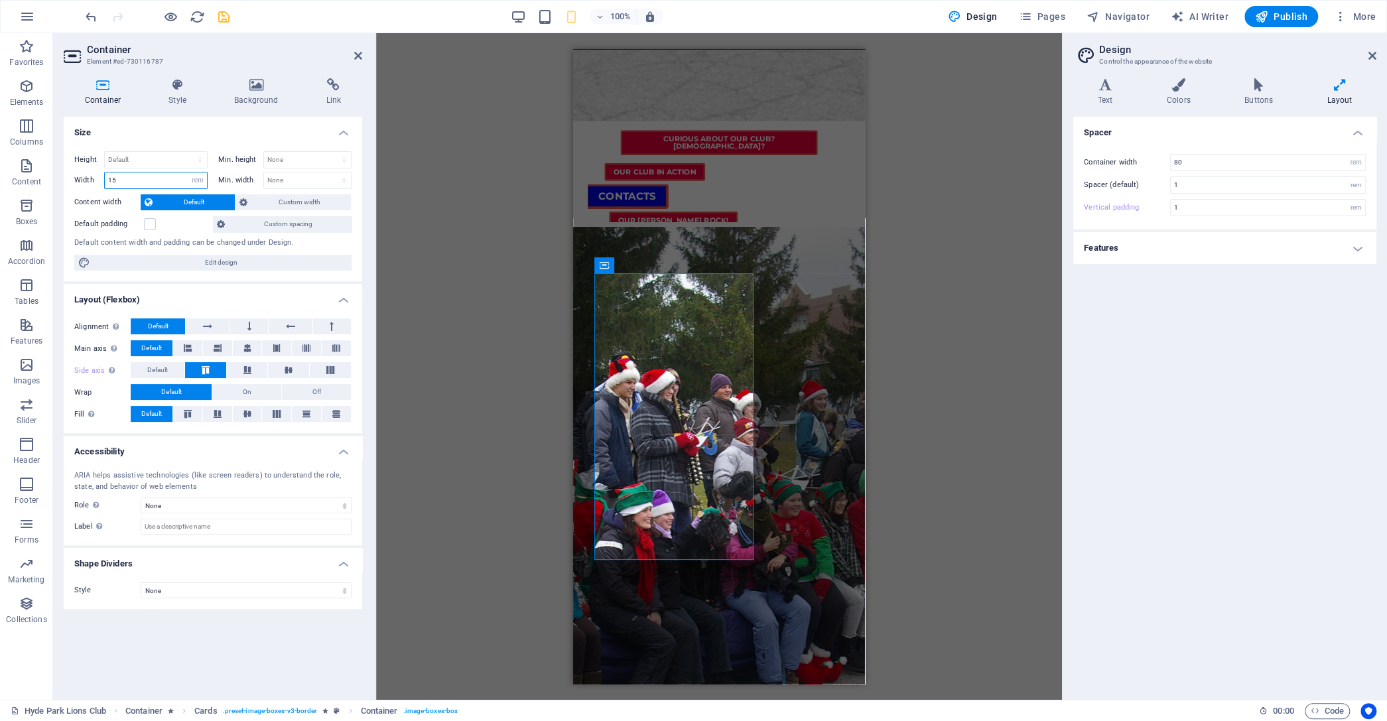
drag, startPoint x: 125, startPoint y: 175, endPoint x: 88, endPoint y: 176, distance: 37.2
click at [105, 176] on input "15" at bounding box center [156, 180] width 102 height 16
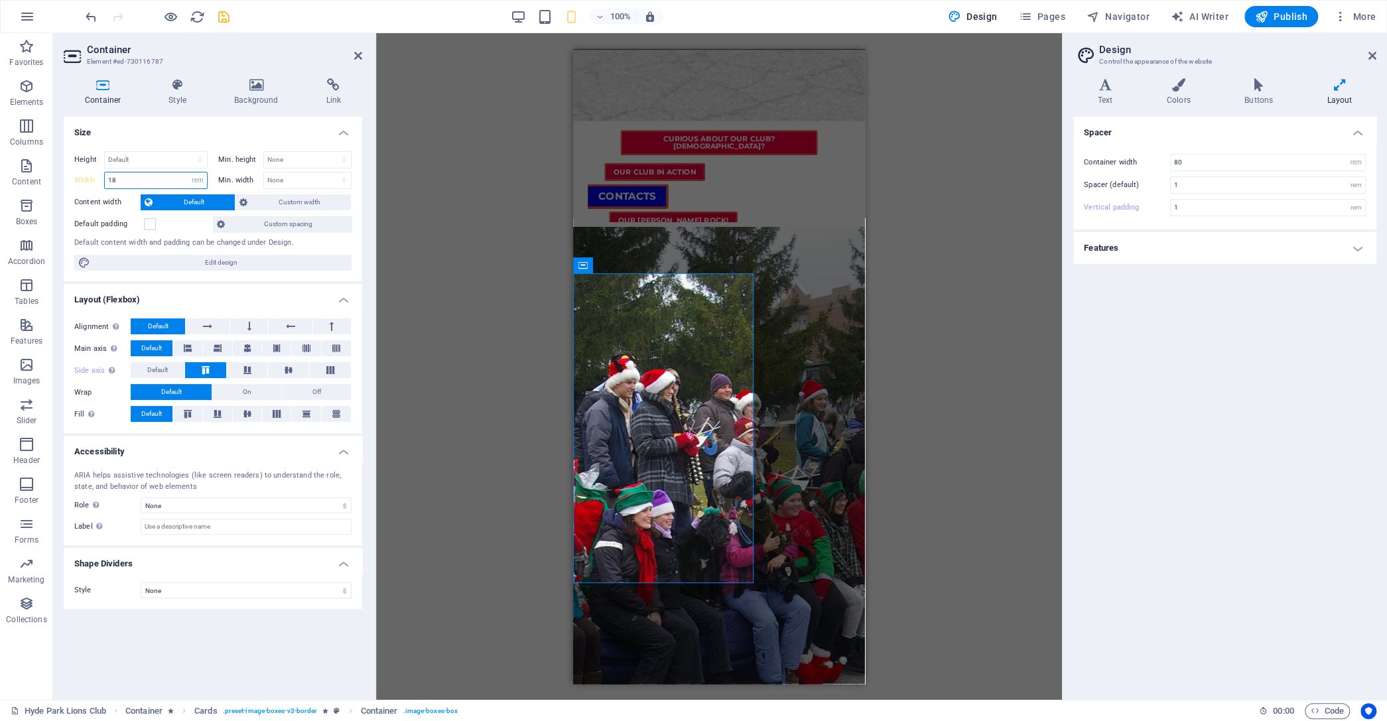
drag, startPoint x: 121, startPoint y: 174, endPoint x: 88, endPoint y: 170, distance: 32.7
click at [105, 172] on input "18" at bounding box center [156, 180] width 102 height 16
type input "15"
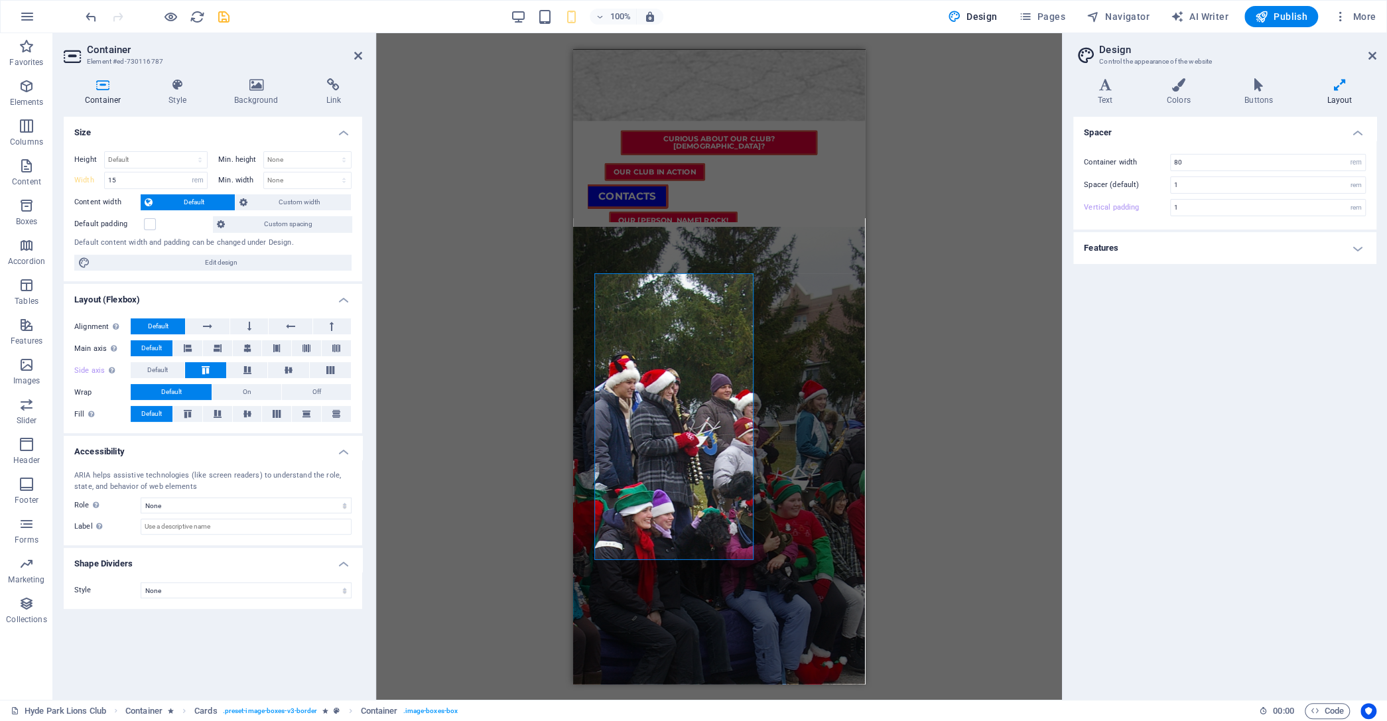
click at [1015, 448] on div "H3 Menu Bar Container Expandable Images Container Button series Button Button B…" at bounding box center [719, 366] width 686 height 667
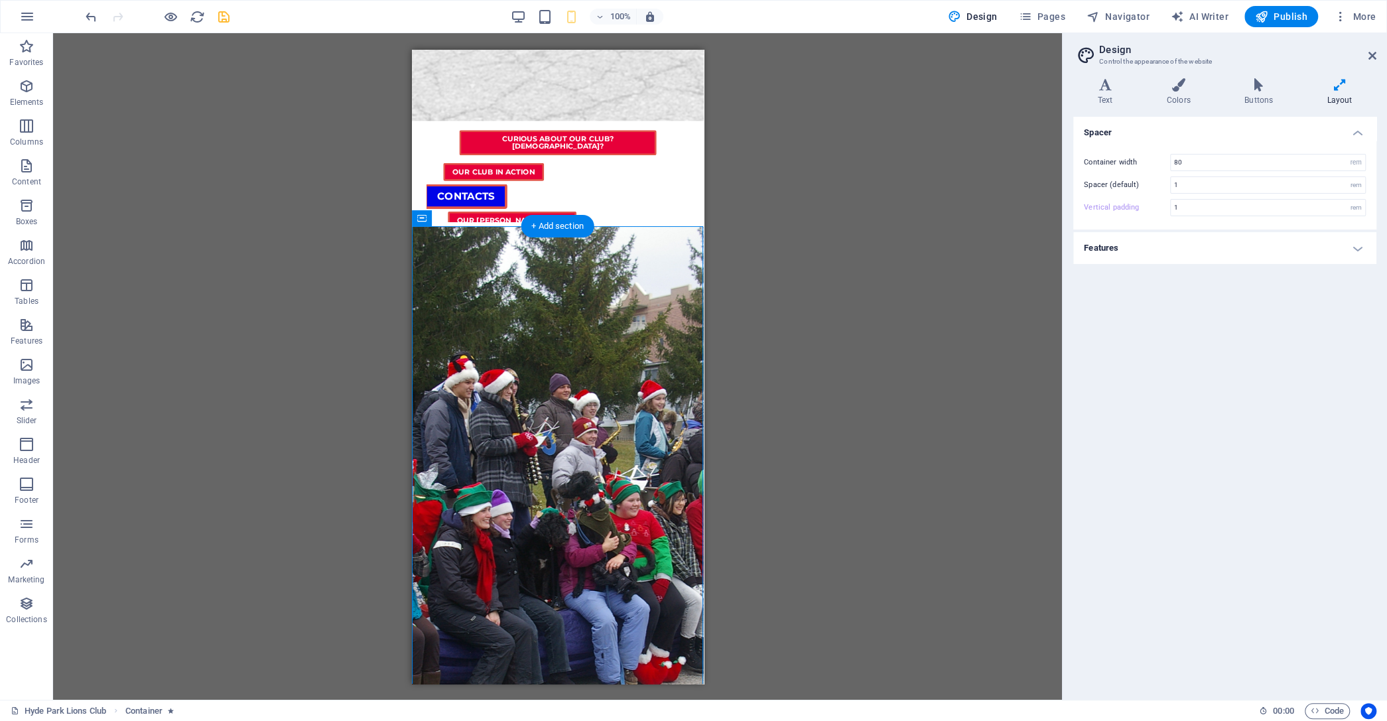
click at [475, 254] on icon at bounding box center [476, 255] width 7 height 14
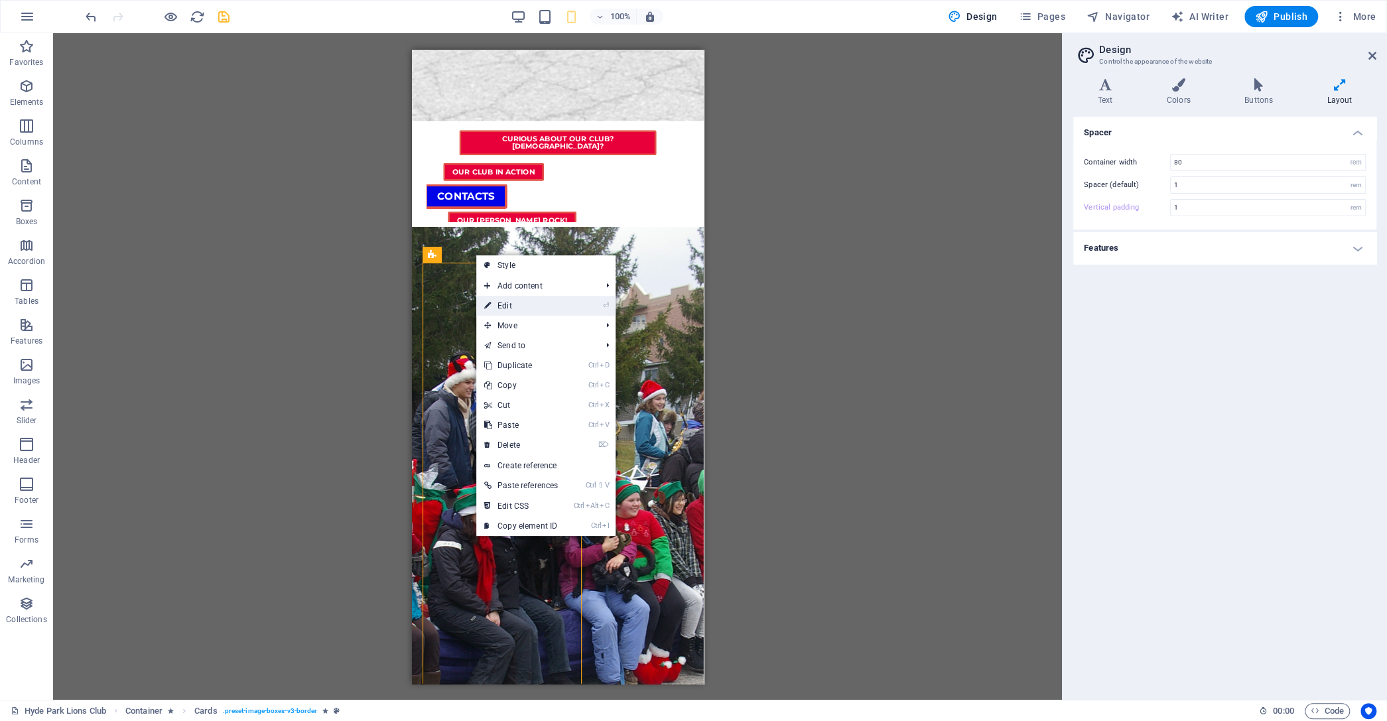
click at [512, 305] on link "⏎ Edit" at bounding box center [521, 306] width 90 height 20
select select "rem"
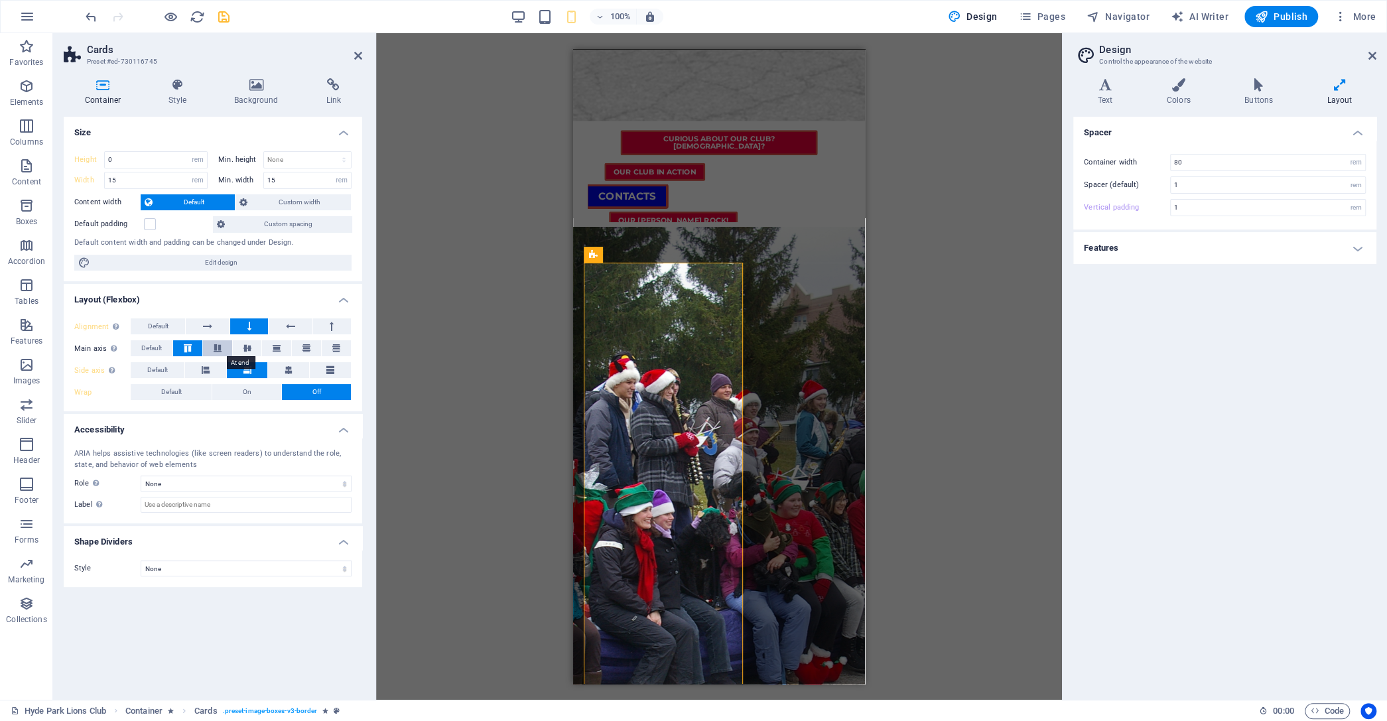
click at [219, 350] on icon at bounding box center [218, 348] width 16 height 8
click at [239, 350] on button at bounding box center [247, 348] width 29 height 16
click at [279, 350] on icon at bounding box center [277, 348] width 16 height 8
click at [308, 350] on icon at bounding box center [307, 348] width 16 height 8
click at [339, 348] on icon at bounding box center [336, 348] width 16 height 8
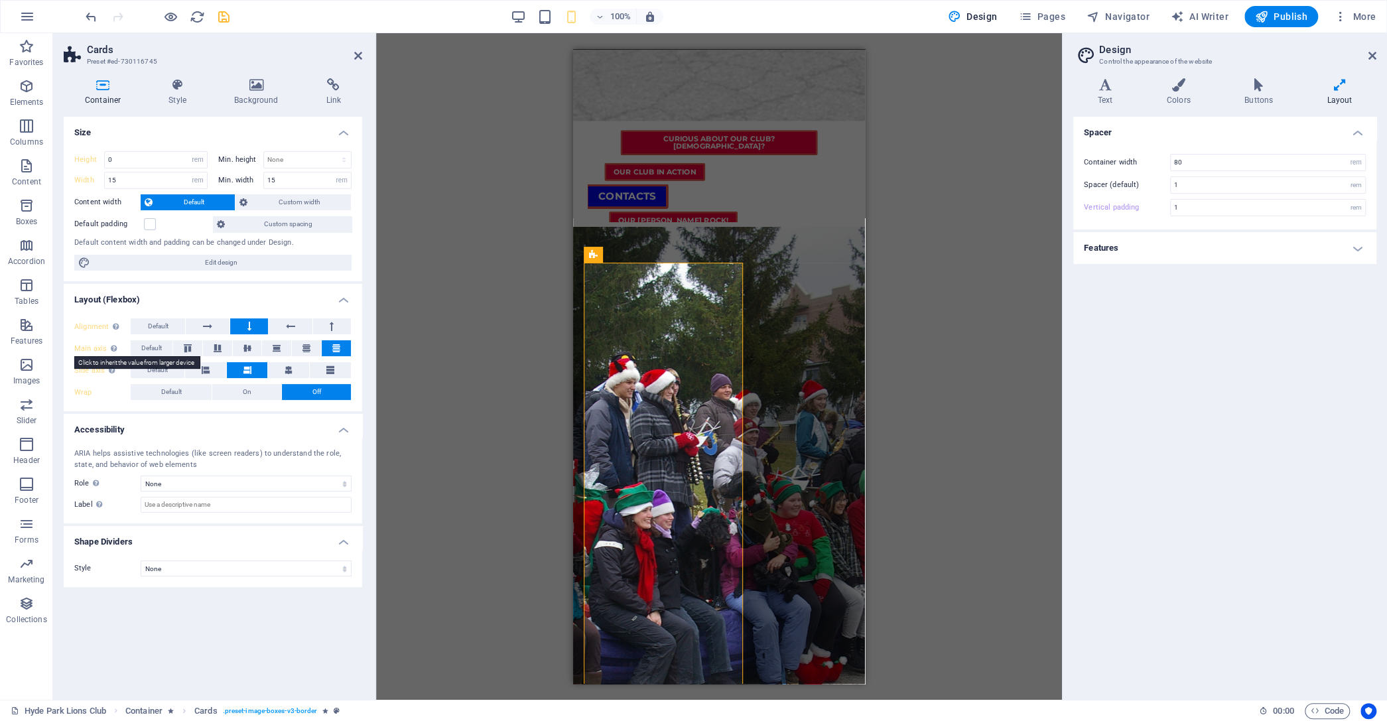
click at [89, 343] on label "Main axis Determine how elements should behave along the main axis inside this …" at bounding box center [102, 349] width 56 height 16
click at [283, 368] on button at bounding box center [288, 370] width 41 height 16
click at [285, 222] on span "Custom spacing" at bounding box center [288, 224] width 119 height 16
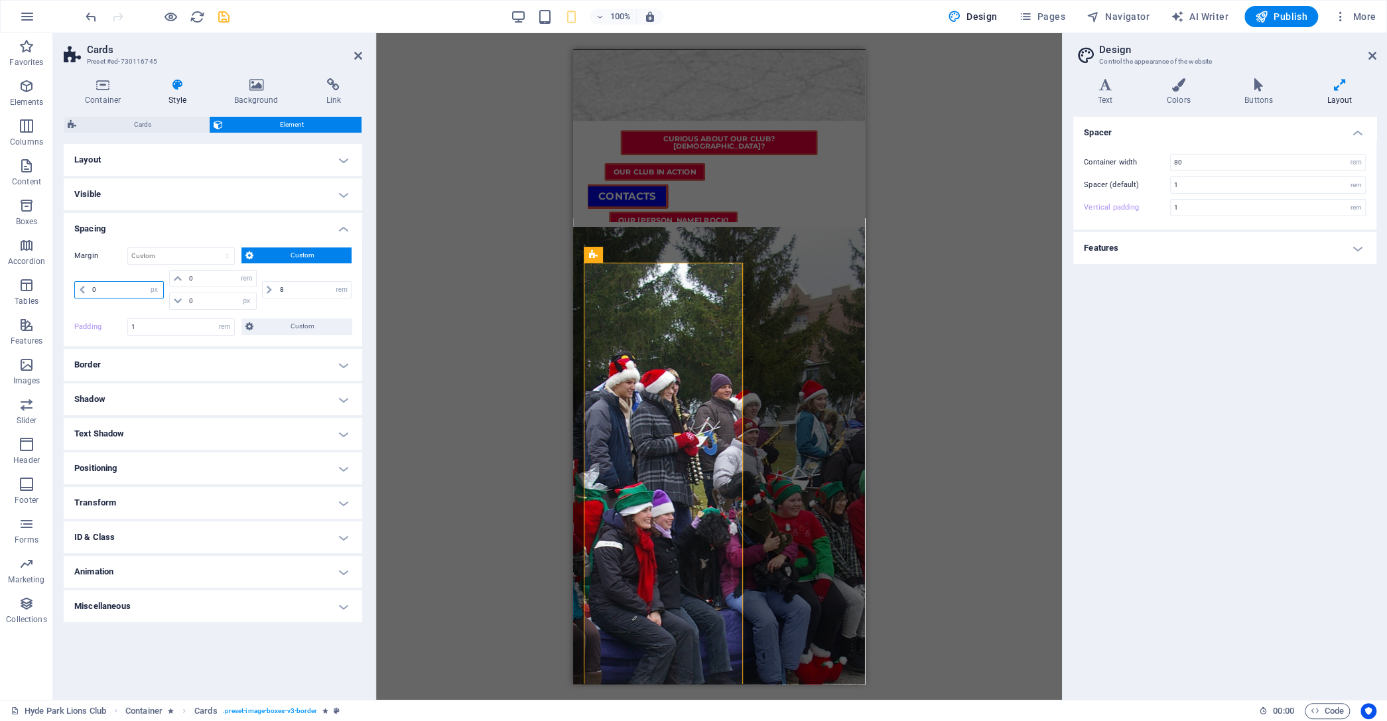
drag, startPoint x: 105, startPoint y: 287, endPoint x: -100, endPoint y: 311, distance: 207.1
click at [89, 298] on input "0" at bounding box center [126, 290] width 74 height 16
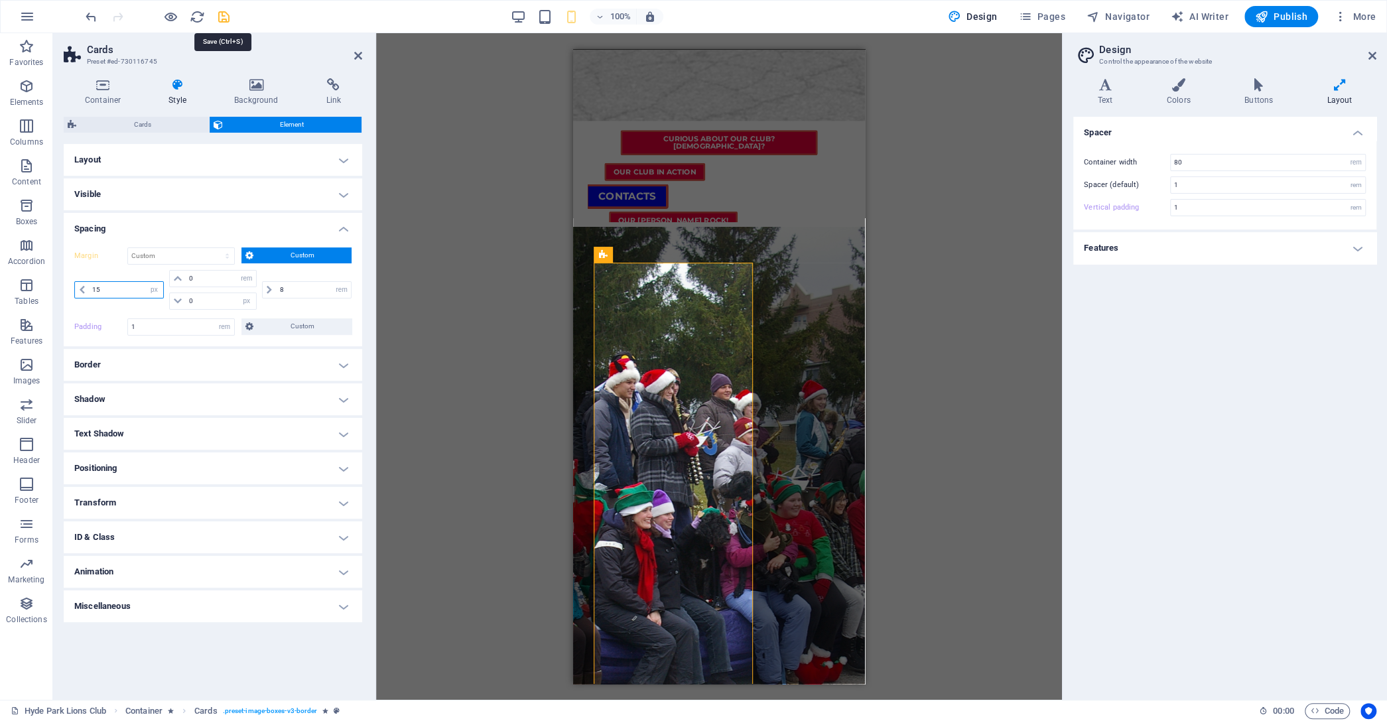
type input "15"
click at [220, 21] on icon "save" at bounding box center [223, 16] width 15 height 15
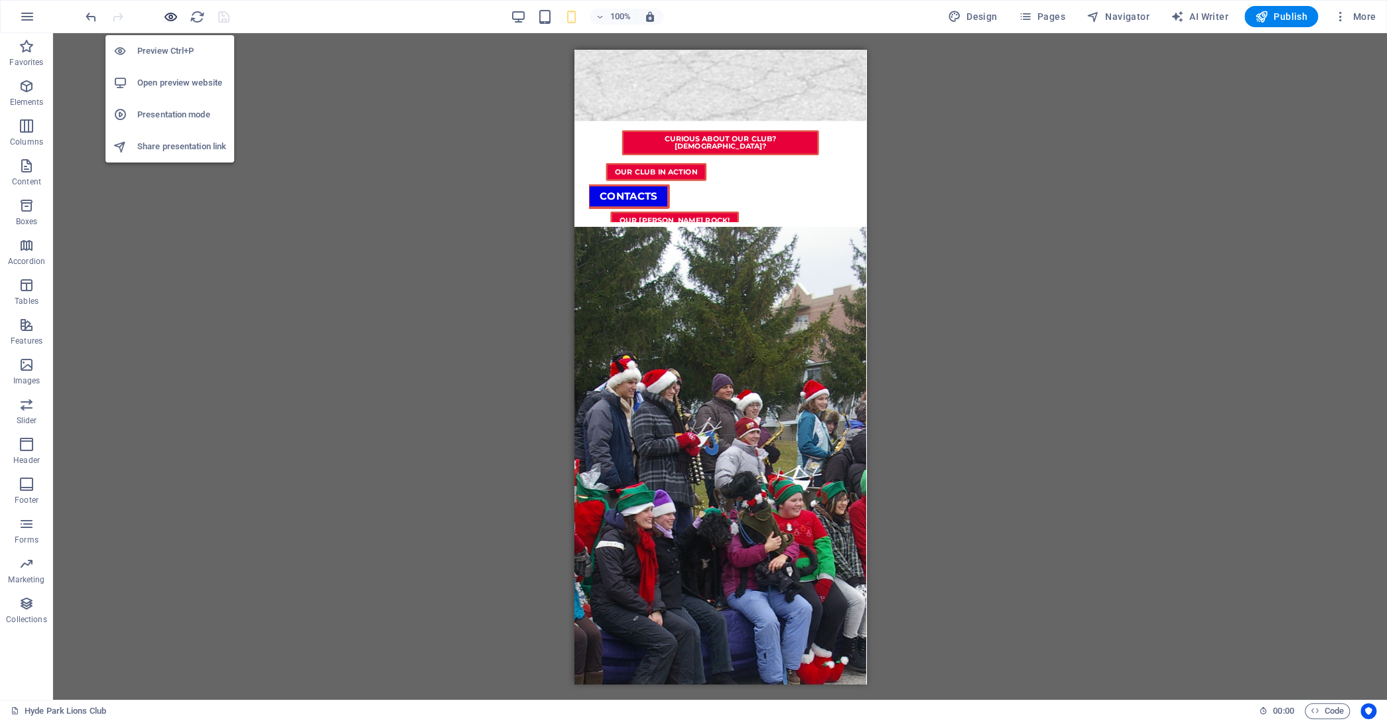
click at [172, 15] on icon "button" at bounding box center [170, 16] width 15 height 15
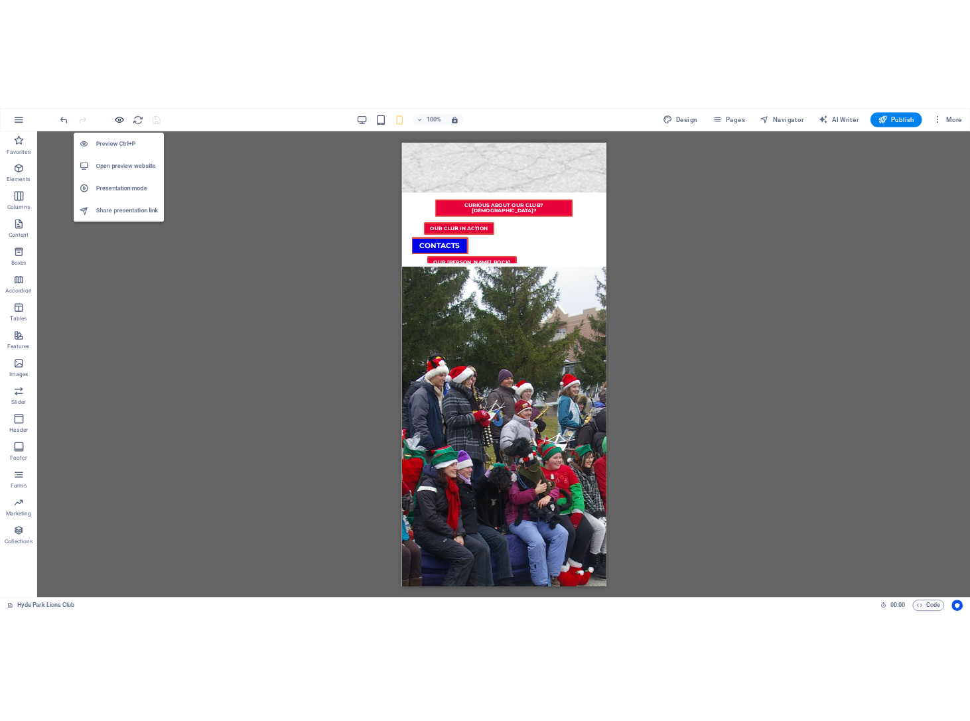
scroll to position [180, 0]
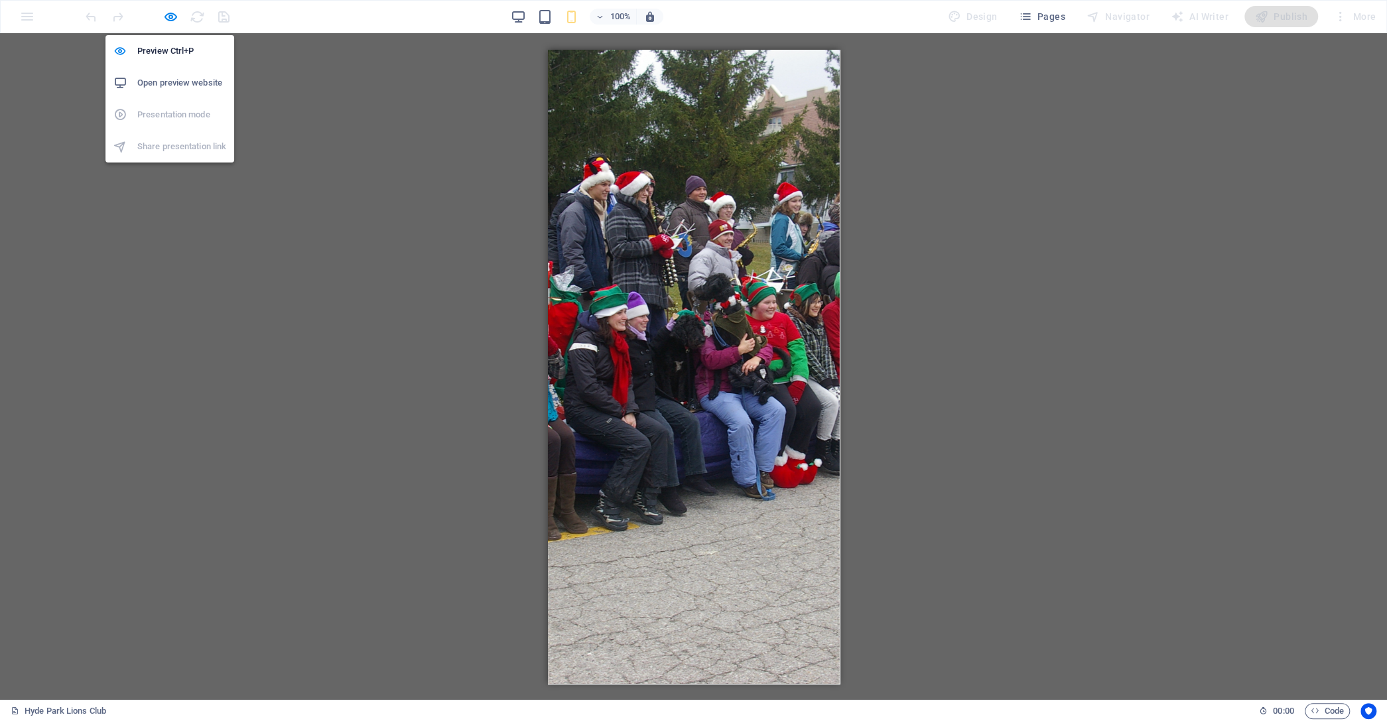
click at [172, 86] on h6 "Open preview website" at bounding box center [181, 83] width 89 height 16
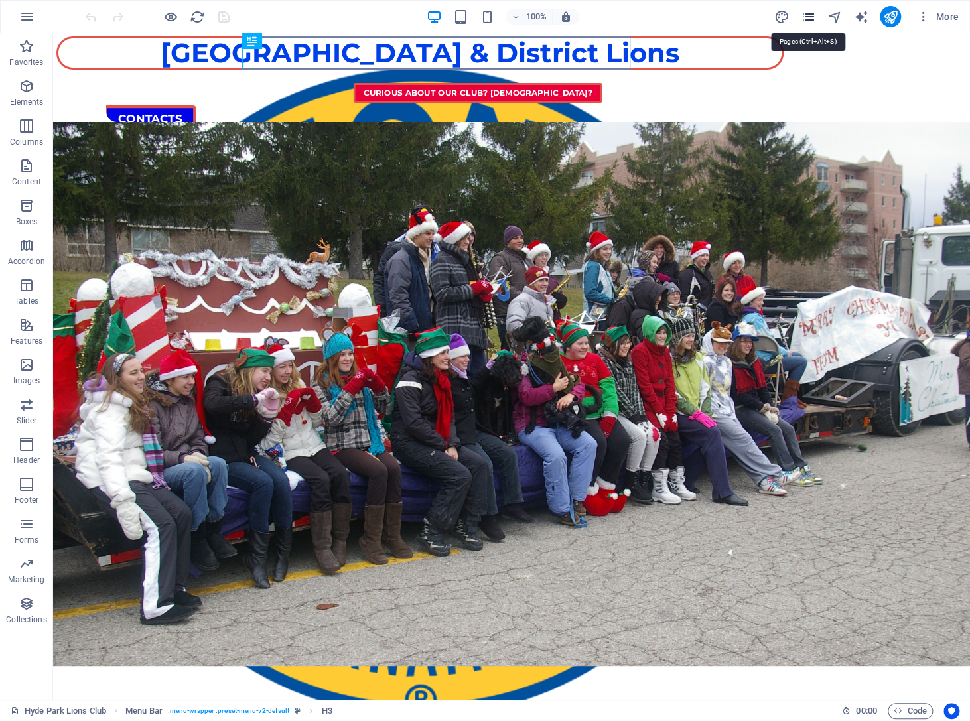
click at [808, 21] on icon "pages" at bounding box center [807, 16] width 15 height 15
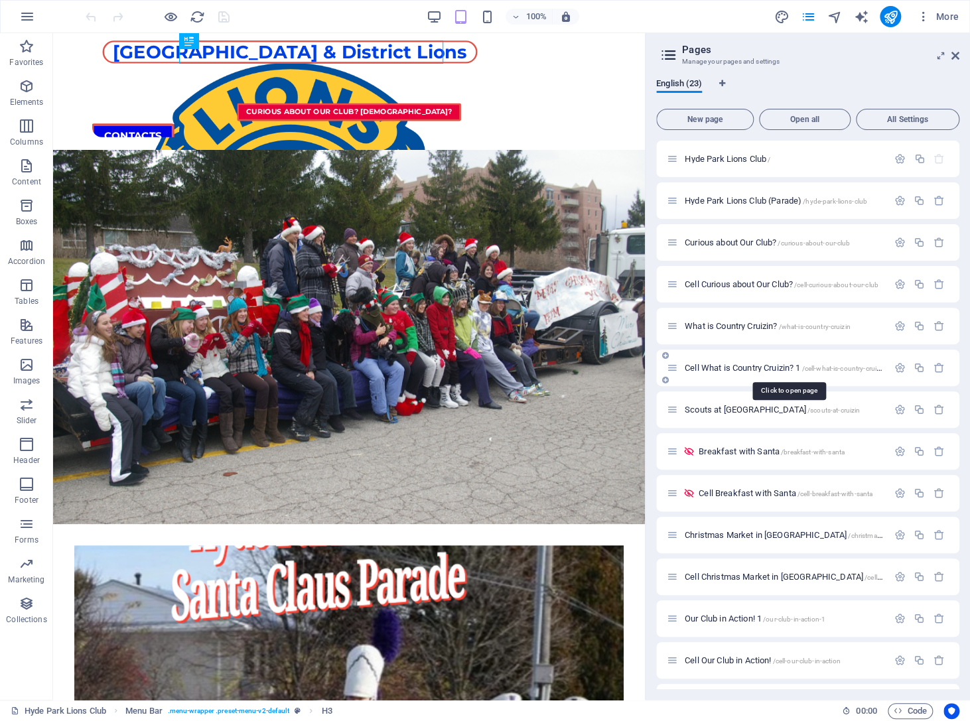
click at [751, 364] on span "Cell What is Country Cruizin? 1 /cell-what-is-country-cruizin-1" at bounding box center [788, 368] width 207 height 10
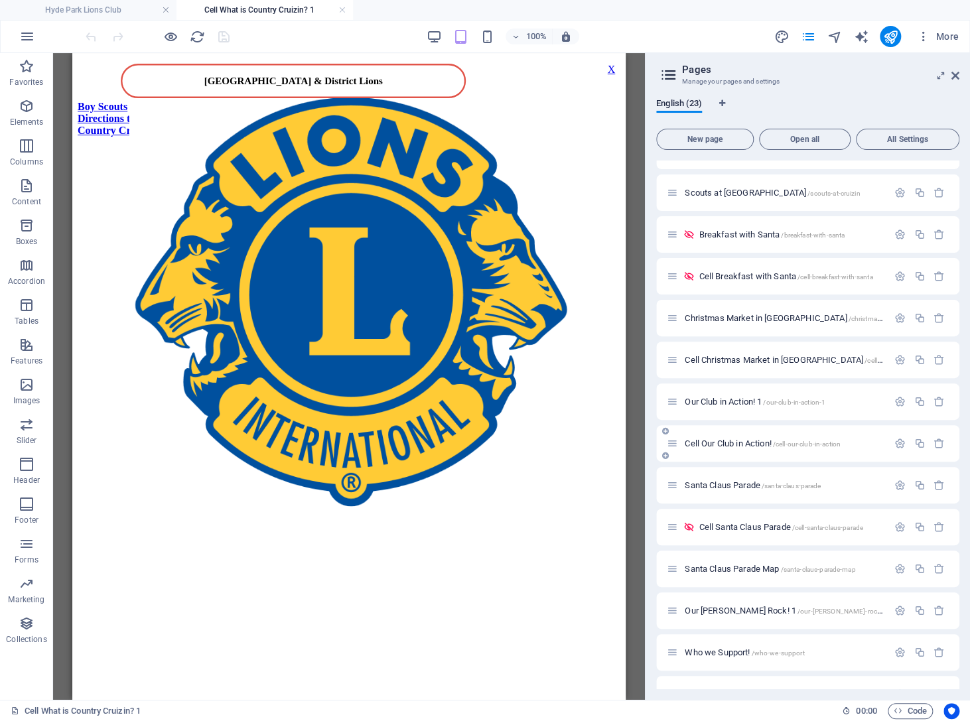
scroll to position [237, 0]
click at [736, 522] on span "Cell Santa Claus Parade /cell-santa-claus-parade" at bounding box center [781, 526] width 165 height 10
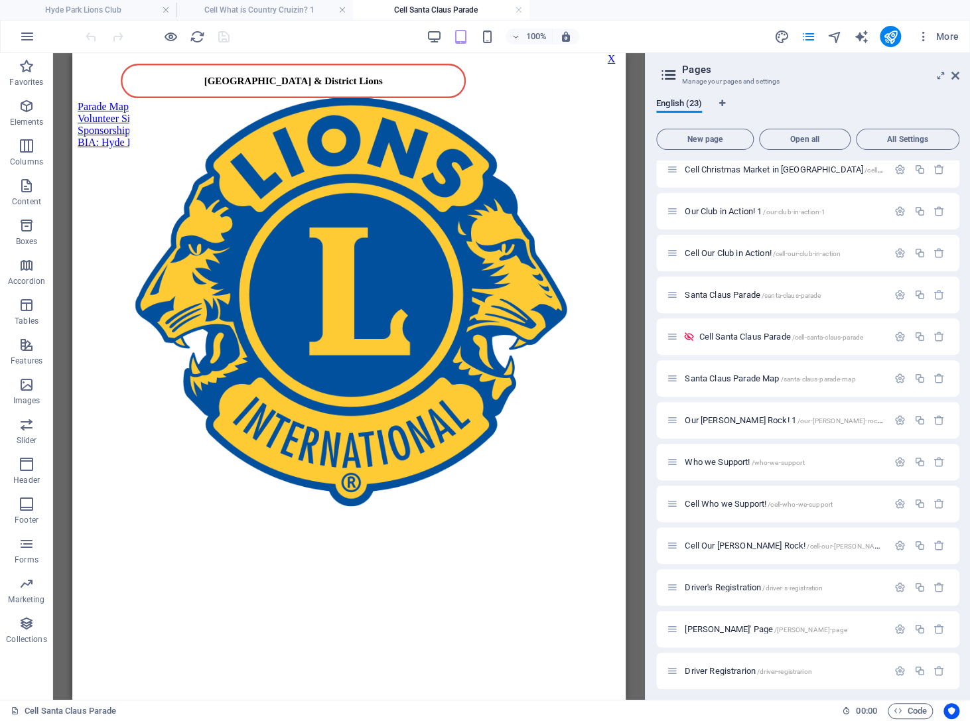
scroll to position [432, 0]
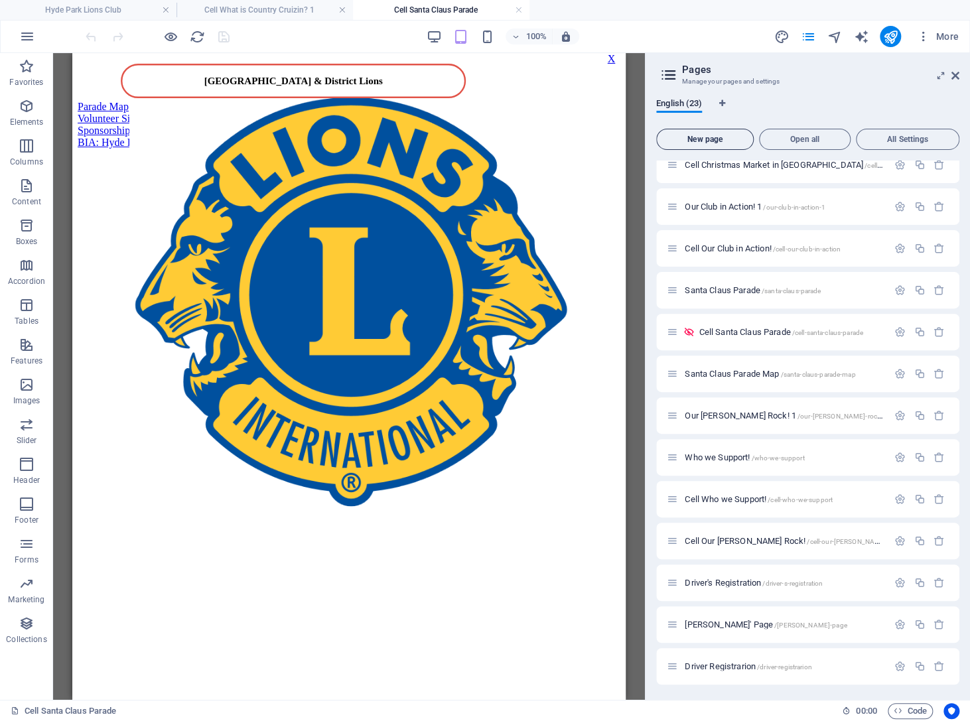
click at [702, 136] on span "New page" at bounding box center [705, 139] width 86 height 8
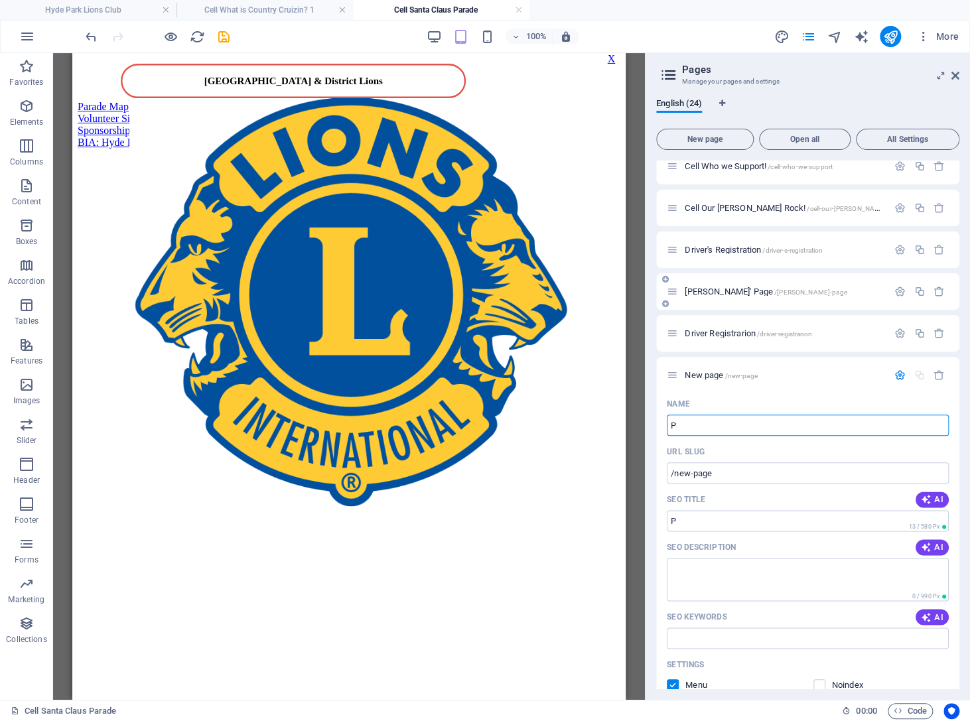
type input "P"
type input "/p"
type input "Parad"
type input "/par"
type input "Parade"
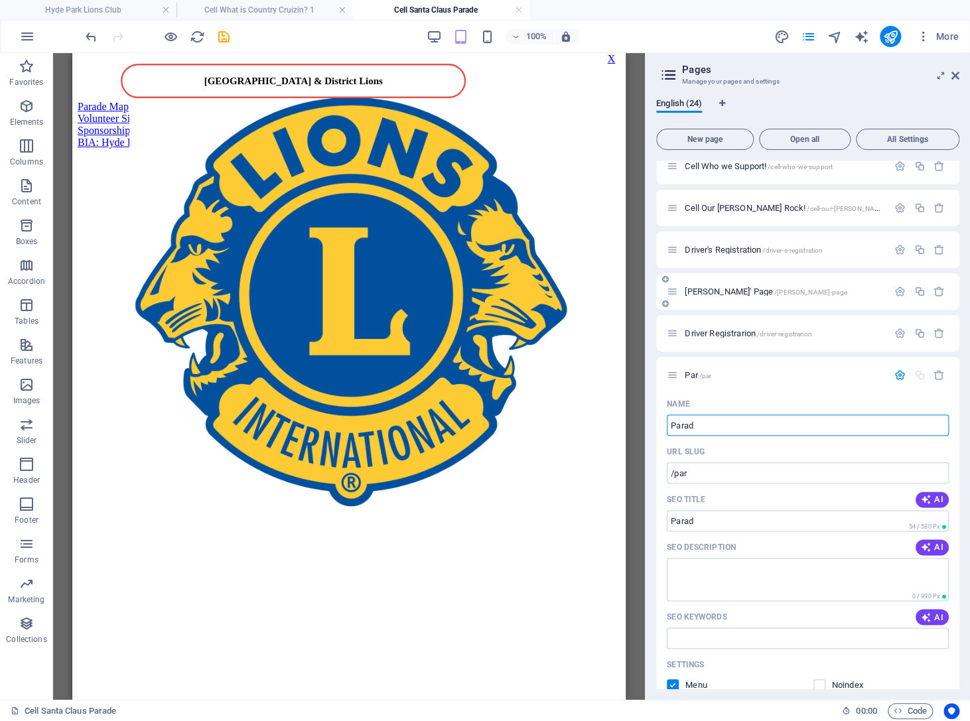
type input "/parad"
type input "Parade"
type input "/parade"
type input "Parade M"
type input "/parade-m"
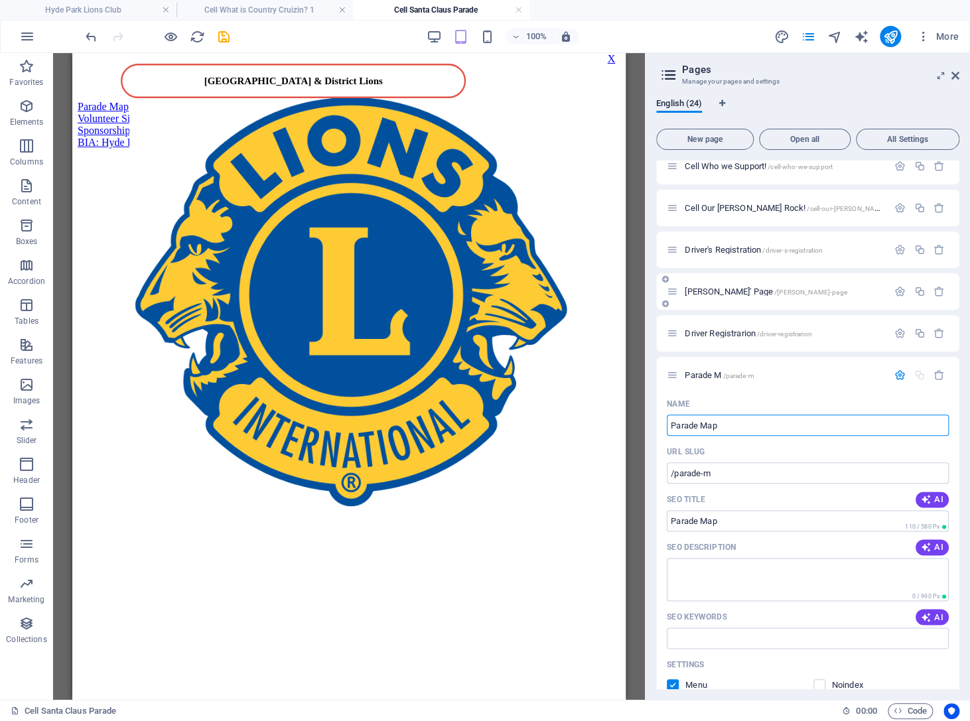
type input "Parade Map"
type input "/parade-map"
click at [227, 34] on icon "save" at bounding box center [223, 36] width 15 height 15
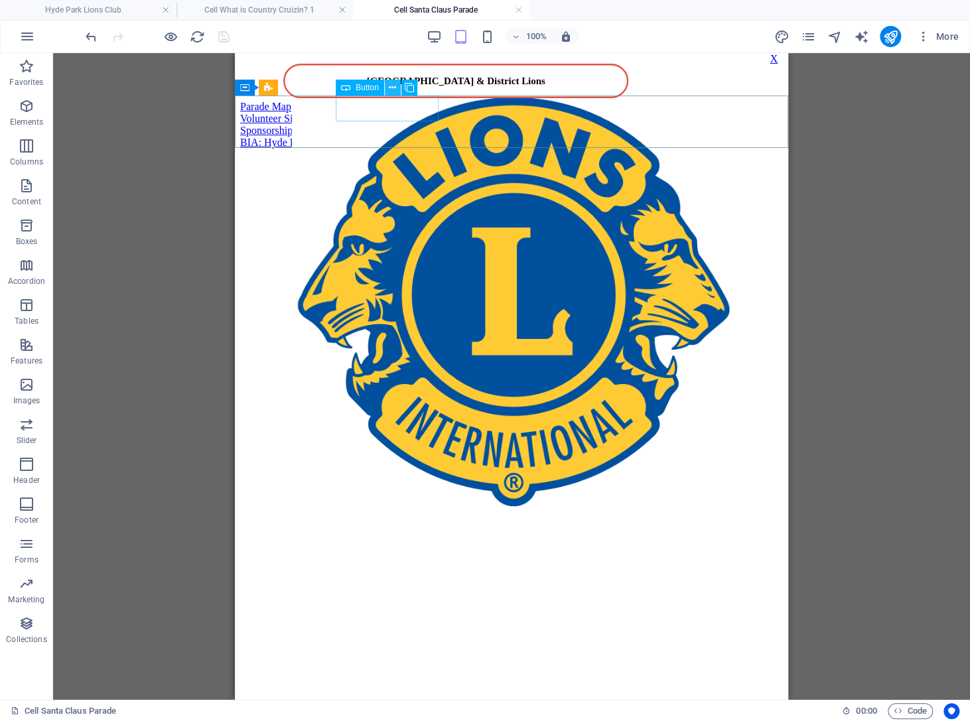
click at [393, 84] on icon at bounding box center [392, 88] width 7 height 14
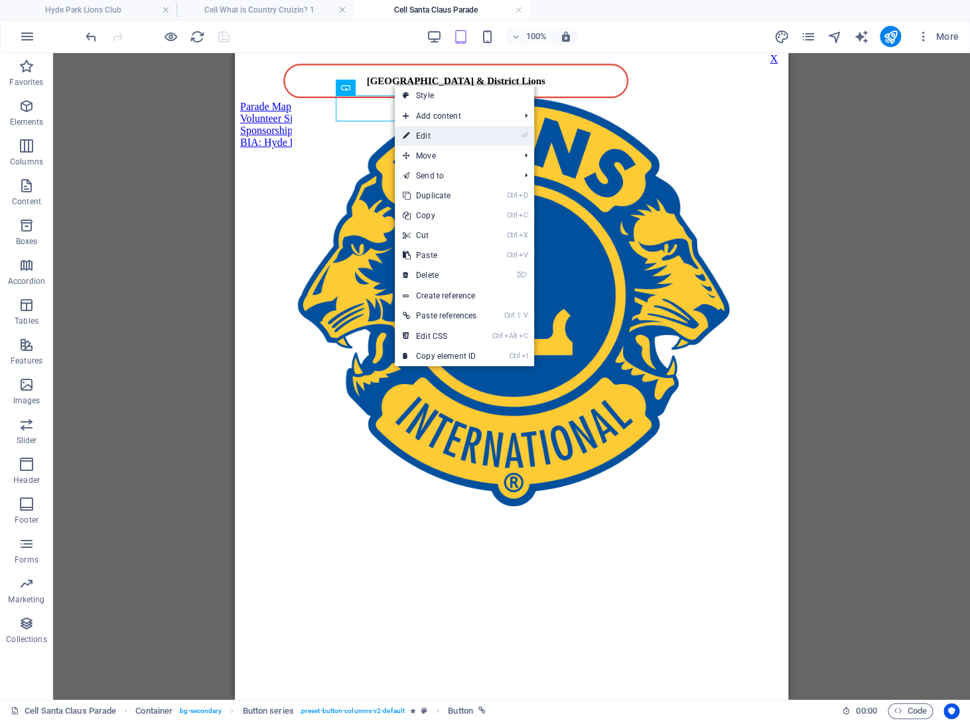
click at [468, 143] on link "⏎ Edit" at bounding box center [440, 136] width 90 height 20
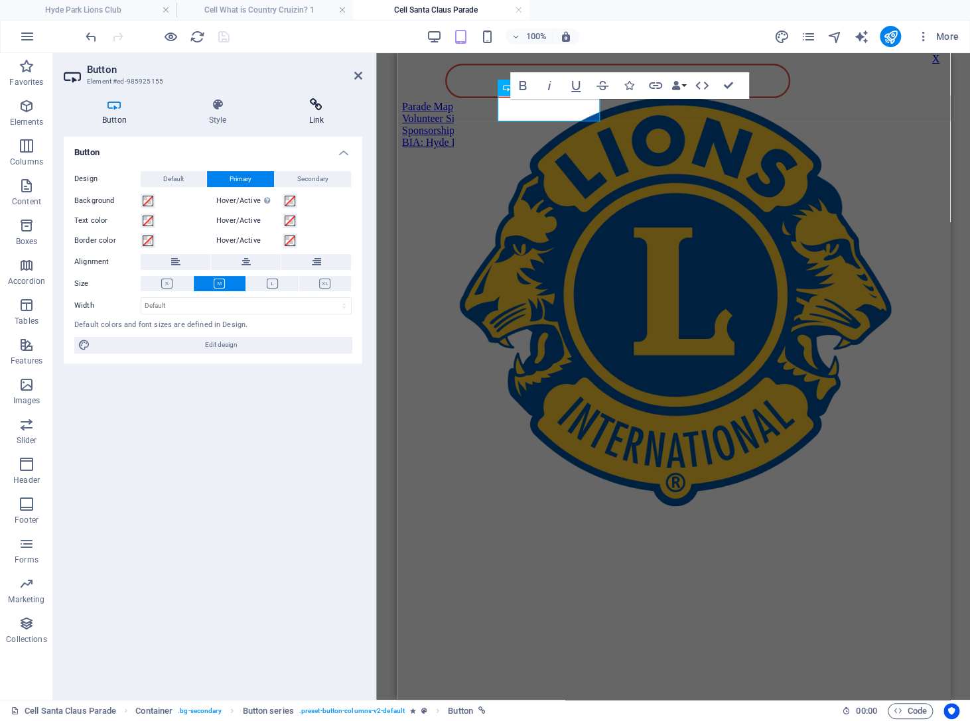
click at [322, 107] on icon at bounding box center [317, 104] width 92 height 13
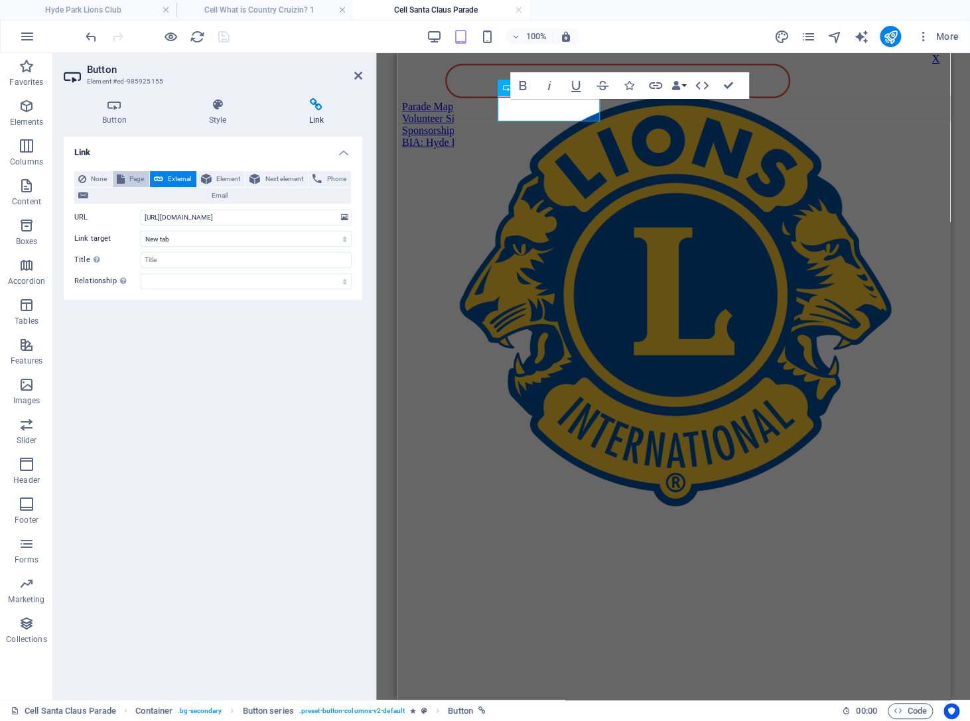
click at [137, 181] on span "Page" at bounding box center [137, 179] width 17 height 16
select select
click at [141, 210] on select "Hyde Park Lions Club Hyde Park Lions Club (Parade) Curious about Our [MEDICAL_D…" at bounding box center [246, 218] width 211 height 16
select select "23"
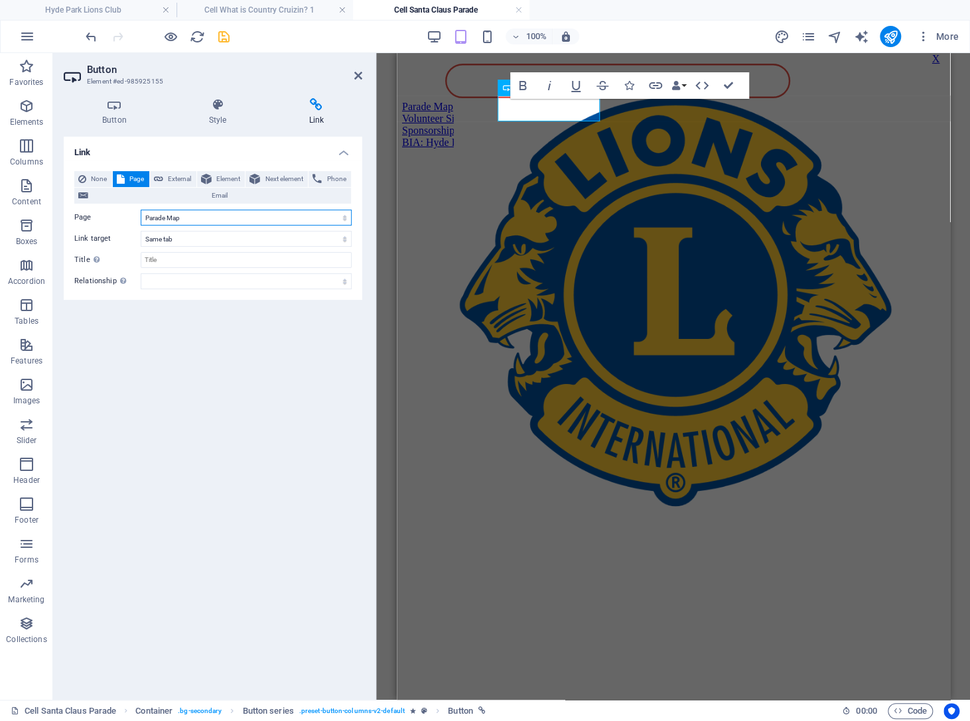
click option "Parade Map" at bounding box center [0, 0] width 0 height 0
click at [225, 37] on icon "save" at bounding box center [223, 36] width 15 height 15
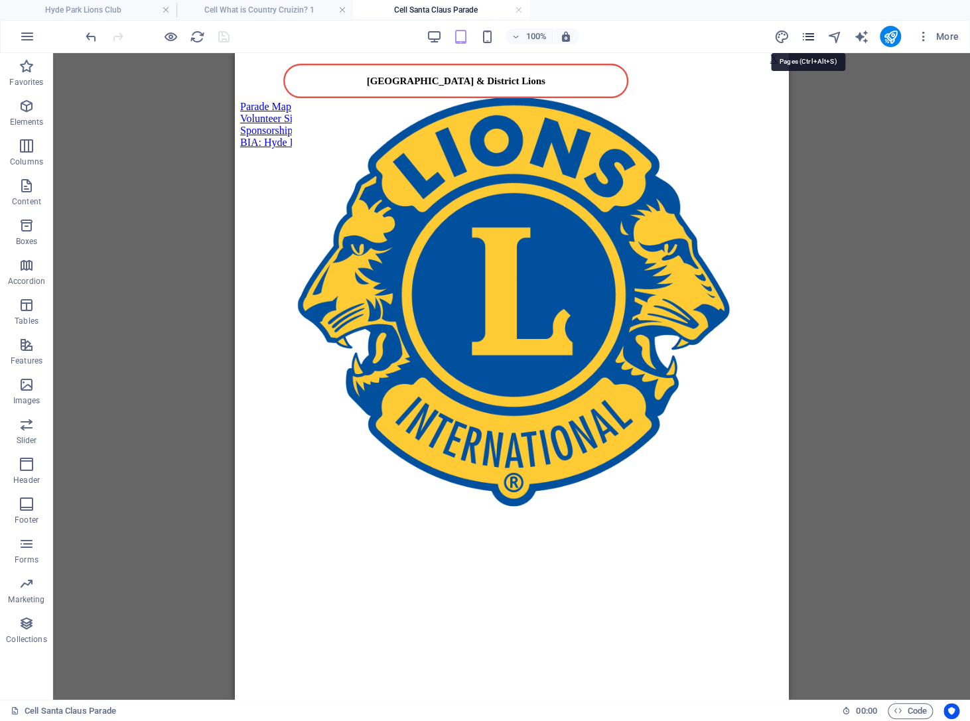
click at [810, 36] on icon "pages" at bounding box center [807, 36] width 15 height 15
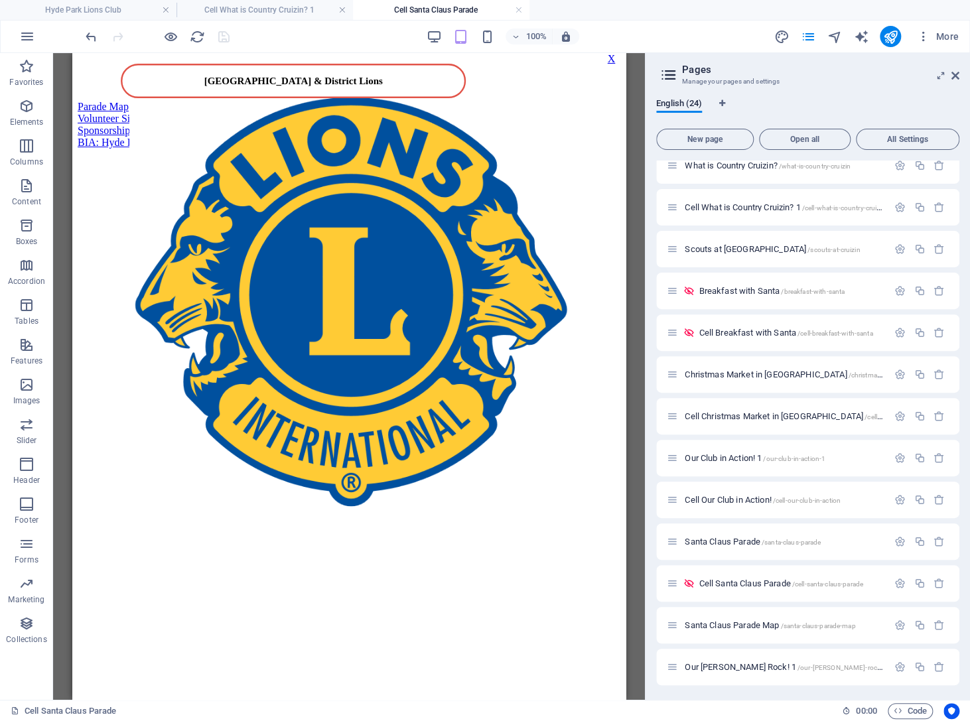
scroll to position [474, 0]
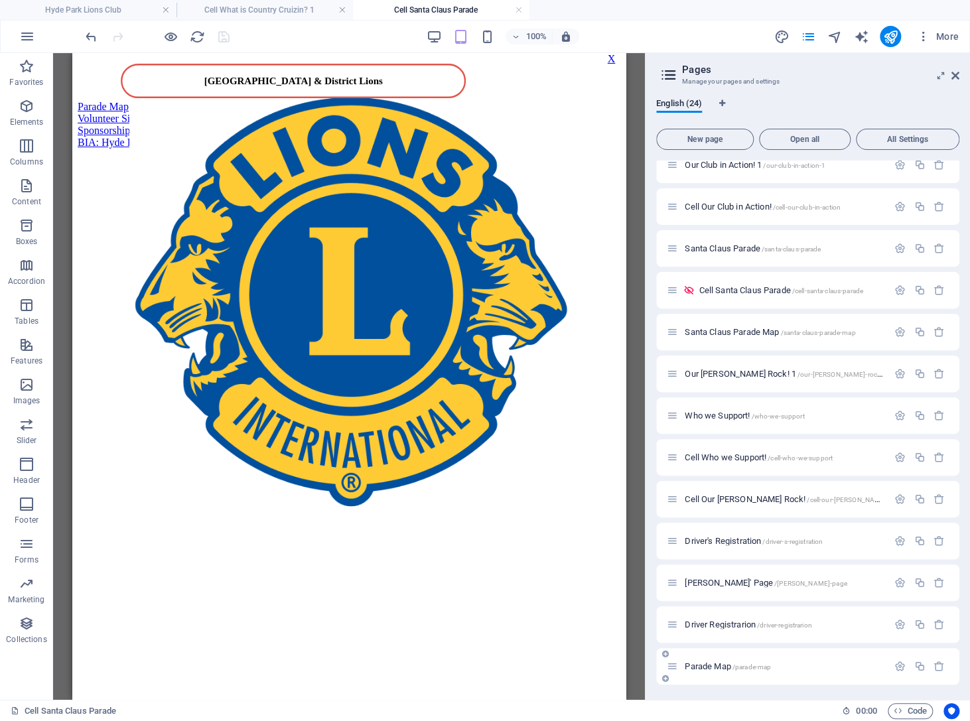
click at [718, 670] on span "Parade Map /parade-map" at bounding box center [728, 666] width 86 height 10
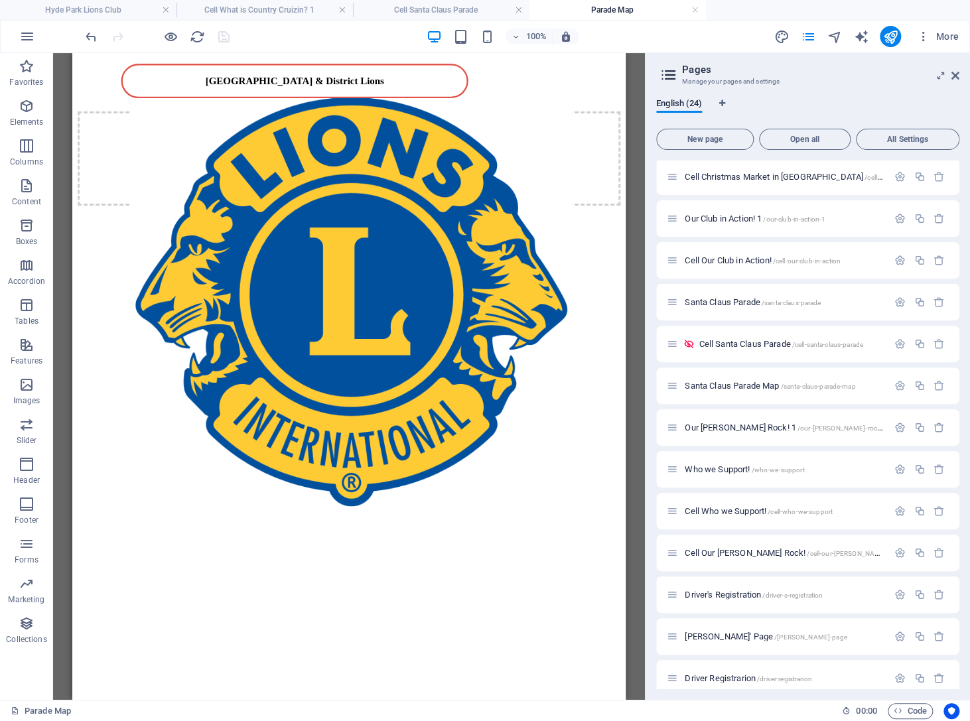
scroll to position [0, 0]
click at [241, 135] on div "Drop content here or Add elements Paste clipboard" at bounding box center [349, 158] width 543 height 94
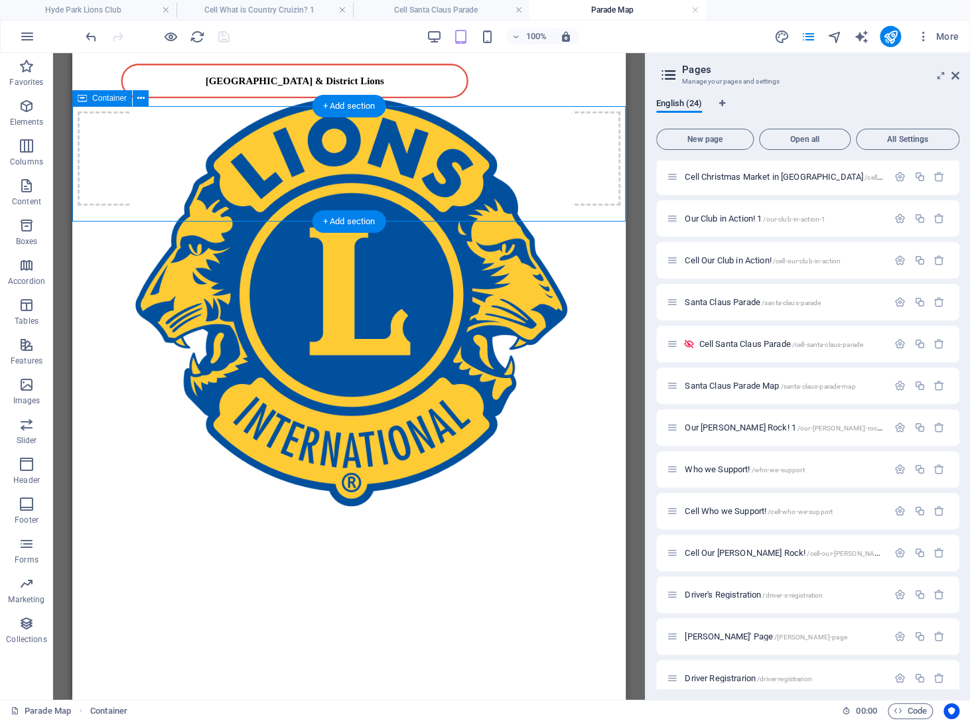
click at [241, 135] on div "Drop content here or Add elements Paste clipboard" at bounding box center [349, 158] width 543 height 94
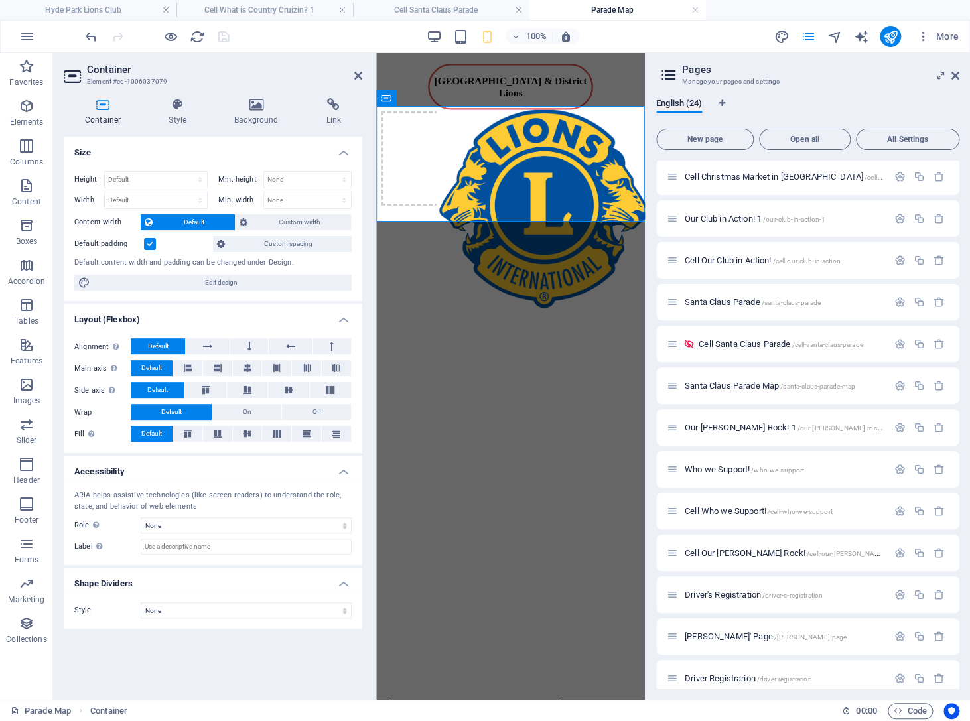
click at [580, 211] on html "Hyde Park & District Lions Drop content here or Add elements Paste clipboard" at bounding box center [510, 132] width 269 height 158
click at [355, 73] on icon at bounding box center [358, 75] width 8 height 11
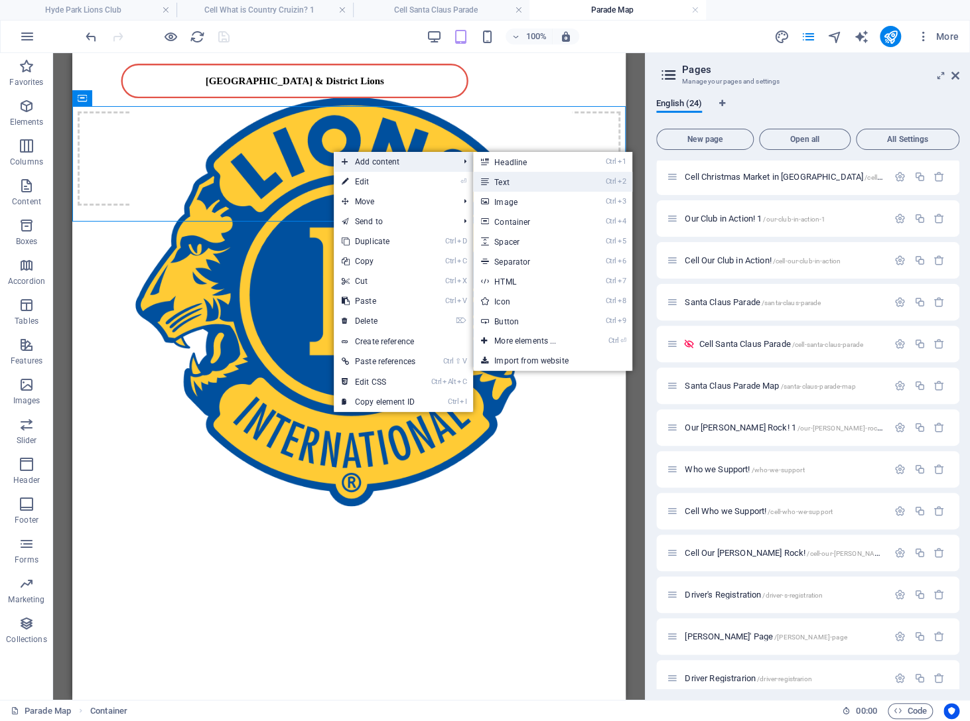
click at [515, 186] on link "Ctrl 2 Text" at bounding box center [527, 182] width 109 height 20
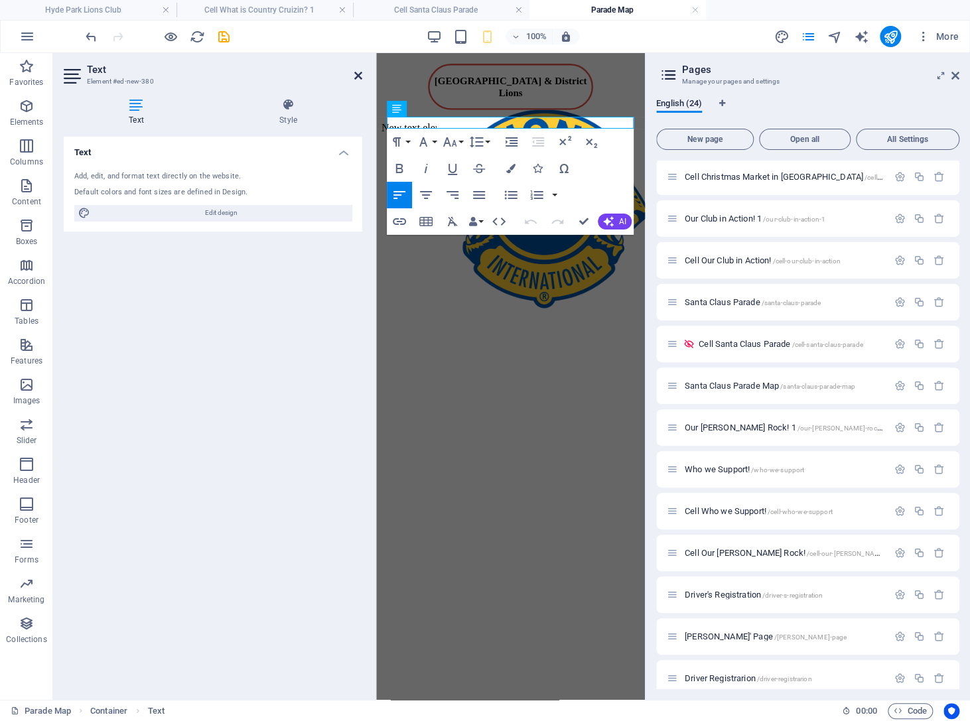
click at [355, 74] on icon at bounding box center [358, 75] width 8 height 11
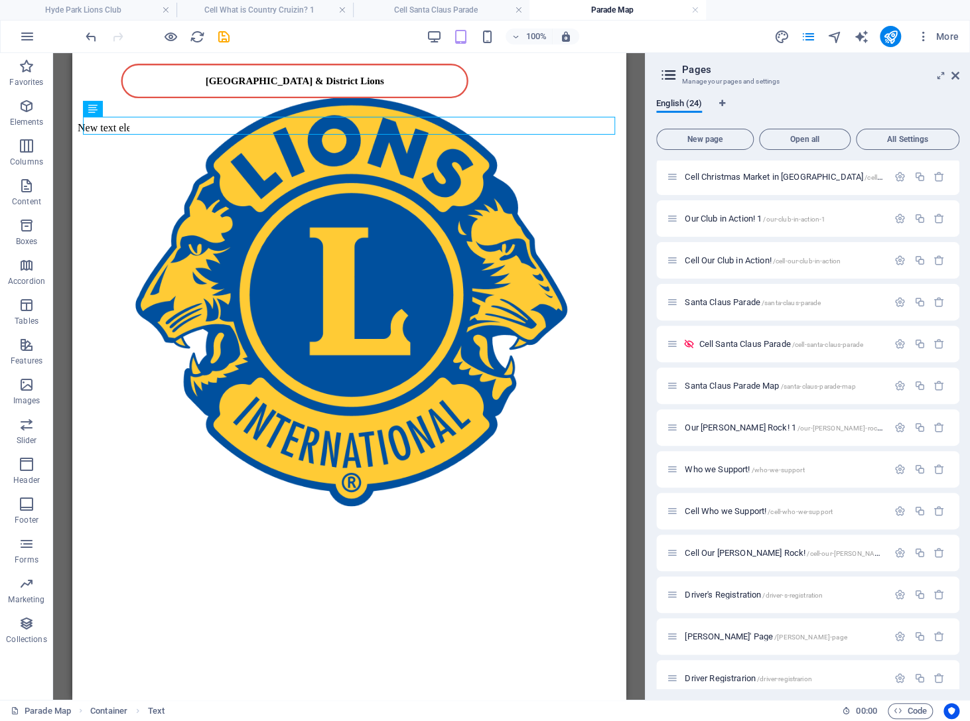
click at [273, 145] on html "Hyde Park & District Lions New text element" at bounding box center [348, 99] width 553 height 92
click at [258, 145] on html "Hyde Park & District Lions New text element" at bounding box center [348, 99] width 553 height 92
click at [259, 145] on html "Hyde Park & District Lions New text element" at bounding box center [348, 99] width 553 height 92
click at [18, 183] on span "Content" at bounding box center [26, 194] width 53 height 32
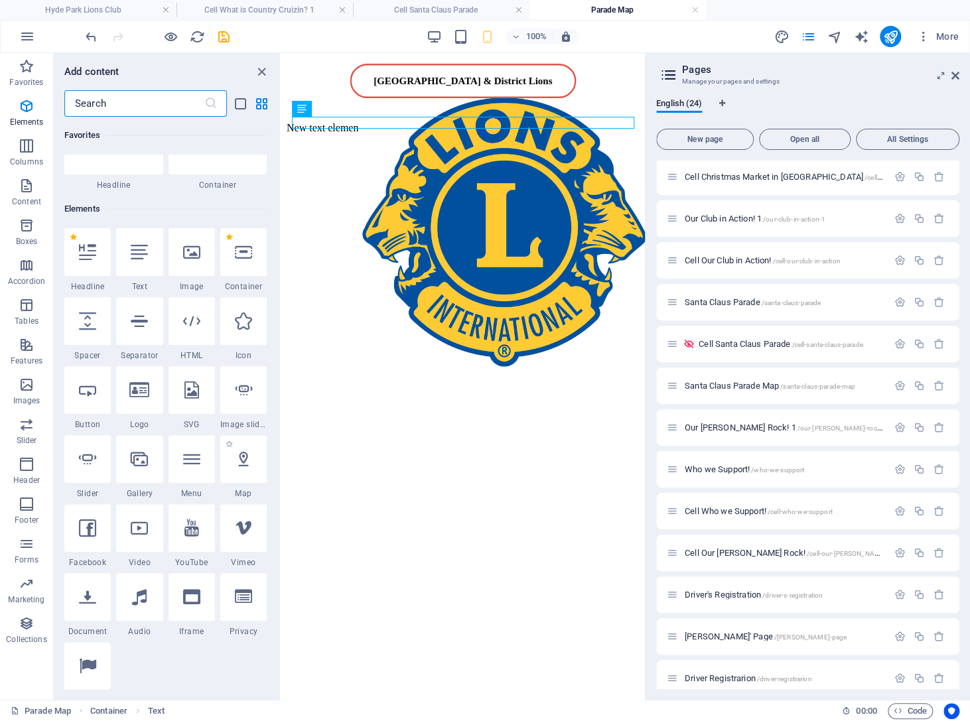
scroll to position [62, 0]
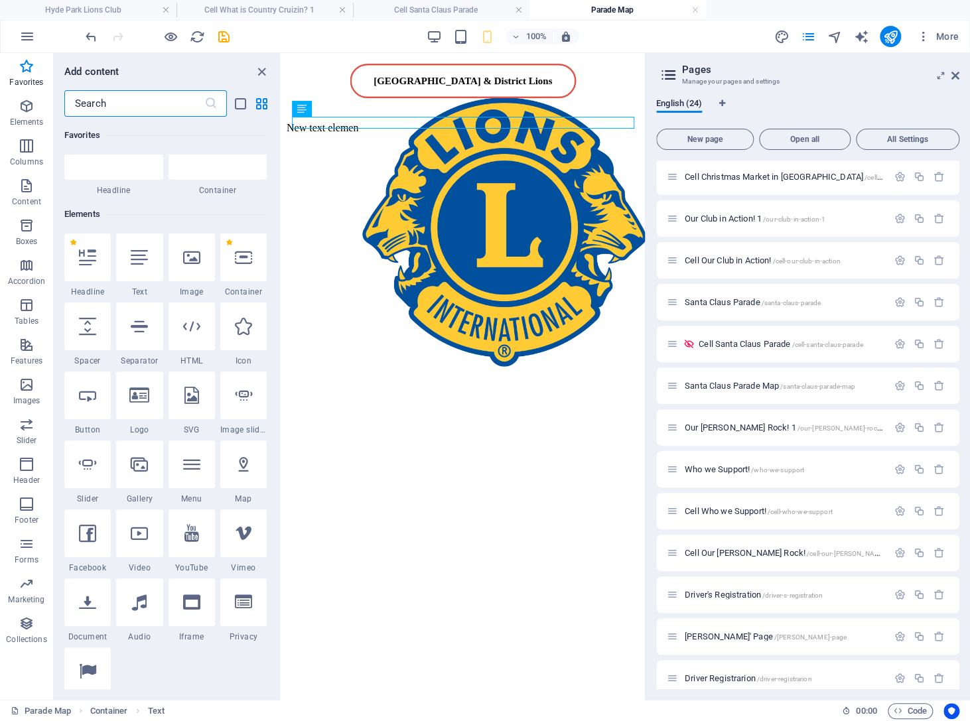
click at [133, 101] on input "text" at bounding box center [134, 103] width 140 height 27
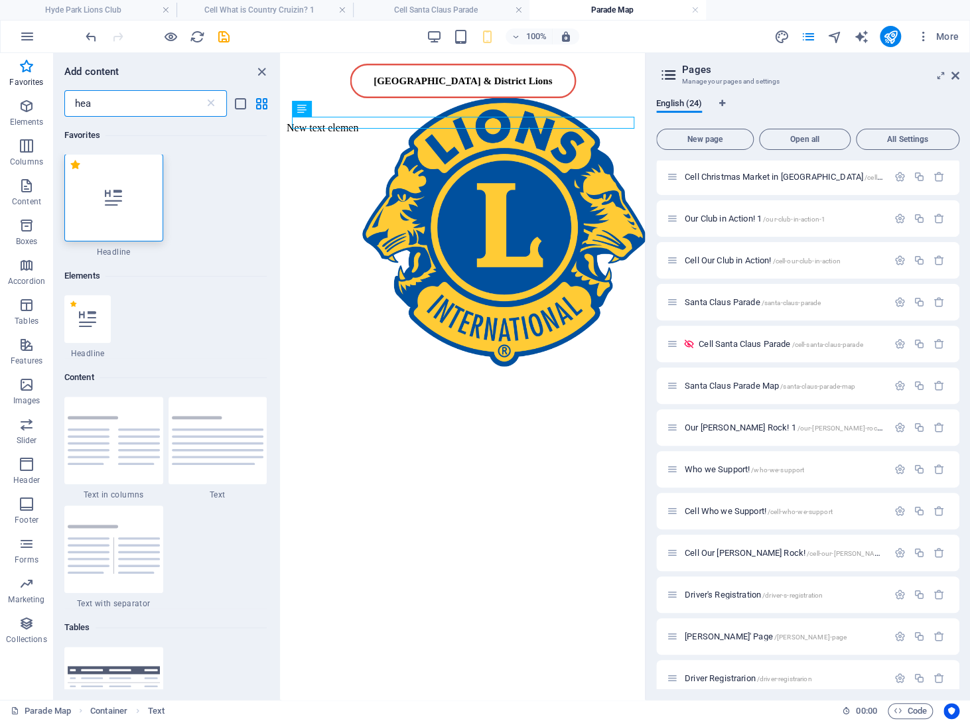
scroll to position [0, 0]
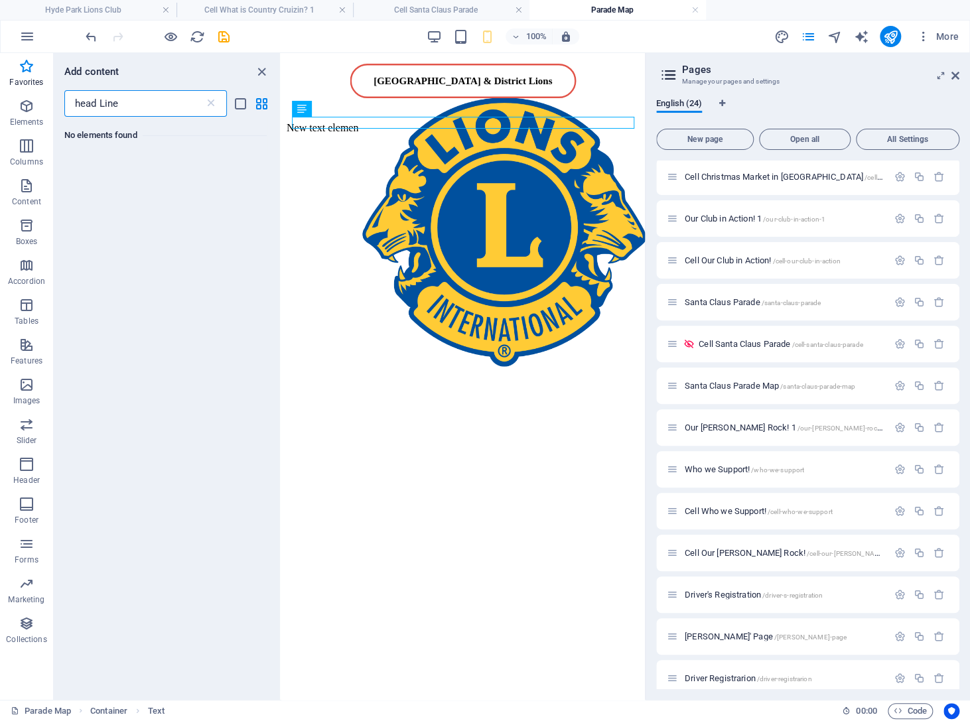
drag, startPoint x: 100, startPoint y: 104, endPoint x: 143, endPoint y: 102, distance: 42.5
click at [143, 102] on input "head Line" at bounding box center [134, 103] width 140 height 27
type input "head"
click at [33, 462] on icon "button" at bounding box center [27, 464] width 16 height 16
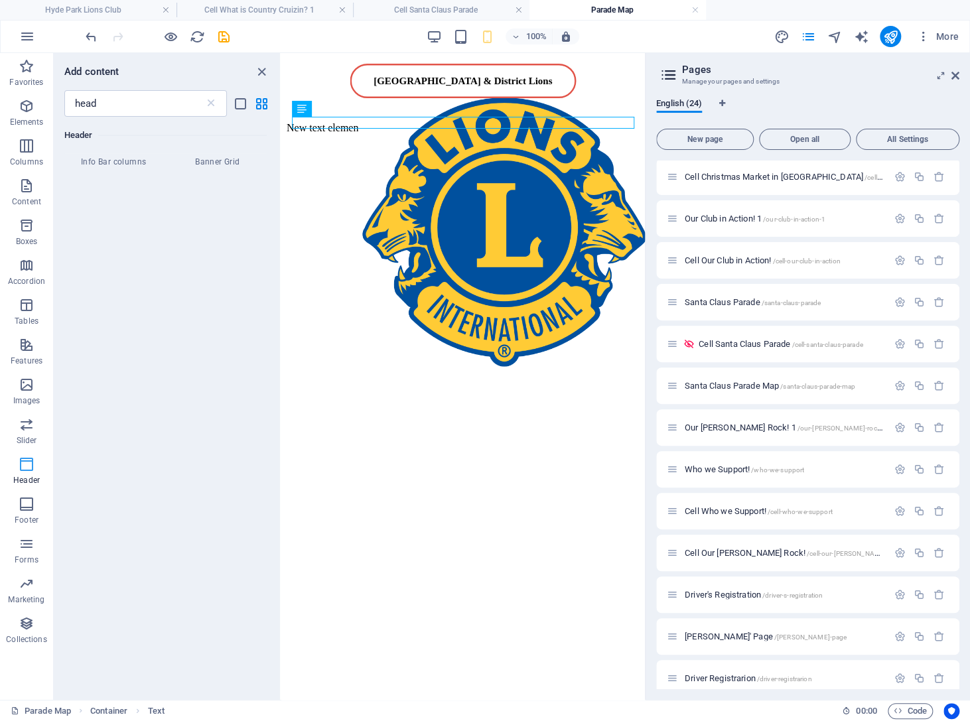
click at [23, 460] on icon "button" at bounding box center [27, 464] width 16 height 16
click at [25, 461] on icon "button" at bounding box center [27, 464] width 16 height 16
drag, startPoint x: 306, startPoint y: 519, endPoint x: 456, endPoint y: 384, distance: 201.0
click at [25, 461] on icon "button" at bounding box center [27, 464] width 16 height 16
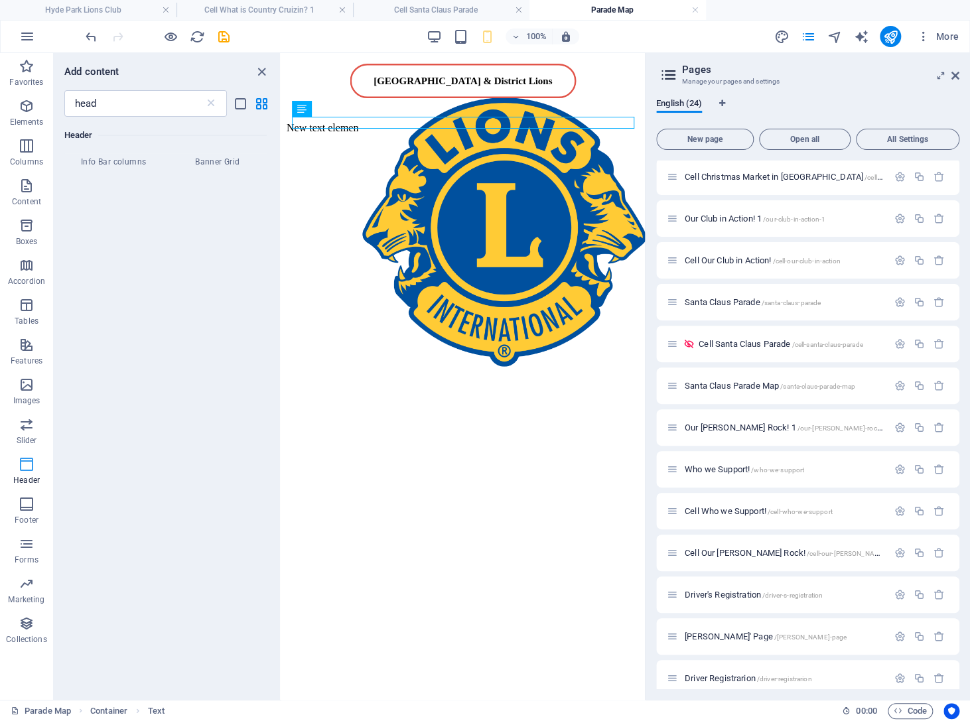
click at [25, 461] on icon "button" at bounding box center [27, 464] width 16 height 16
click at [208, 103] on icon at bounding box center [210, 103] width 13 height 13
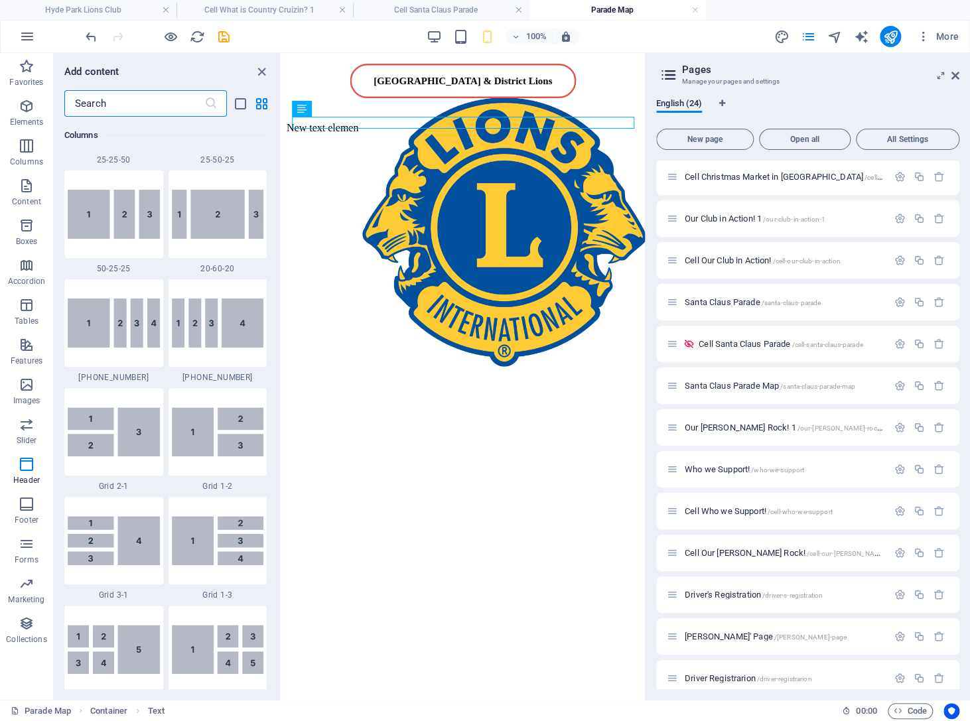
scroll to position [8953, 0]
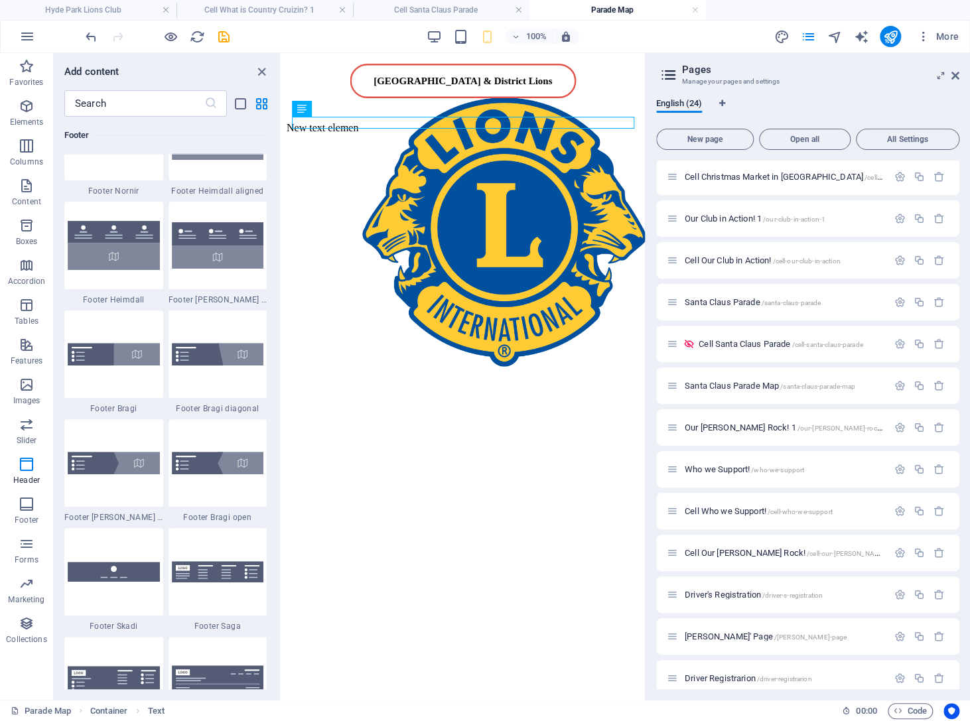
click at [19, 454] on button "Header" at bounding box center [26, 471] width 53 height 40
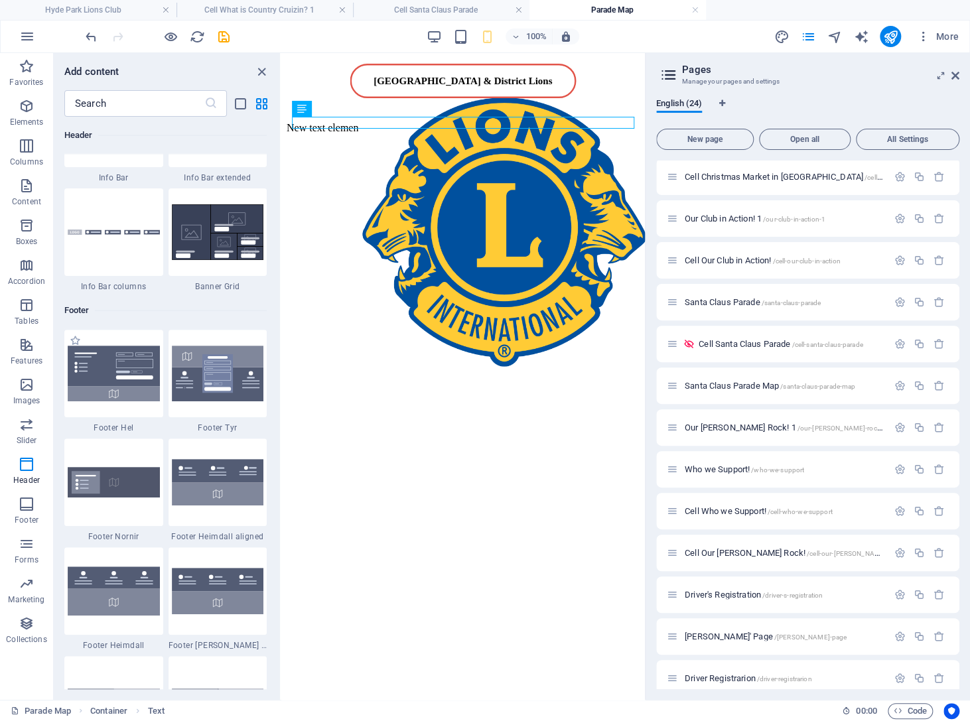
scroll to position [8596, 0]
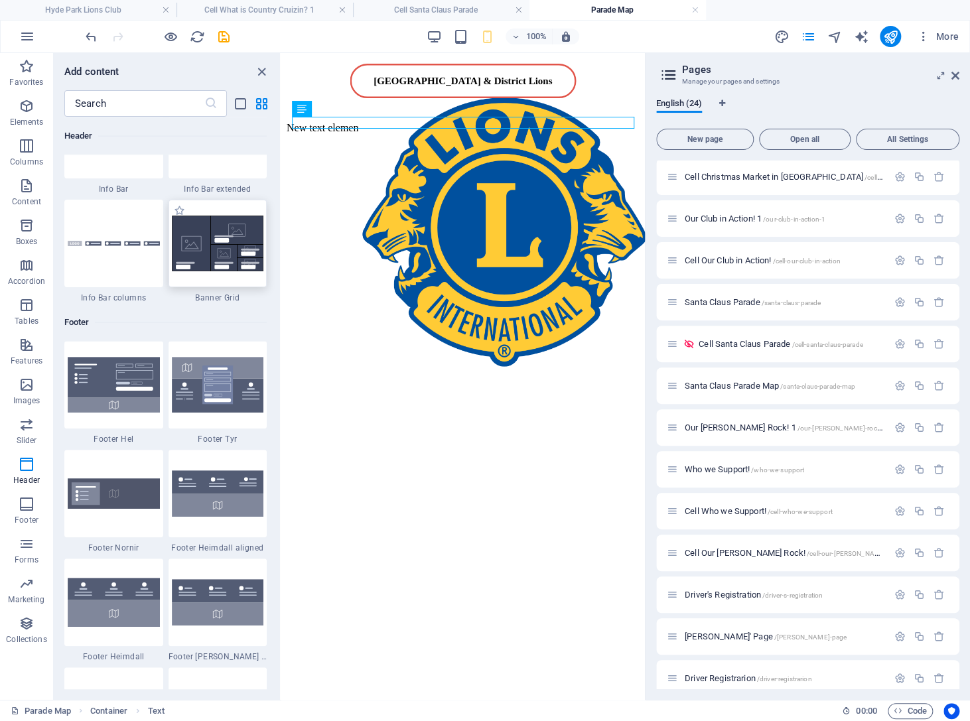
click at [196, 271] on img at bounding box center [218, 244] width 92 height 56
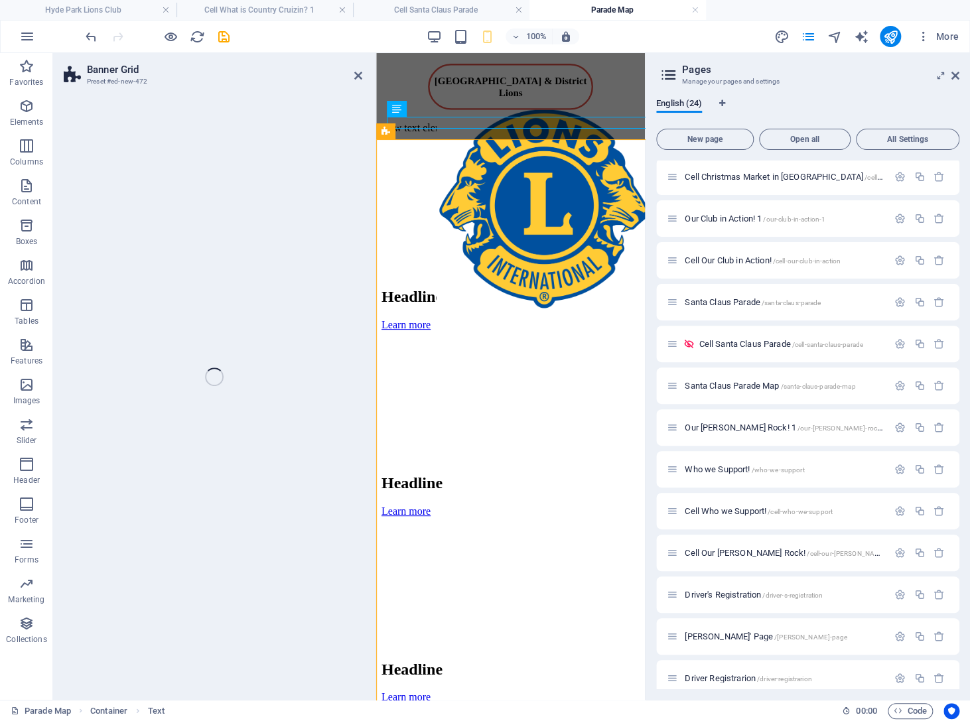
select select "vh"
select select "rem"
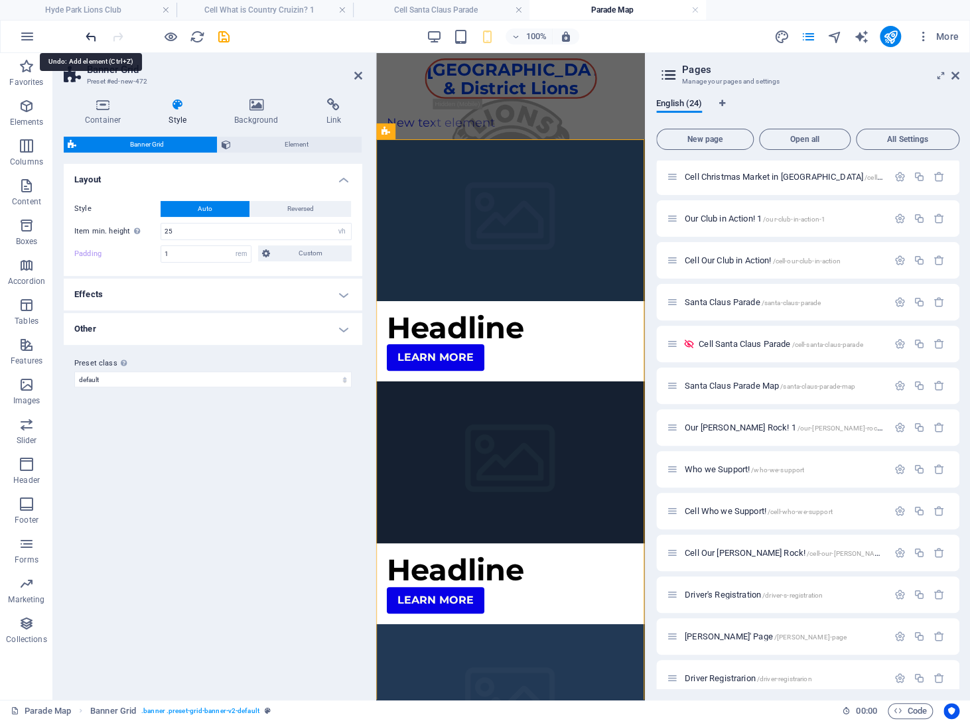
click at [96, 37] on icon "undo" at bounding box center [91, 36] width 15 height 15
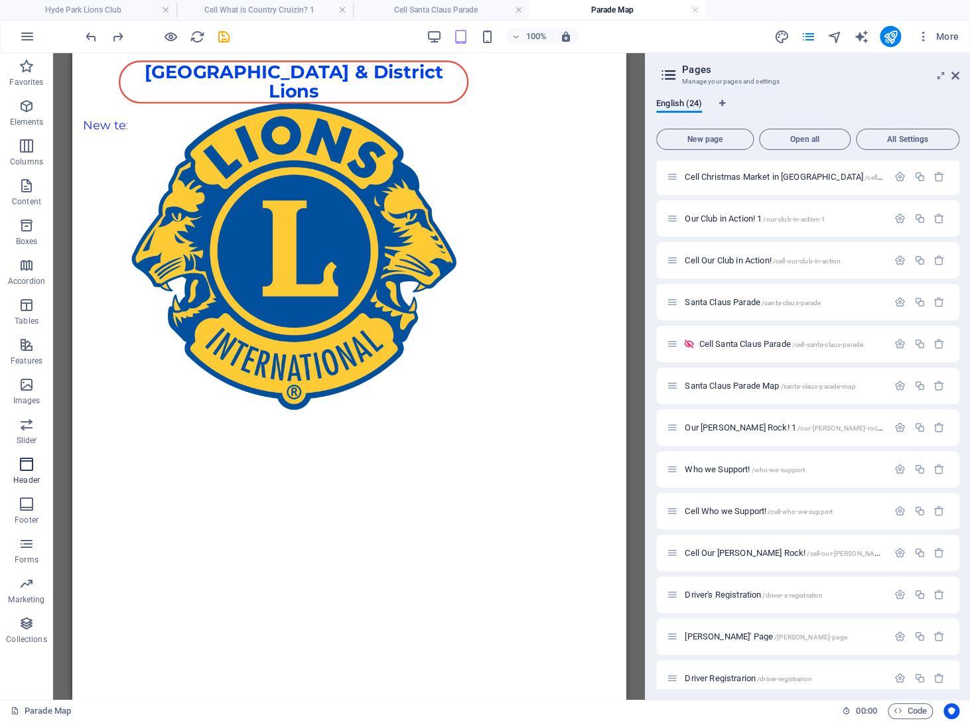
click at [28, 460] on icon "button" at bounding box center [27, 464] width 16 height 16
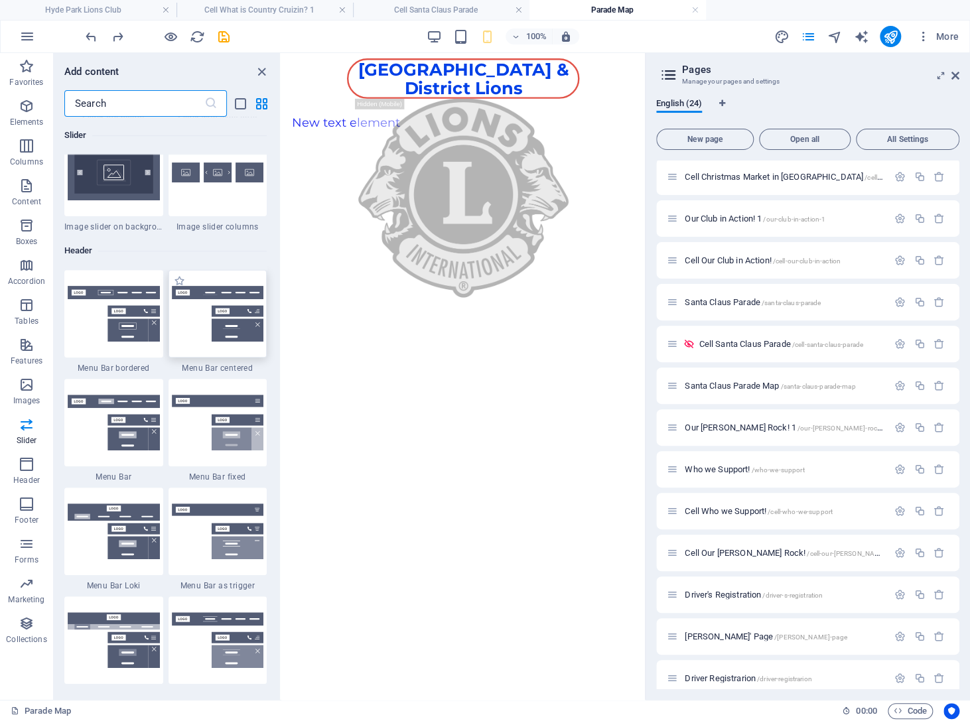
scroll to position [7869, 0]
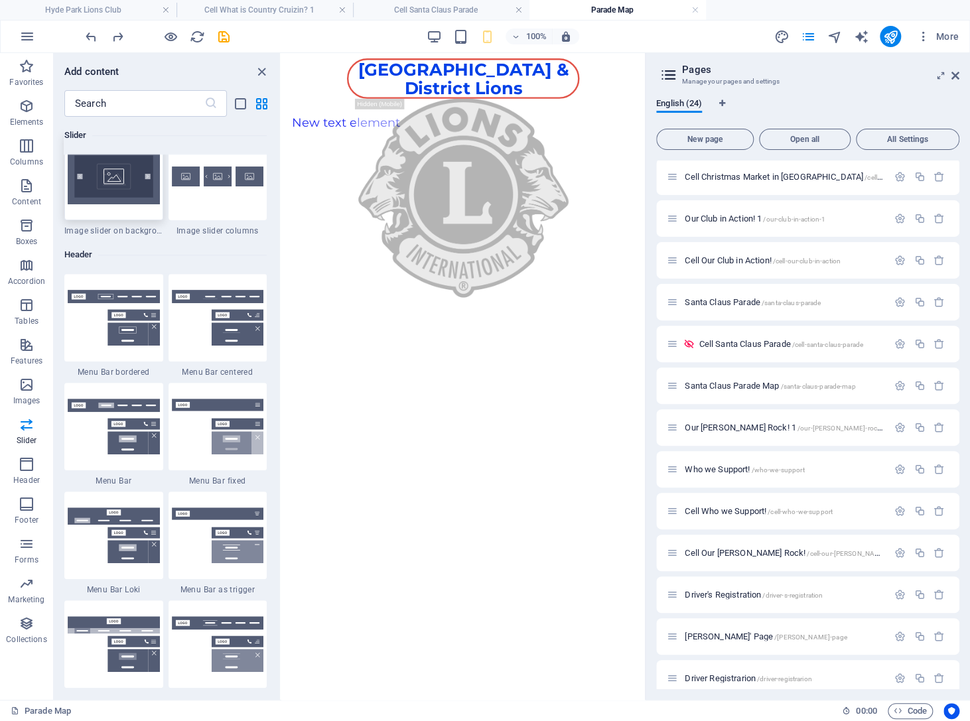
click at [129, 204] on img at bounding box center [114, 177] width 92 height 56
click at [112, 204] on img at bounding box center [114, 177] width 92 height 56
drag, startPoint x: 395, startPoint y: 389, endPoint x: 369, endPoint y: 265, distance: 126.2
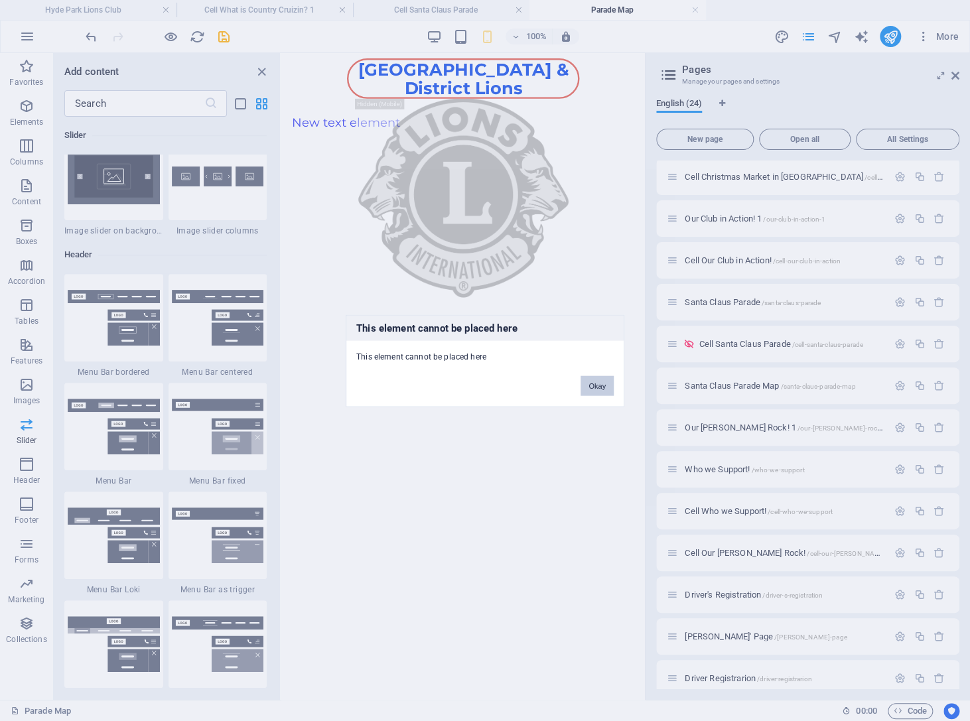
click at [598, 387] on button "Okay" at bounding box center [596, 385] width 33 height 20
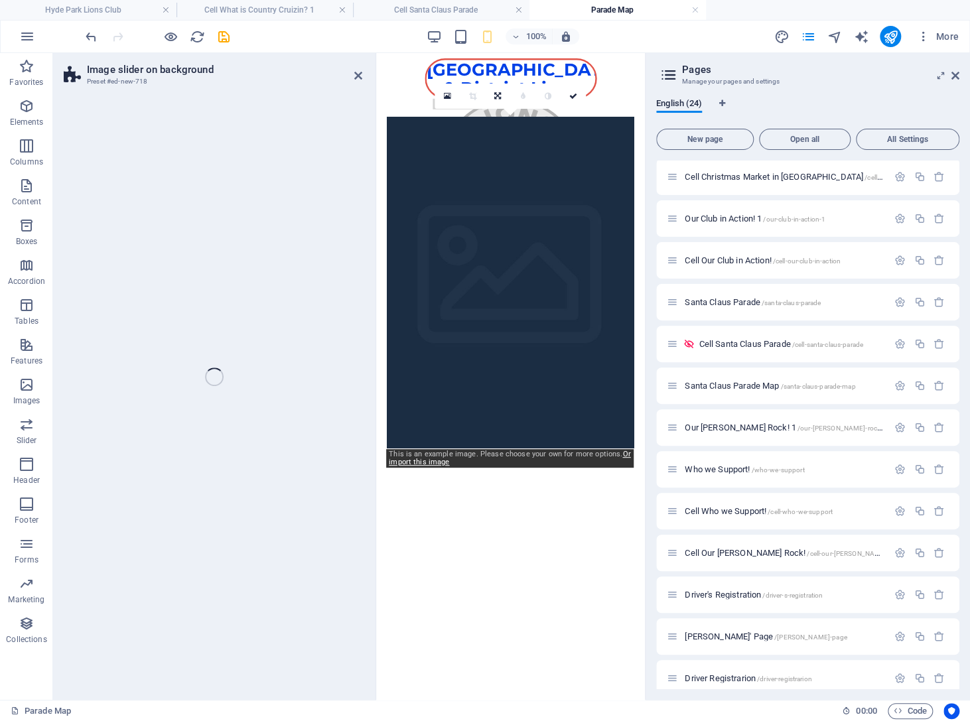
click at [645, 297] on div "1 2 New text element" at bounding box center [510, 454] width 269 height 697
click at [634, 448] on div "1 2" at bounding box center [510, 614] width 247 height 332
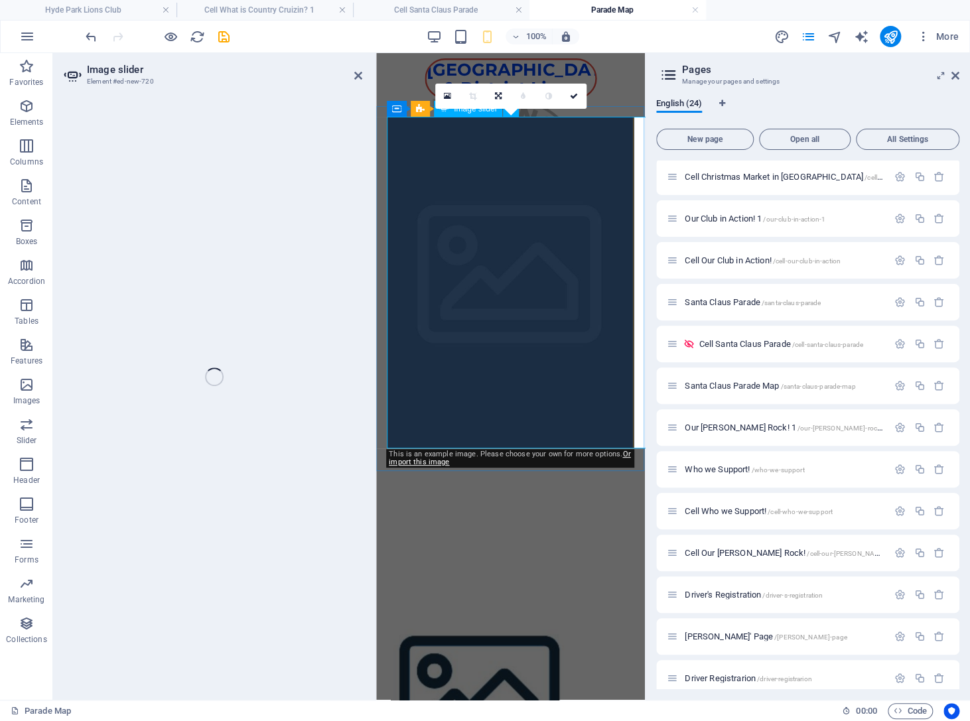
select select "px"
select select "ms"
select select "s"
select select "progressive"
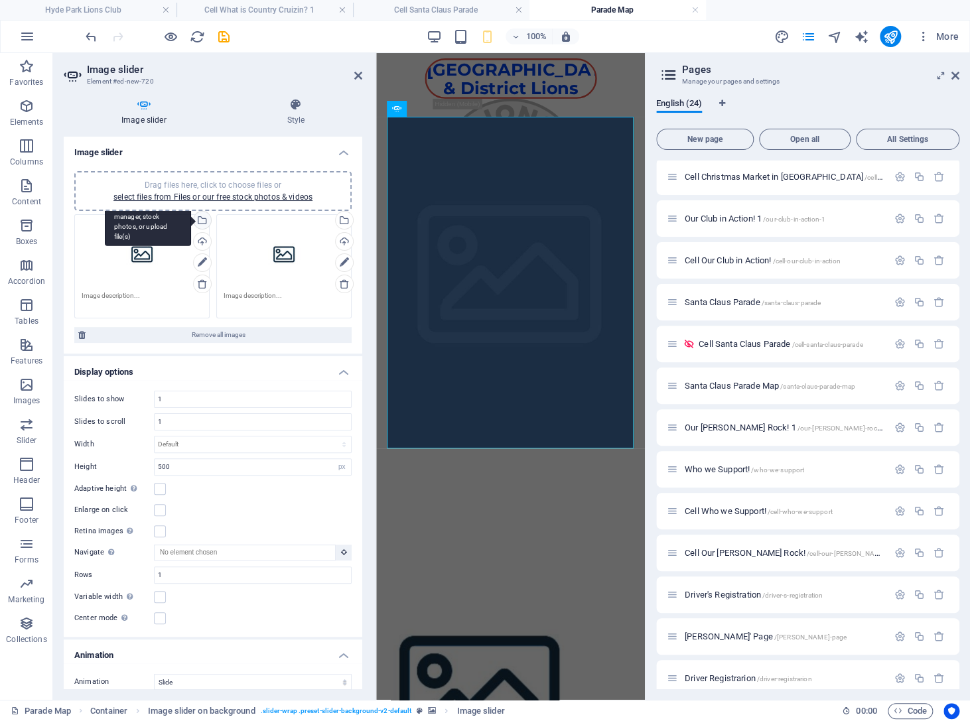
click at [201, 219] on div "Select files from the file manager, stock photos, or upload file(s)" at bounding box center [201, 222] width 20 height 20
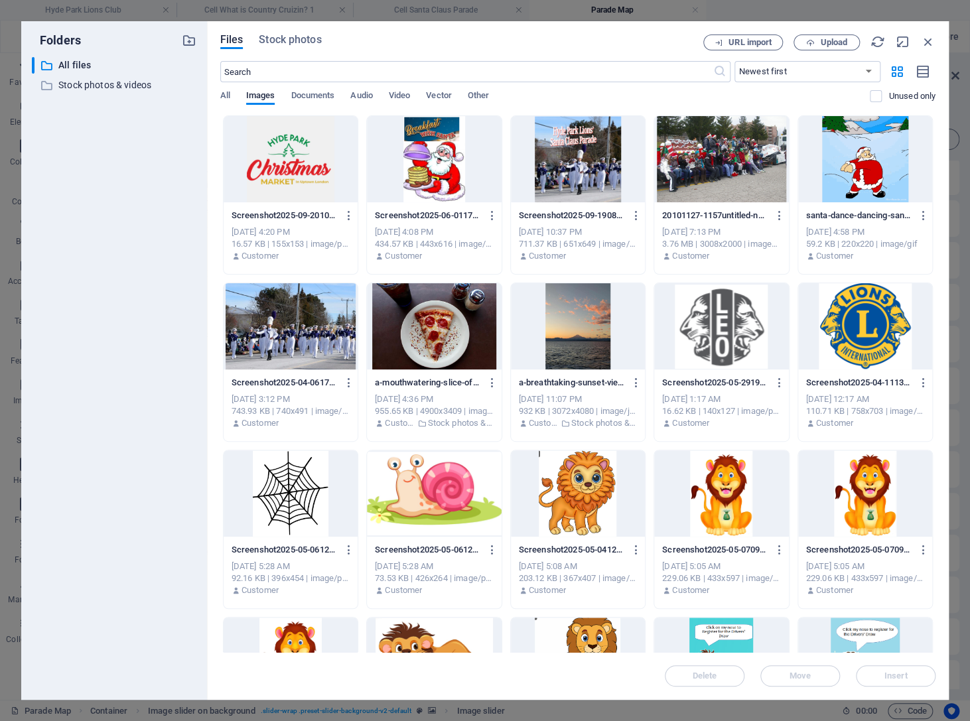
click at [285, 318] on div at bounding box center [291, 326] width 134 height 86
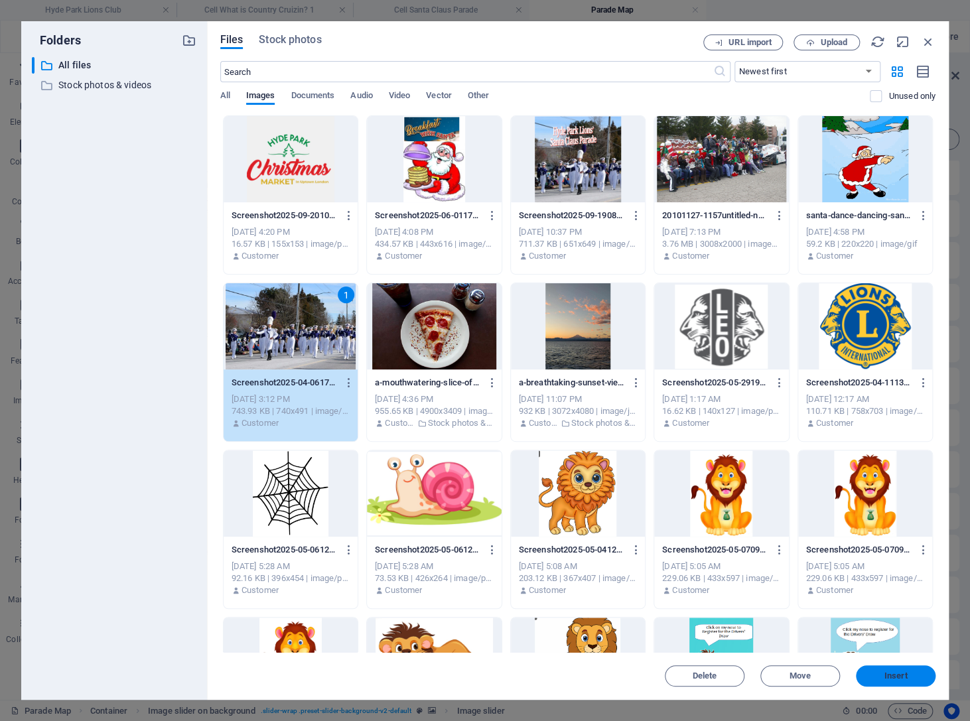
click at [887, 677] on span "Insert" at bounding box center [895, 676] width 23 height 8
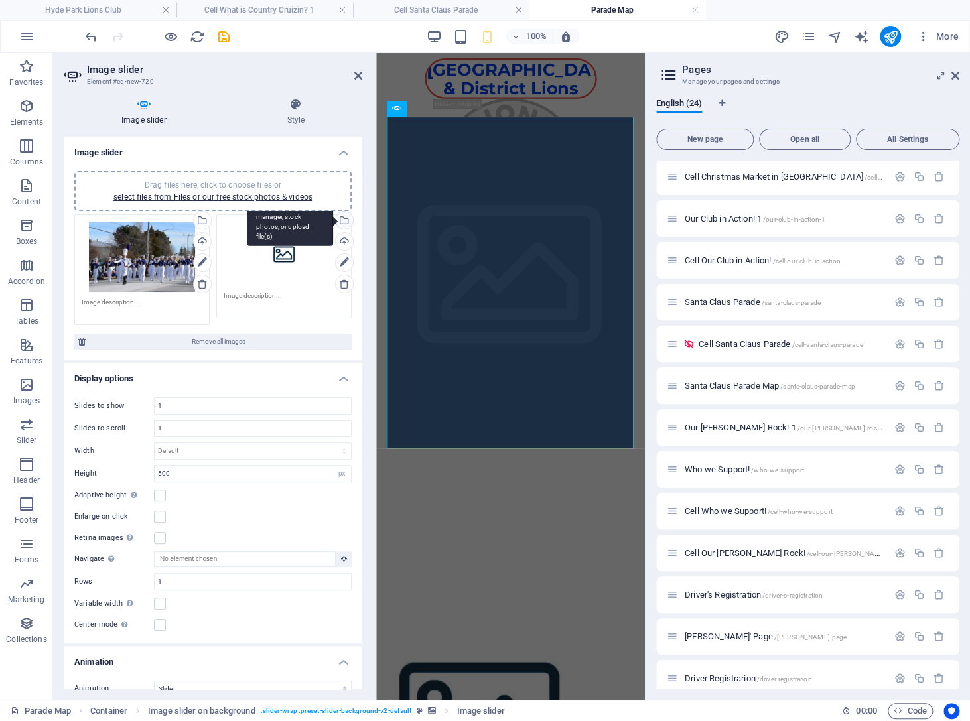
click at [333, 218] on div "Select files from the file manager, stock photos, or upload file(s)" at bounding box center [290, 221] width 86 height 50
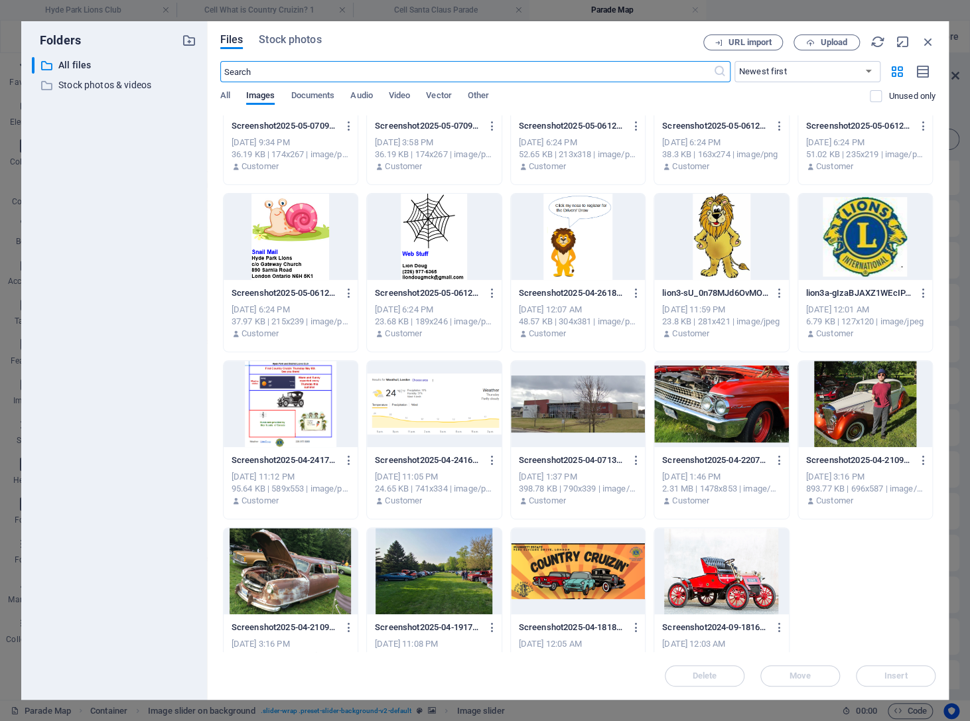
scroll to position [792, 0]
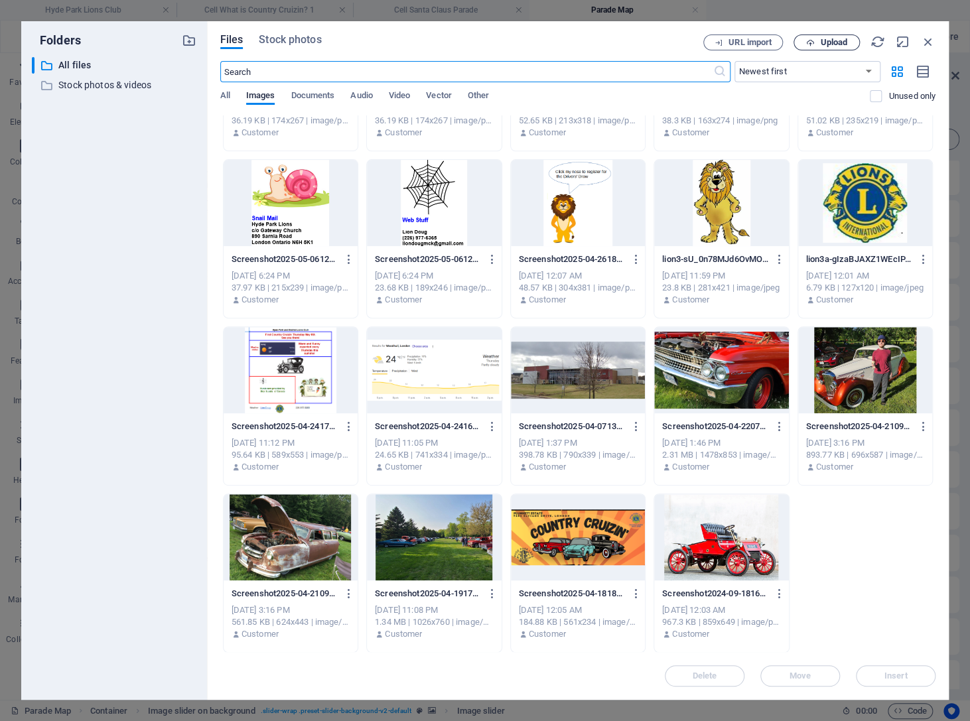
click at [818, 42] on span "Upload" at bounding box center [826, 42] width 54 height 9
click at [842, 35] on button "Upload" at bounding box center [826, 42] width 66 height 16
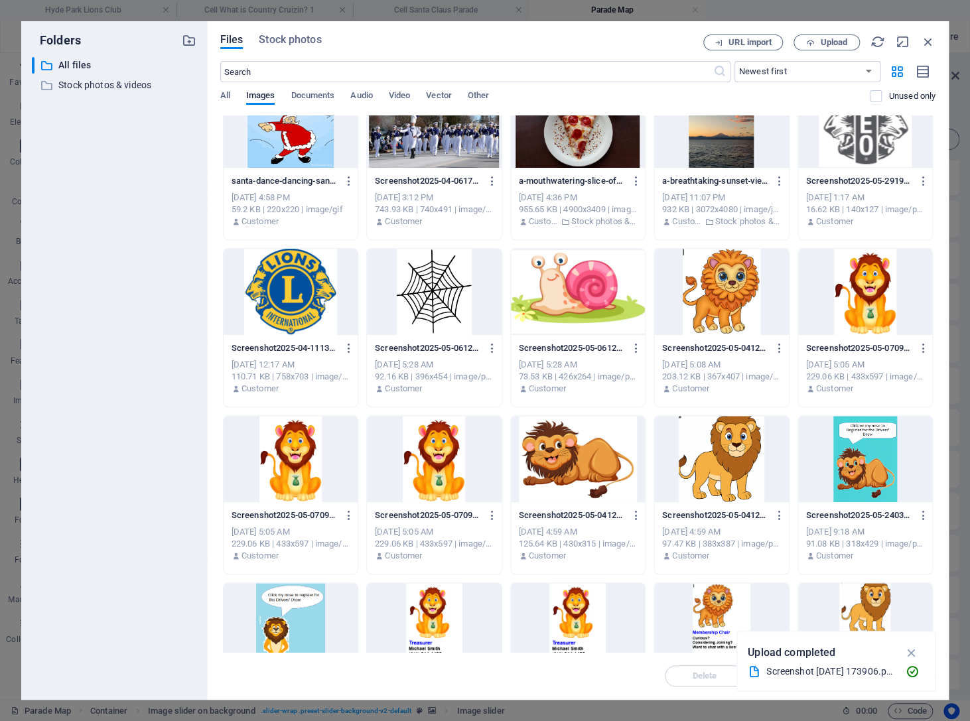
scroll to position [0, 0]
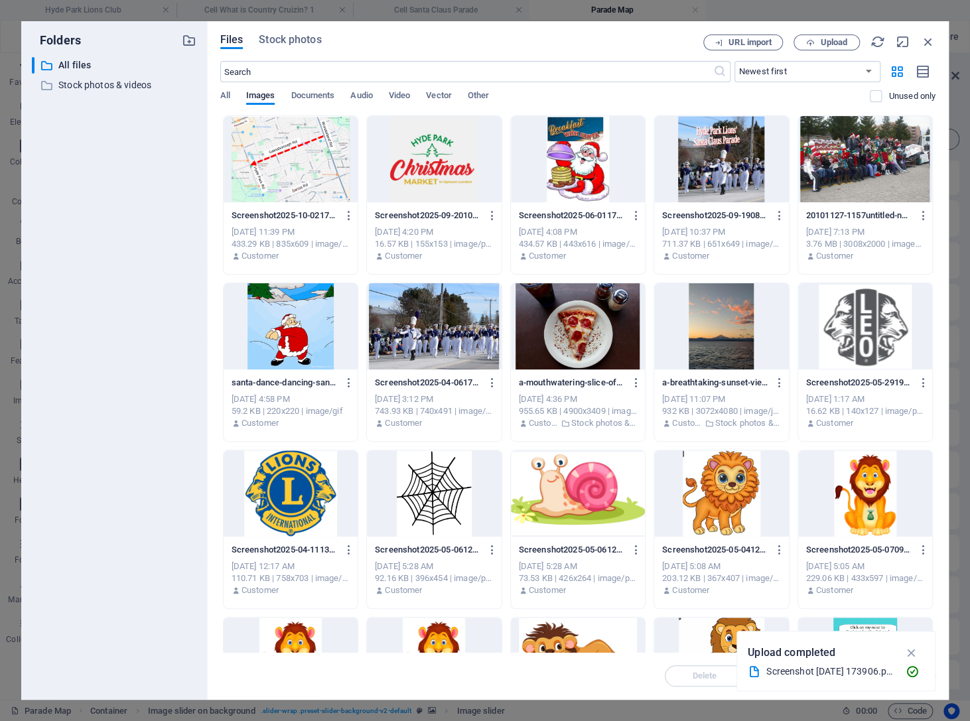
click at [324, 156] on div at bounding box center [291, 159] width 134 height 86
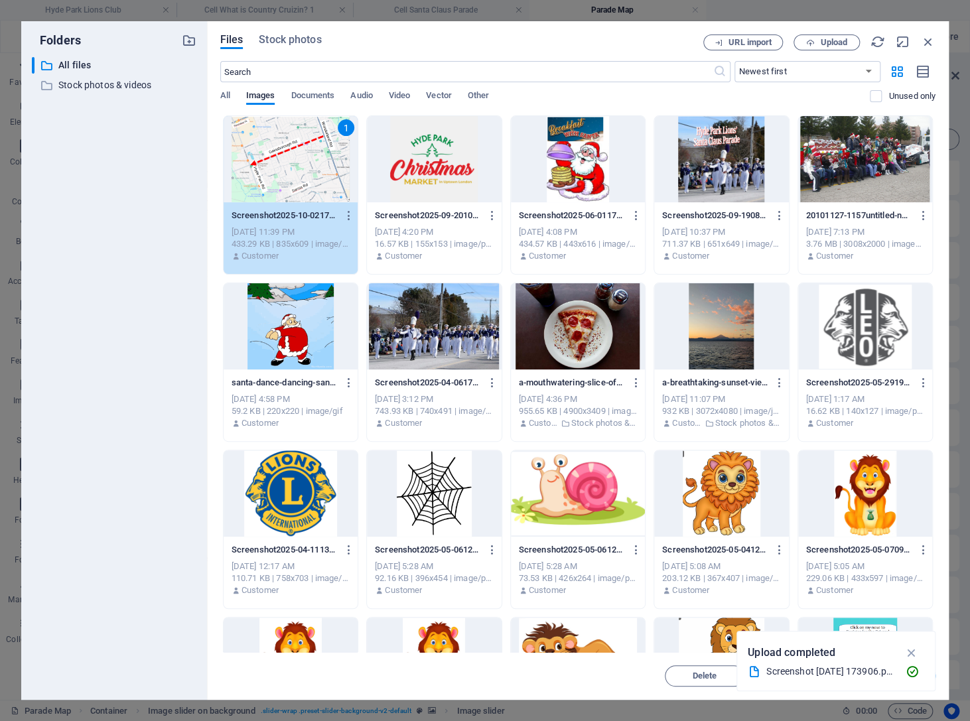
click at [324, 156] on div "1" at bounding box center [291, 159] width 134 height 86
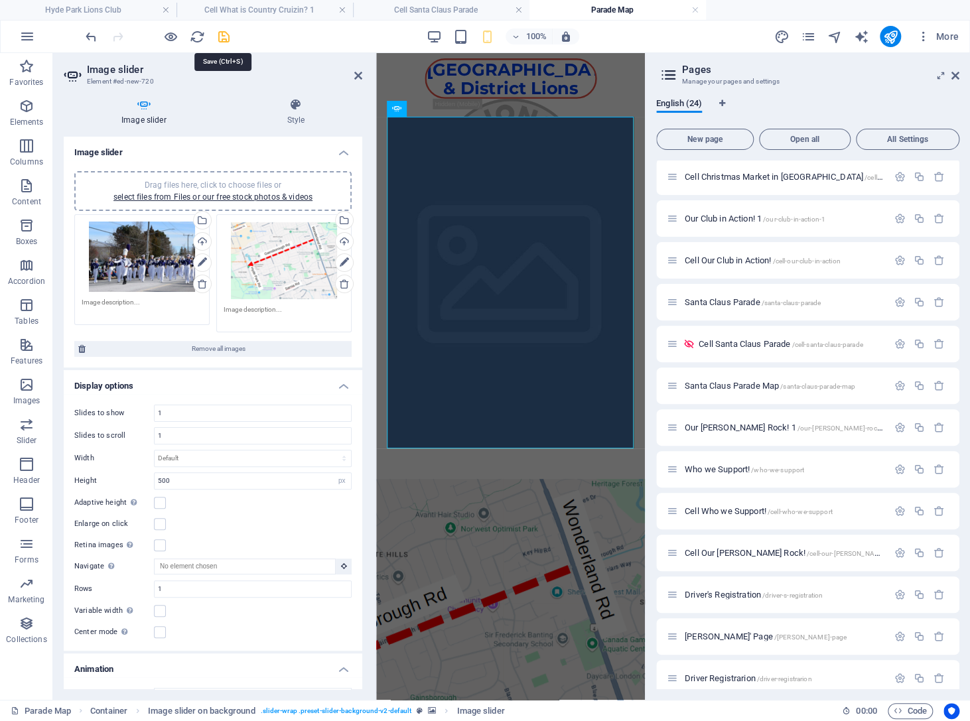
click at [218, 34] on icon "save" at bounding box center [223, 36] width 15 height 15
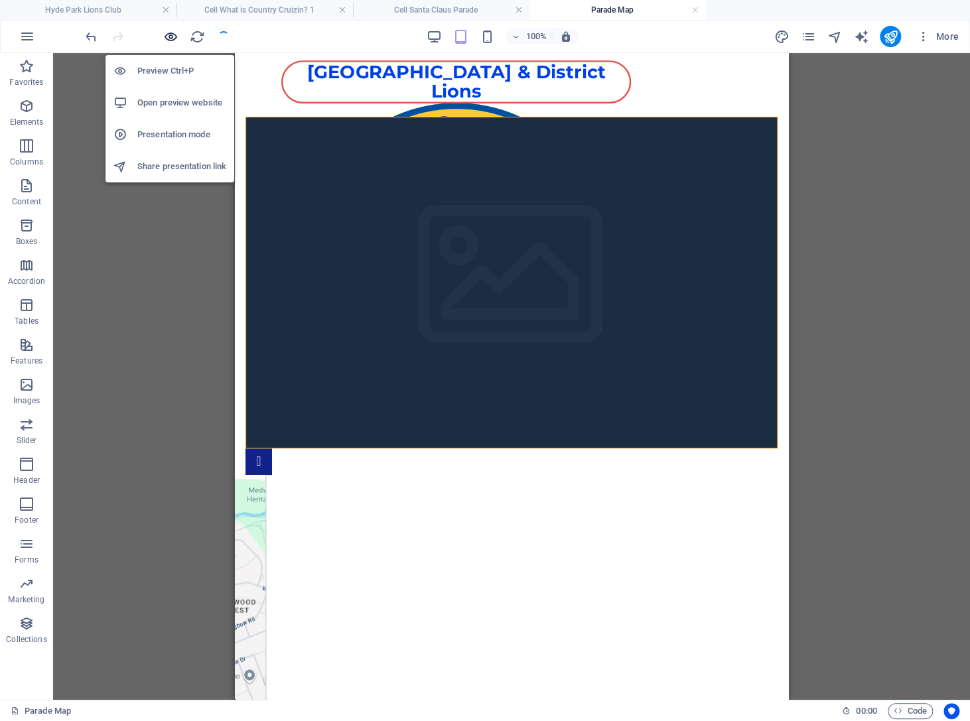
click at [172, 36] on icon "button" at bounding box center [170, 36] width 15 height 15
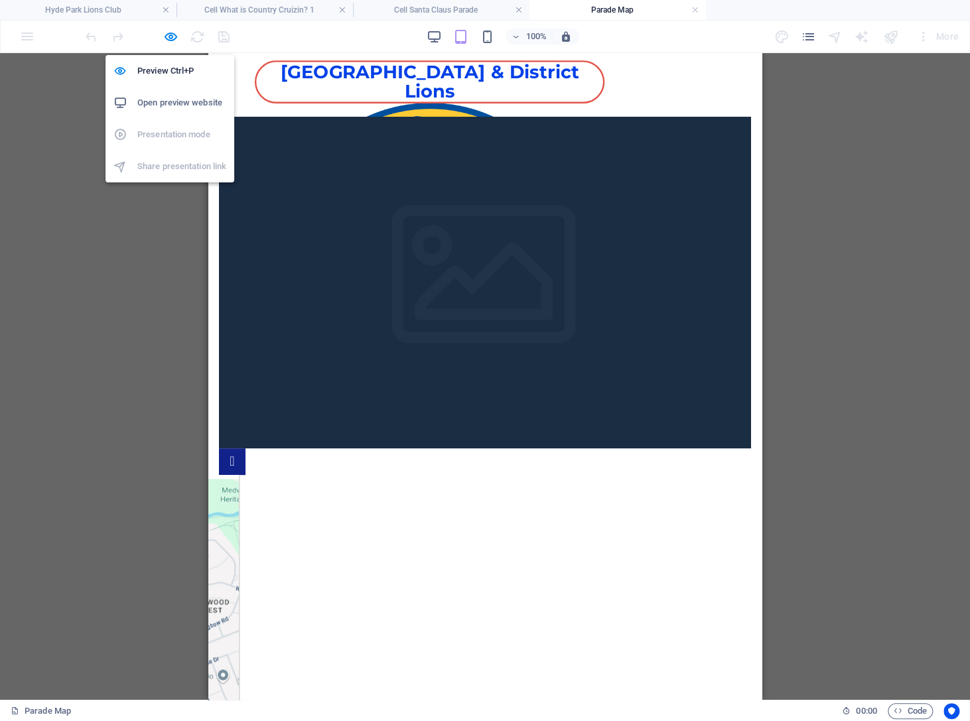
click at [165, 100] on h6 "Open preview website" at bounding box center [181, 103] width 89 height 16
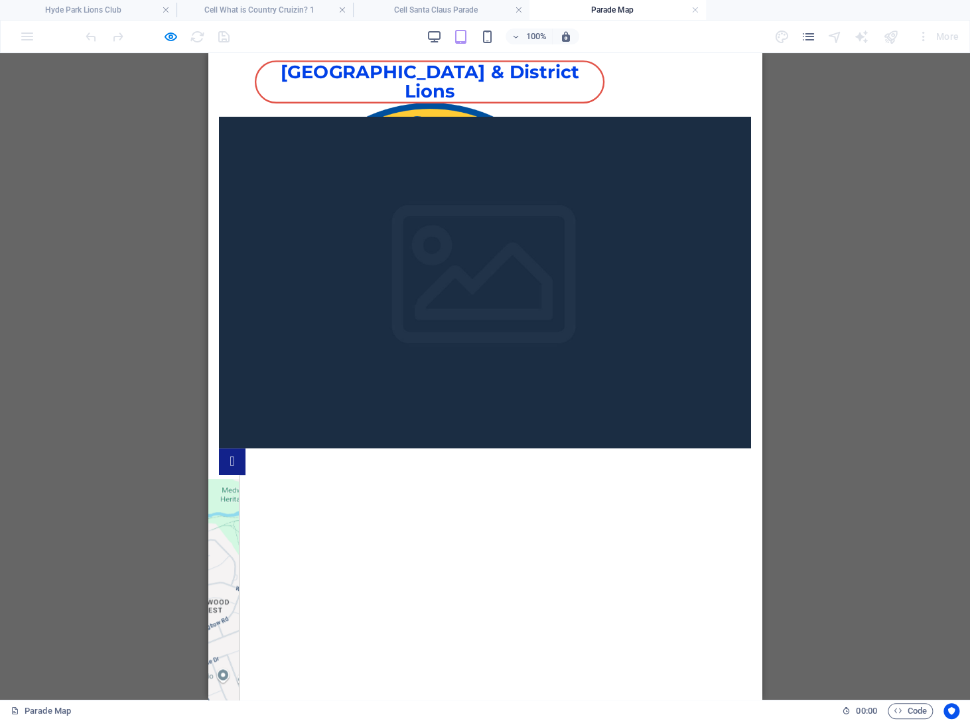
drag, startPoint x: 220, startPoint y: 461, endPoint x: 362, endPoint y: 465, distance: 141.4
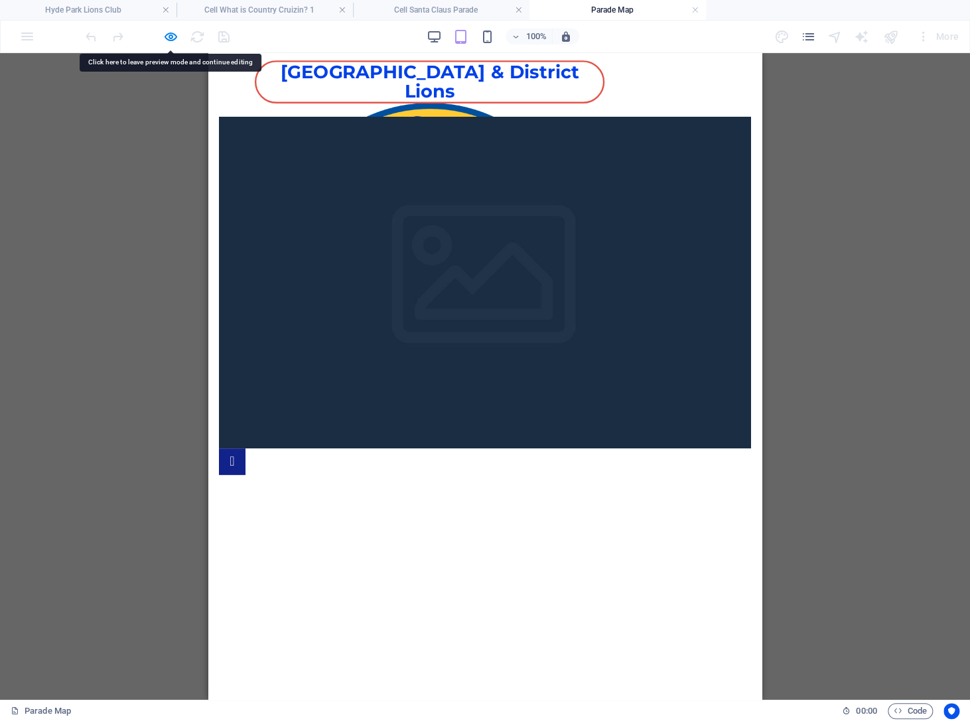
drag, startPoint x: 221, startPoint y: 456, endPoint x: 379, endPoint y: 460, distance: 157.9
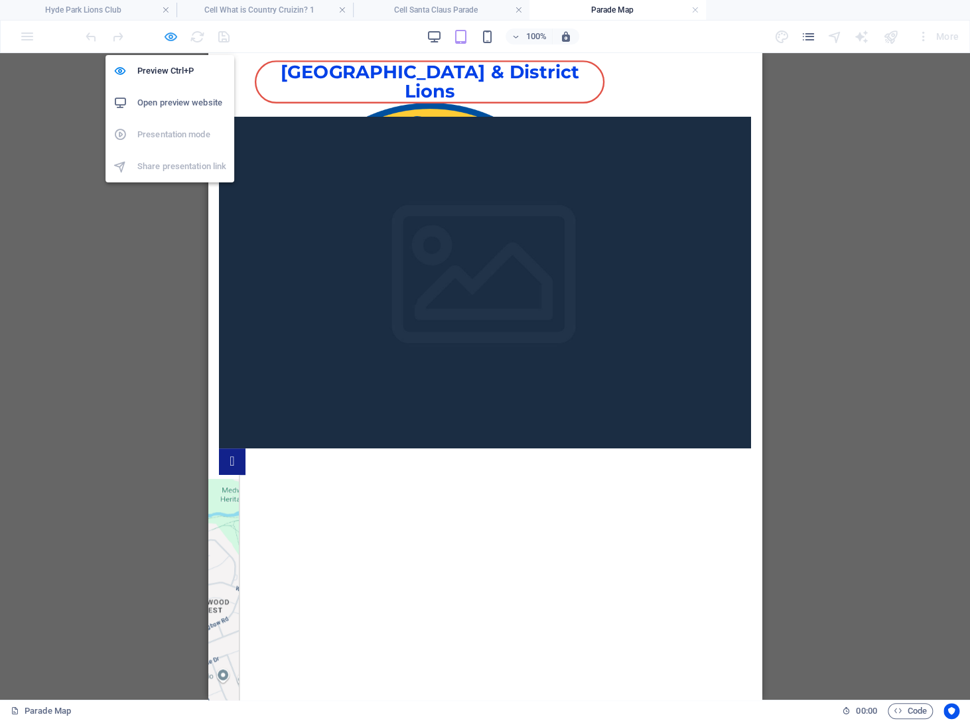
click at [170, 33] on icon "button" at bounding box center [170, 36] width 15 height 15
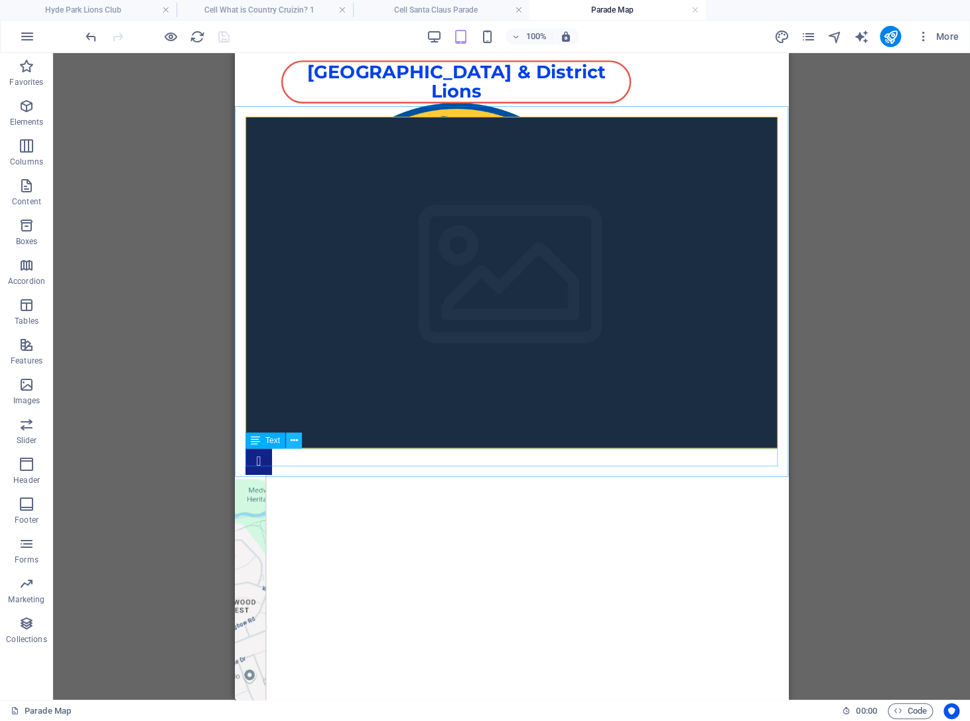
click at [289, 441] on button at bounding box center [294, 441] width 16 height 16
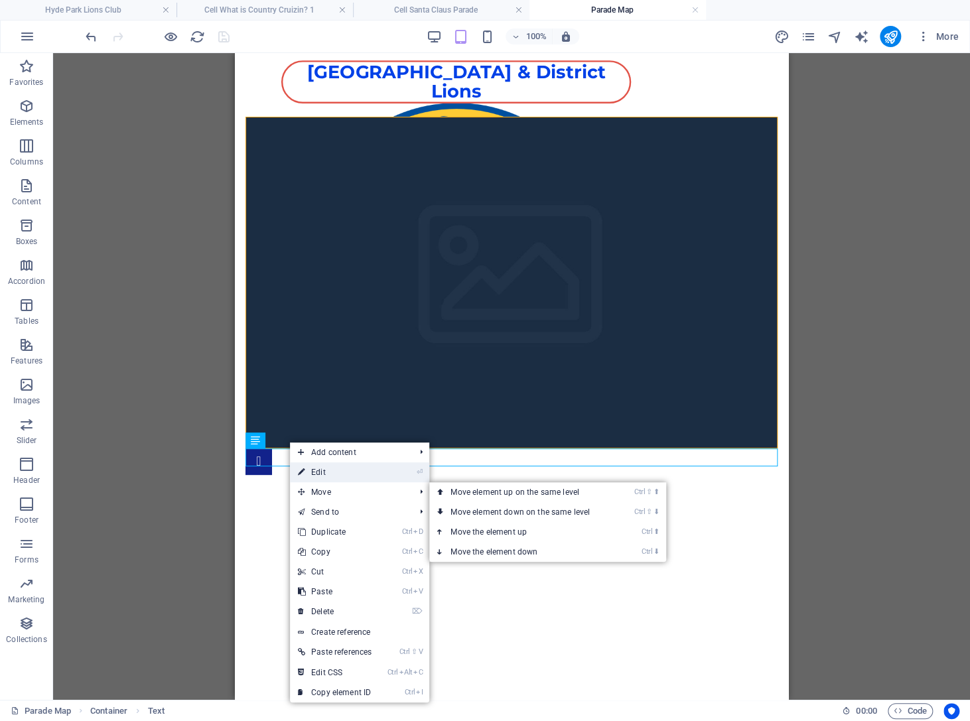
click at [336, 476] on link "⏎ Edit" at bounding box center [335, 472] width 90 height 20
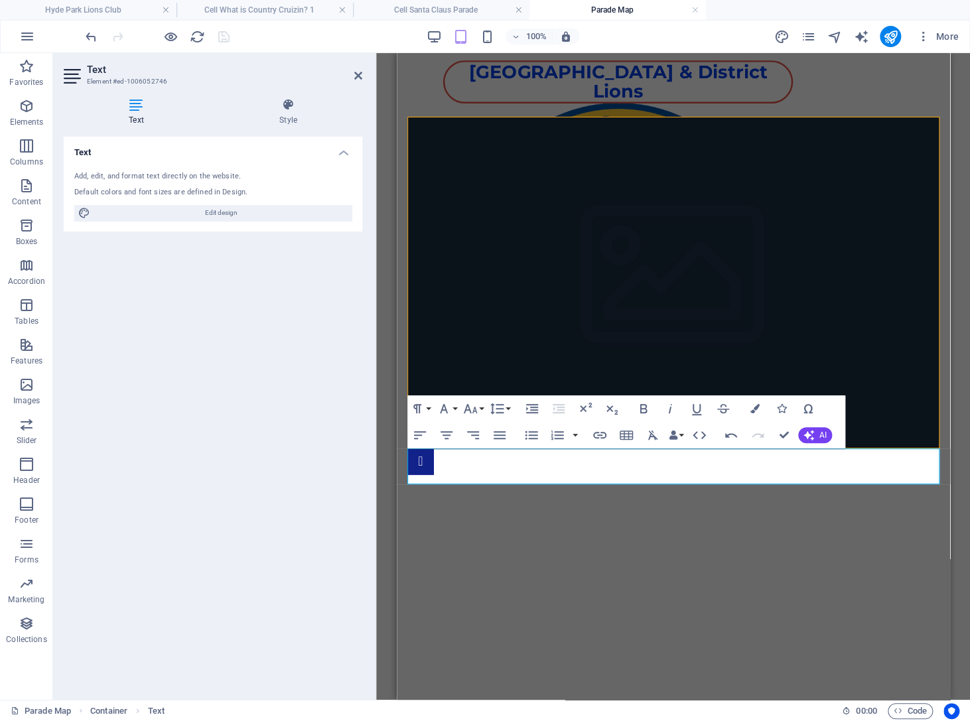
click at [555, 497] on html "[GEOGRAPHIC_DATA] & District Lions 1 2 [GEOGRAPHIC_DATA] & DISTRICT LIONS SANTA…" at bounding box center [672, 440] width 553 height 774
drag, startPoint x: 407, startPoint y: 474, endPoint x: 583, endPoint y: 478, distance: 175.8
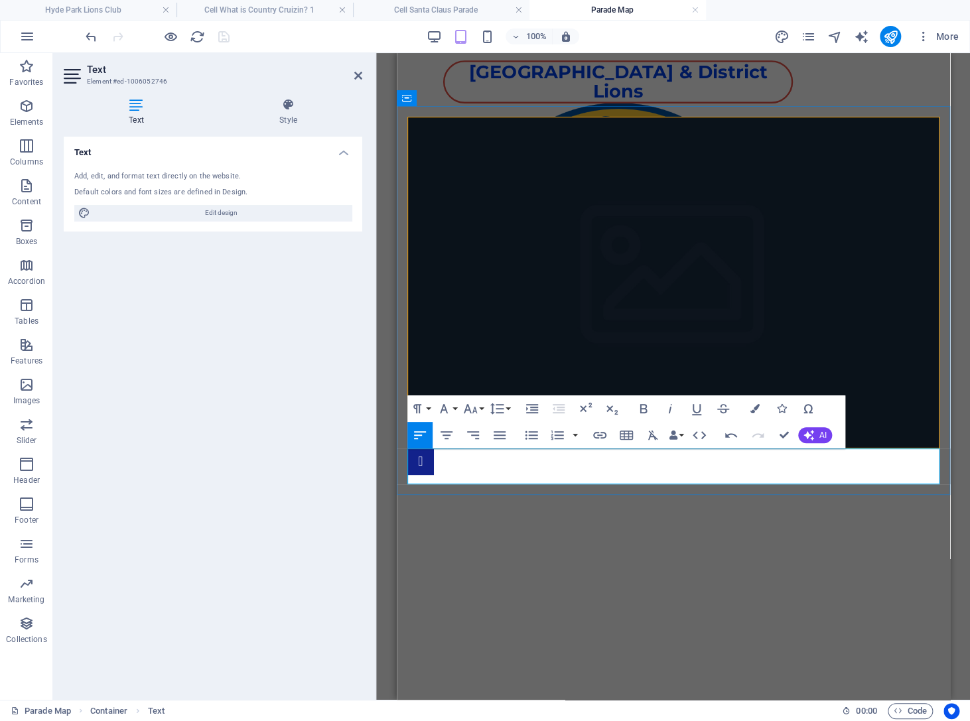
drag, startPoint x: 409, startPoint y: 476, endPoint x: 548, endPoint y: 478, distance: 138.7
click at [483, 409] on button "Font Size" at bounding box center [472, 408] width 25 height 27
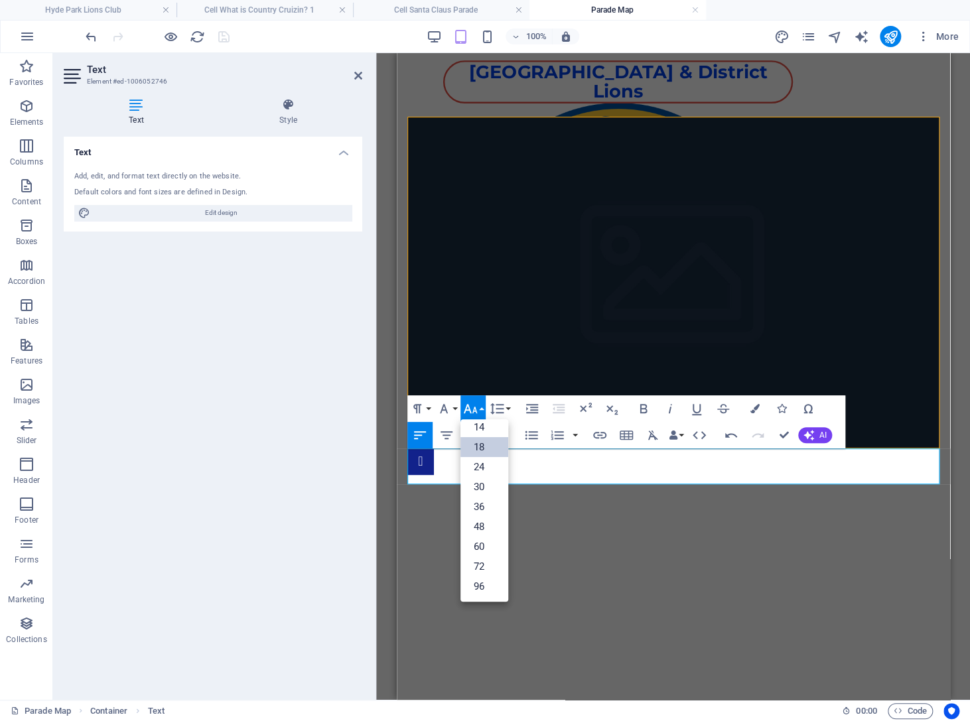
scroll to position [107, 0]
click at [480, 464] on link "24" at bounding box center [484, 467] width 48 height 20
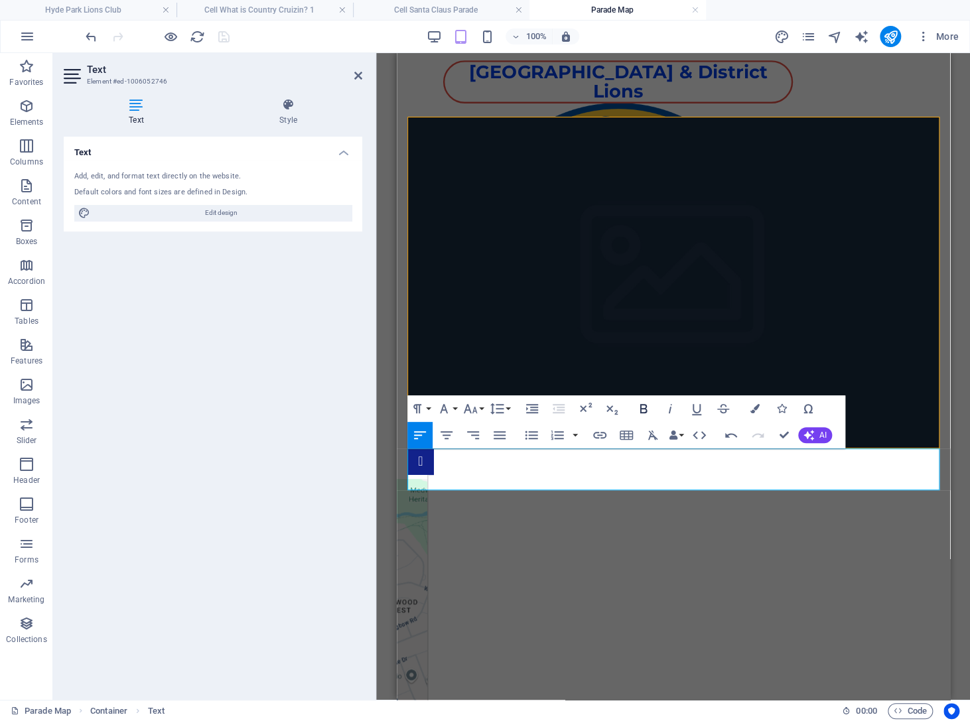
click at [634, 404] on button "Bold" at bounding box center [643, 408] width 25 height 27
click at [750, 407] on icon "button" at bounding box center [754, 408] width 9 height 9
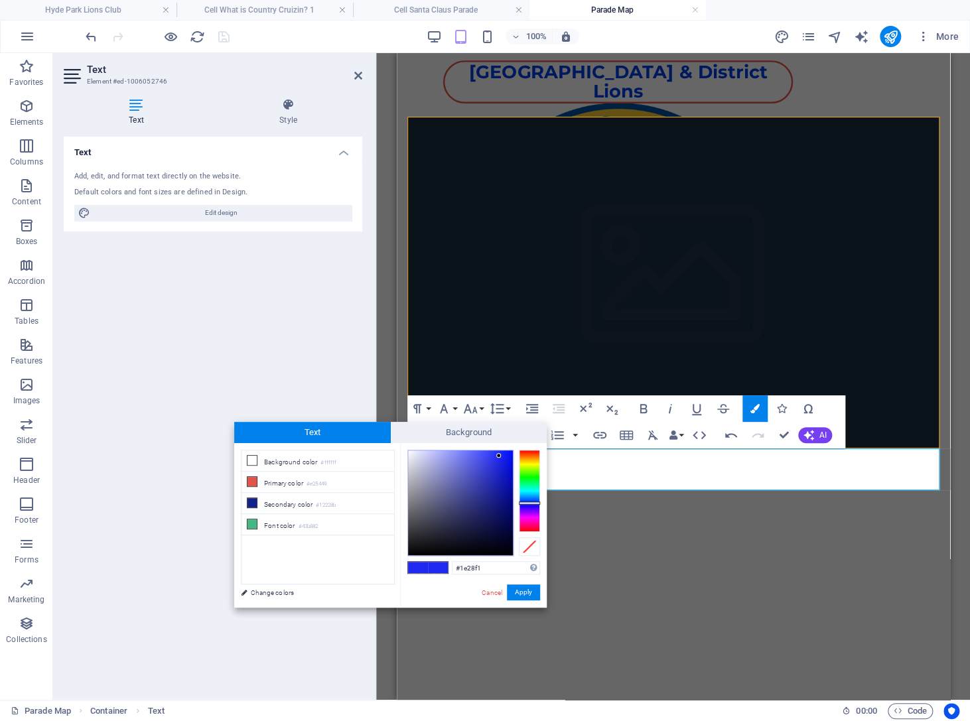
type input "#f11e53"
click at [528, 527] on div at bounding box center [529, 491] width 21 height 82
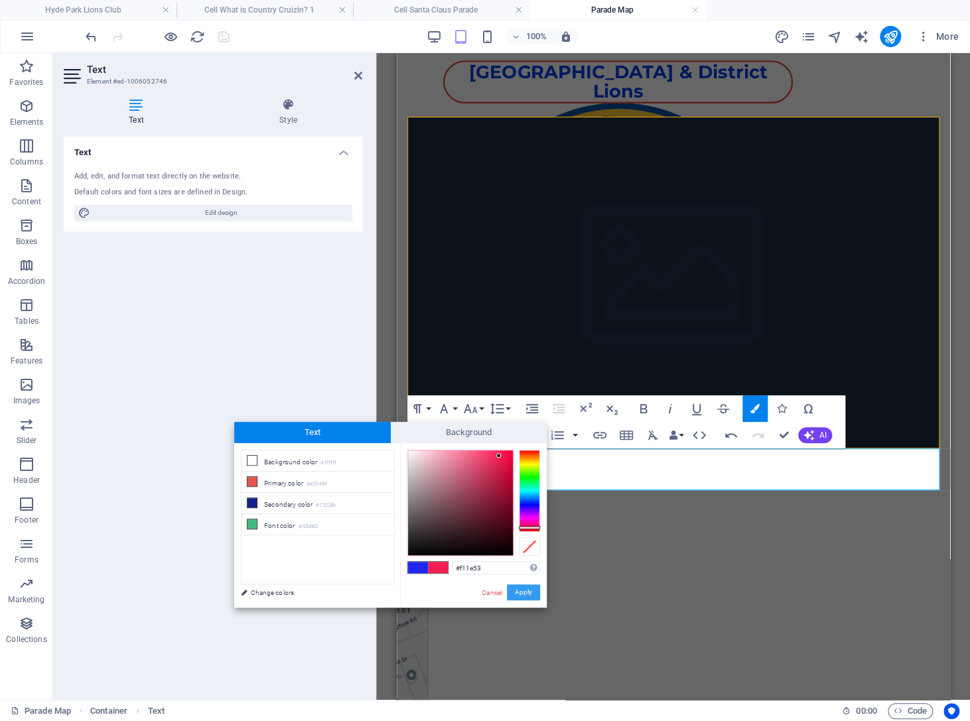
click at [525, 594] on button "Apply" at bounding box center [523, 592] width 33 height 16
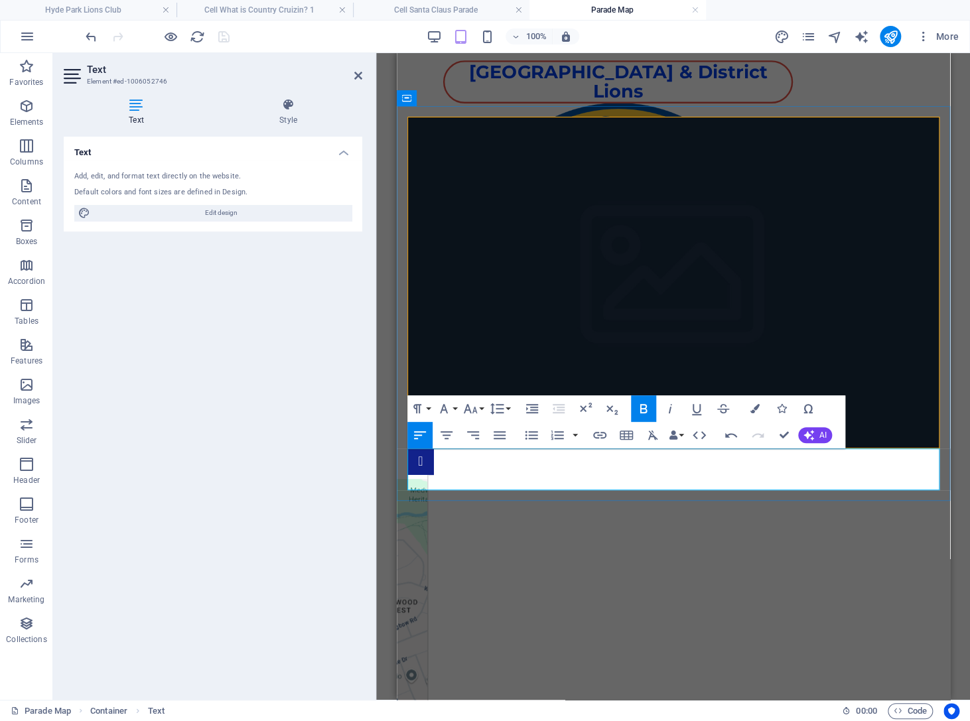
drag, startPoint x: 408, startPoint y: 460, endPoint x: 623, endPoint y: 464, distance: 215.0
click at [482, 409] on button "Font Size" at bounding box center [472, 408] width 25 height 27
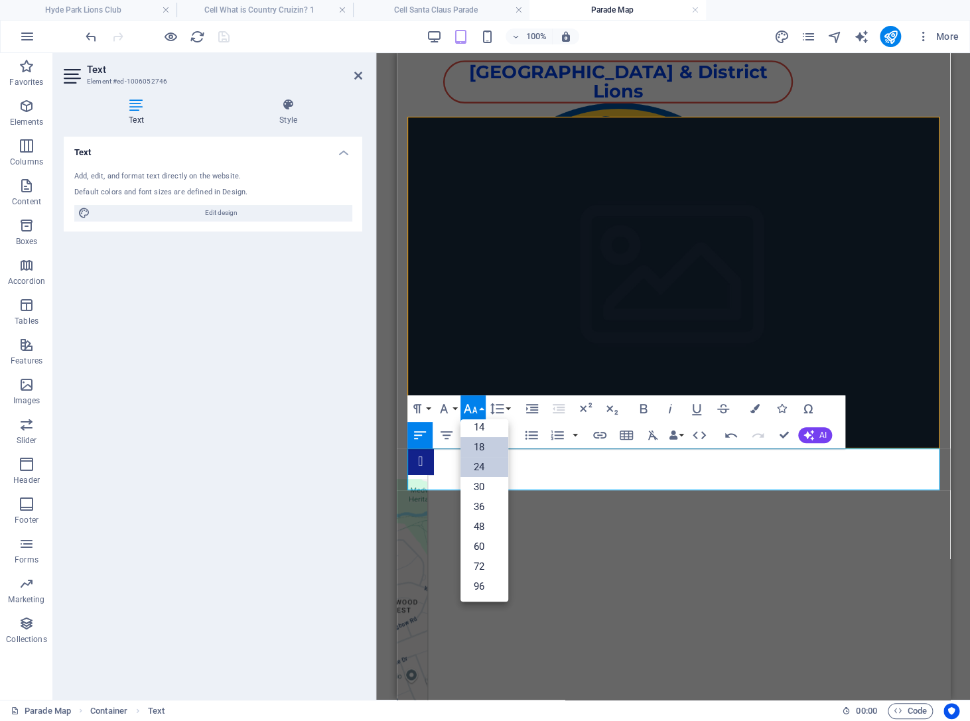
click at [481, 464] on link "24" at bounding box center [484, 467] width 48 height 20
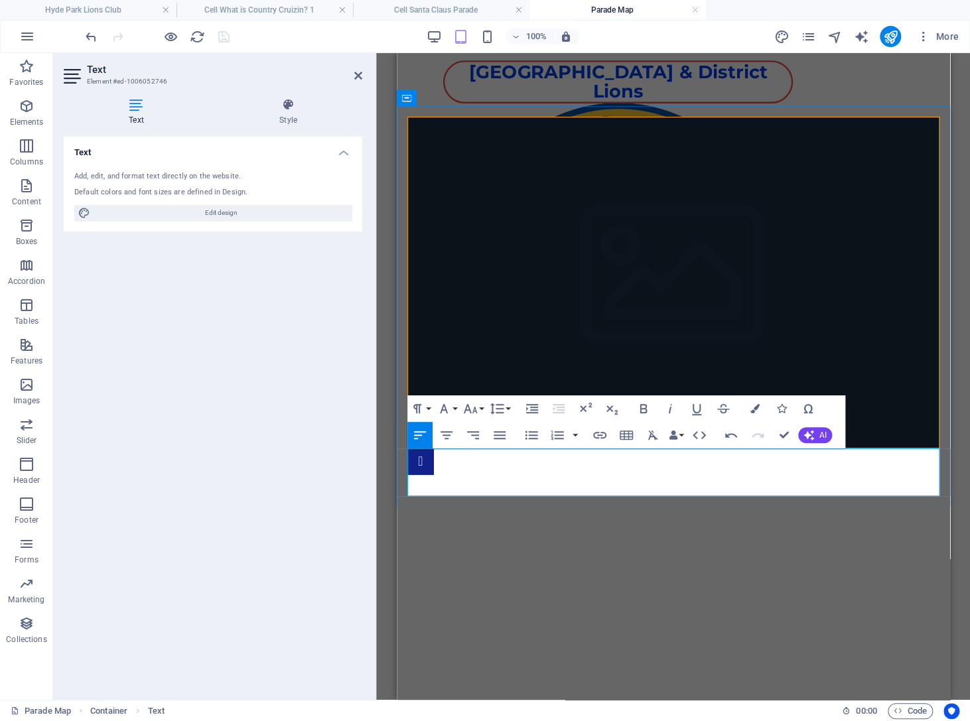
drag, startPoint x: 410, startPoint y: 484, endPoint x: 600, endPoint y: 482, distance: 190.4
drag, startPoint x: 409, startPoint y: 484, endPoint x: 601, endPoint y: 491, distance: 191.8
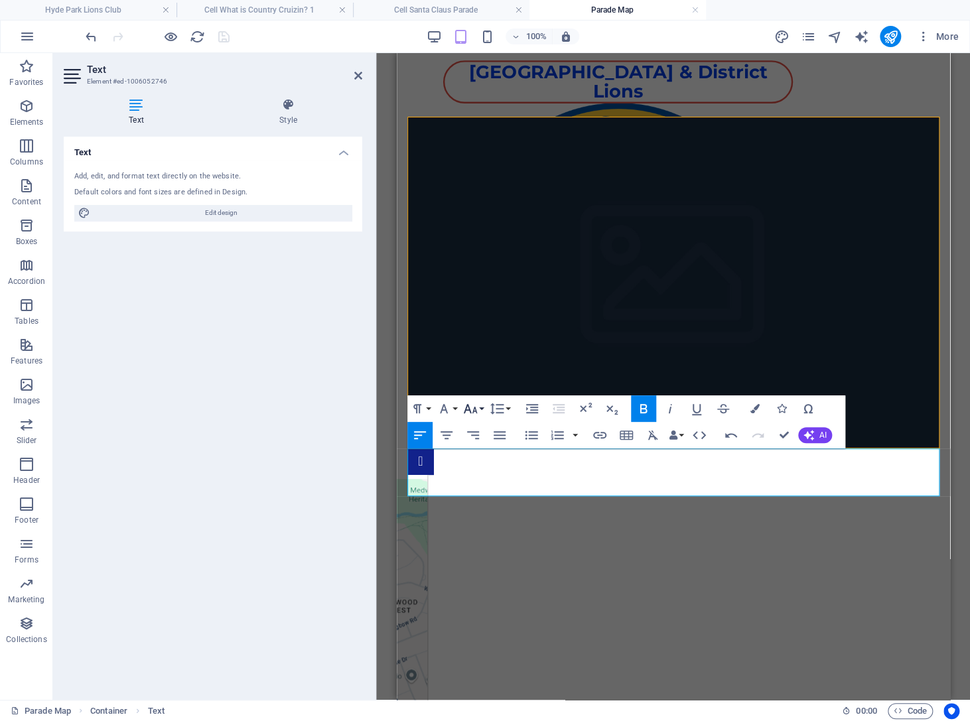
click at [480, 407] on button "Font Size" at bounding box center [472, 408] width 25 height 27
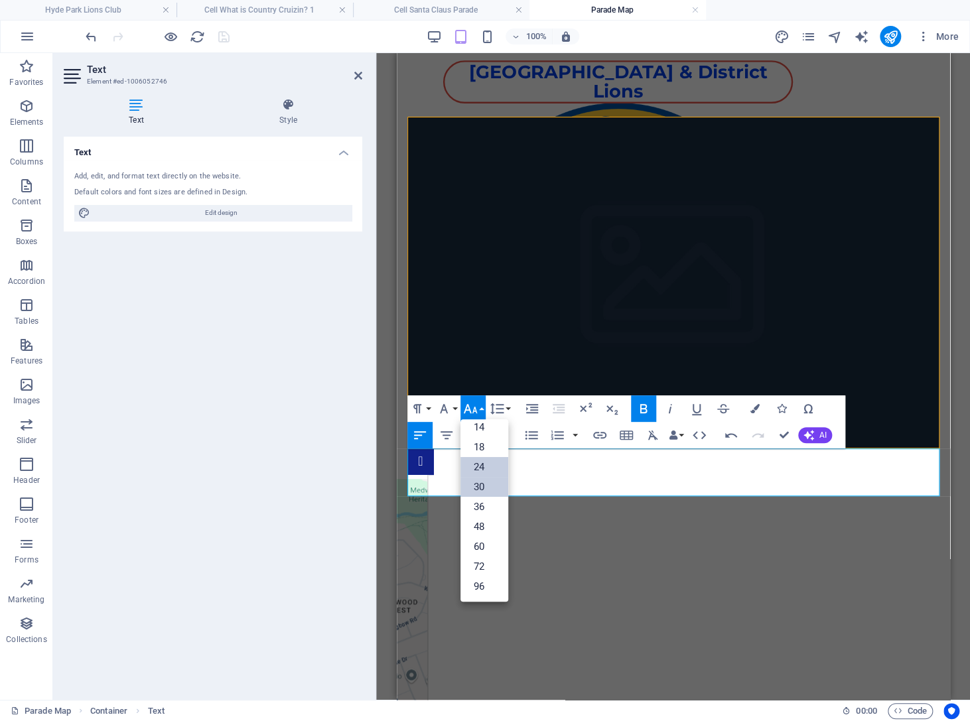
click at [480, 488] on link "30" at bounding box center [484, 487] width 48 height 20
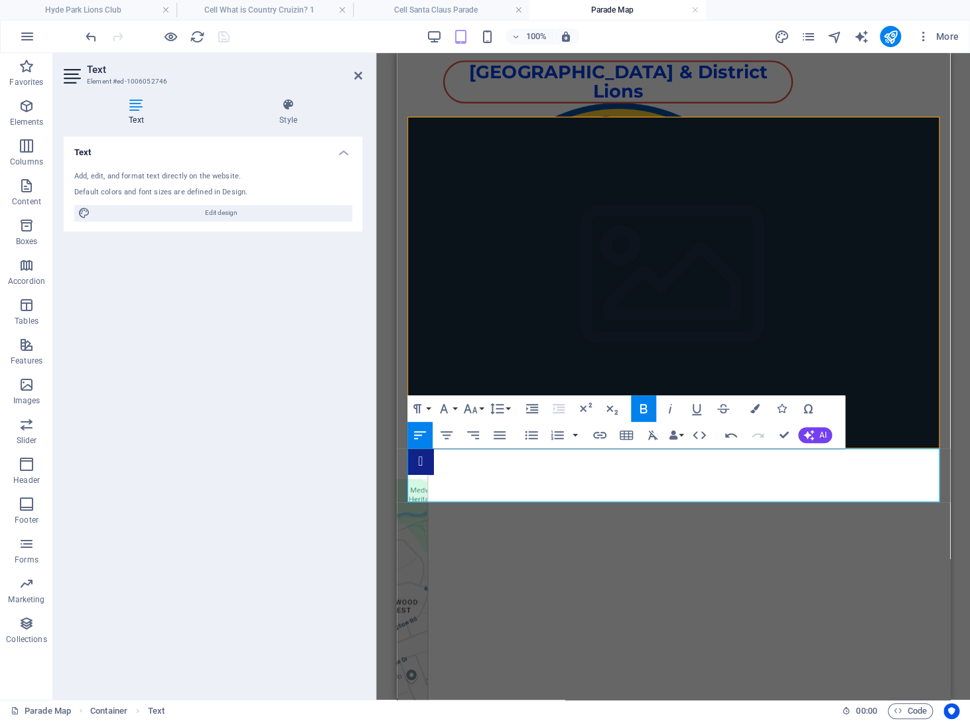
click at [590, 553] on html "[GEOGRAPHIC_DATA] & District Lions 1 2 [GEOGRAPHIC_DATA] & DISTRICT LIONS' SANT…" at bounding box center [672, 448] width 553 height 791
click at [530, 106] on icon at bounding box center [530, 109] width 7 height 14
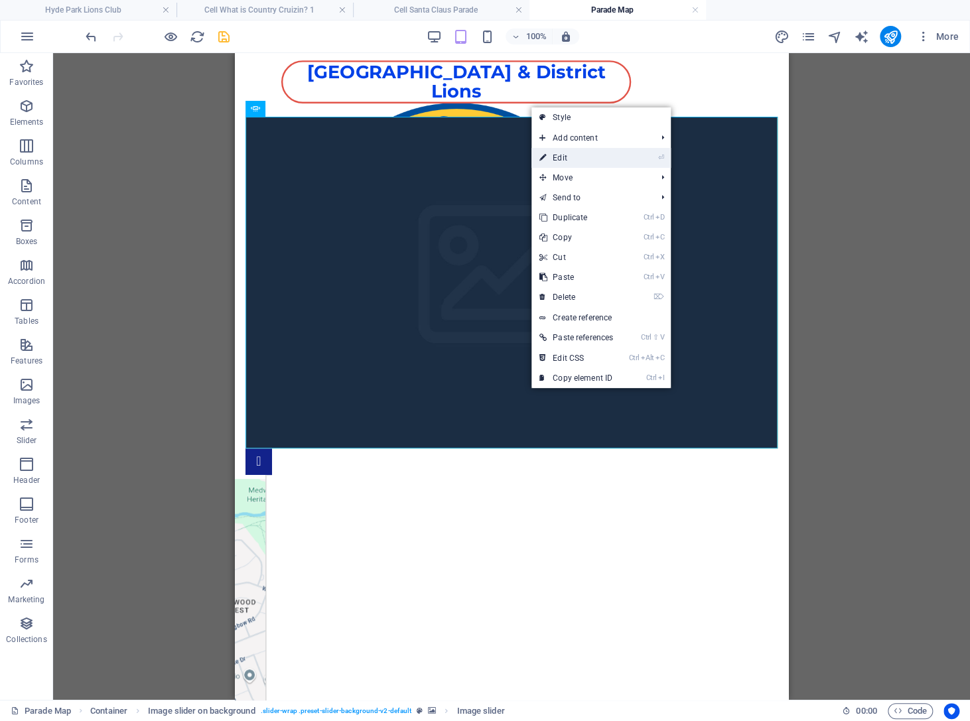
click at [562, 153] on link "⏎ Edit" at bounding box center [576, 158] width 90 height 20
select select "px"
select select "ms"
select select "s"
select select "progressive"
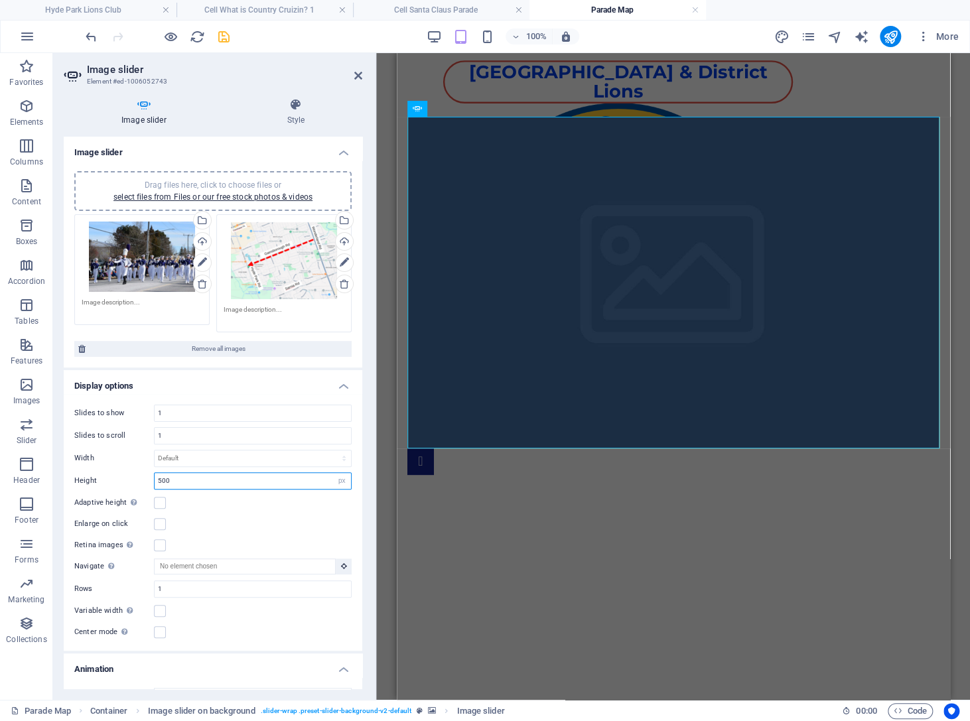
drag, startPoint x: 178, startPoint y: 480, endPoint x: 135, endPoint y: 482, distance: 43.2
click at [155, 482] on input "500" at bounding box center [253, 481] width 196 height 16
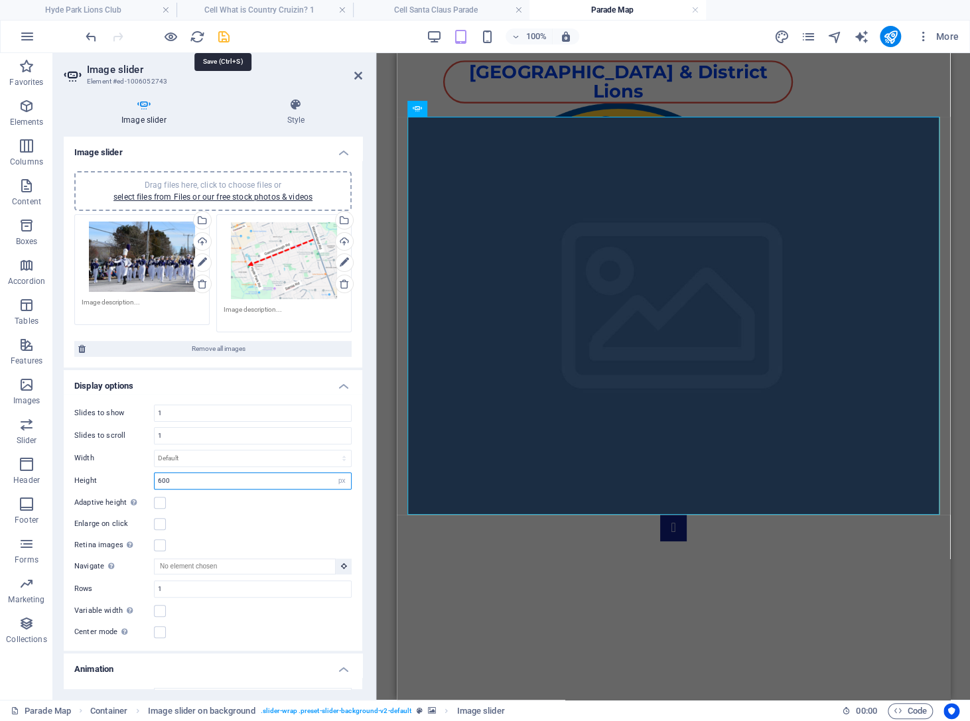
type input "600"
click at [221, 37] on icon "save" at bounding box center [223, 36] width 15 height 15
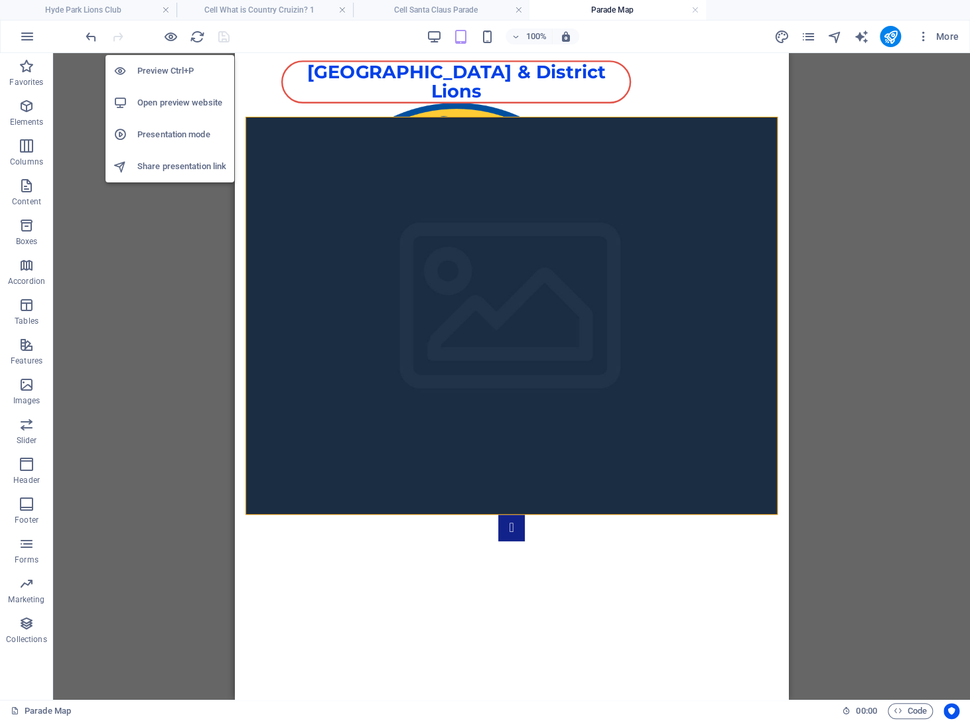
click at [170, 101] on h6 "Open preview website" at bounding box center [181, 103] width 89 height 16
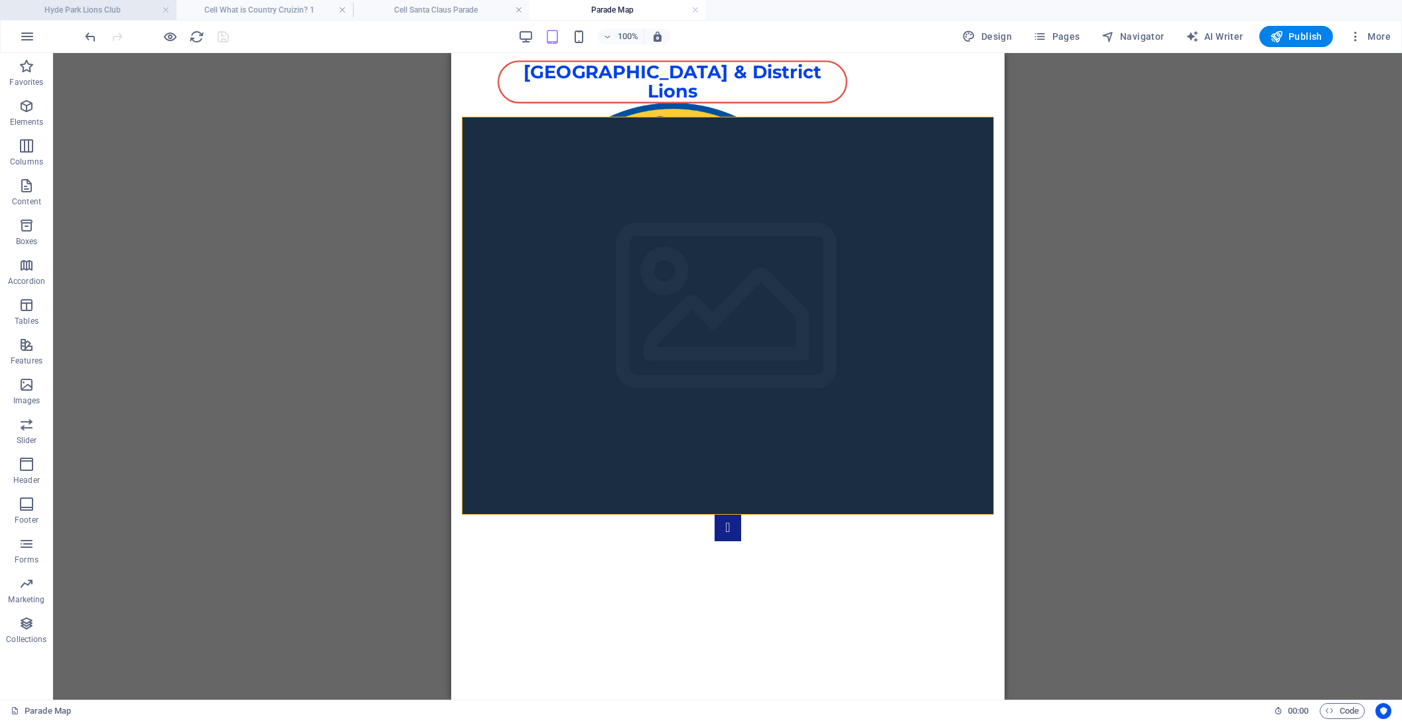
click at [95, 7] on h4 "Hyde Park Lions Club" at bounding box center [88, 10] width 176 height 15
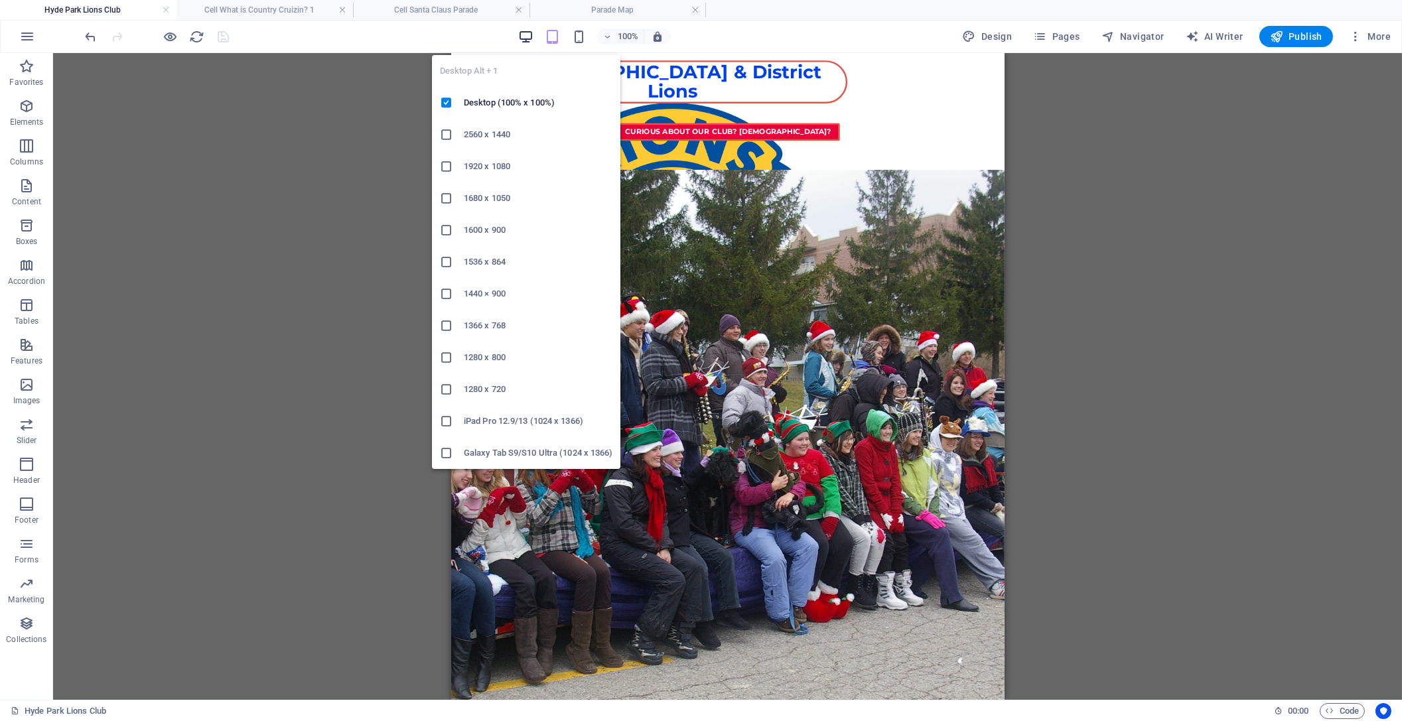
click at [524, 38] on icon "button" at bounding box center [525, 36] width 15 height 15
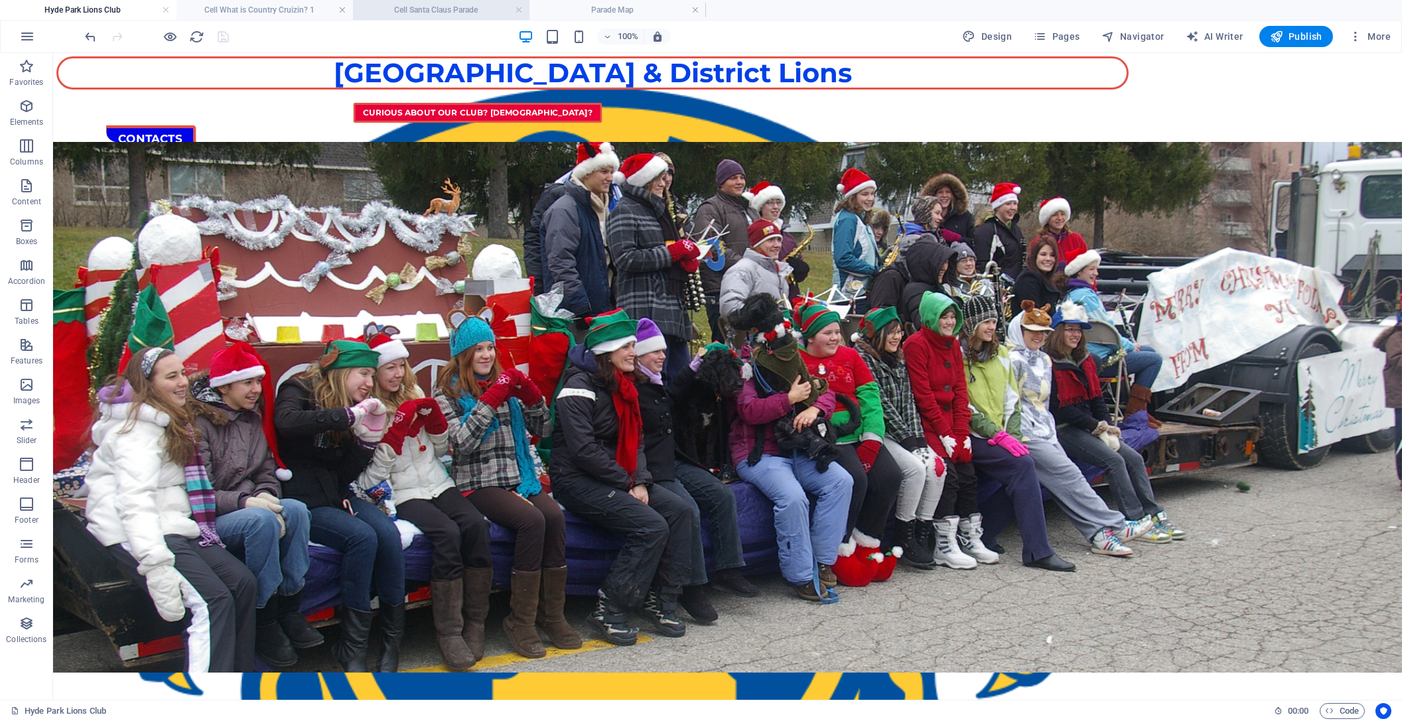
click at [488, 5] on h4 "Cell Santa Claus Parade" at bounding box center [441, 10] width 176 height 15
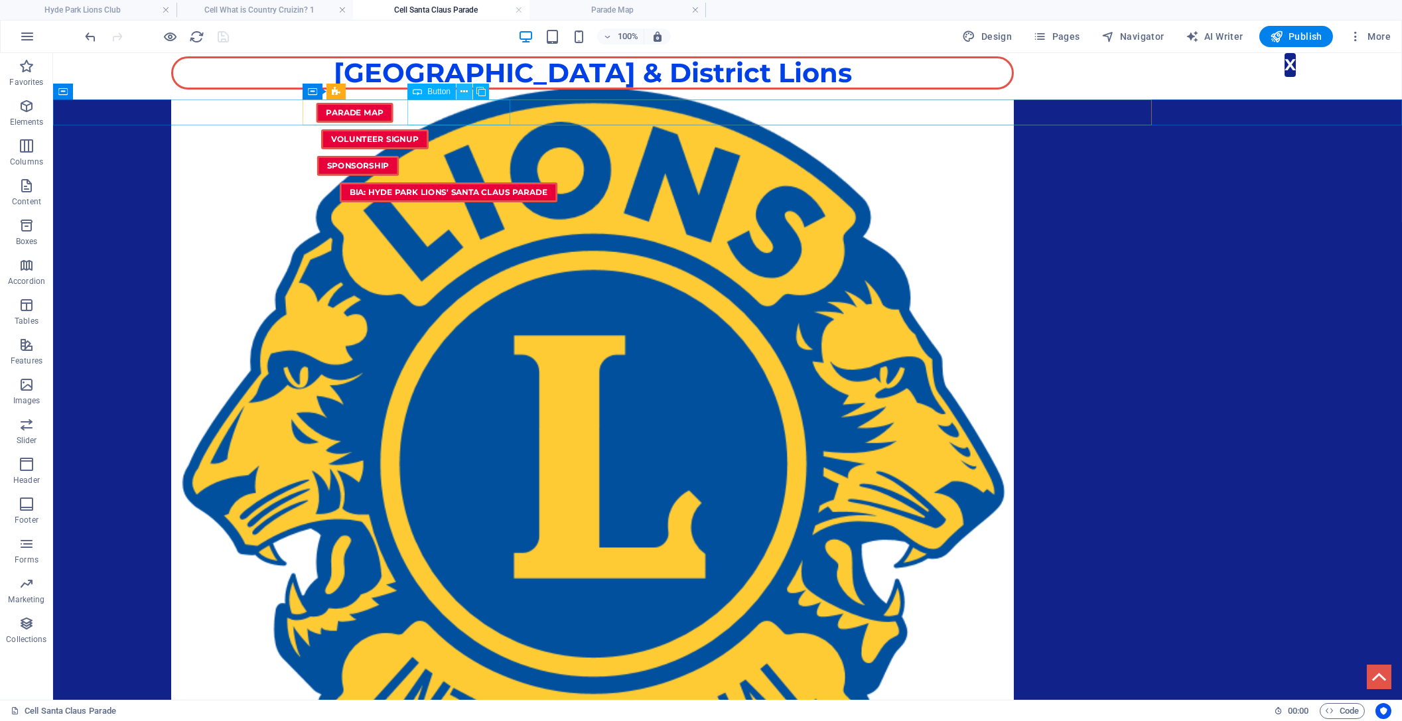
click at [464, 91] on icon at bounding box center [464, 92] width 7 height 14
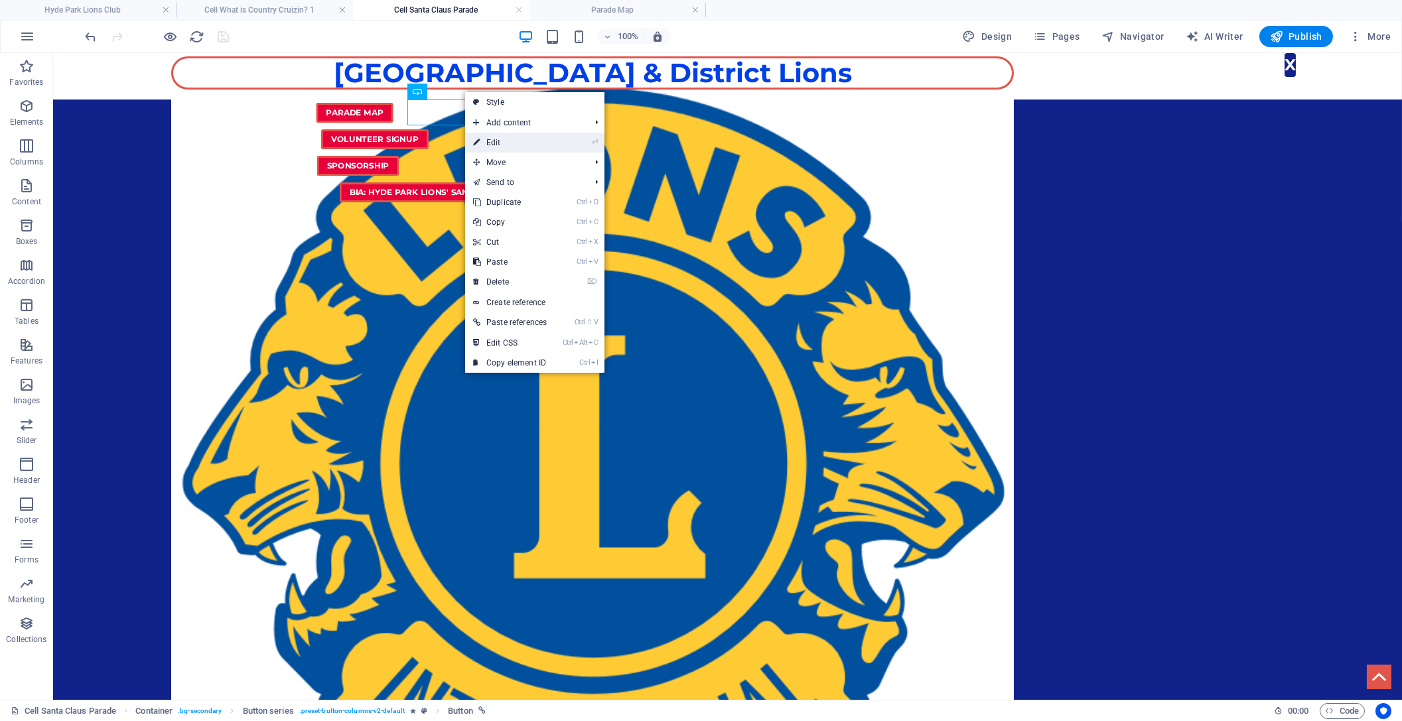
click at [516, 143] on link "⏎ Edit" at bounding box center [510, 143] width 90 height 20
select select "23"
select select
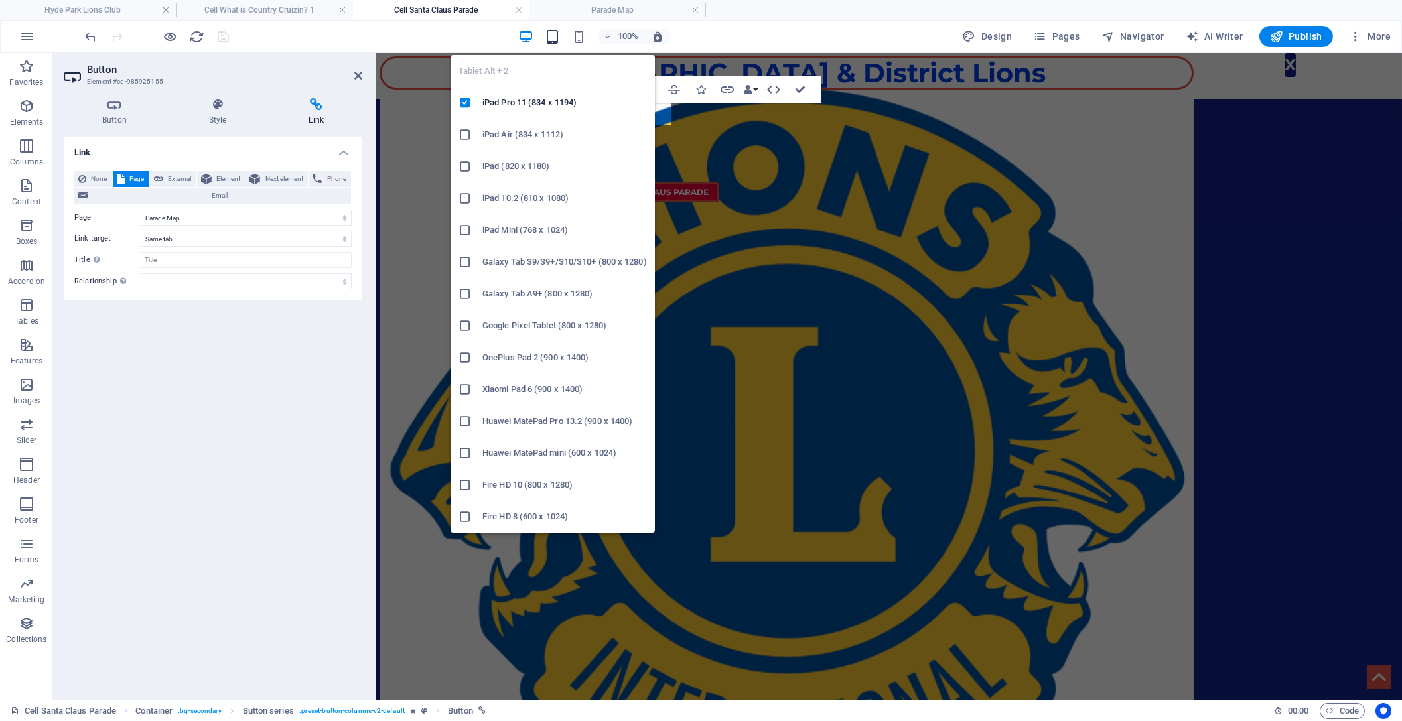
click at [553, 36] on icon "button" at bounding box center [552, 36] width 15 height 15
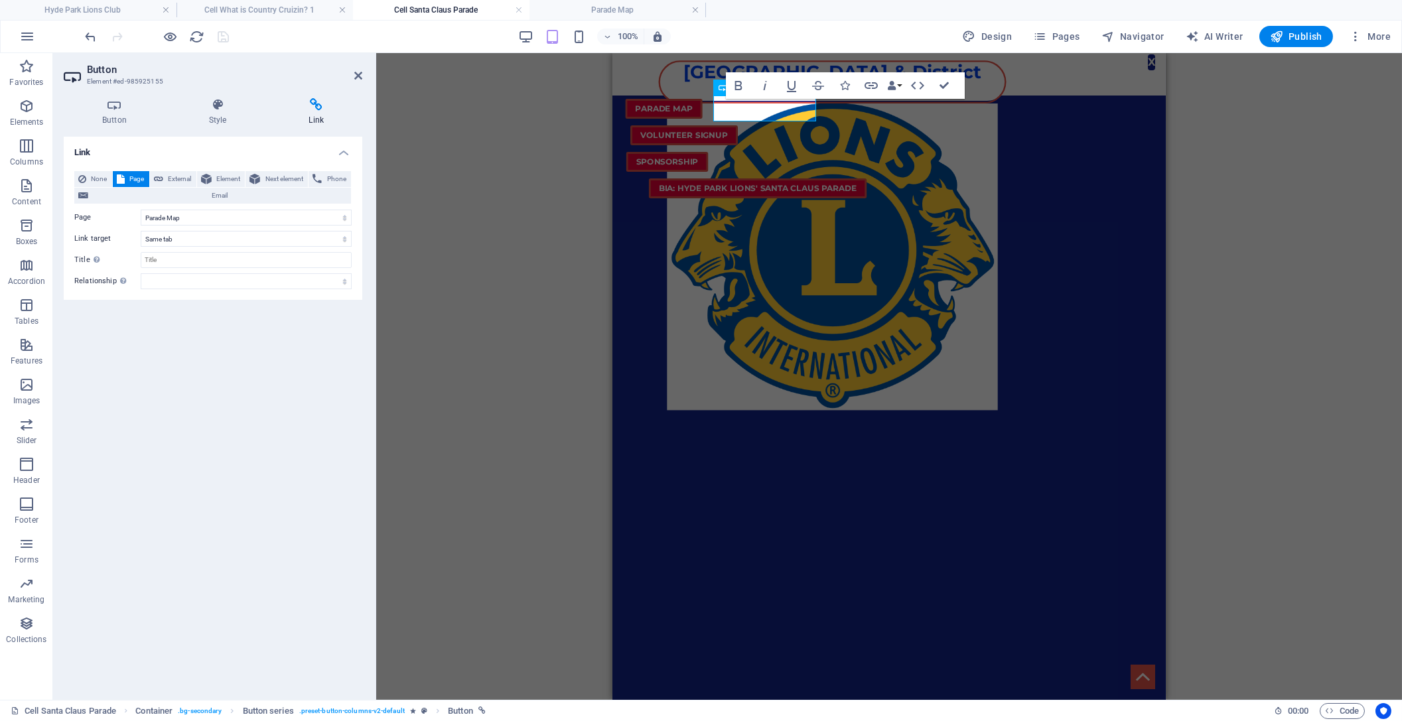
click at [219, 352] on div "Link None Page External Element Next element Phone Email Page Hyde Park Lions C…" at bounding box center [213, 413] width 299 height 553
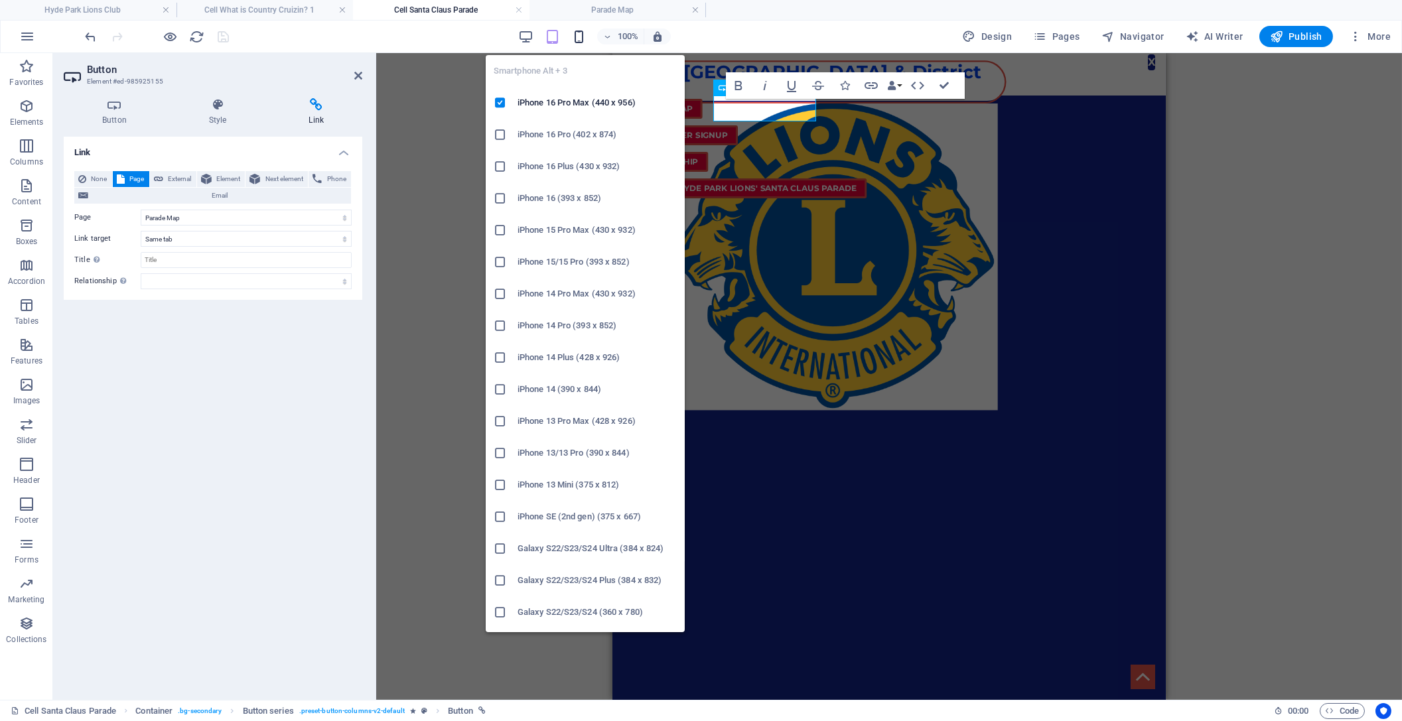
click at [581, 34] on icon "button" at bounding box center [578, 36] width 15 height 15
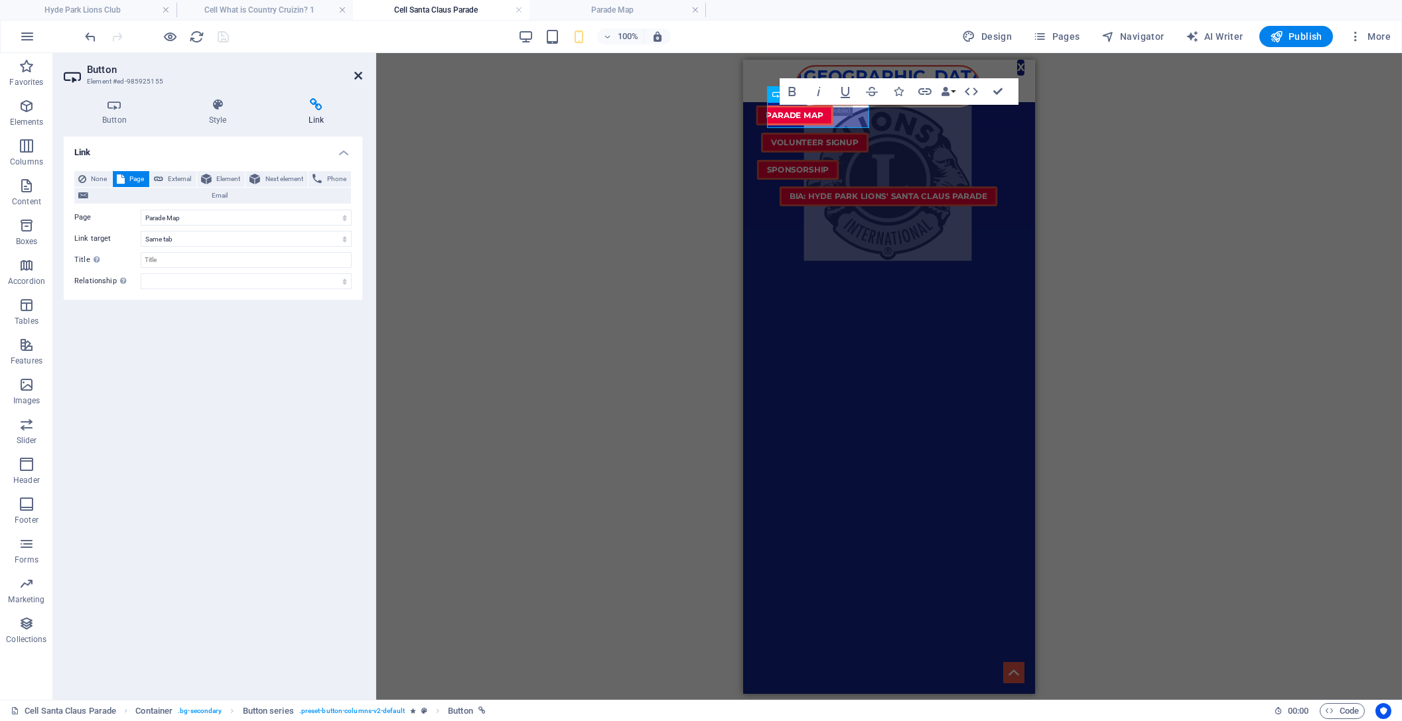
click at [360, 72] on icon at bounding box center [358, 75] width 8 height 11
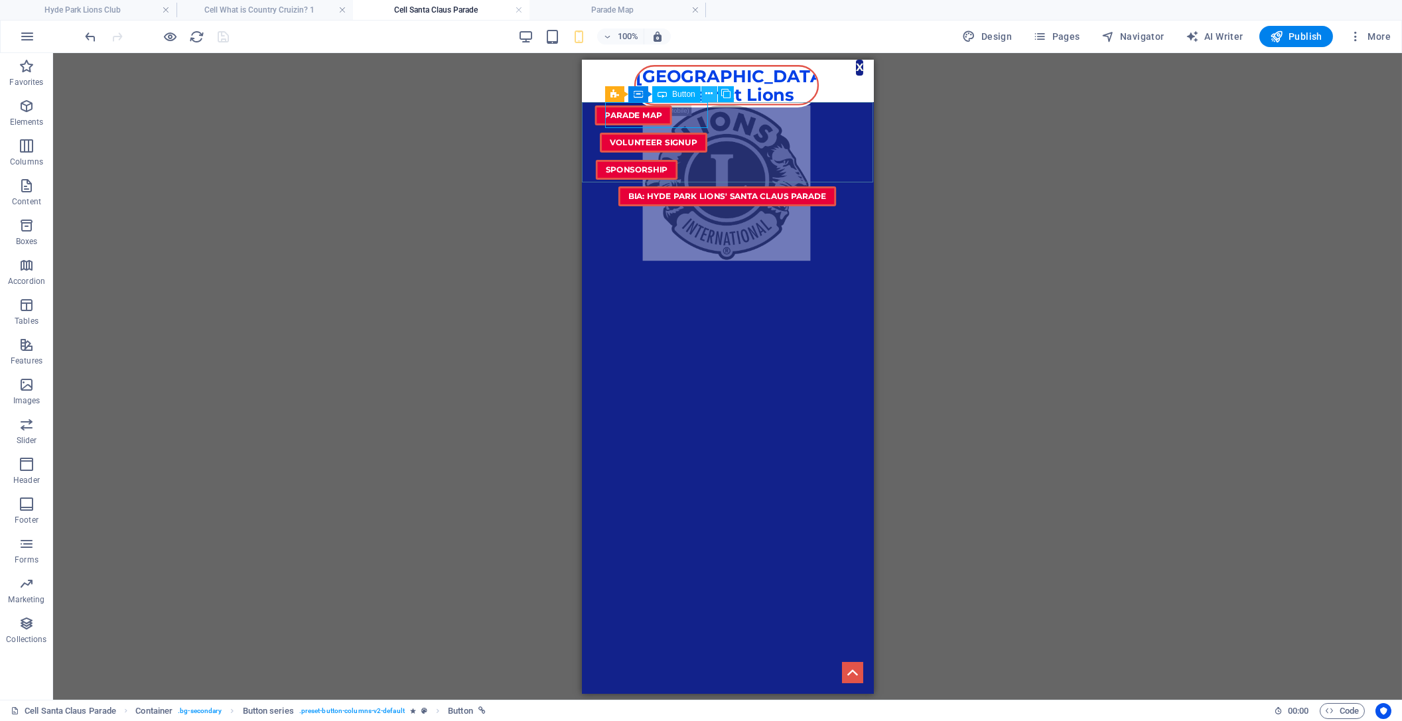
click at [706, 90] on icon at bounding box center [708, 94] width 7 height 14
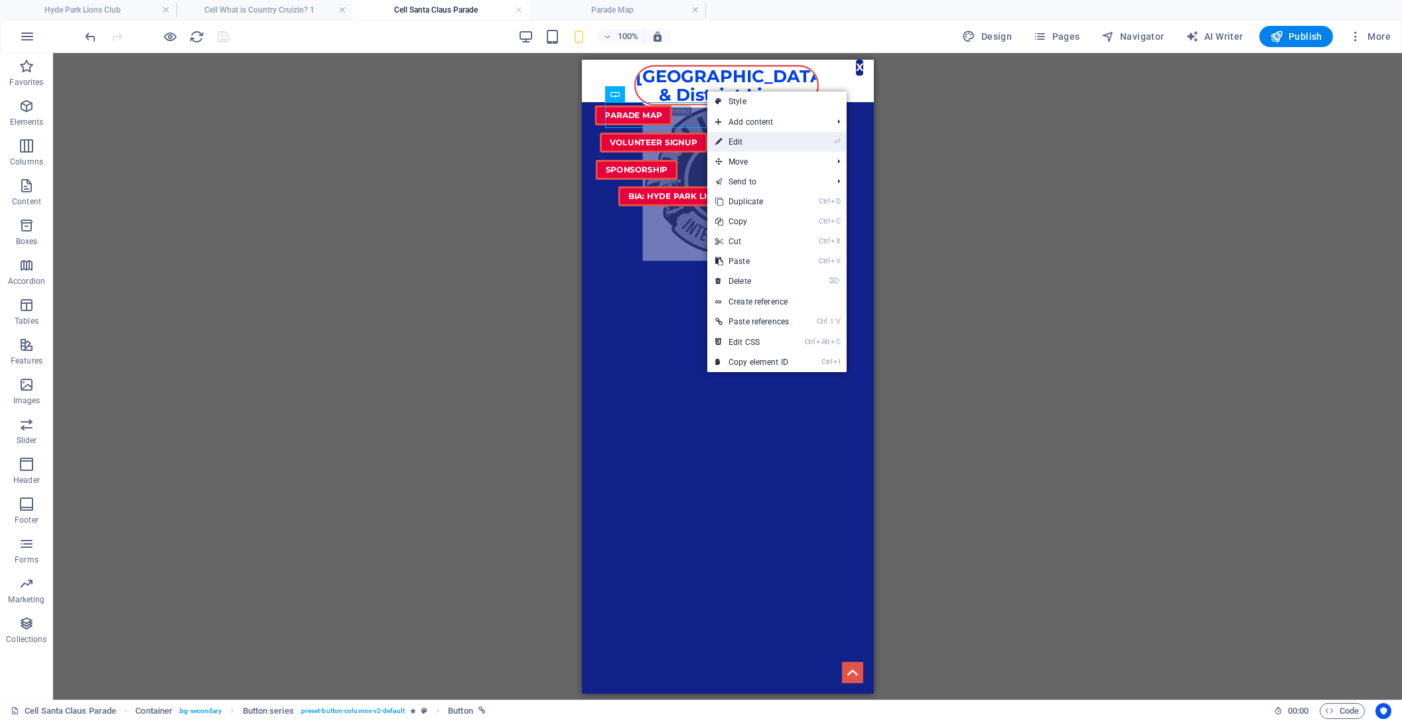
click at [745, 137] on link "⏎ Edit" at bounding box center [752, 142] width 90 height 20
select select "23"
select select
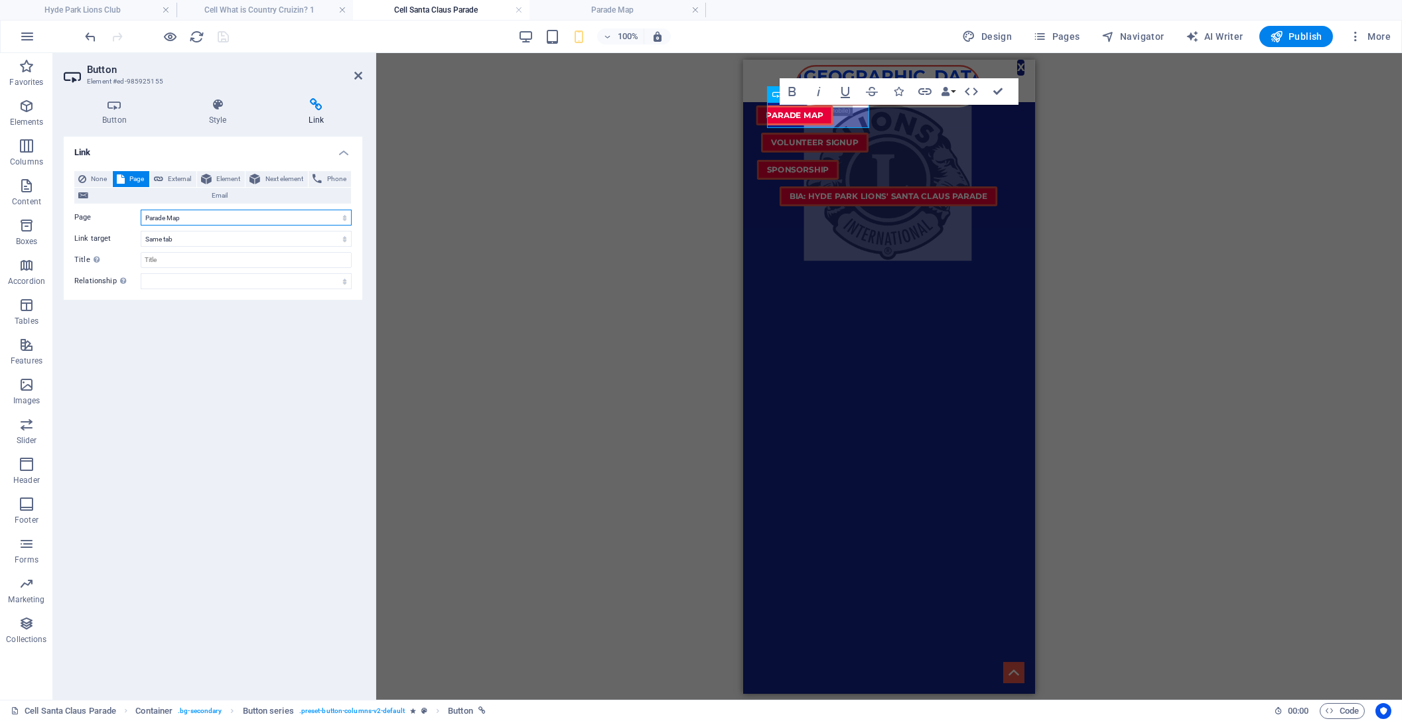
click at [141, 210] on select "Hyde Park Lions Club Hyde Park Lions Club (Parade) Curious about Our [MEDICAL_D…" at bounding box center [246, 218] width 211 height 16
click at [356, 74] on icon at bounding box center [358, 75] width 8 height 11
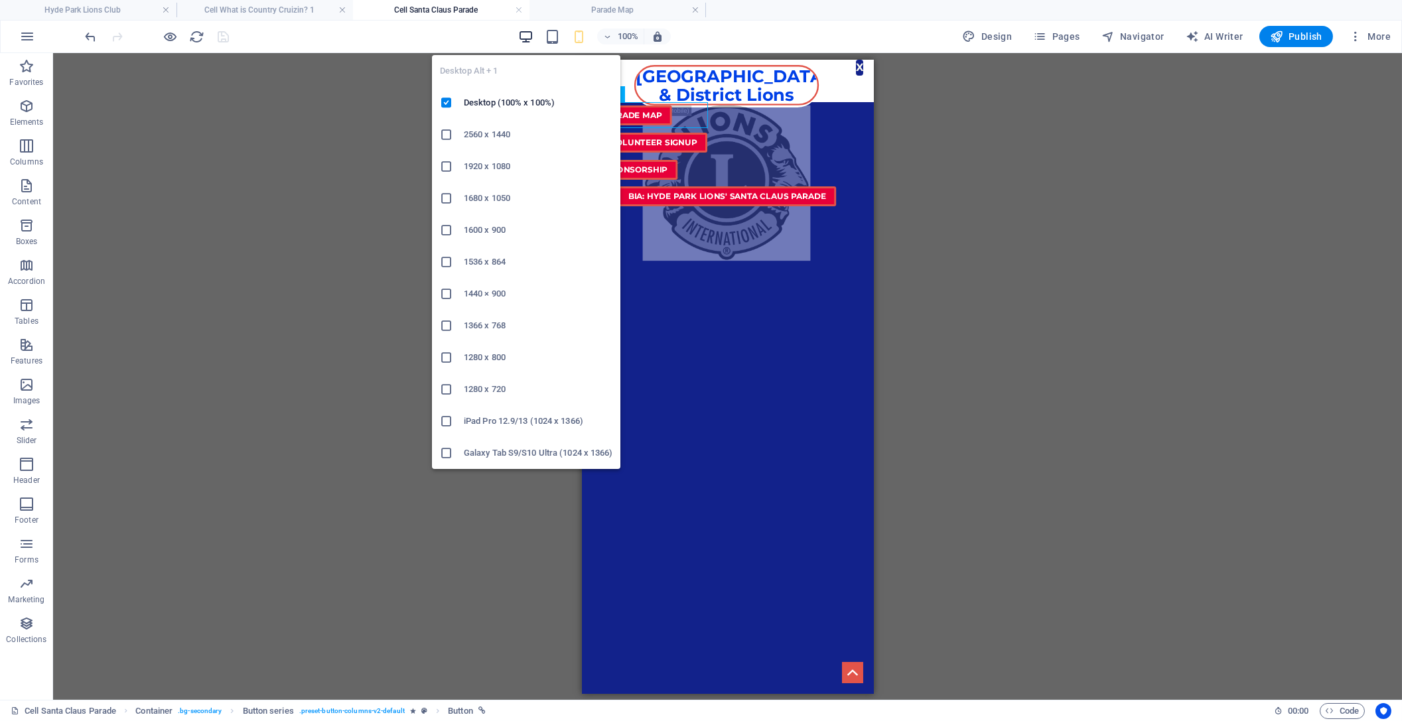
click at [523, 34] on icon "button" at bounding box center [525, 36] width 15 height 15
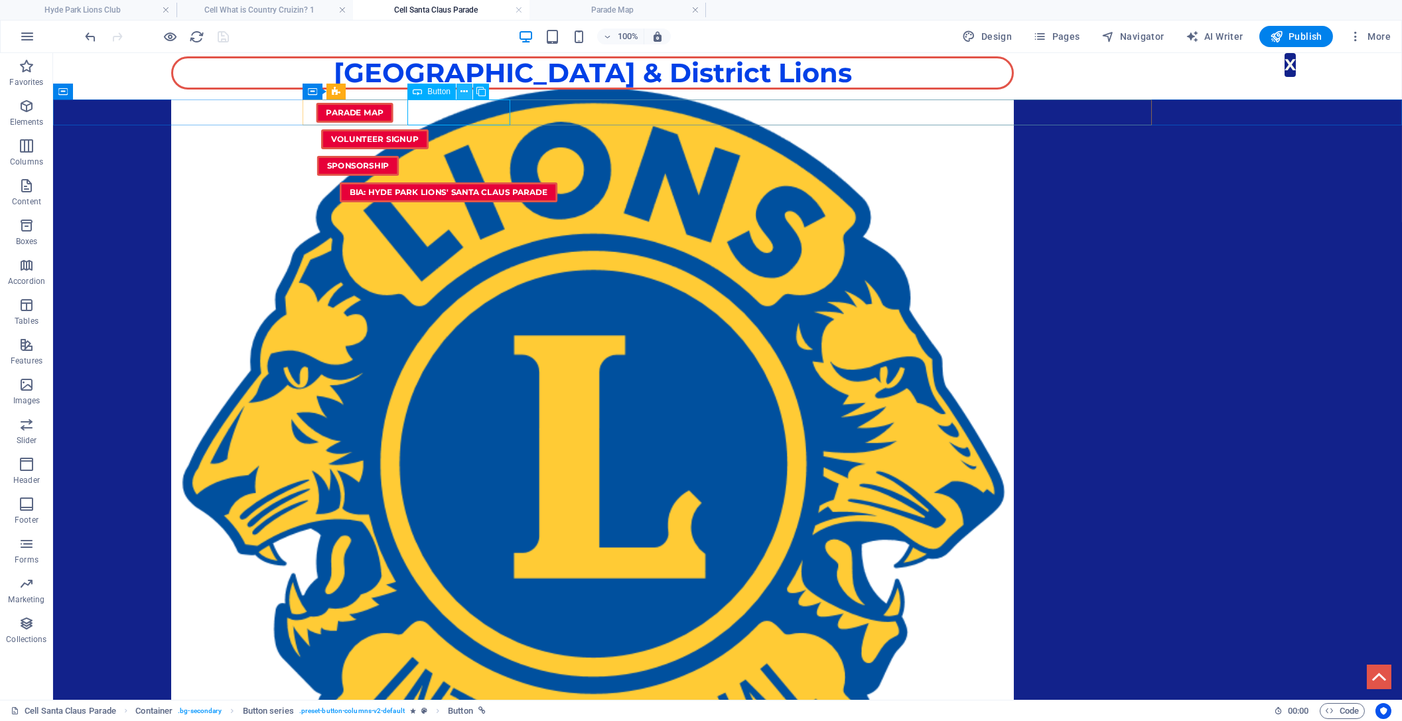
click at [464, 90] on icon at bounding box center [464, 92] width 7 height 14
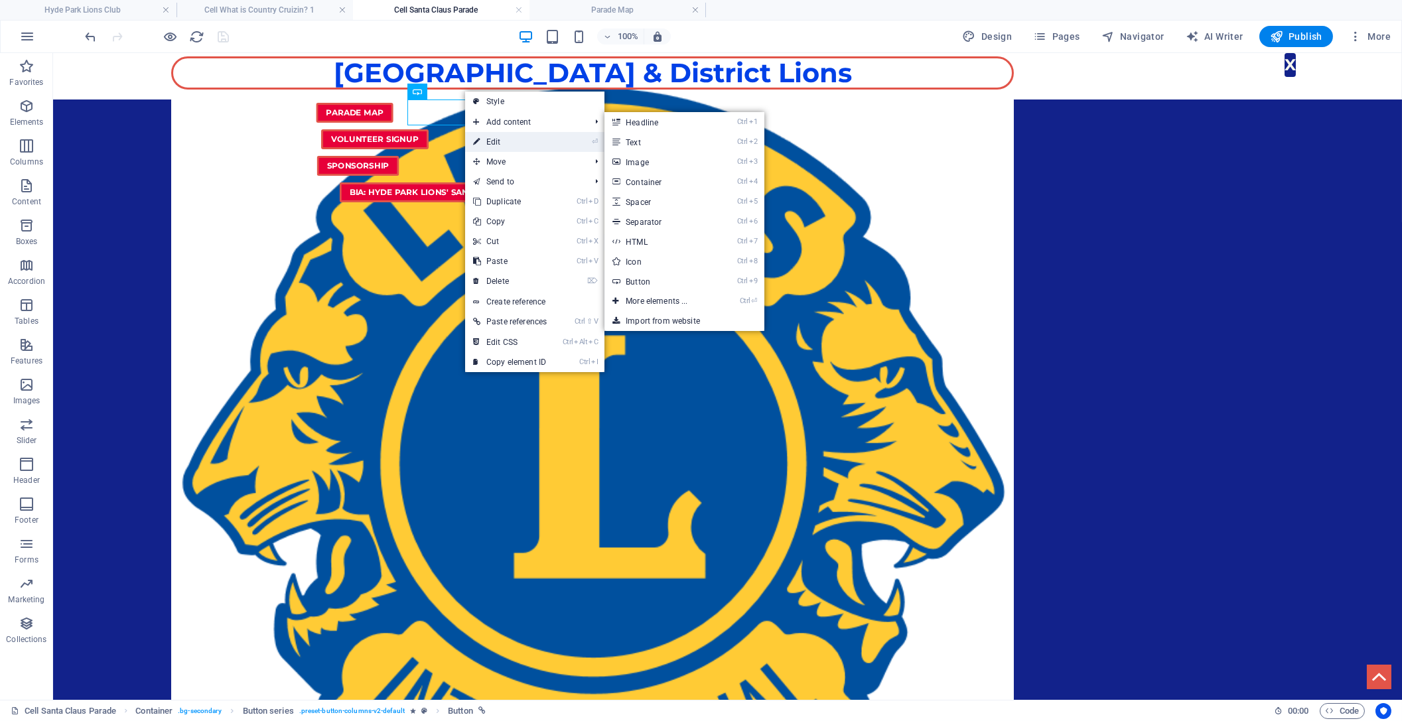
click at [495, 139] on link "⏎ Edit" at bounding box center [510, 142] width 90 height 20
select select "23"
select select
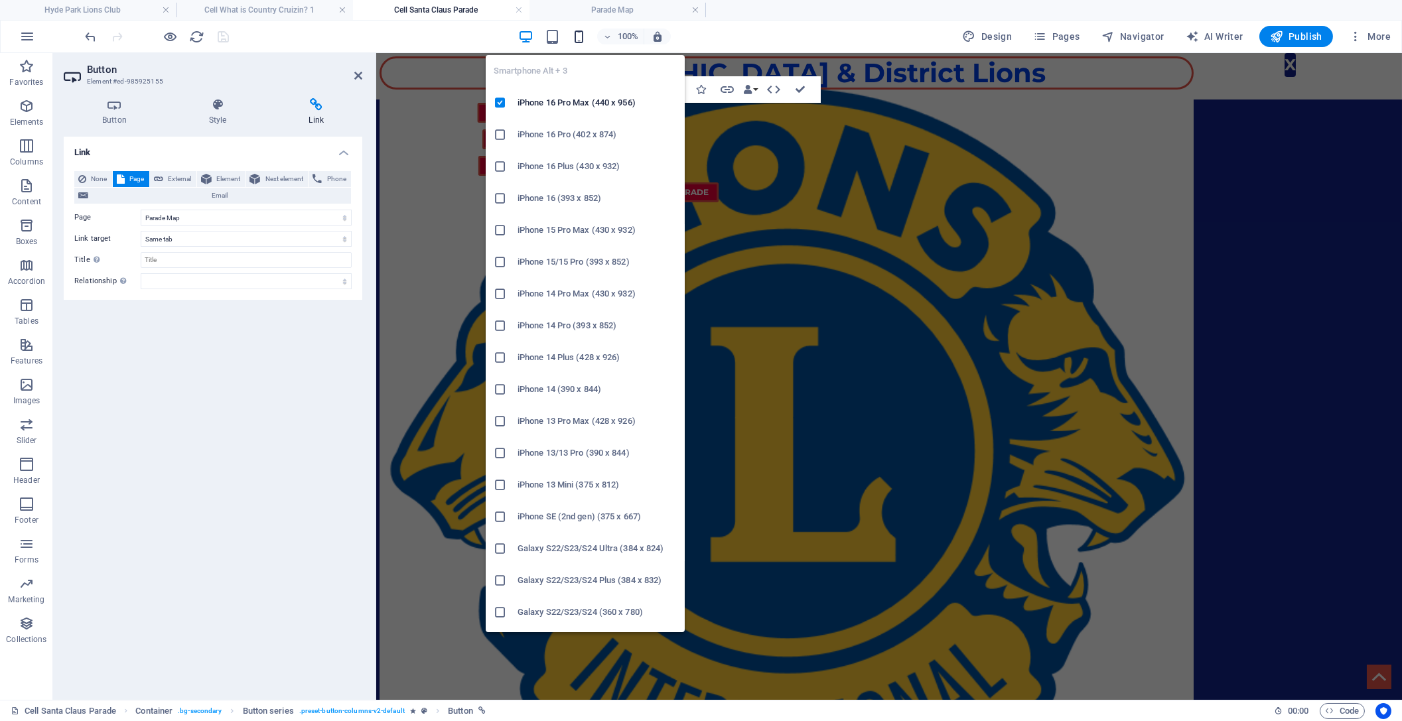
click at [580, 32] on icon "button" at bounding box center [578, 36] width 15 height 15
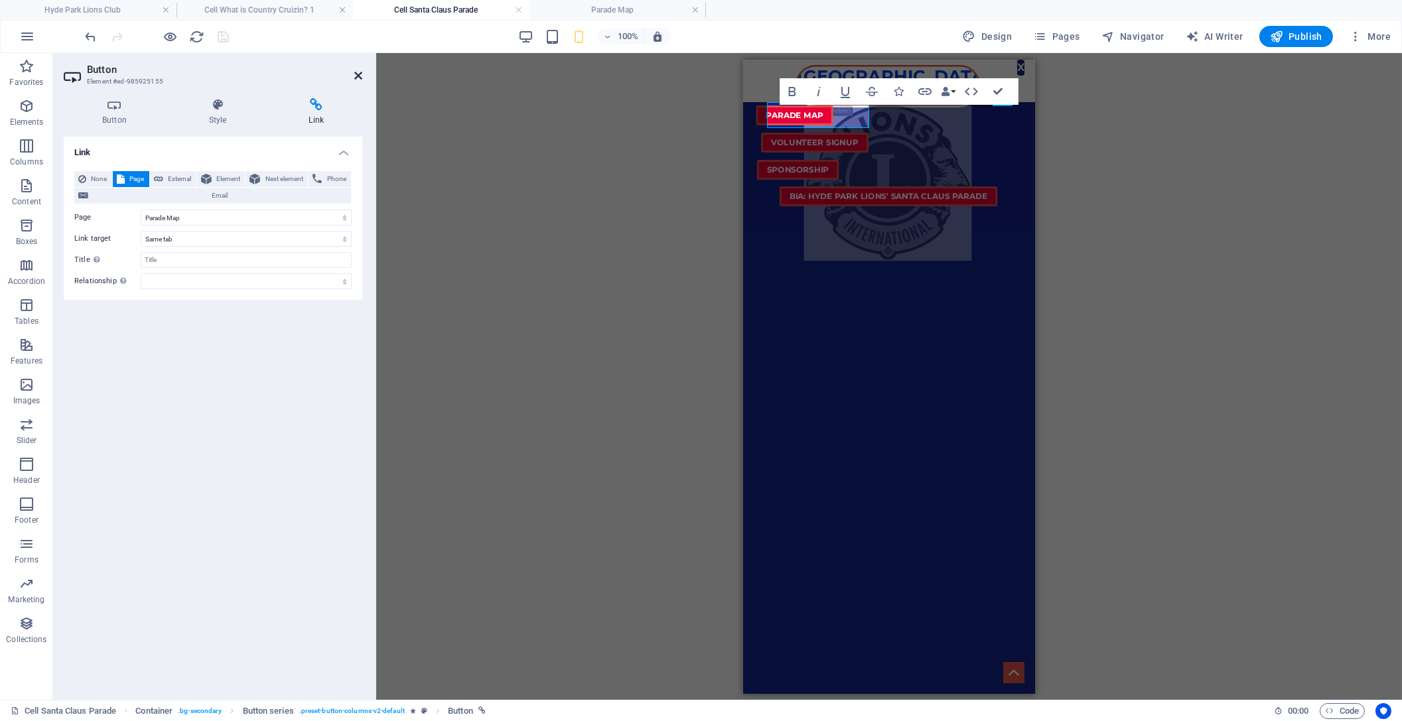
click at [360, 74] on icon at bounding box center [358, 75] width 8 height 11
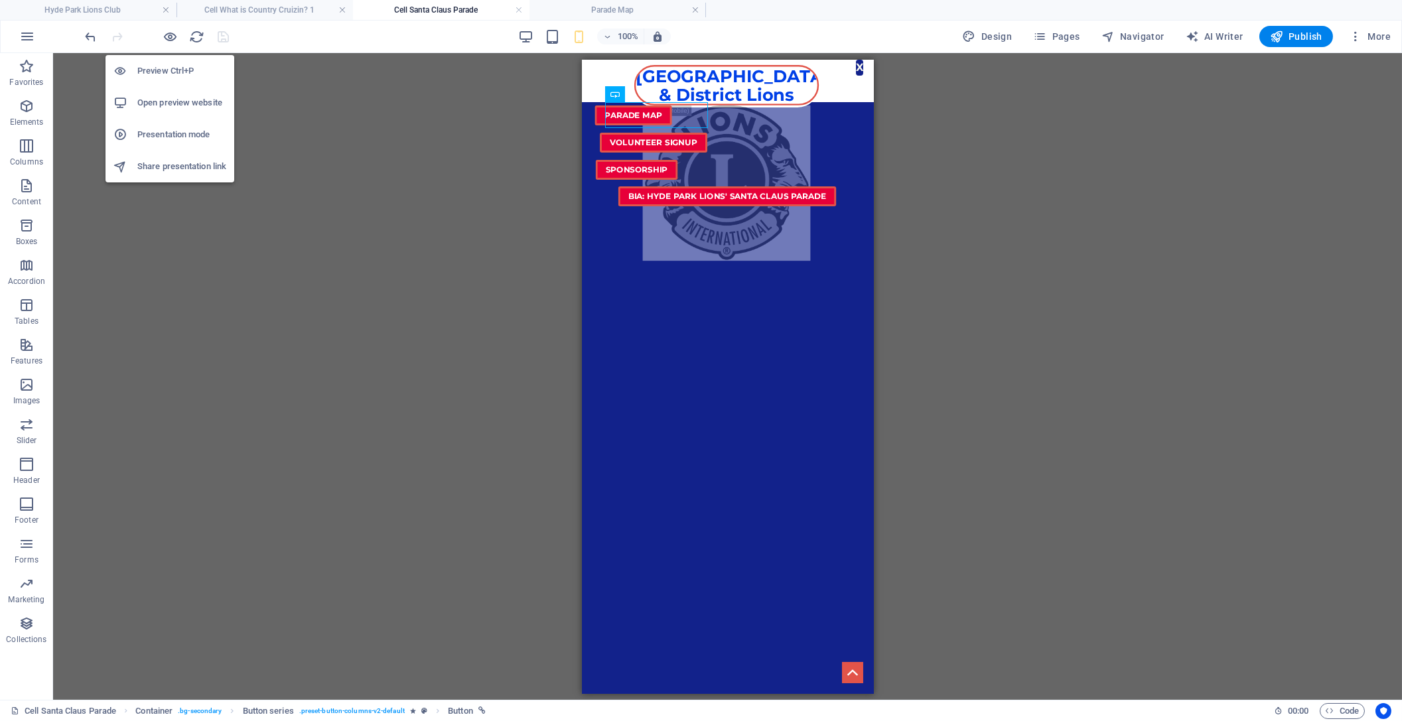
click at [180, 98] on h6 "Open preview website" at bounding box center [181, 103] width 89 height 16
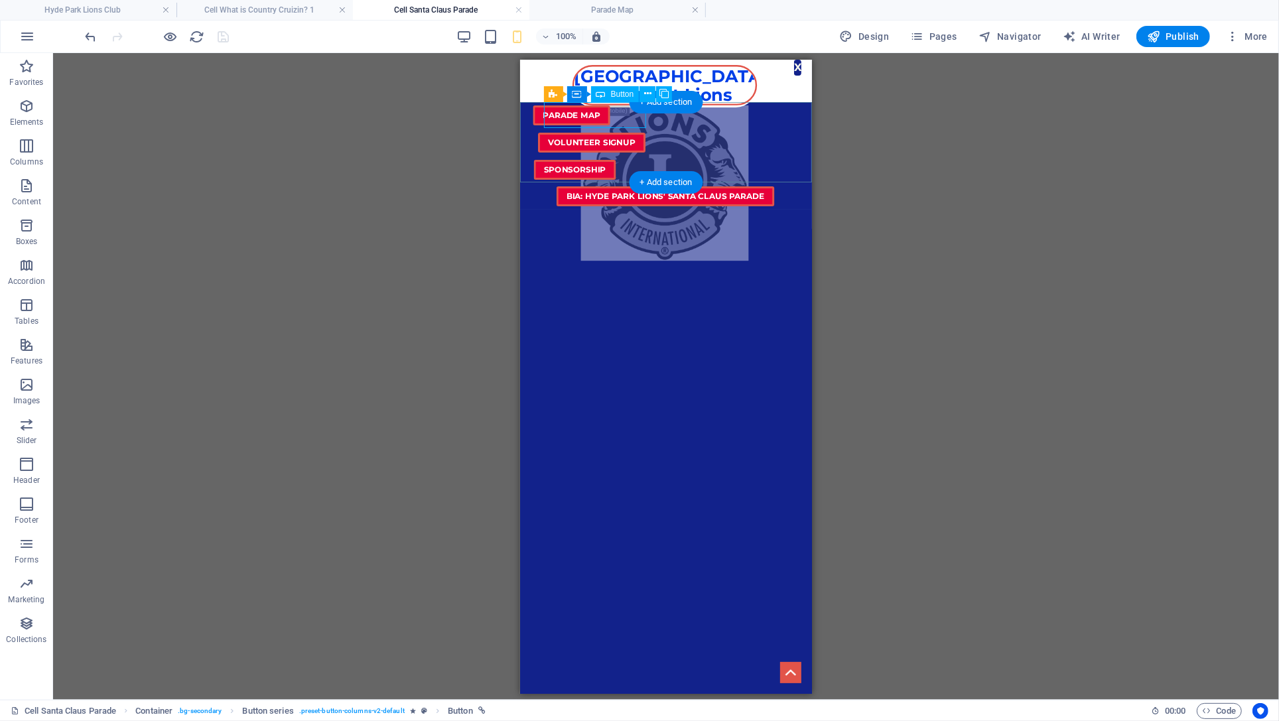
click at [594, 119] on div "Parade Map" at bounding box center [665, 115] width 292 height 27
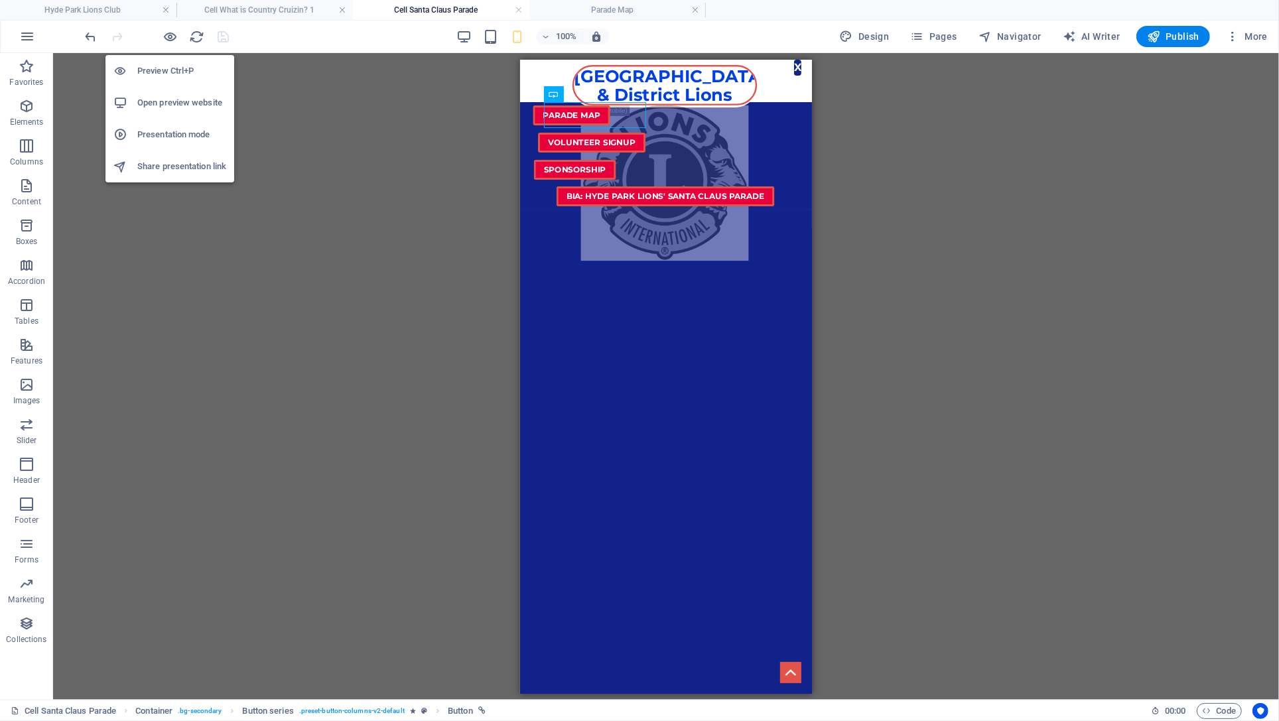
click at [164, 98] on h6 "Open preview website" at bounding box center [181, 103] width 89 height 16
click at [174, 100] on h6 "Open preview website" at bounding box center [181, 103] width 89 height 16
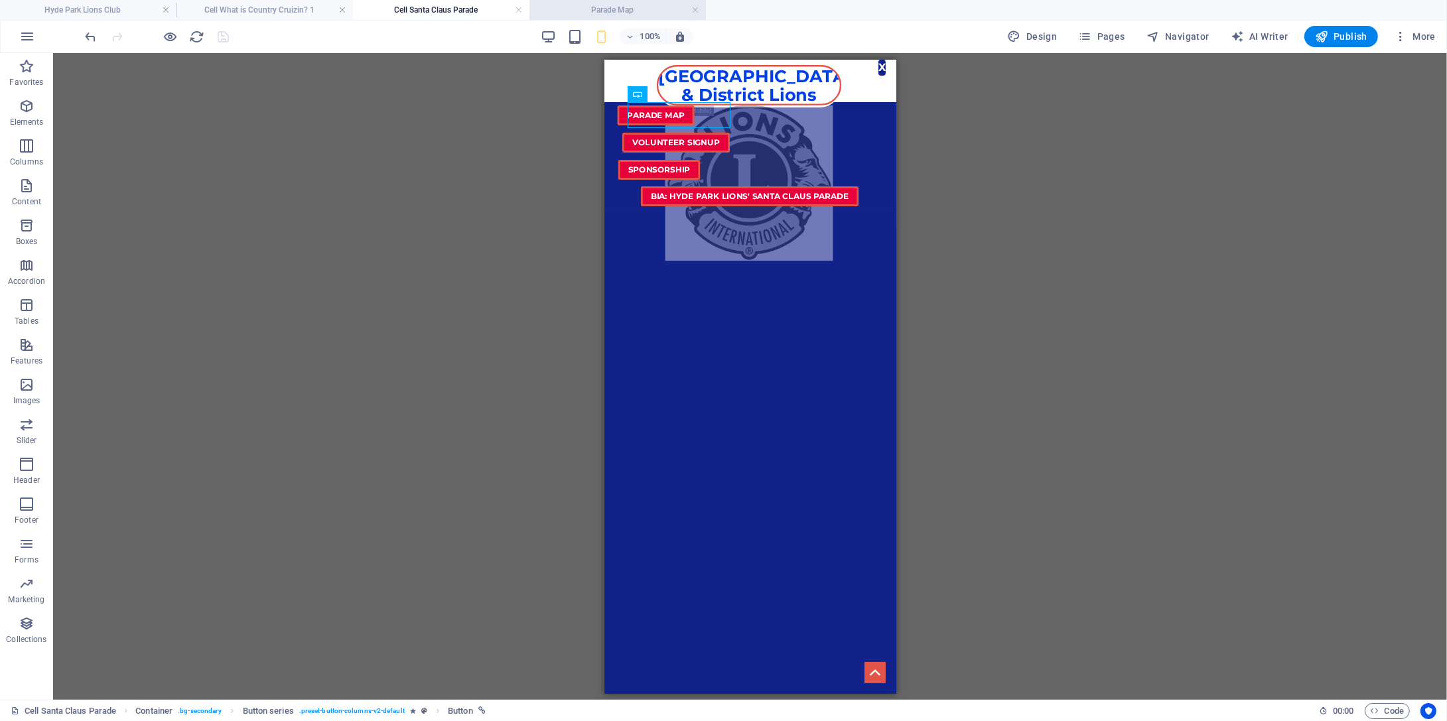
click at [578, 9] on h4 "Parade Map" at bounding box center [617, 10] width 176 height 15
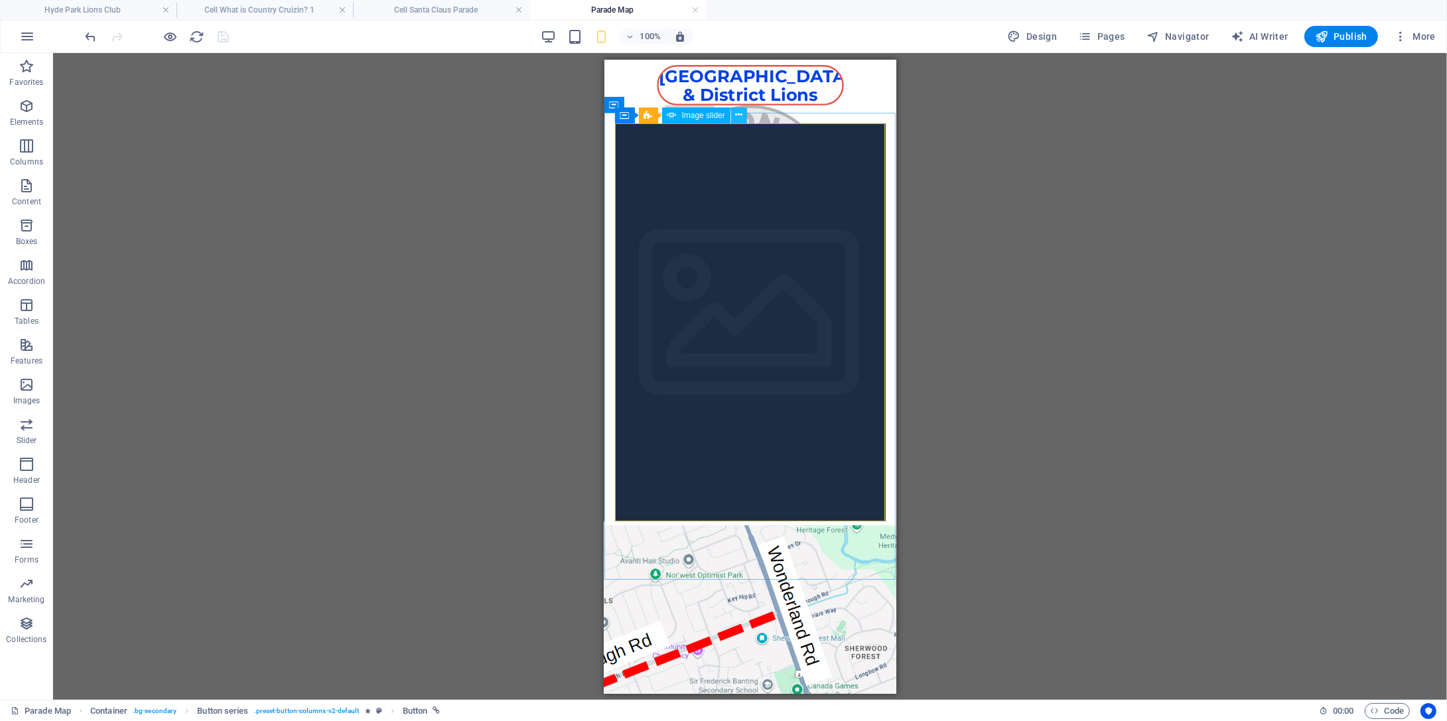
click at [737, 116] on icon at bounding box center [738, 115] width 7 height 14
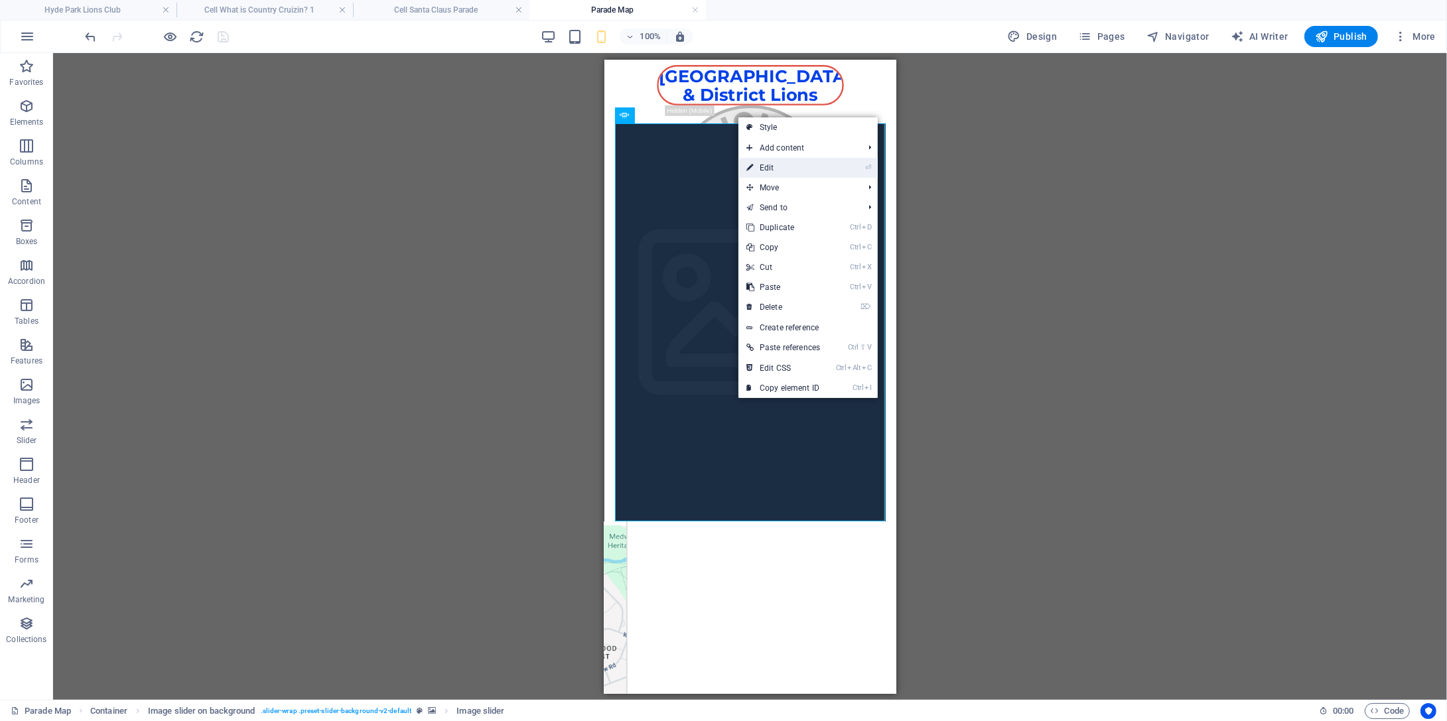
click at [793, 165] on link "⏎ Edit" at bounding box center [783, 168] width 90 height 20
select select "px"
select select "ms"
select select "s"
select select "progressive"
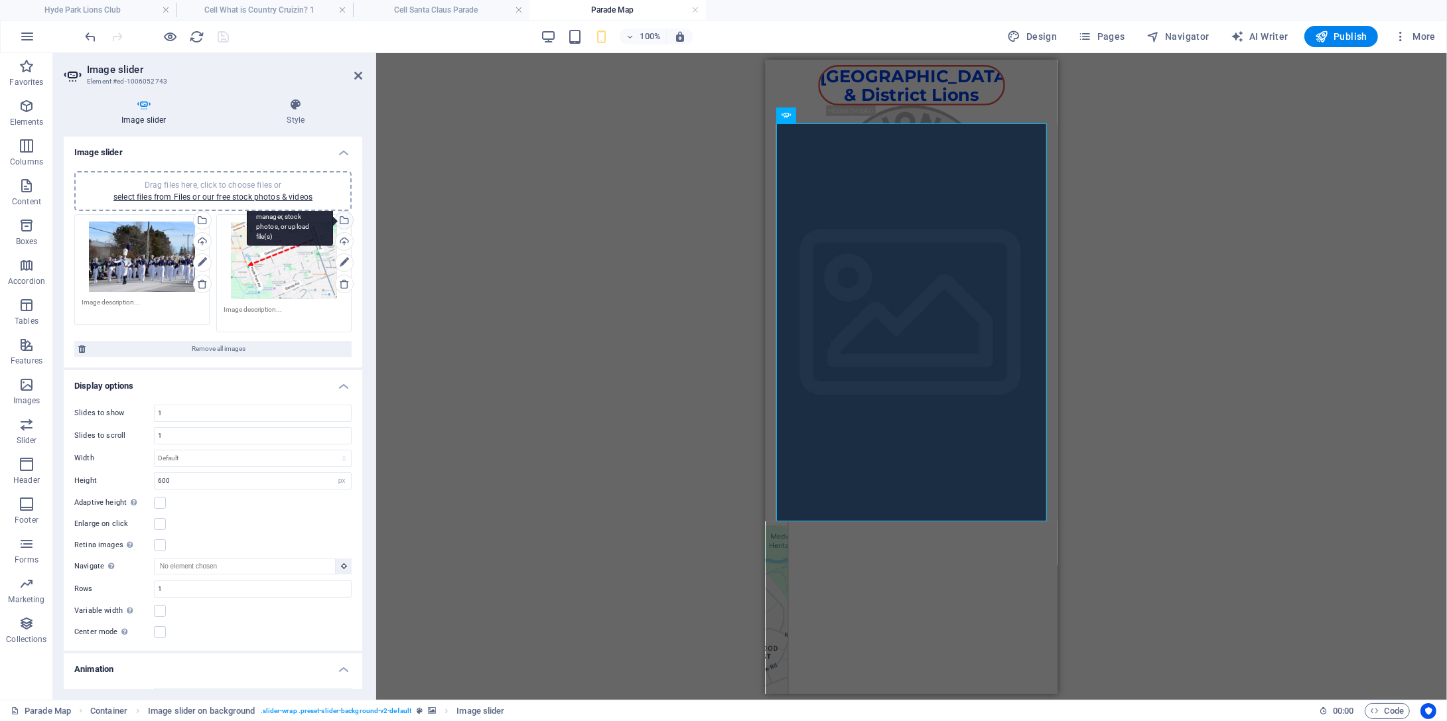
click at [296, 239] on div "Select files from the file manager, stock photos, or upload file(s)" at bounding box center [290, 221] width 86 height 50
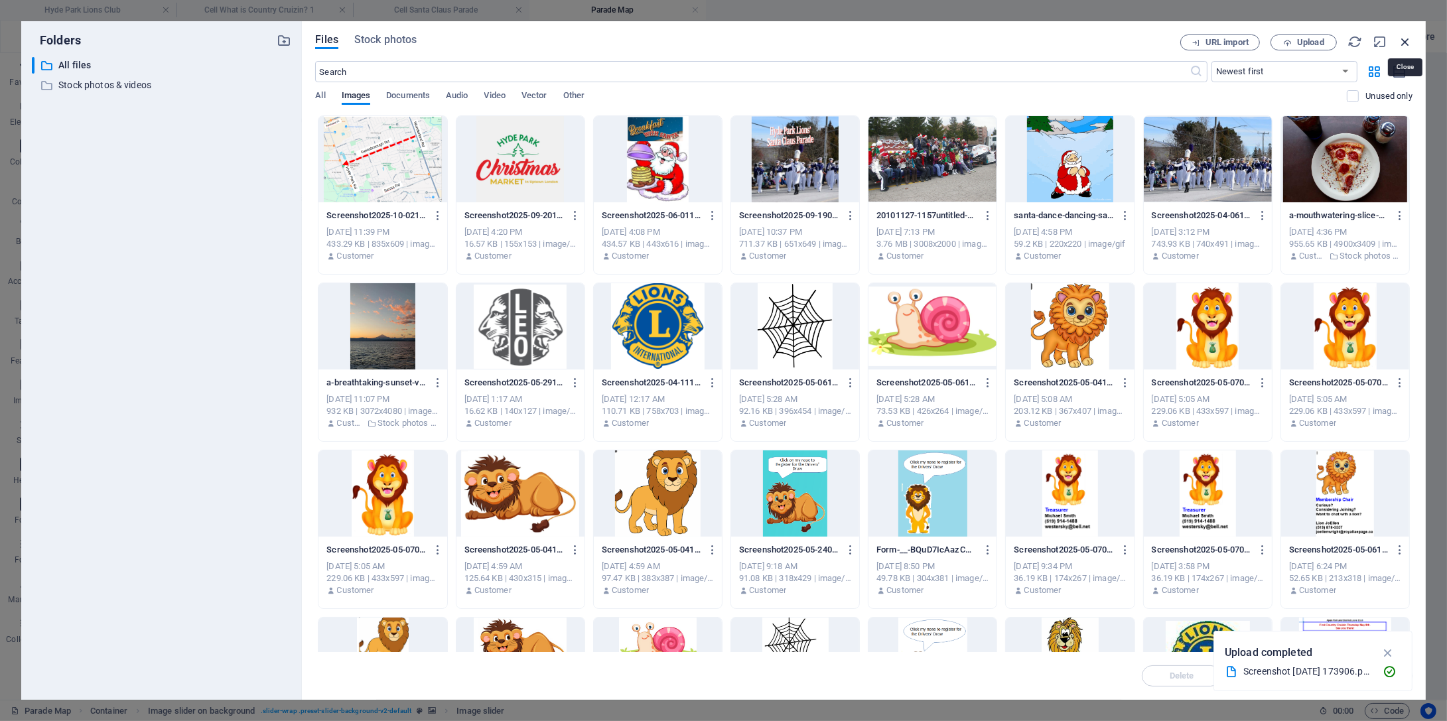
click at [969, 41] on icon "button" at bounding box center [1405, 41] width 15 height 15
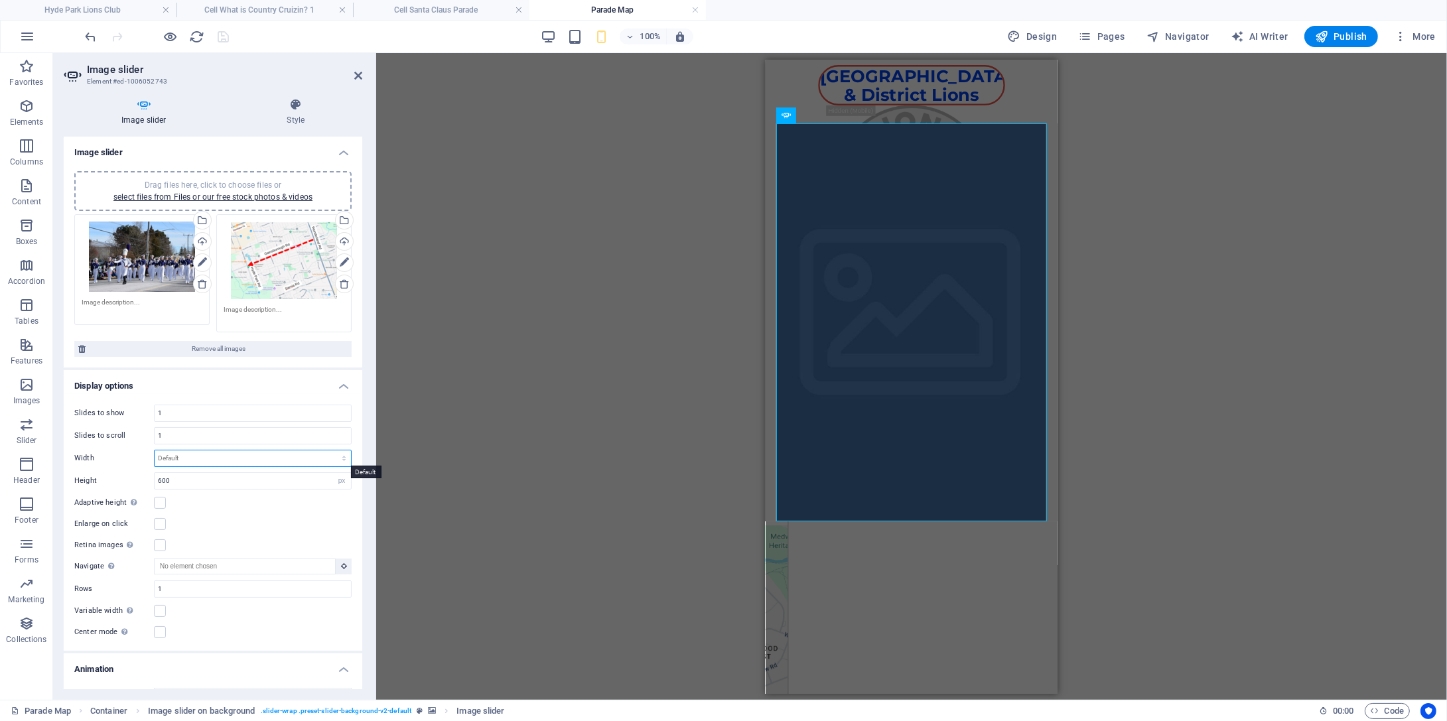
click at [155, 450] on select "Default px % rem em vw vh" at bounding box center [253, 458] width 196 height 16
click at [217, 458] on select "Default px % rem em vw vh" at bounding box center [253, 458] width 196 height 16
click at [155, 450] on select "Default px % rem em vw vh" at bounding box center [253, 458] width 196 height 16
select select "rem"
click option "rem" at bounding box center [0, 0] width 0 height 0
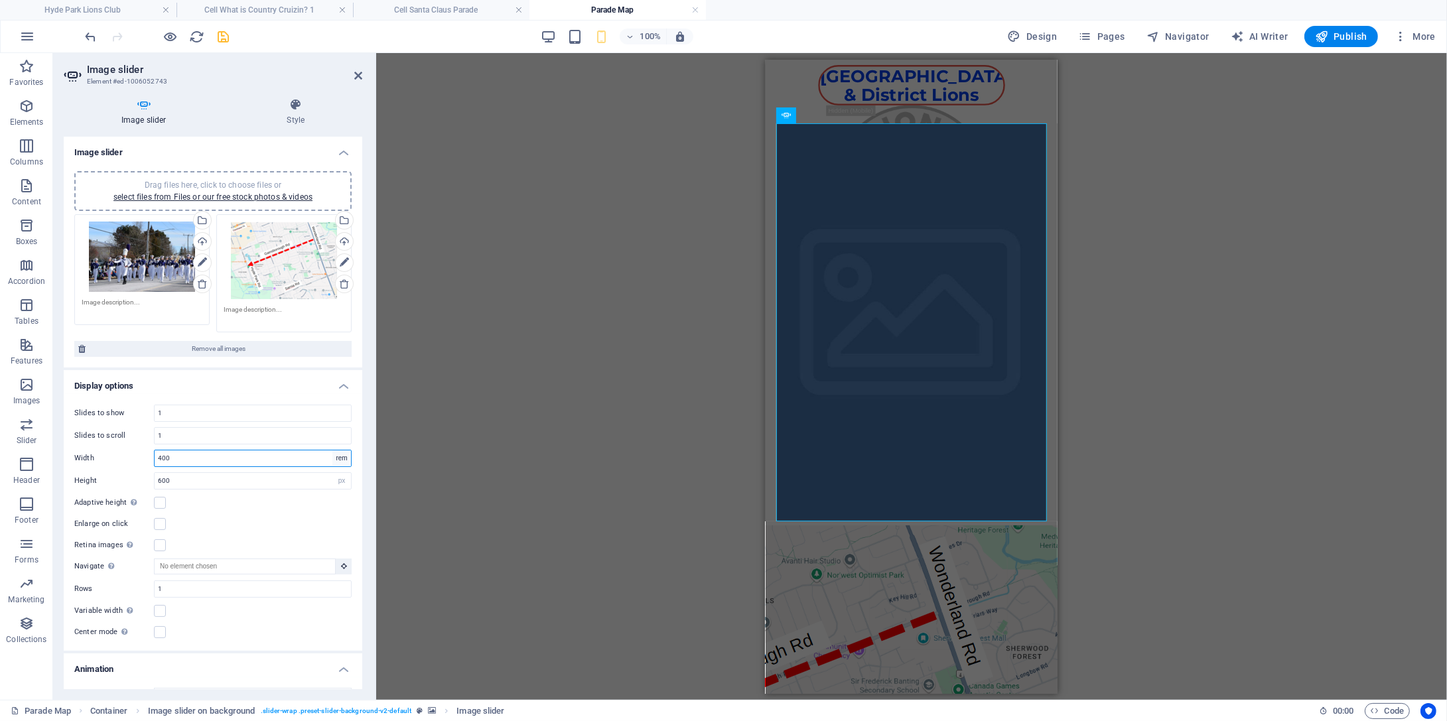
type input "400"
click at [332, 450] on select "Default px % rem em vw vh" at bounding box center [341, 458] width 19 height 16
select select "px"
click option "px" at bounding box center [0, 0] width 0 height 0
click at [159, 458] on input "6400" at bounding box center [253, 458] width 196 height 16
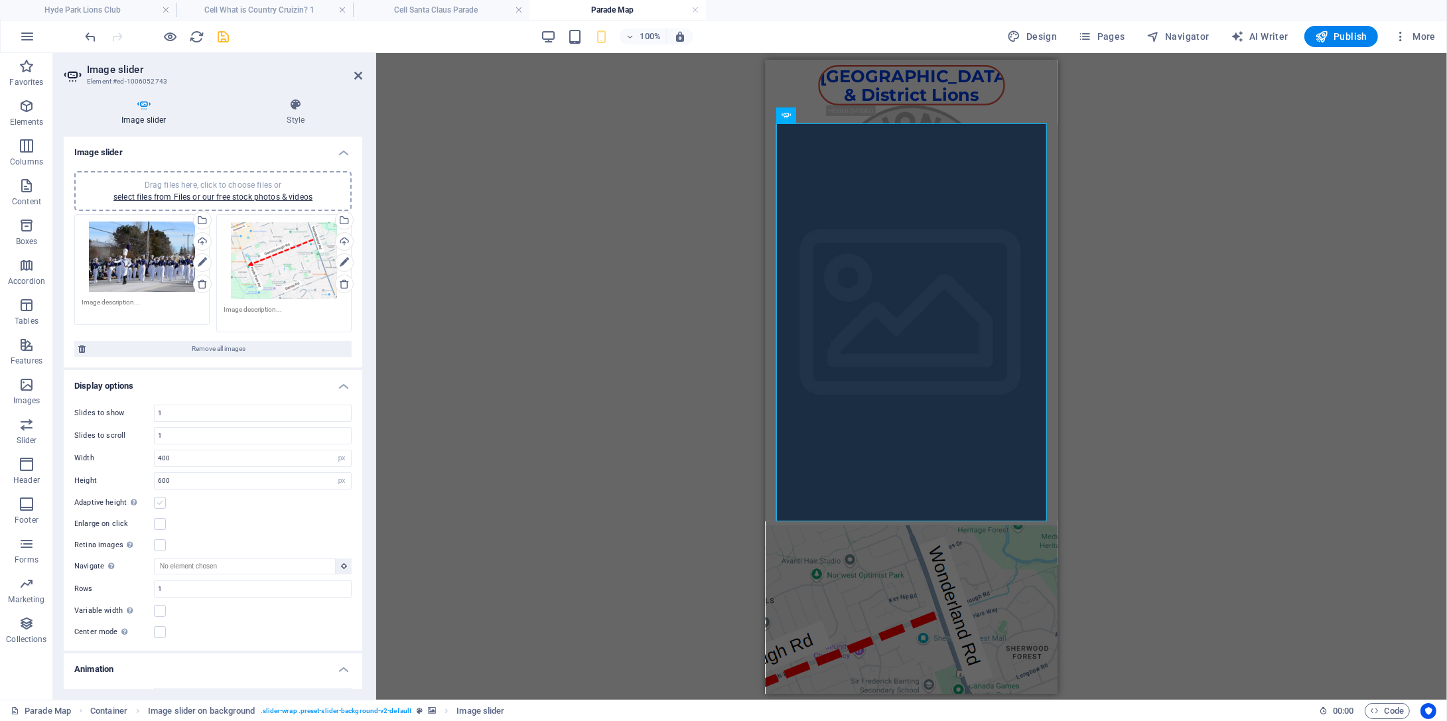
click at [160, 506] on label at bounding box center [160, 503] width 12 height 12
click at [0, 0] on input "Adaptive height Automatically adjust the height for single slide horizontal sli…" at bounding box center [0, 0] width 0 height 0
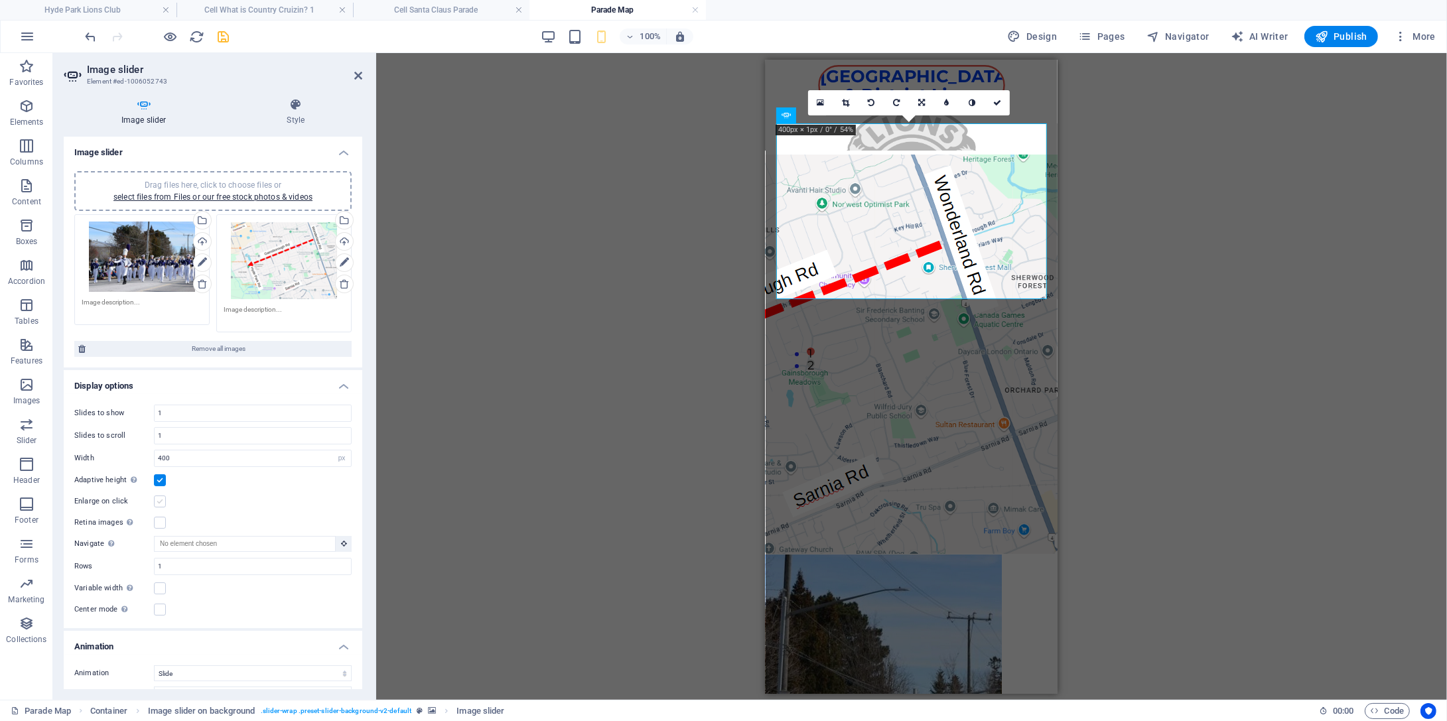
click at [161, 500] on label at bounding box center [160, 502] width 12 height 12
click at [0, 0] on input "Enlarge on click" at bounding box center [0, 0] width 0 height 0
click at [776, 554] on div "1/2" at bounding box center [642, 717] width 265 height 326
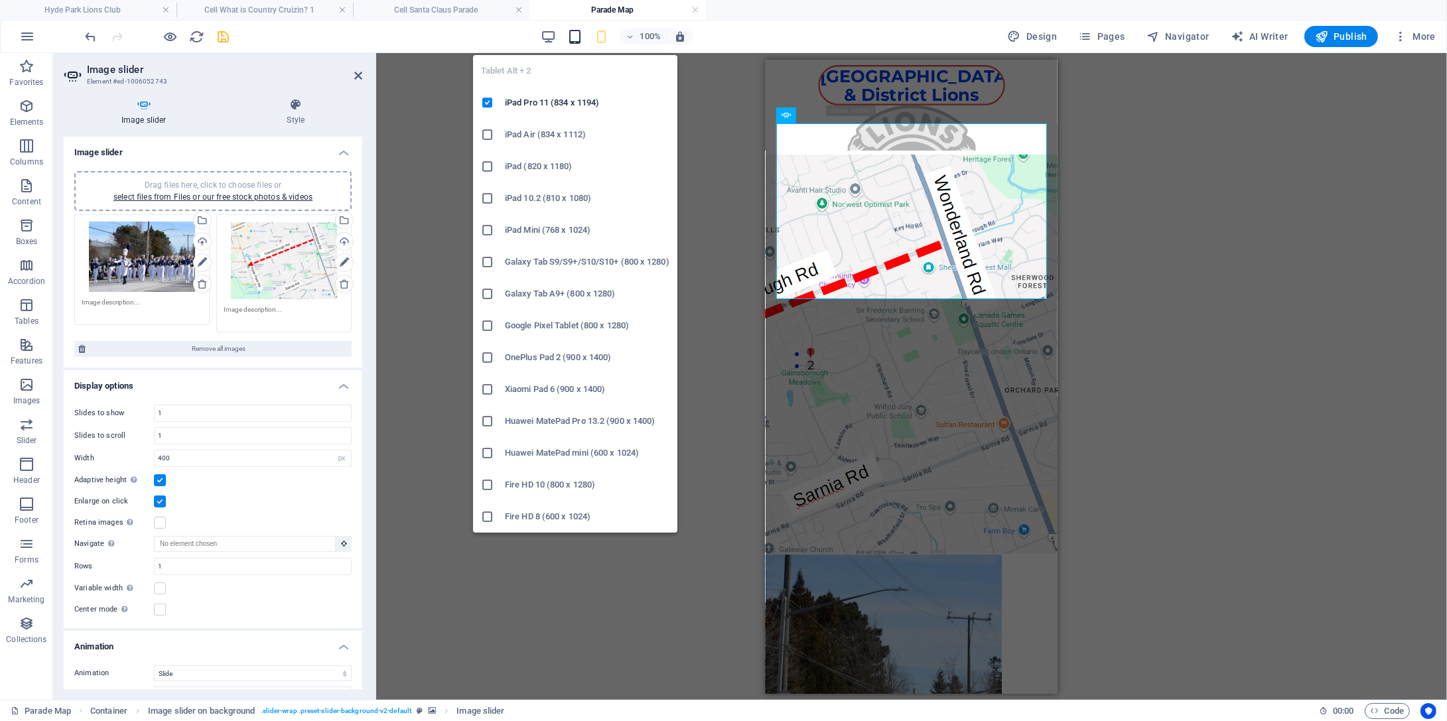
click at [582, 38] on icon "button" at bounding box center [574, 36] width 15 height 15
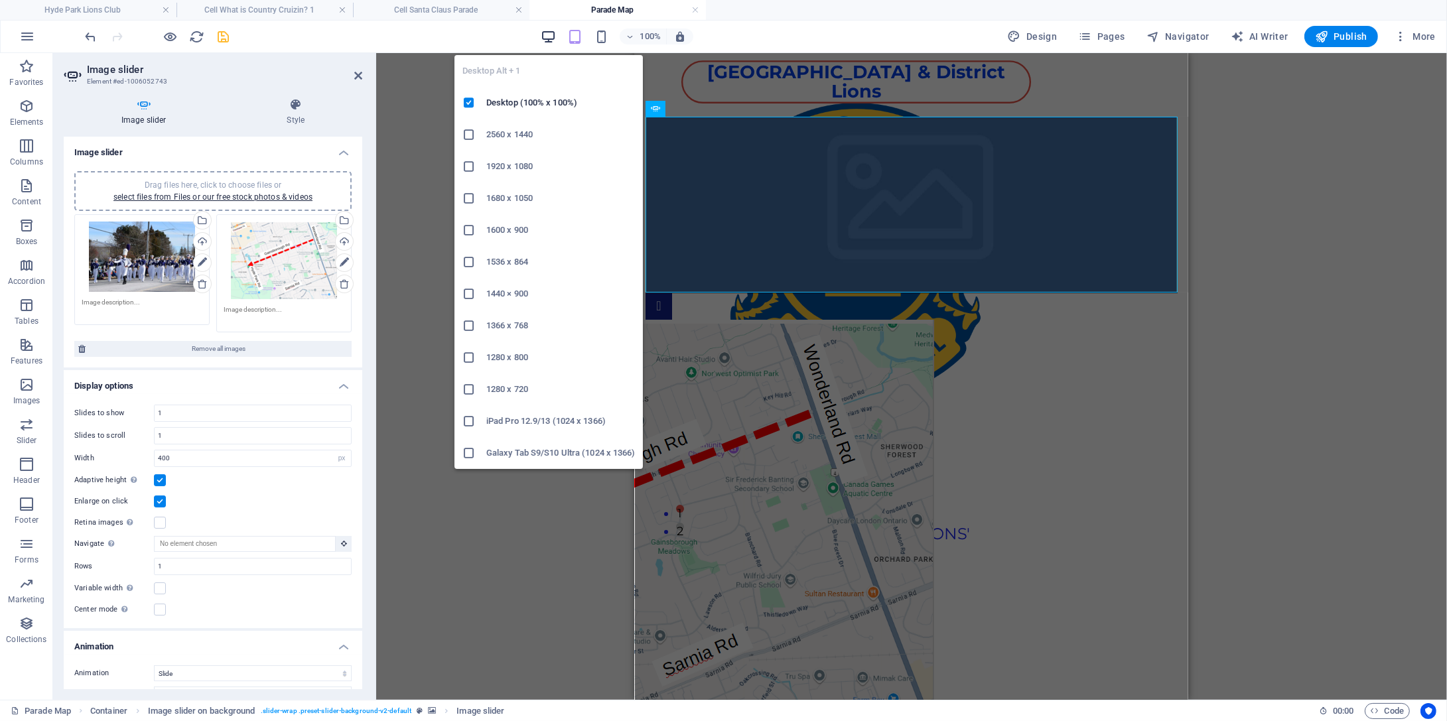
click at [551, 35] on icon "button" at bounding box center [548, 36] width 15 height 15
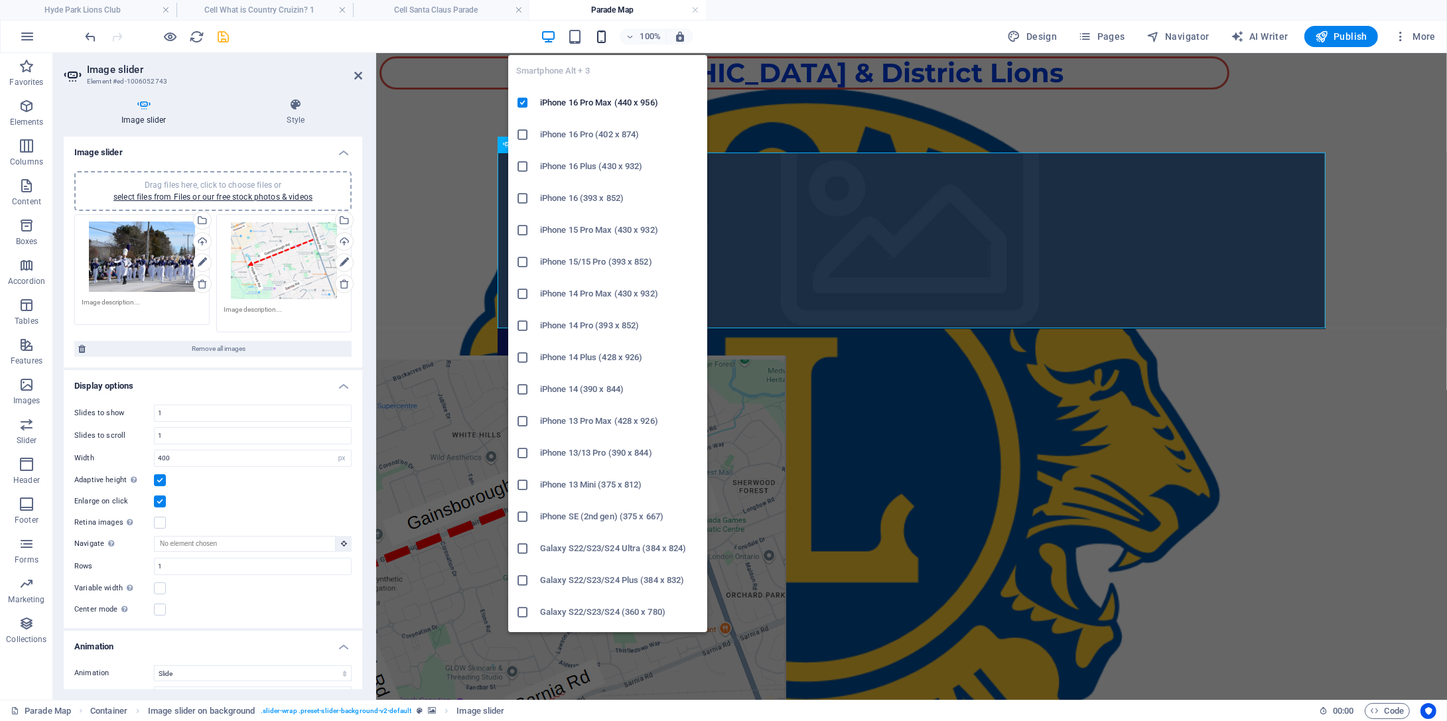
click at [609, 37] on icon "button" at bounding box center [601, 36] width 15 height 15
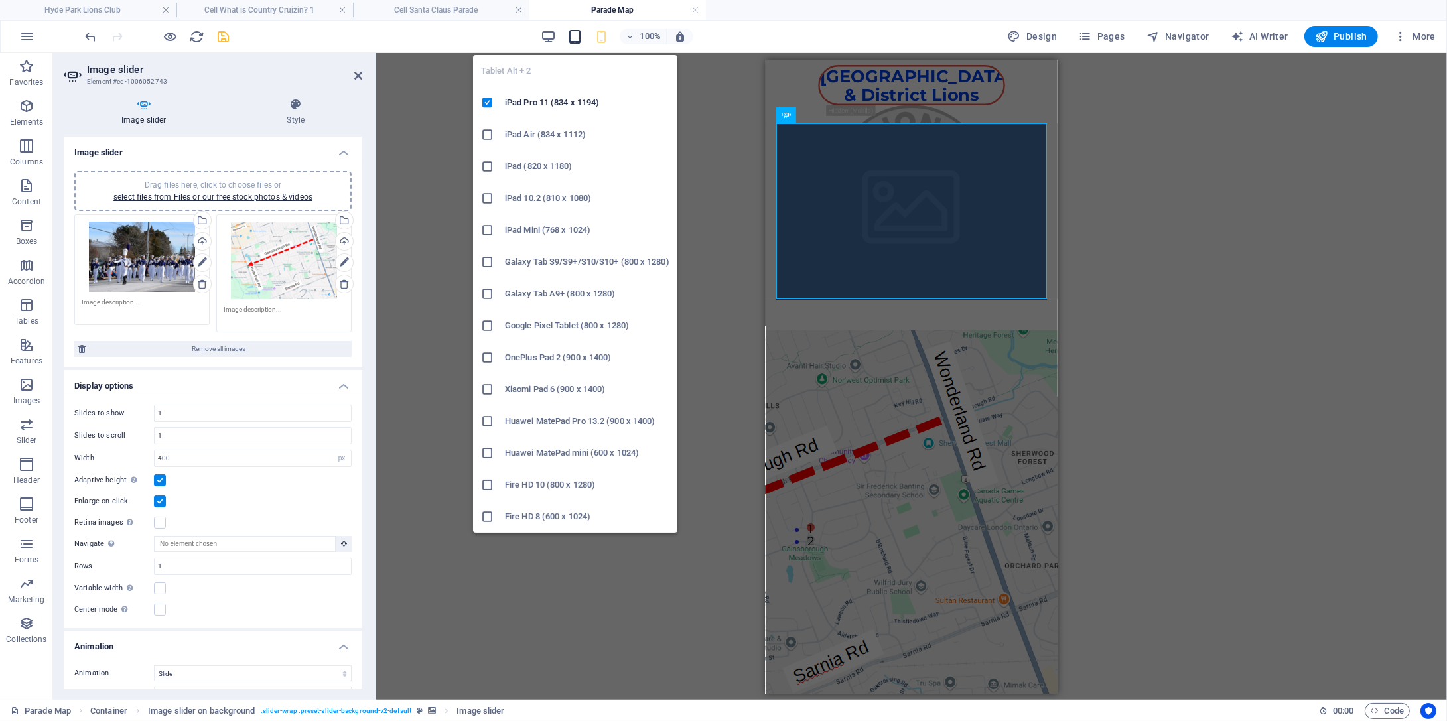
click at [575, 39] on icon "button" at bounding box center [574, 36] width 15 height 15
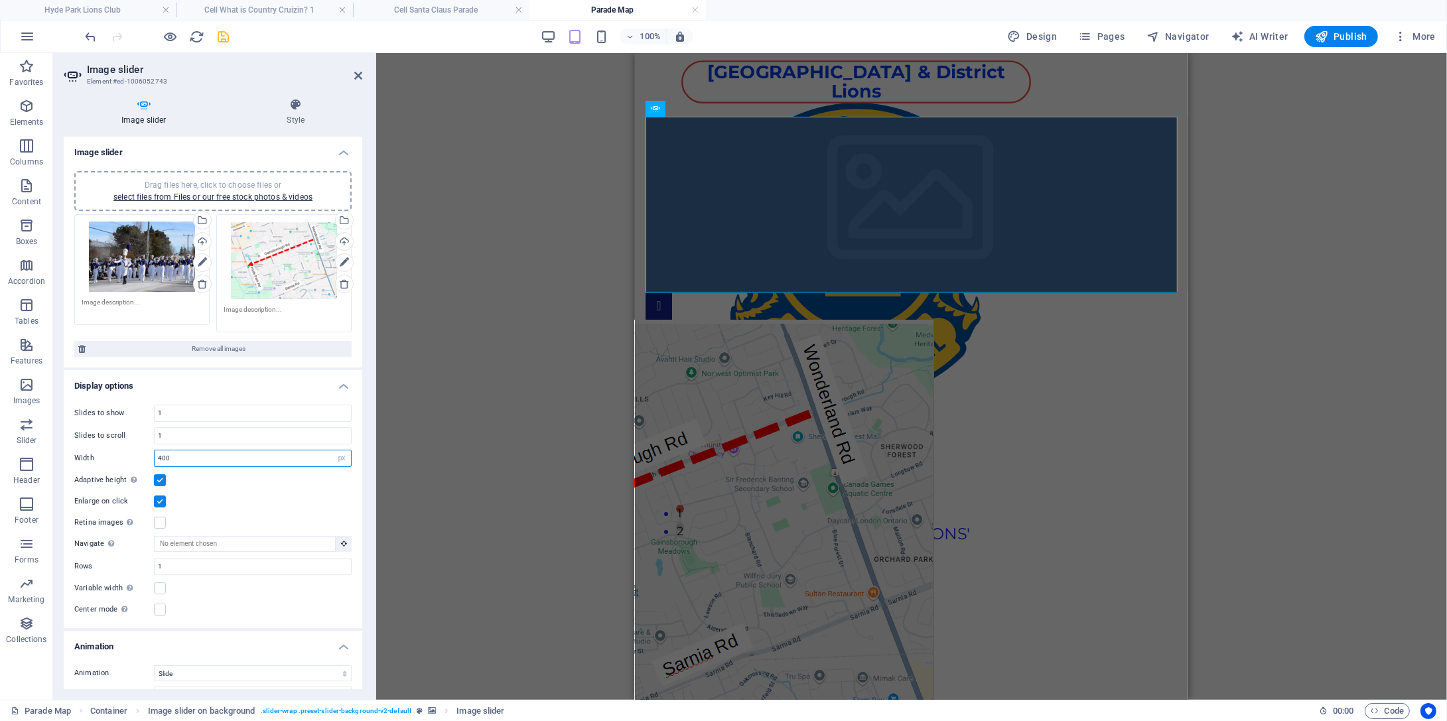
drag, startPoint x: 194, startPoint y: 458, endPoint x: 131, endPoint y: 458, distance: 63.7
click at [155, 458] on input "400" at bounding box center [253, 458] width 196 height 16
type input "40"
click at [332, 450] on select "Default px % rem em vw vh" at bounding box center [341, 458] width 19 height 16
select select "rem"
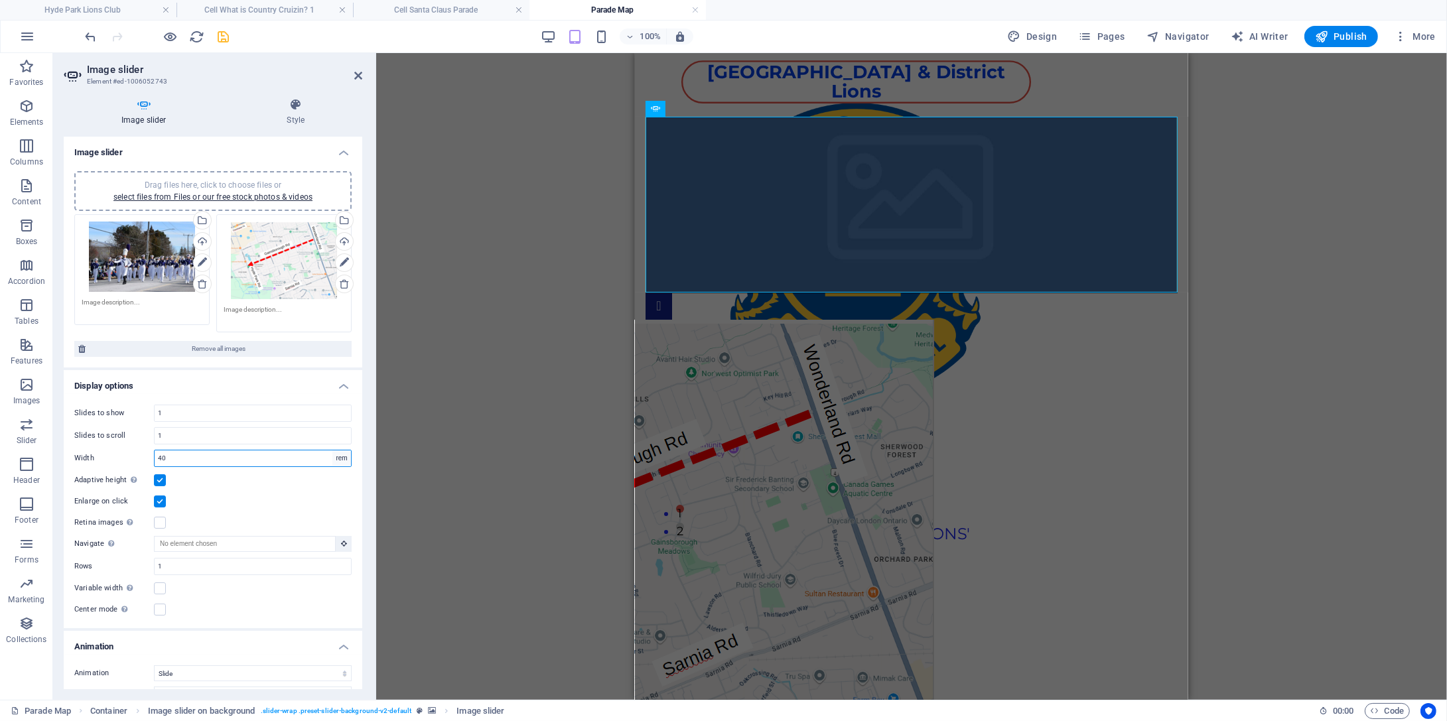
click option "rem" at bounding box center [0, 0] width 0 height 0
drag, startPoint x: 151, startPoint y: 454, endPoint x: 88, endPoint y: 446, distance: 62.9
click at [154, 450] on div "2.5 Default px % rem em vw vh" at bounding box center [253, 458] width 198 height 17
drag, startPoint x: 191, startPoint y: 453, endPoint x: 125, endPoint y: 450, distance: 65.7
click at [155, 450] on input "2.5" at bounding box center [253, 458] width 196 height 16
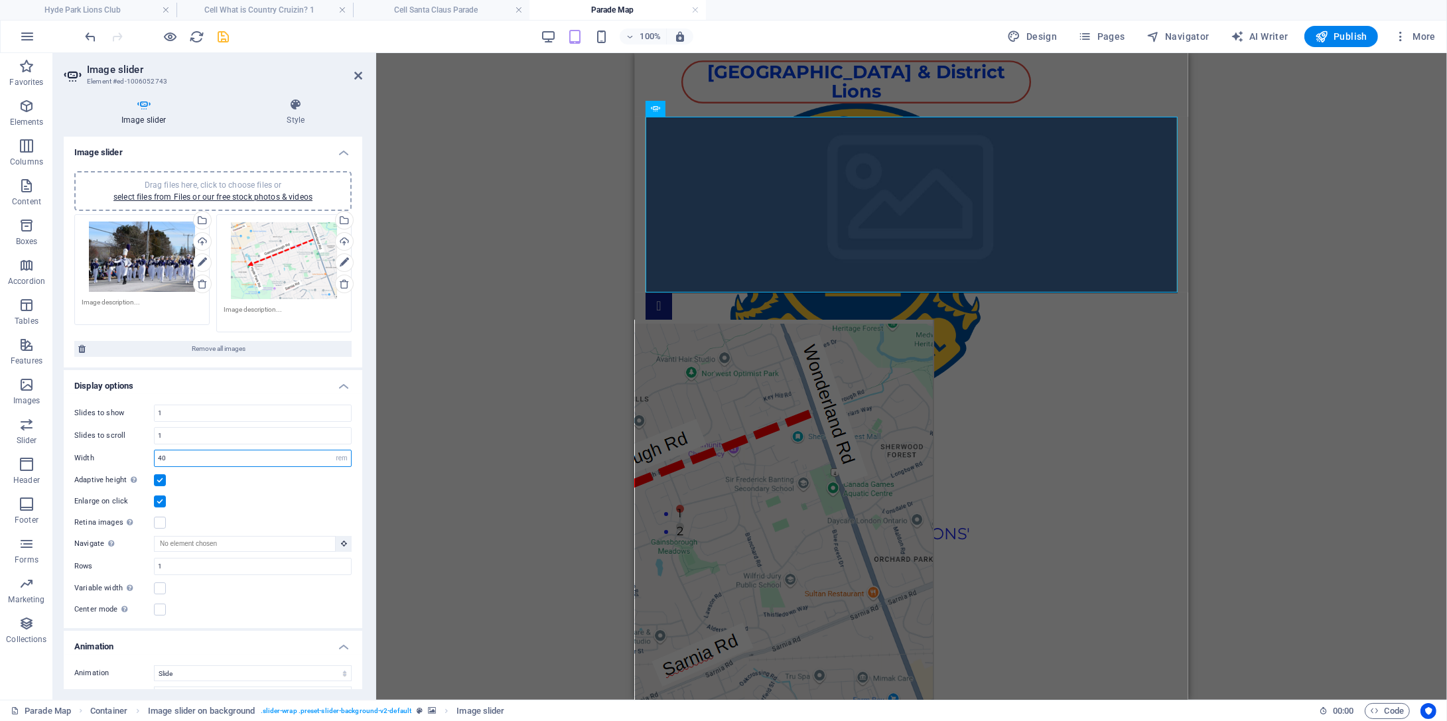
drag, startPoint x: 172, startPoint y: 460, endPoint x: 77, endPoint y: 443, distance: 96.3
click at [155, 450] on input "40" at bounding box center [253, 458] width 196 height 16
click at [158, 610] on label at bounding box center [160, 610] width 12 height 12
click at [0, 0] on input "Center mode Enables centered view with partial previous/next slide. Use with od…" at bounding box center [0, 0] width 0 height 0
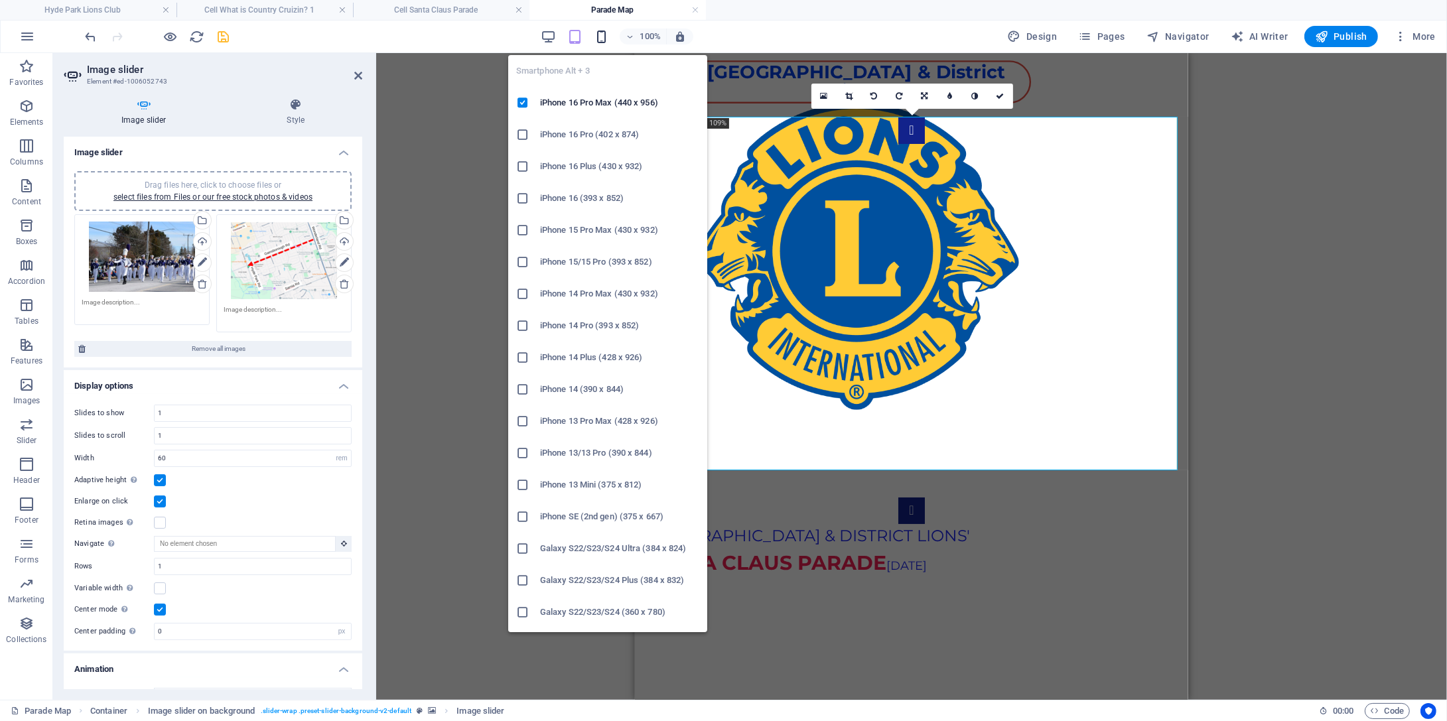
click at [607, 35] on icon "button" at bounding box center [601, 36] width 15 height 15
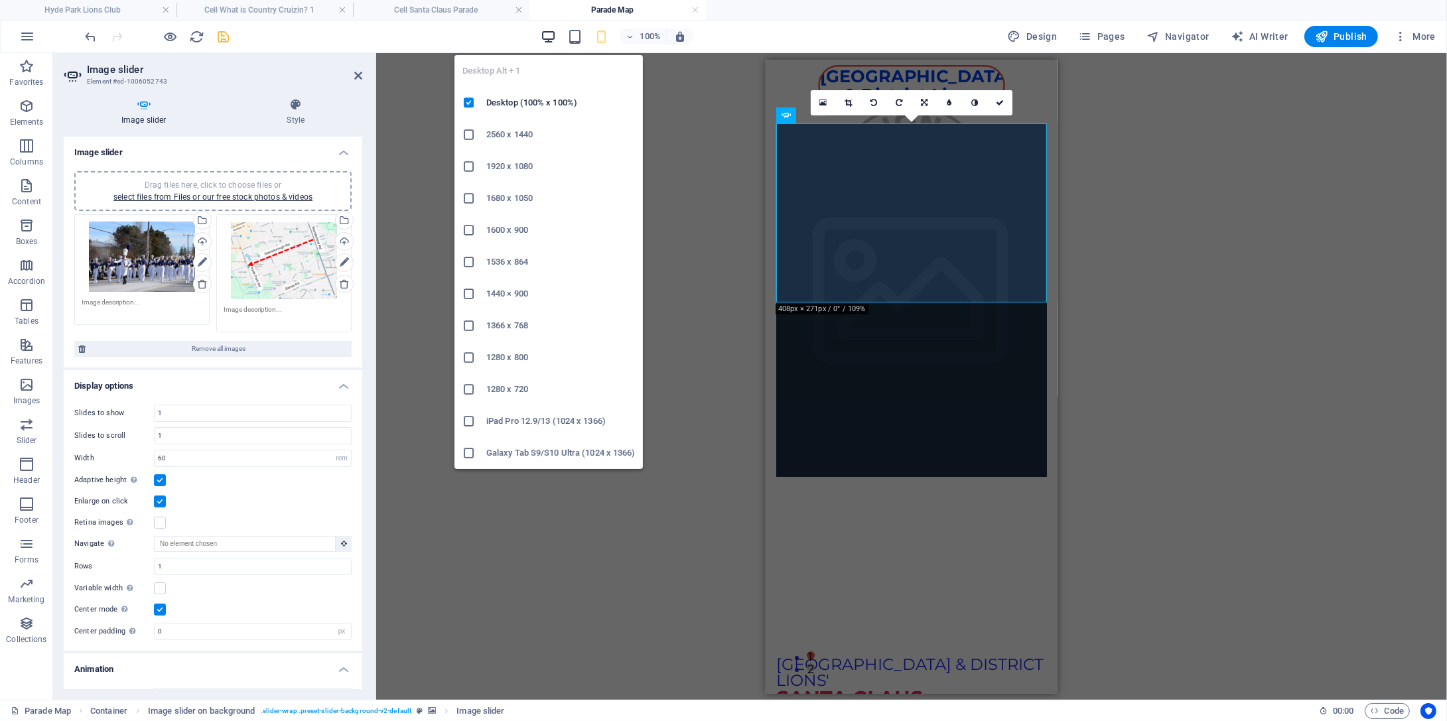
click at [553, 37] on icon "button" at bounding box center [548, 36] width 15 height 15
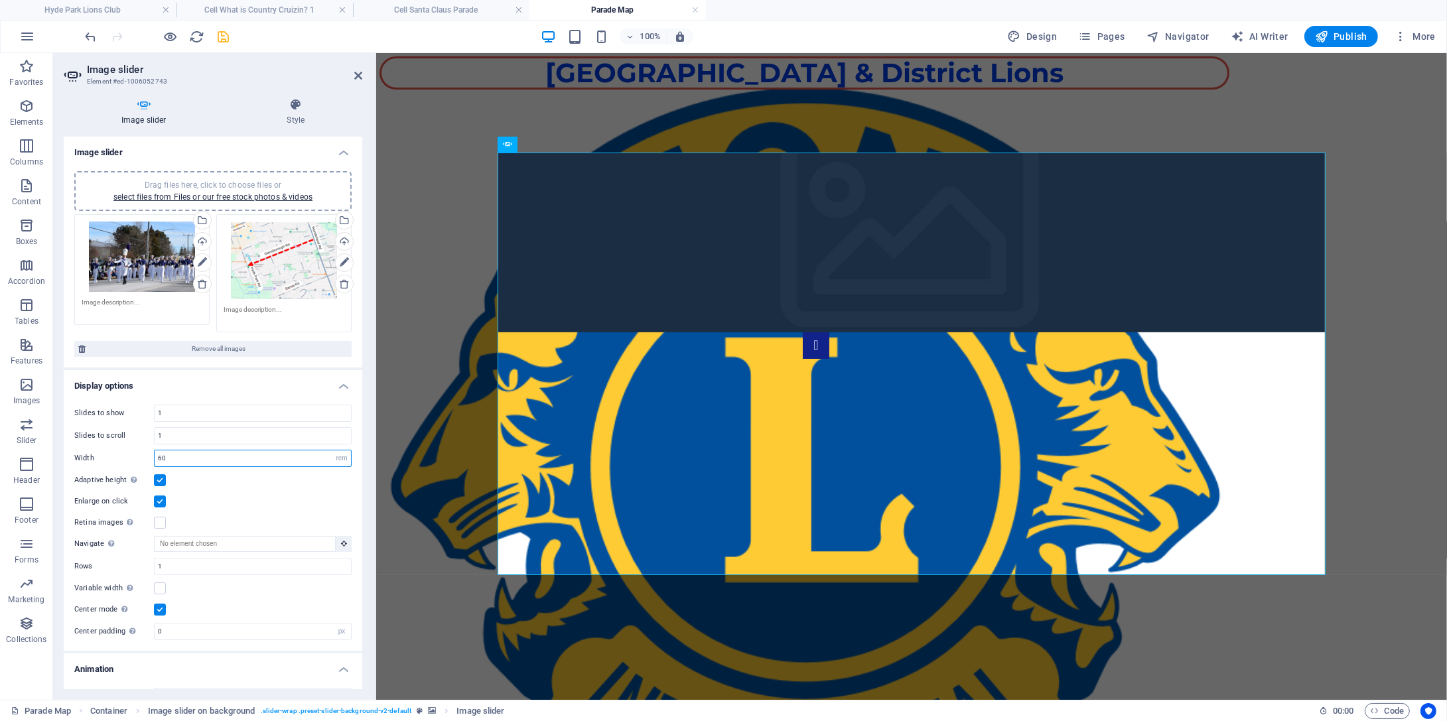
drag, startPoint x: 176, startPoint y: 456, endPoint x: 120, endPoint y: 453, distance: 56.5
click at [155, 453] on input "60" at bounding box center [253, 458] width 196 height 16
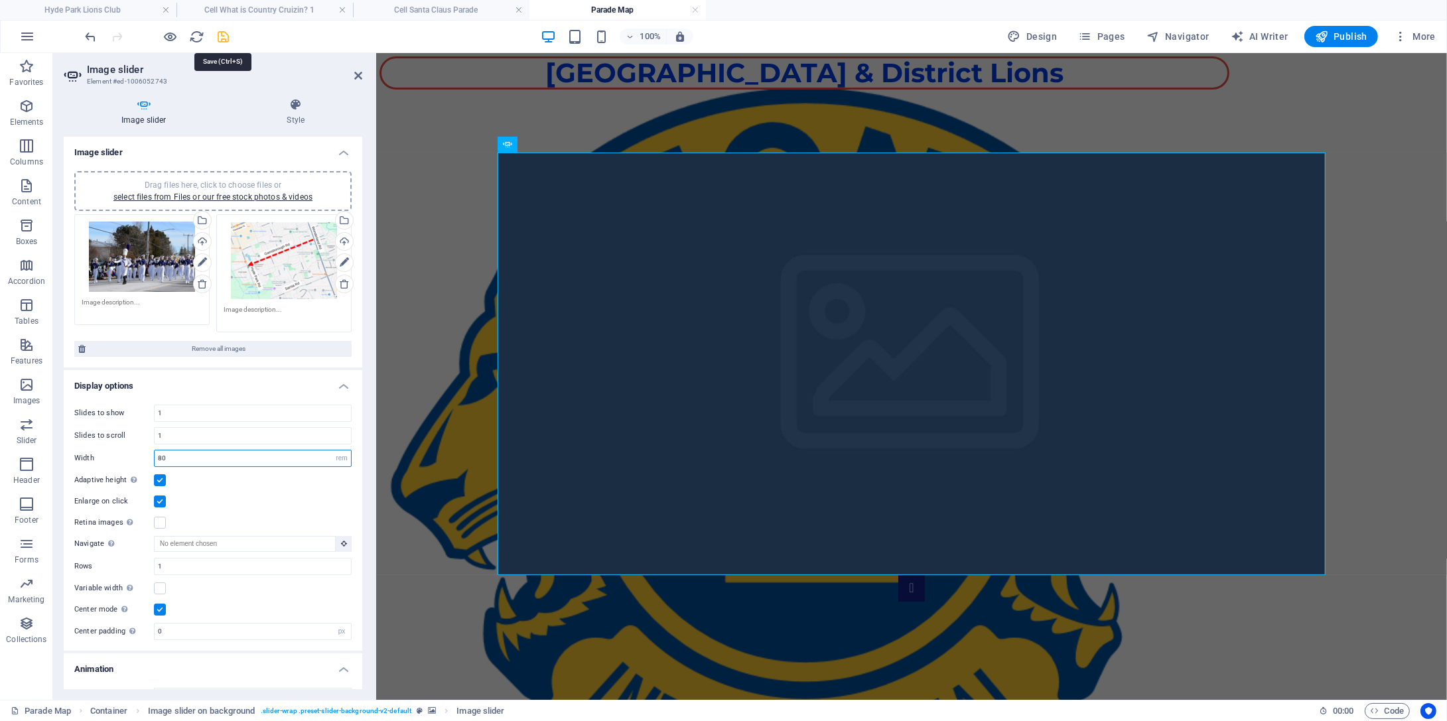
type input "80"
click at [226, 37] on icon "save" at bounding box center [223, 36] width 15 height 15
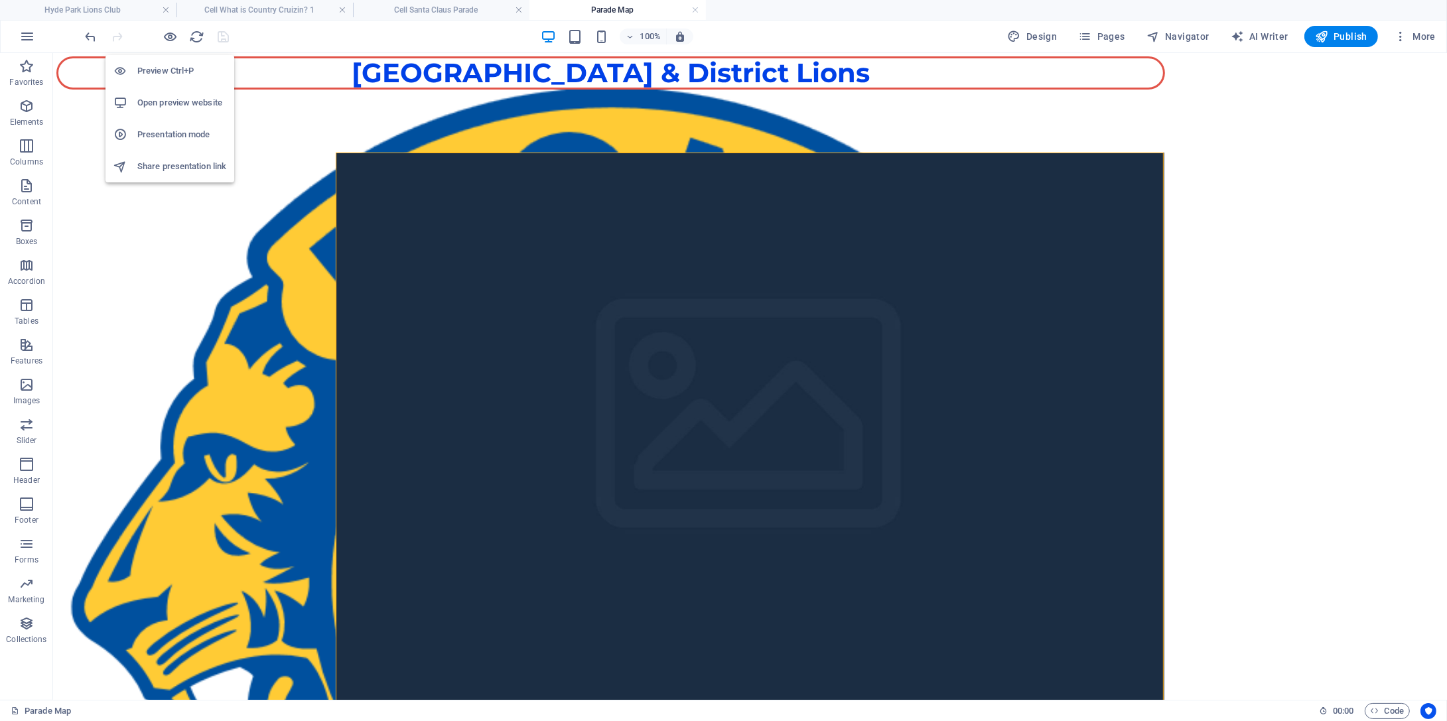
click at [169, 99] on h6 "Open preview website" at bounding box center [181, 103] width 89 height 16
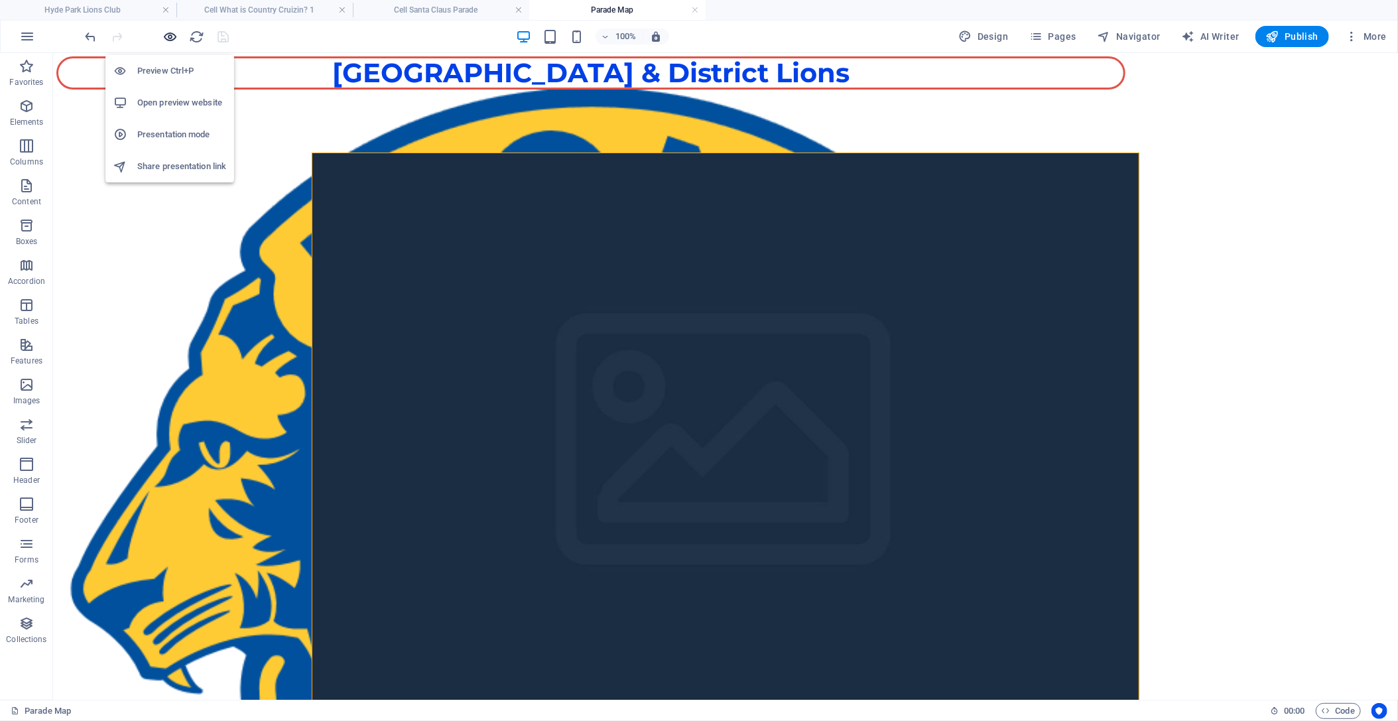
click at [165, 29] on icon "button" at bounding box center [170, 36] width 15 height 15
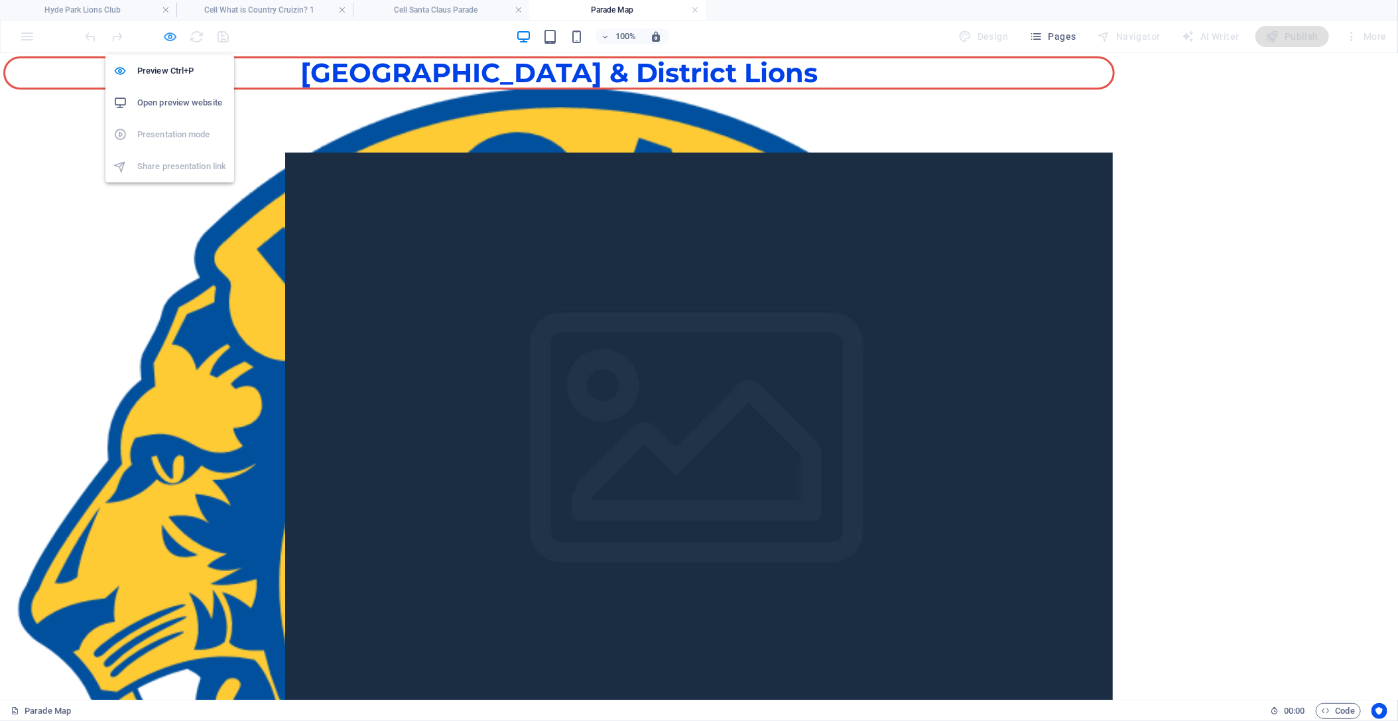
click at [165, 29] on icon "button" at bounding box center [170, 36] width 15 height 15
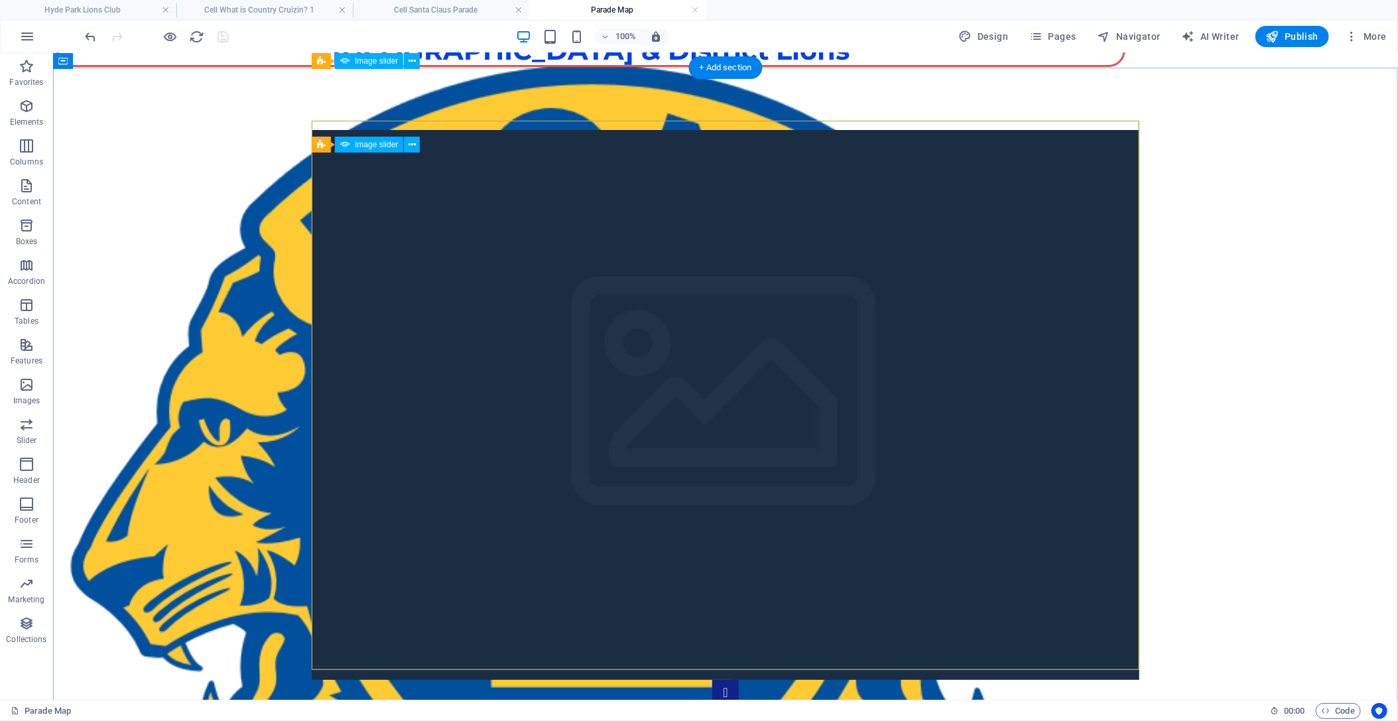
scroll to position [0, 0]
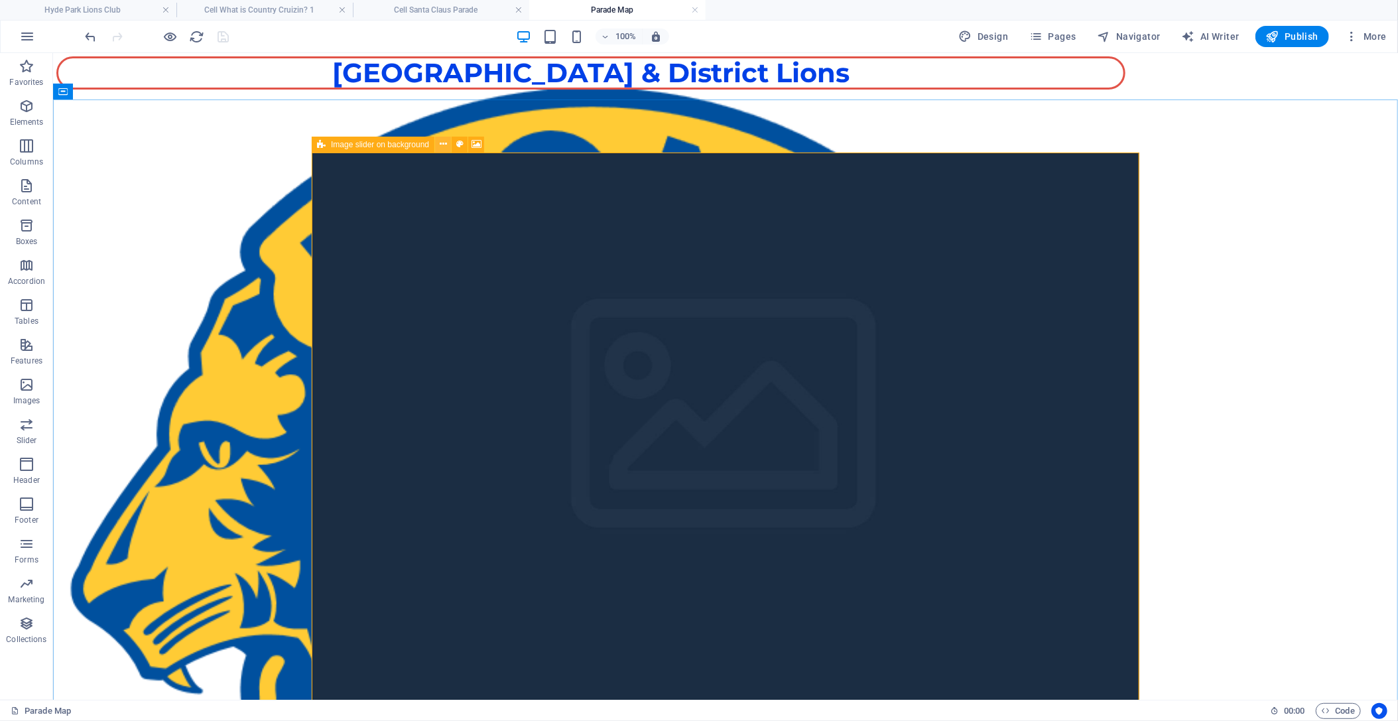
click at [445, 147] on icon at bounding box center [443, 144] width 7 height 14
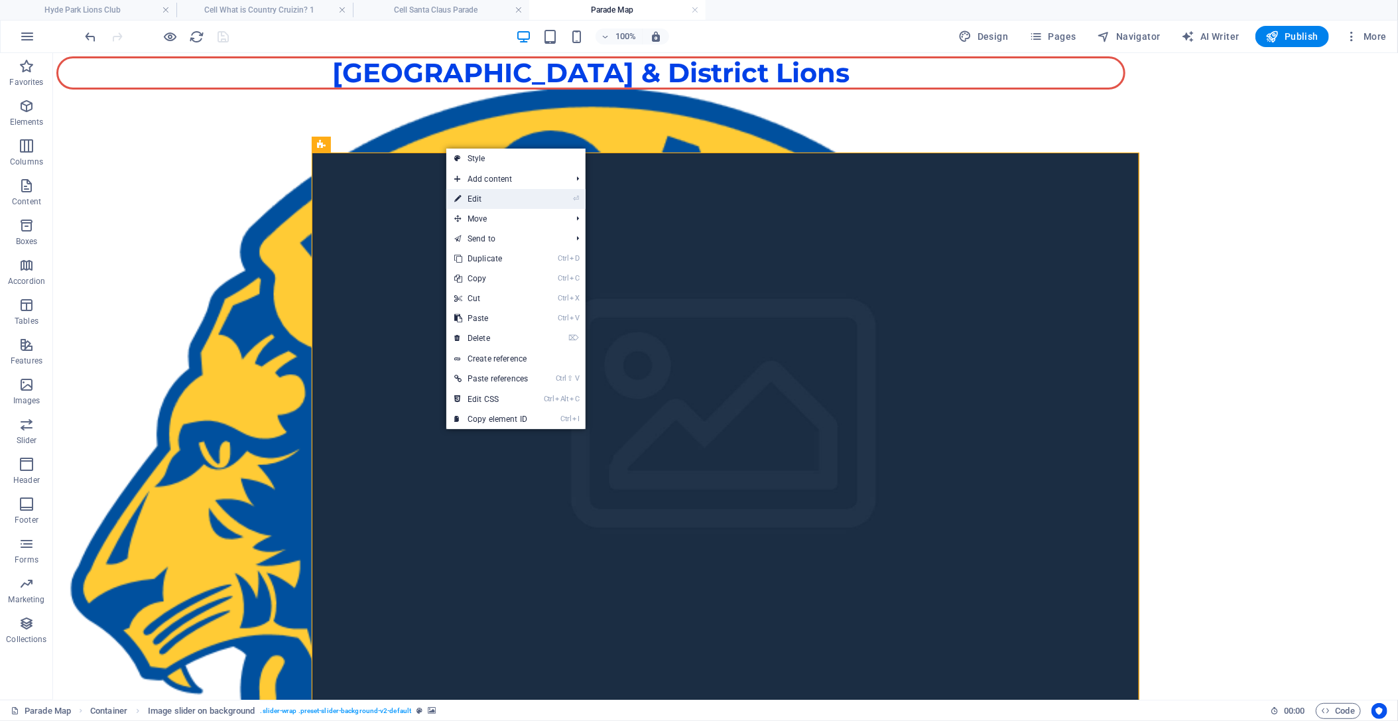
click at [486, 196] on link "⏎ Edit" at bounding box center [491, 199] width 90 height 20
select select "rem"
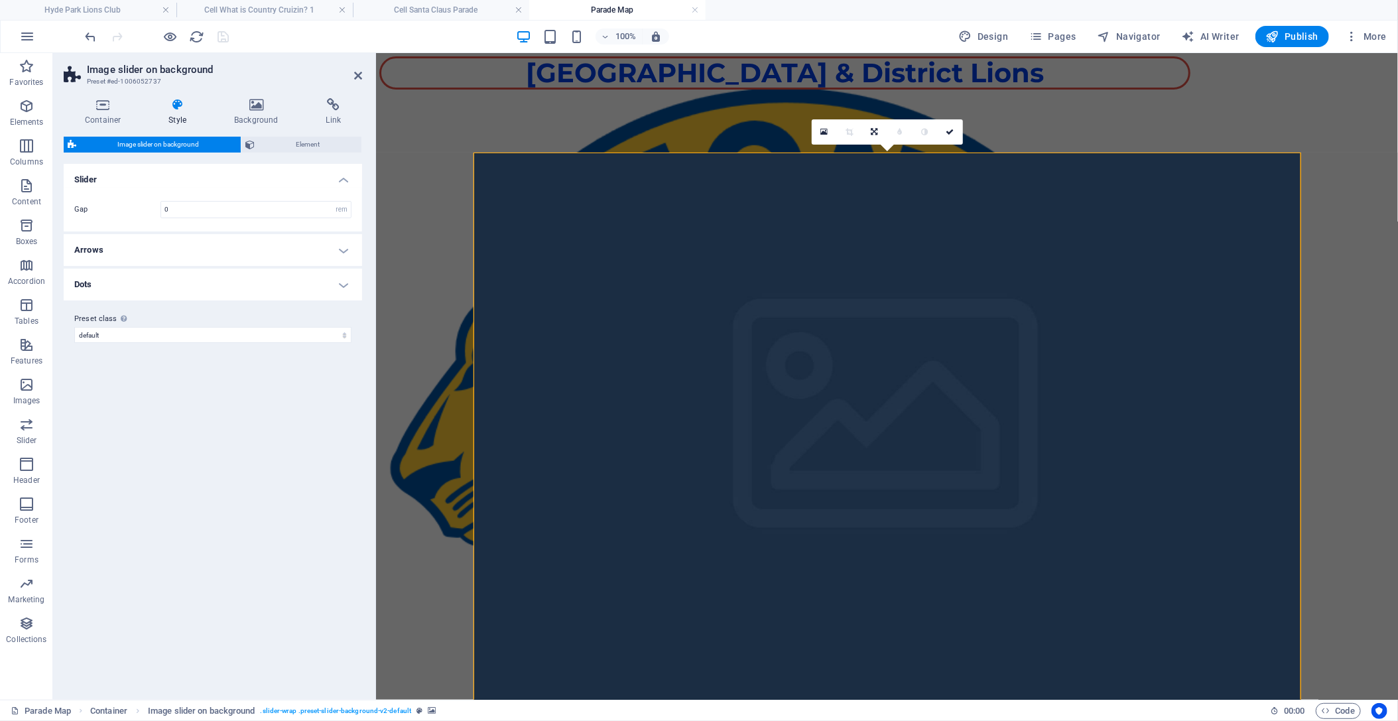
click at [342, 250] on h4 "Arrows" at bounding box center [213, 250] width 299 height 32
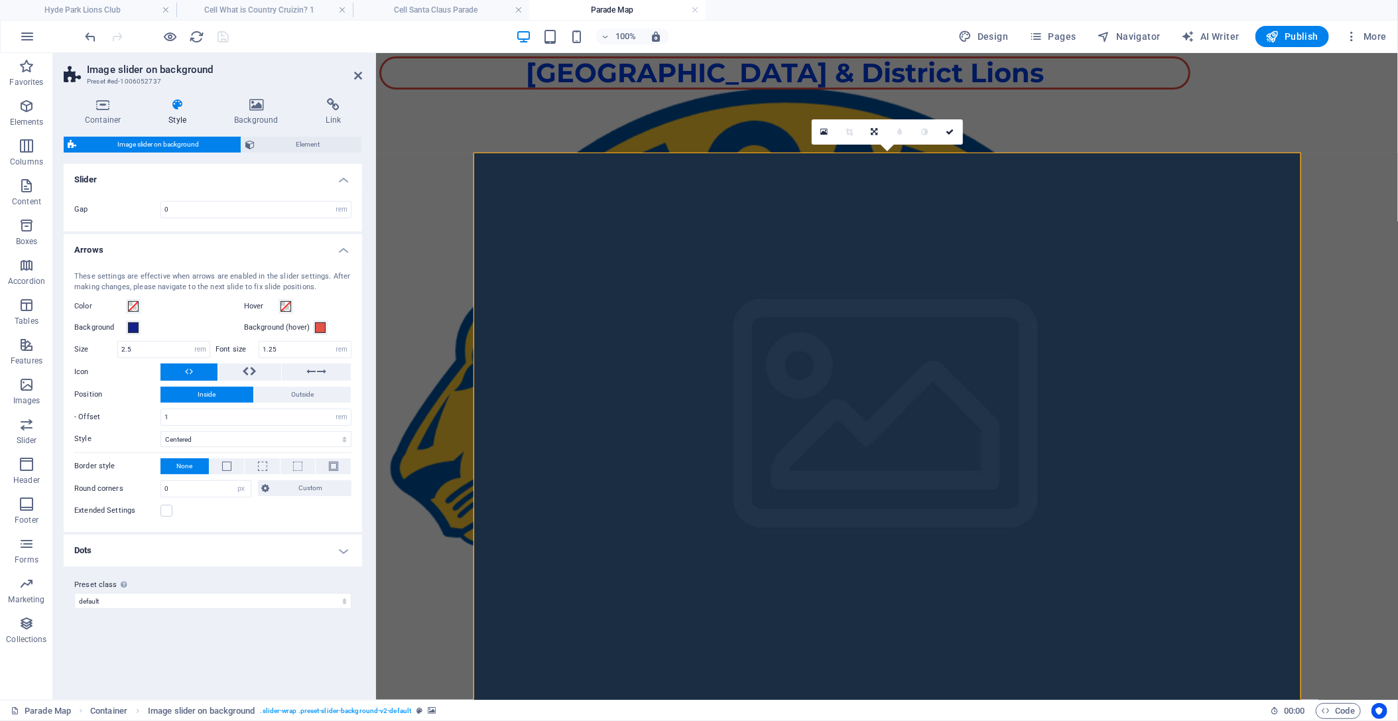
click at [342, 250] on h4 "Arrows" at bounding box center [213, 246] width 299 height 24
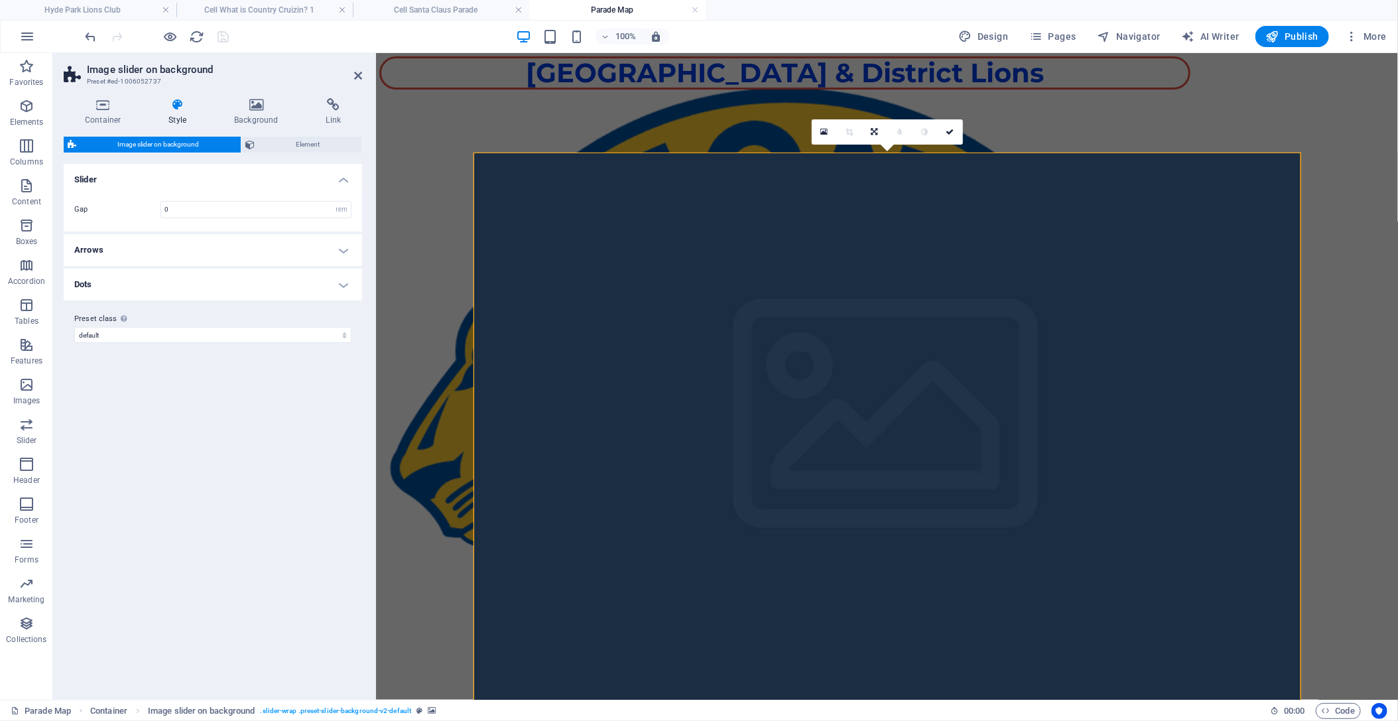
click at [340, 285] on h4 "Dots" at bounding box center [213, 285] width 299 height 32
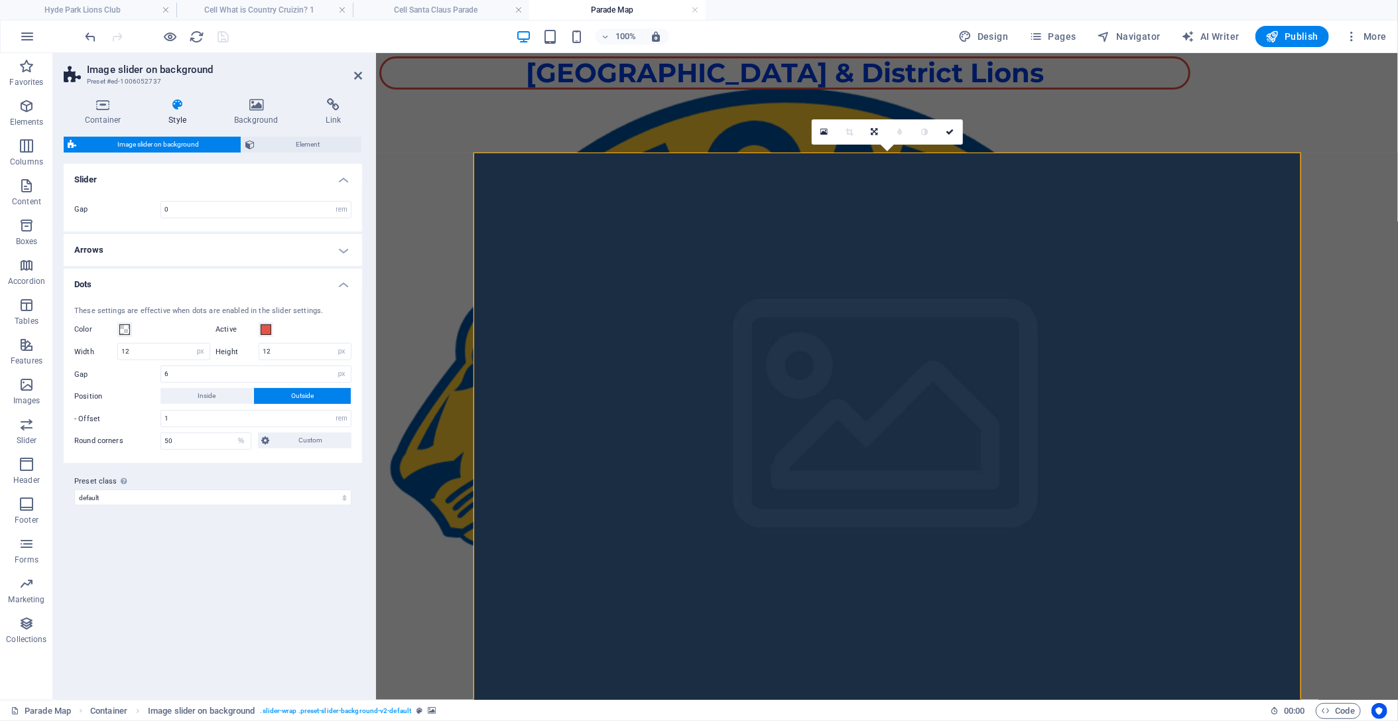
click at [340, 285] on h4 "Dots" at bounding box center [213, 281] width 299 height 24
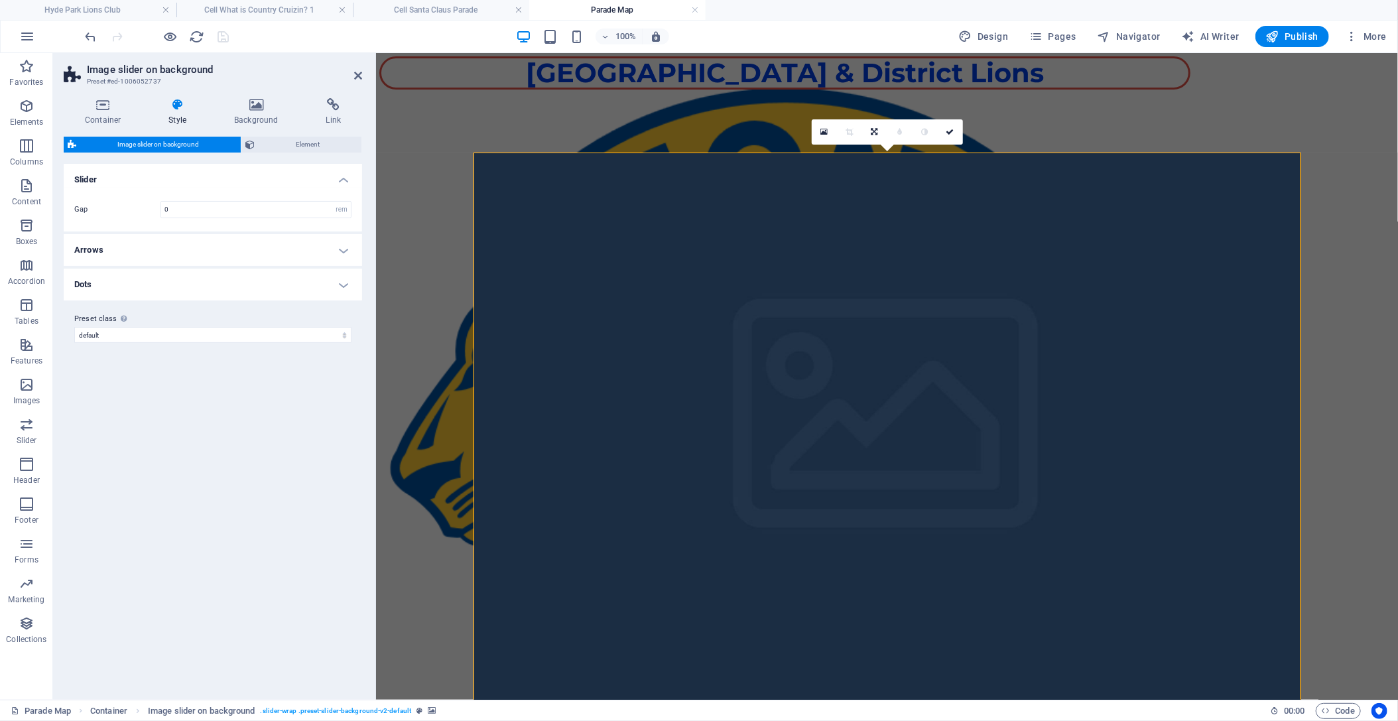
click at [181, 108] on icon at bounding box center [177, 104] width 60 height 13
click at [171, 102] on icon at bounding box center [177, 104] width 60 height 13
click at [103, 103] on icon at bounding box center [103, 104] width 78 height 13
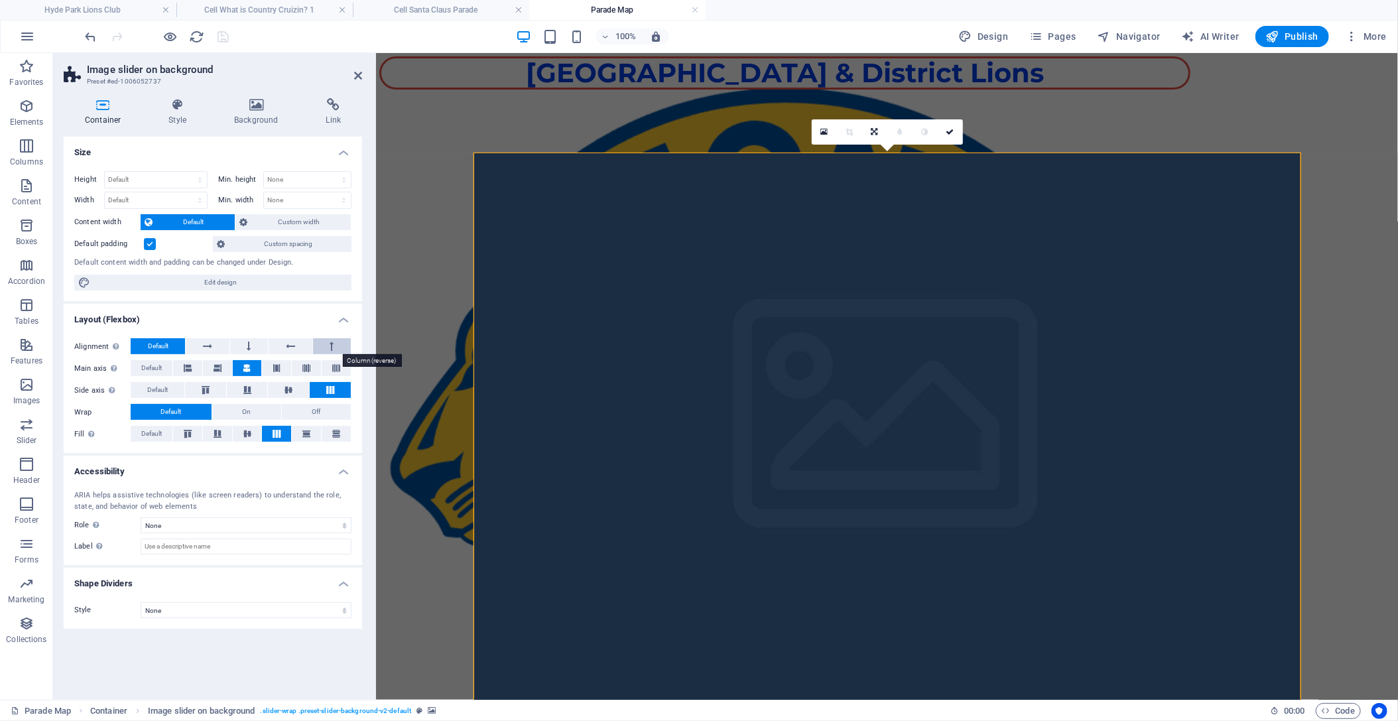
click at [329, 349] on button at bounding box center [332, 346] width 38 height 16
click at [94, 112] on h4 "Container" at bounding box center [106, 112] width 84 height 28
click at [180, 111] on icon at bounding box center [177, 104] width 60 height 13
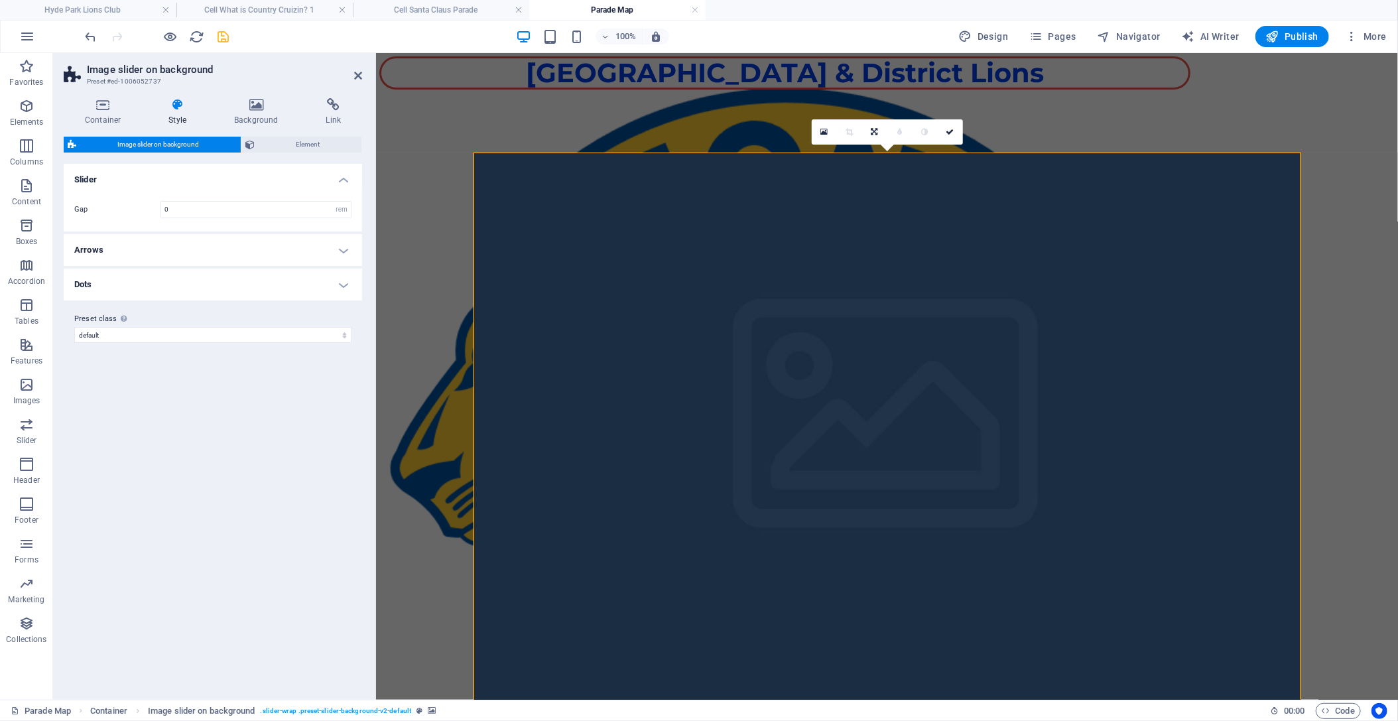
click at [341, 177] on h4 "Slider" at bounding box center [213, 176] width 299 height 24
click at [341, 177] on h4 "Slider" at bounding box center [213, 180] width 299 height 32
click at [445, 92] on icon at bounding box center [444, 92] width 7 height 14
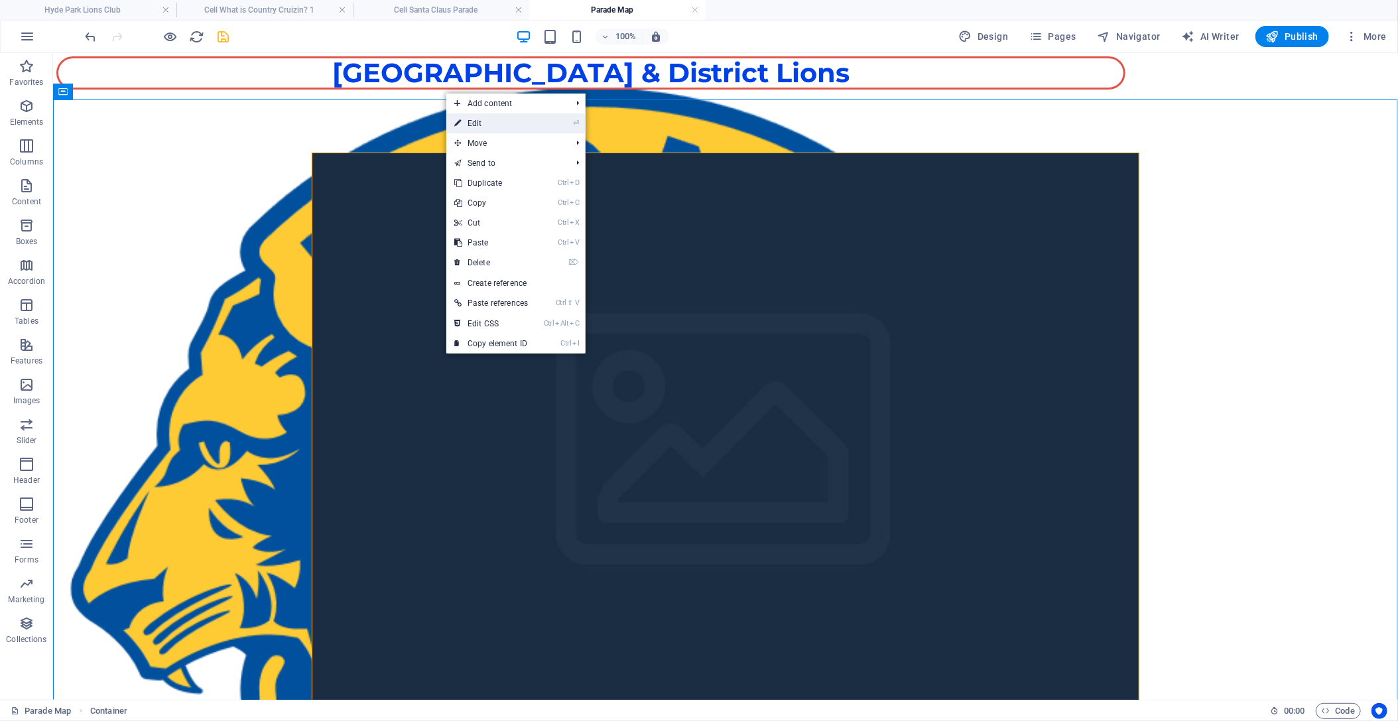
click at [479, 124] on link "⏎ Edit" at bounding box center [491, 123] width 90 height 20
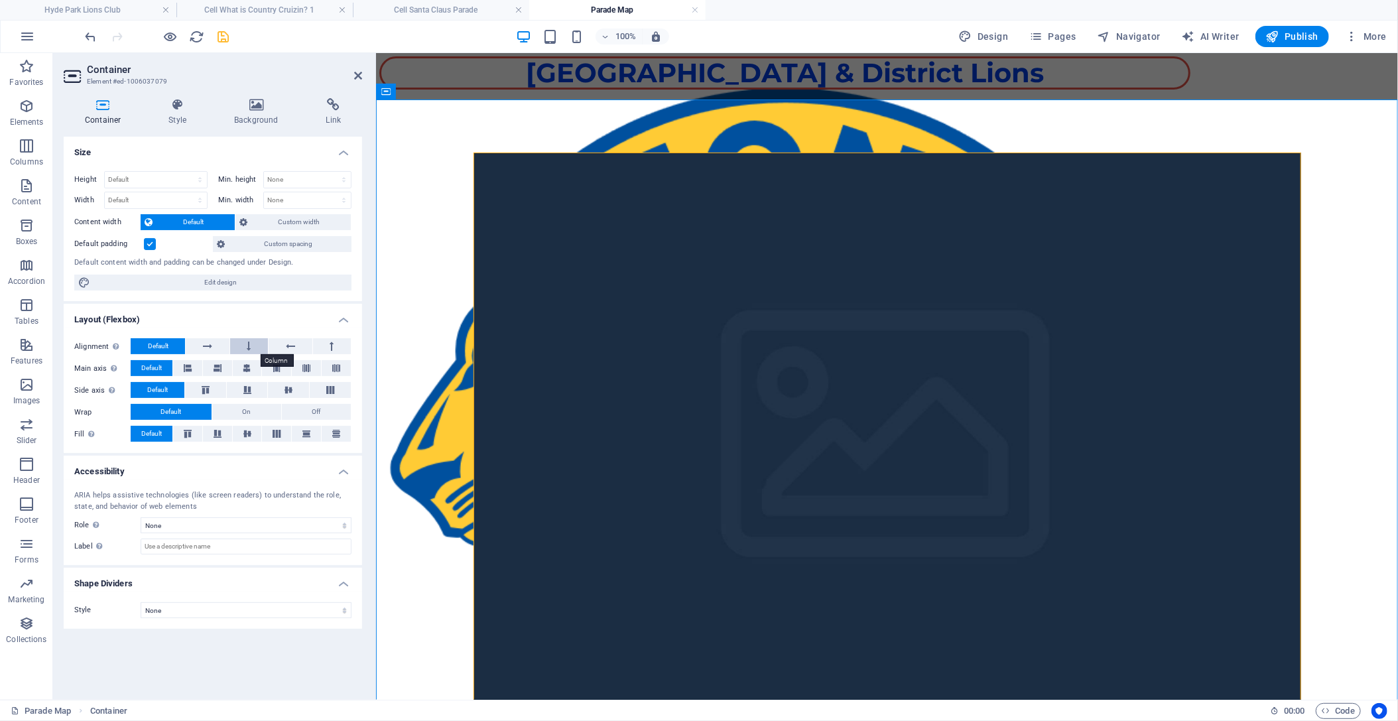
click at [253, 342] on button at bounding box center [249, 346] width 38 height 16
click at [209, 344] on icon at bounding box center [207, 346] width 9 height 16
click at [168, 345] on span "Default" at bounding box center [158, 346] width 21 height 16
click at [222, 369] on button at bounding box center [217, 368] width 29 height 16
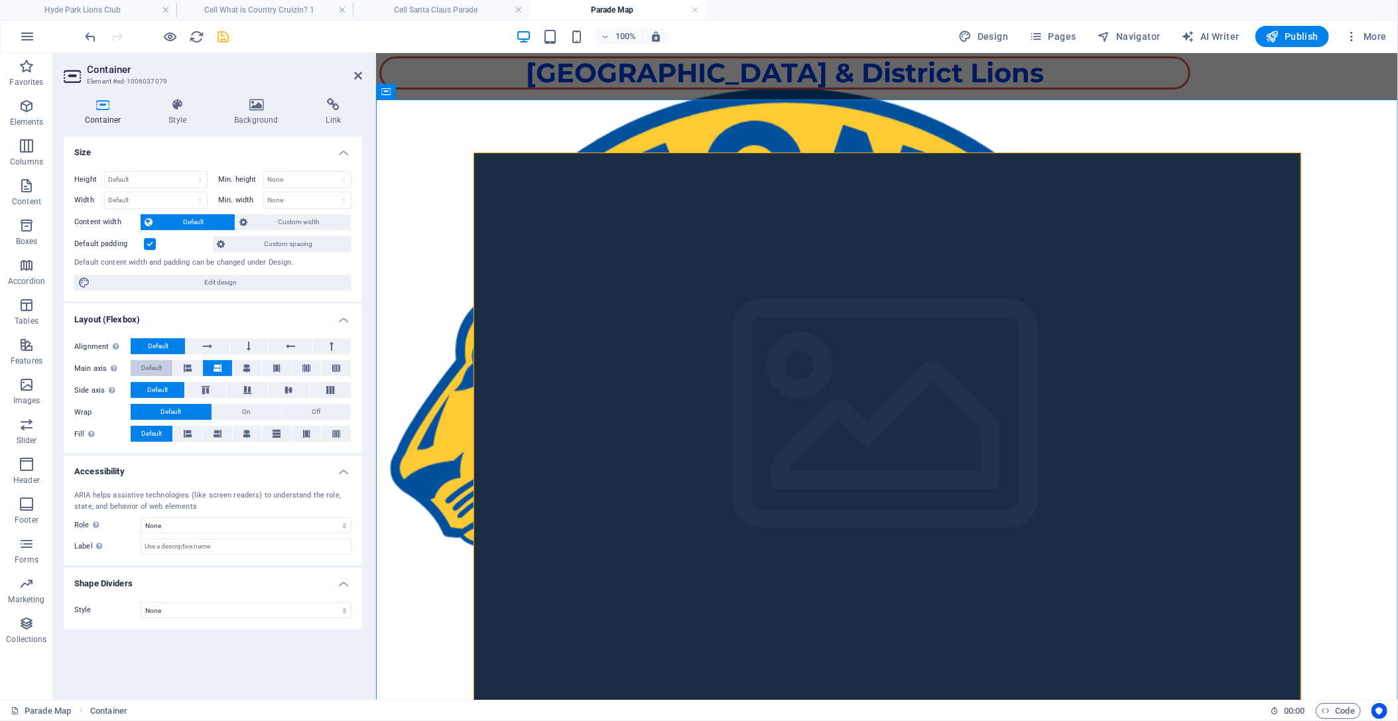
click at [161, 366] on span "Default" at bounding box center [151, 368] width 21 height 16
click at [244, 389] on icon at bounding box center [247, 390] width 16 height 8
click at [218, 393] on button at bounding box center [205, 390] width 41 height 16
click at [281, 395] on button at bounding box center [288, 390] width 41 height 16
click at [330, 394] on icon at bounding box center [330, 390] width 16 height 8
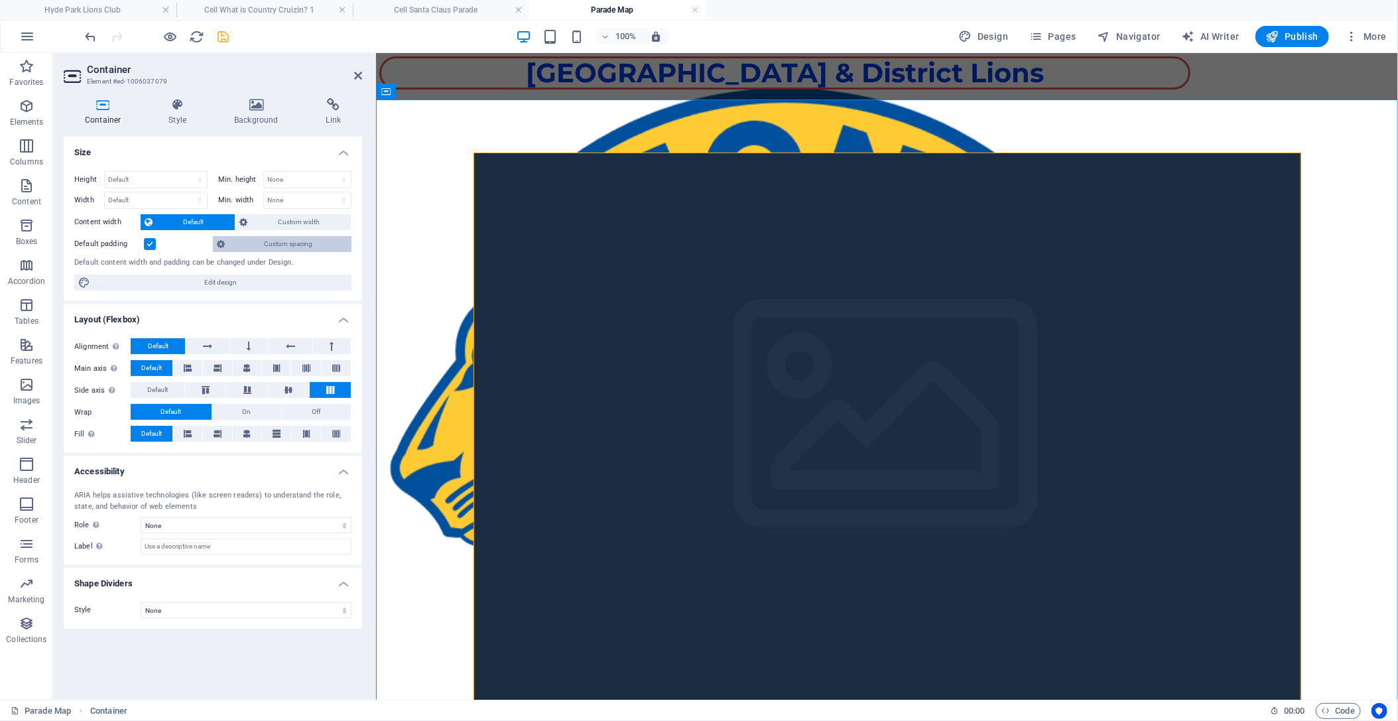
click at [283, 243] on span "Custom spacing" at bounding box center [288, 244] width 119 height 16
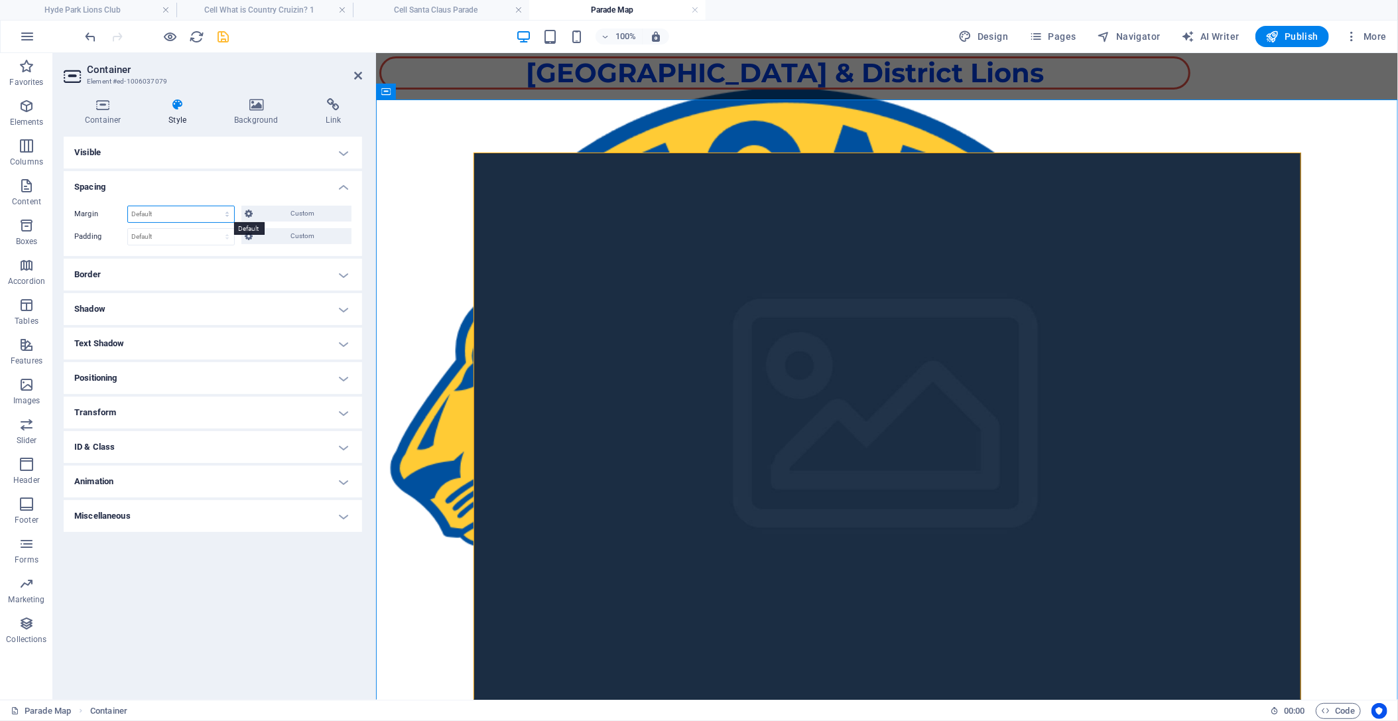
click at [128, 206] on select "Default auto px % rem vw vh Custom" at bounding box center [181, 214] width 106 height 16
click option "auto" at bounding box center [0, 0] width 0 height 0
click at [128, 206] on select "Default auto px % rem vw vh Custom" at bounding box center [181, 214] width 106 height 16
click option "Default" at bounding box center [0, 0] width 0 height 0
click at [128, 206] on select "Default auto px % rem vw vh Custom" at bounding box center [181, 214] width 106 height 16
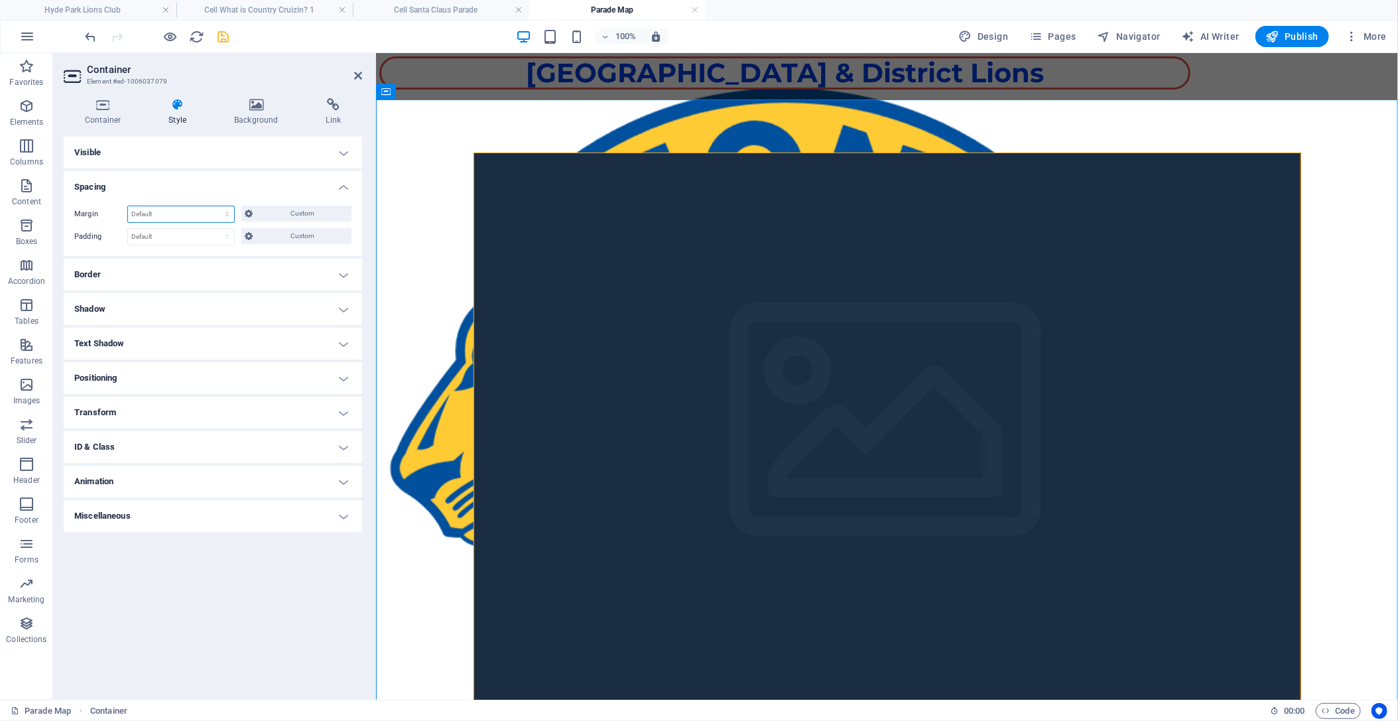
select select "px"
click option "px" at bounding box center [0, 0] width 0 height 0
type input "0"
click at [283, 217] on span "Custom" at bounding box center [302, 214] width 91 height 16
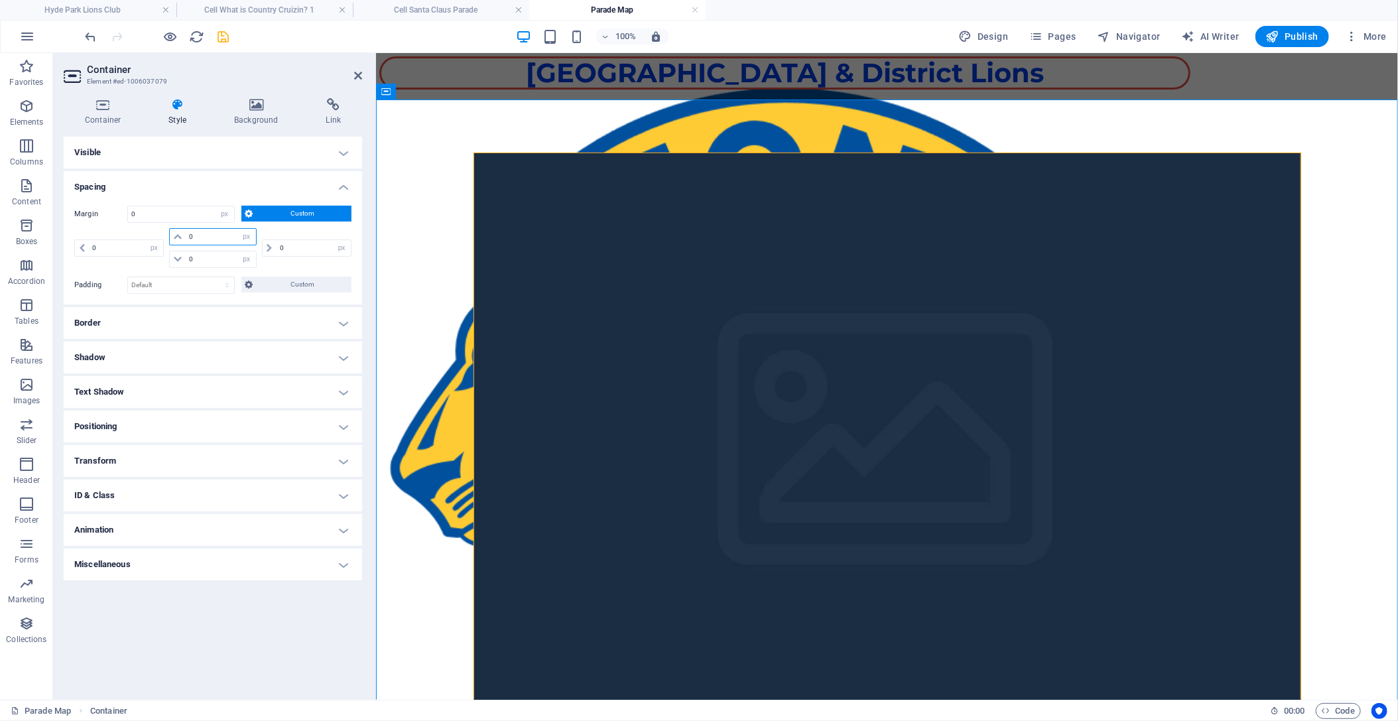
drag, startPoint x: 206, startPoint y: 237, endPoint x: 174, endPoint y: 236, distance: 31.9
click at [186, 236] on input "0" at bounding box center [221, 237] width 70 height 16
type input "-5"
select select "DISABLED_OPTION_VALUE"
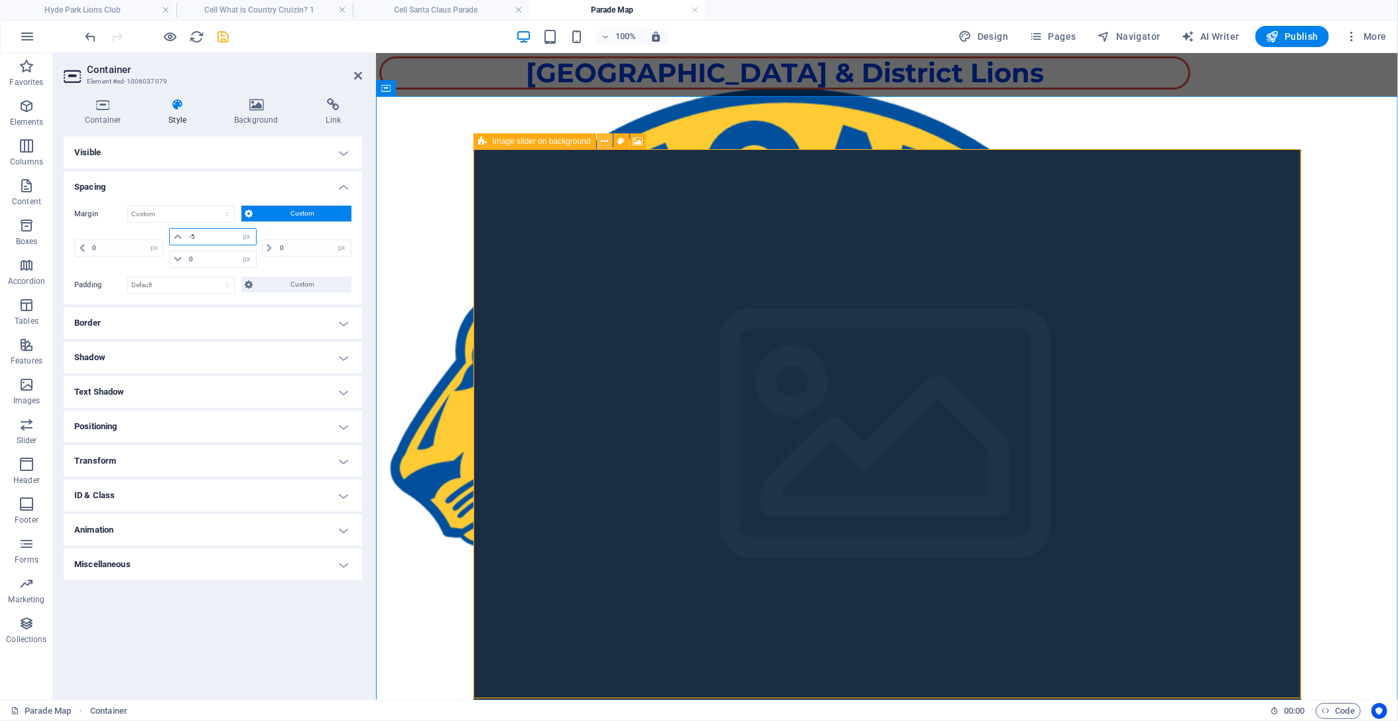
type input "-5"
click at [608, 143] on icon at bounding box center [604, 142] width 7 height 14
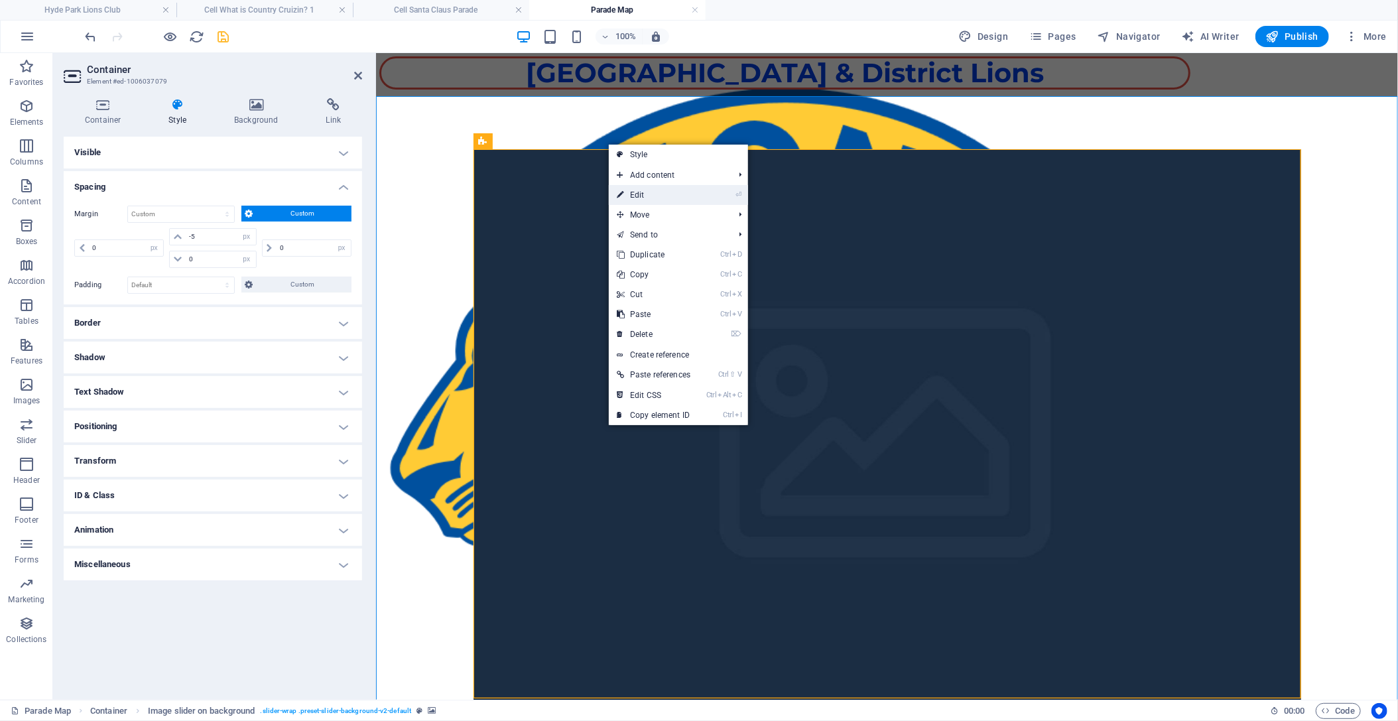
click at [630, 190] on link "⏎ Edit" at bounding box center [654, 195] width 90 height 20
select select "rem"
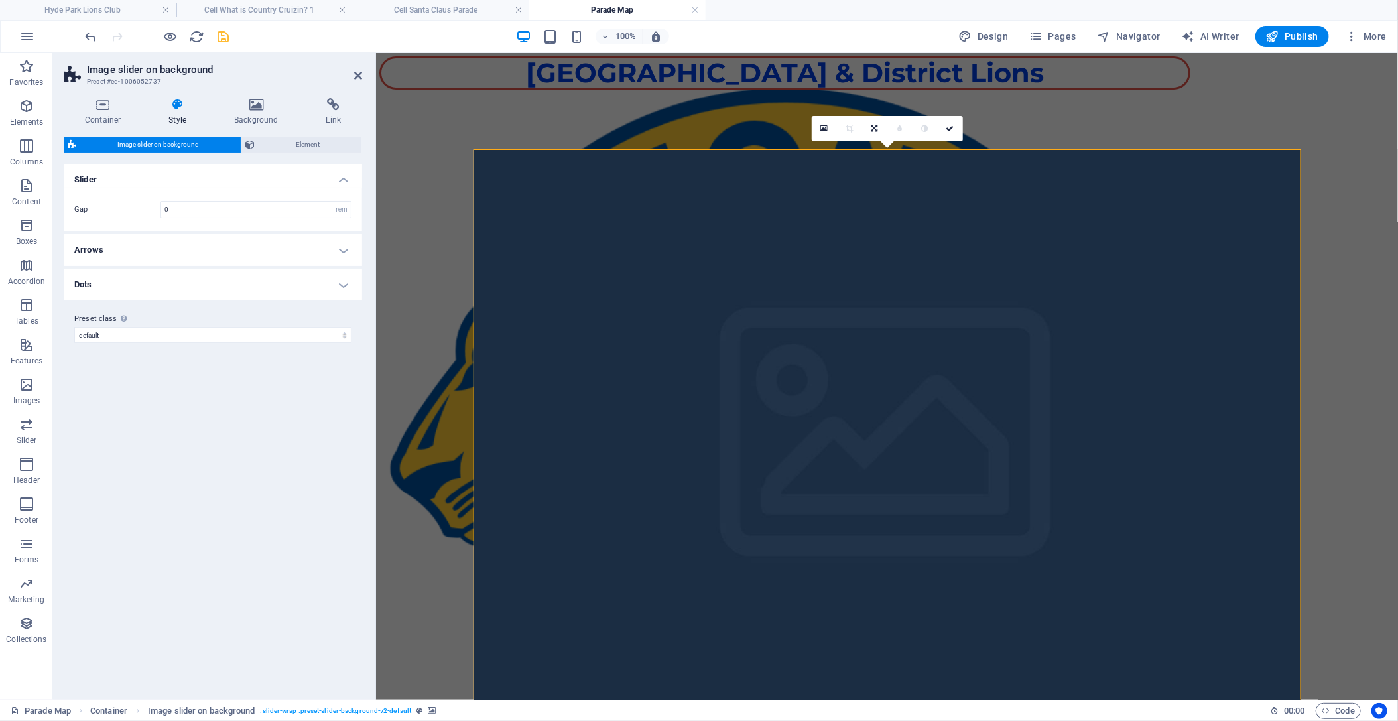
click at [173, 106] on icon at bounding box center [177, 104] width 60 height 13
click at [98, 105] on icon at bounding box center [103, 104] width 78 height 13
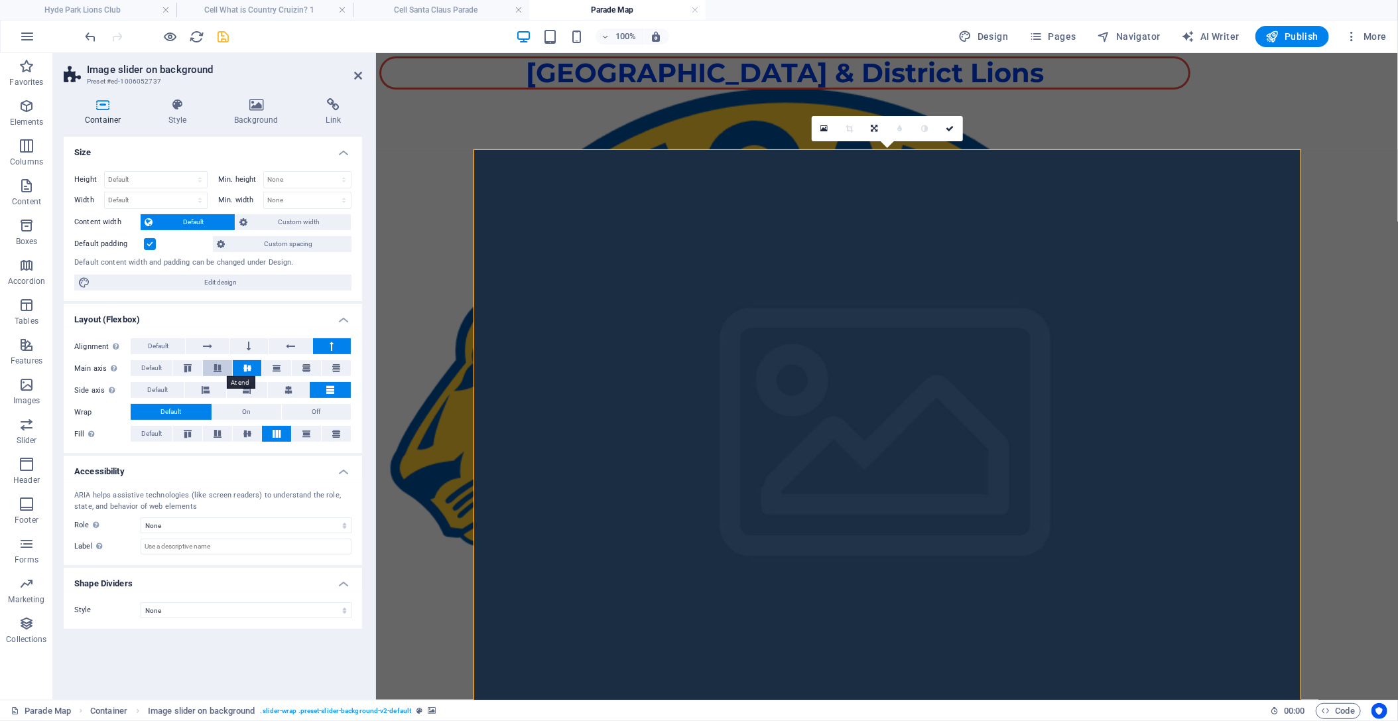
click at [212, 368] on icon at bounding box center [218, 368] width 16 height 8
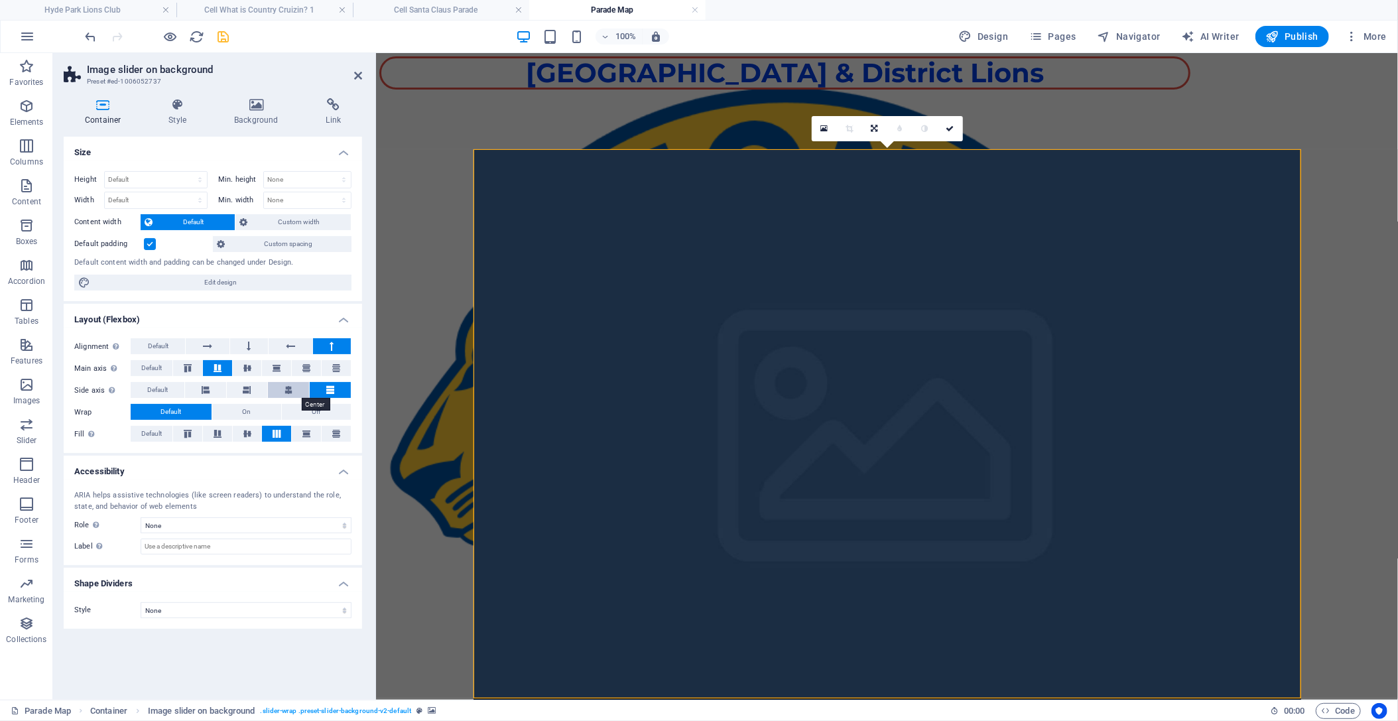
click at [283, 393] on button at bounding box center [288, 390] width 41 height 16
click at [200, 388] on button at bounding box center [205, 390] width 41 height 16
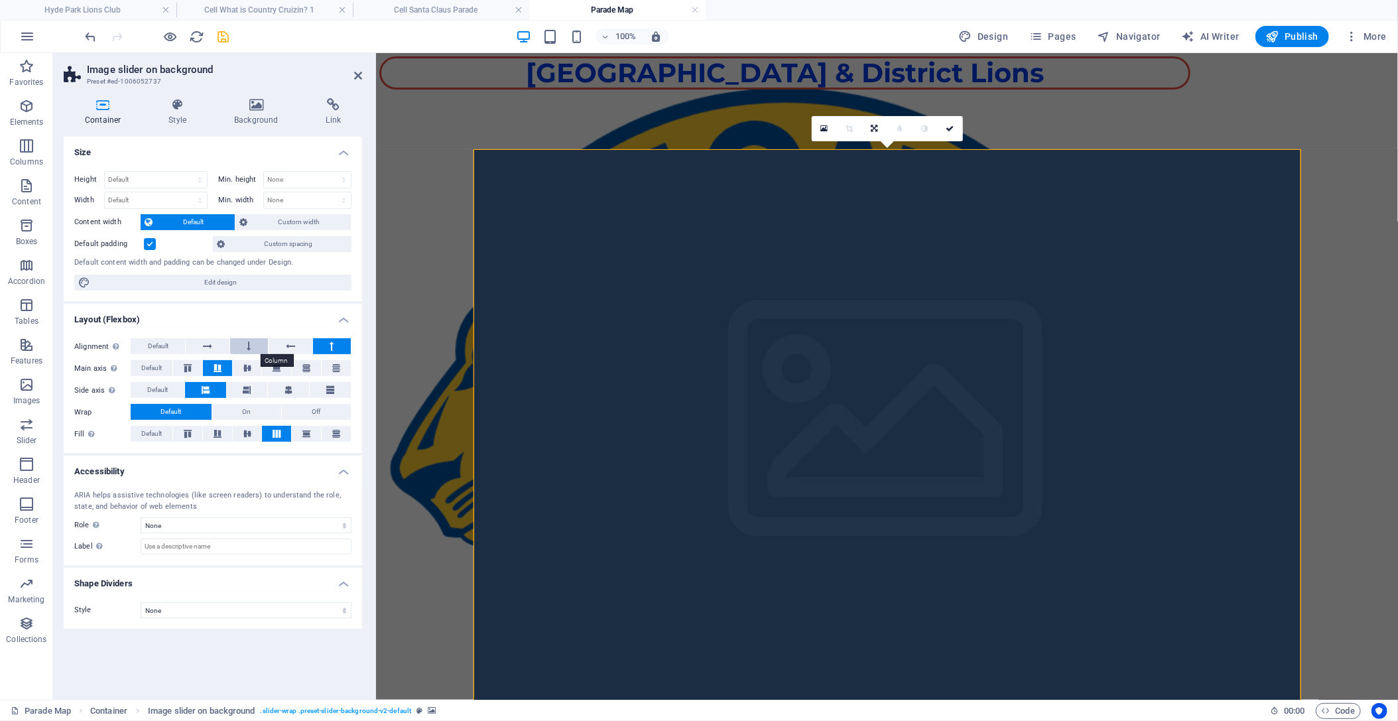
click at [252, 341] on button at bounding box center [249, 346] width 38 height 16
click at [213, 346] on button at bounding box center [207, 346] width 43 height 16
click at [283, 344] on button at bounding box center [290, 346] width 43 height 16
click at [334, 344] on button at bounding box center [332, 346] width 38 height 16
click at [306, 241] on span "Custom spacing" at bounding box center [288, 244] width 119 height 16
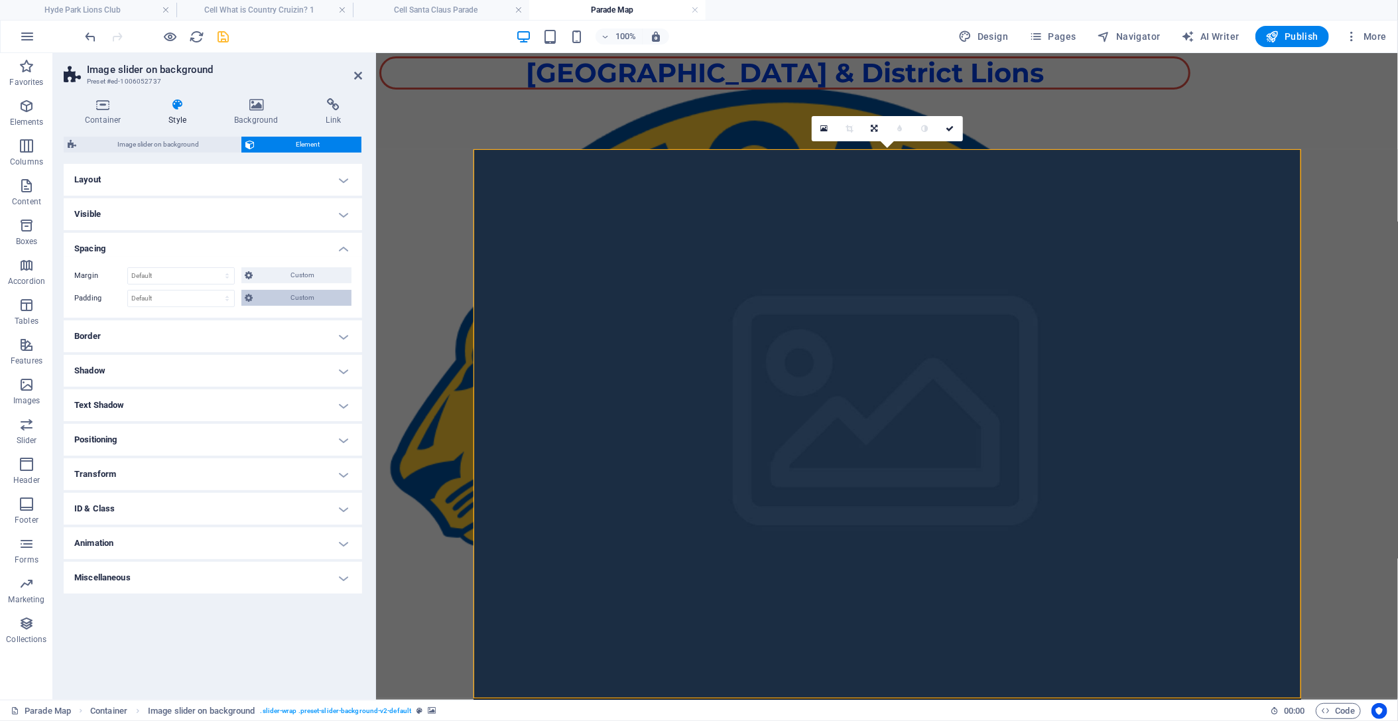
click at [271, 299] on span "Custom" at bounding box center [302, 298] width 91 height 16
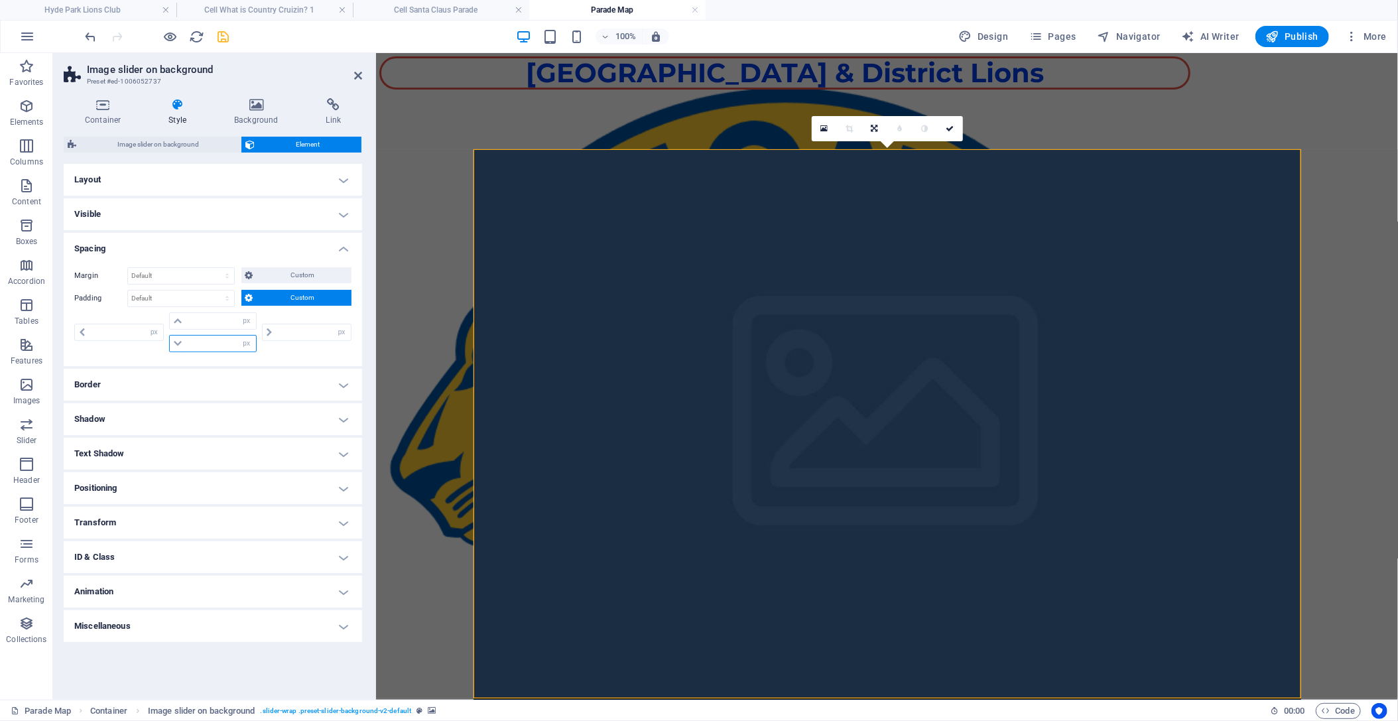
click at [235, 344] on input "number" at bounding box center [221, 344] width 70 height 16
type input "10"
type input "0"
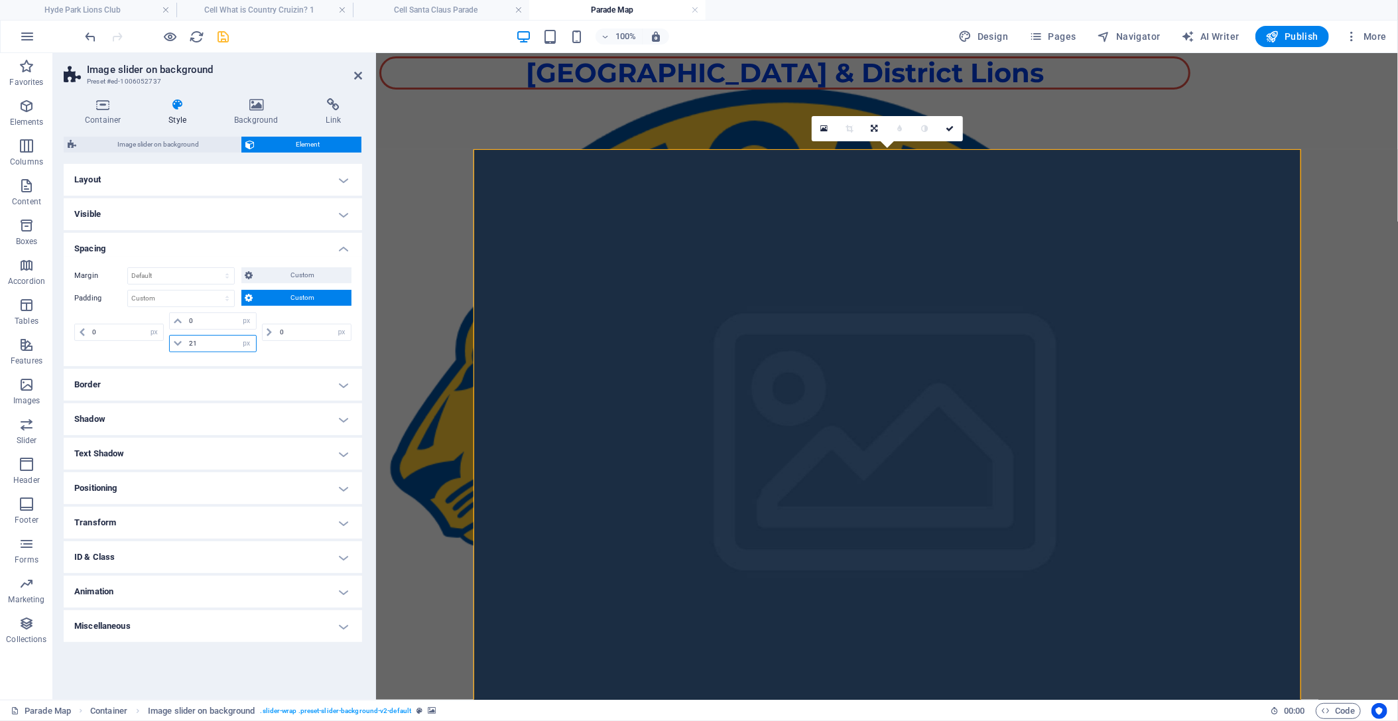
type input "22"
drag, startPoint x: 212, startPoint y: 320, endPoint x: 174, endPoint y: 322, distance: 37.8
click at [186, 322] on input "0" at bounding box center [221, 321] width 70 height 16
type input "5"
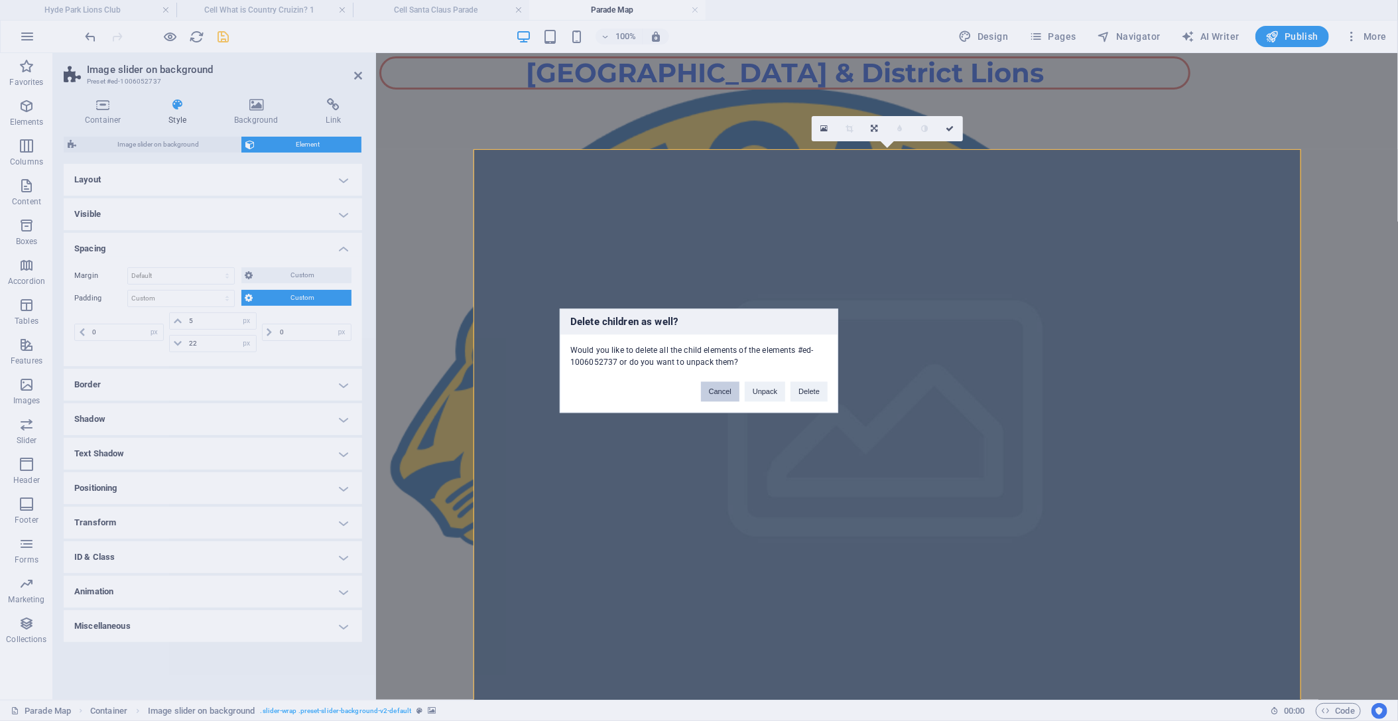
click at [717, 393] on button "Cancel" at bounding box center [720, 391] width 38 height 20
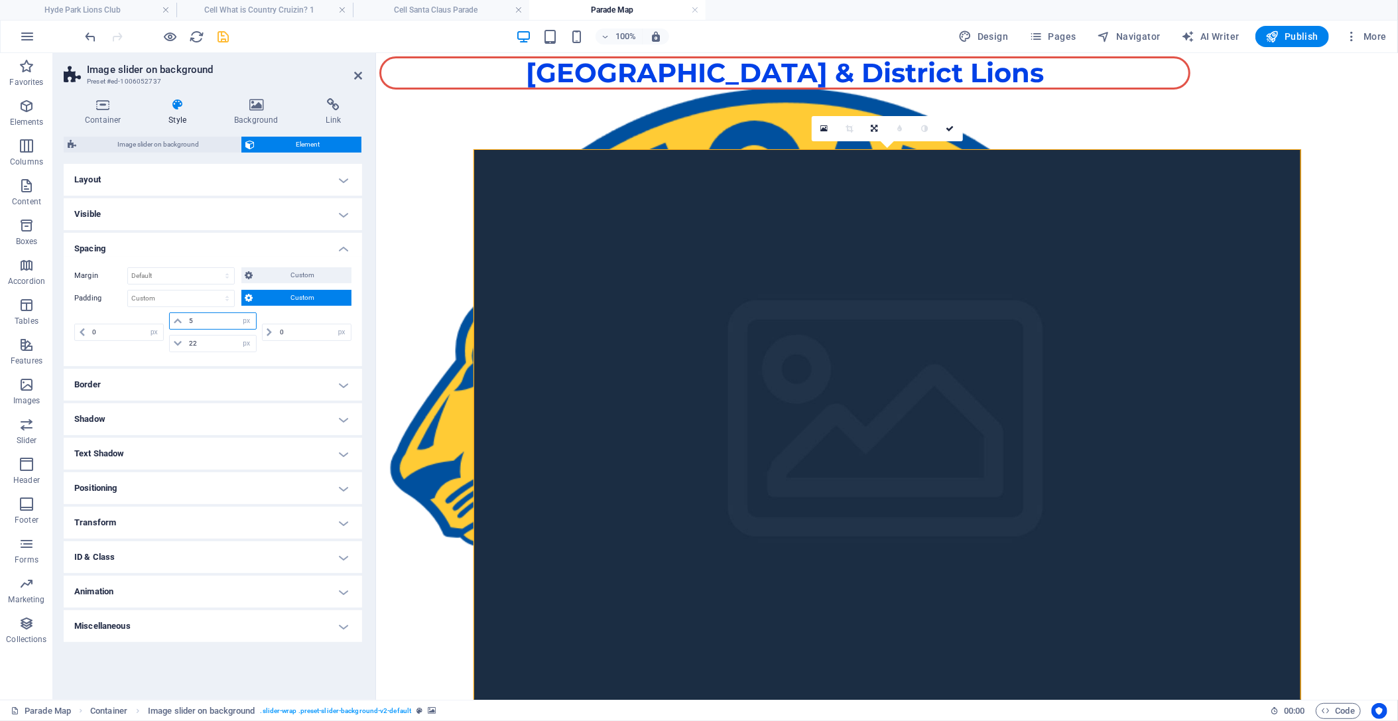
drag, startPoint x: 209, startPoint y: 318, endPoint x: 167, endPoint y: 320, distance: 42.5
click at [186, 320] on input "5" at bounding box center [221, 321] width 70 height 16
type input "0"
drag, startPoint x: 209, startPoint y: 346, endPoint x: 174, endPoint y: 343, distance: 35.3
click at [186, 343] on input "22" at bounding box center [221, 344] width 70 height 16
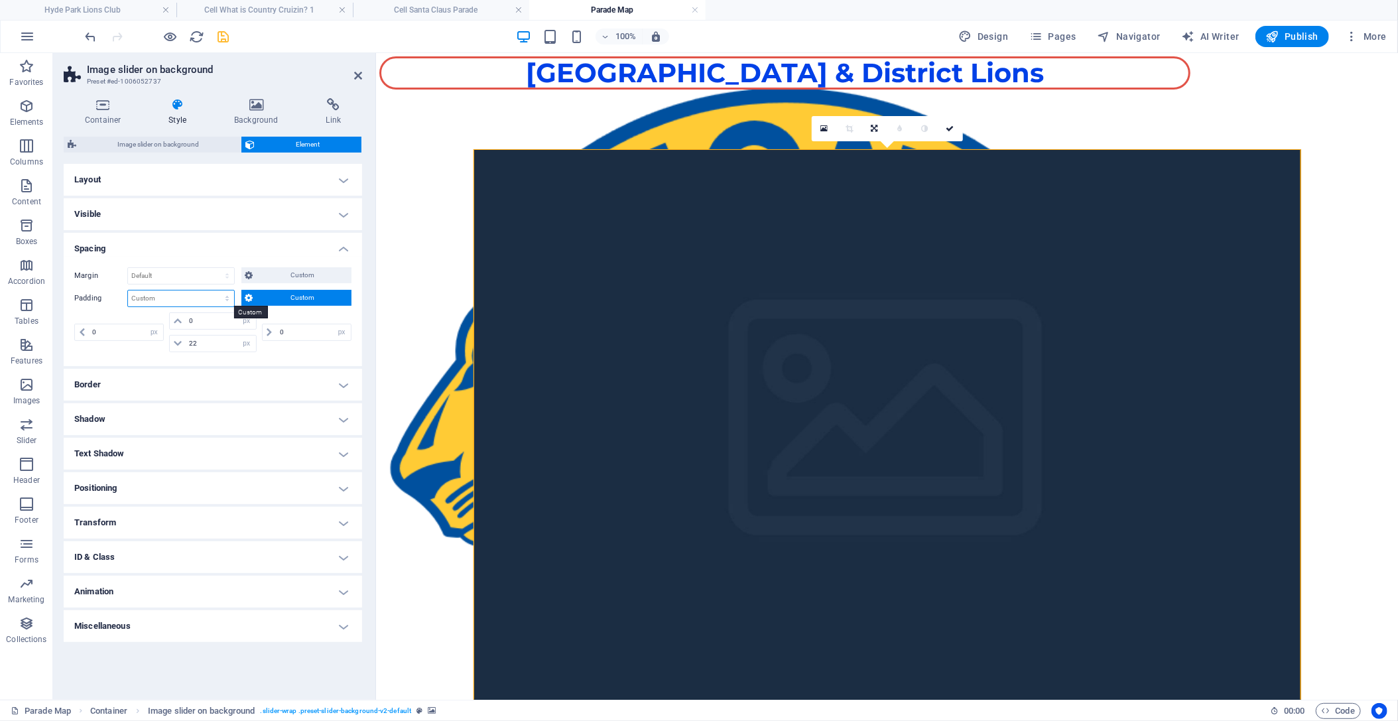
click at [128, 291] on select "Default px rem % vh vw Custom" at bounding box center [181, 299] width 106 height 16
select select "rem"
click option "rem" at bounding box center [0, 0] width 0 height 0
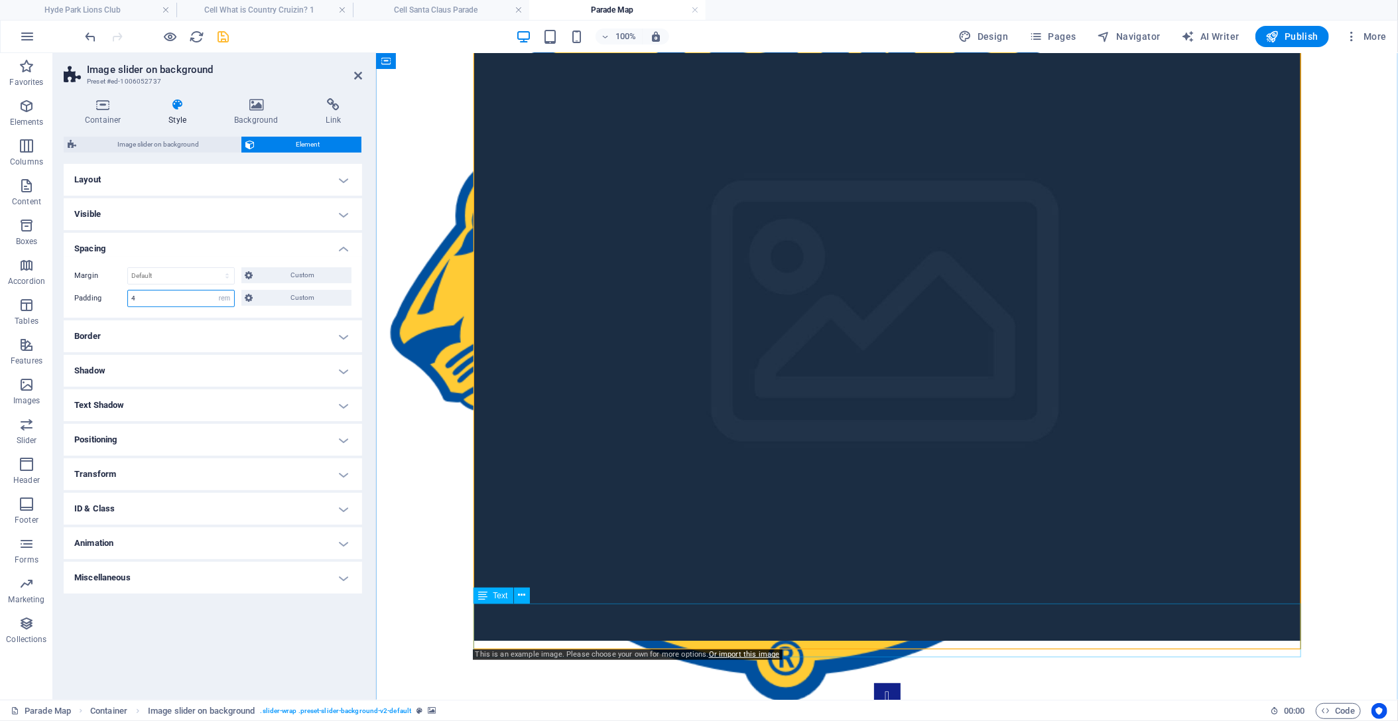
scroll to position [133, 0]
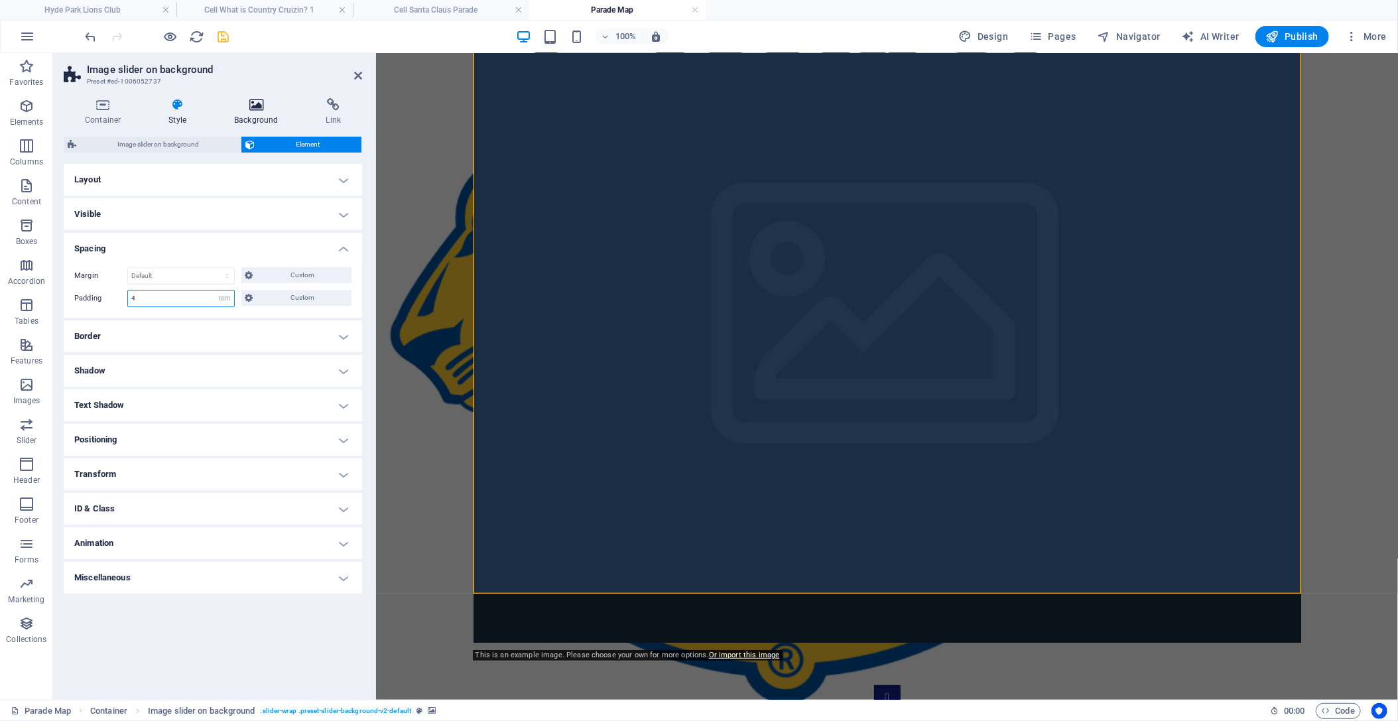
type input "4"
click at [253, 107] on icon at bounding box center [256, 104] width 86 height 13
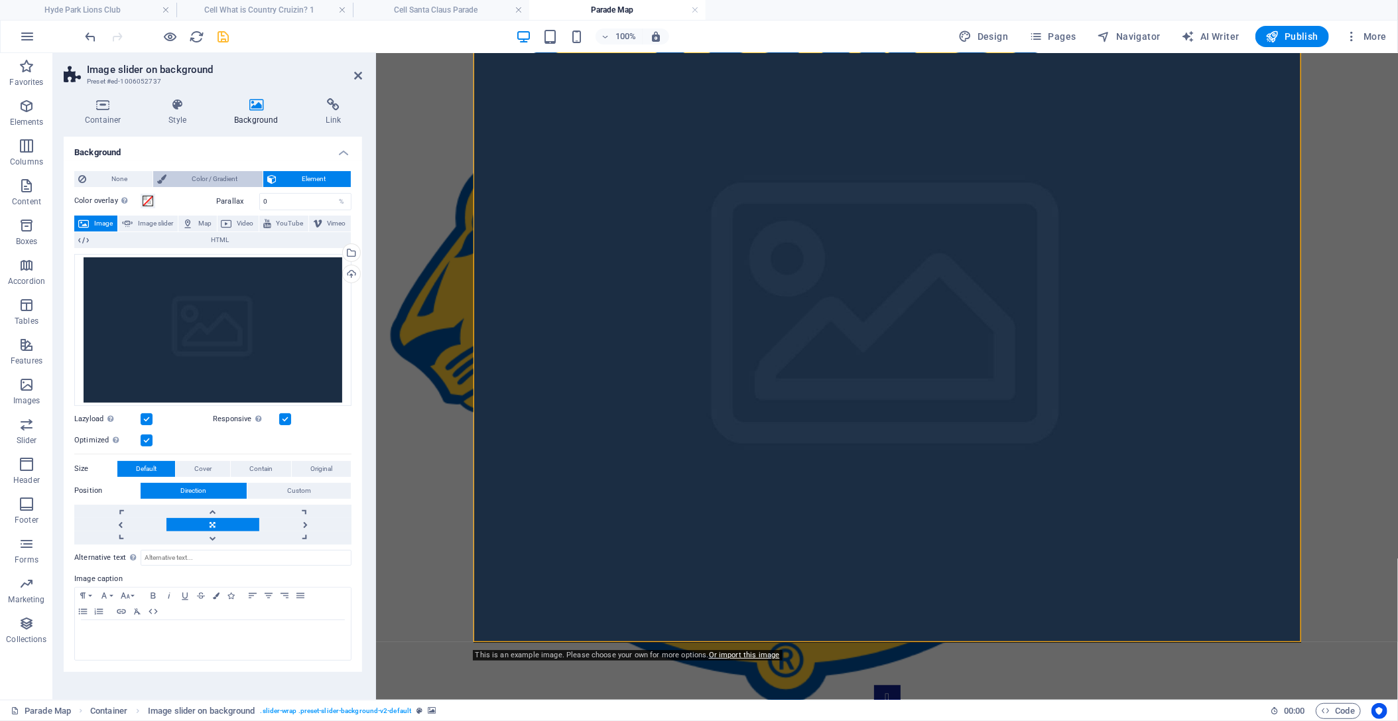
click at [174, 181] on span "Color / Gradient" at bounding box center [214, 179] width 88 height 16
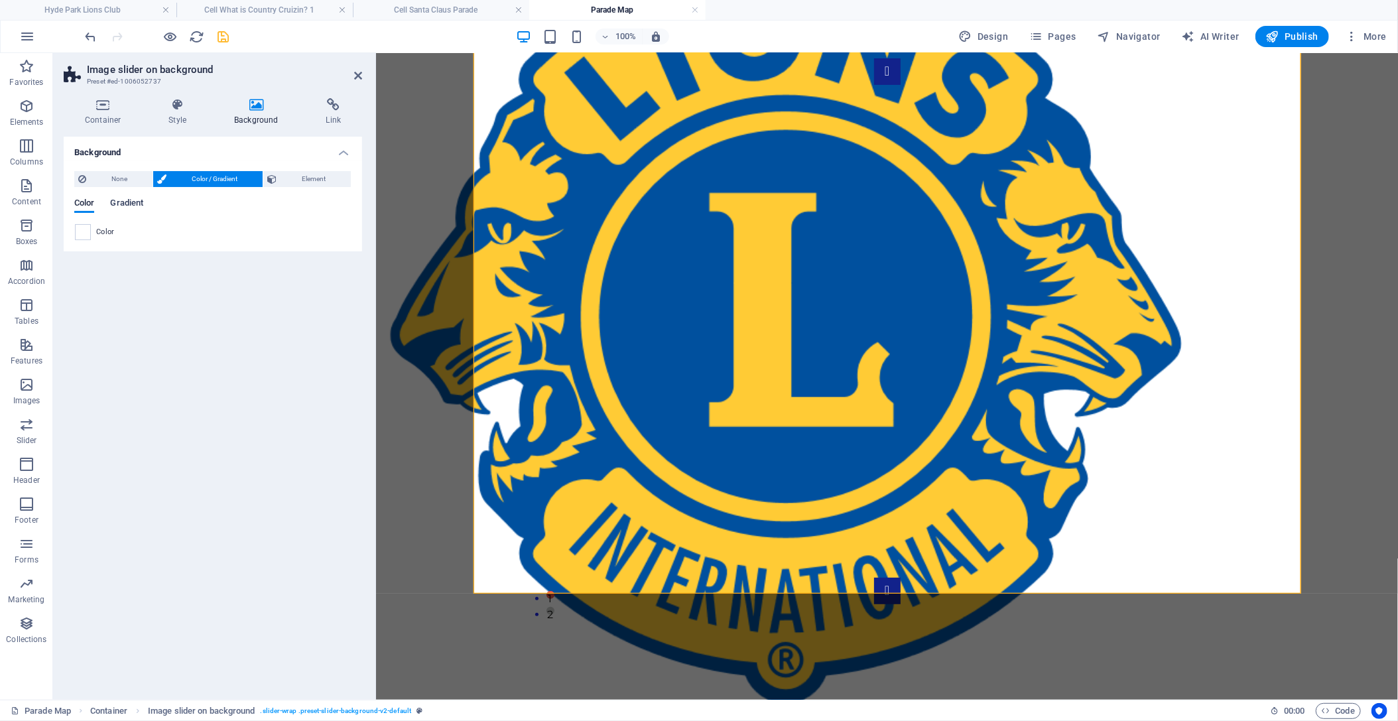
click at [127, 205] on span "Gradient" at bounding box center [126, 204] width 33 height 19
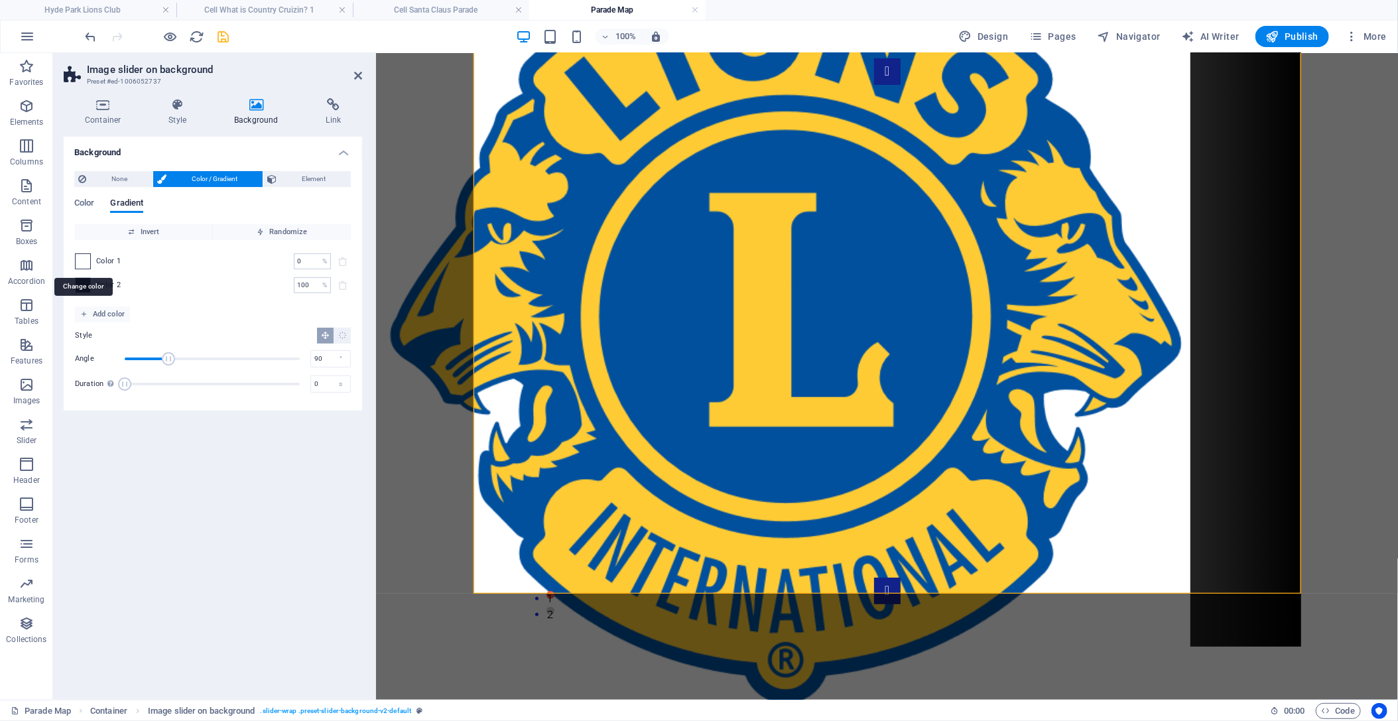
click at [84, 259] on span at bounding box center [83, 261] width 15 height 15
type input "#ffffff"
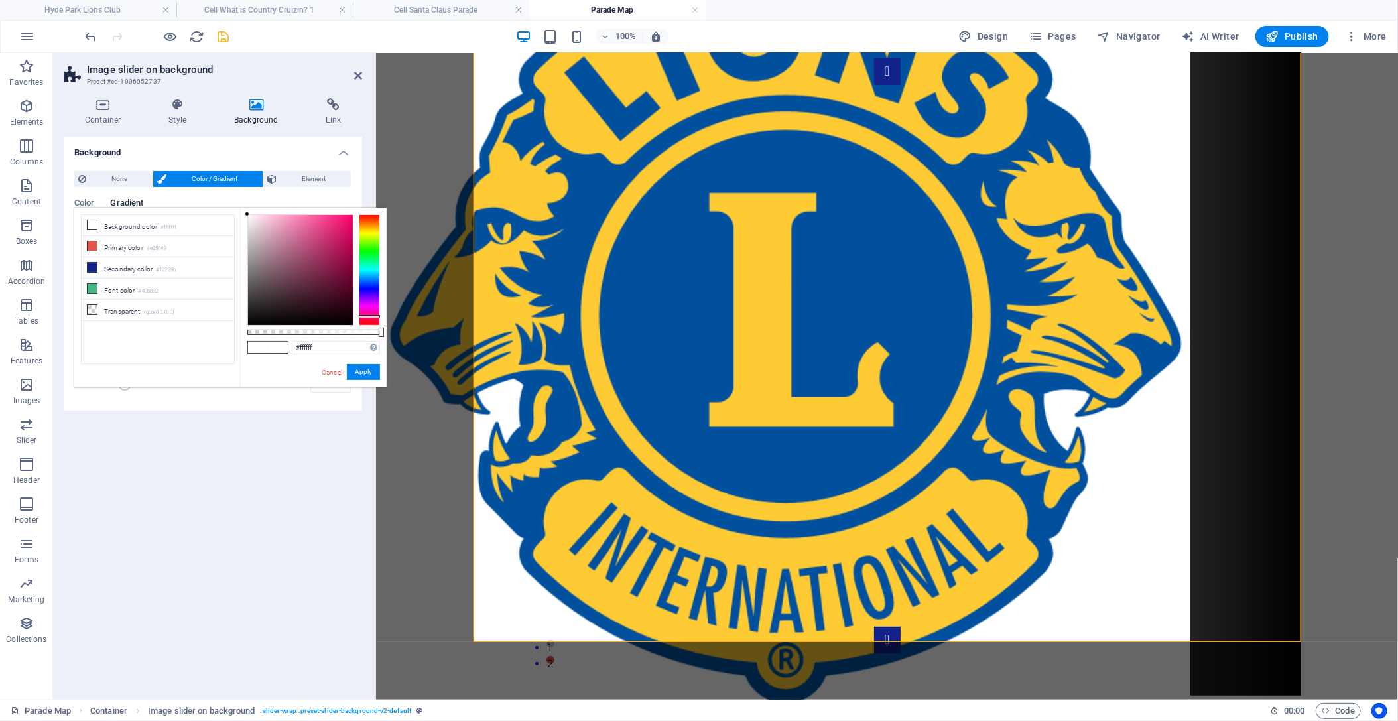
click at [367, 316] on div at bounding box center [369, 269] width 21 height 111
click at [367, 320] on div at bounding box center [369, 269] width 21 height 111
click at [362, 373] on button "Apply" at bounding box center [363, 372] width 33 height 16
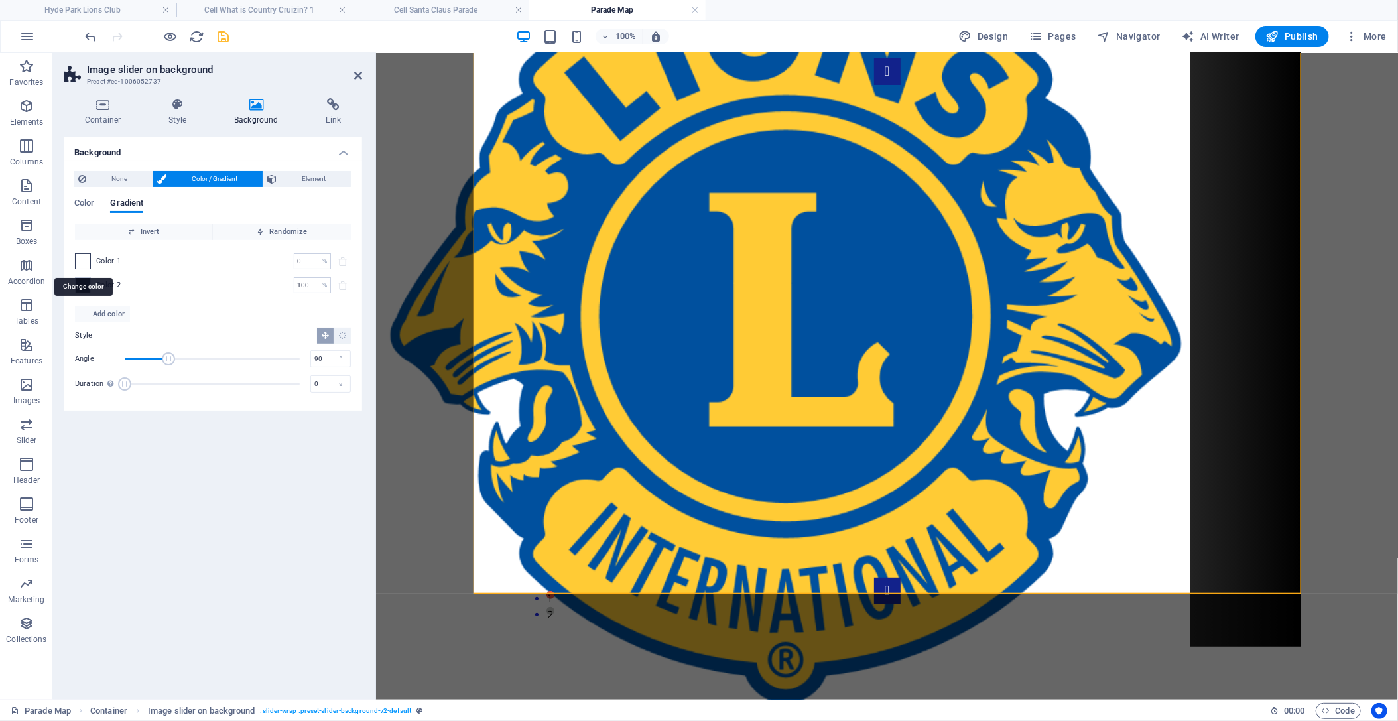
click at [84, 262] on span at bounding box center [83, 261] width 15 height 15
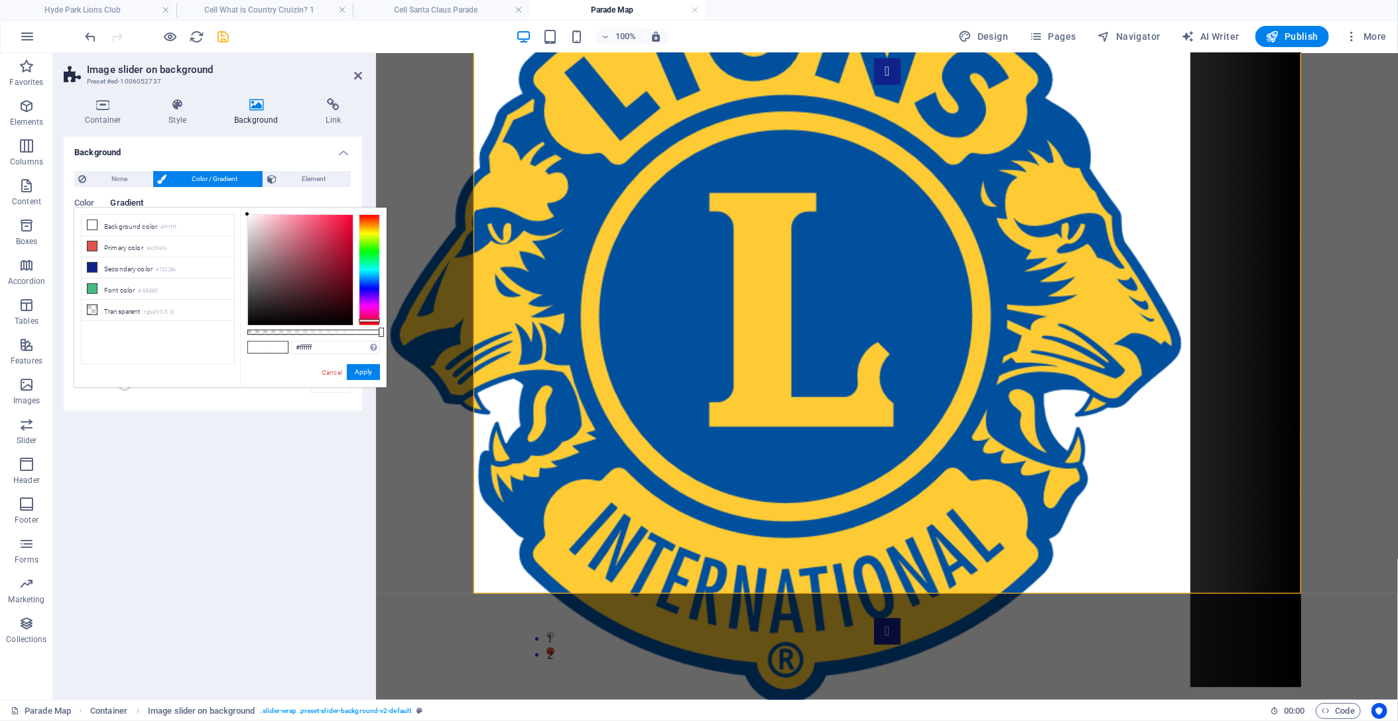
click at [367, 319] on div at bounding box center [369, 269] width 21 height 111
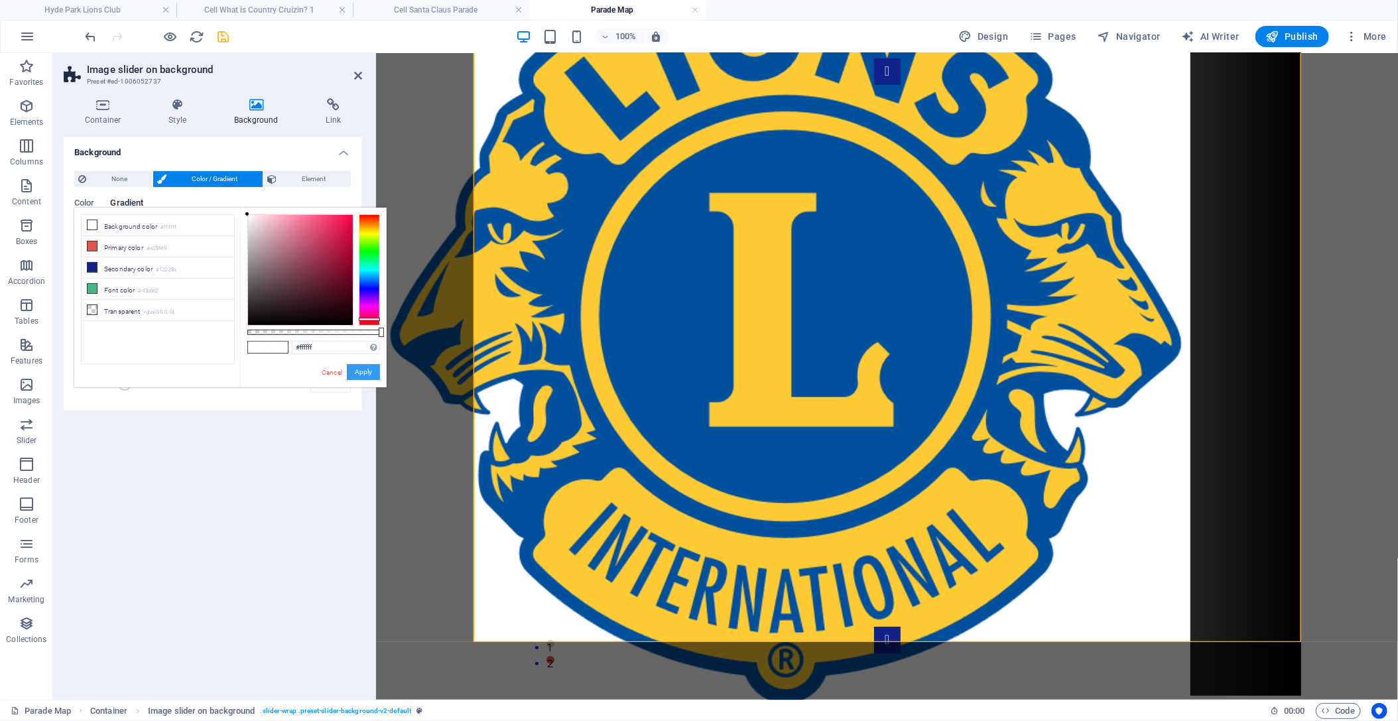
click at [359, 376] on button "Apply" at bounding box center [363, 372] width 33 height 16
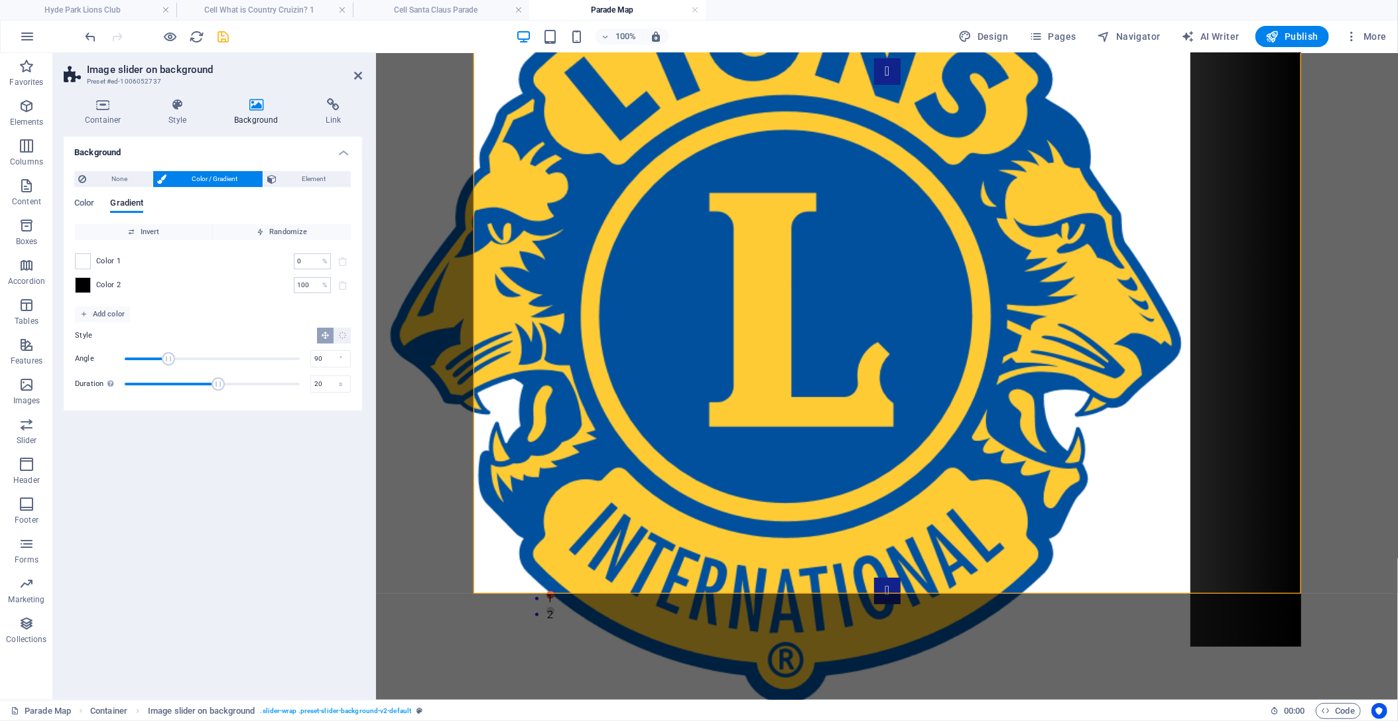
type input "20.1"
drag, startPoint x: 128, startPoint y: 381, endPoint x: 242, endPoint y: 387, distance: 114.3
click at [242, 387] on span "Duration" at bounding box center [241, 383] width 13 height 13
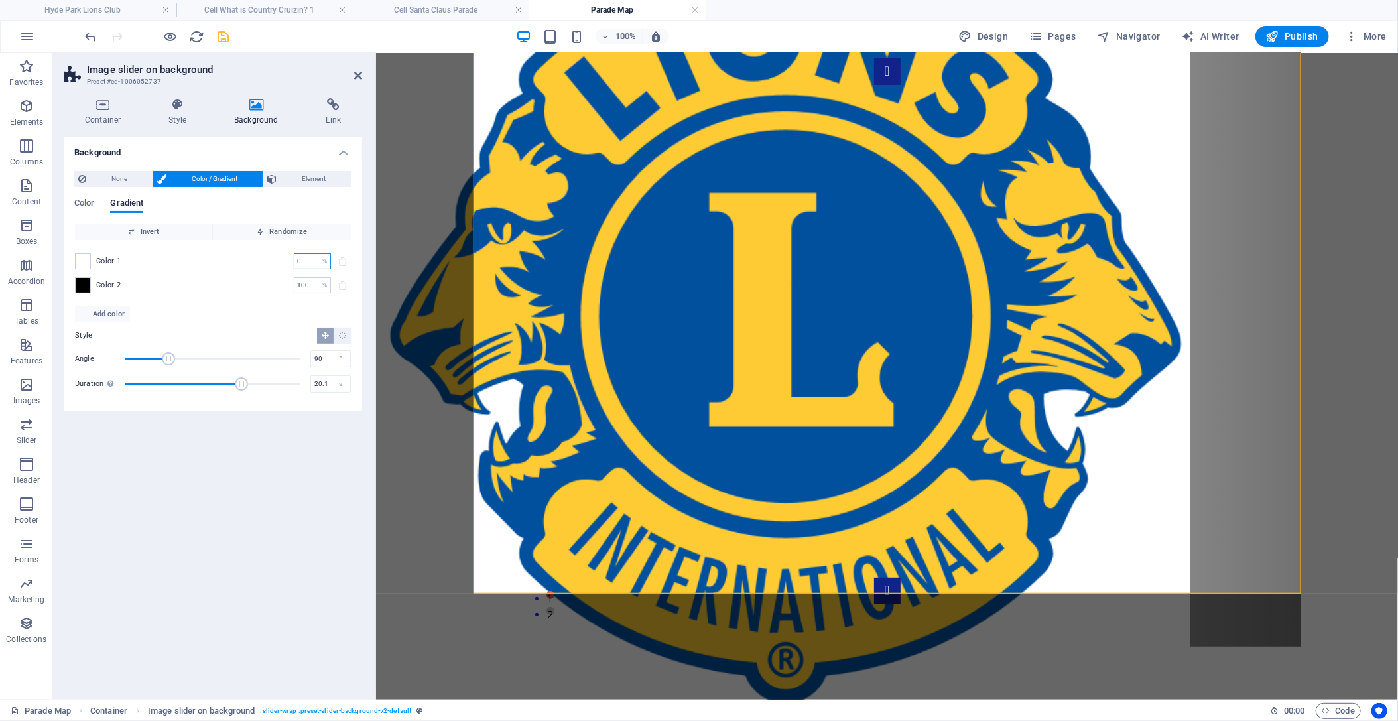
drag, startPoint x: 314, startPoint y: 263, endPoint x: 274, endPoint y: 263, distance: 39.8
click at [274, 263] on div "Color 1 0 % ​" at bounding box center [213, 261] width 276 height 16
type input "40"
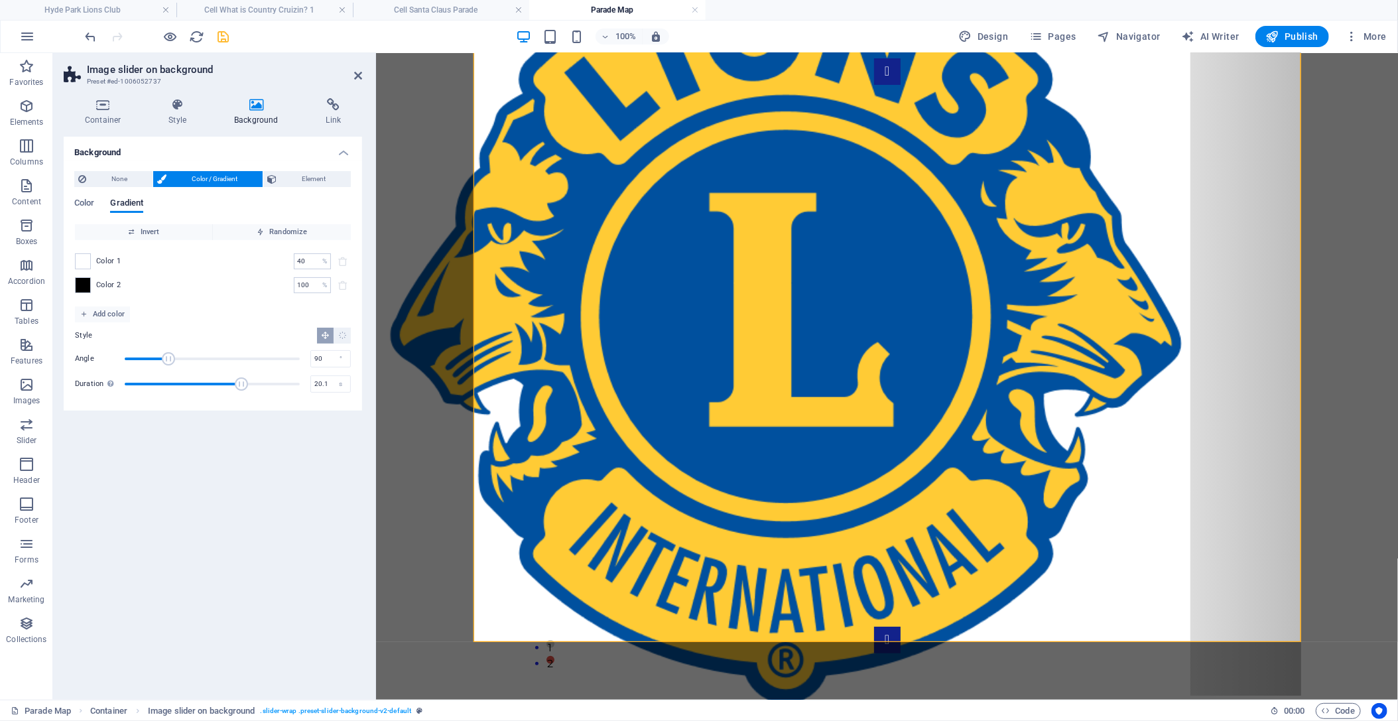
drag, startPoint x: 320, startPoint y: 287, endPoint x: 259, endPoint y: 279, distance: 61.5
click at [259, 279] on div "Color 2 100 % ​" at bounding box center [213, 285] width 276 height 16
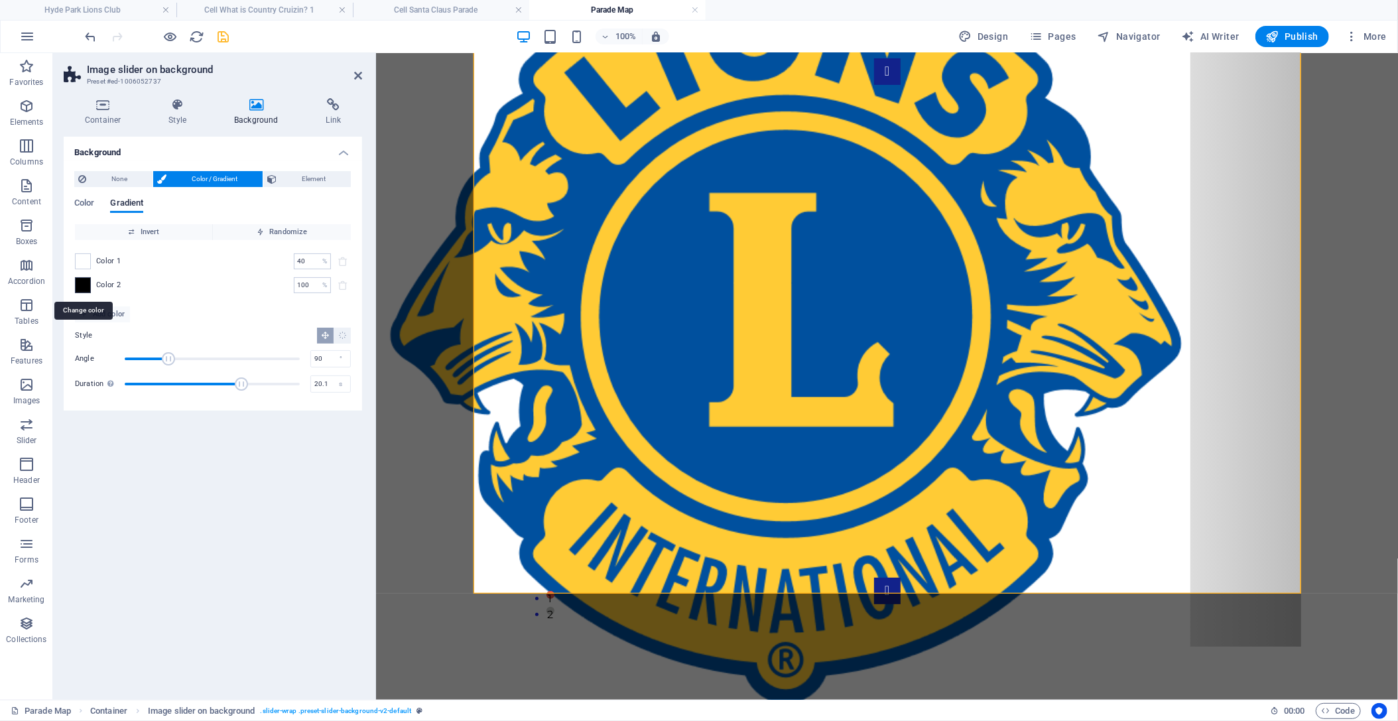
click at [88, 293] on span at bounding box center [83, 285] width 15 height 15
type input "#000000"
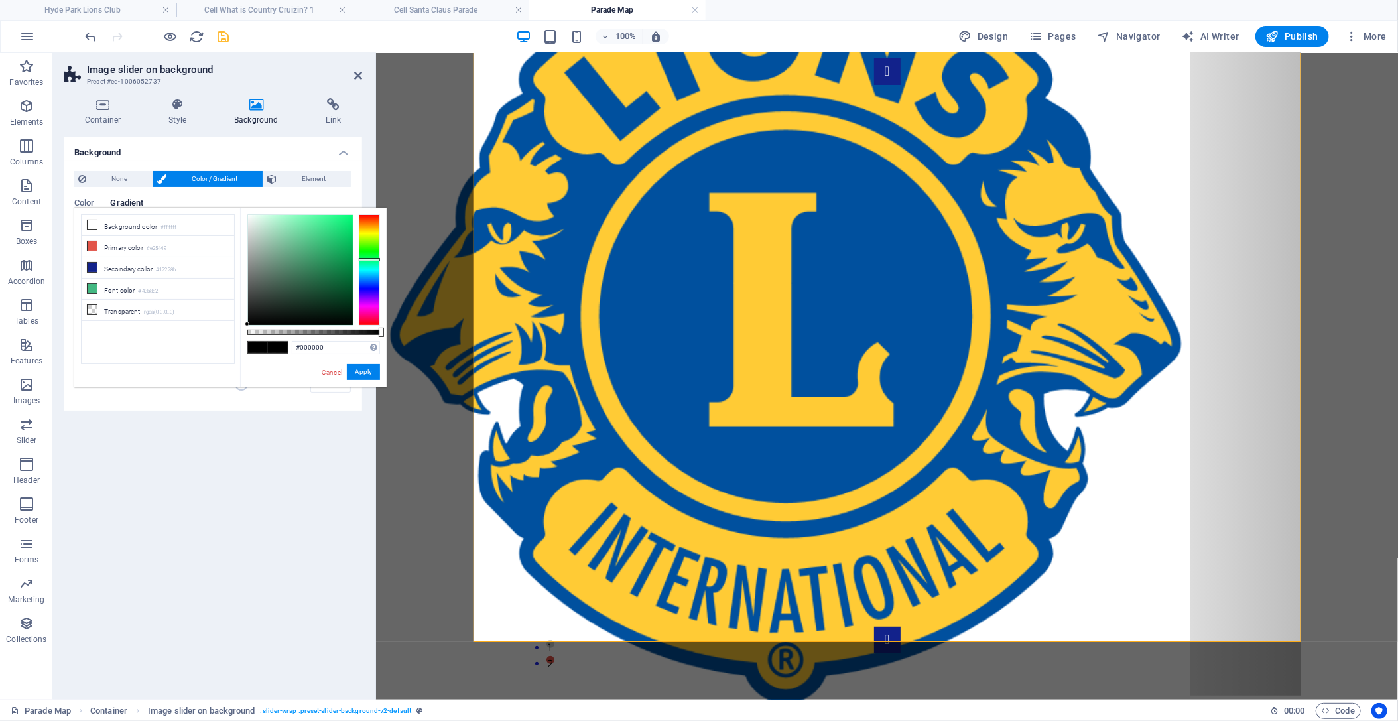
click at [370, 259] on div at bounding box center [369, 269] width 21 height 111
click at [370, 251] on div at bounding box center [369, 269] width 21 height 111
click at [364, 376] on button "Apply" at bounding box center [363, 372] width 33 height 16
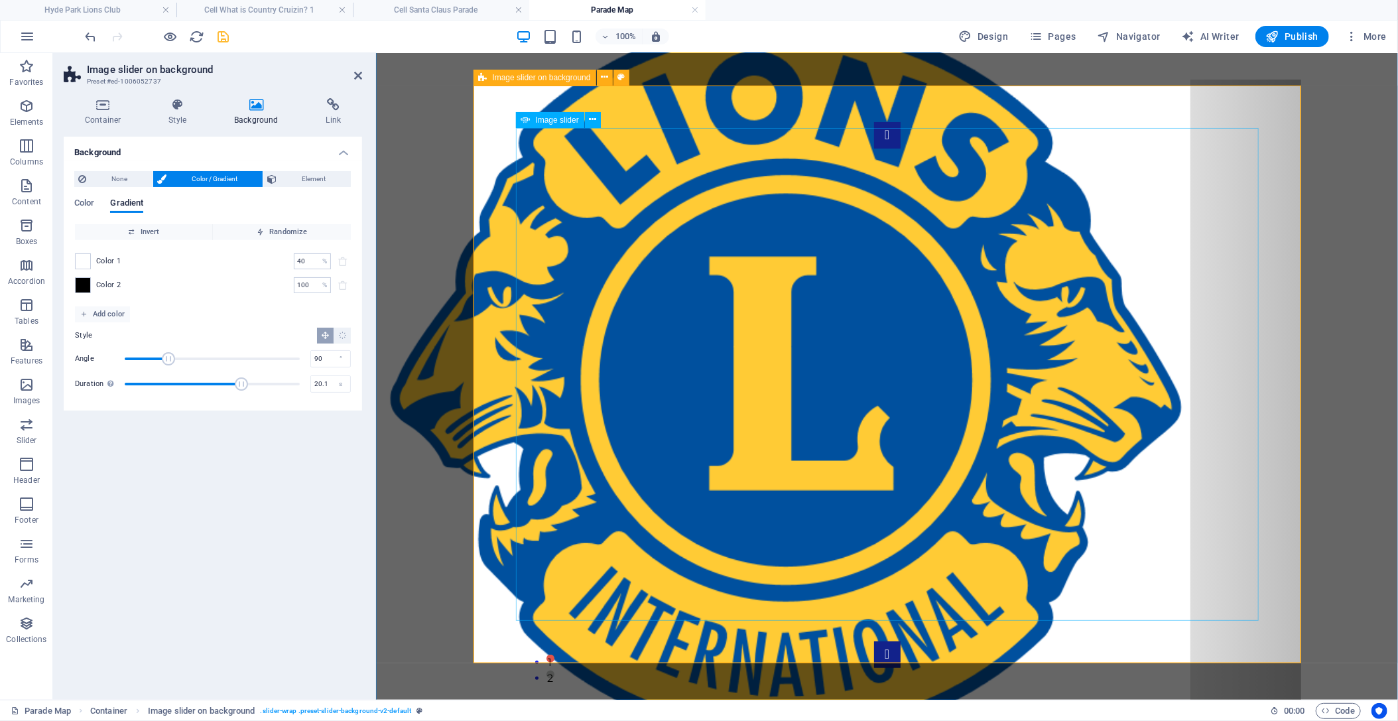
scroll to position [70, 0]
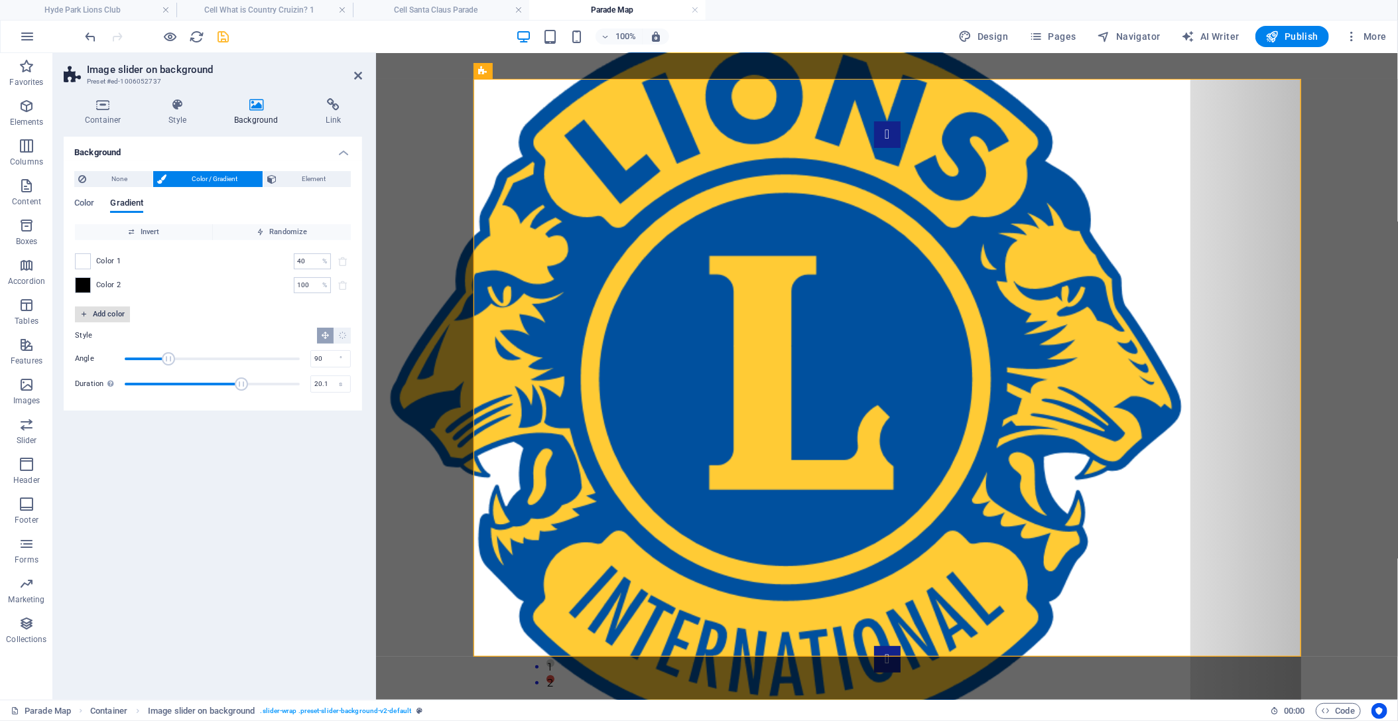
click at [102, 310] on span "Add color" at bounding box center [102, 314] width 44 height 16
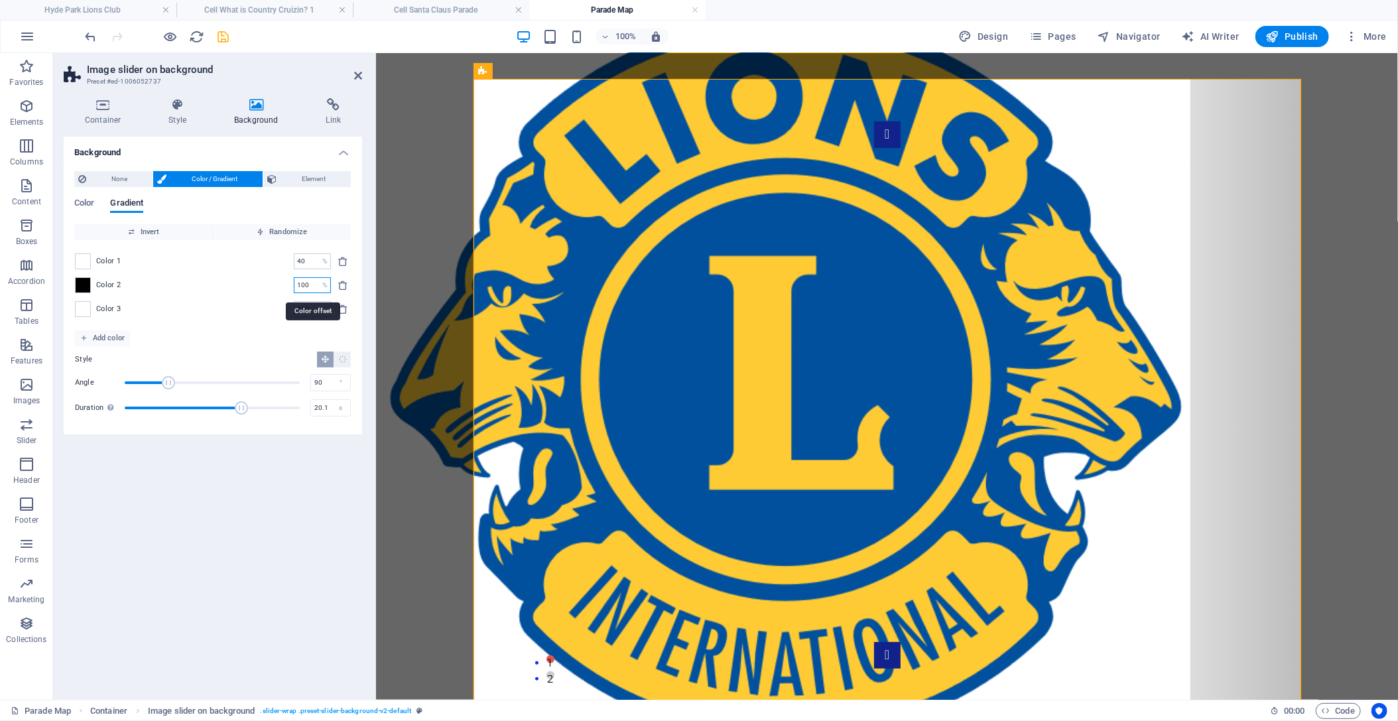
click at [307, 287] on input "100" at bounding box center [305, 285] width 23 height 16
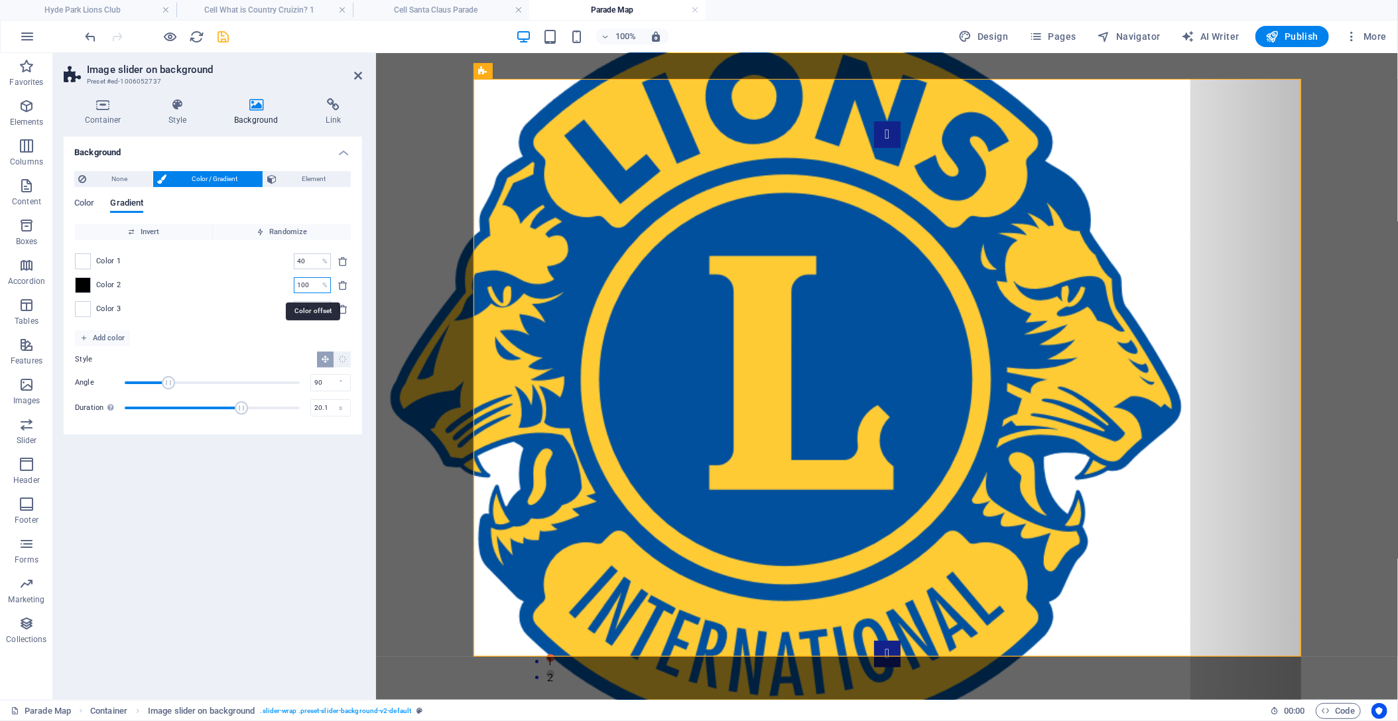
drag, startPoint x: 311, startPoint y: 287, endPoint x: 253, endPoint y: 284, distance: 58.4
click at [294, 284] on input "100" at bounding box center [305, 285] width 23 height 16
type input "50"
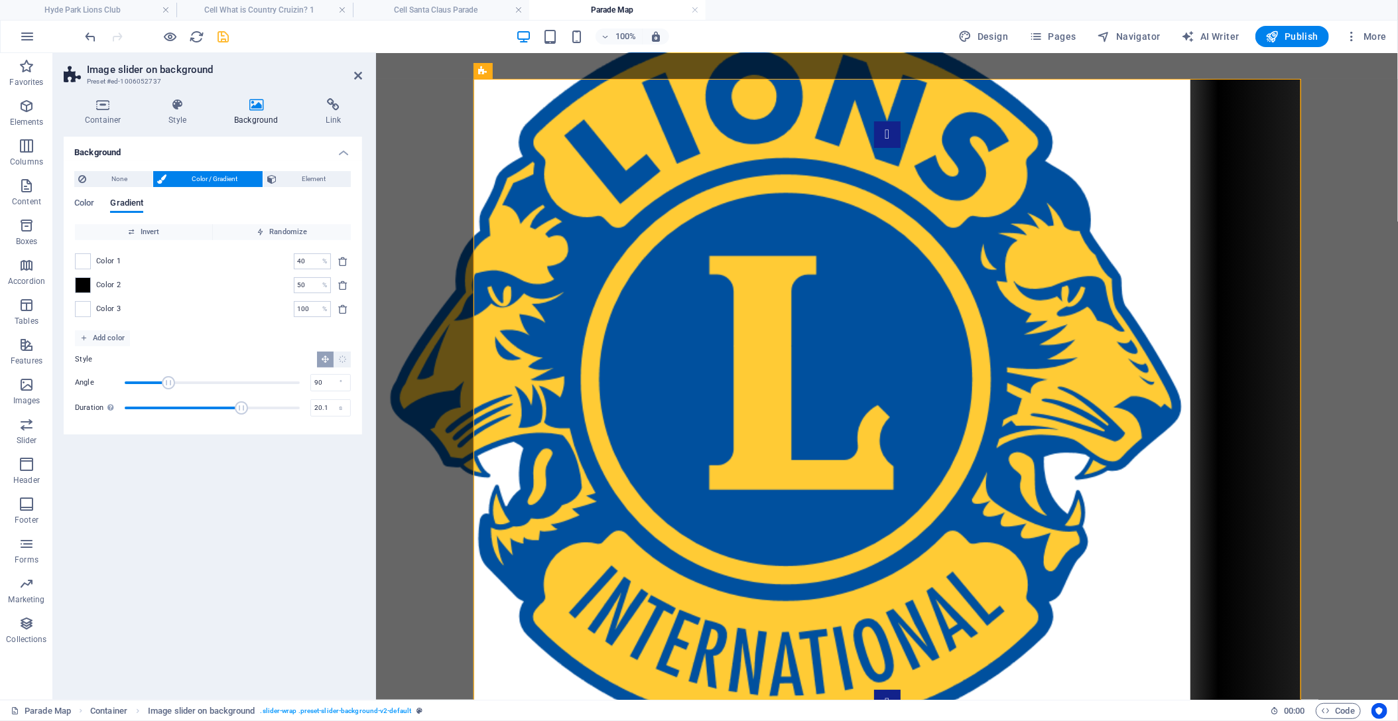
drag, startPoint x: 320, startPoint y: 308, endPoint x: 253, endPoint y: 305, distance: 67.1
click at [253, 305] on div "Color 3 100 % ​" at bounding box center [213, 309] width 276 height 16
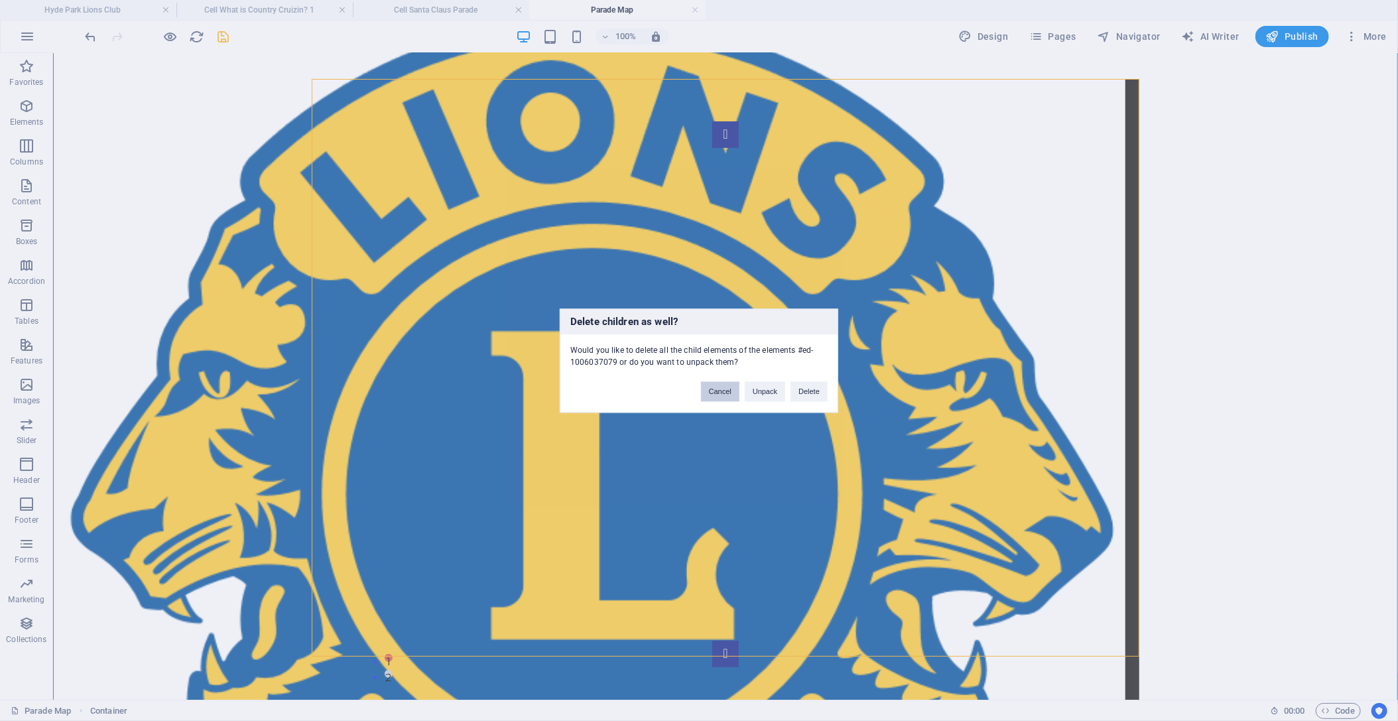
click at [730, 395] on button "Cancel" at bounding box center [720, 391] width 38 height 20
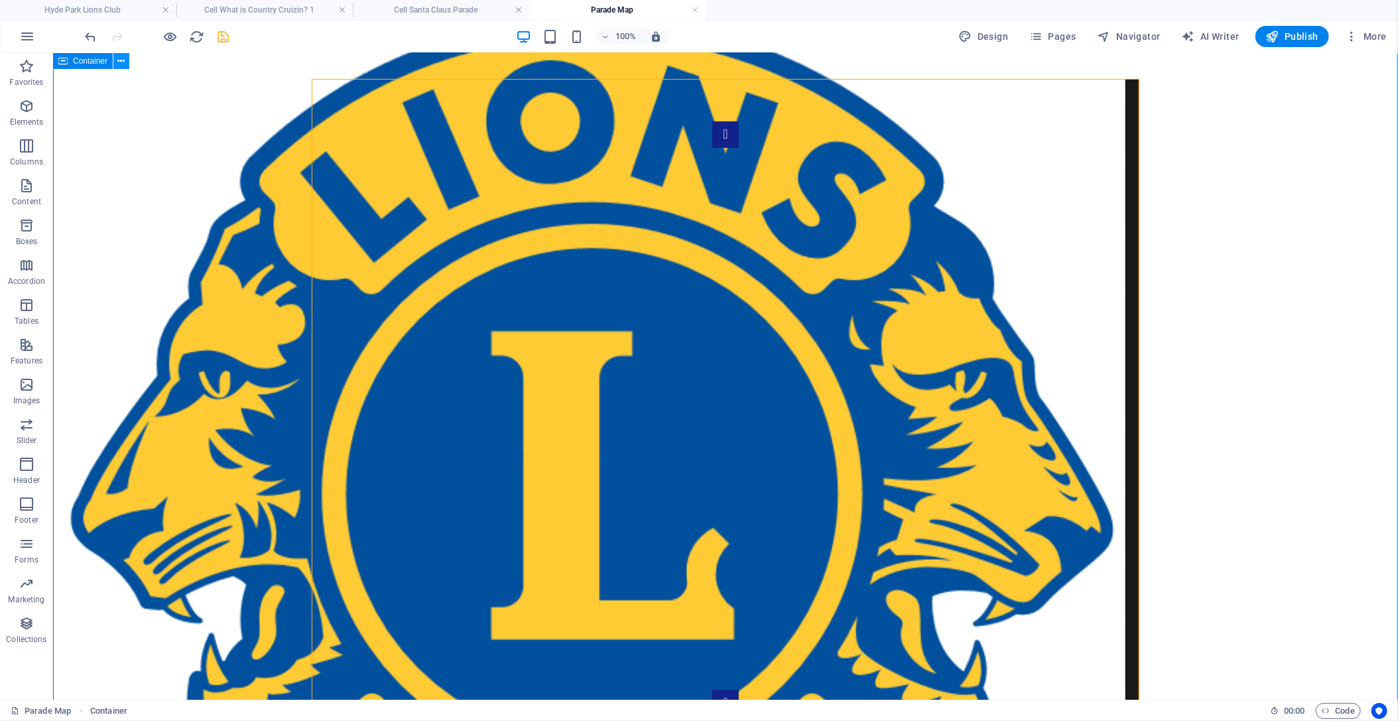
click at [119, 60] on icon at bounding box center [121, 61] width 7 height 14
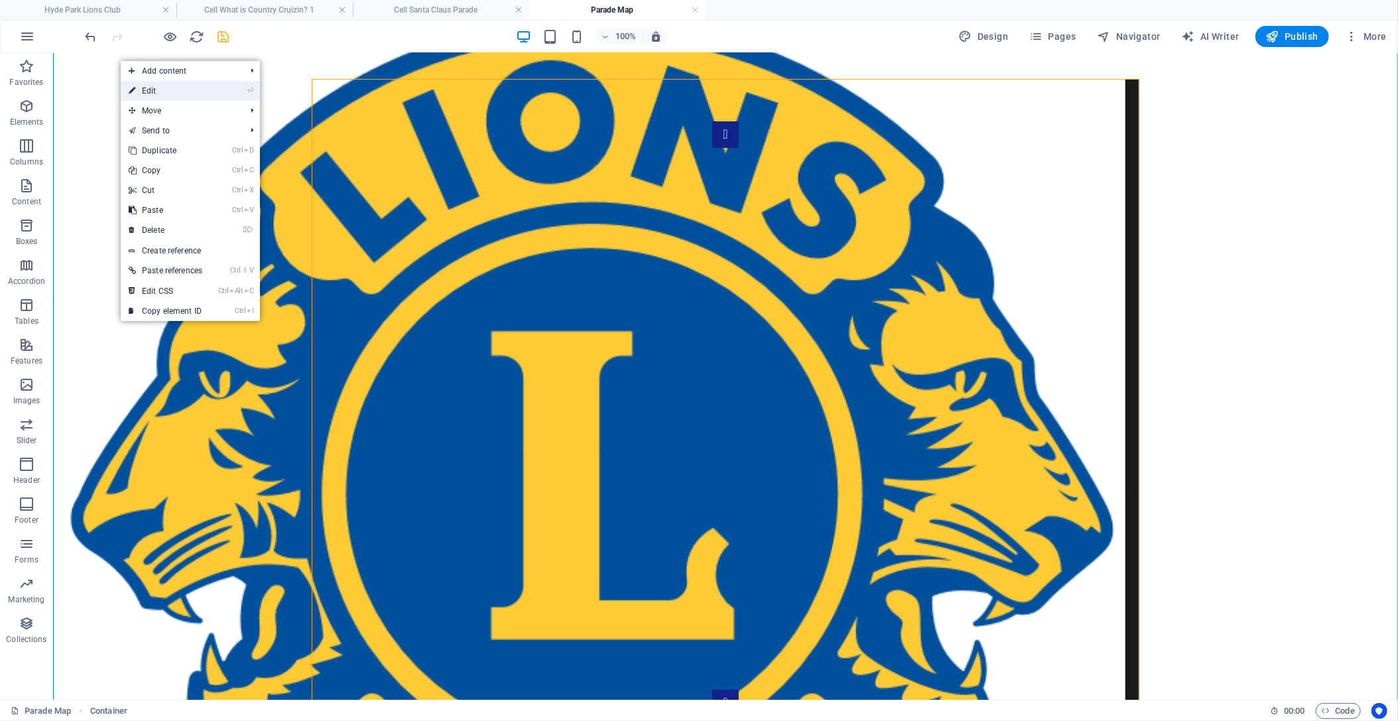
click at [147, 90] on link "⏎ Edit" at bounding box center [166, 91] width 90 height 20
select select "px"
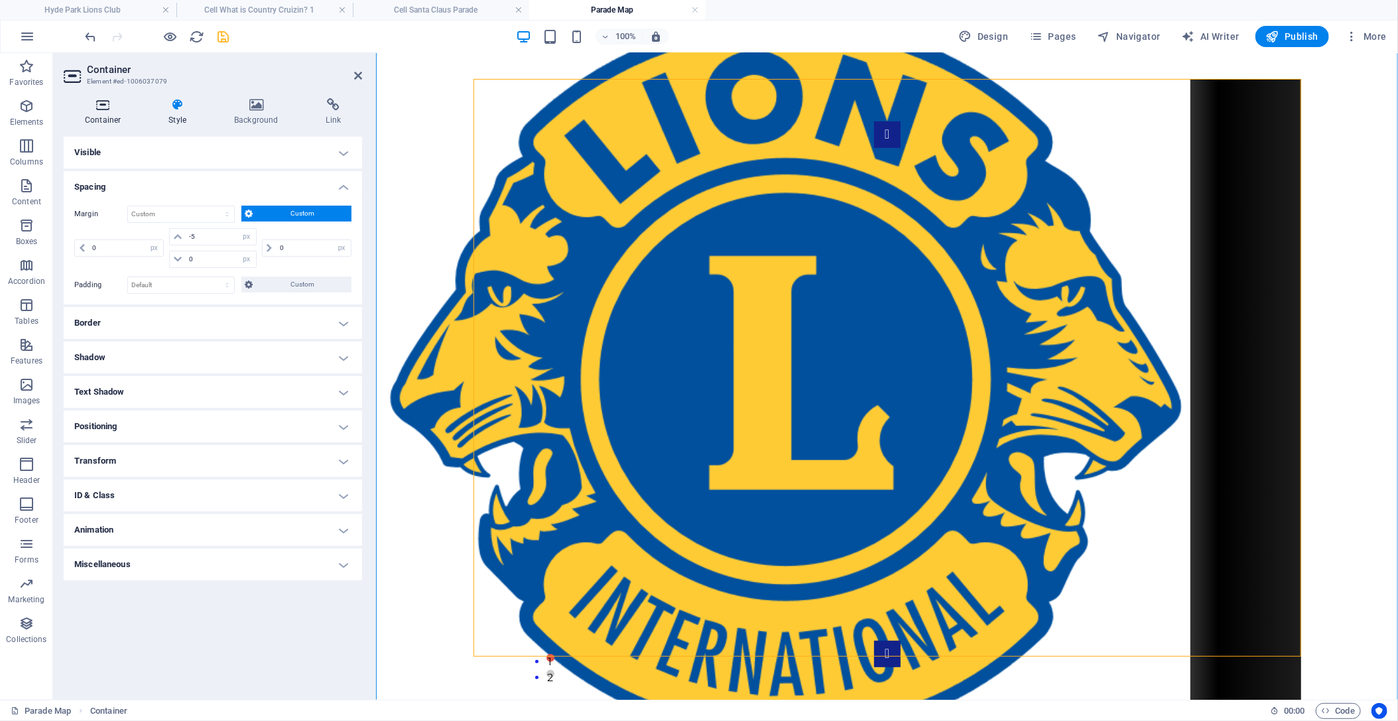
click at [118, 105] on icon at bounding box center [103, 104] width 78 height 13
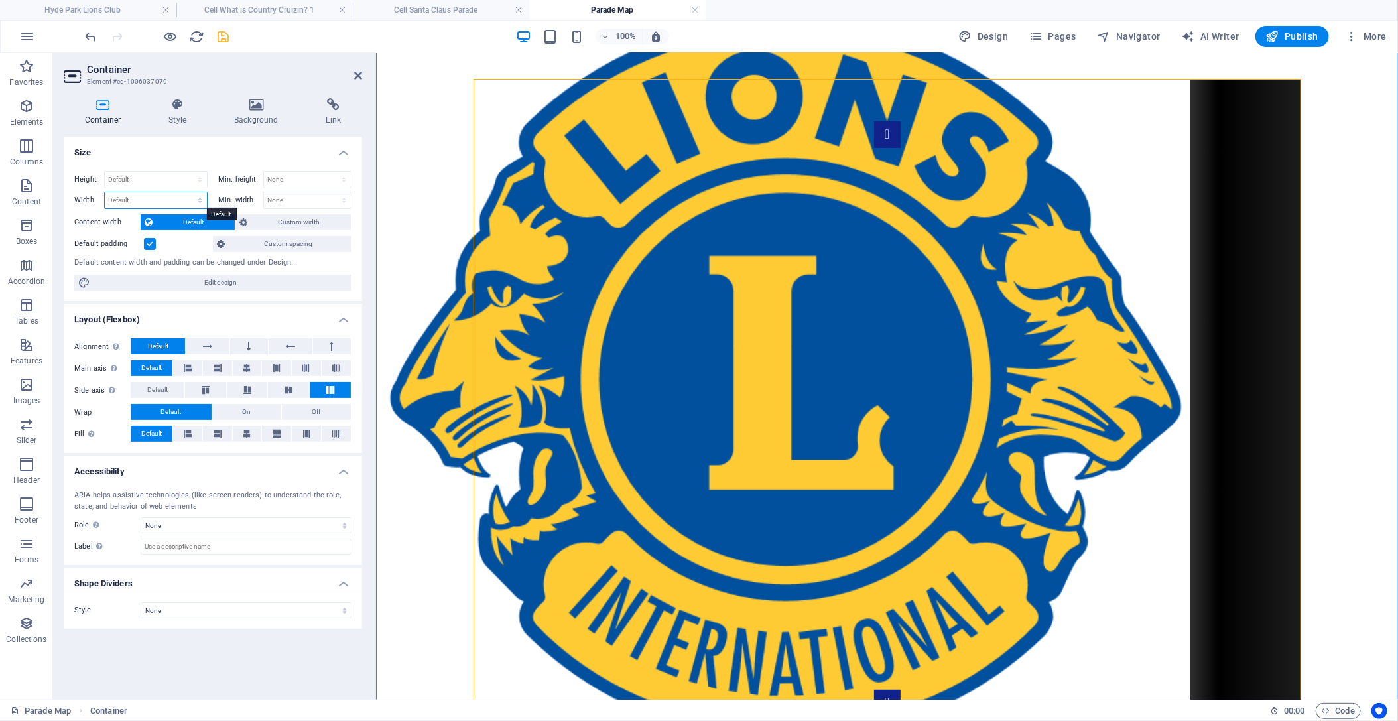
click at [105, 192] on select "Default px rem % em vh vw" at bounding box center [156, 200] width 102 height 16
select select "rem"
click option "rem" at bounding box center [0, 0] width 0 height 0
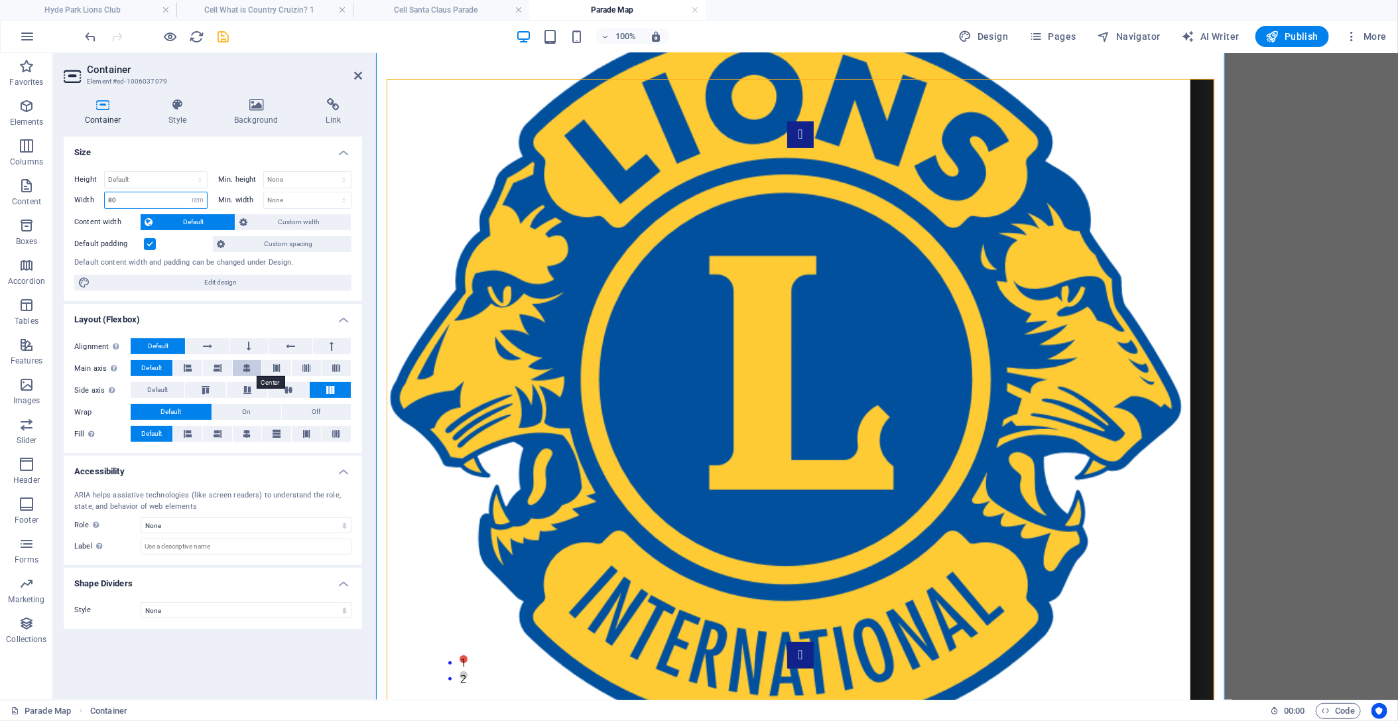
type input "80"
click at [245, 368] on icon at bounding box center [247, 368] width 8 height 16
click at [253, 347] on button at bounding box center [249, 346] width 38 height 16
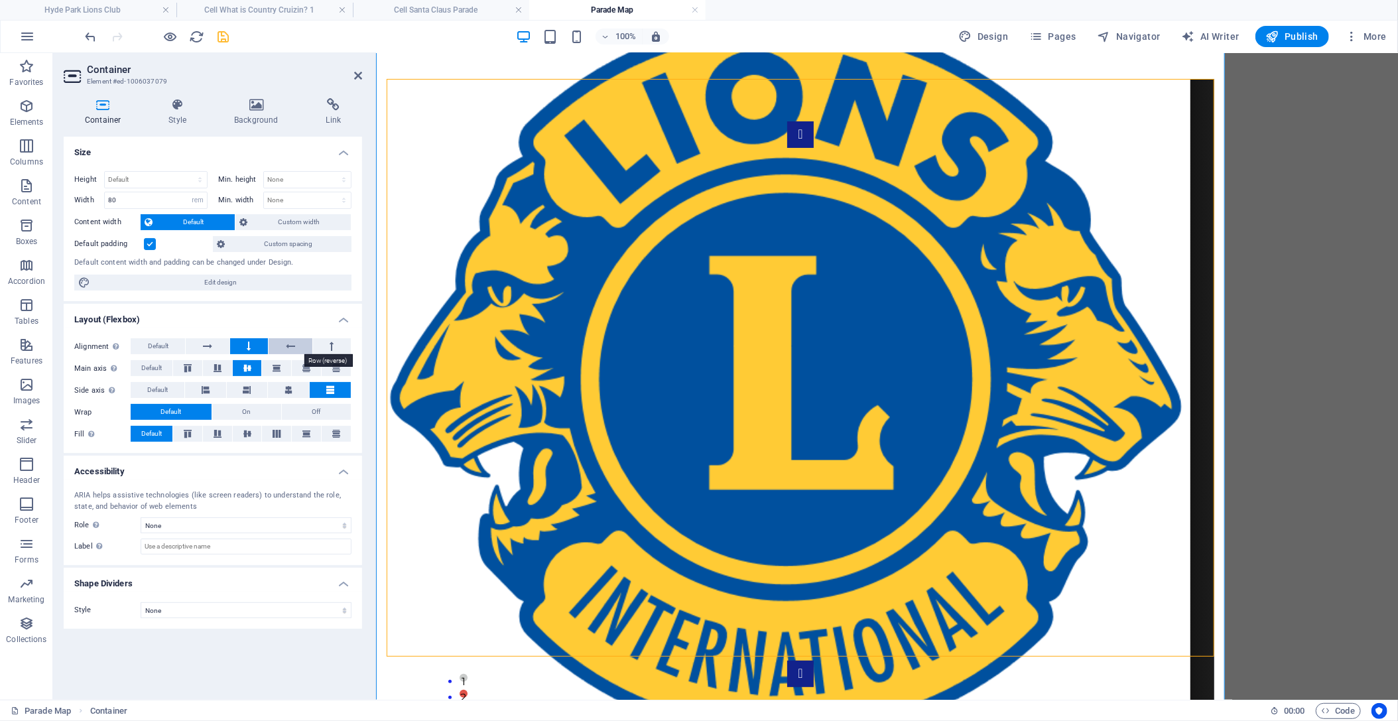
click at [292, 348] on icon at bounding box center [290, 346] width 9 height 16
click at [222, 38] on icon "save" at bounding box center [223, 36] width 15 height 15
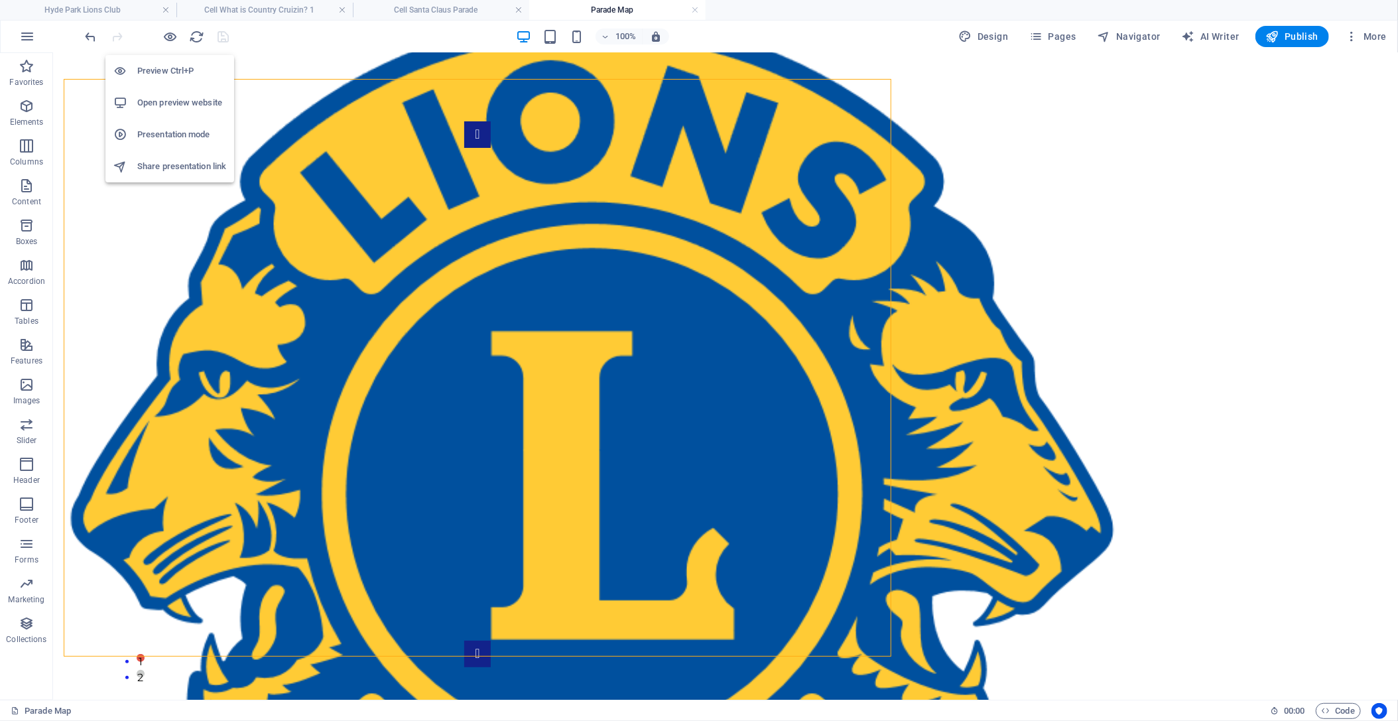
click at [181, 99] on h6 "Open preview website" at bounding box center [181, 103] width 89 height 16
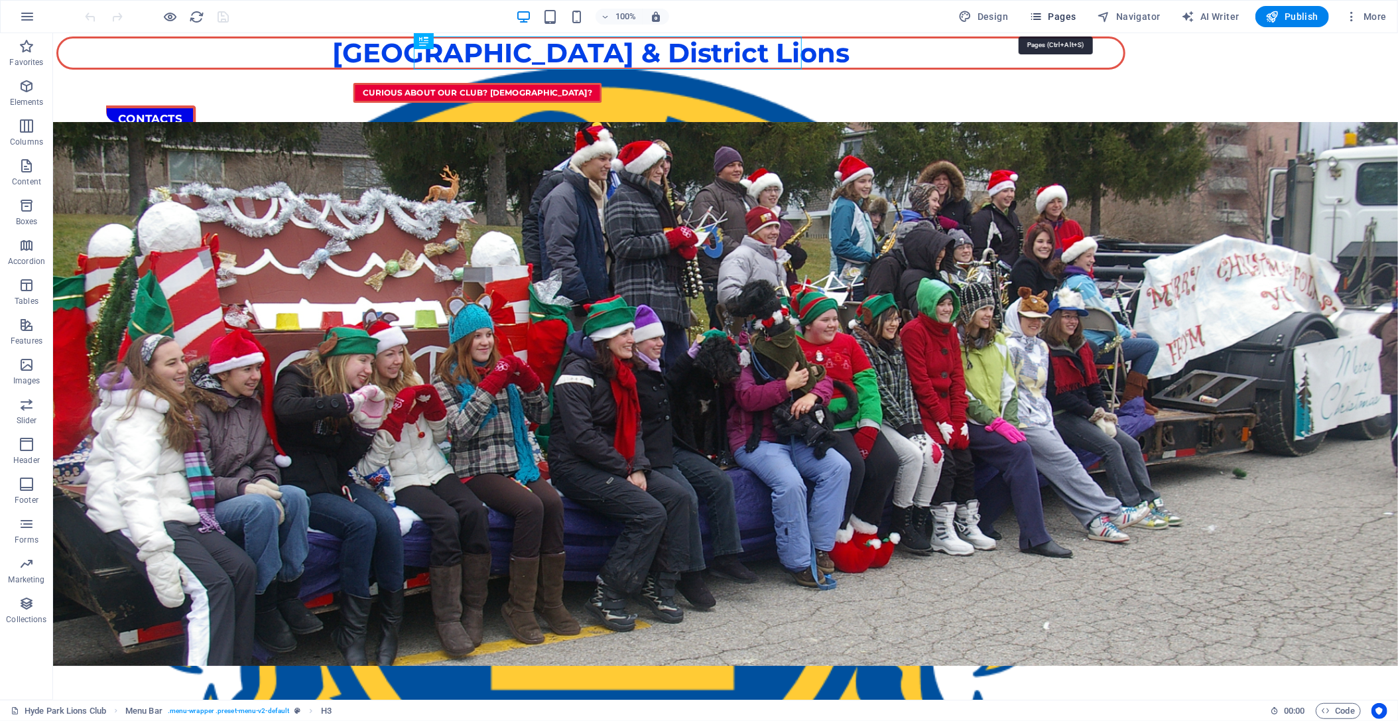
click at [1054, 17] on span "Pages" at bounding box center [1053, 16] width 46 height 13
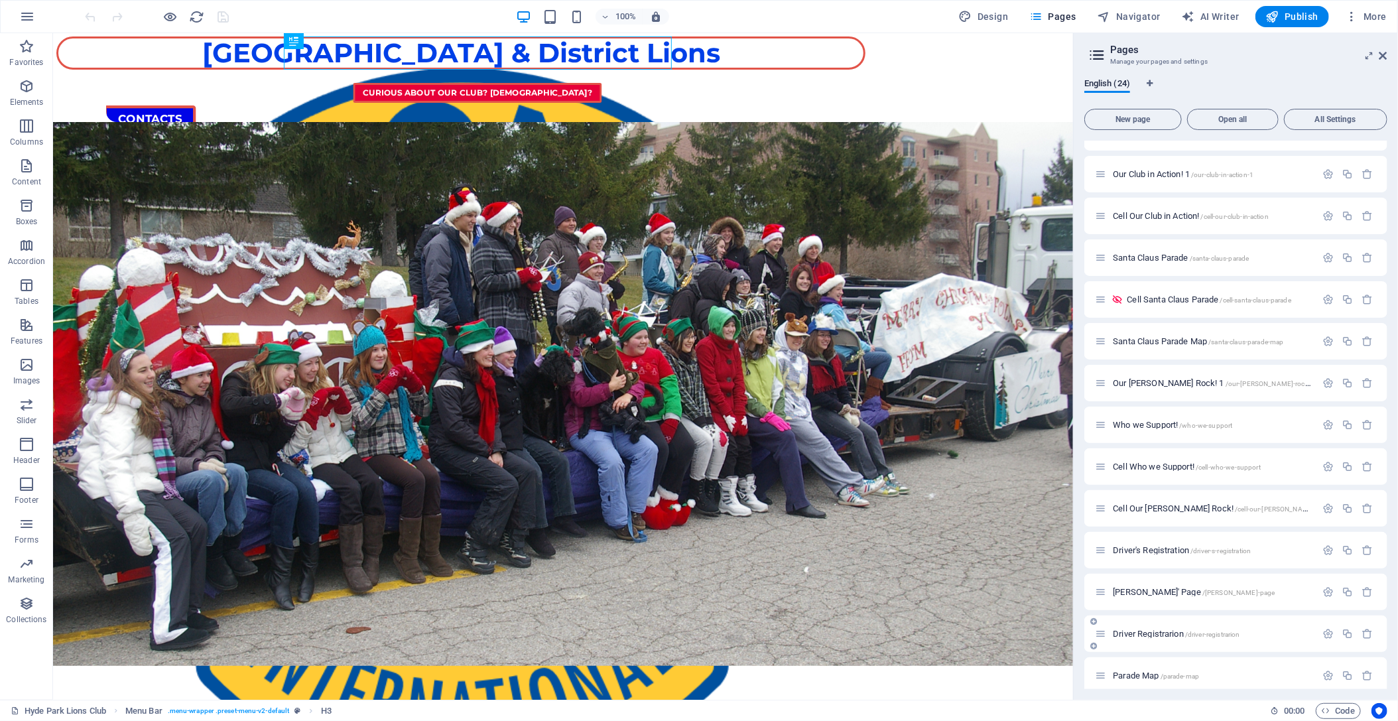
scroll to position [454, 0]
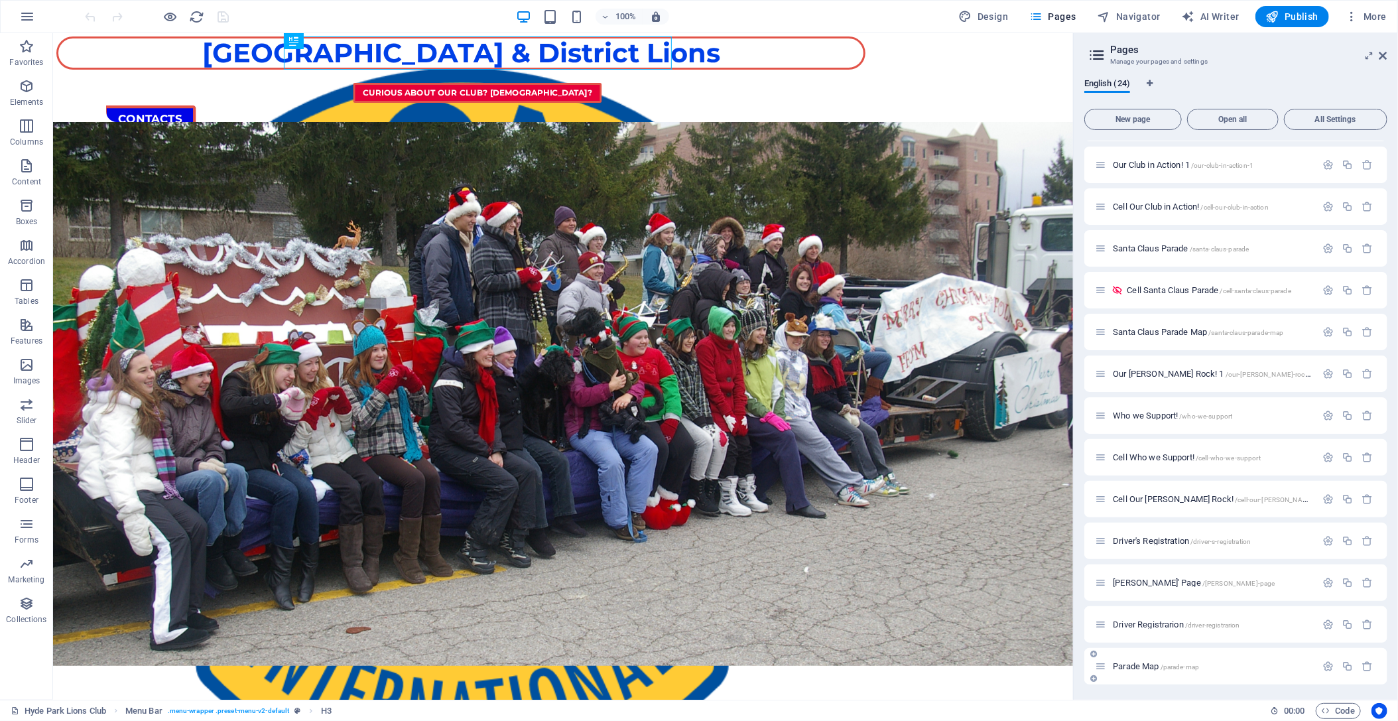
click at [1174, 665] on span "/parade-map" at bounding box center [1180, 666] width 39 height 7
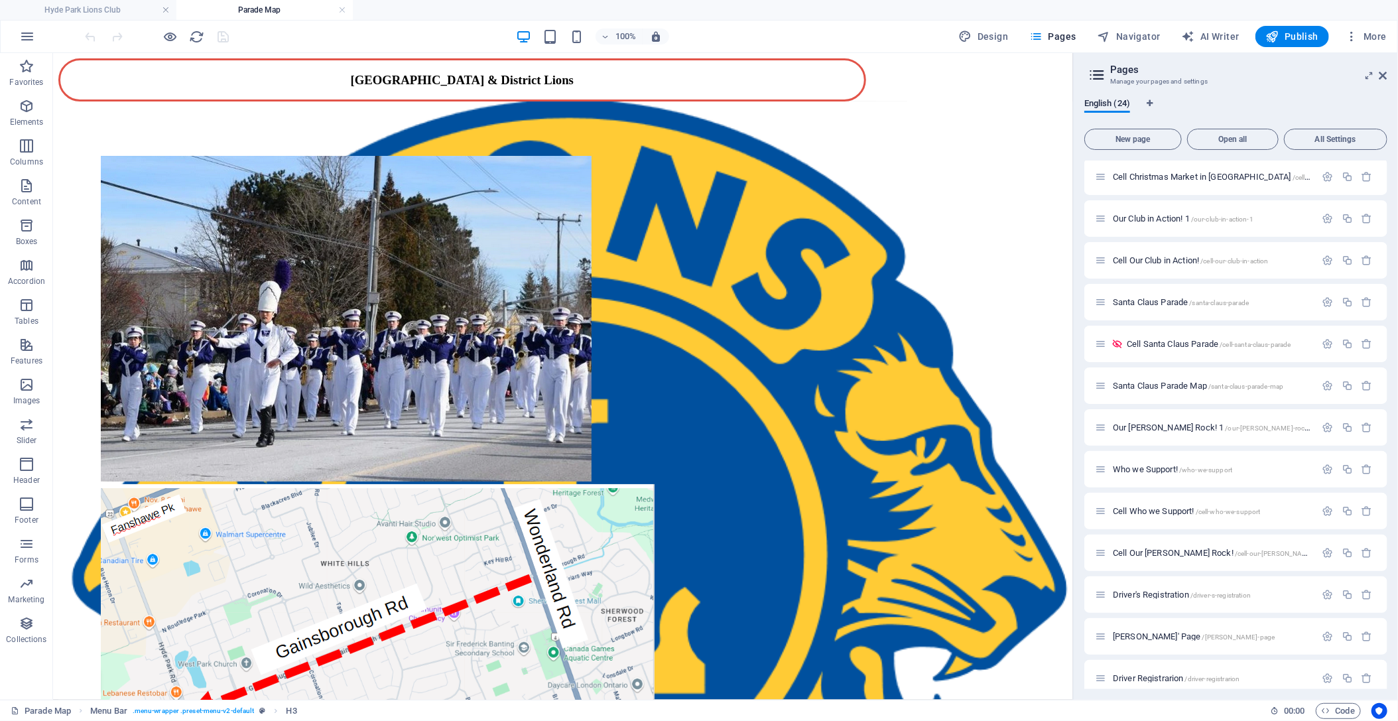
scroll to position [0, 0]
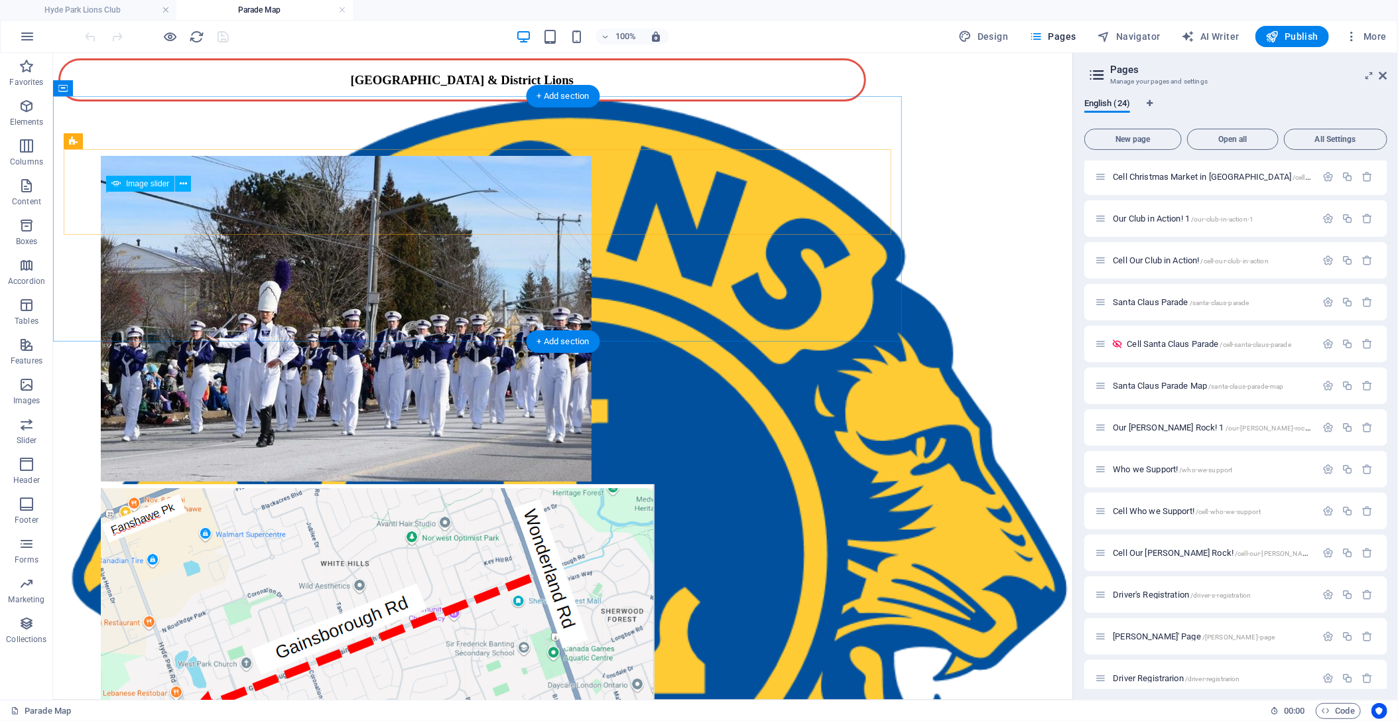
click at [100, 167] on button "button" at bounding box center [105, 165] width 11 height 4
click at [133, 192] on div "Image slider" at bounding box center [153, 184] width 94 height 17
click at [524, 221] on div "1 2" at bounding box center [482, 180] width 849 height 159
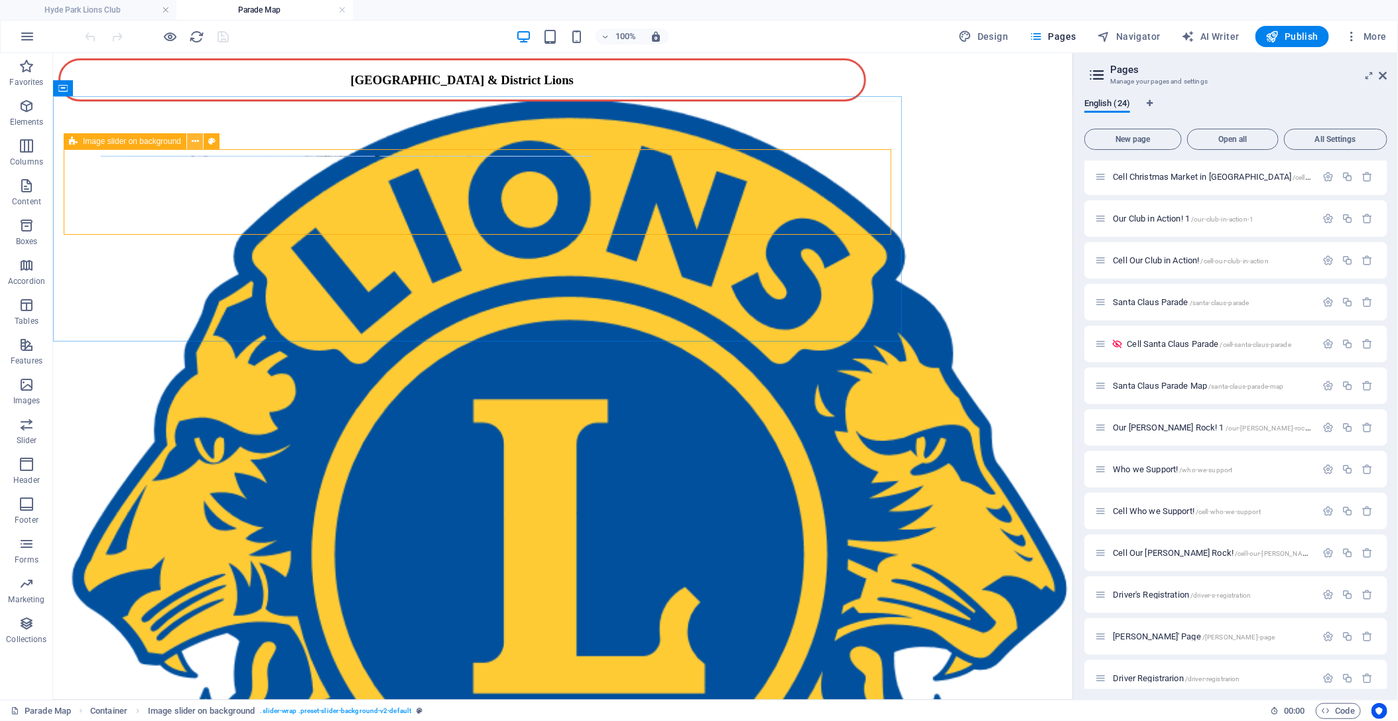
click at [190, 141] on button at bounding box center [195, 141] width 16 height 16
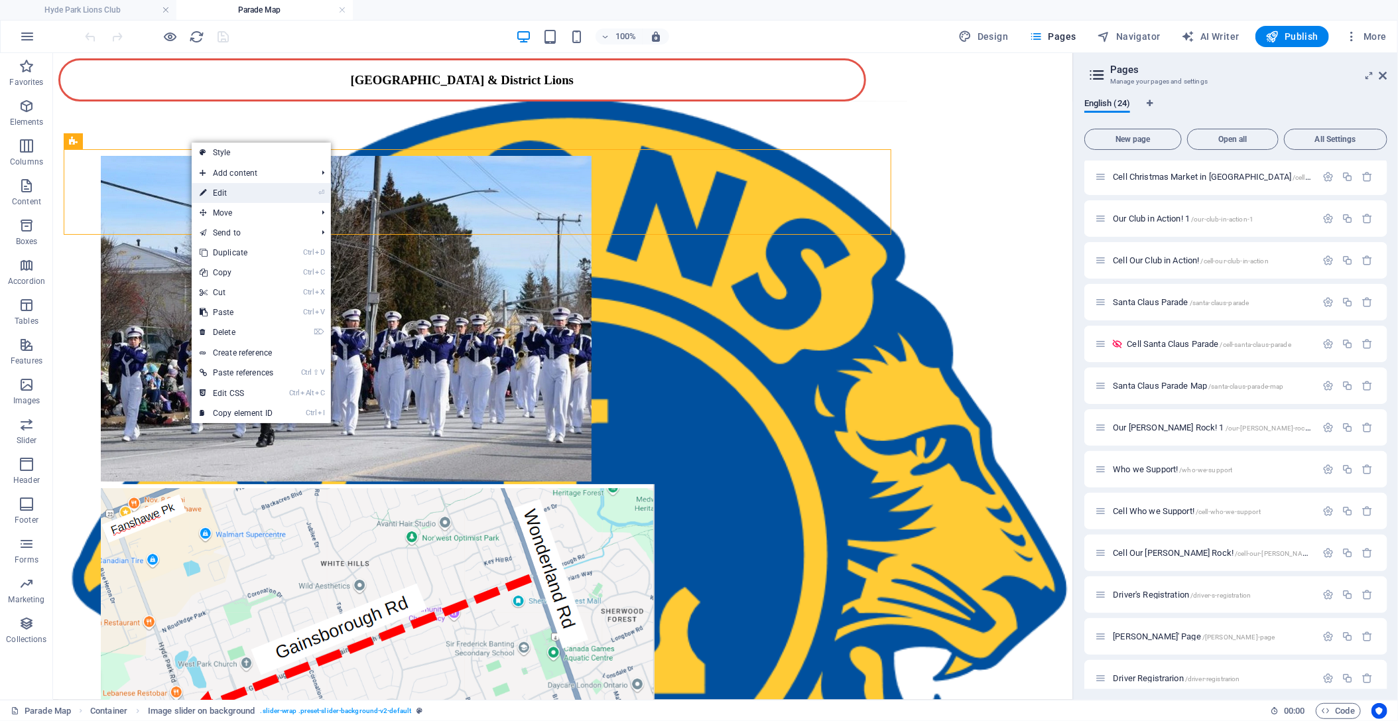
click at [254, 192] on link "⏎ Edit" at bounding box center [237, 193] width 90 height 20
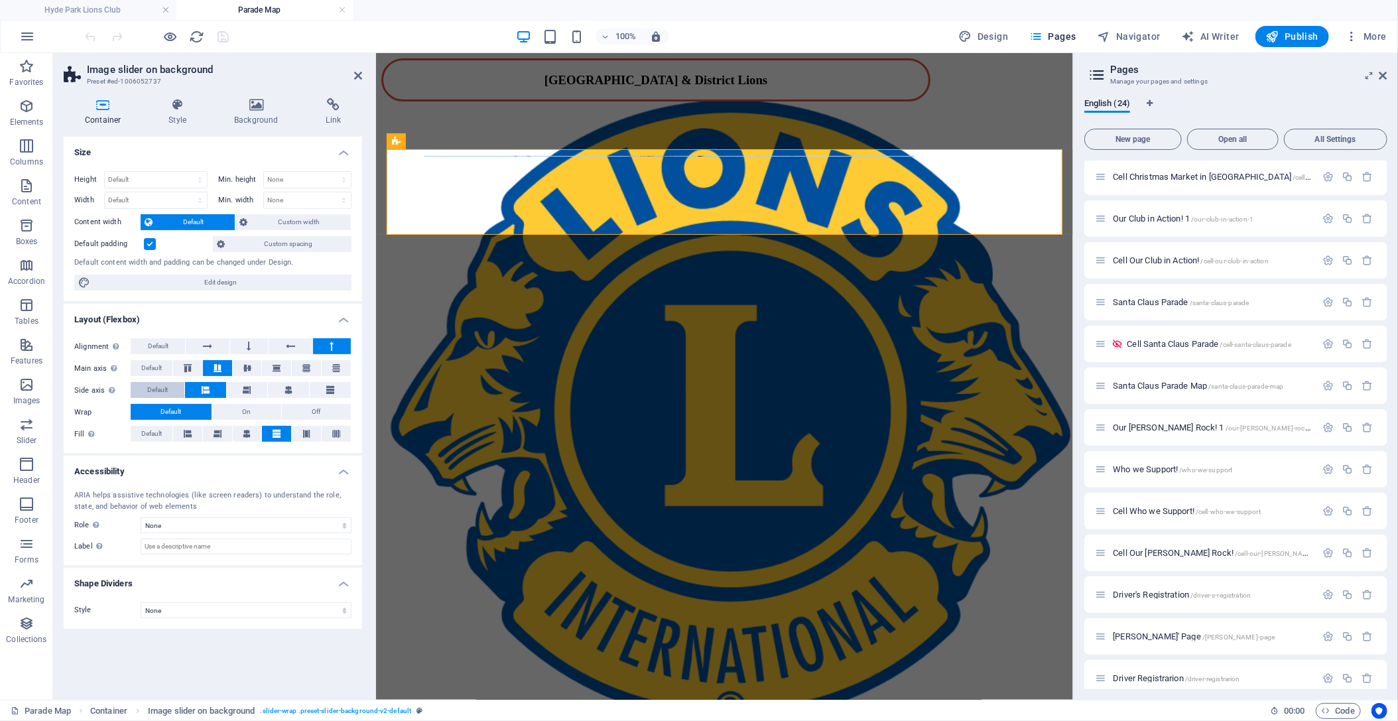
click at [151, 387] on span "Default" at bounding box center [157, 390] width 21 height 16
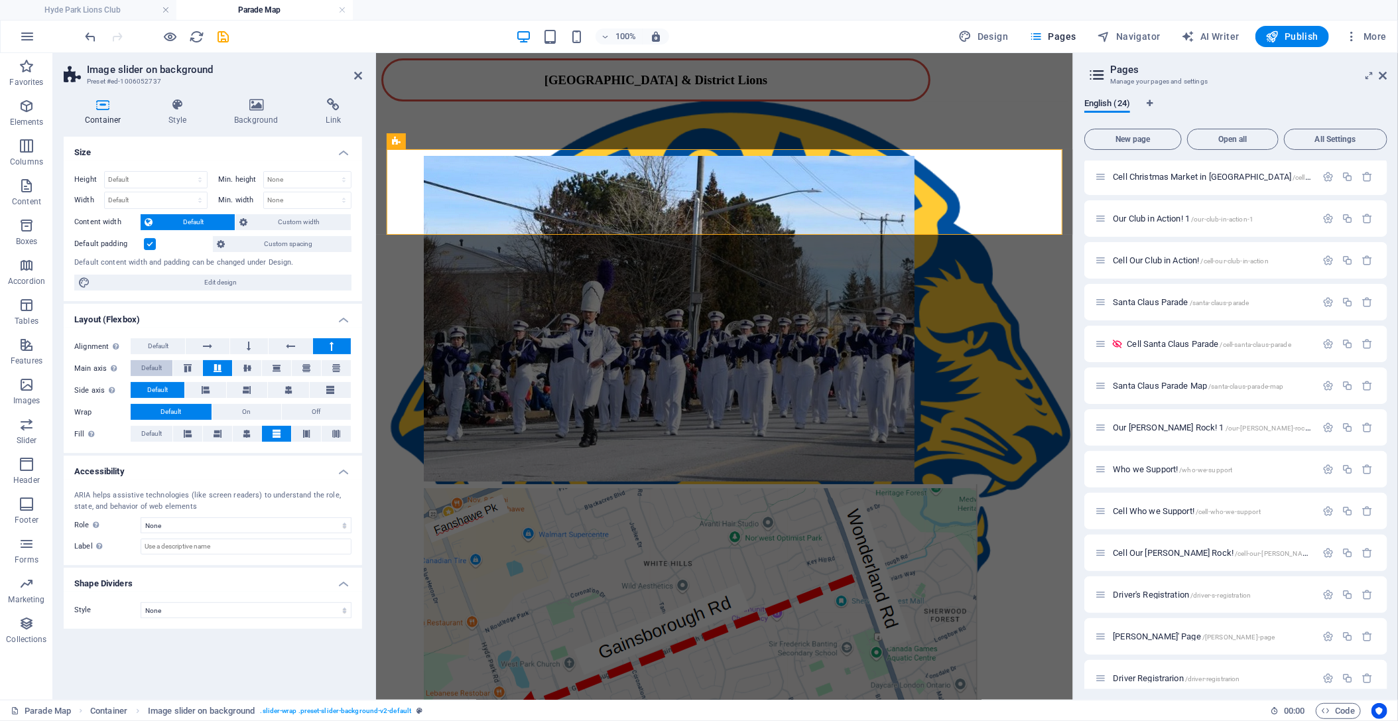
click at [157, 366] on span "Default" at bounding box center [151, 368] width 21 height 16
click at [156, 348] on span "Default" at bounding box center [158, 346] width 21 height 16
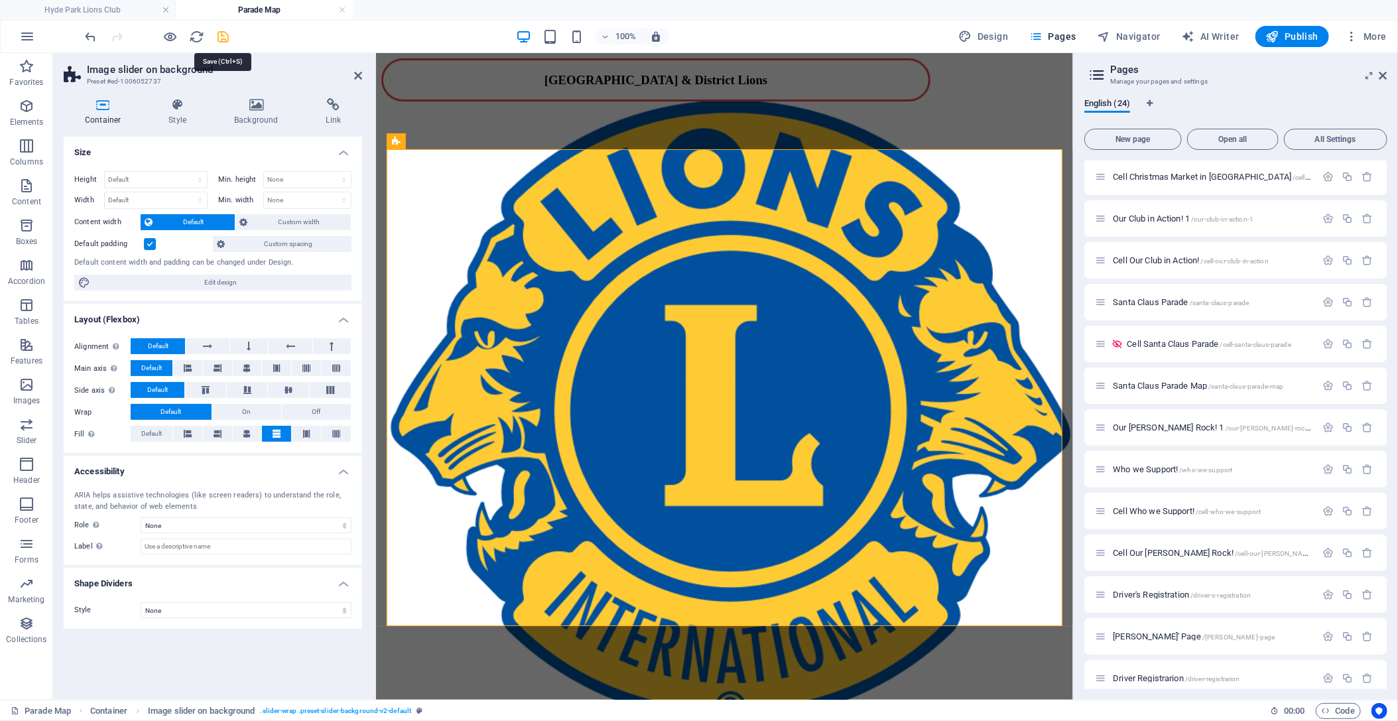
click at [221, 36] on icon "save" at bounding box center [223, 36] width 15 height 15
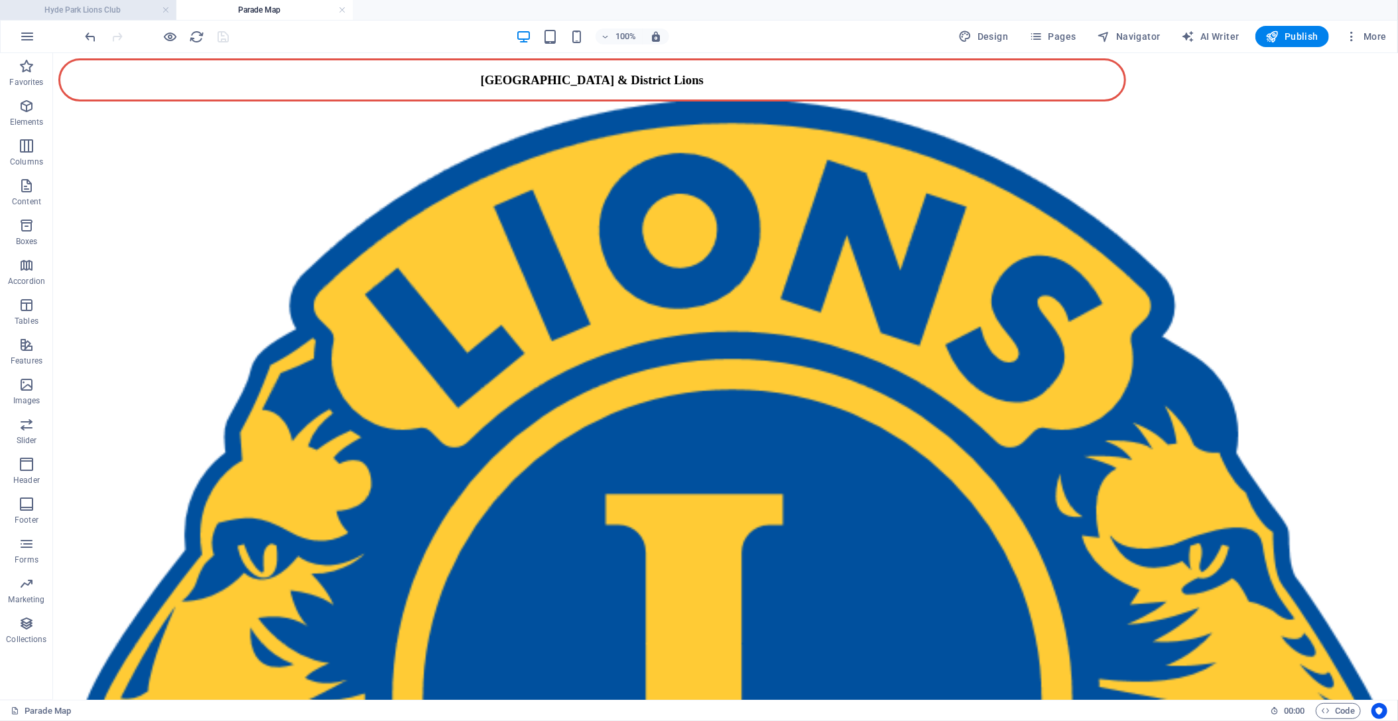
click at [109, 12] on h4 "Hyde Park Lions Club" at bounding box center [88, 10] width 176 height 15
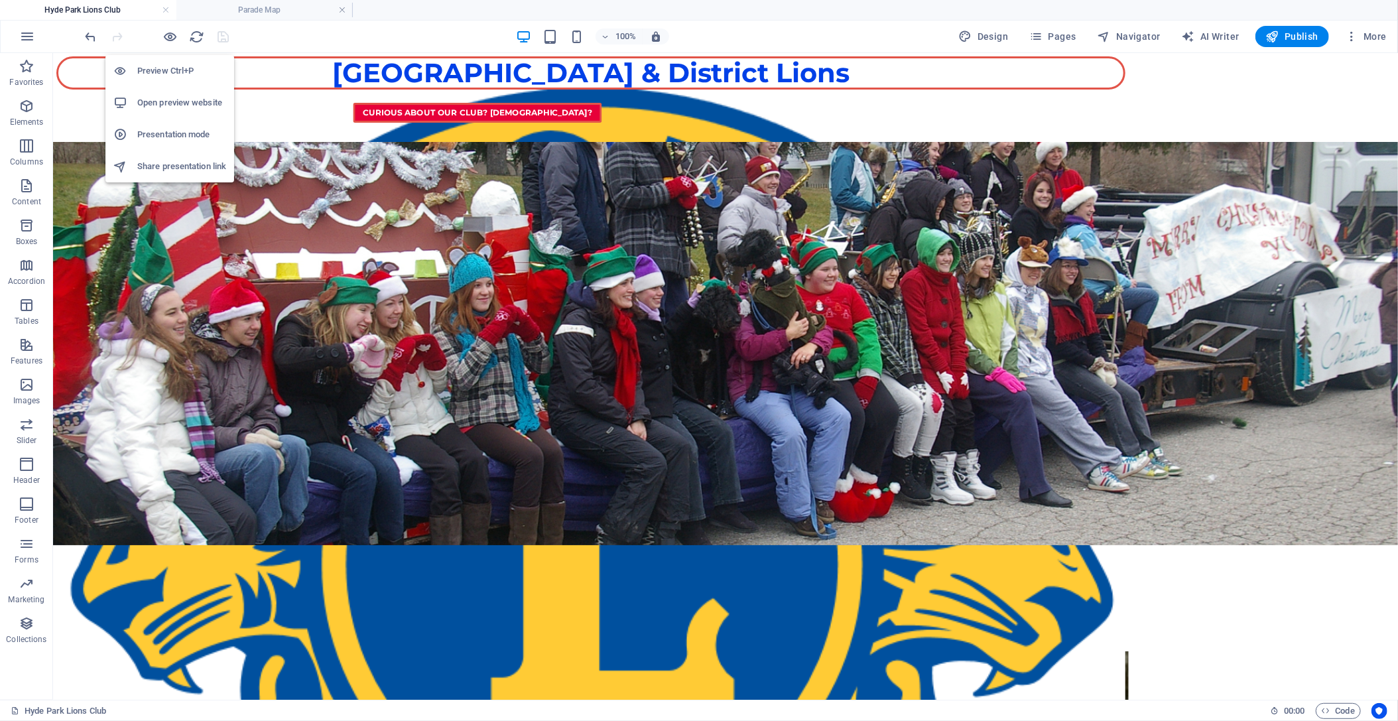
click at [176, 96] on h6 "Open preview website" at bounding box center [181, 103] width 89 height 16
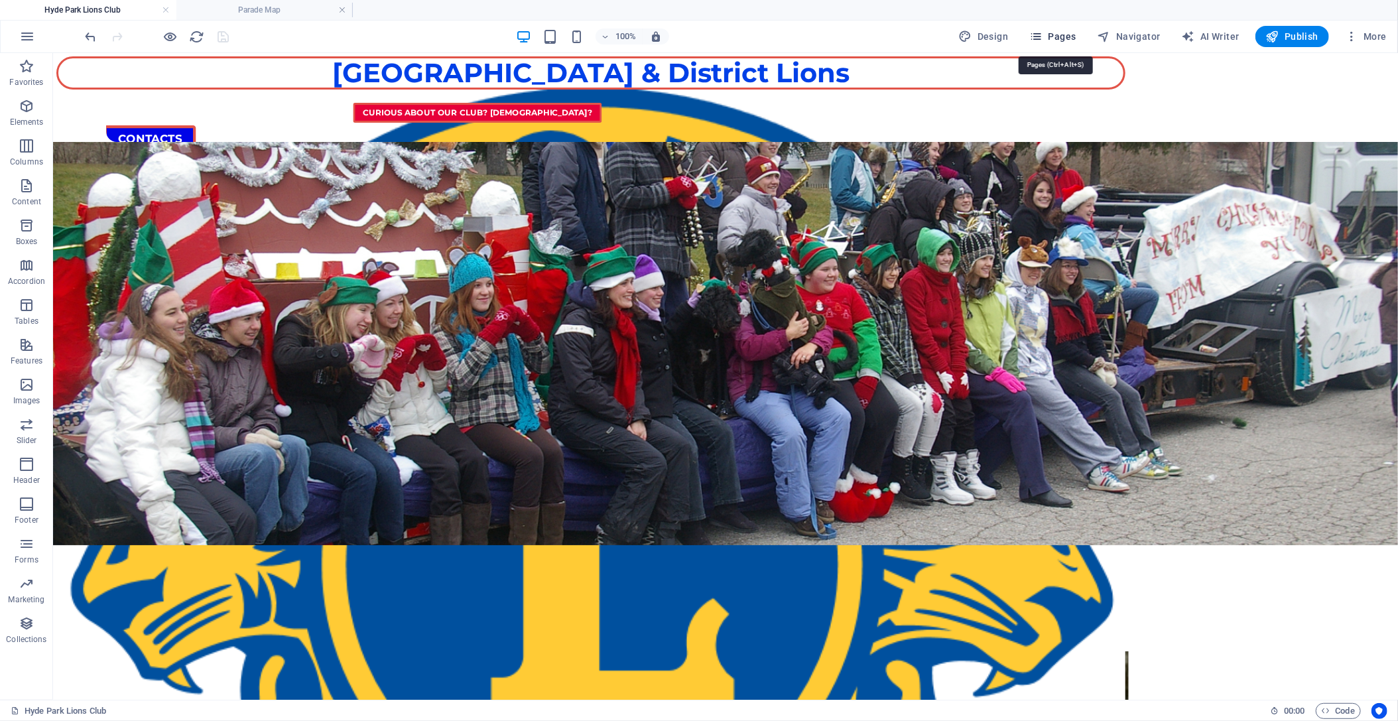
click at [1058, 31] on span "Pages" at bounding box center [1053, 36] width 46 height 13
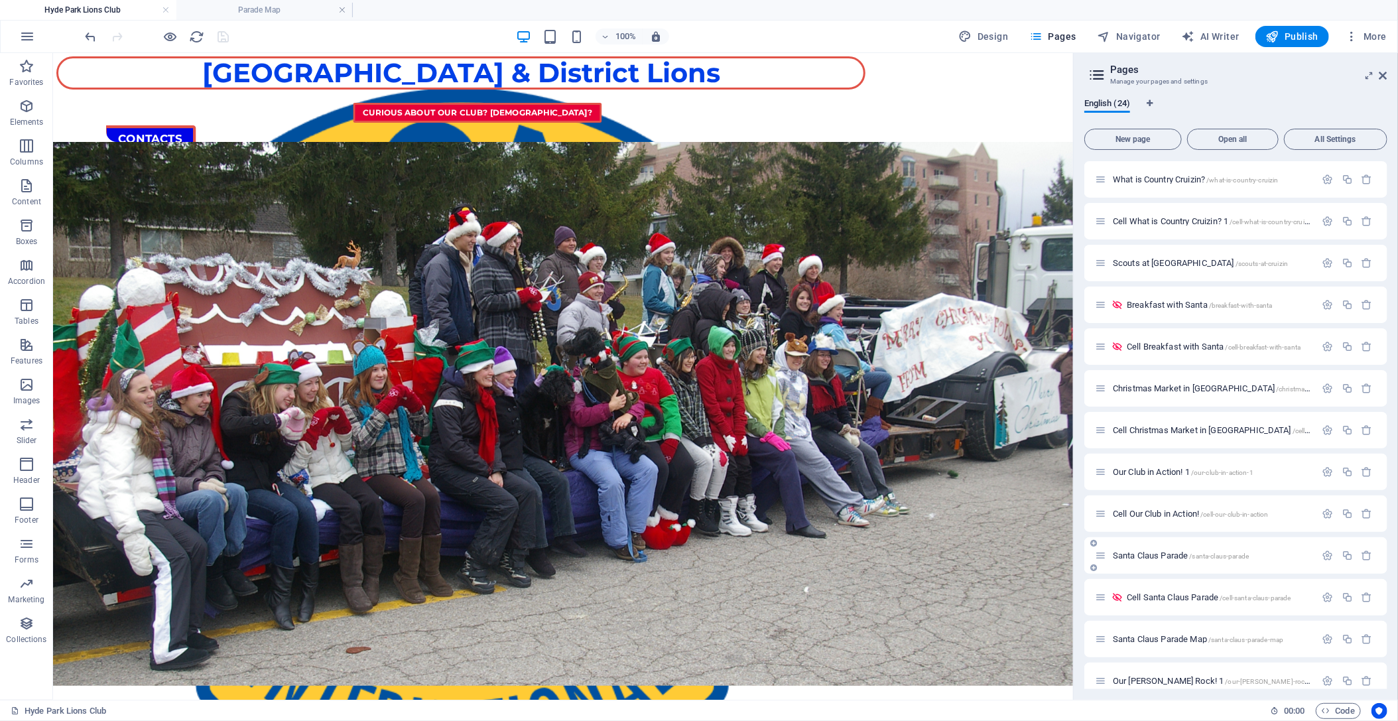
scroll to position [178, 0]
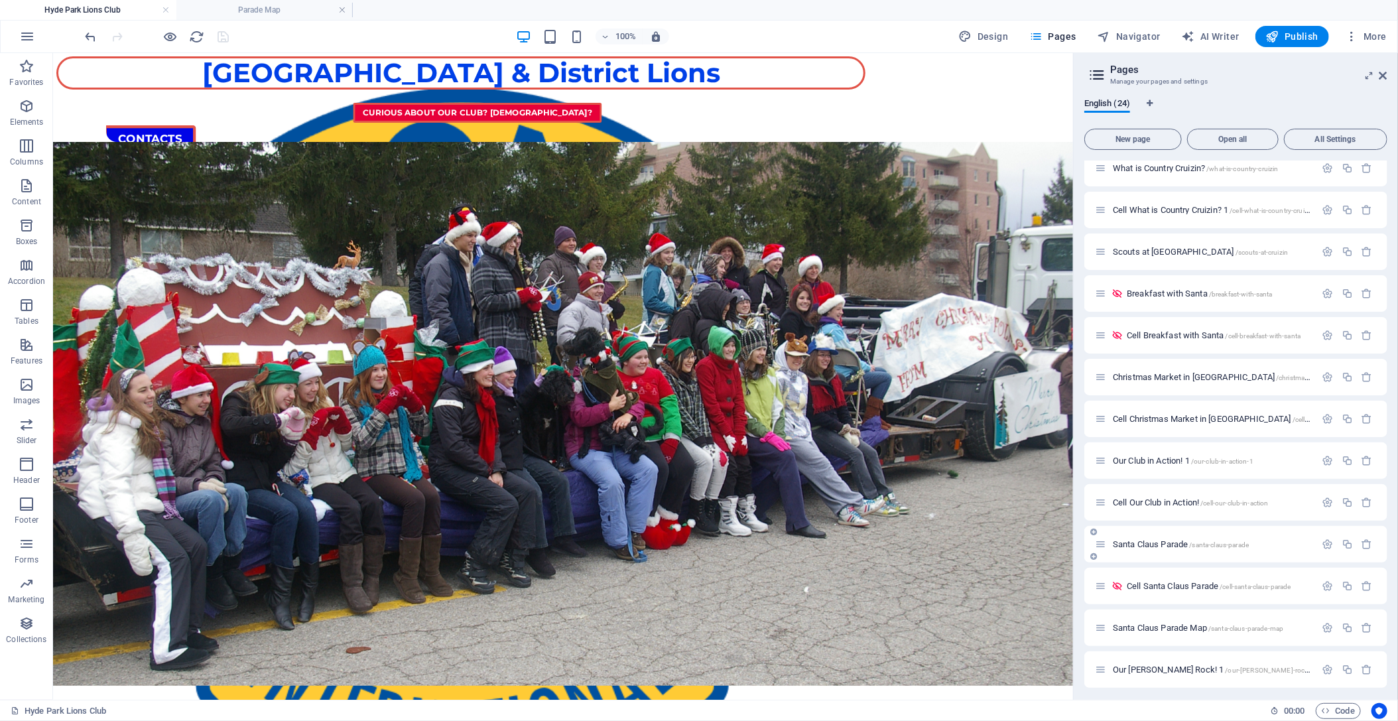
click at [1175, 542] on span "Santa Claus Parade /santa-claus-parade" at bounding box center [1181, 544] width 136 height 10
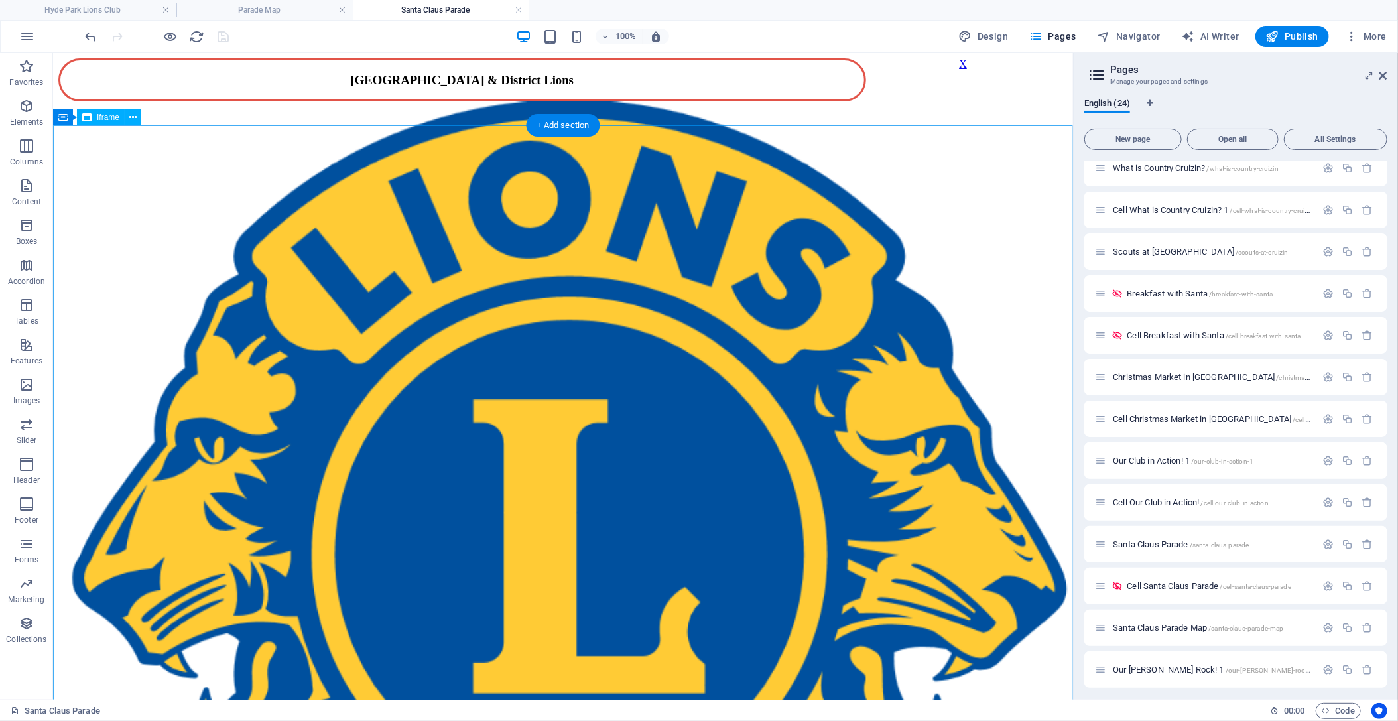
scroll to position [0, 0]
click at [299, 93] on icon at bounding box center [300, 92] width 7 height 14
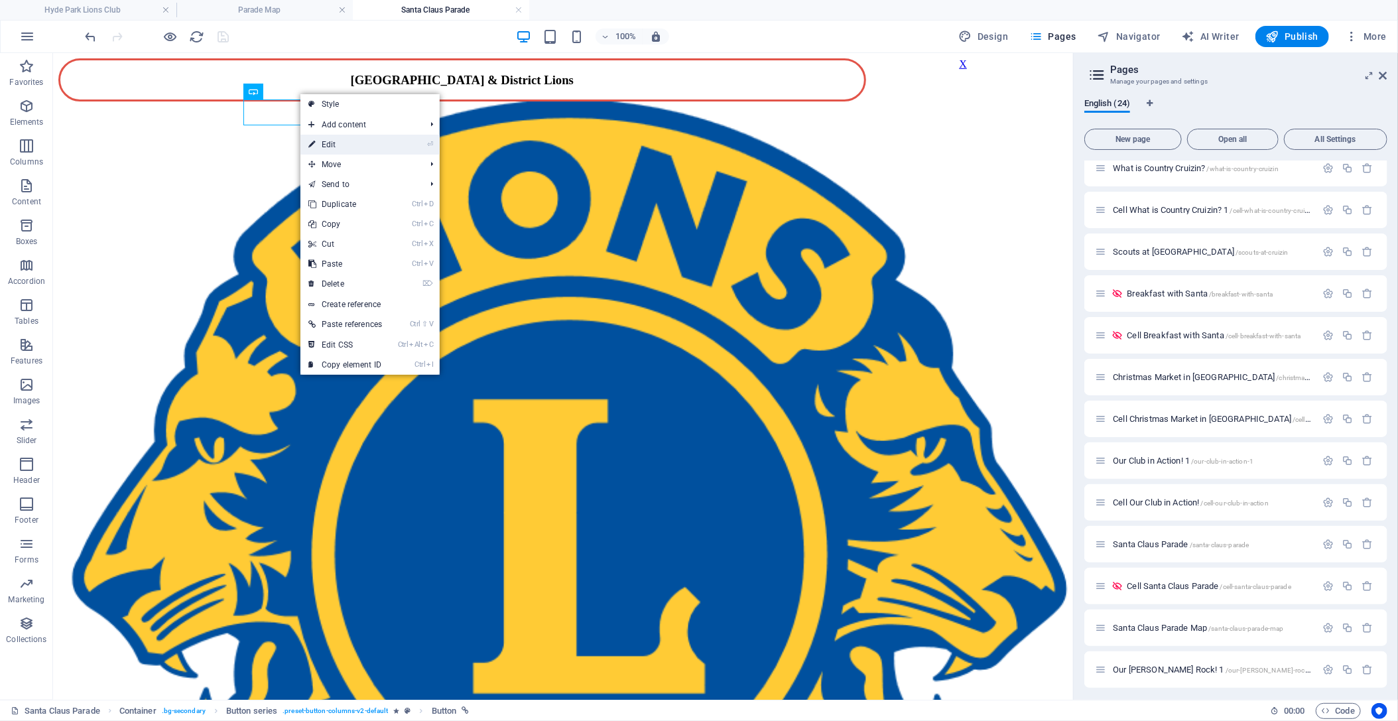
click at [344, 145] on link "⏎ Edit" at bounding box center [346, 145] width 90 height 20
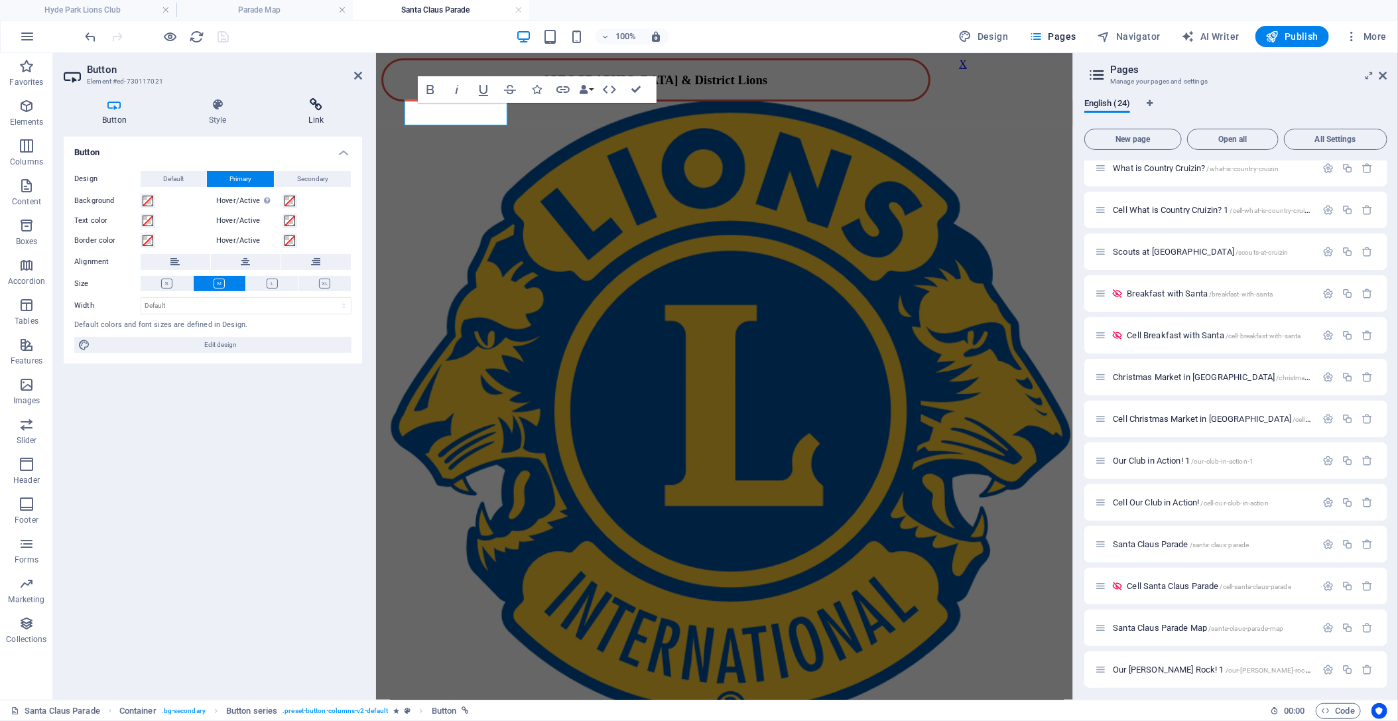
click at [312, 113] on h4 "Link" at bounding box center [317, 112] width 92 height 28
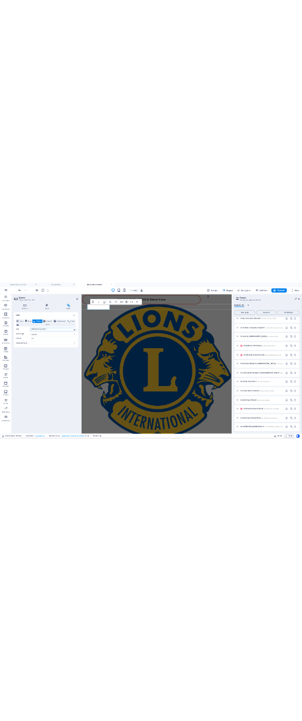
scroll to position [0, 275]
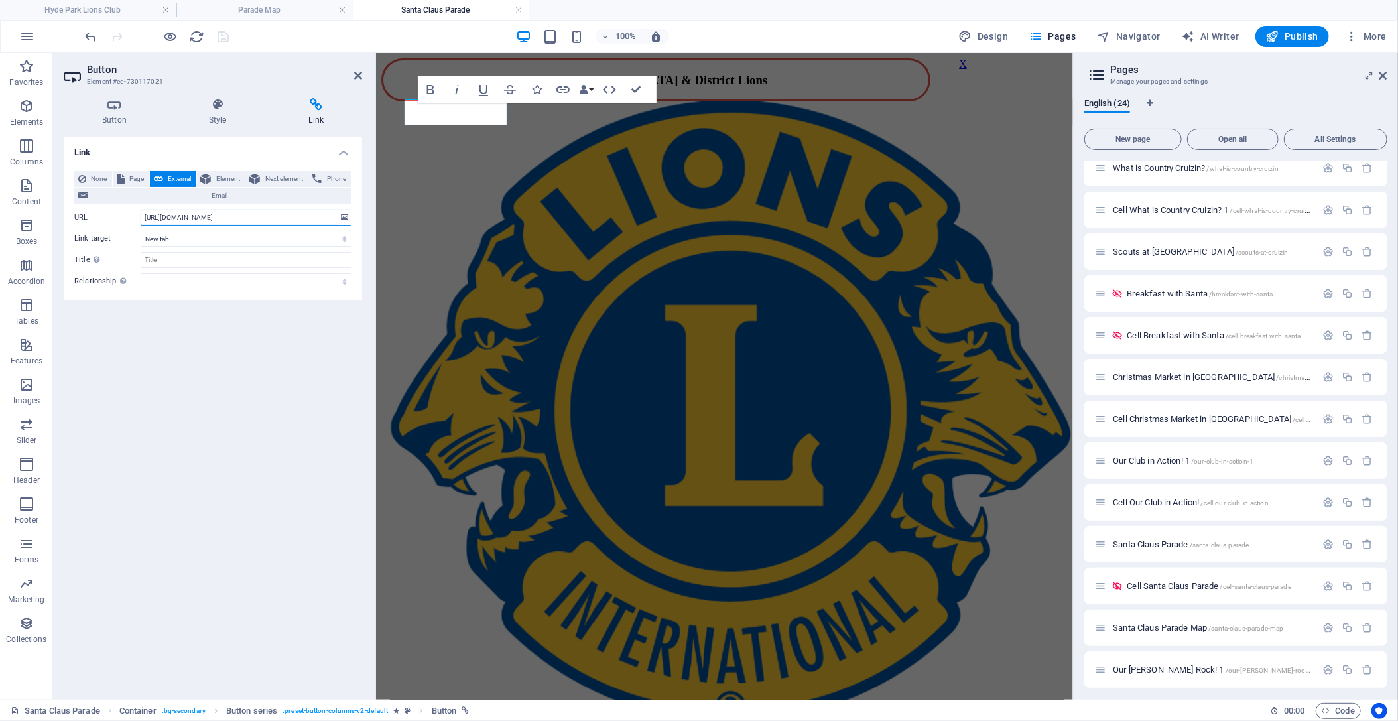
drag, startPoint x: 145, startPoint y: 217, endPoint x: 346, endPoint y: 211, distance: 201.1
click at [346, 211] on input "[URL][DOMAIN_NAME]" at bounding box center [246, 218] width 211 height 16
click at [133, 173] on span "Page" at bounding box center [137, 179] width 17 height 16
select select
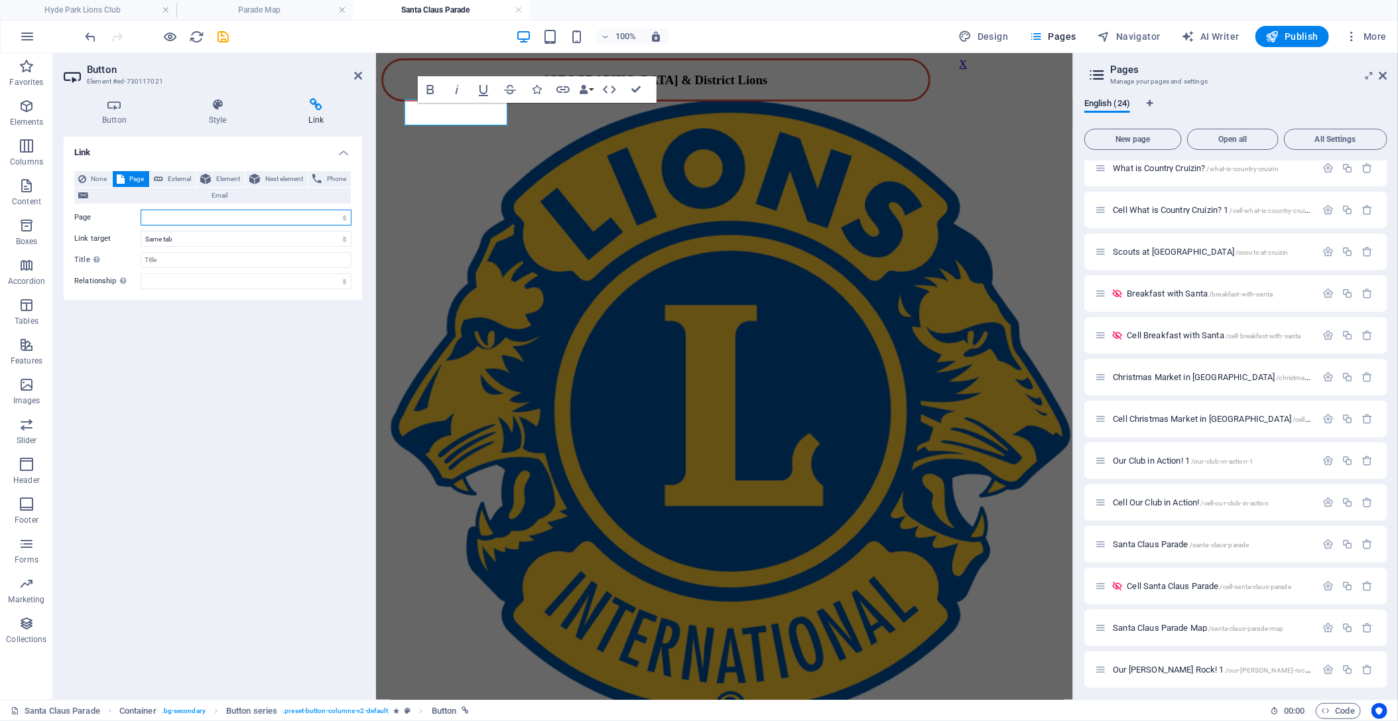
click at [141, 210] on select "Hyde Park Lions Club Hyde Park Lions Club (Parade) Curious about Our [MEDICAL_D…" at bounding box center [246, 218] width 211 height 16
select select "23"
click option "Parade Map" at bounding box center [0, 0] width 0 height 0
click at [224, 38] on icon "save" at bounding box center [223, 36] width 15 height 15
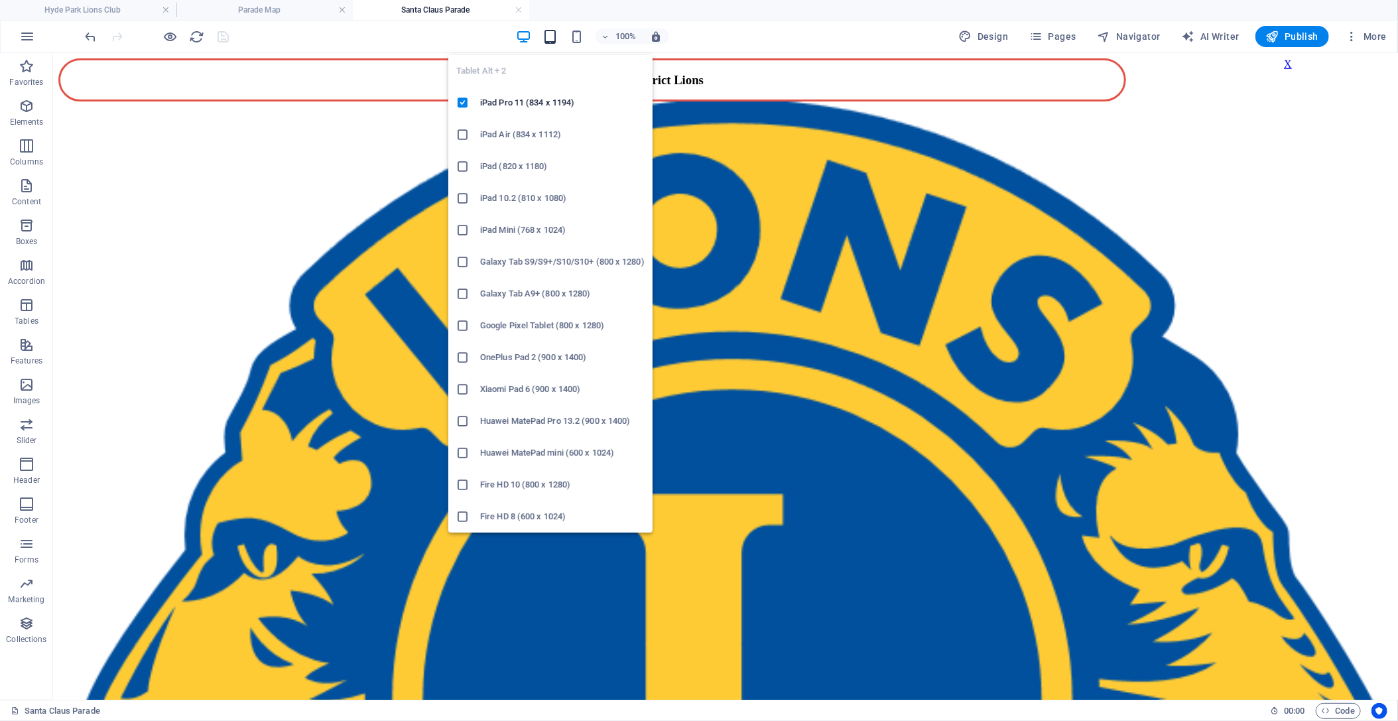
click at [555, 36] on icon "button" at bounding box center [550, 36] width 15 height 15
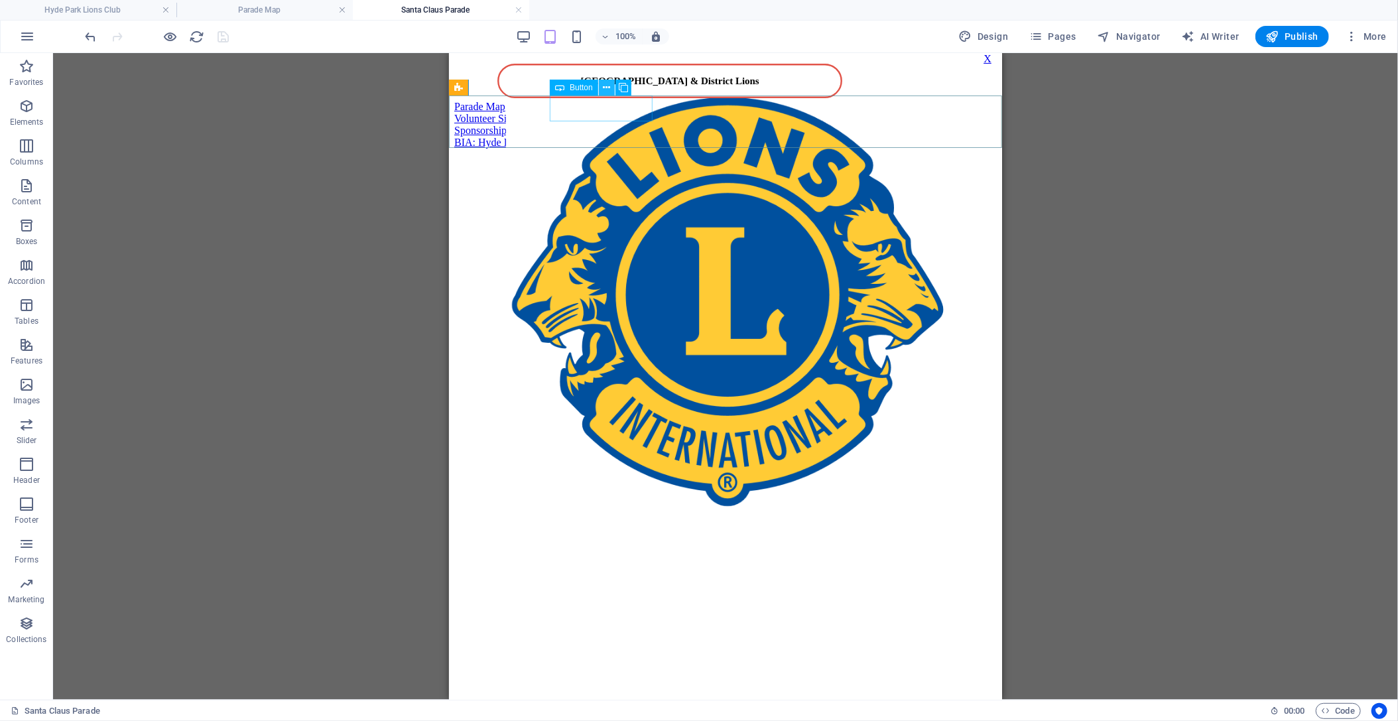
click at [608, 87] on icon at bounding box center [606, 88] width 7 height 14
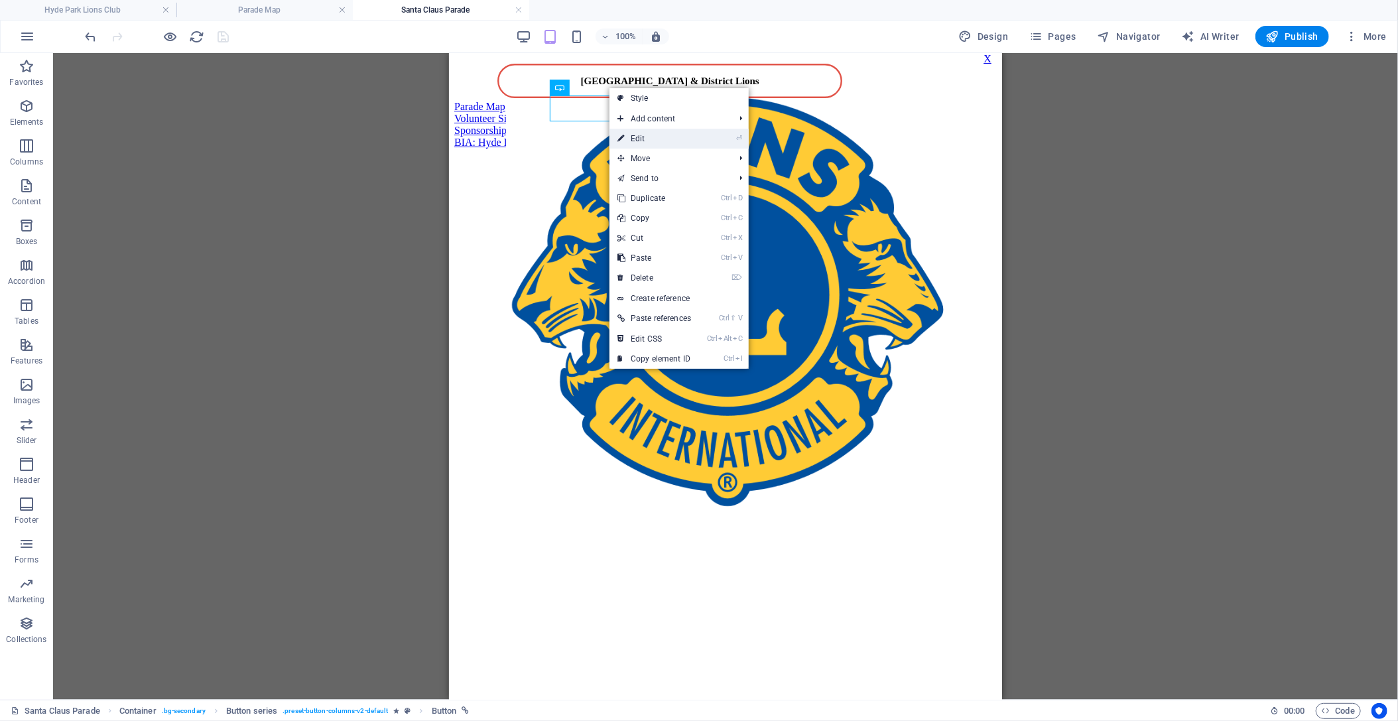
click at [649, 130] on link "⏎ Edit" at bounding box center [655, 139] width 90 height 20
select select "23"
select select
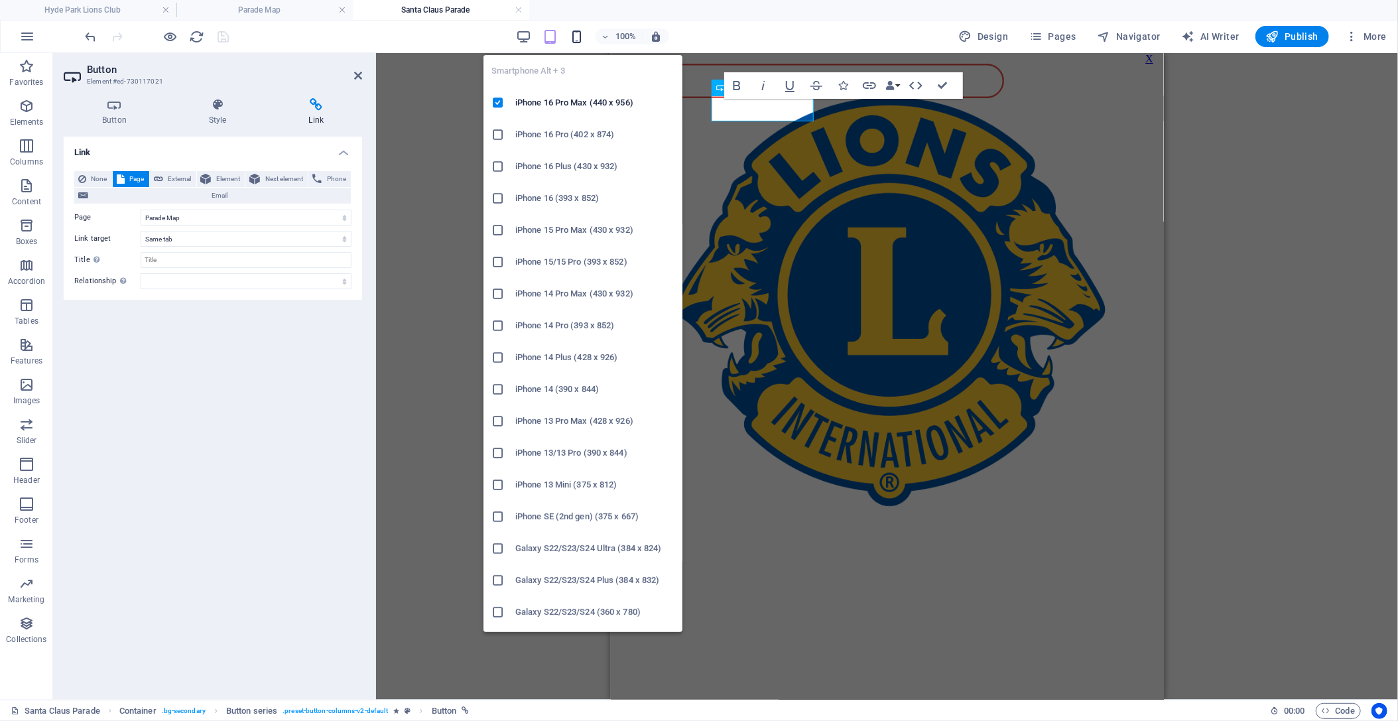
click at [583, 37] on icon "button" at bounding box center [576, 36] width 15 height 15
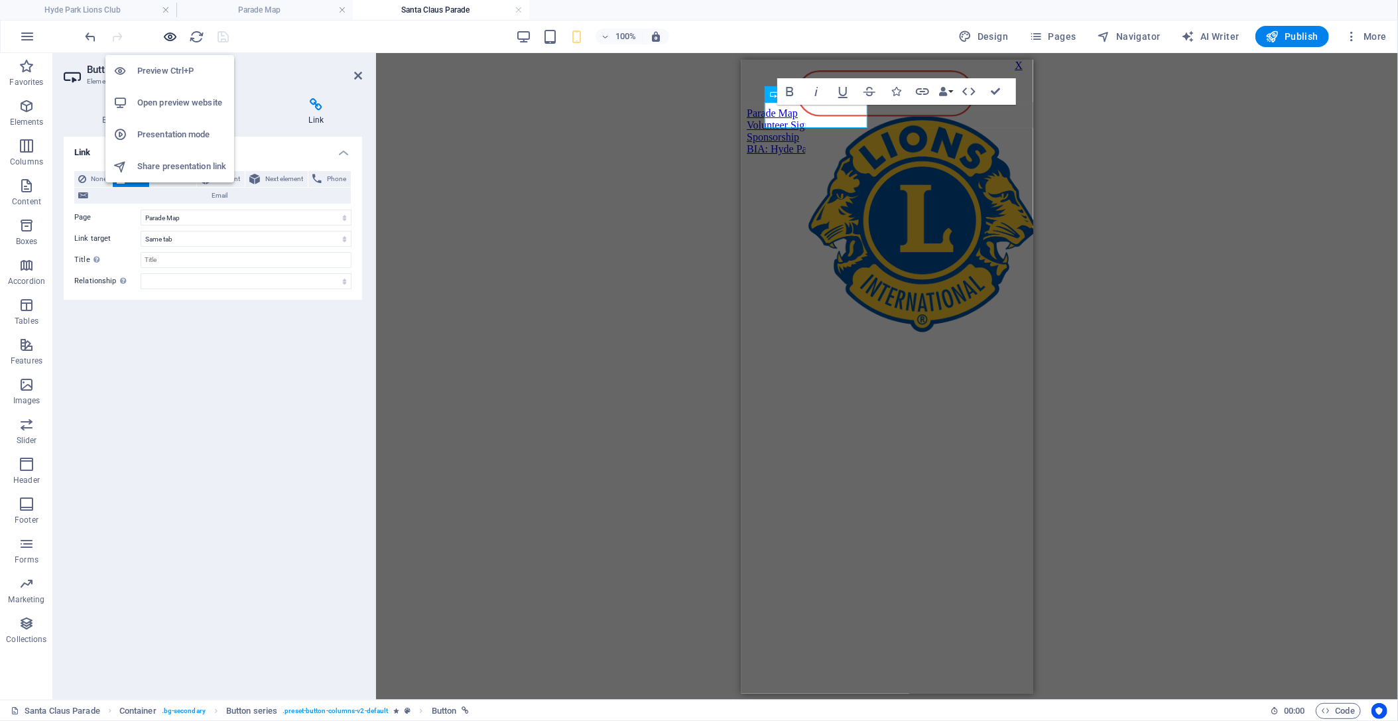
click at [170, 36] on icon "button" at bounding box center [170, 36] width 15 height 15
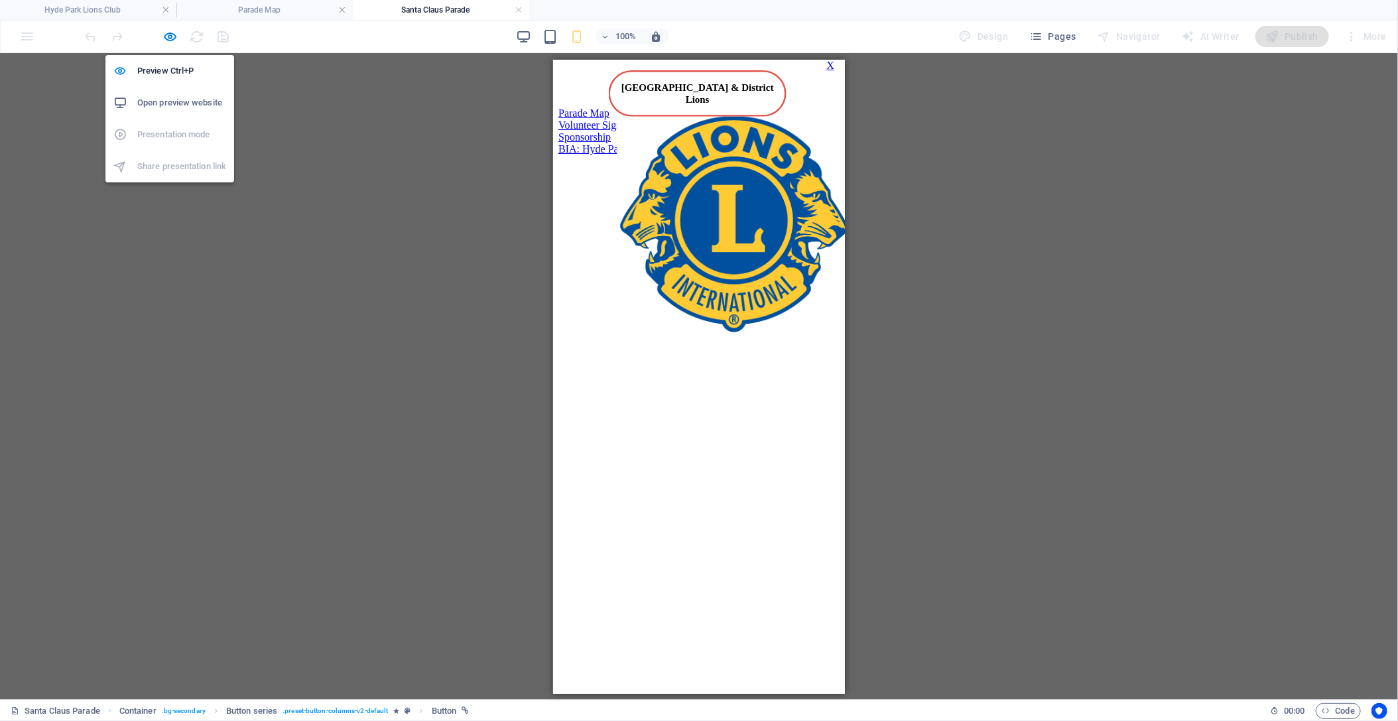
click at [174, 105] on h6 "Open preview website" at bounding box center [181, 103] width 89 height 16
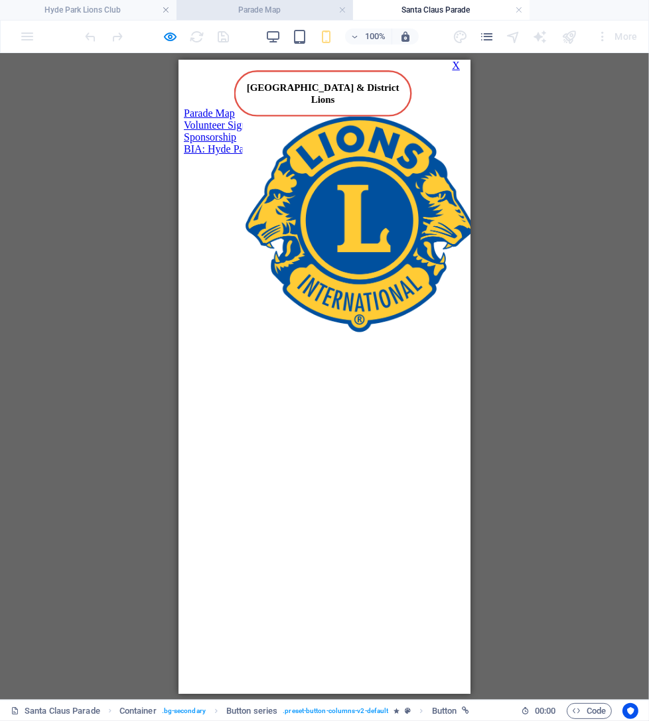
click at [279, 6] on h4 "Parade Map" at bounding box center [264, 10] width 176 height 15
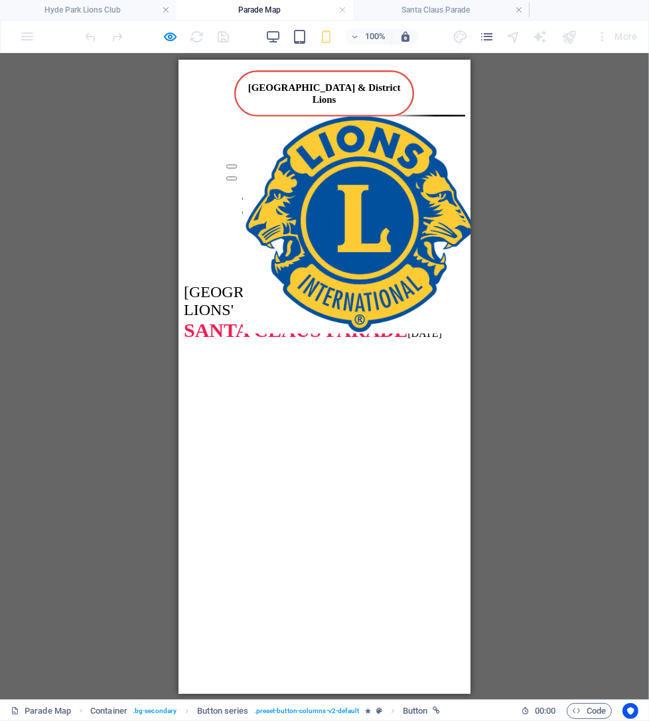
click at [407, 318] on span "SANTA CLAUS PARADE" at bounding box center [295, 329] width 224 height 22
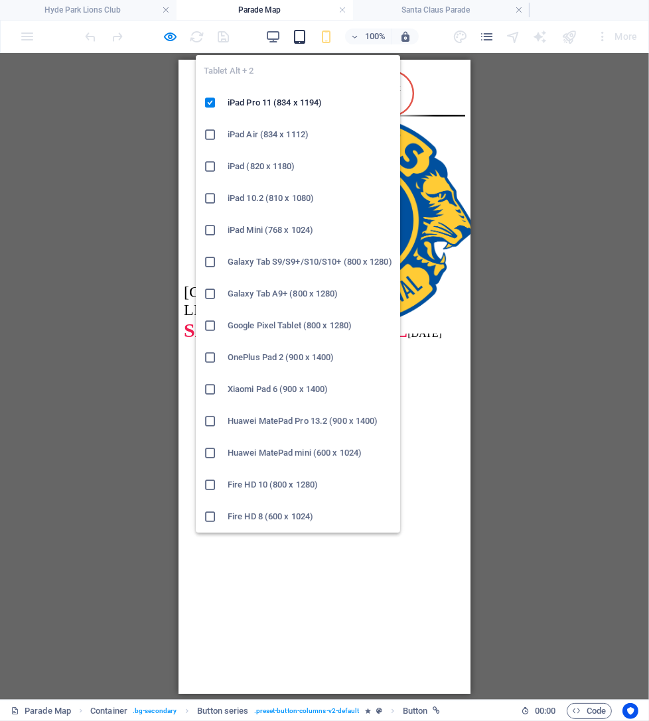
click at [297, 35] on icon "button" at bounding box center [299, 36] width 15 height 15
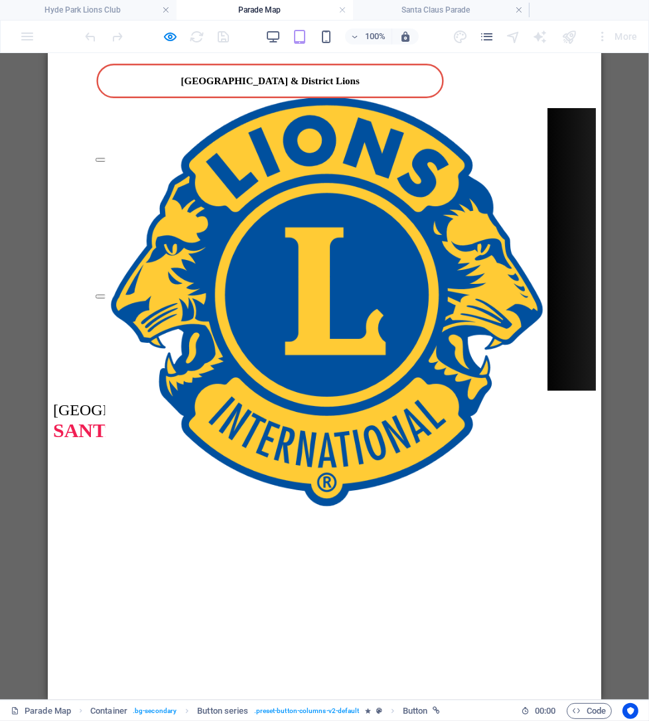
click at [304, 401] on p "[GEOGRAPHIC_DATA] & DISTRICT LIONS' SANTA CLAUS PARADE [DATE]" at bounding box center [323, 421] width 543 height 40
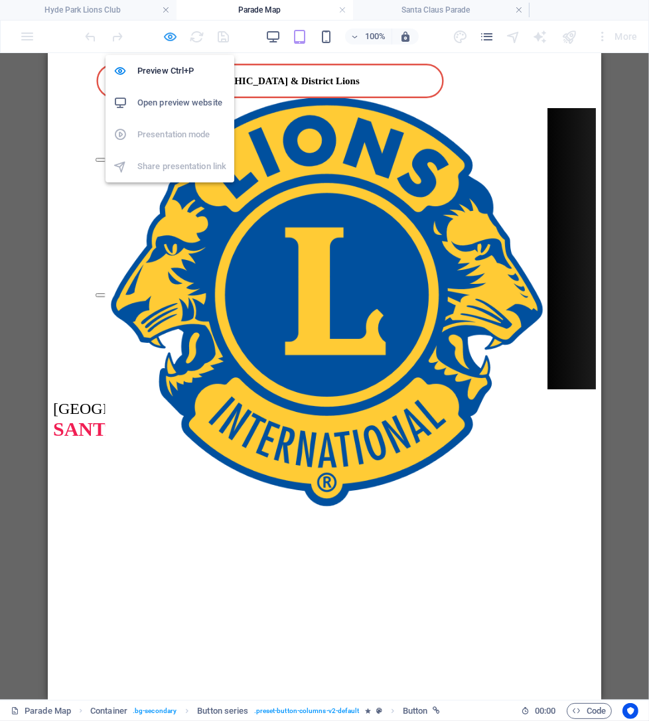
click at [167, 38] on icon "button" at bounding box center [170, 36] width 15 height 15
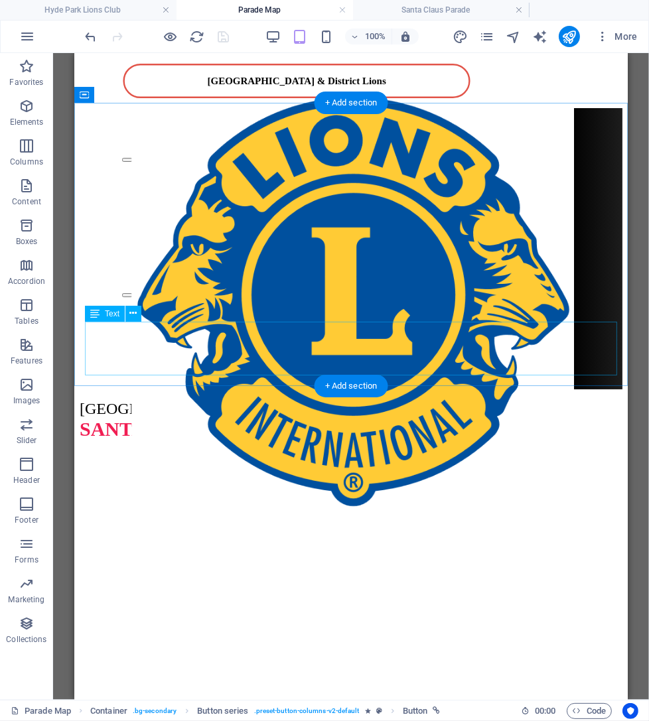
click at [327, 399] on div "[GEOGRAPHIC_DATA] & DISTRICT LIONS' SANTA CLAUS PARADE [DATE]" at bounding box center [350, 419] width 543 height 40
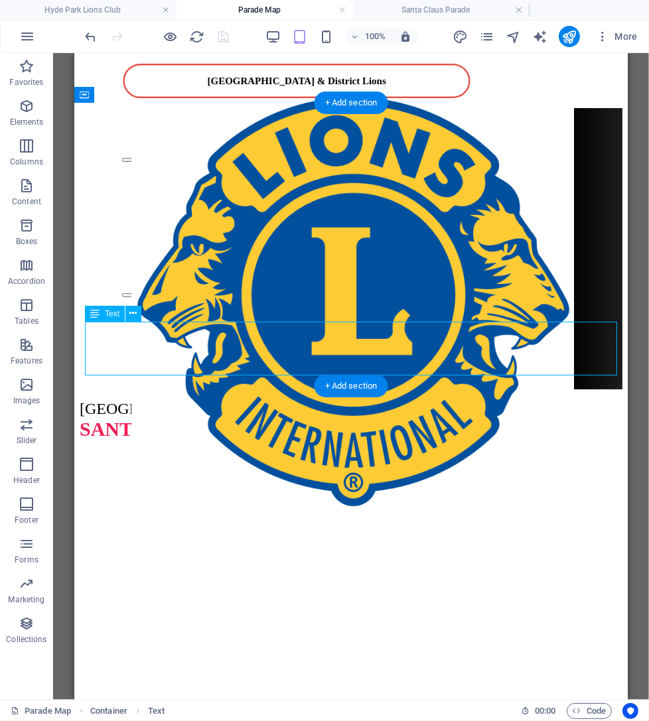
click at [327, 399] on div "[GEOGRAPHIC_DATA] & DISTRICT LIONS' SANTA CLAUS PARADE [DATE]" at bounding box center [350, 419] width 543 height 40
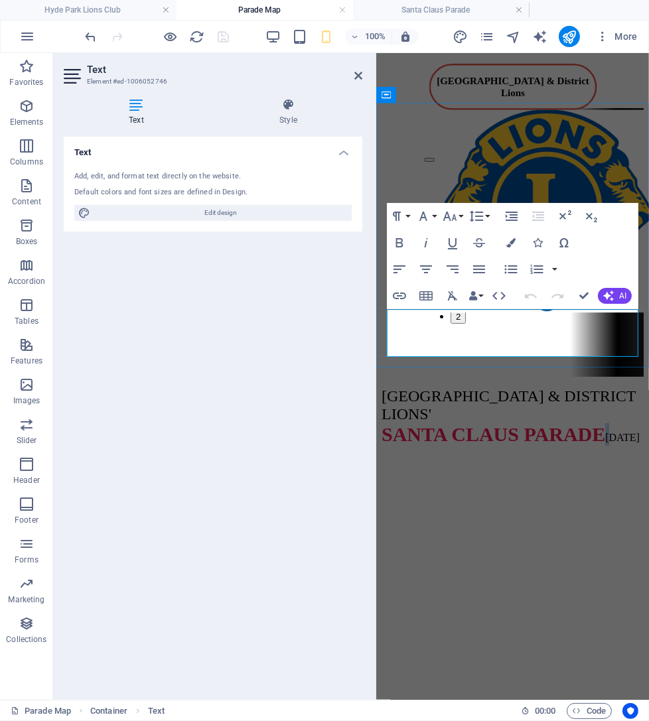
click at [630, 387] on p "[GEOGRAPHIC_DATA] & DISTRICT LIONS' SANTA CLAUS PARADE [DATE]" at bounding box center [512, 416] width 262 height 58
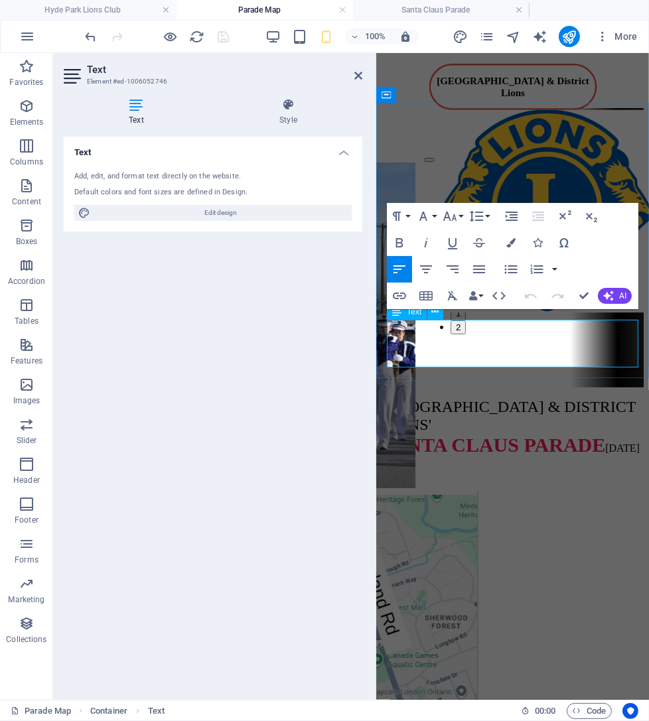
click at [628, 397] on p "[GEOGRAPHIC_DATA] & DISTRICT LIONS' SANTA CLAUS PARADE [DATE]" at bounding box center [512, 426] width 262 height 58
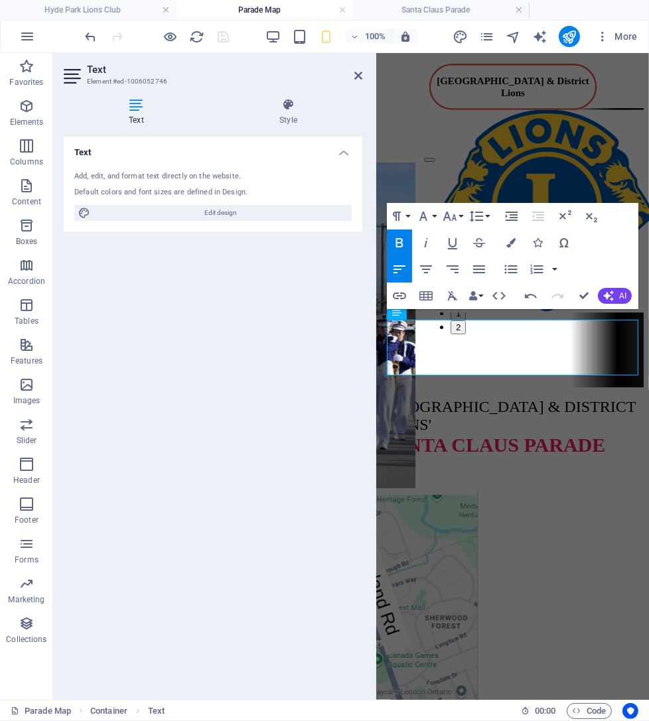
click at [531, 449] on html "Hyde Park & District Lions 1 2 HYDE PARK & DISTRICT LIONS' SANTA CLAUS PARADE ​…" at bounding box center [511, 275] width 273 height 447
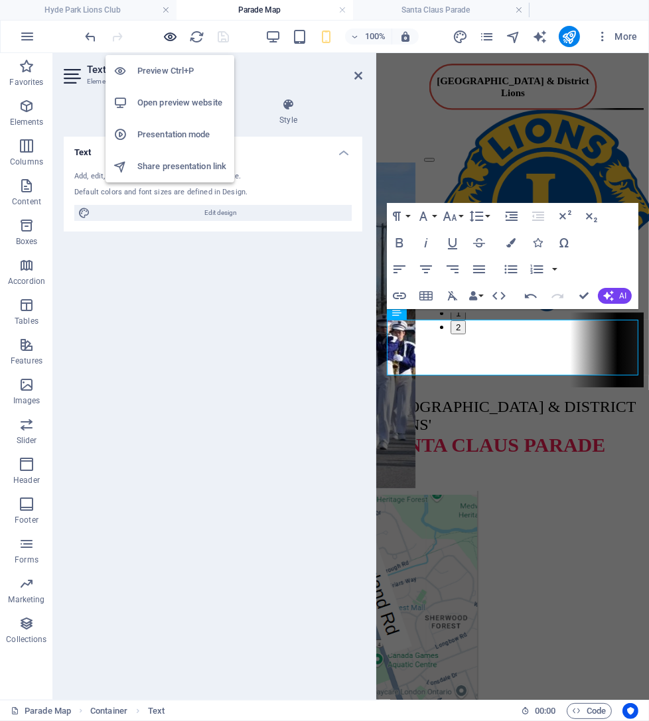
click at [167, 31] on icon "button" at bounding box center [170, 36] width 15 height 15
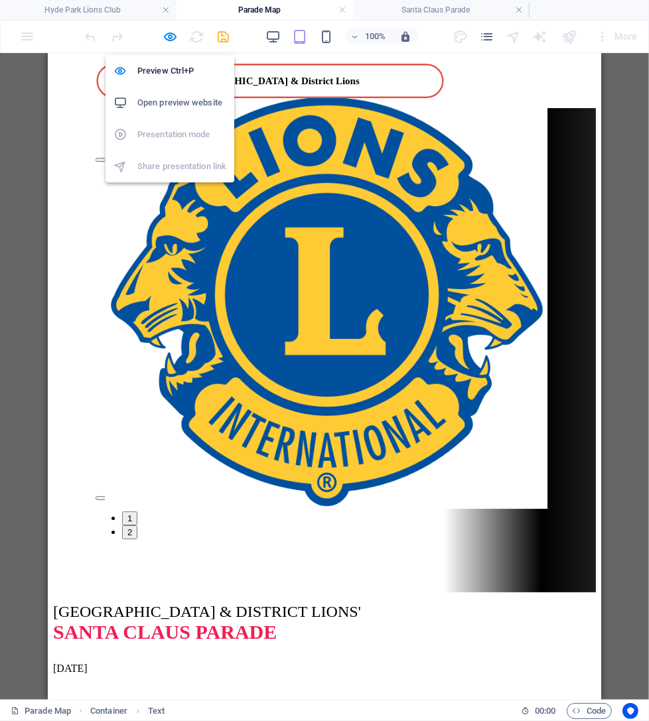
click at [167, 98] on h6 "Open preview website" at bounding box center [181, 103] width 89 height 16
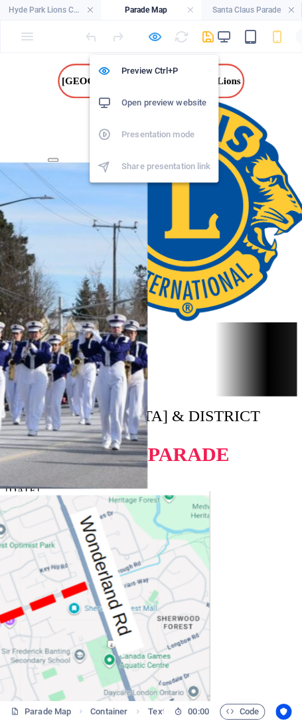
click at [151, 36] on icon "button" at bounding box center [154, 36] width 15 height 15
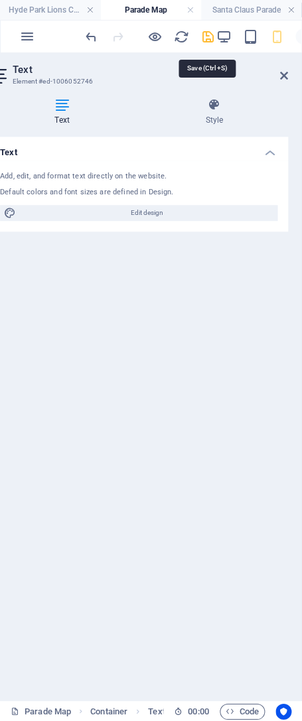
click at [212, 35] on icon "save" at bounding box center [207, 36] width 15 height 15
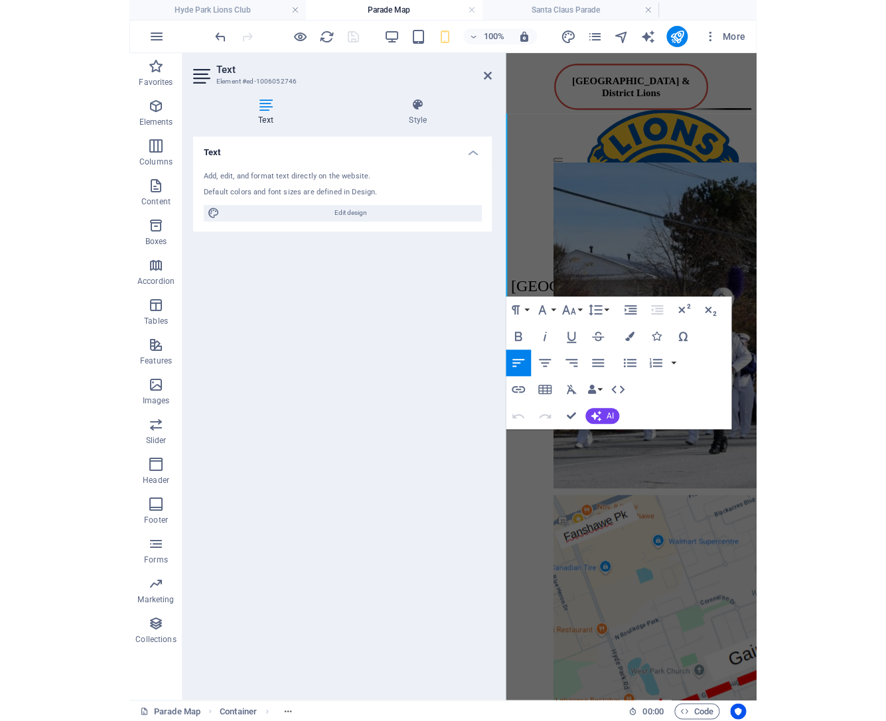
scroll to position [0, 0]
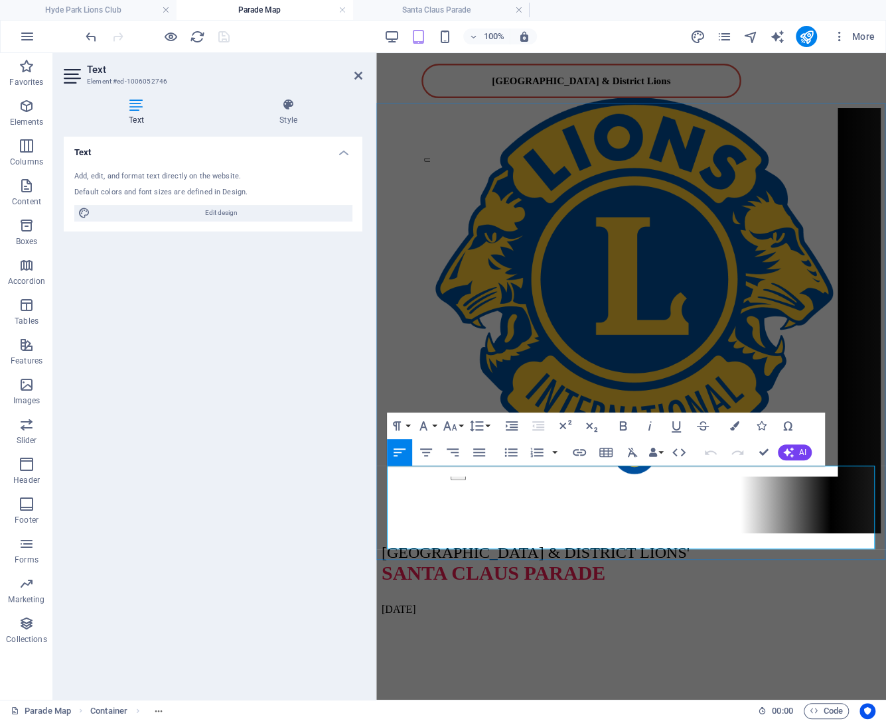
click at [484, 595] on p "[DATE]" at bounding box center [630, 606] width 499 height 23
click at [649, 544] on p "HYDE PARK & DISTRICT LIONS' SANTA CLAUS PARADE" at bounding box center [630, 564] width 499 height 40
click at [392, 544] on p "HYDE PARK & DISTRICT LIONS' SANTA CLAUS PARADE" at bounding box center [630, 564] width 499 height 40
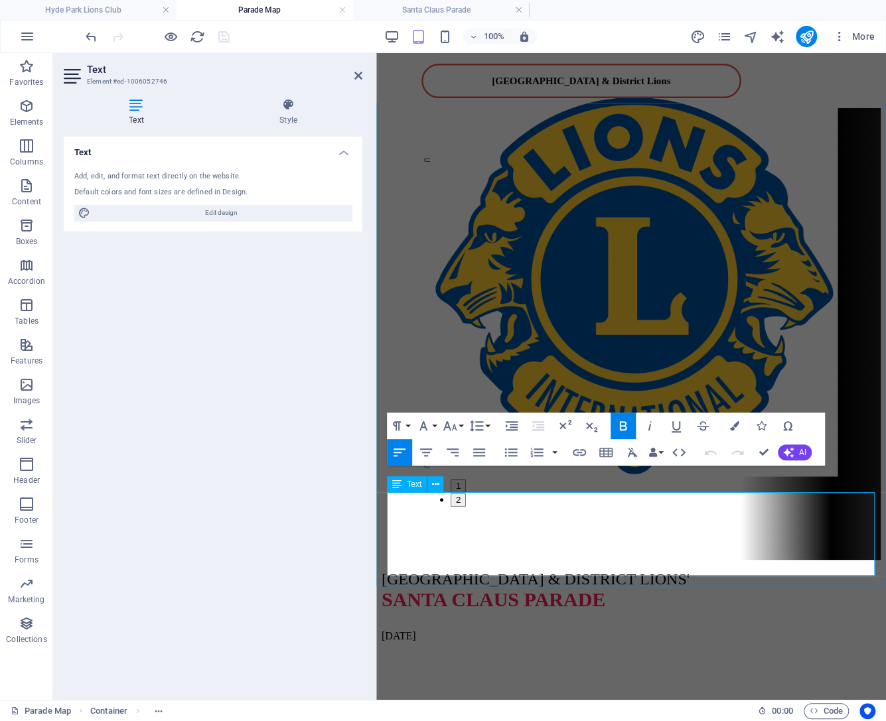
click at [640, 571] on p "HYDE PARK & DISTRICT LIONS' SANTA CLAUS PARADE" at bounding box center [630, 591] width 499 height 40
drag, startPoint x: 644, startPoint y: 508, endPoint x: 645, endPoint y: 525, distance: 17.3
click at [645, 571] on p "HYDE PARK & DISTRICT LIONS' SANTA CLAUS PARADE" at bounding box center [630, 591] width 499 height 40
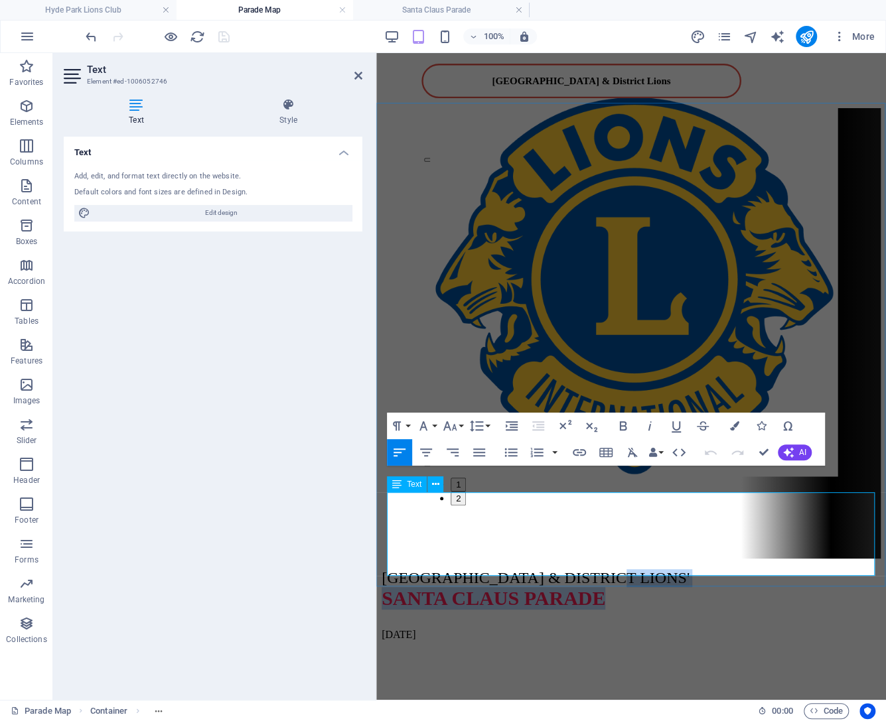
click at [645, 569] on p "HYDE PARK & DISTRICT LIONS' SANTA CLAUS PARADE" at bounding box center [630, 589] width 499 height 40
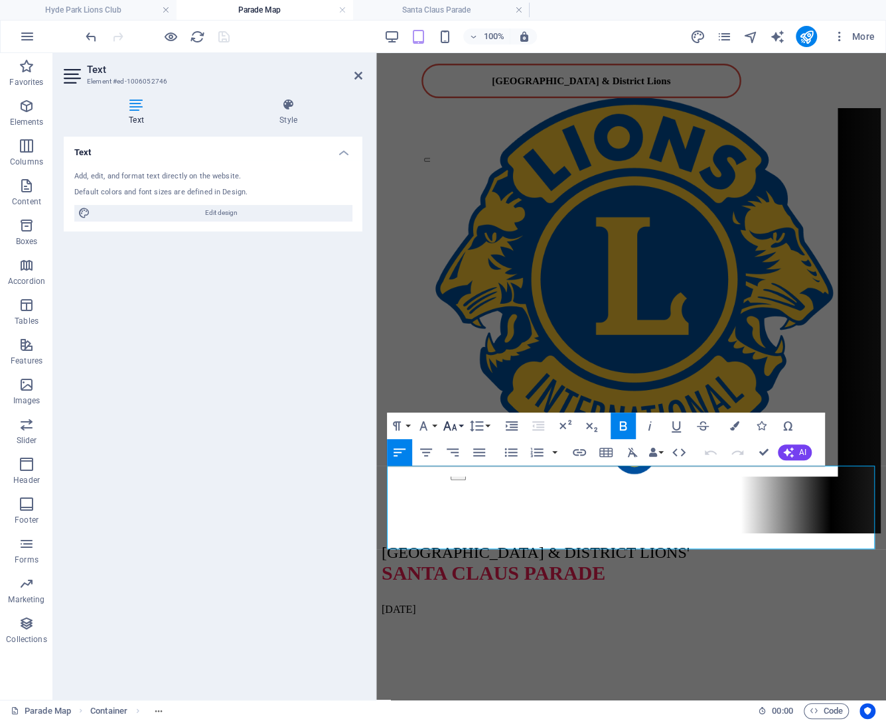
click at [455, 422] on icon "button" at bounding box center [450, 426] width 16 height 16
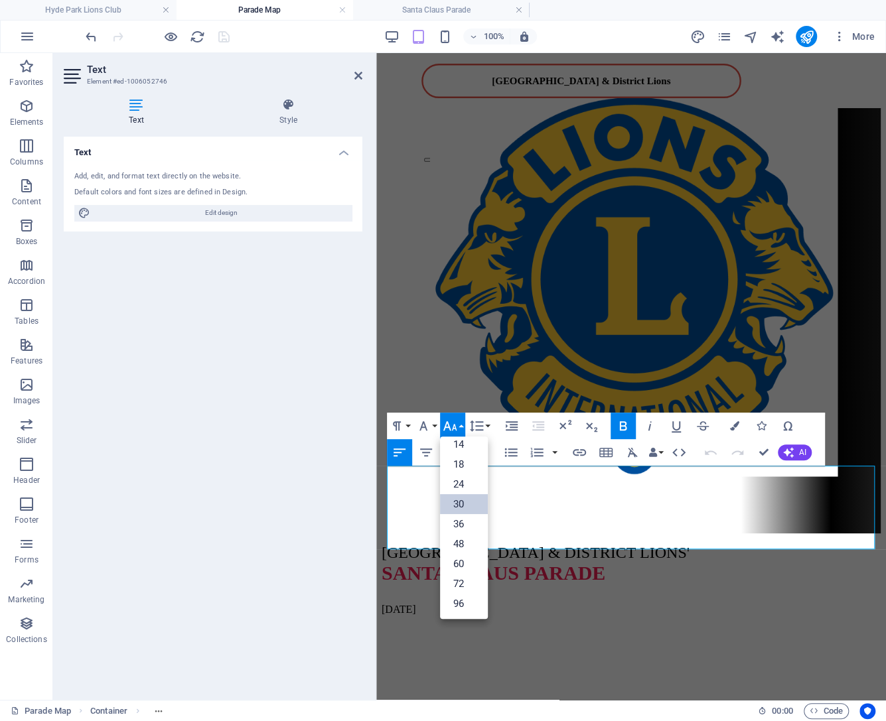
scroll to position [107, 0]
click at [462, 447] on link "14" at bounding box center [464, 445] width 48 height 20
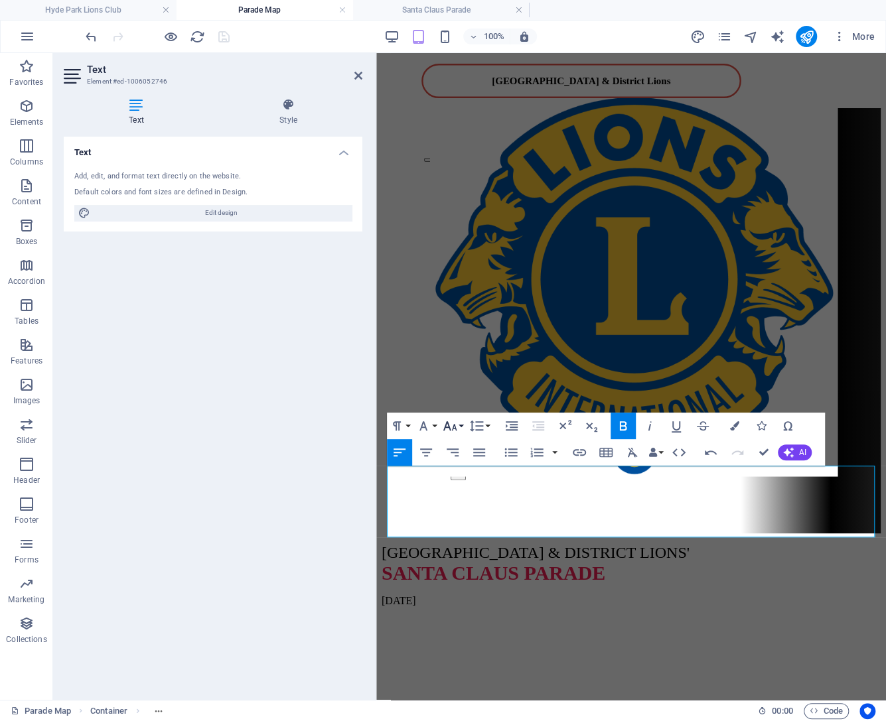
click at [460, 426] on button "Font Size" at bounding box center [452, 426] width 25 height 27
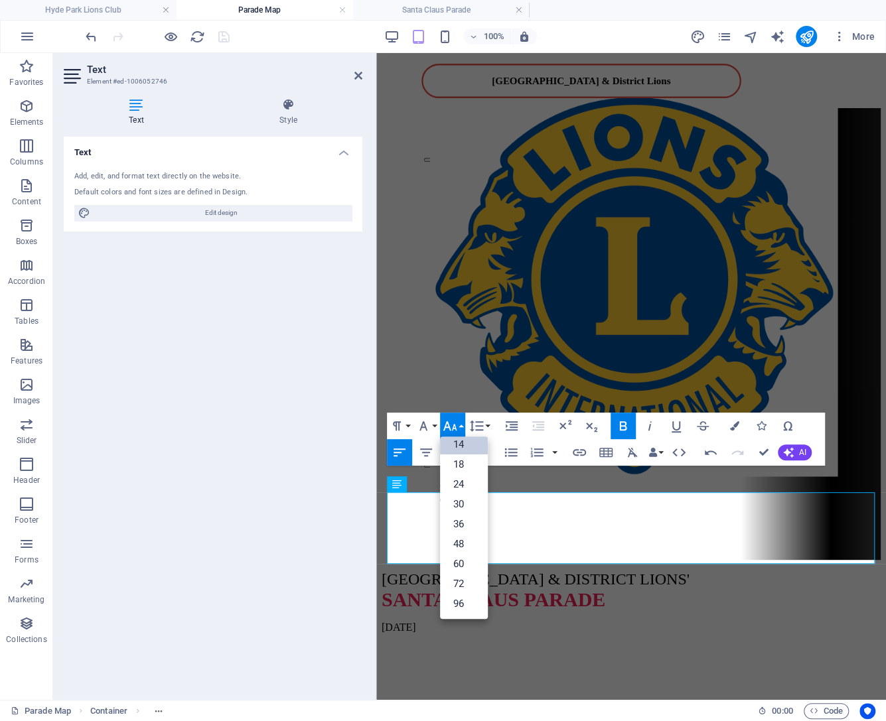
click at [620, 594] on html "Hyde Park & District Lions 1 2 HYDE PARK & DISTRICT LIONS' SANTA CLAUS PARADE ​…" at bounding box center [630, 348] width 509 height 591
click at [571, 571] on span "[GEOGRAPHIC_DATA] & DISTRICT LIONS'" at bounding box center [535, 579] width 308 height 17
click at [274, 470] on div "Text Add, edit, and format text directly on the website. Default colors and fon…" at bounding box center [213, 413] width 299 height 553
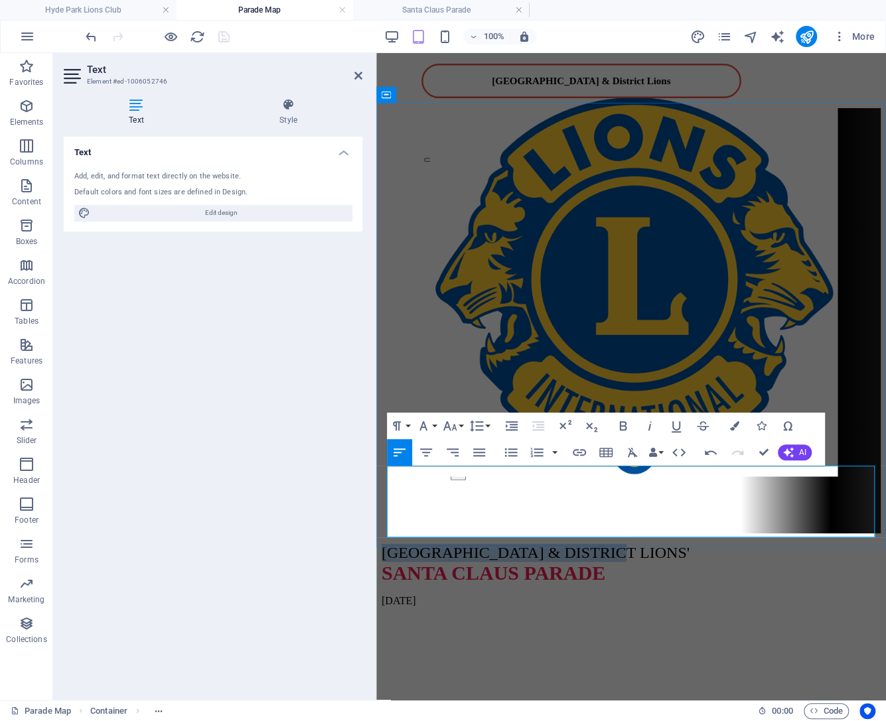
drag, startPoint x: 389, startPoint y: 478, endPoint x: 713, endPoint y: 491, distance: 324.0
click at [701, 544] on p "HYDE PARK & DISTRICT LIONS' SANTA CLAUS PARADE ​" at bounding box center [630, 564] width 499 height 40
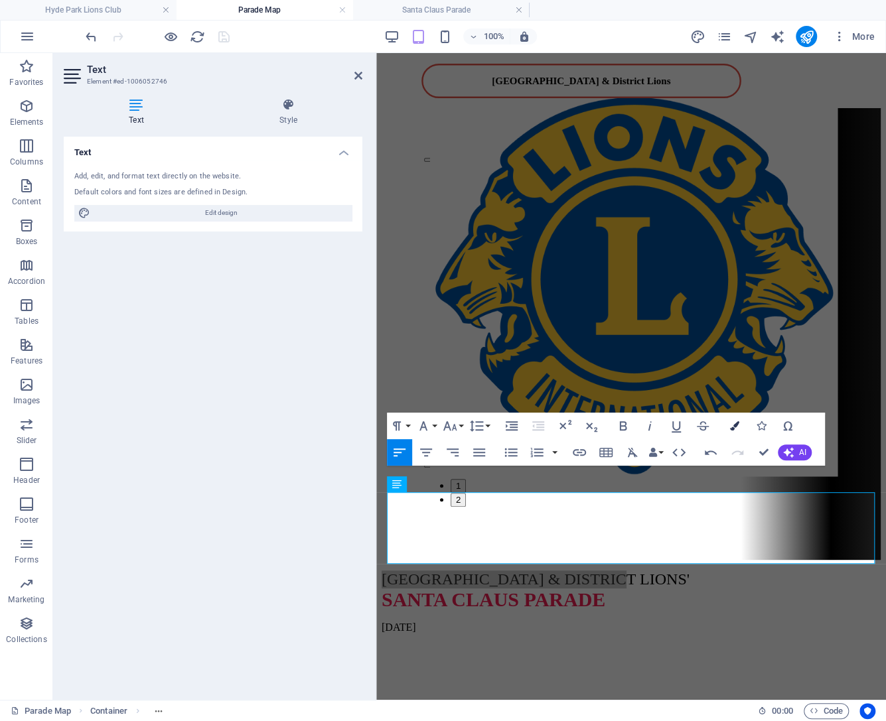
click at [736, 421] on button "Colors" at bounding box center [734, 426] width 25 height 27
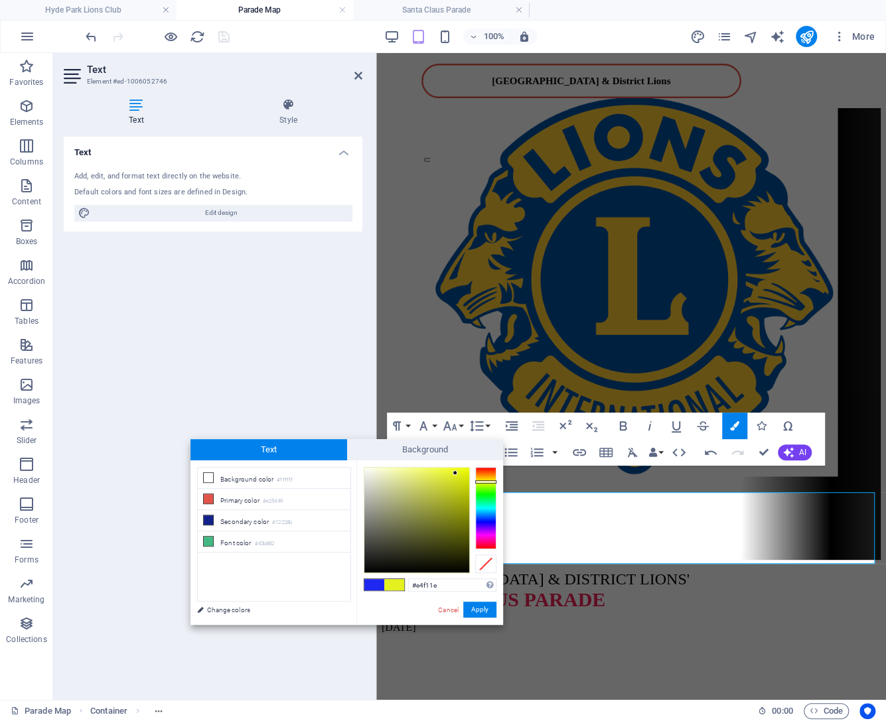
click at [489, 482] on div at bounding box center [485, 508] width 21 height 82
click at [487, 483] on div at bounding box center [485, 483] width 21 height 3
click at [488, 562] on div at bounding box center [485, 564] width 21 height 19
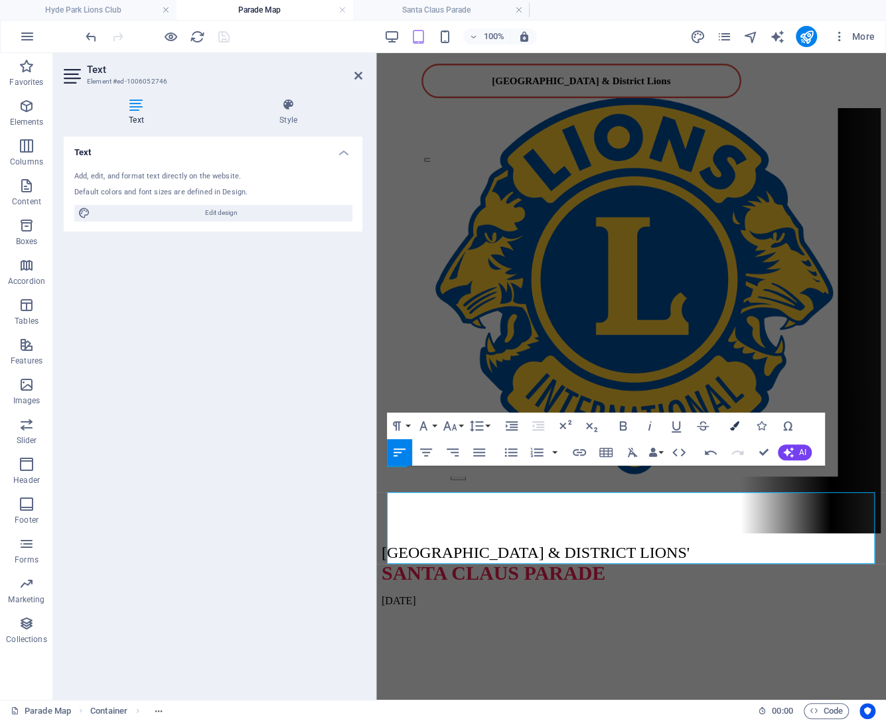
click at [731, 427] on icon "button" at bounding box center [734, 425] width 9 height 9
type input "#1e28f1"
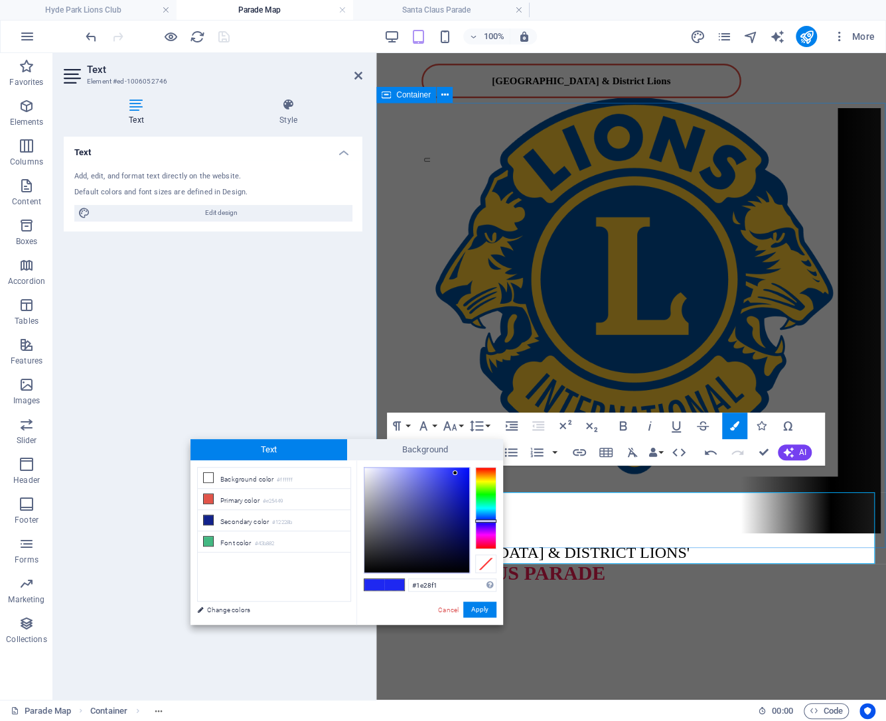
click at [705, 540] on div "1 2 ​ HYDE PARK & DISTRICT LIONS' ​ SANTA CLAUS PARADE ​ NOV 22nd, 2025" at bounding box center [630, 357] width 499 height 499
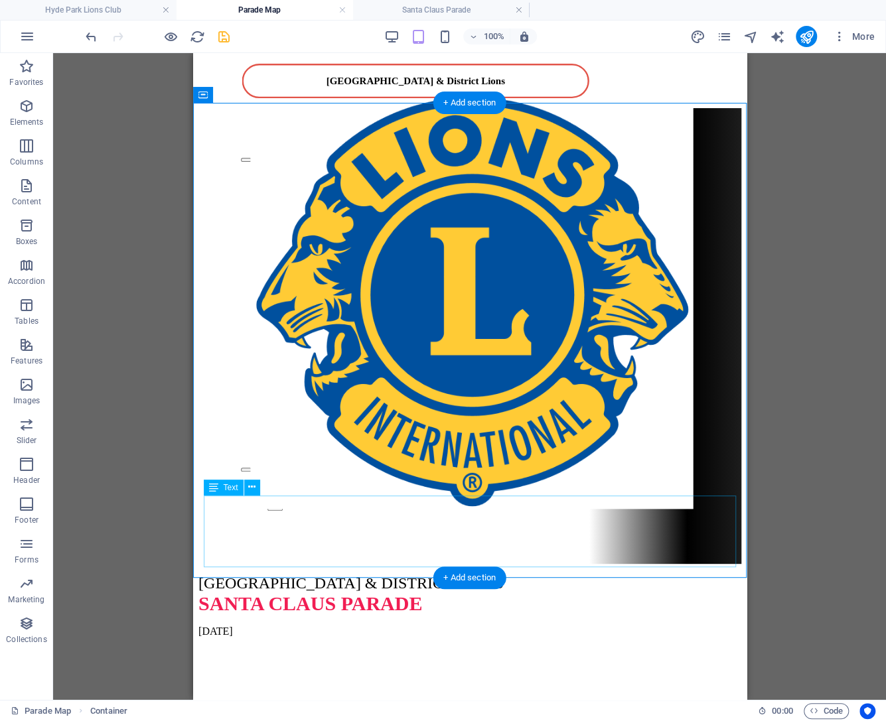
click at [239, 575] on div "HYDE PARK & DISTRICT LIONS' SANTA CLAUS PARADE NOV 22nd, 2025" at bounding box center [469, 606] width 543 height 63
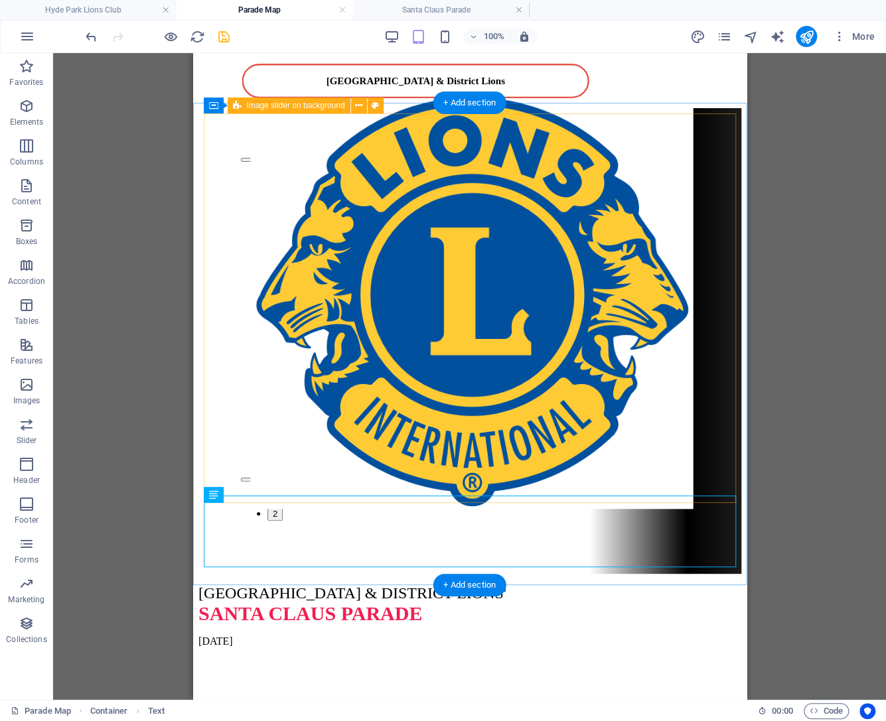
click at [239, 503] on div "1 2 HYDE PARK & DISTRICT LIONS' SANTA CLAUS PARADE NOV 22nd, 2025" at bounding box center [469, 377] width 543 height 539
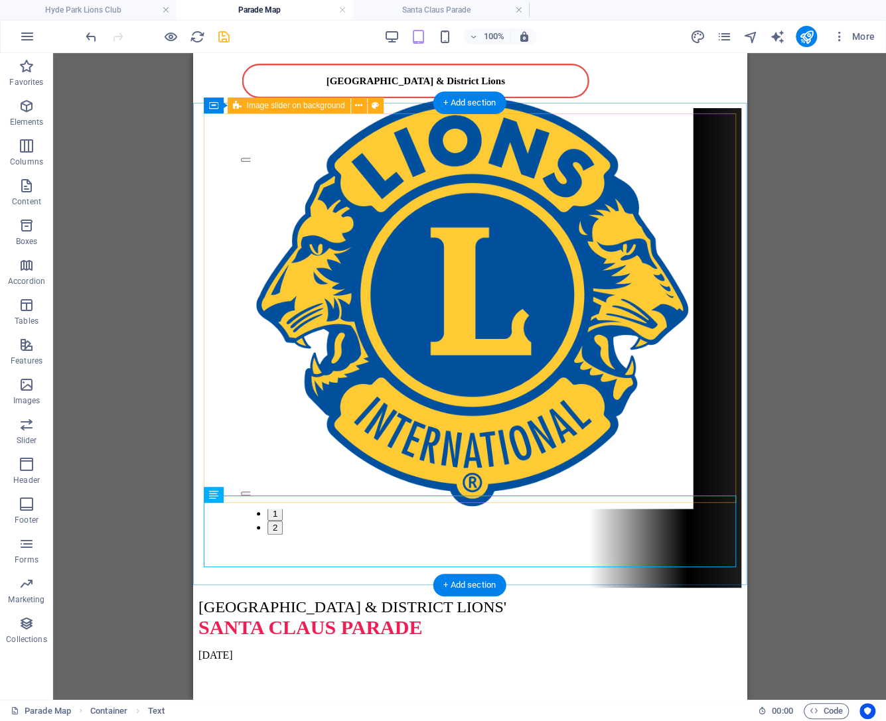
select select "rem"
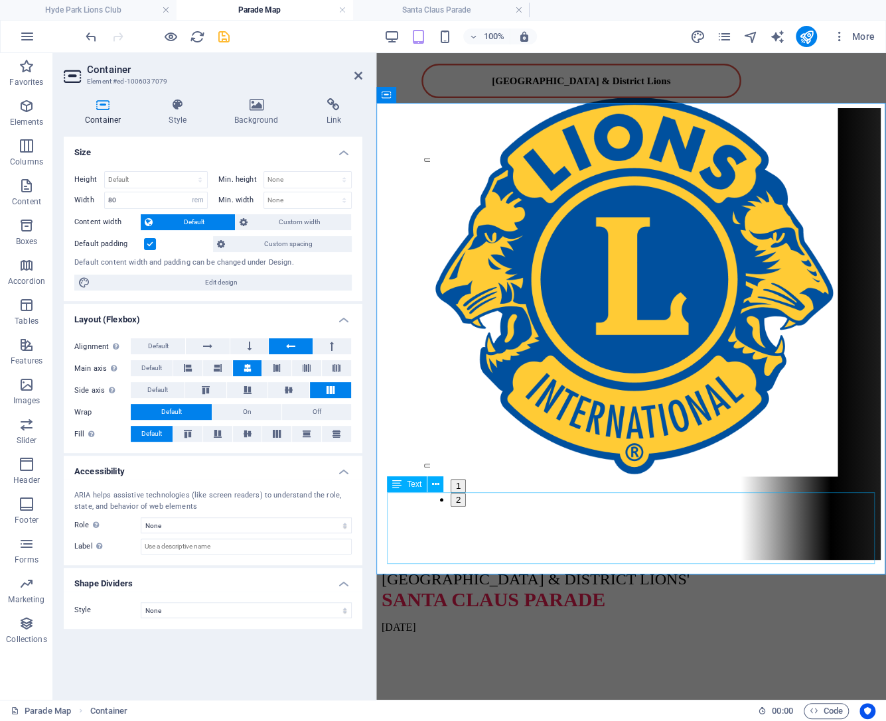
drag, startPoint x: 414, startPoint y: 500, endPoint x: 600, endPoint y: 498, distance: 185.8
click at [600, 498] on div "1 2 HYDE PARK & DISTRICT LIONS' SANTA CLAUS PARADE NOV 22nd, 2025" at bounding box center [630, 370] width 499 height 525
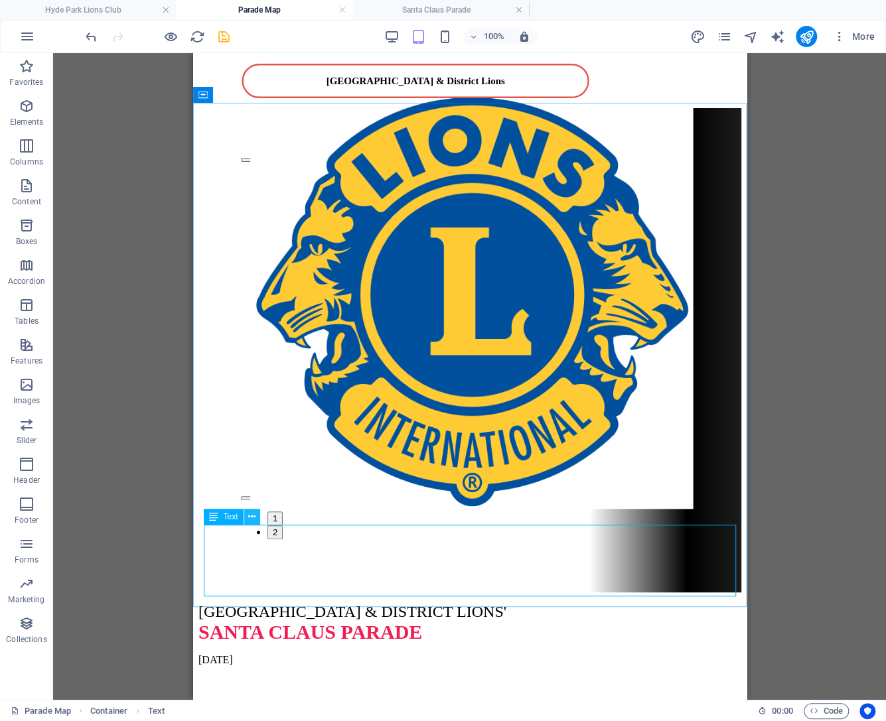
click at [253, 517] on icon at bounding box center [251, 517] width 7 height 14
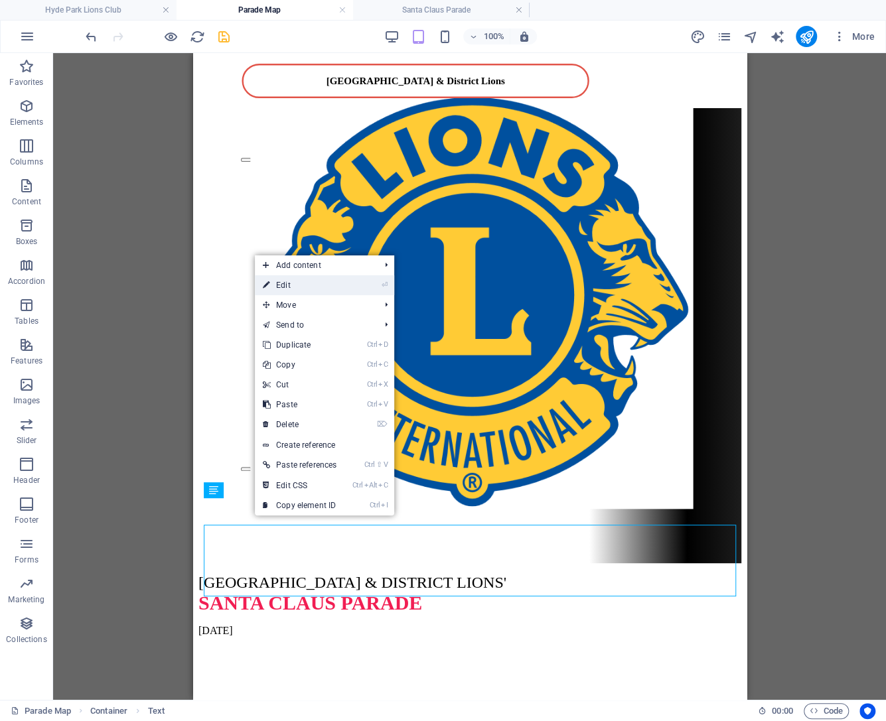
click at [291, 286] on link "⏎ Edit" at bounding box center [300, 285] width 90 height 20
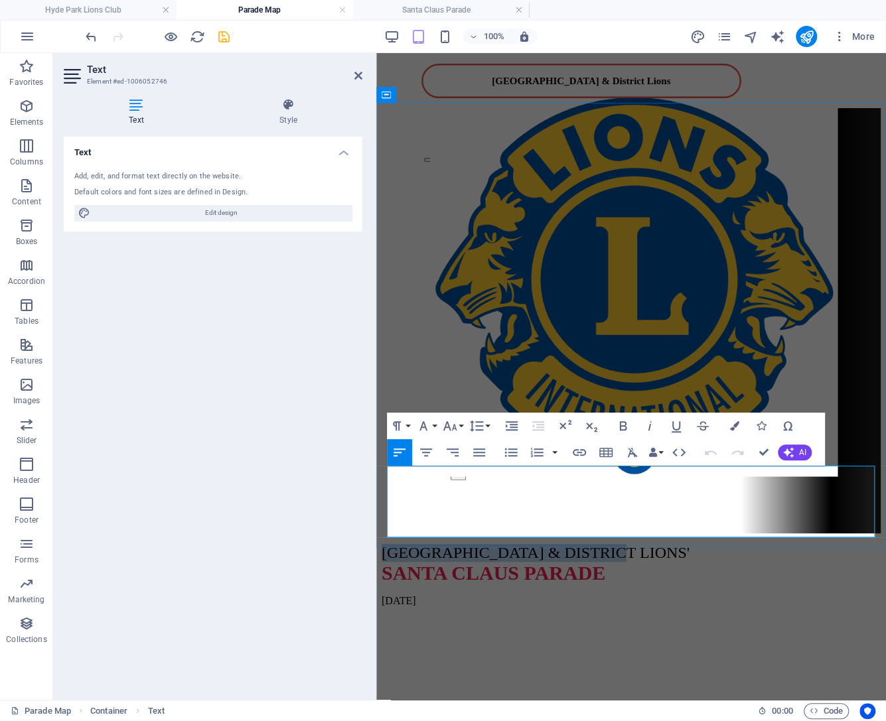
drag, startPoint x: 389, startPoint y: 473, endPoint x: 666, endPoint y: 478, distance: 277.3
click at [666, 544] on p "HYDE PARK & DISTRICT LIONS' SANTA CLAUS PARADE" at bounding box center [630, 564] width 499 height 40
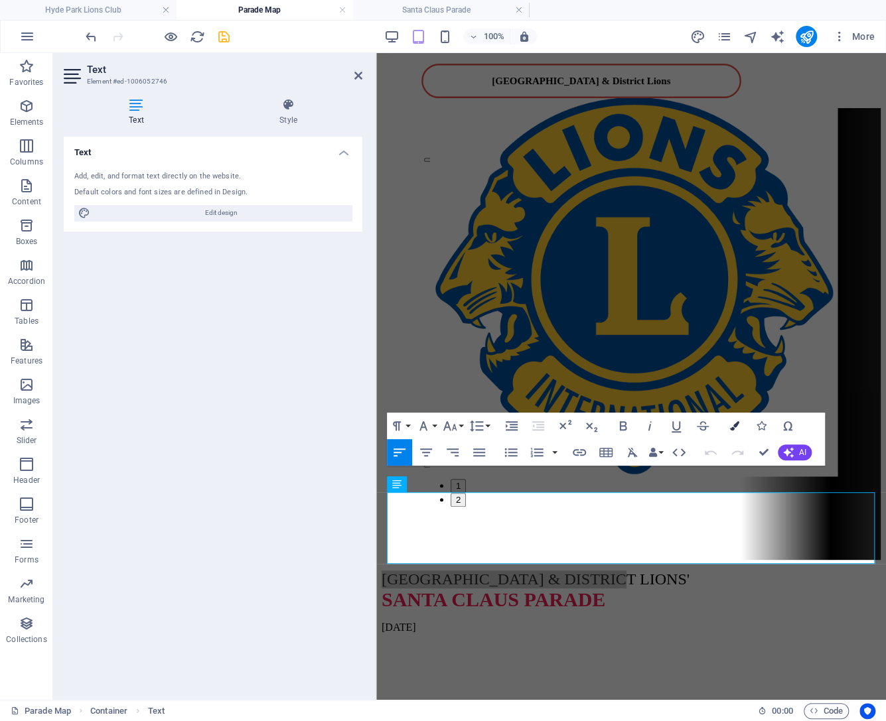
click at [736, 427] on icon "button" at bounding box center [734, 425] width 9 height 9
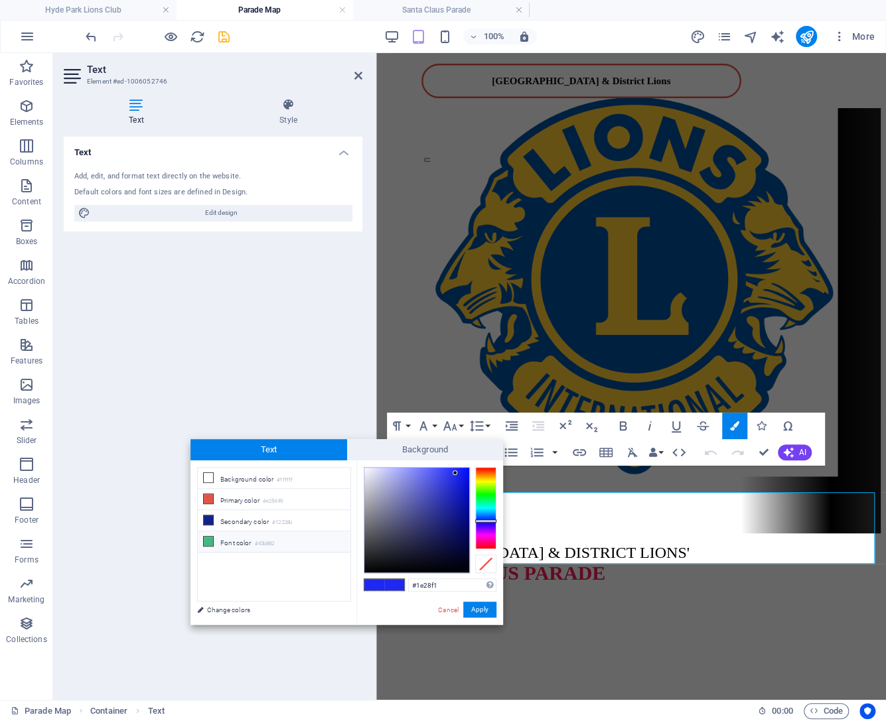
click at [206, 538] on icon at bounding box center [208, 541] width 9 height 9
type input "#43b882"
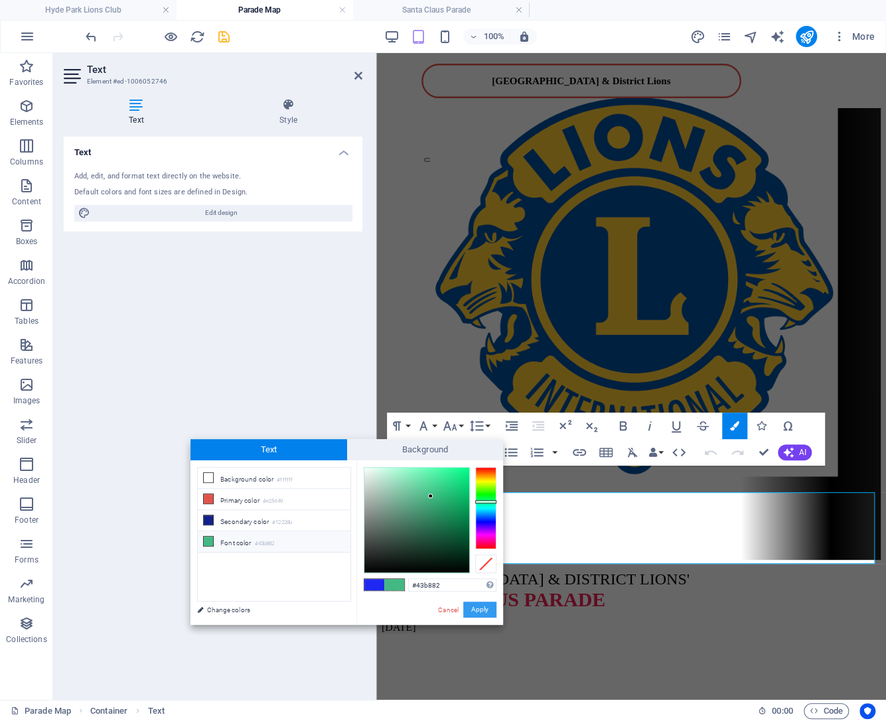
click at [484, 613] on button "Apply" at bounding box center [479, 610] width 33 height 16
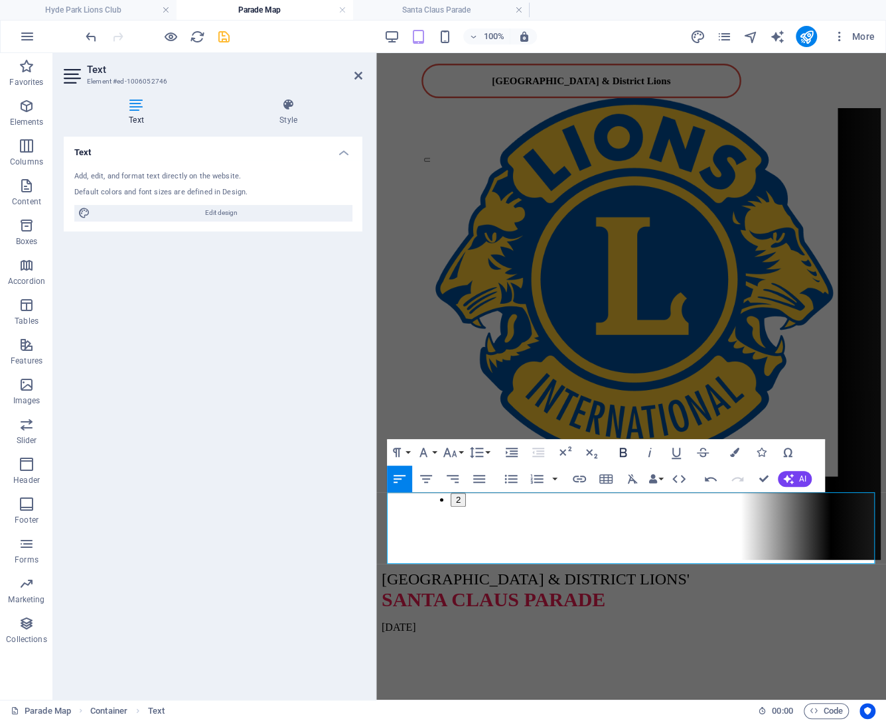
click at [626, 456] on icon "button" at bounding box center [623, 452] width 7 height 9
click at [661, 621] on html "Hyde Park & District Lions 1 2 HYDE PARK & DISTRICT LIONS' SANTA CLAUS PARADE N…" at bounding box center [630, 348] width 509 height 591
click at [227, 39] on icon "save" at bounding box center [223, 36] width 15 height 15
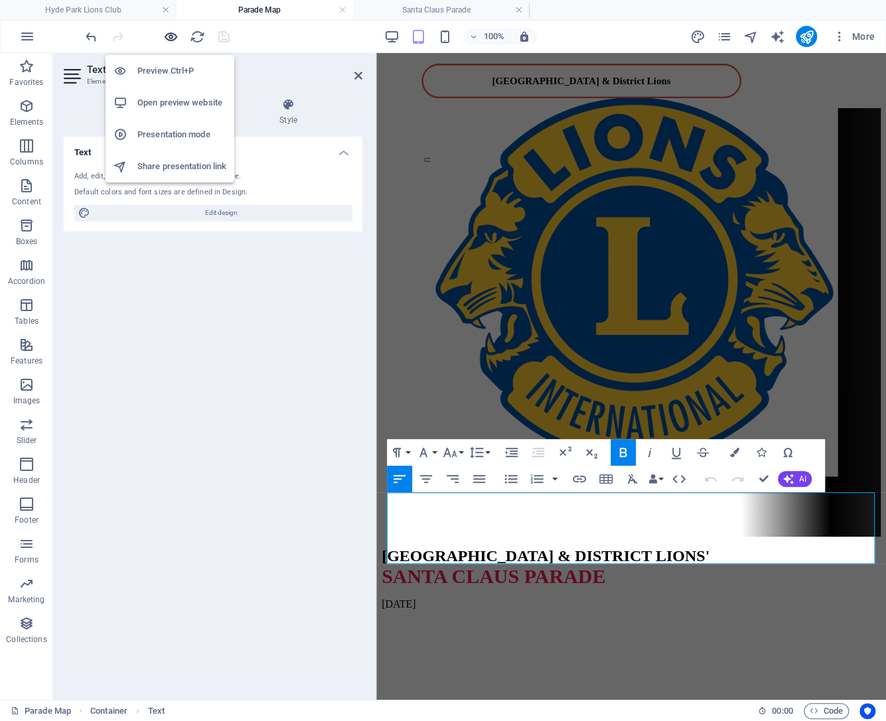
click at [169, 36] on icon "button" at bounding box center [170, 36] width 15 height 15
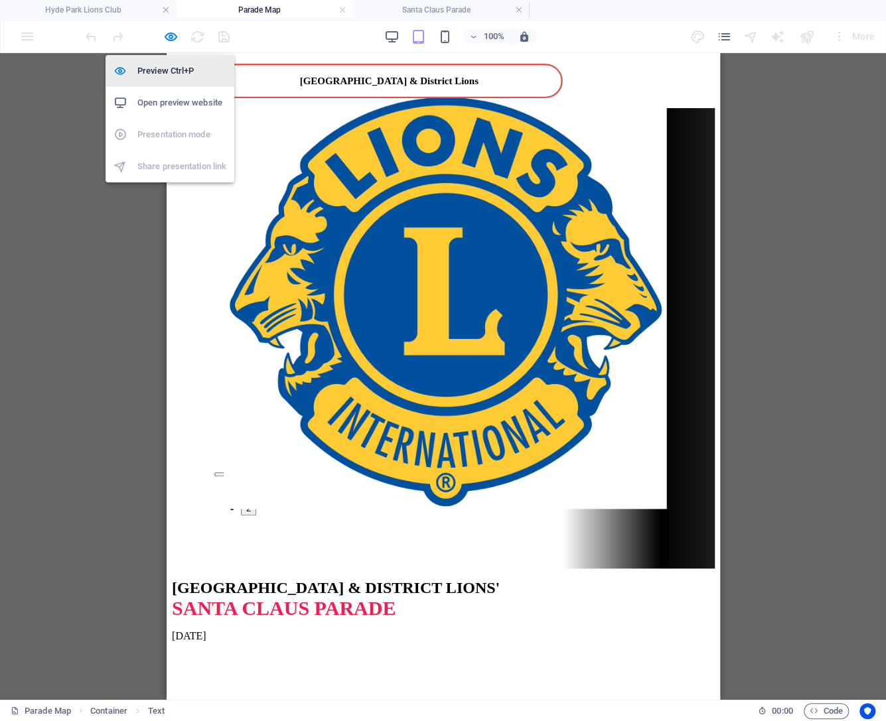
click at [186, 75] on h6 "Preview Ctrl+P" at bounding box center [181, 71] width 89 height 16
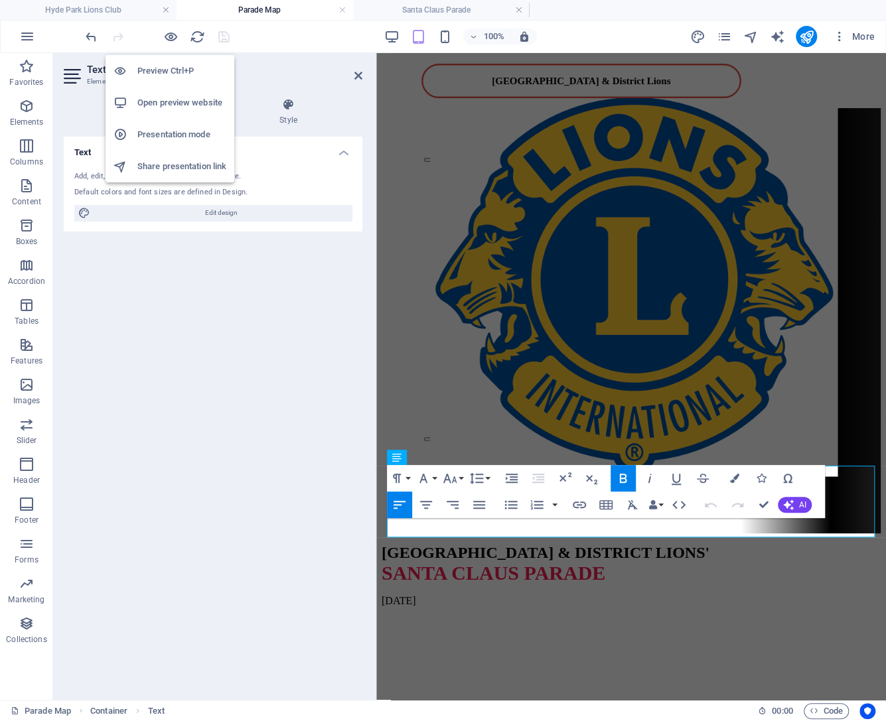
click at [178, 135] on h6 "Presentation mode" at bounding box center [181, 135] width 89 height 16
